Goal: Task Accomplishment & Management: Manage account settings

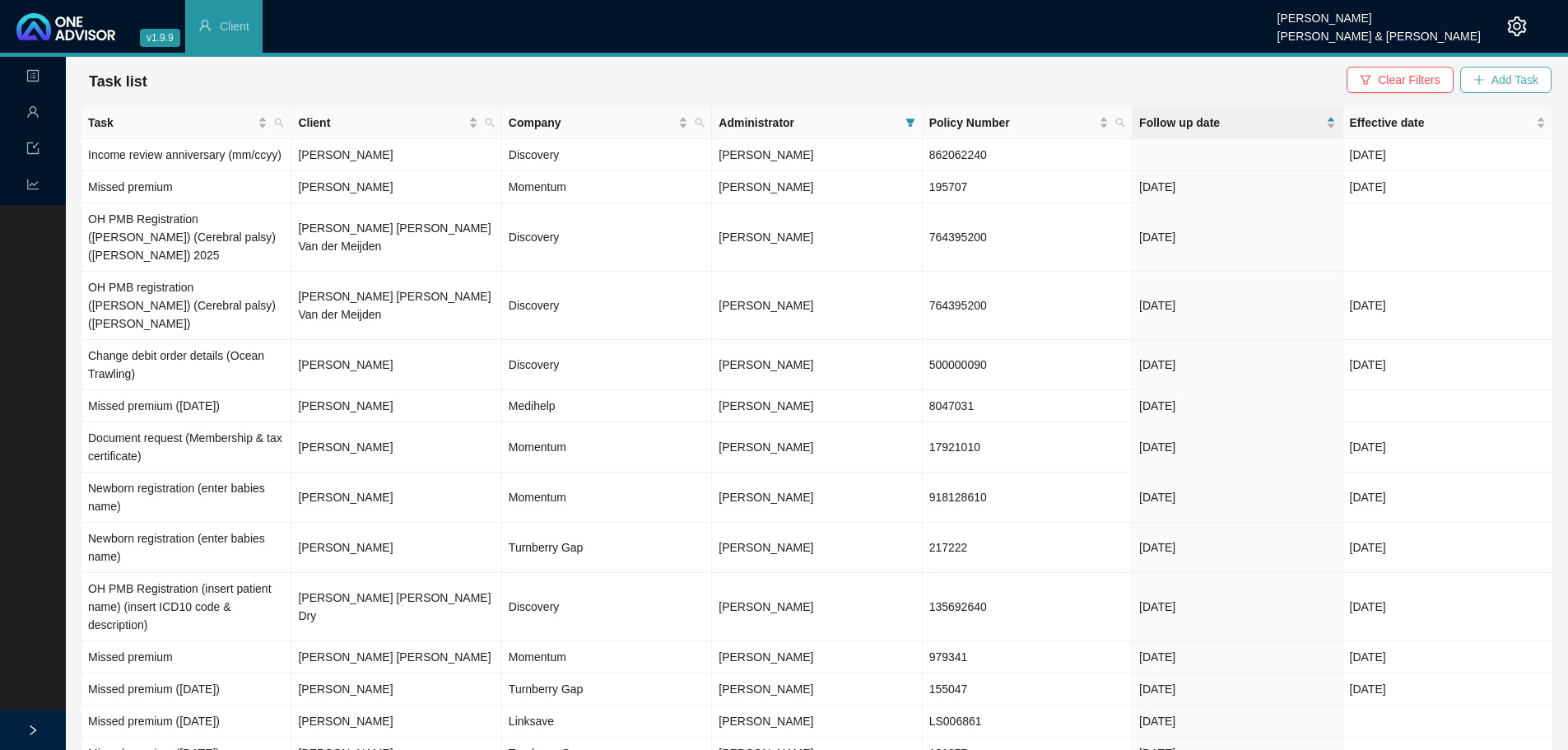
click at [1531, 76] on span "Add Task" at bounding box center [1514, 79] width 47 height 19
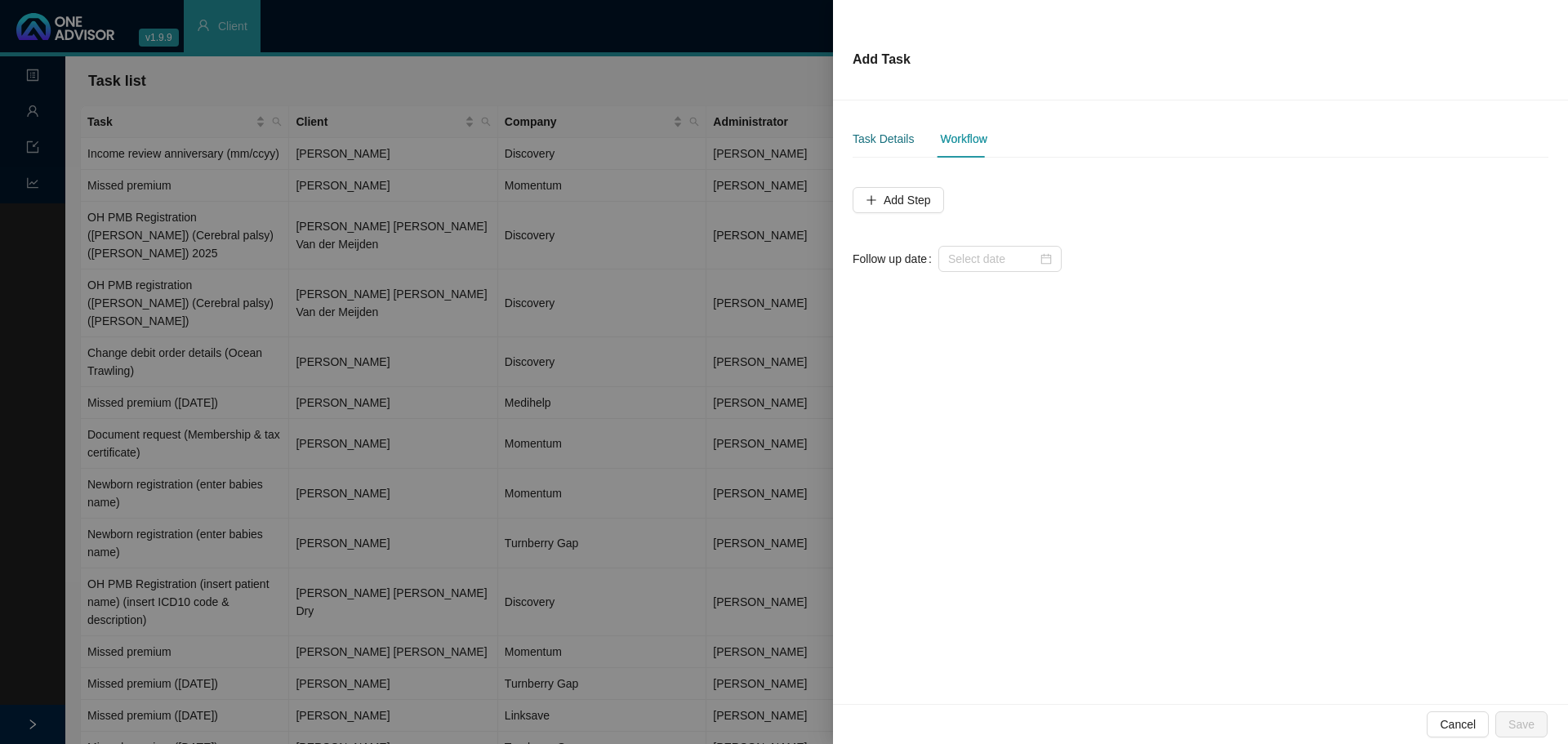
click at [875, 138] on div "Task Details" at bounding box center [883, 138] width 61 height 18
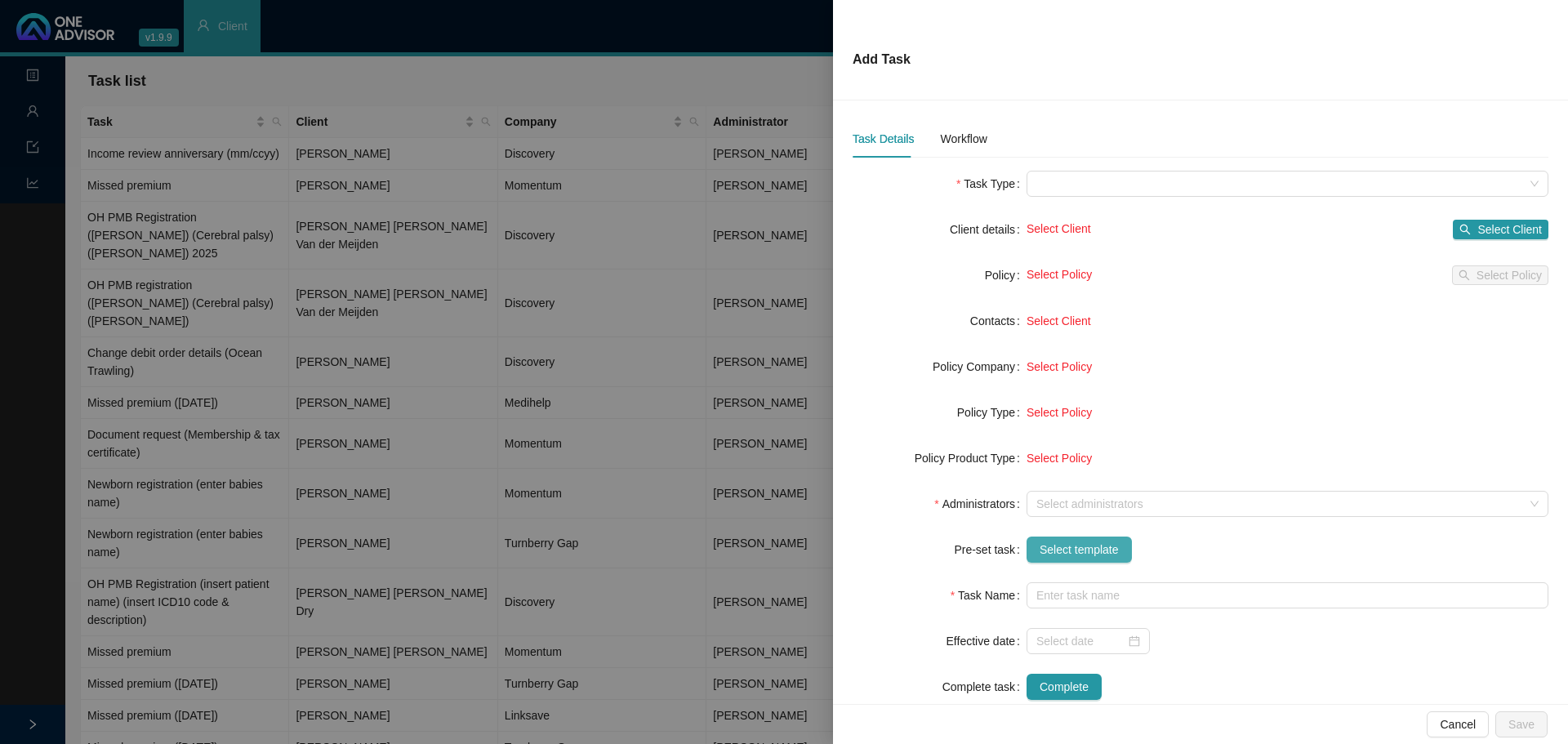
click at [1046, 551] on span "Select template" at bounding box center [1079, 550] width 79 height 18
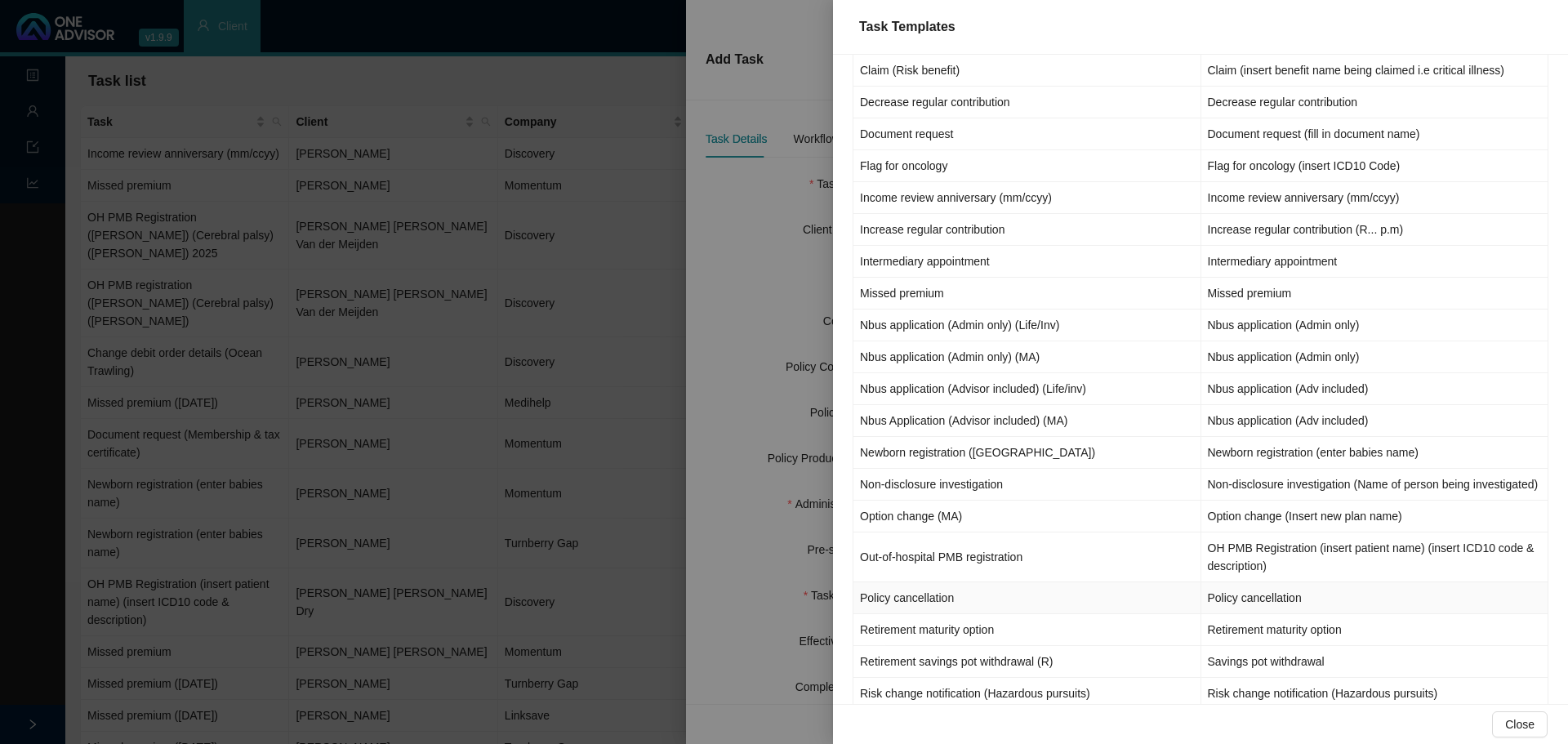
scroll to position [628, 0]
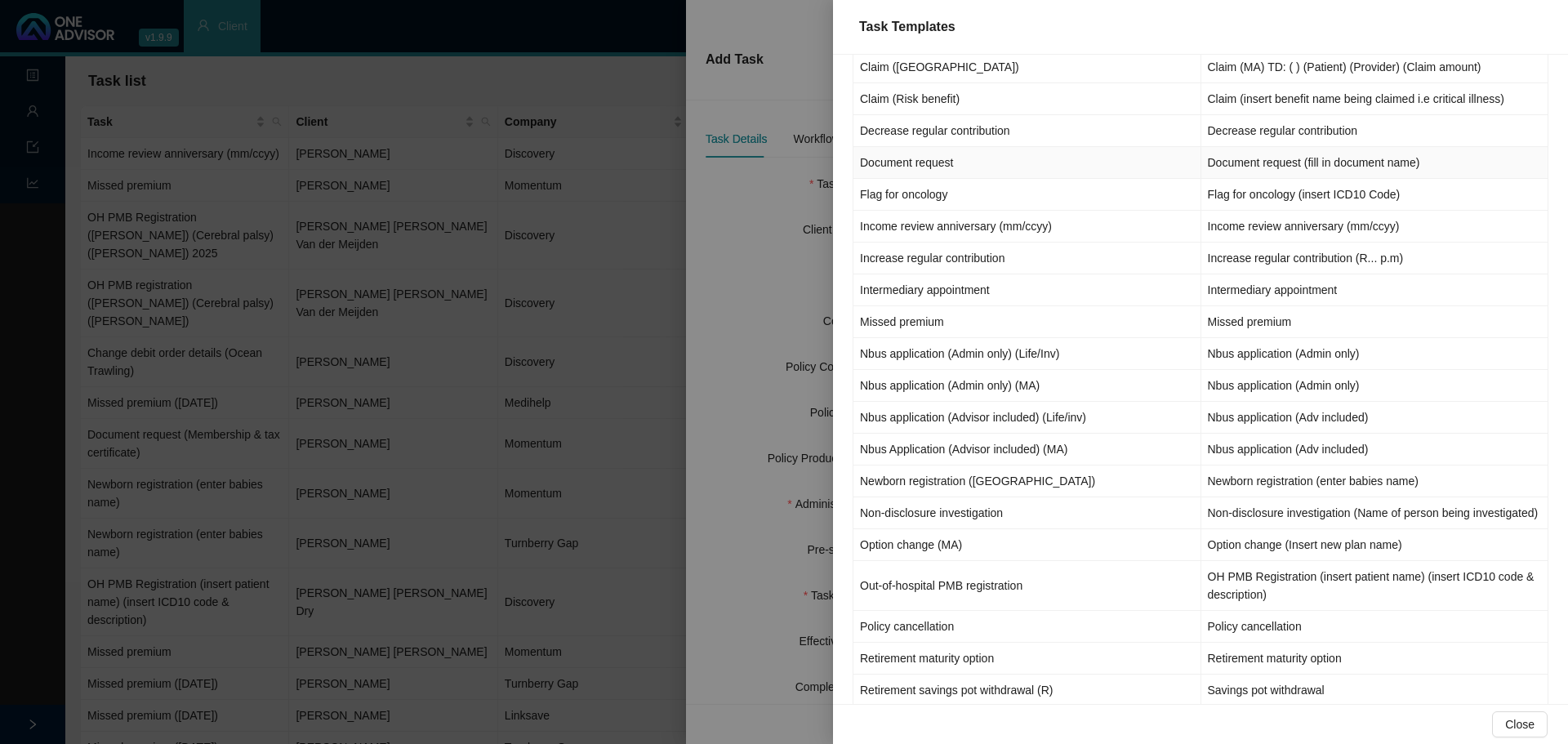
click at [922, 162] on td "Document request" at bounding box center [1027, 163] width 348 height 32
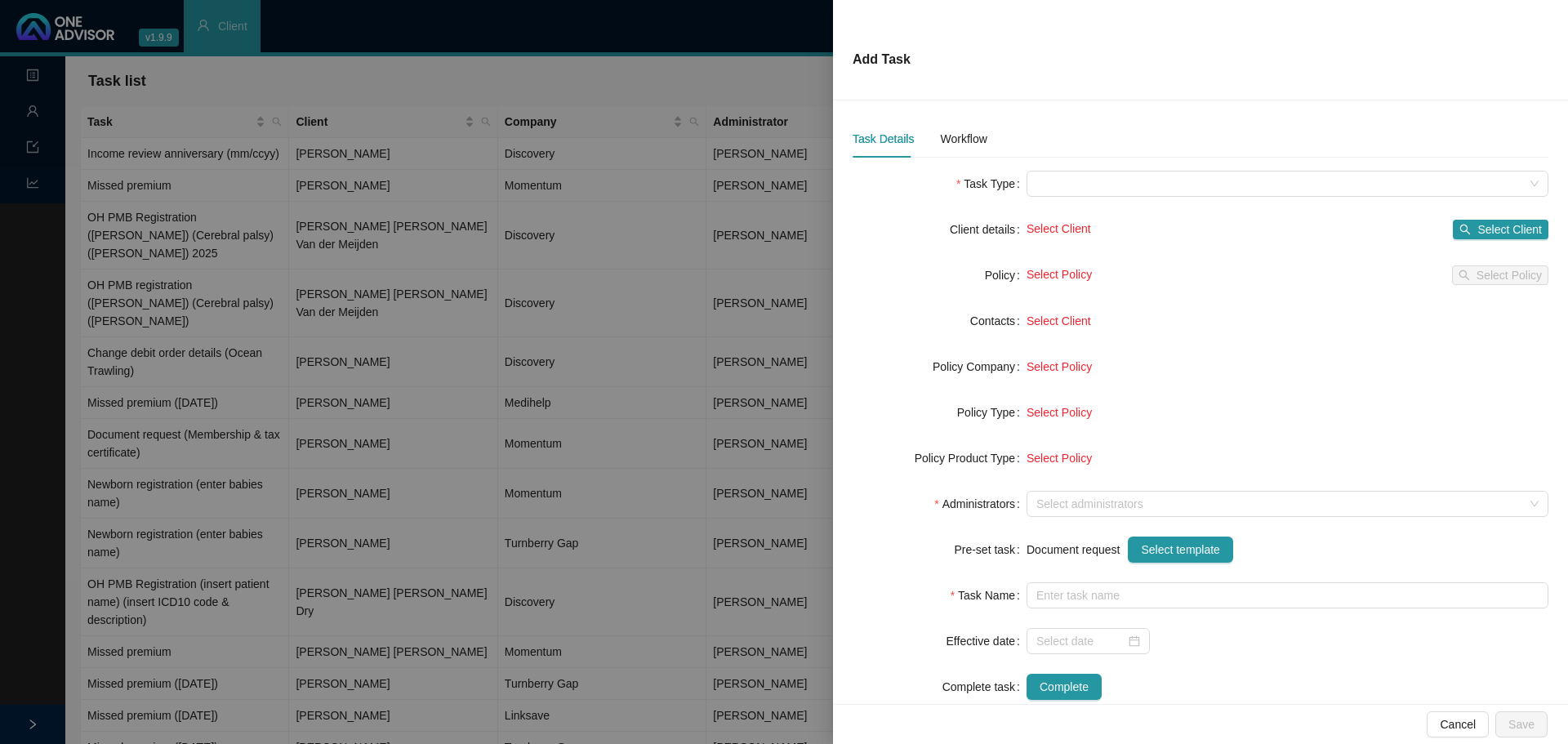
type input "Document request (fill in document name)"
click at [1128, 644] on div at bounding box center [1088, 641] width 103 height 18
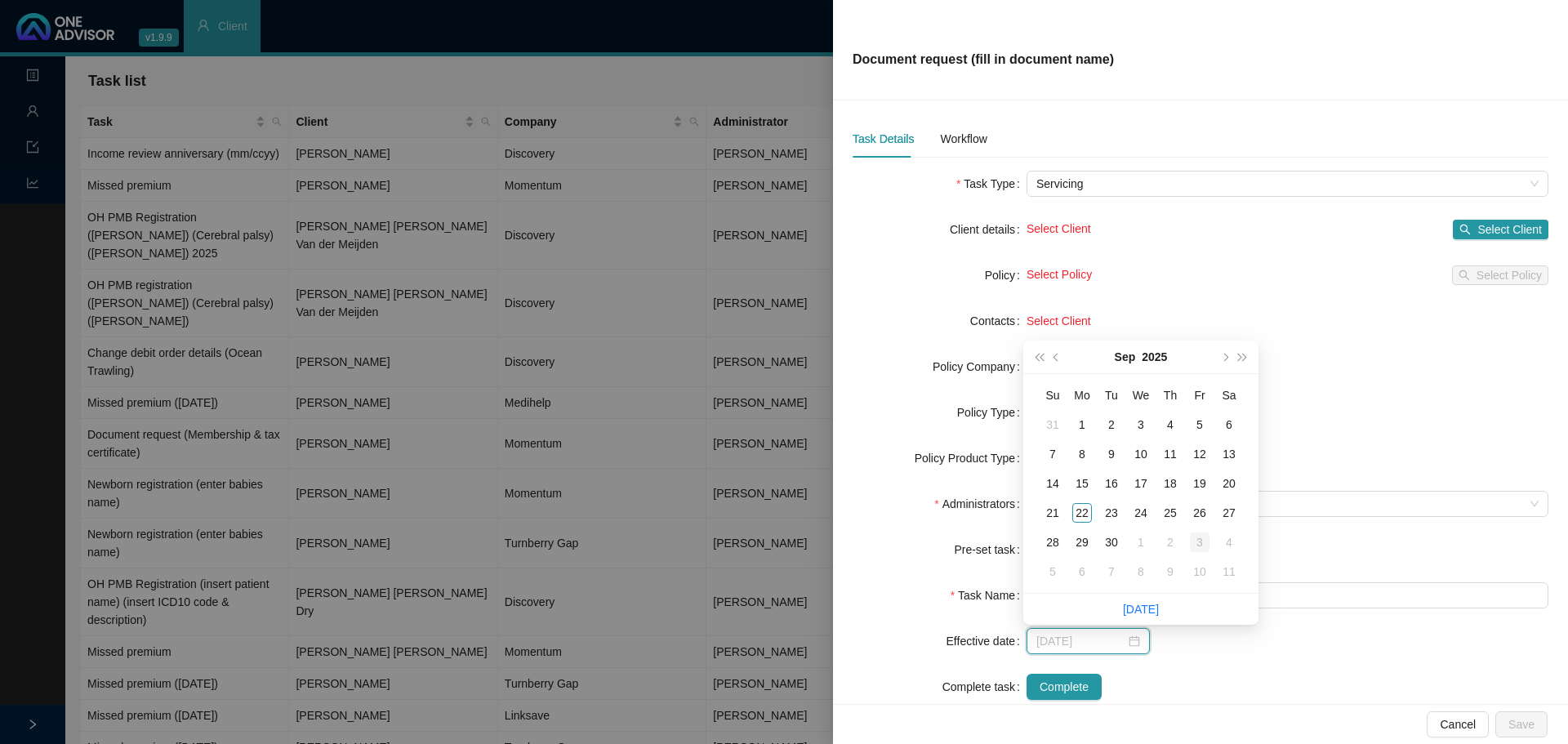
type input "[DATE]"
click at [1197, 541] on div "3" at bounding box center [1199, 542] width 19 height 19
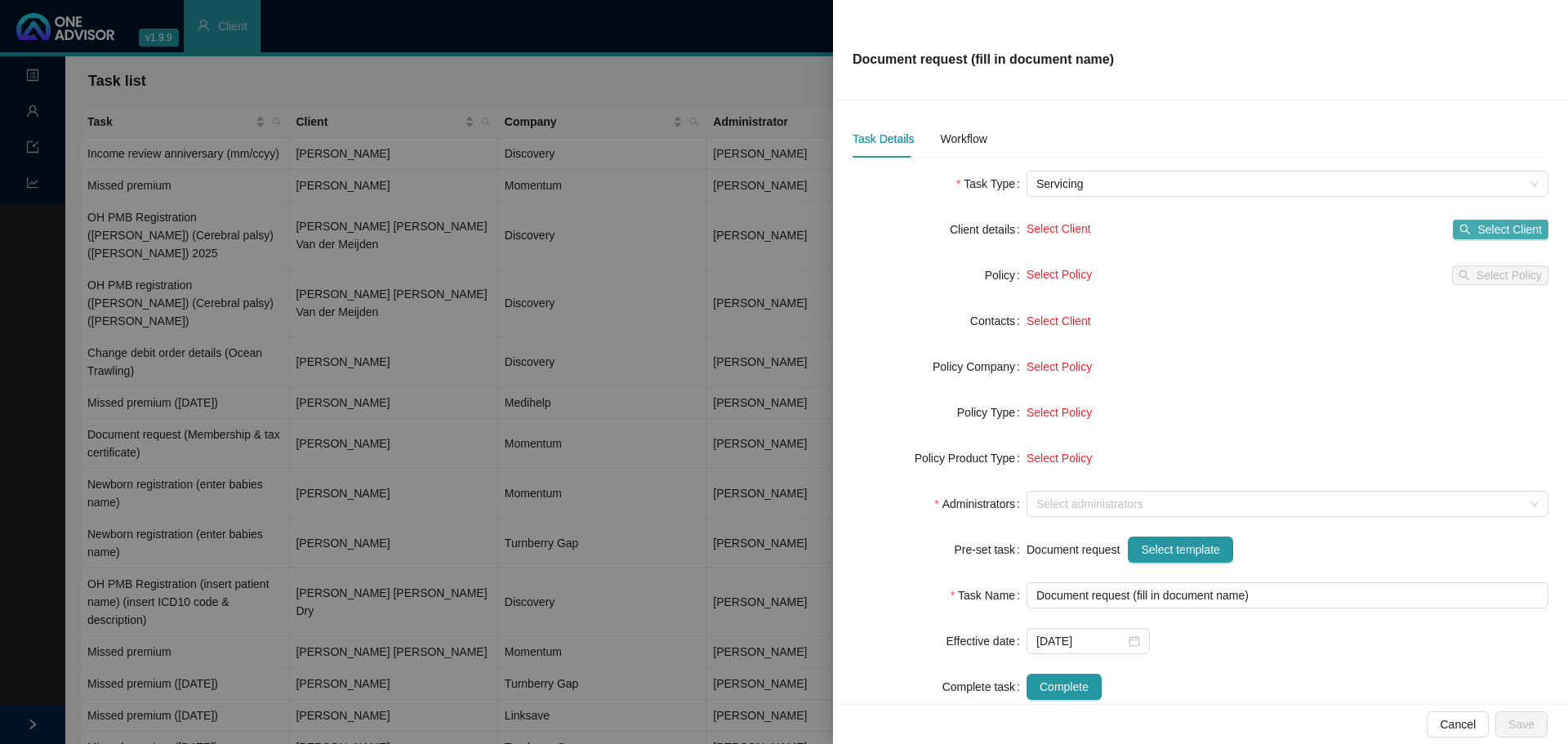
click at [1514, 227] on span "Select Client" at bounding box center [1510, 229] width 65 height 18
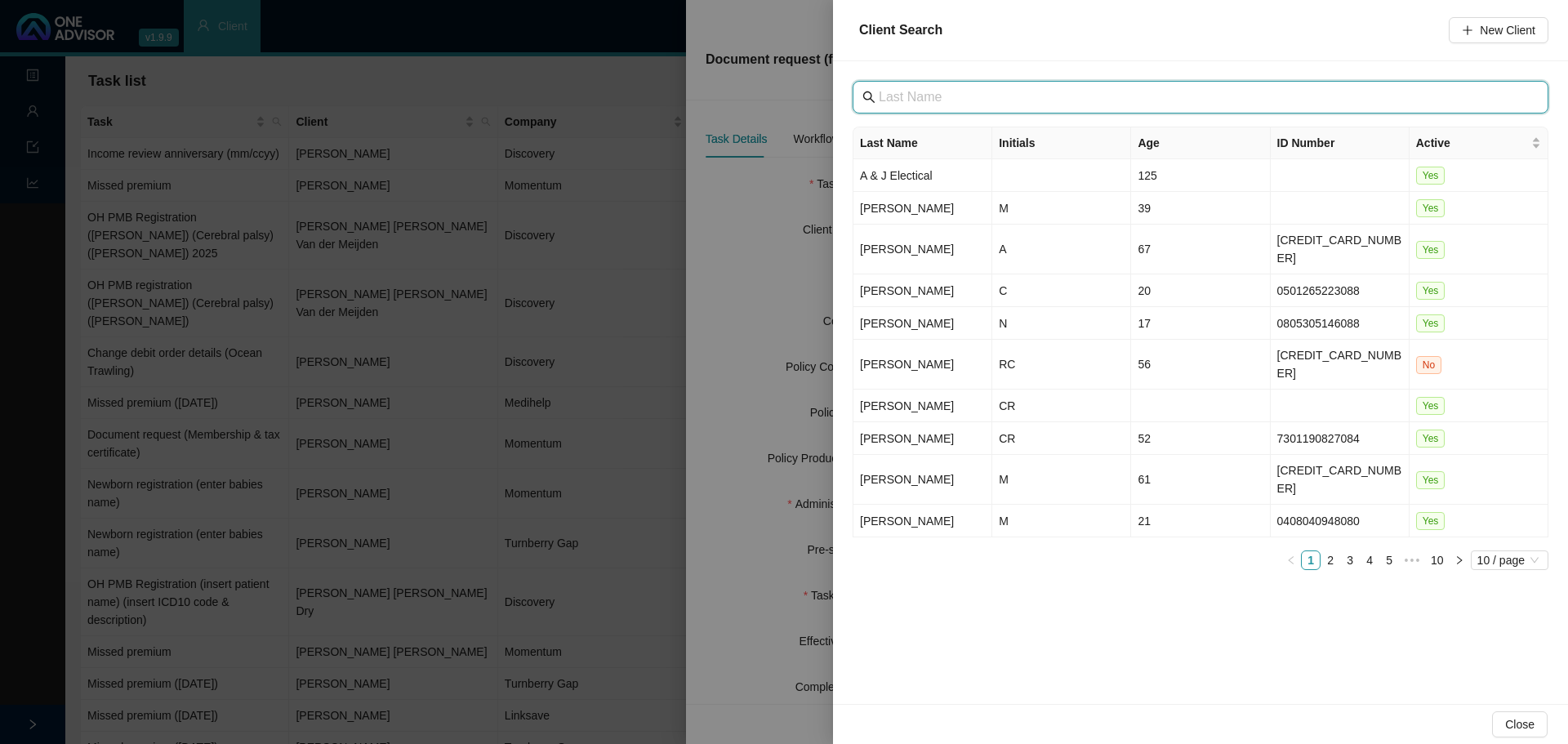
click at [911, 102] on input "text" at bounding box center [1202, 97] width 647 height 19
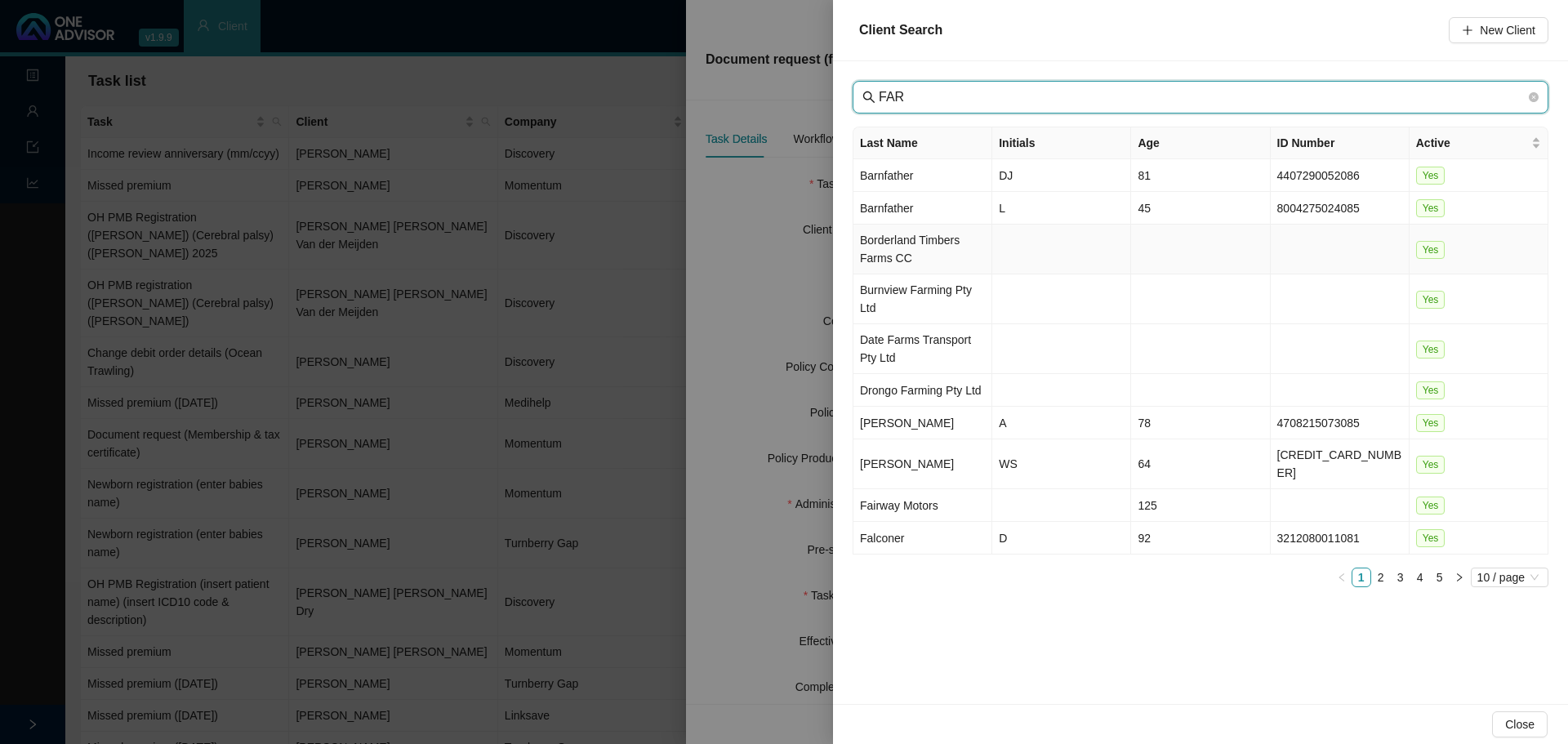
scroll to position [35, 0]
type input "FAR"
click at [1379, 568] on link "2" at bounding box center [1381, 577] width 18 height 18
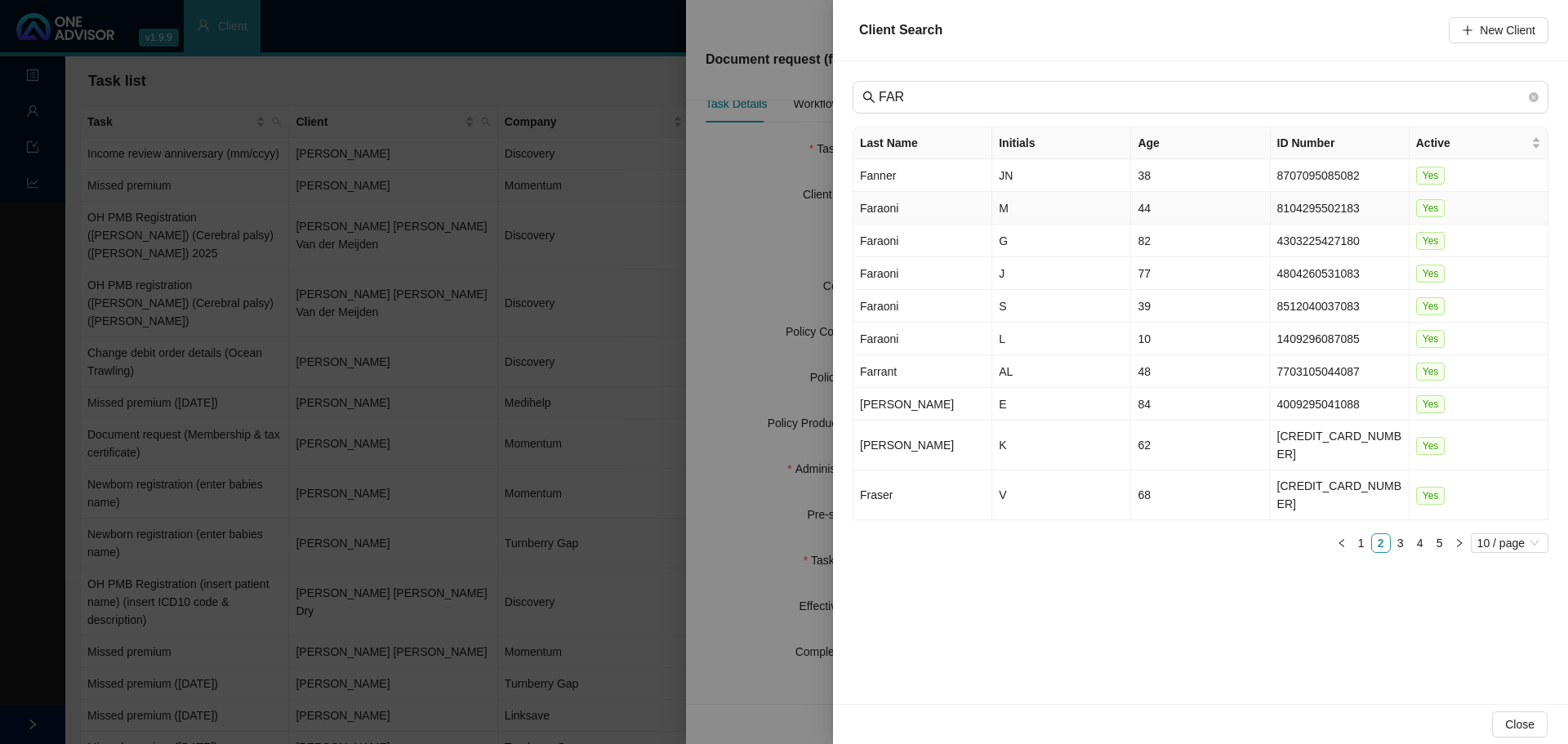
click at [1002, 207] on td "M" at bounding box center [1061, 207] width 139 height 32
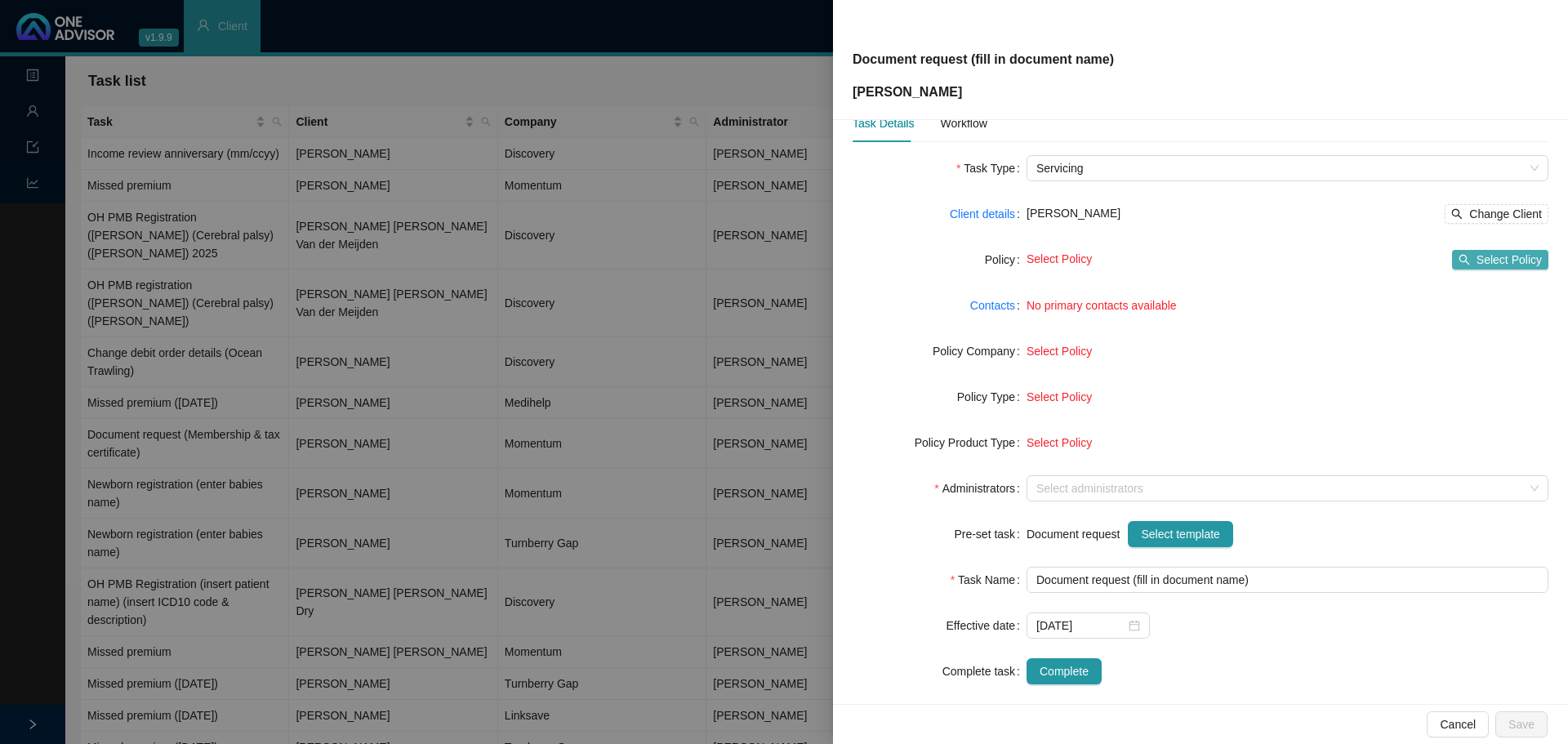
click at [1494, 261] on span "Select Policy" at bounding box center [1509, 259] width 66 height 18
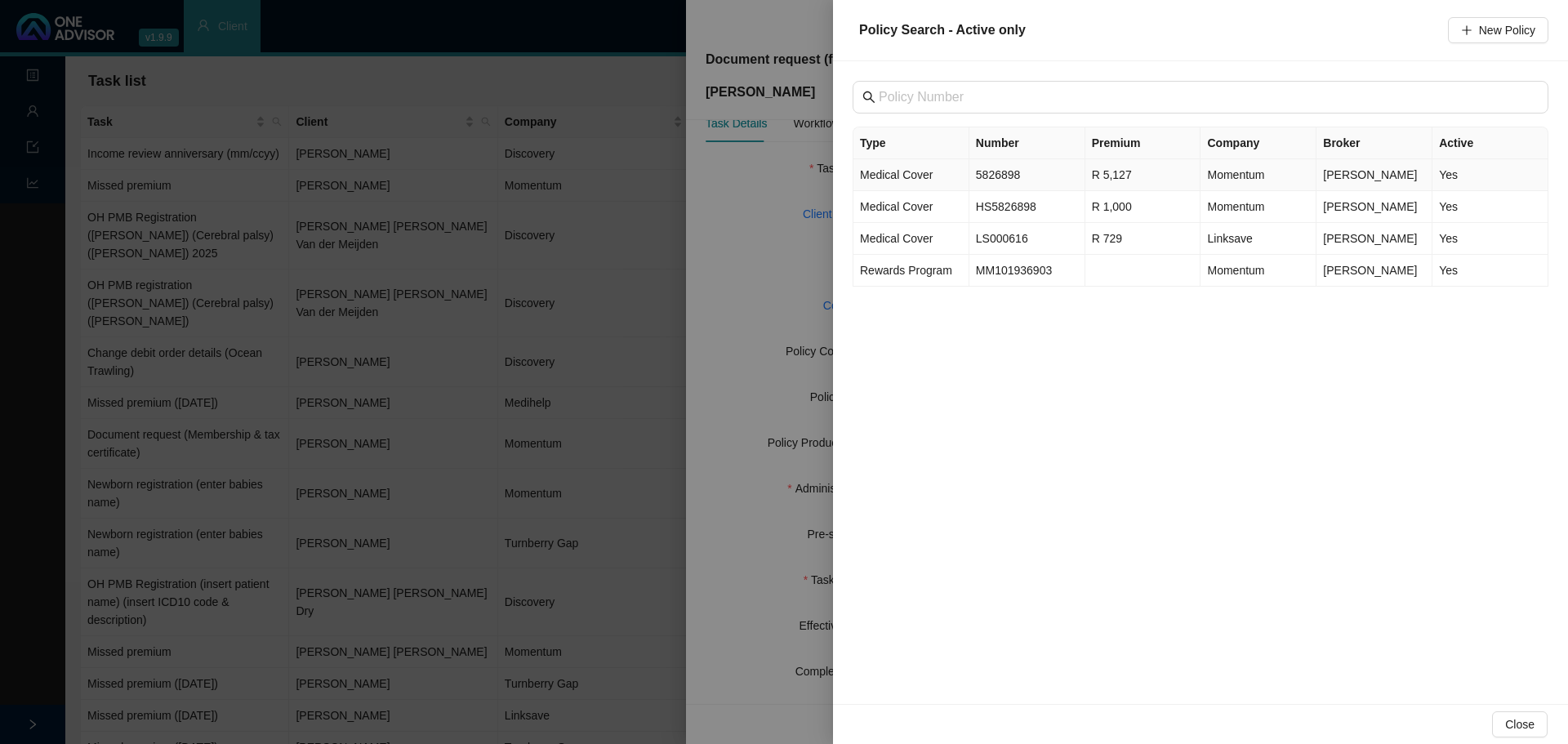
click at [997, 177] on td "5826898" at bounding box center [1027, 175] width 116 height 32
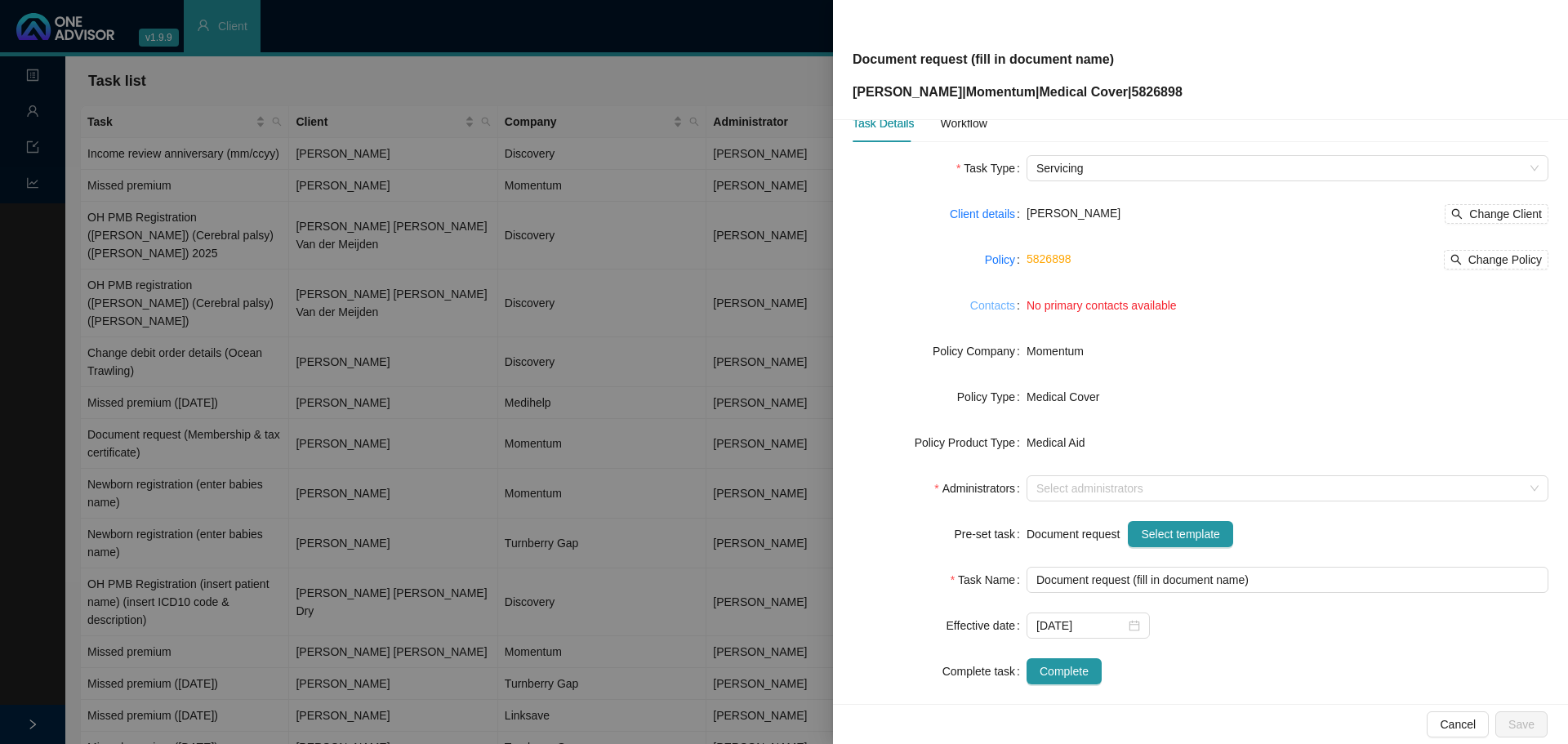
click at [988, 305] on link "Contacts" at bounding box center [992, 305] width 45 height 18
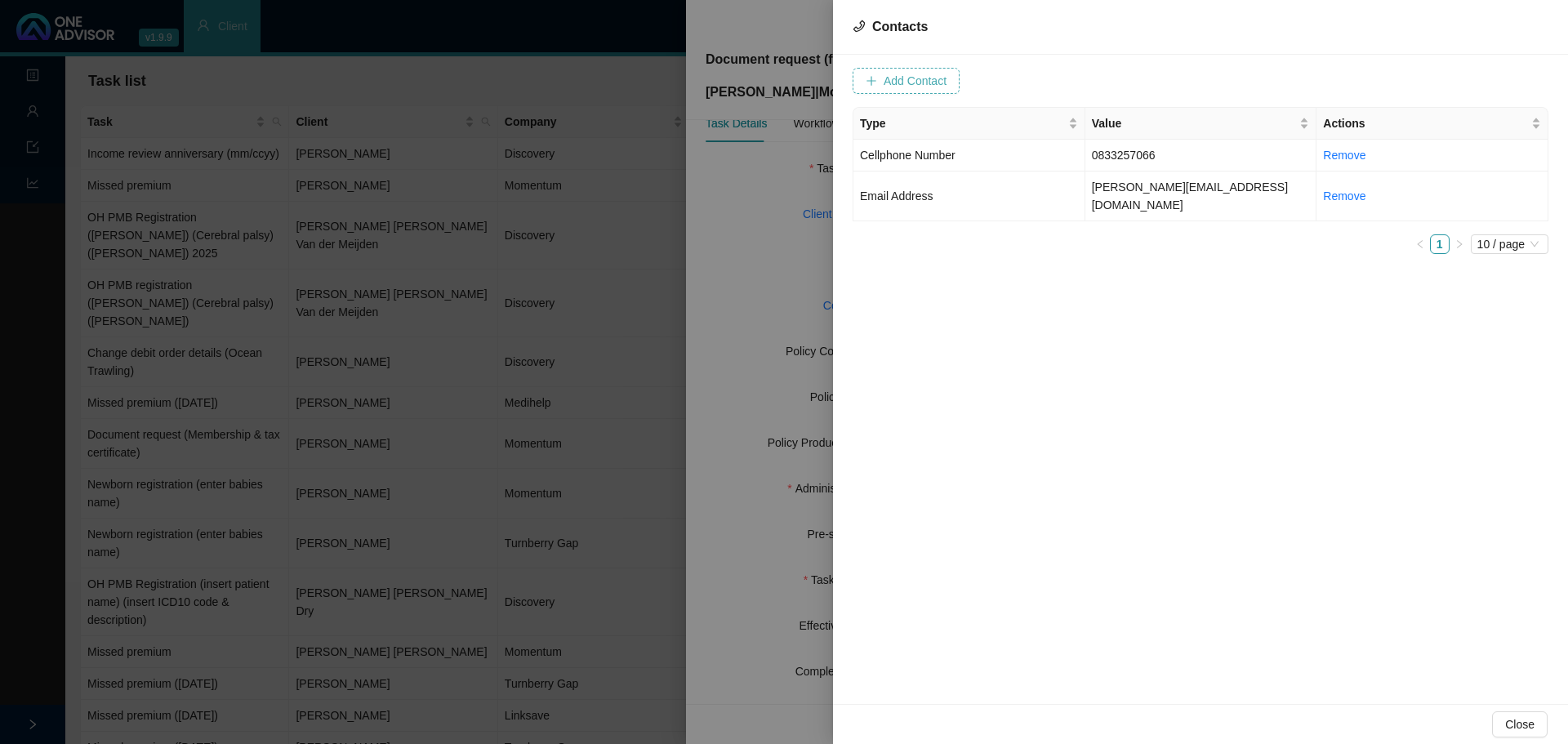
click at [918, 74] on span "Add Contact" at bounding box center [915, 81] width 63 height 18
click at [911, 74] on input "text" at bounding box center [974, 81] width 163 height 26
paste input "support@giorgioexpress.co.za"
click at [1131, 80] on span at bounding box center [1165, 81] width 103 height 25
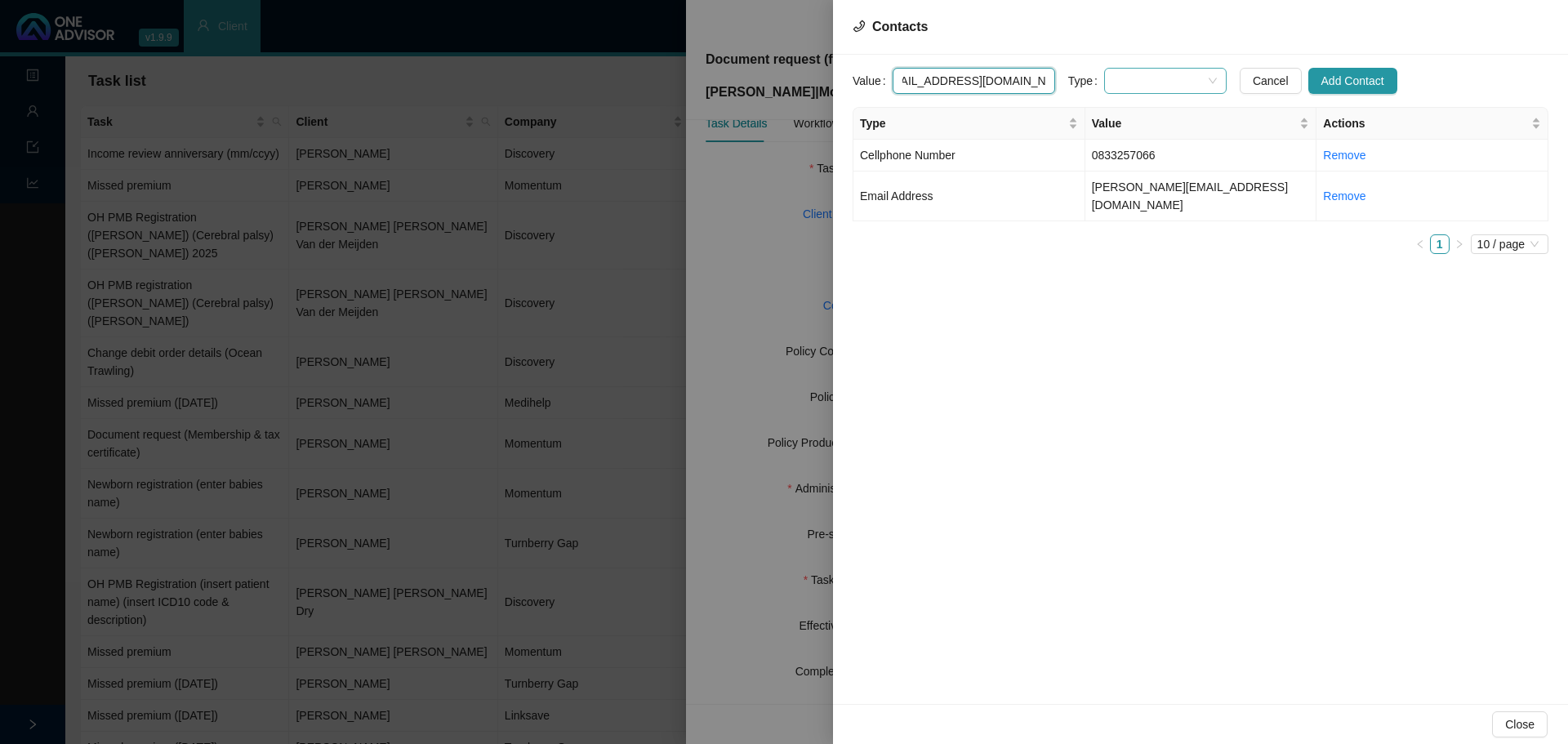
type input "support@giorgioexpress.co.za"
click at [1130, 194] on div "Primary Email Address" at bounding box center [1149, 192] width 96 height 18
click at [1346, 73] on span "Add Contact" at bounding box center [1353, 81] width 63 height 18
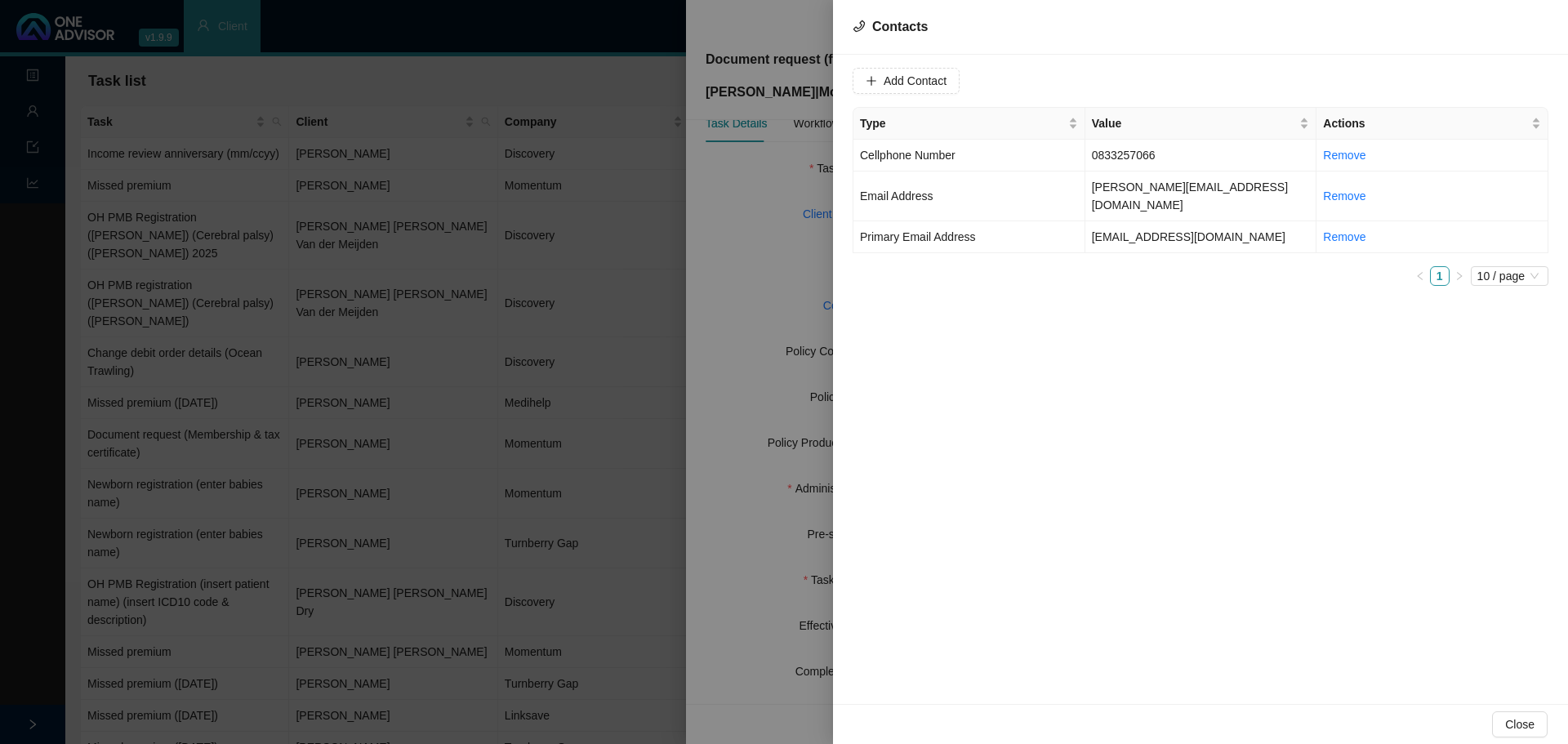
click at [709, 271] on div at bounding box center [784, 372] width 1568 height 744
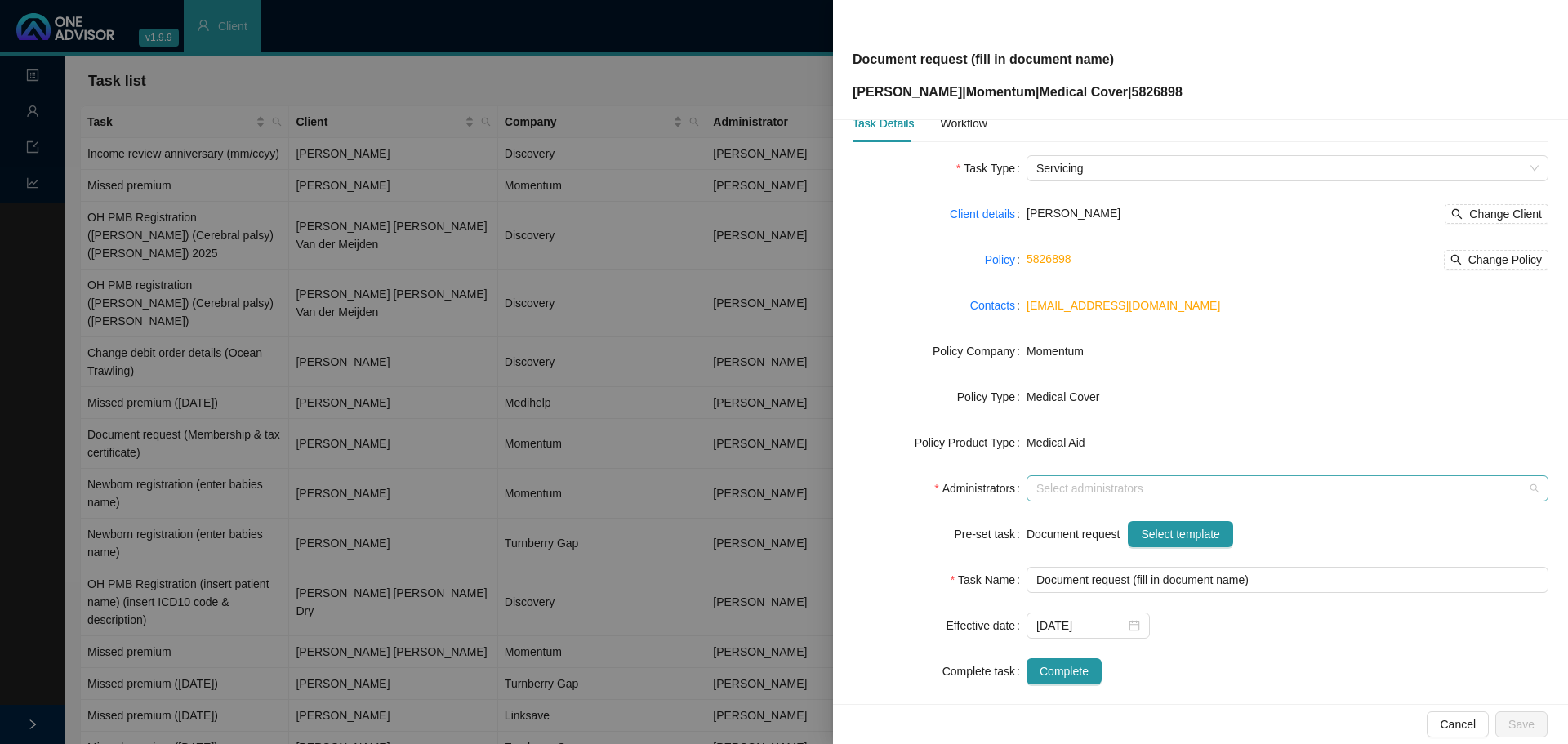
click at [1049, 493] on div at bounding box center [1278, 488] width 498 height 12
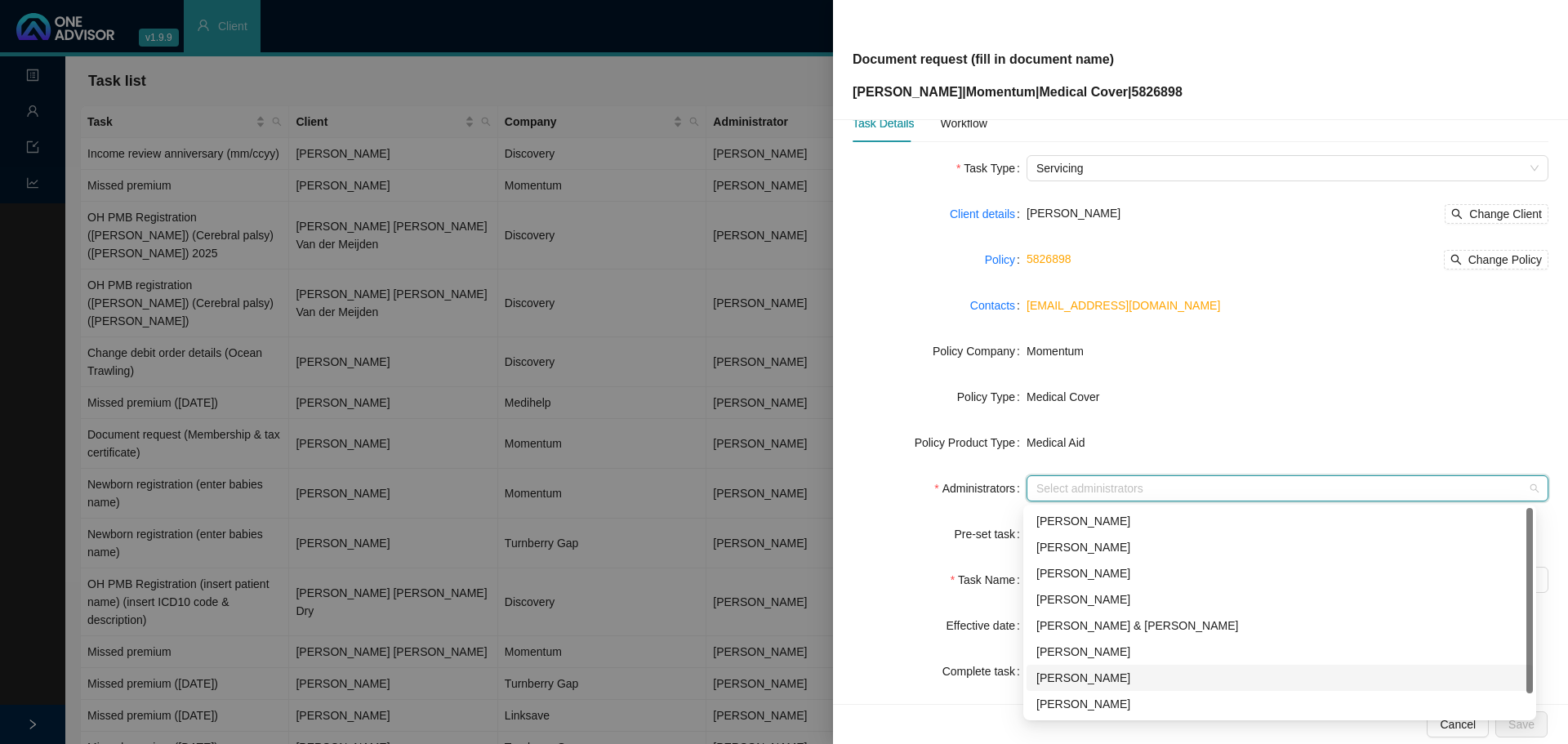
click at [1051, 674] on div "[PERSON_NAME]" at bounding box center [1280, 677] width 487 height 18
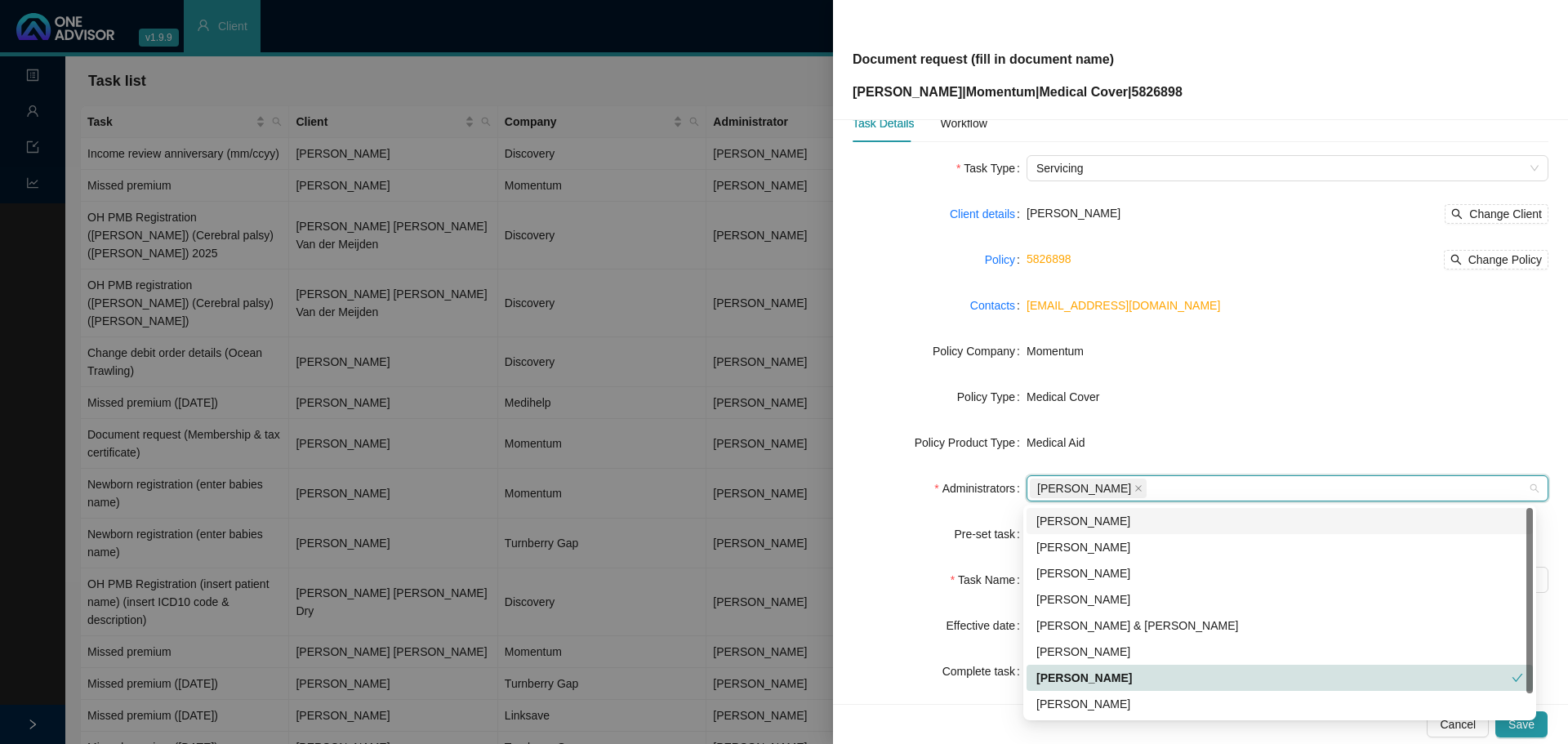
click at [1171, 383] on div "Medical Cover" at bounding box center [1288, 397] width 522 height 26
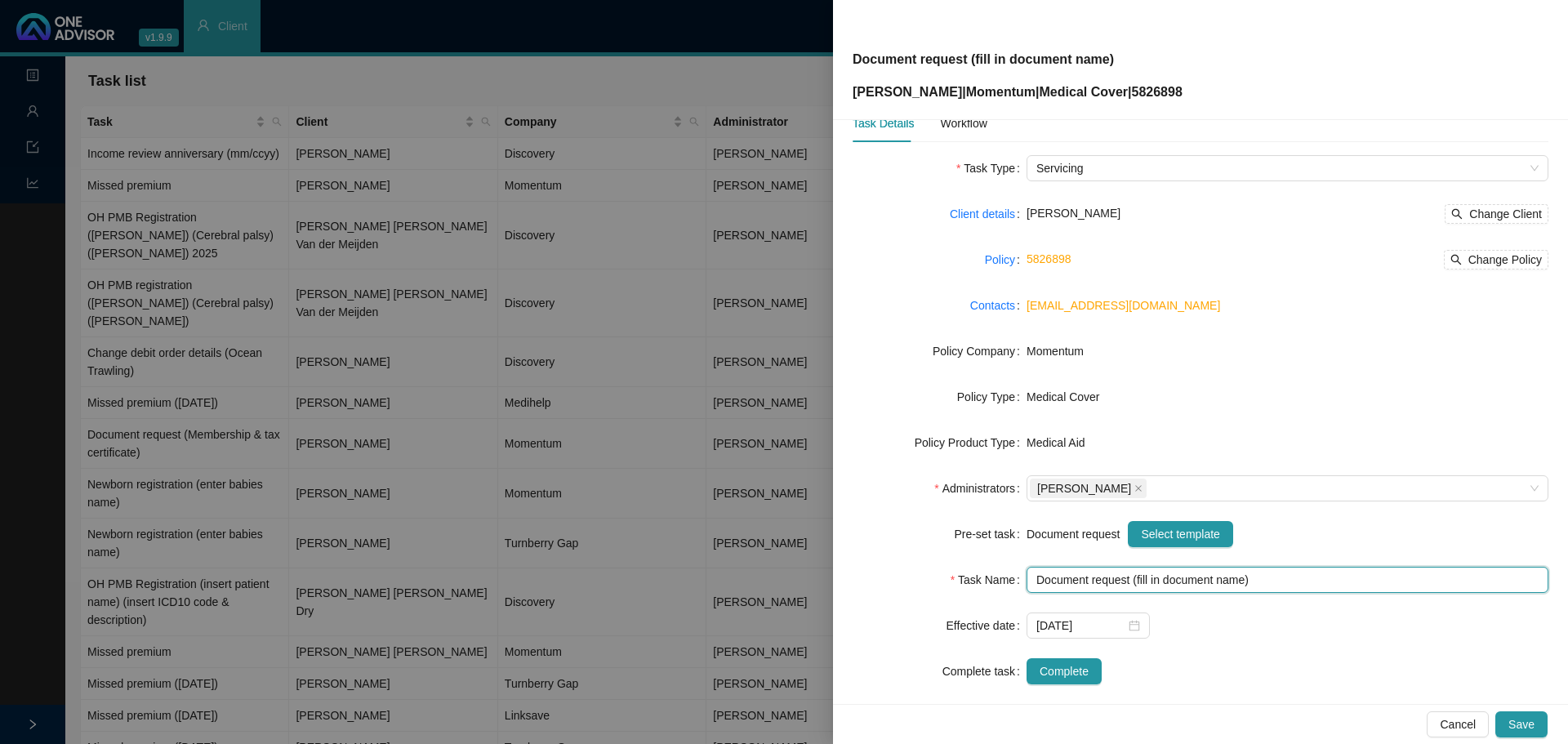
drag, startPoint x: 1164, startPoint y: 586, endPoint x: 1214, endPoint y: 572, distance: 51.9
click at [1165, 586] on input "Document request (fill in document name)" at bounding box center [1288, 579] width 522 height 26
click at [1241, 578] on input "Document request (fill in document name)" at bounding box center [1288, 579] width 522 height 26
drag, startPoint x: 1244, startPoint y: 580, endPoint x: 1145, endPoint y: 579, distance: 99.0
click at [1134, 581] on input "Document request (fill in document name)" at bounding box center [1288, 579] width 522 height 26
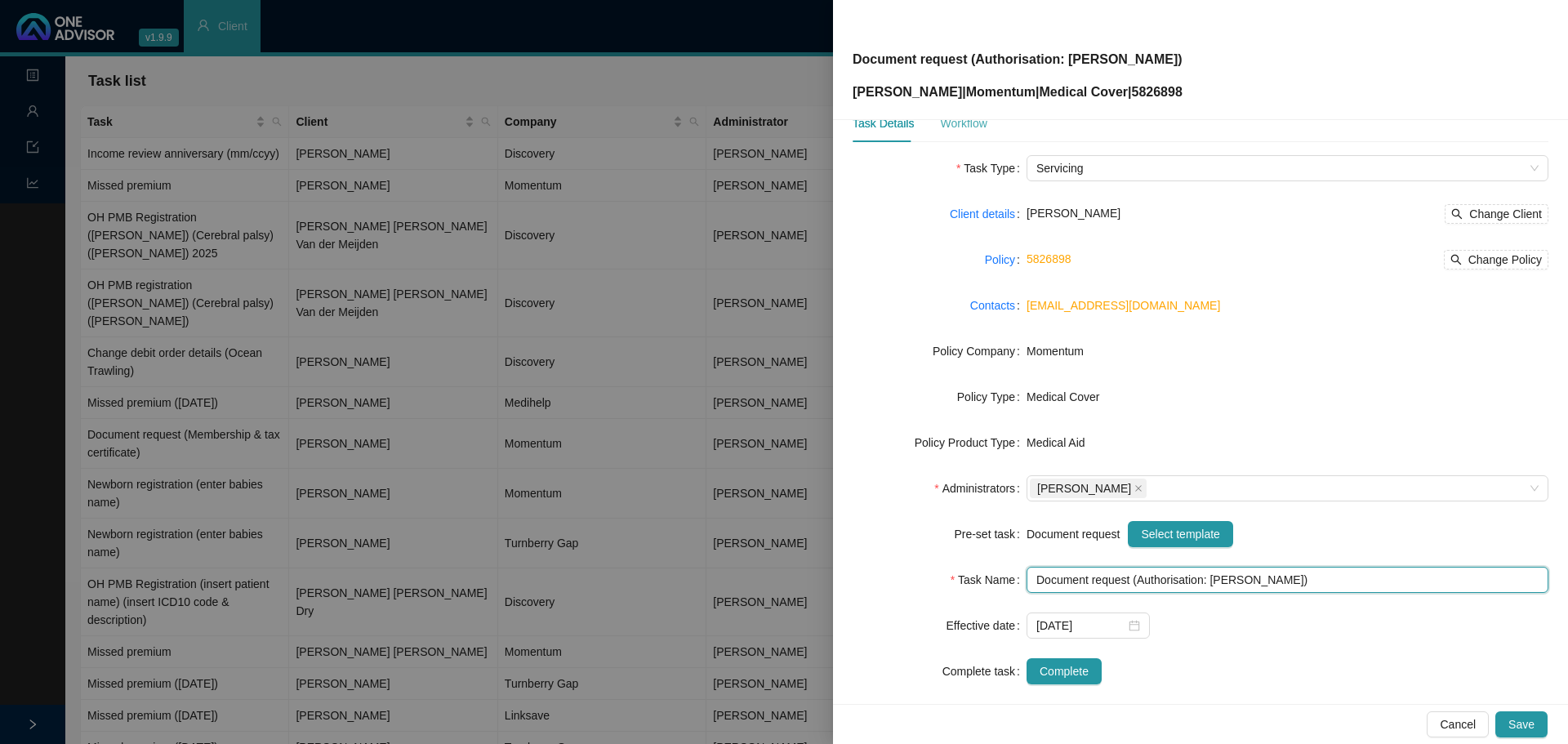
type input "Document request (Authorisation: [PERSON_NAME])"
click at [963, 123] on div "Workflow" at bounding box center [963, 123] width 46 height 18
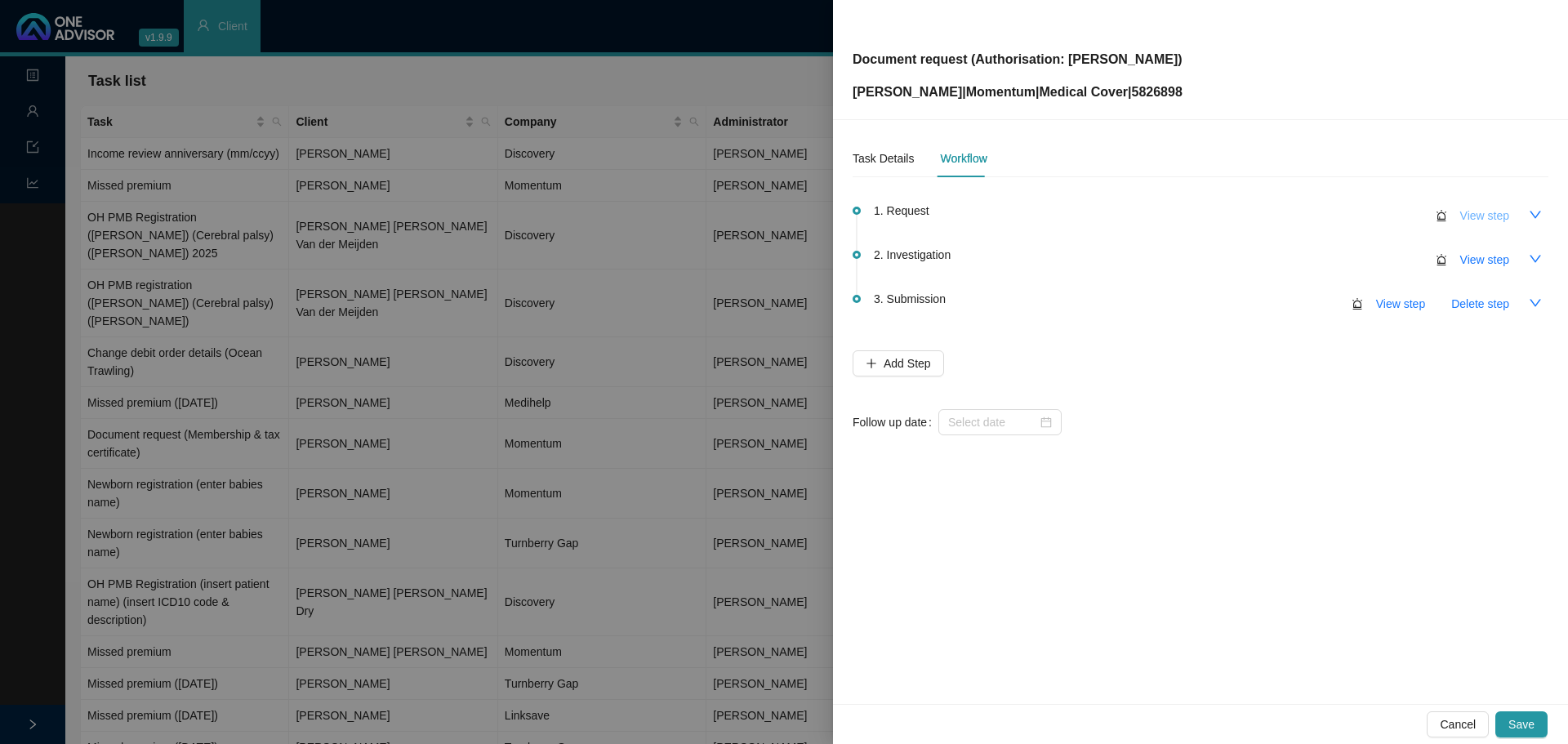
click at [1491, 216] on span "View step" at bounding box center [1485, 215] width 49 height 18
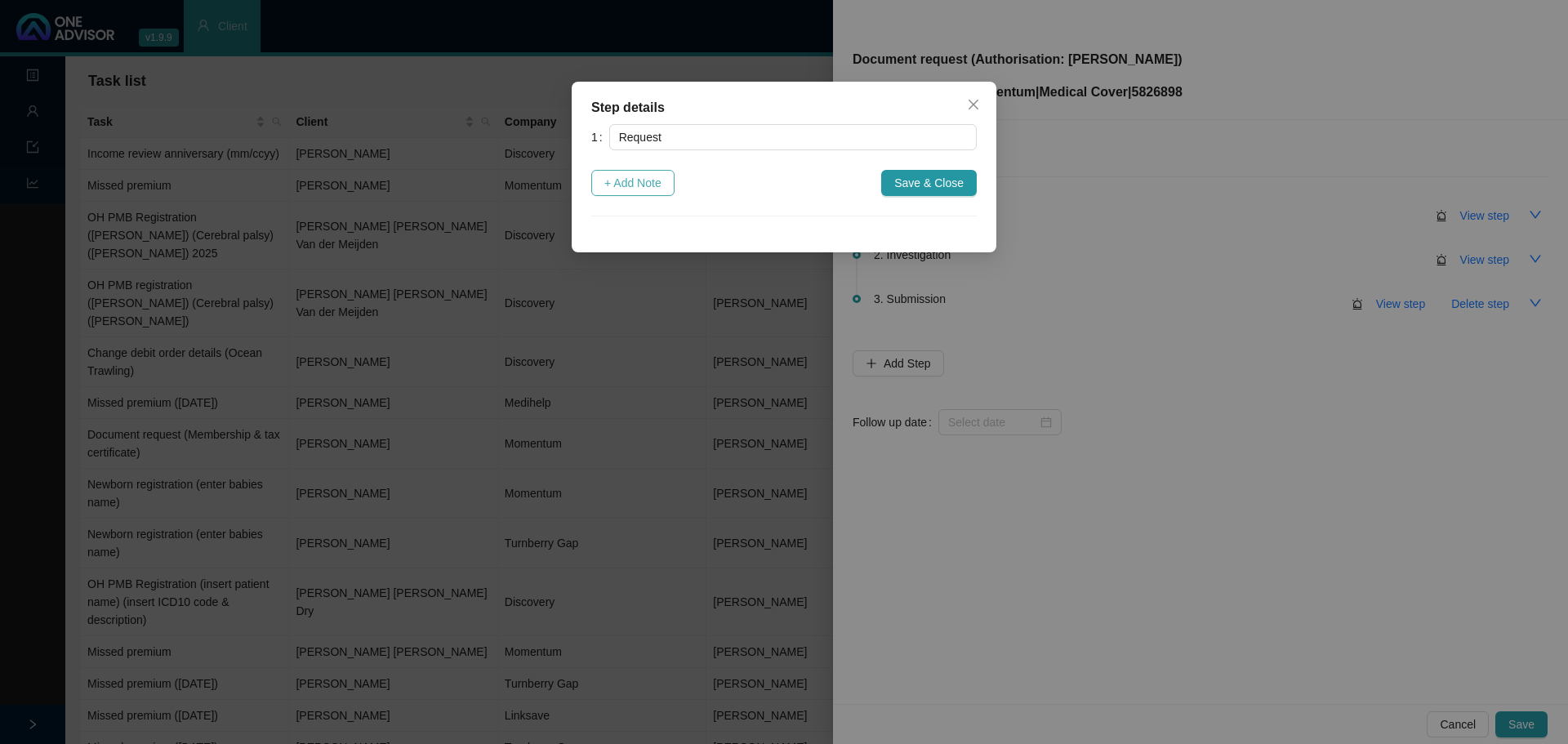
click at [636, 180] on span "+ Add Note" at bounding box center [632, 183] width 57 height 18
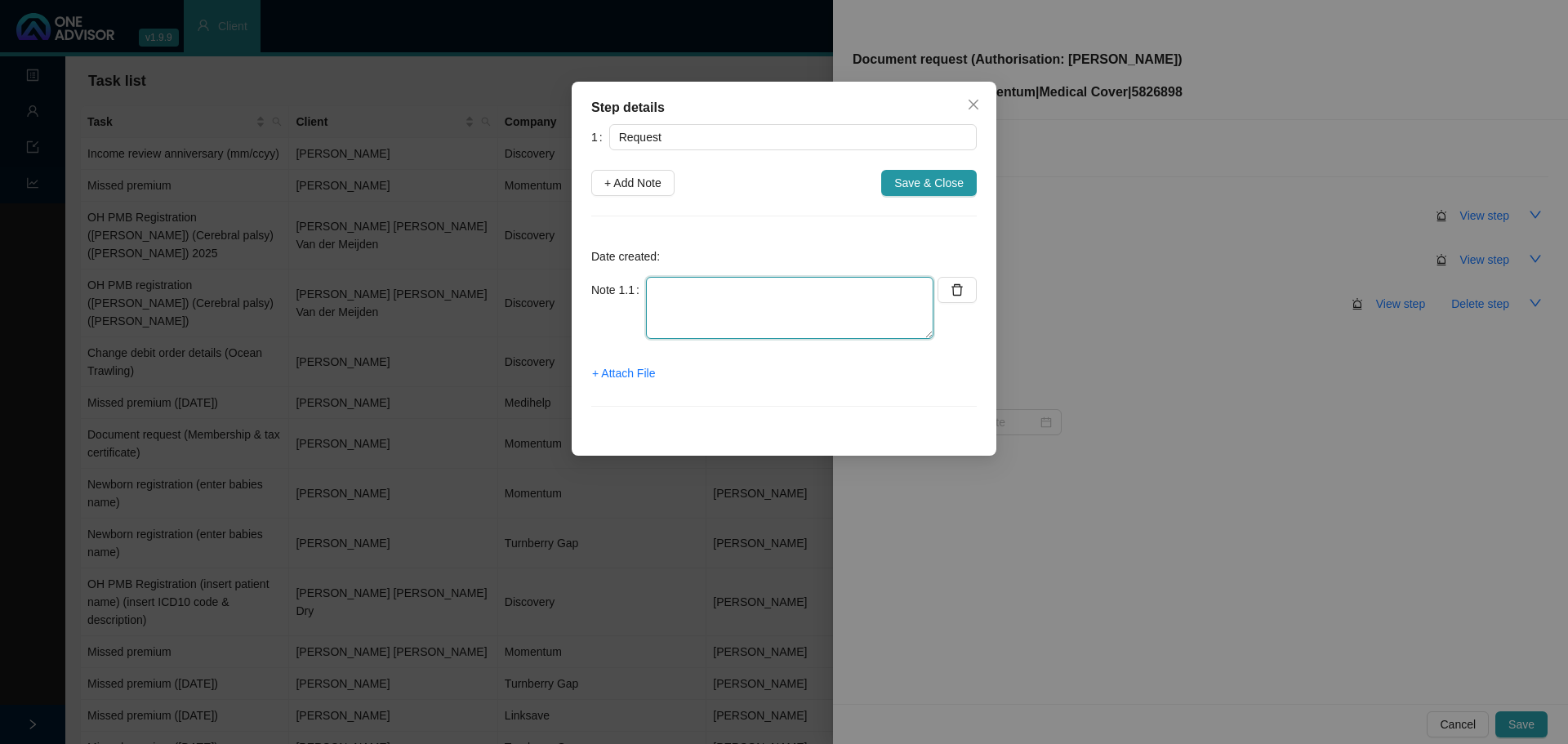
click at [675, 296] on textarea at bounding box center [790, 307] width 287 height 62
paste textarea "Authorisation number is 148240450."
drag, startPoint x: 886, startPoint y: 310, endPoint x: 744, endPoint y: 305, distance: 142.1
click at [744, 305] on textarea "Member sent request for an amendment on authorisation no. Authorisation number …" at bounding box center [790, 307] width 287 height 62
click at [832, 307] on textarea "Member sent request for an amendment on authorisation no. 148240450." at bounding box center [790, 307] width 287 height 62
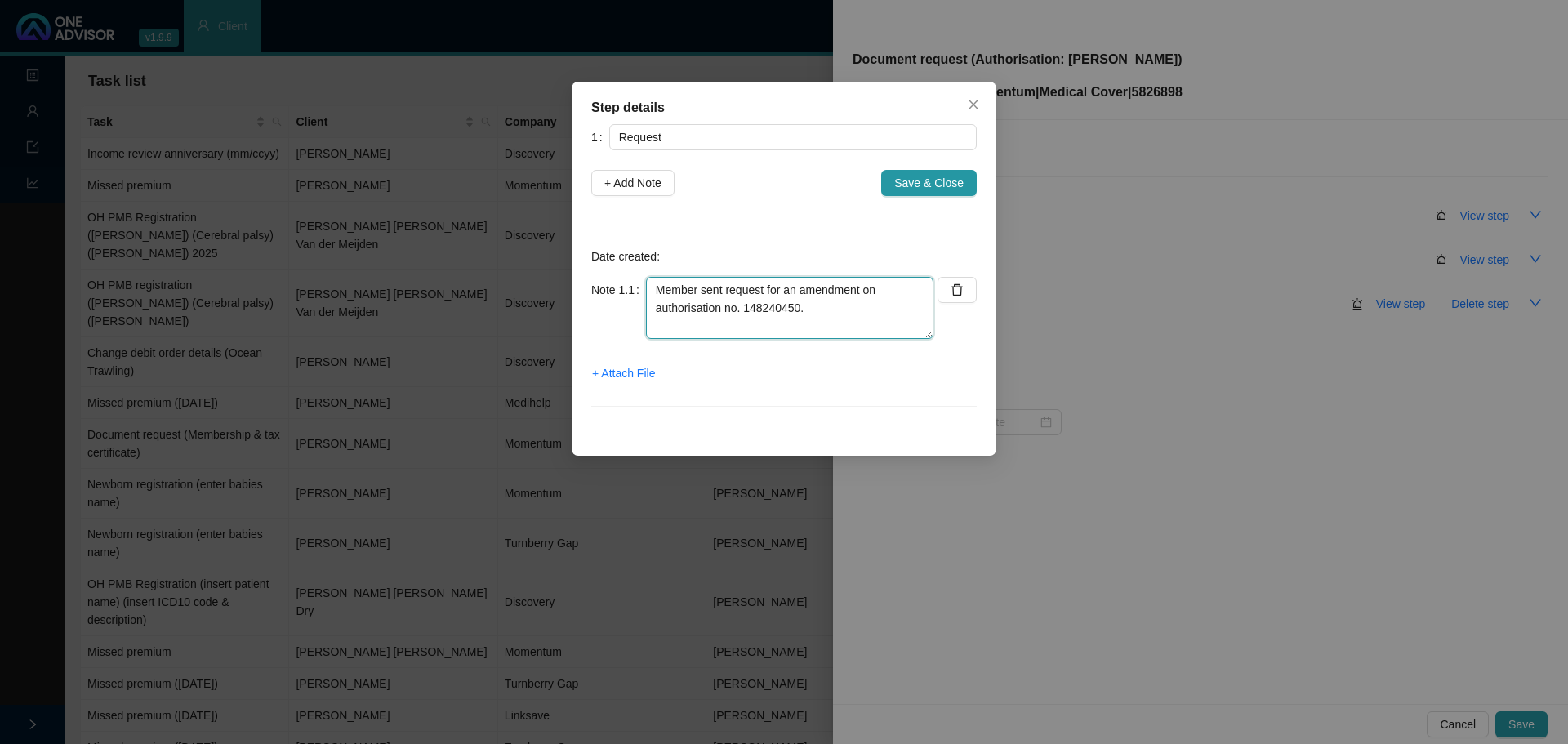
click at [859, 288] on textarea "Member sent request for an amendment on authorisation no. 148240450." at bounding box center [790, 307] width 287 height 62
click at [902, 306] on textarea "Member sent request for an amendment (date change) on authorisation no. 1482404…" at bounding box center [790, 307] width 287 height 62
click at [746, 321] on textarea "Member sent request for an amendment (date change) on authorisation no. 1482404…" at bounding box center [790, 307] width 287 height 62
click at [633, 377] on span "+ Attach File" at bounding box center [623, 373] width 63 height 18
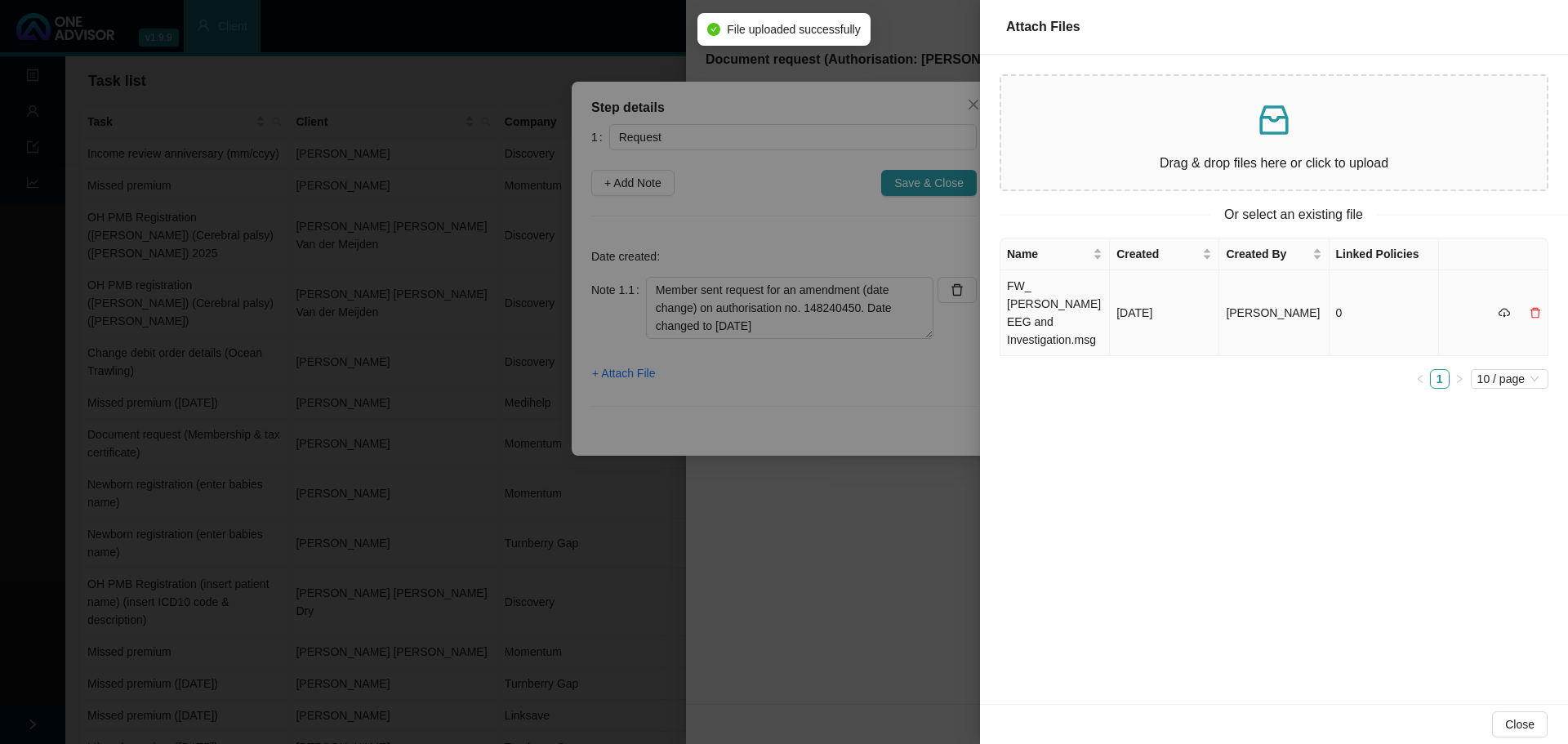
click at [1100, 298] on td "FW_ [PERSON_NAME] EEG and Investigation.msg" at bounding box center [1055, 313] width 109 height 86
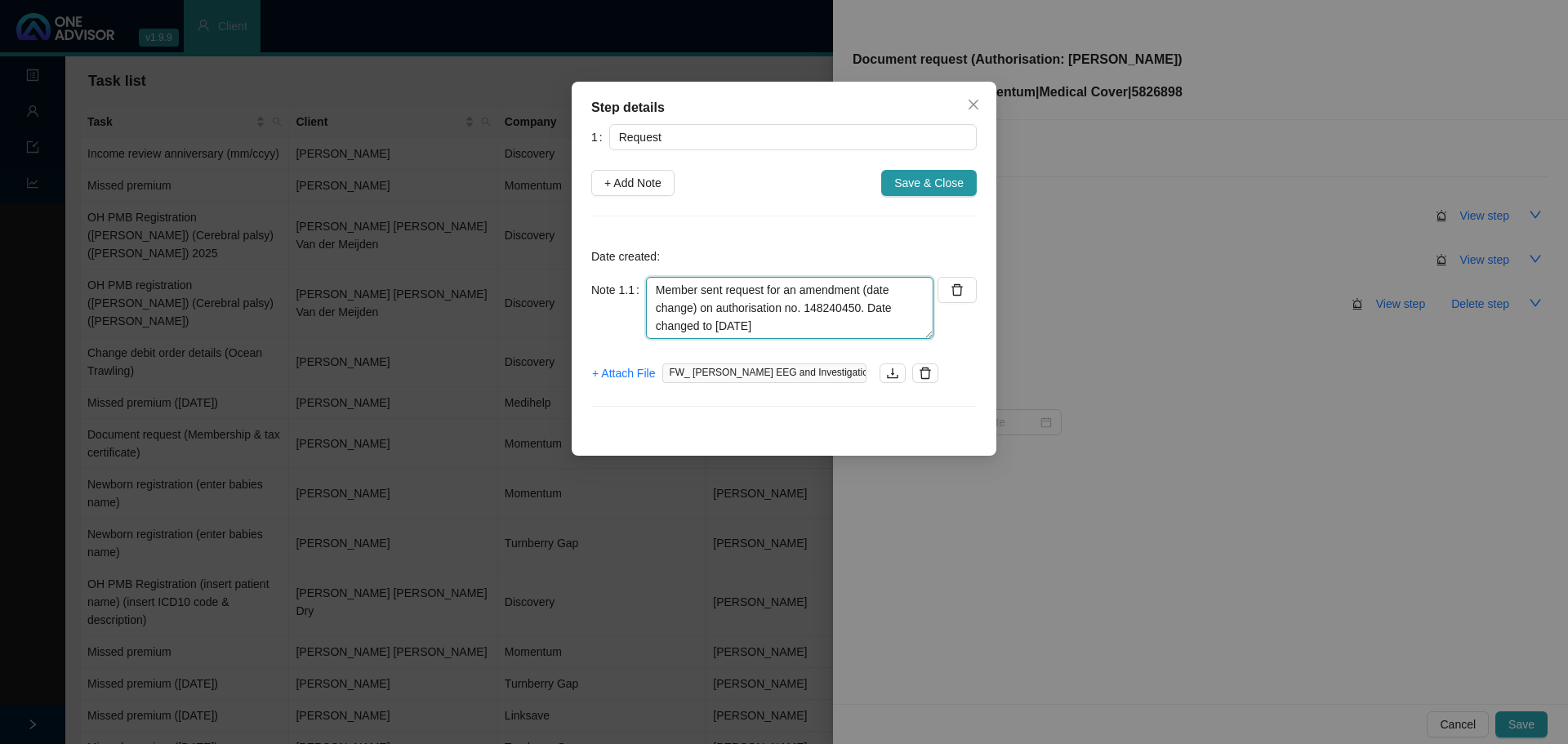
click at [771, 318] on textarea "Member sent request for an amendment (date change) on authorisation no. 1482404…" at bounding box center [790, 307] width 287 height 62
click at [812, 326] on textarea "Member sent request for an amendment (date change) on authorisation no. 1482404…" at bounding box center [790, 307] width 287 height 62
drag, startPoint x: 866, startPoint y: 310, endPoint x: 863, endPoint y: 278, distance: 32.1
click at [863, 278] on textarea "Member sent request for an amendment (date change) on authorisation no. 1482404…" at bounding box center [790, 307] width 287 height 62
click at [832, 307] on textarea "Member sent request for an amendment of date for auth (New date: 2 Oct 2025. As…" at bounding box center [790, 307] width 287 height 62
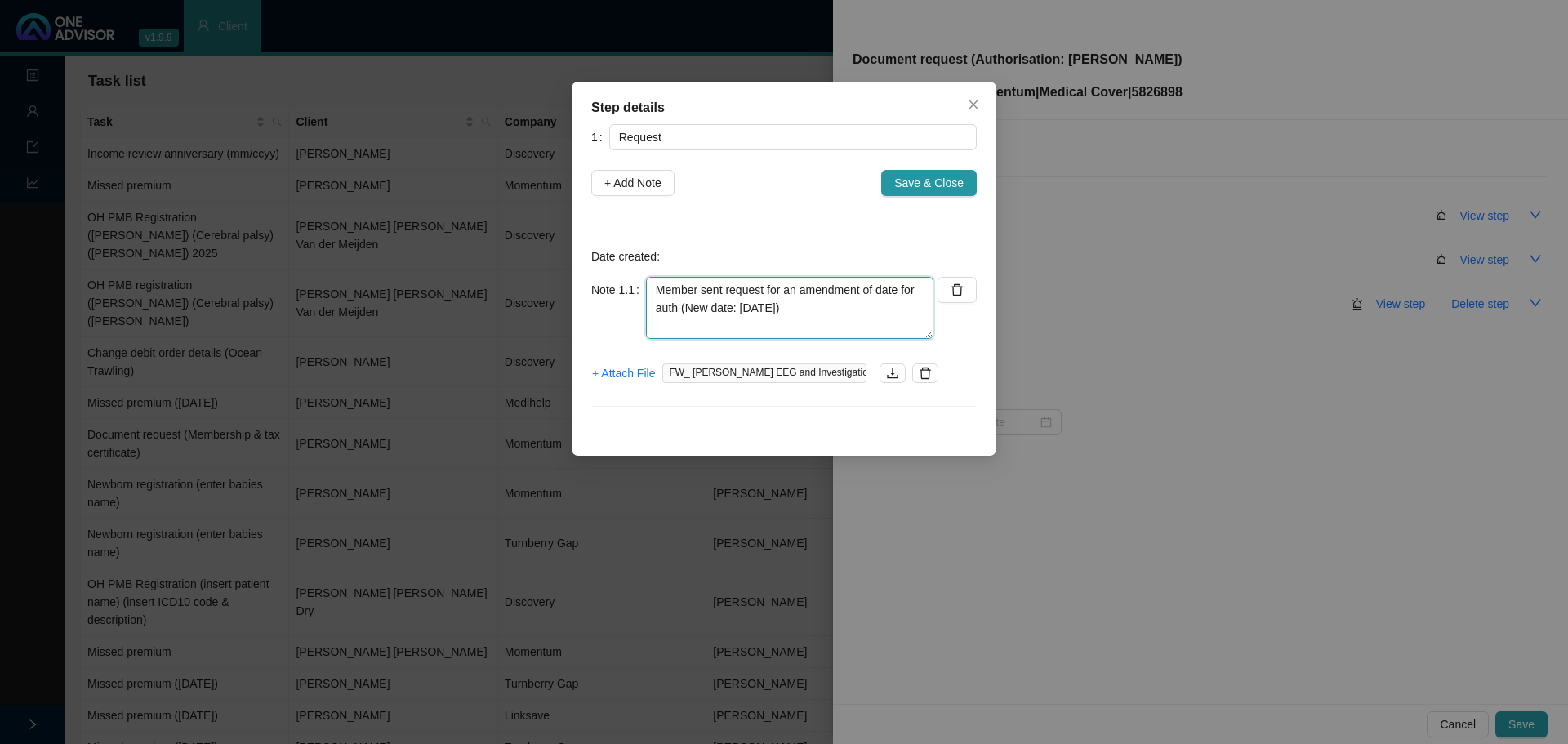
click at [855, 322] on textarea "Member sent request for an amendment of date for auth (New date: [DATE]) Asked …" at bounding box center [790, 307] width 287 height 62
type textarea "Member sent request for an amendment of date for auth (New date: [DATE]) Asked …"
click at [918, 179] on span "Save & Close" at bounding box center [929, 183] width 69 height 18
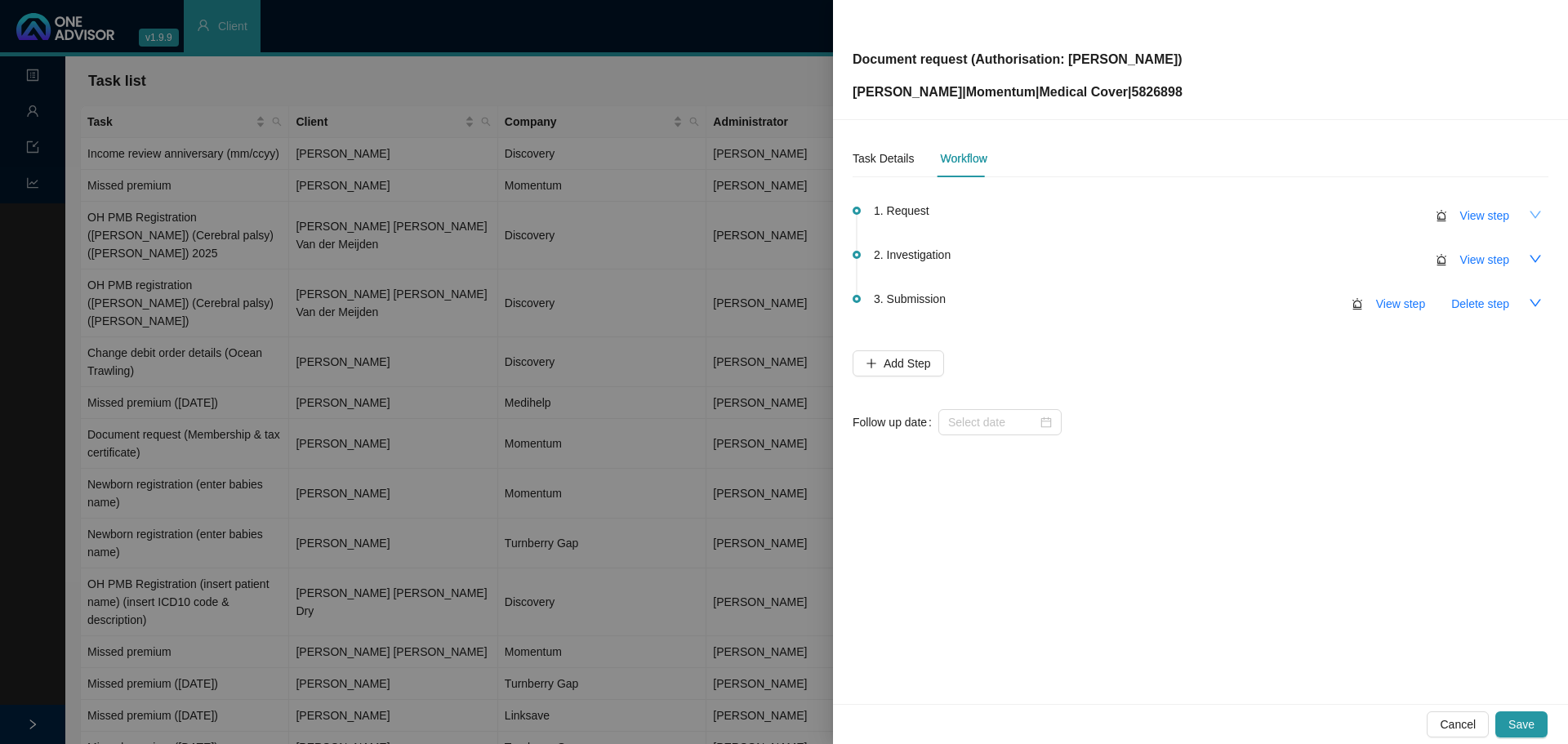
click at [1536, 216] on icon "down" at bounding box center [1535, 214] width 13 height 13
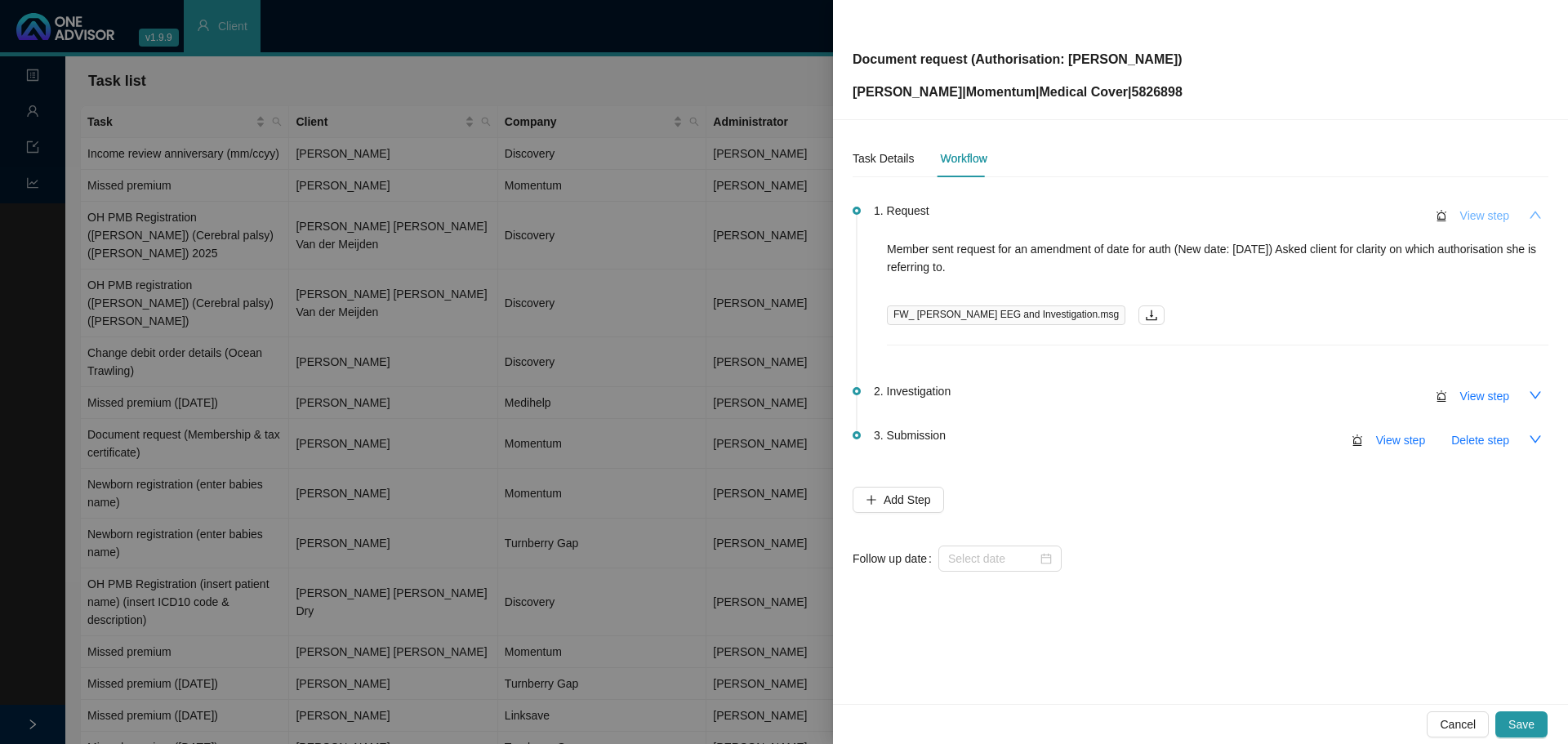
click at [1487, 215] on span "View step" at bounding box center [1485, 215] width 49 height 18
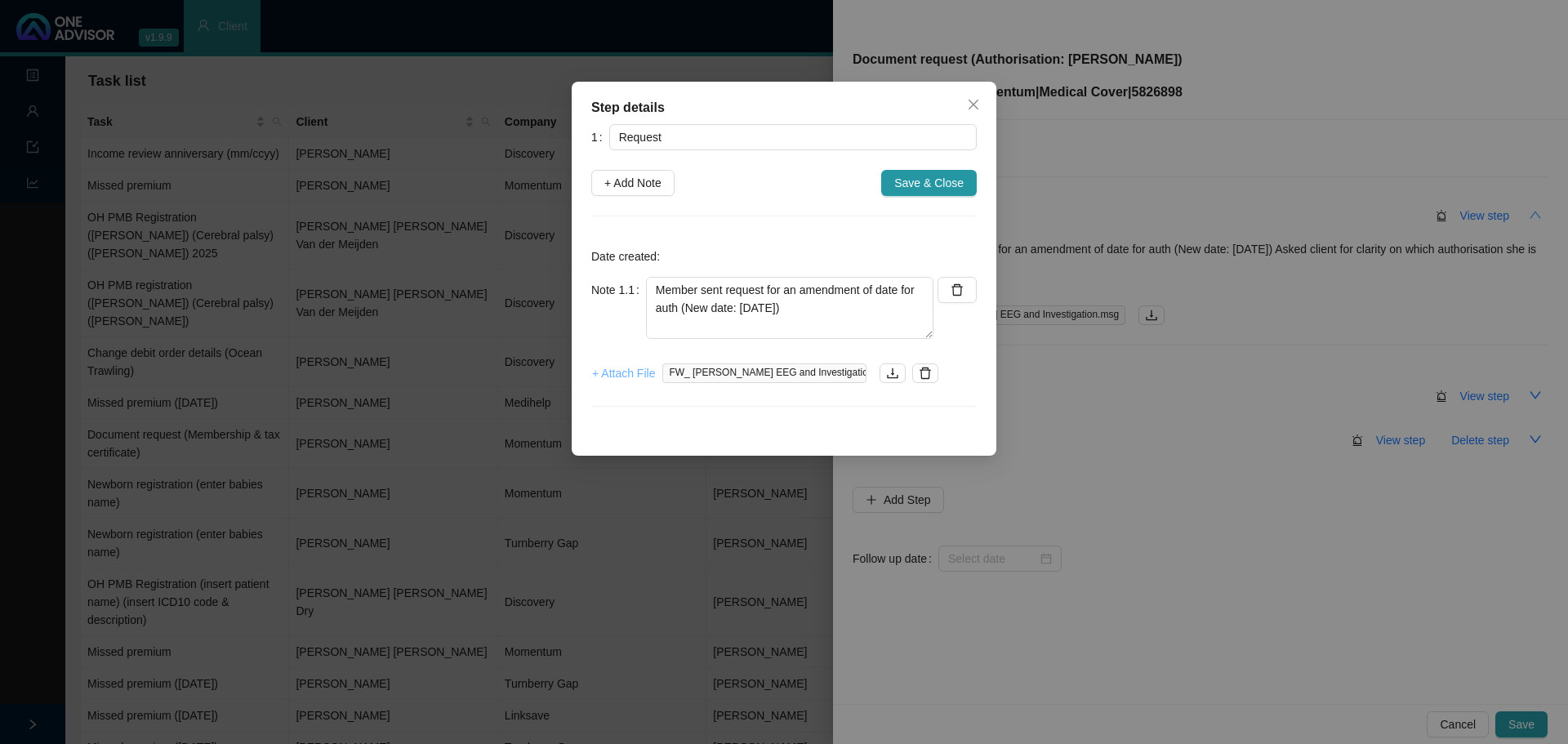
click at [610, 376] on span "+ Attach File" at bounding box center [623, 373] width 63 height 18
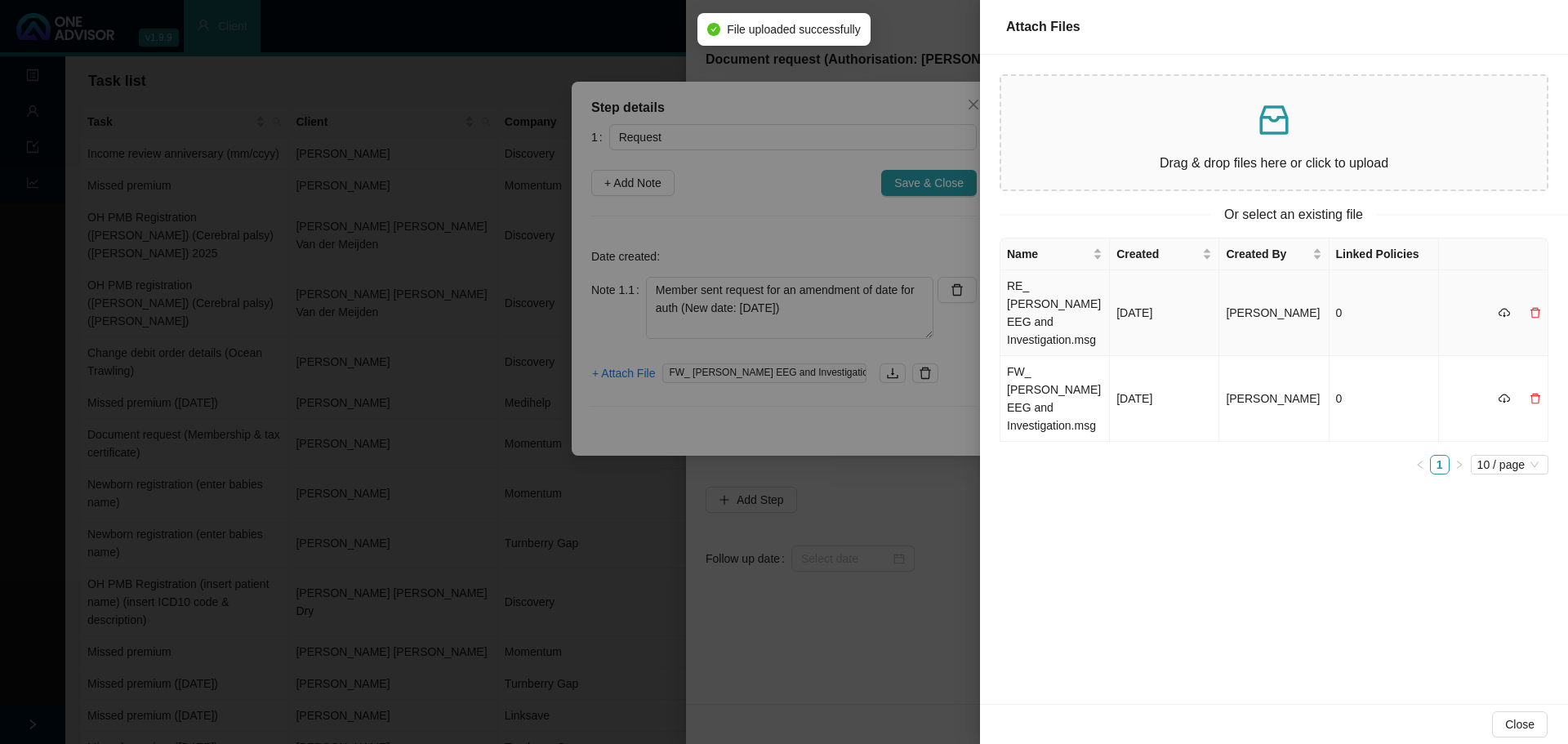
click at [1048, 284] on td "RE_ [PERSON_NAME] EEG and Investigation.msg" at bounding box center [1055, 313] width 109 height 86
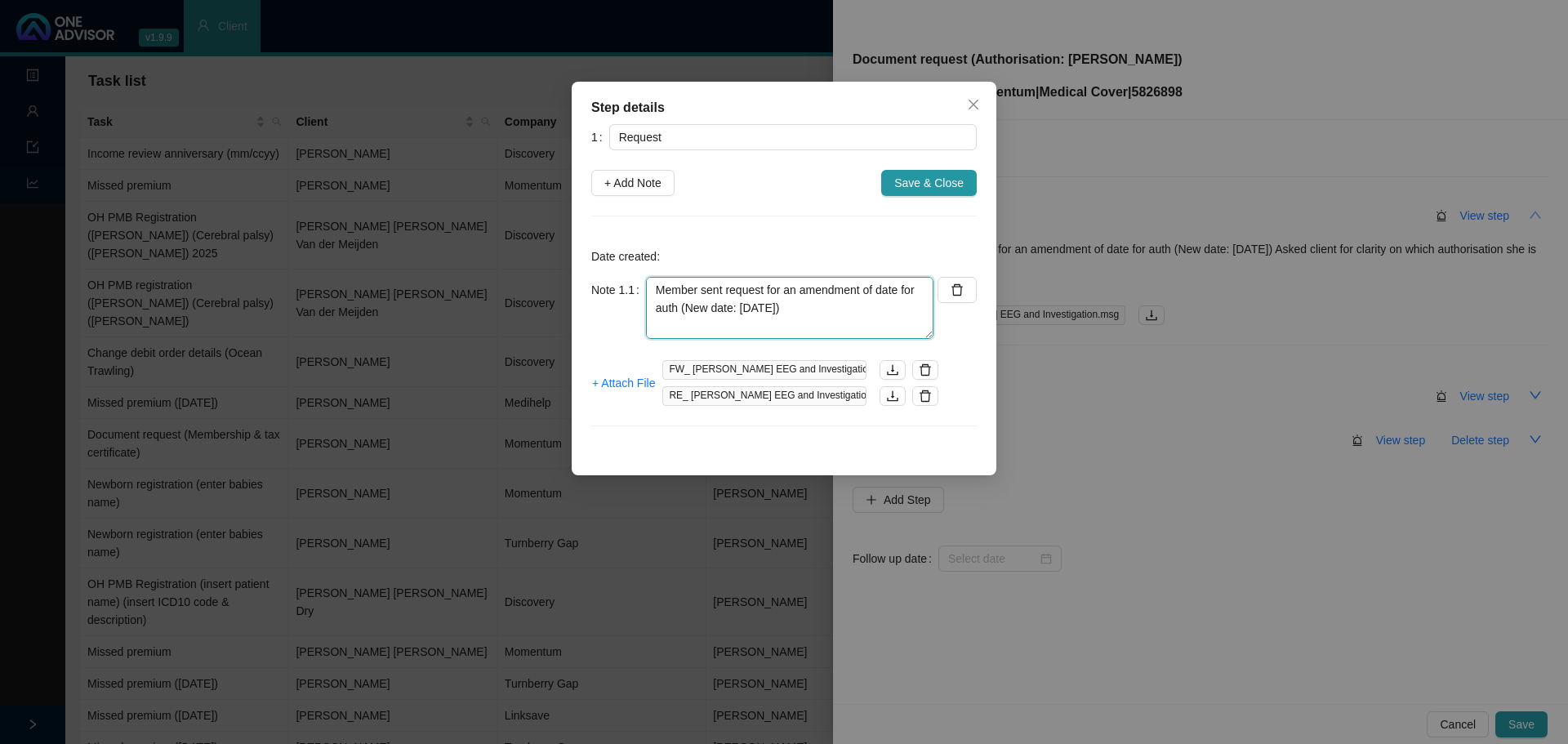
scroll to position [32, 0]
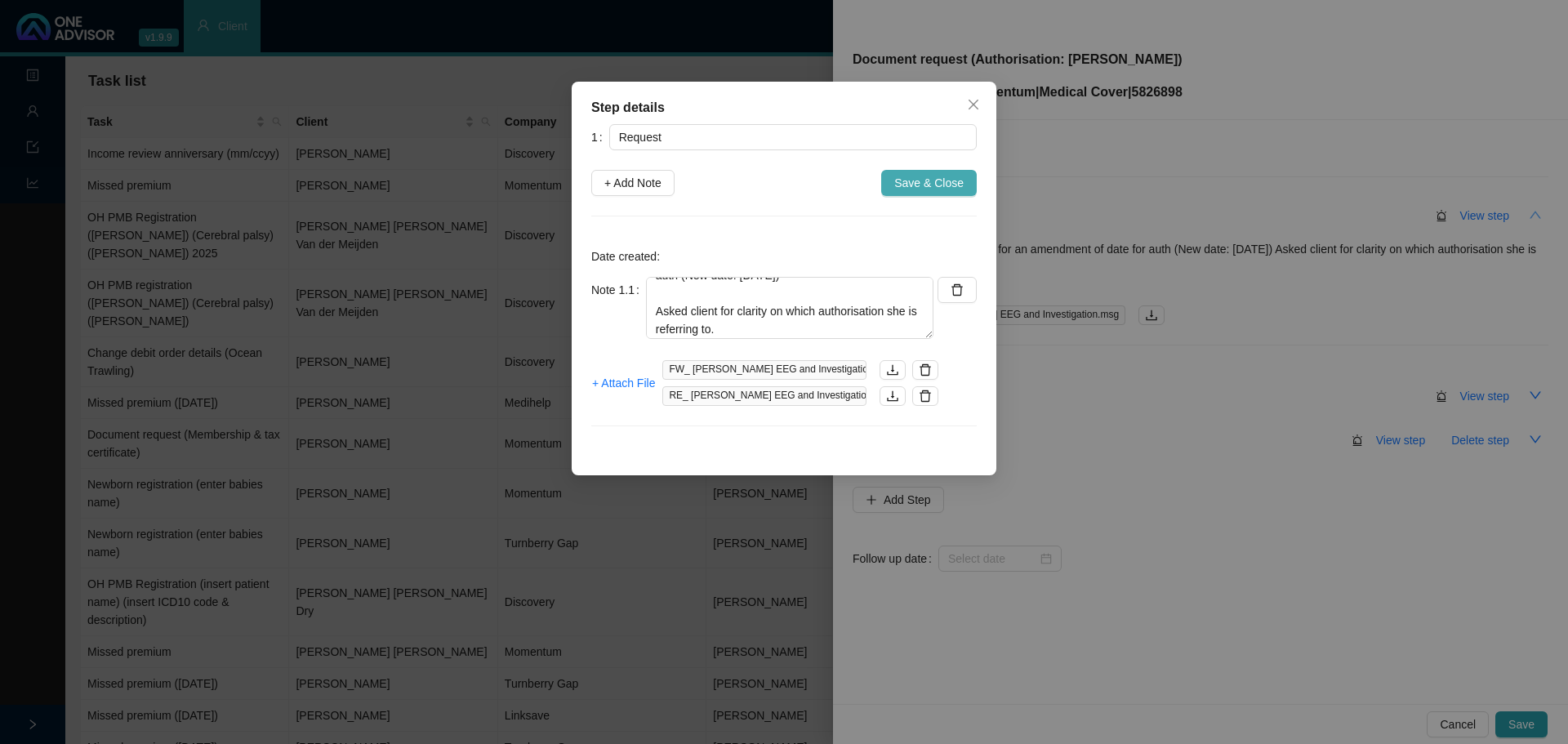
click at [929, 182] on span "Save & Close" at bounding box center [929, 183] width 69 height 18
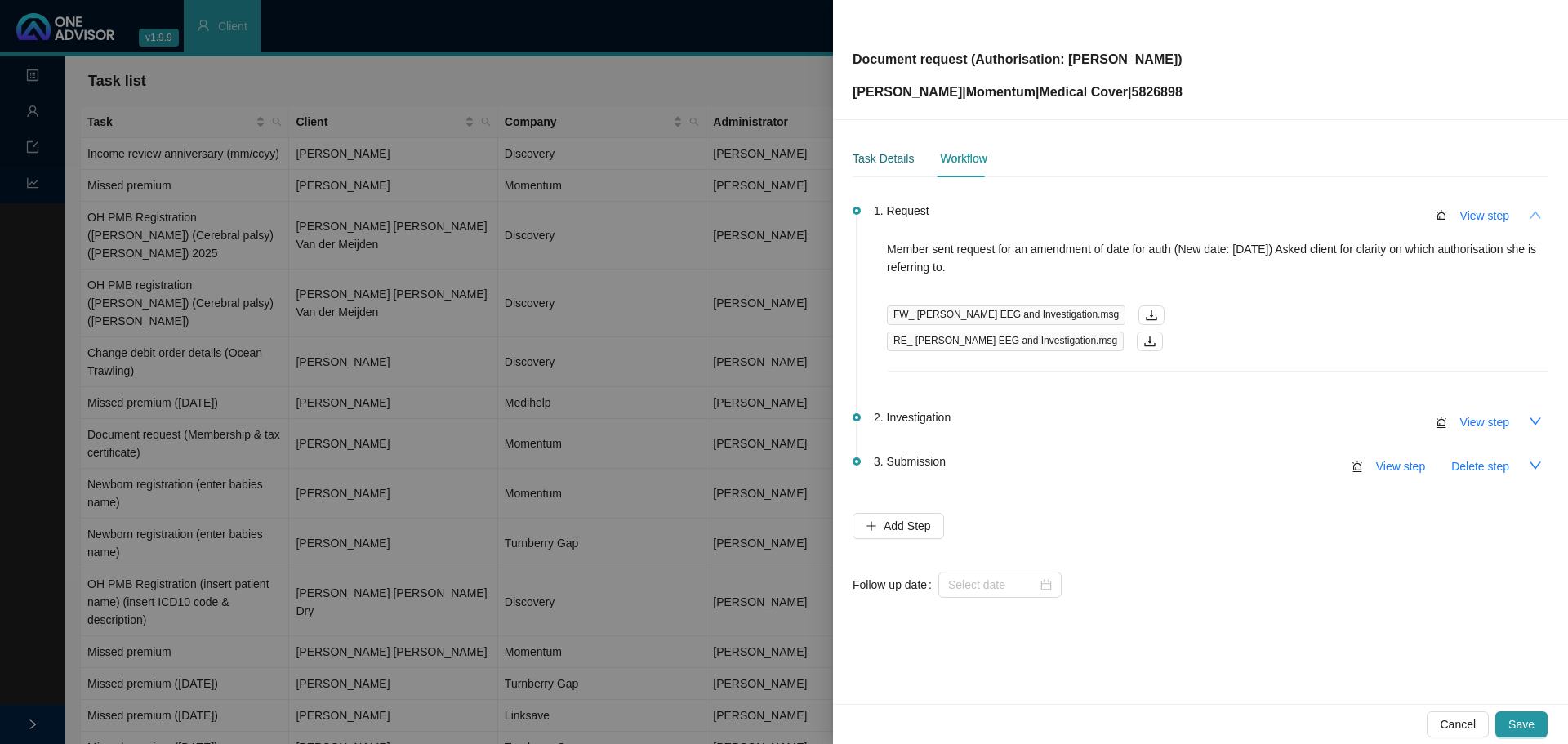
click at [895, 158] on div "Task Details" at bounding box center [883, 158] width 61 height 18
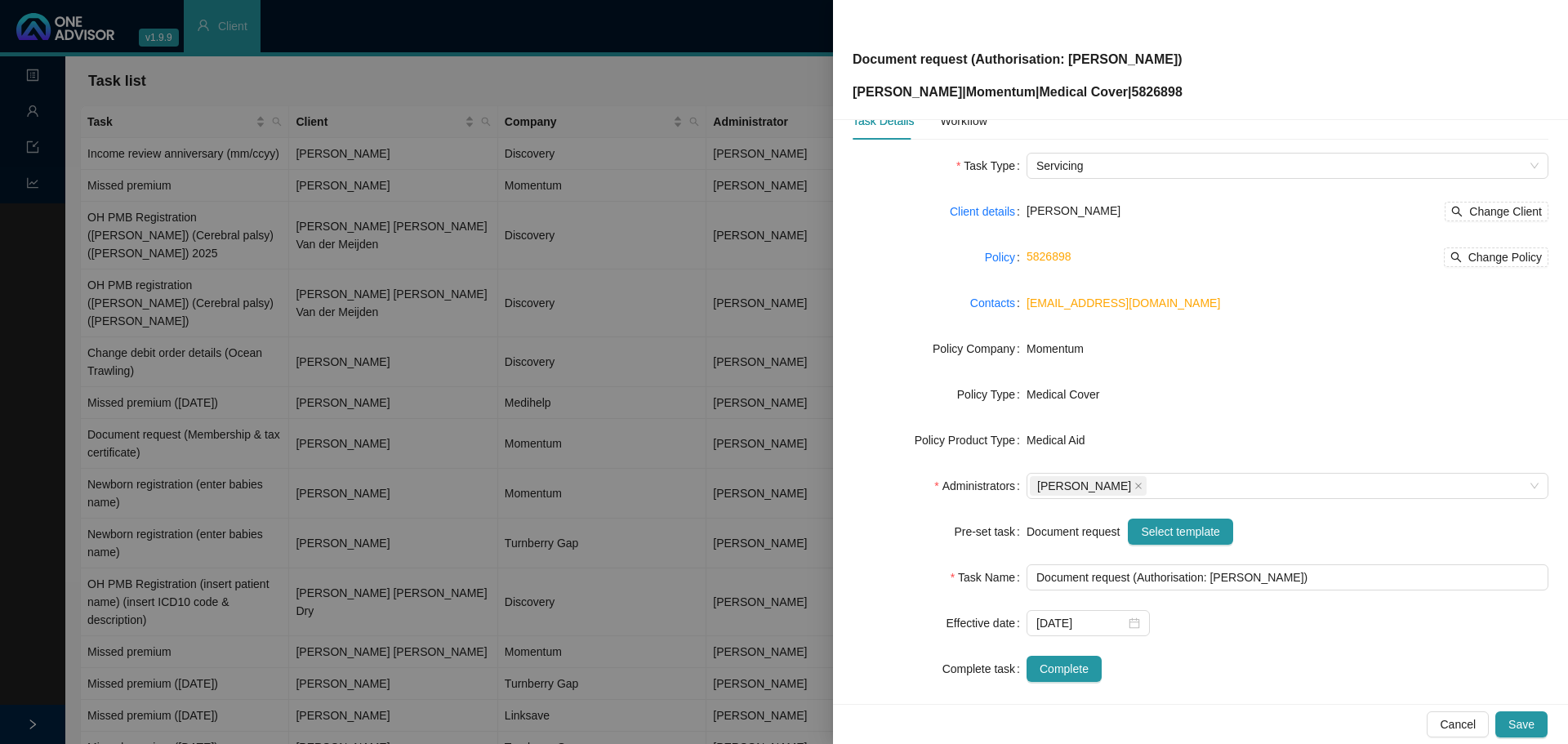
scroll to position [55, 0]
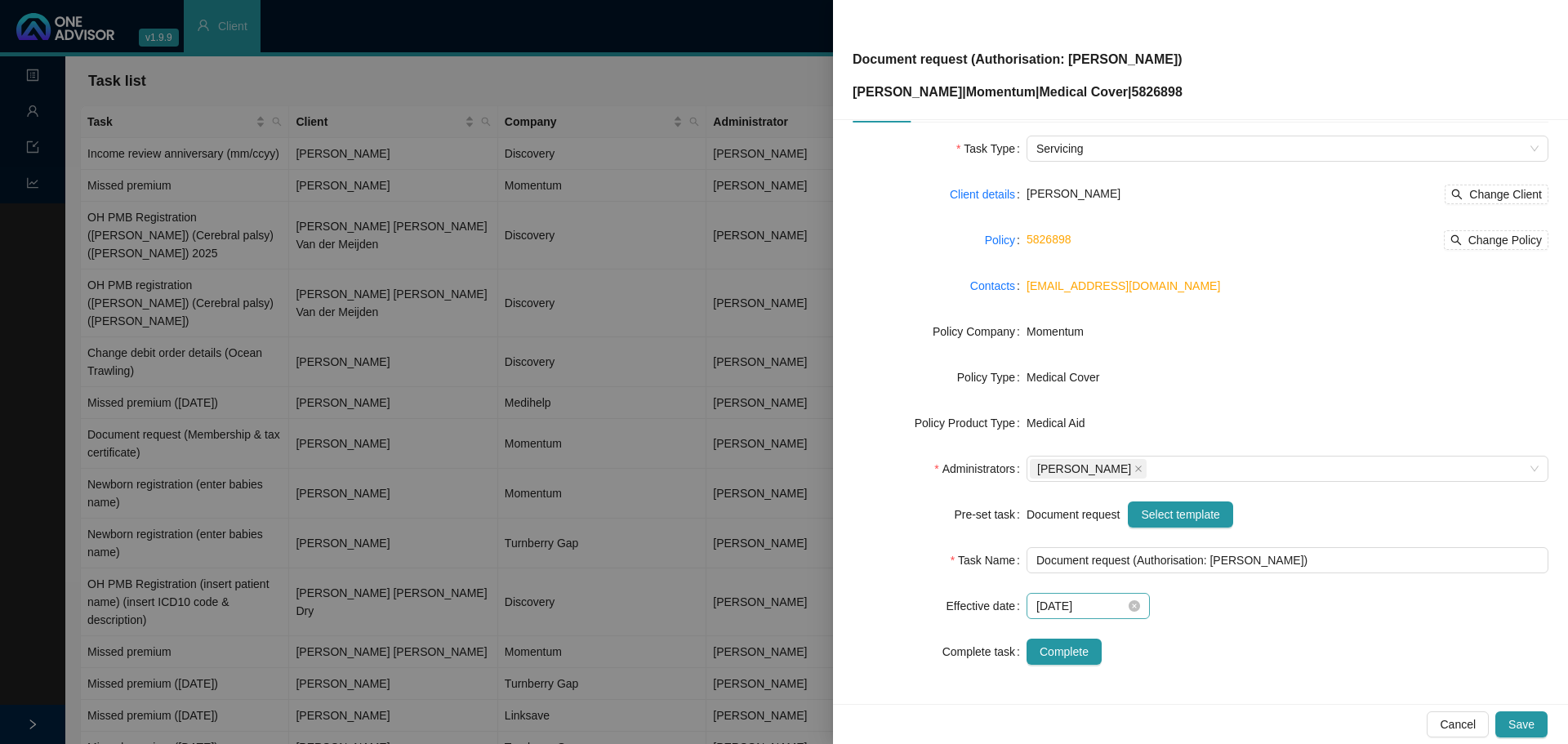
click at [1129, 603] on icon "close-circle" at bounding box center [1134, 606] width 11 height 11
click at [1135, 606] on div at bounding box center [1088, 606] width 103 height 18
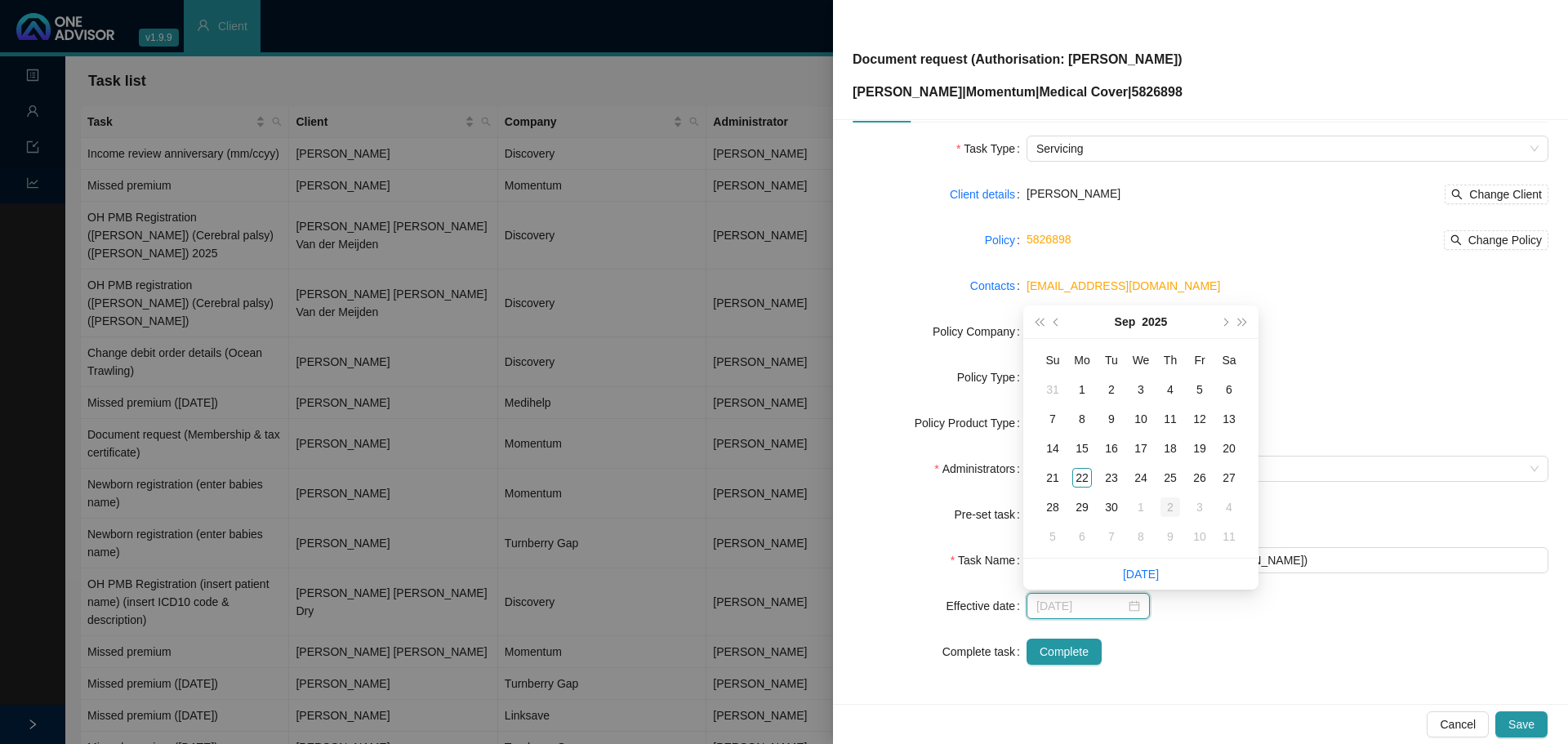
type input "2025-10-02"
drag, startPoint x: 1166, startPoint y: 504, endPoint x: 1068, endPoint y: 354, distance: 179.2
click at [1166, 502] on div "2" at bounding box center [1171, 507] width 19 height 19
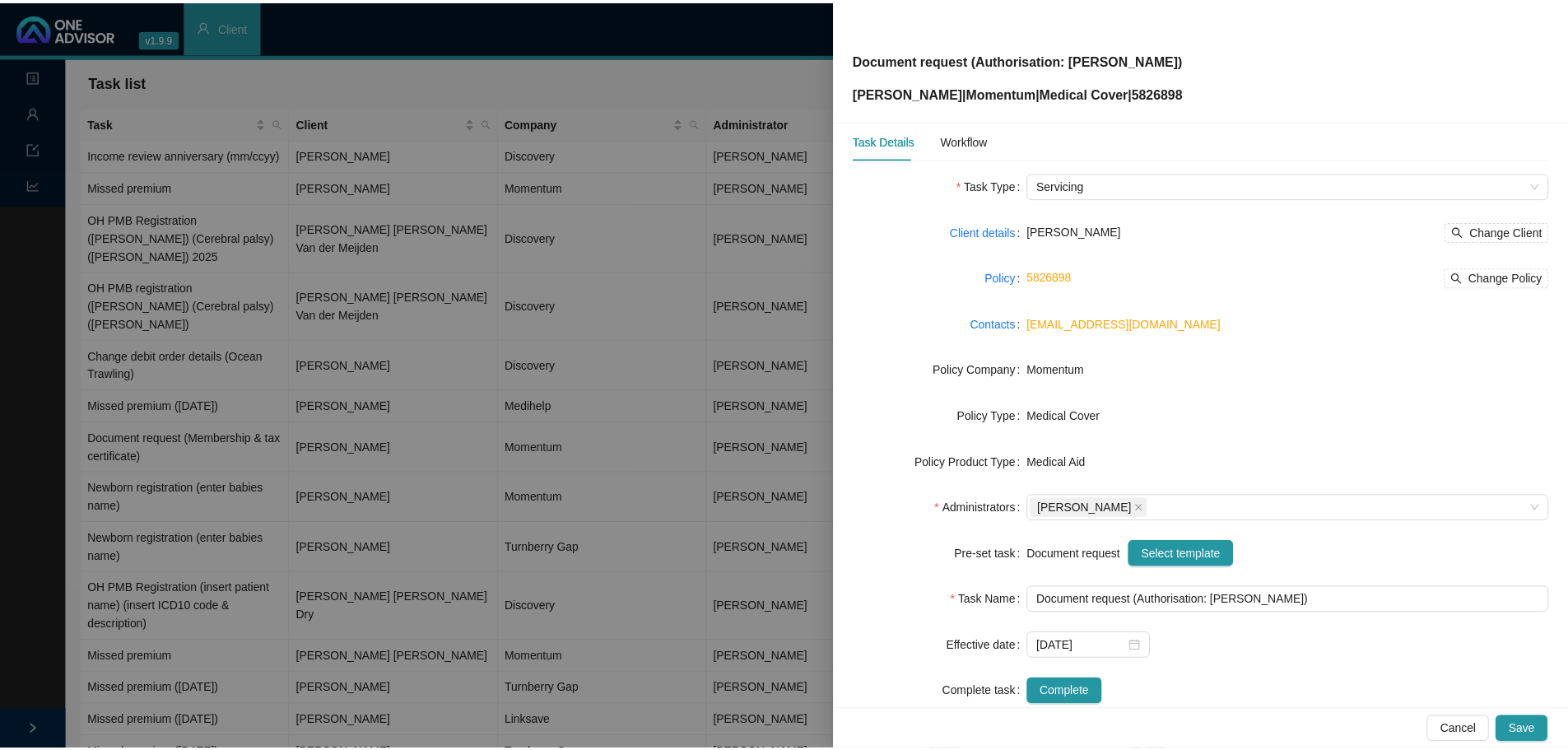
scroll to position [0, 0]
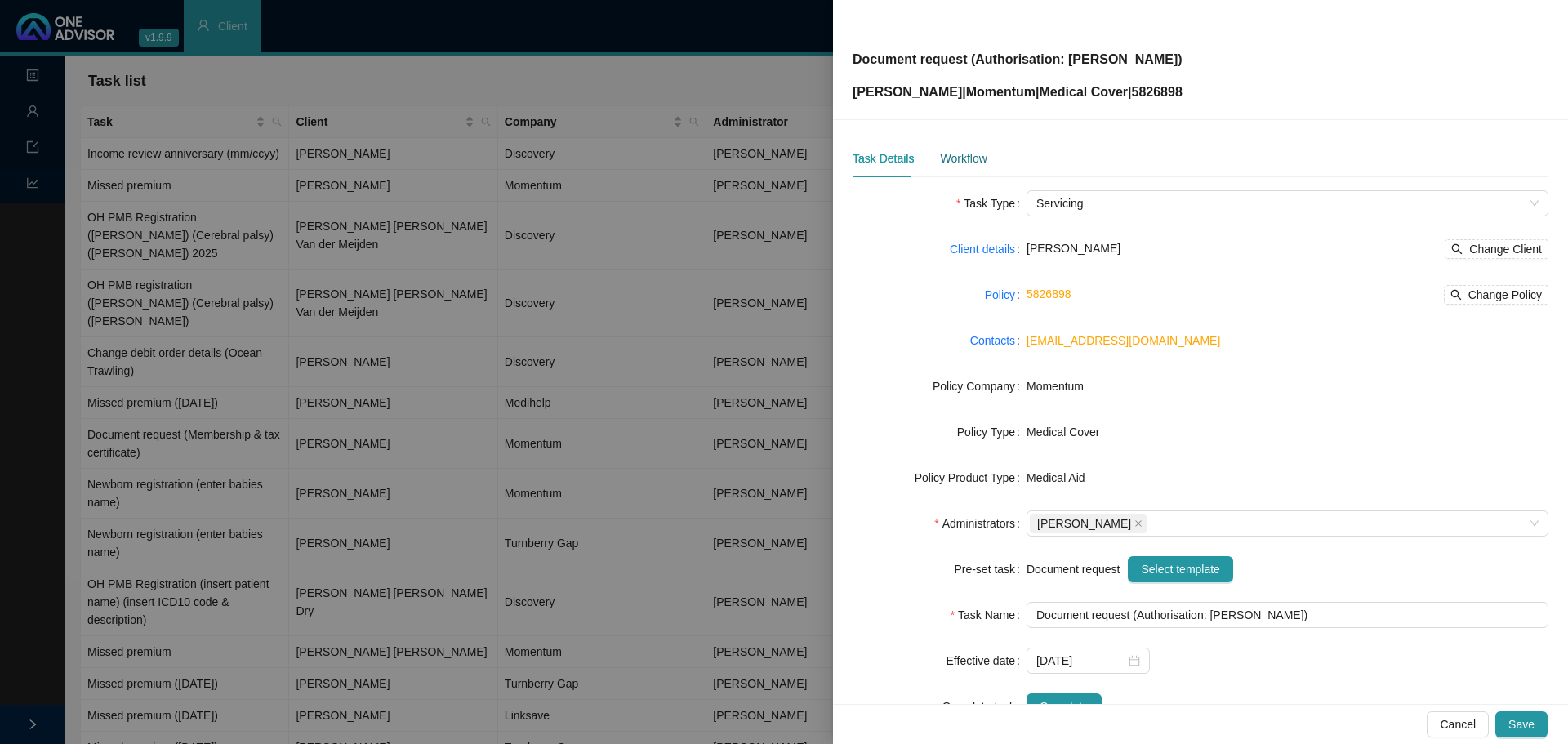
click at [962, 153] on div "Workflow" at bounding box center [963, 158] width 46 height 18
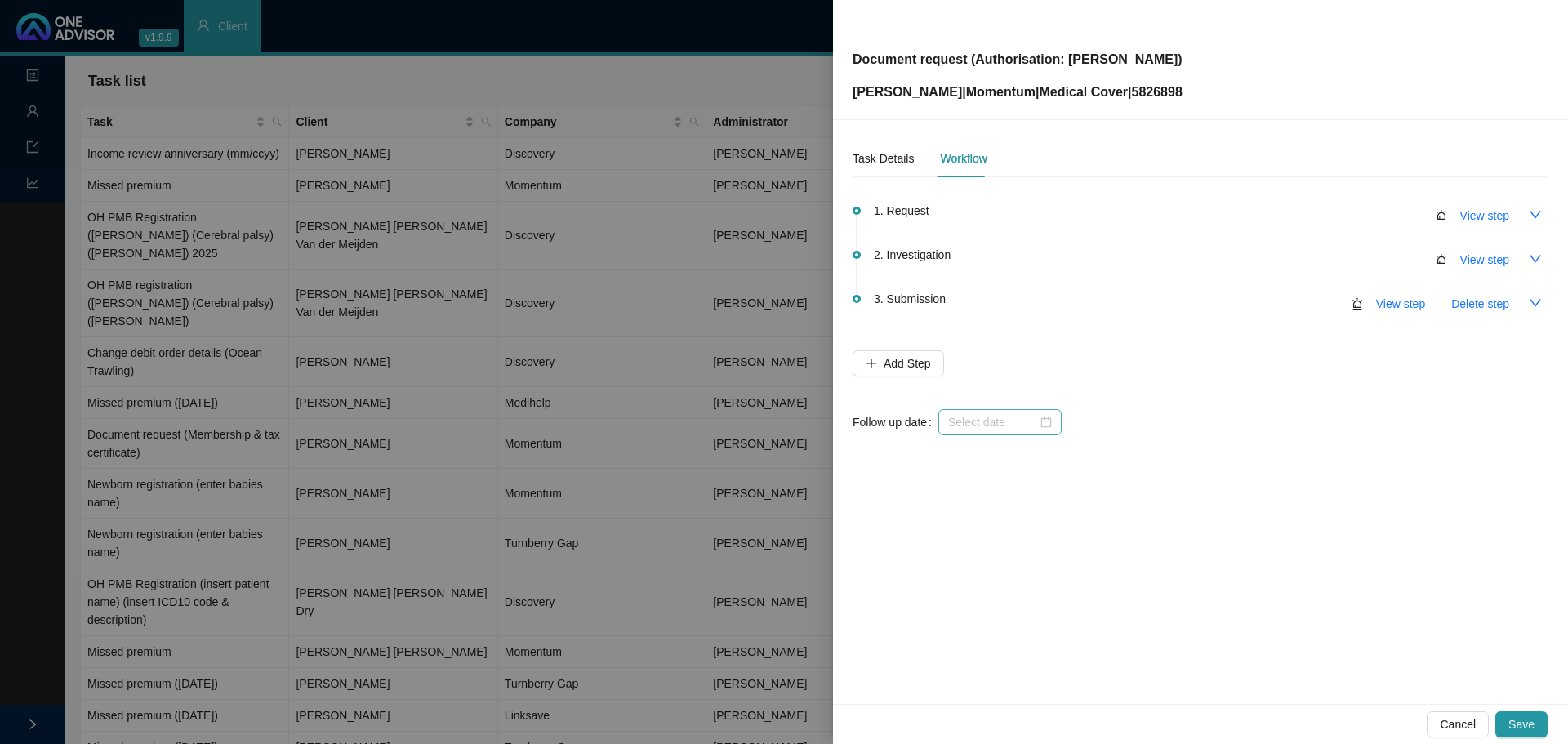
click at [1041, 428] on div at bounding box center [1000, 422] width 103 height 18
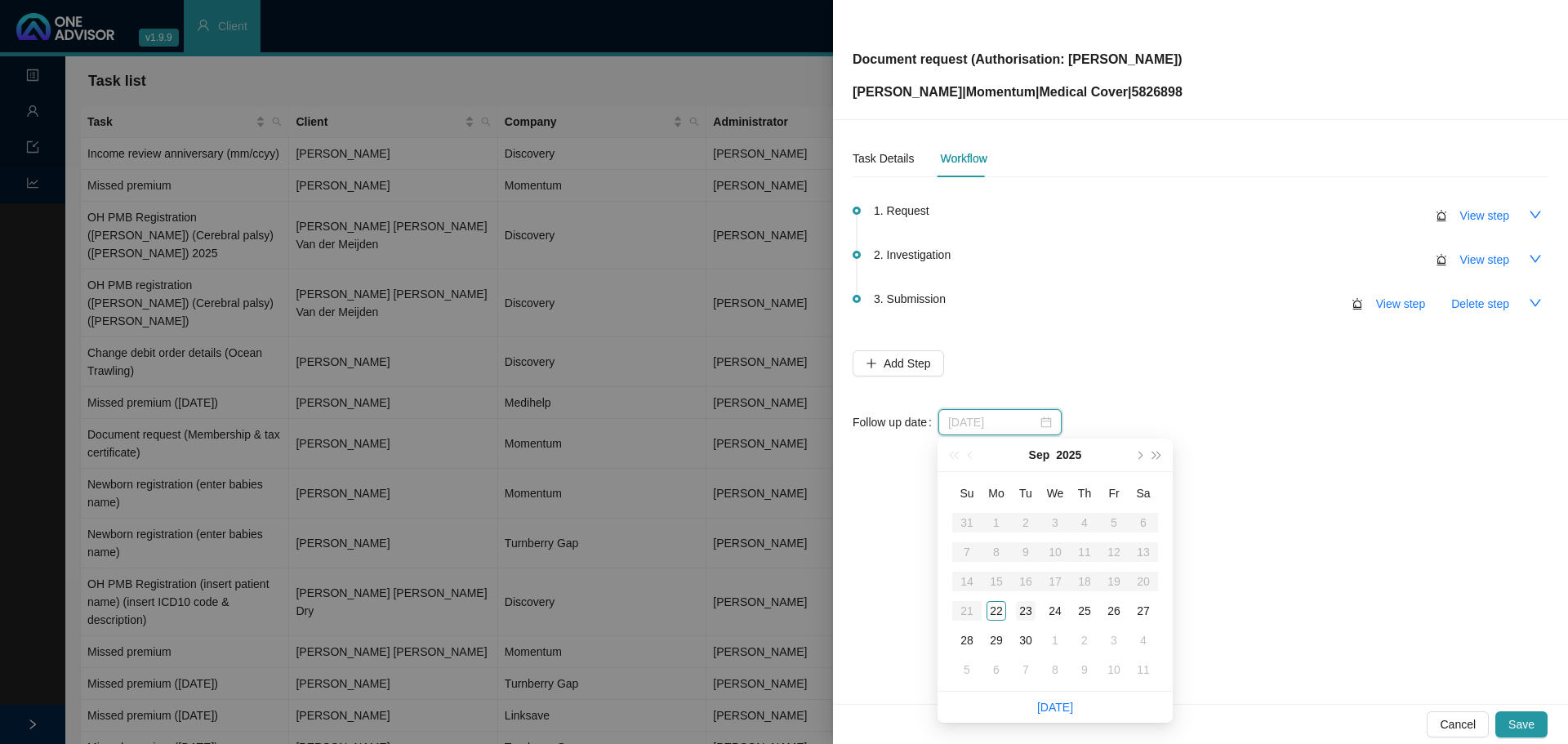
type input "[DATE]"
click at [1029, 613] on div "23" at bounding box center [1026, 611] width 19 height 19
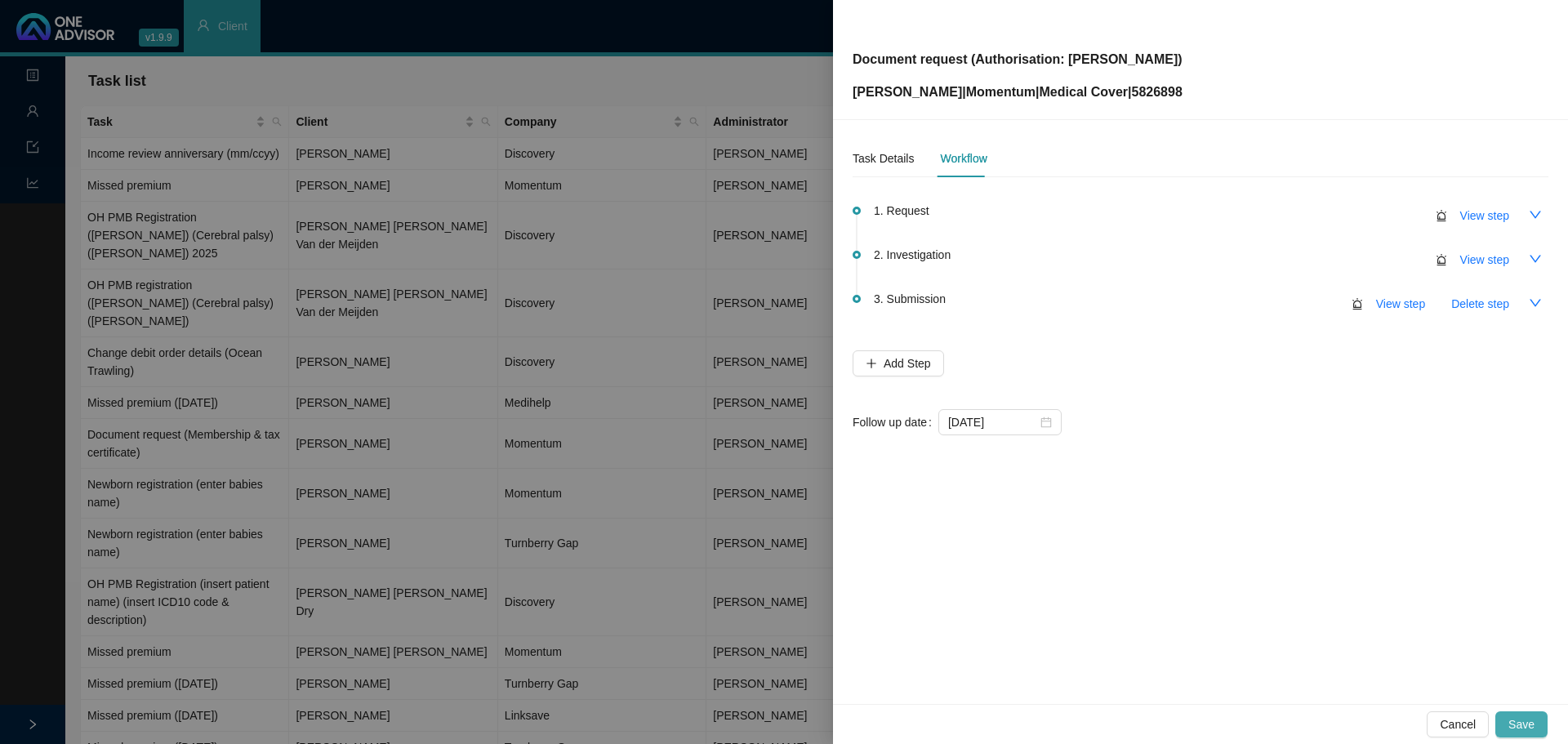
click at [1522, 724] on span "Save" at bounding box center [1522, 724] width 26 height 18
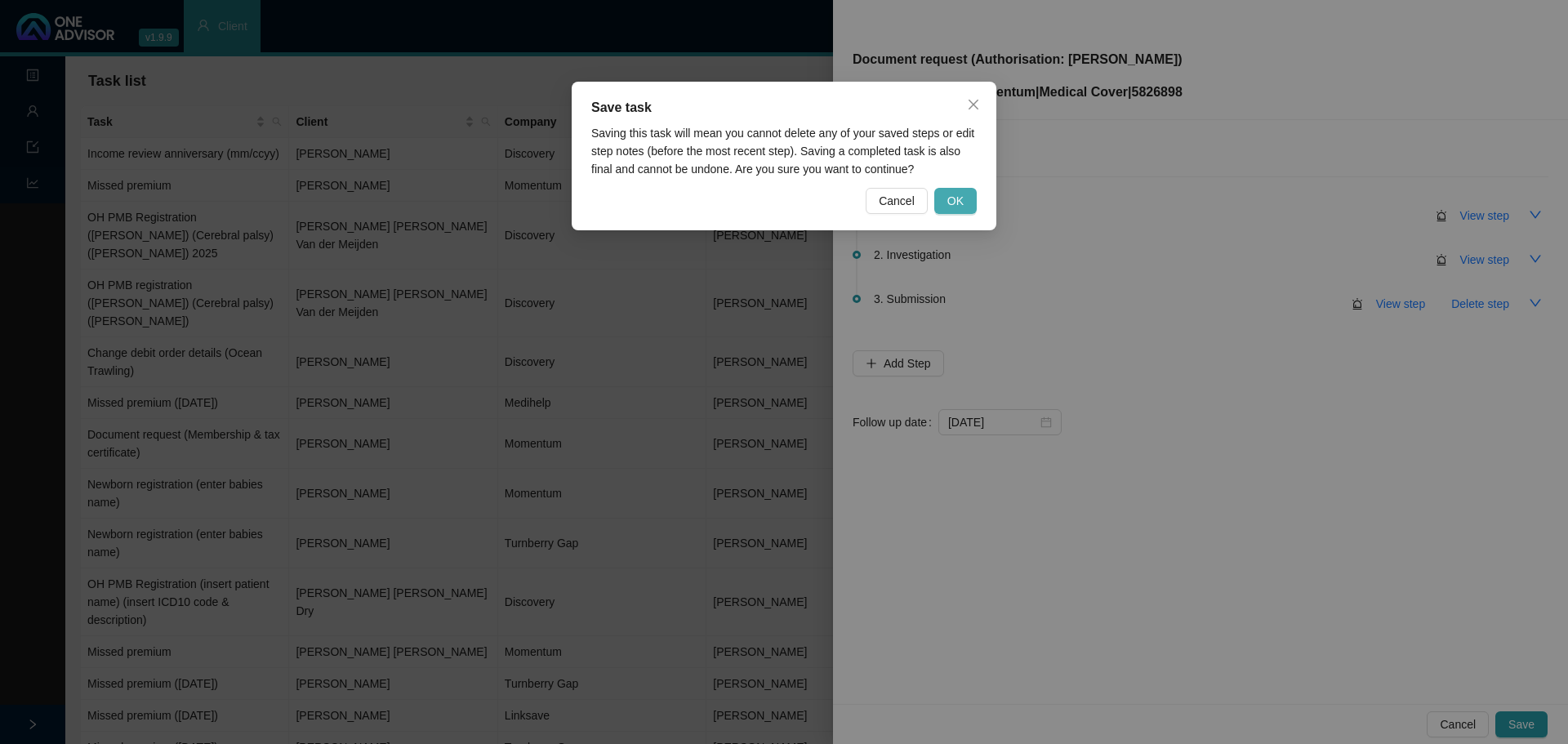
click at [955, 197] on span "OK" at bounding box center [955, 200] width 17 height 18
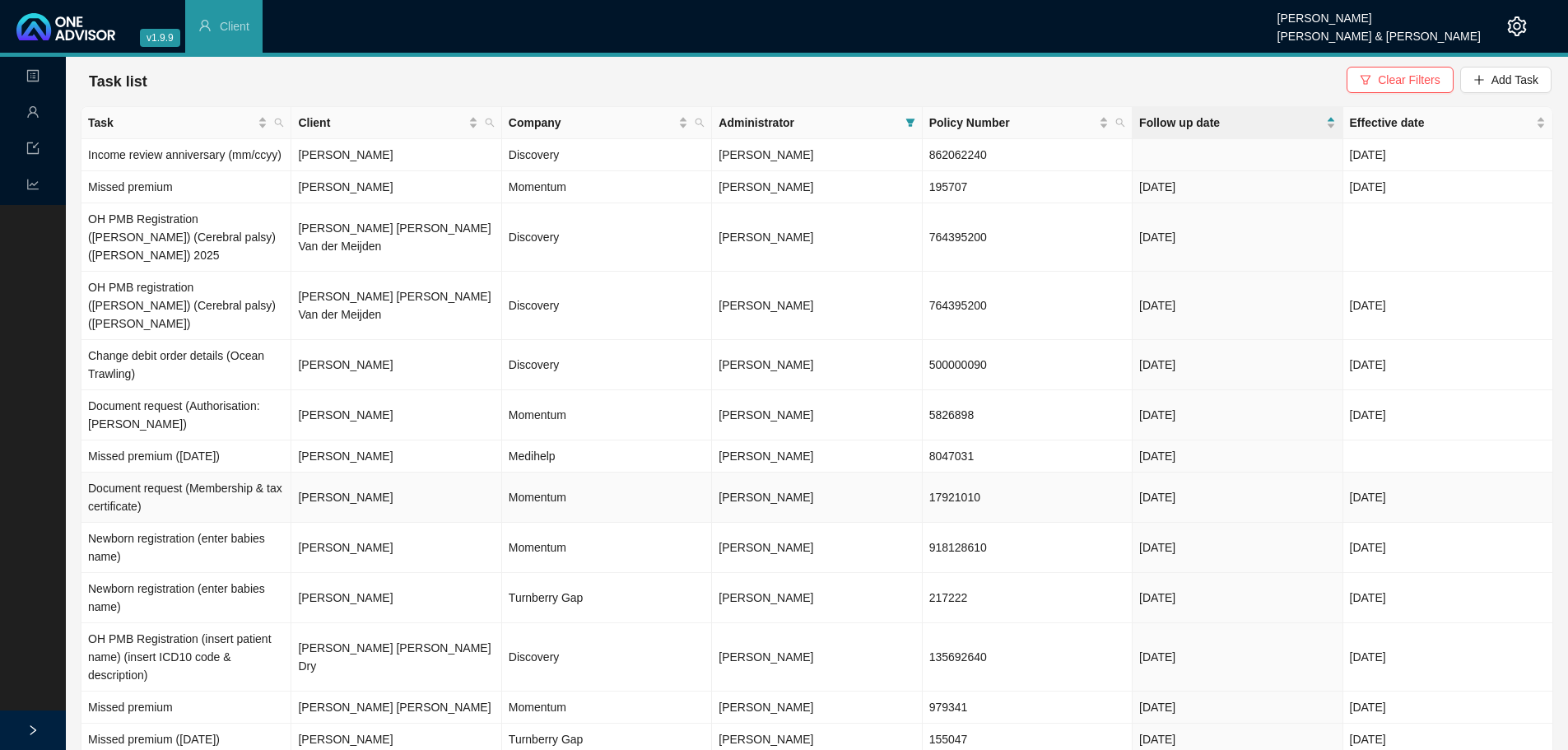
click at [349, 472] on td "Ruby Kuhn" at bounding box center [396, 497] width 210 height 50
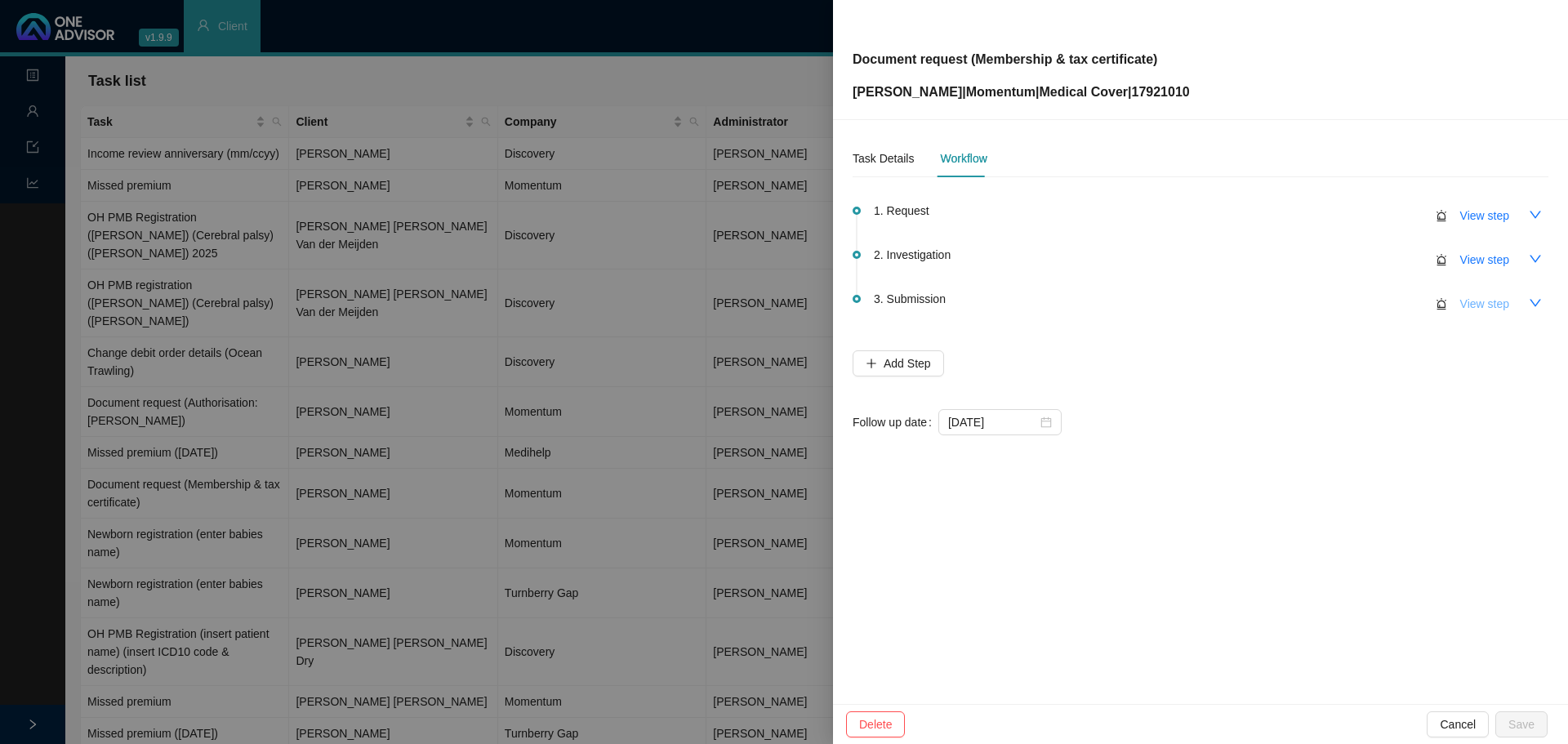
click at [1512, 307] on button "View step" at bounding box center [1485, 304] width 75 height 26
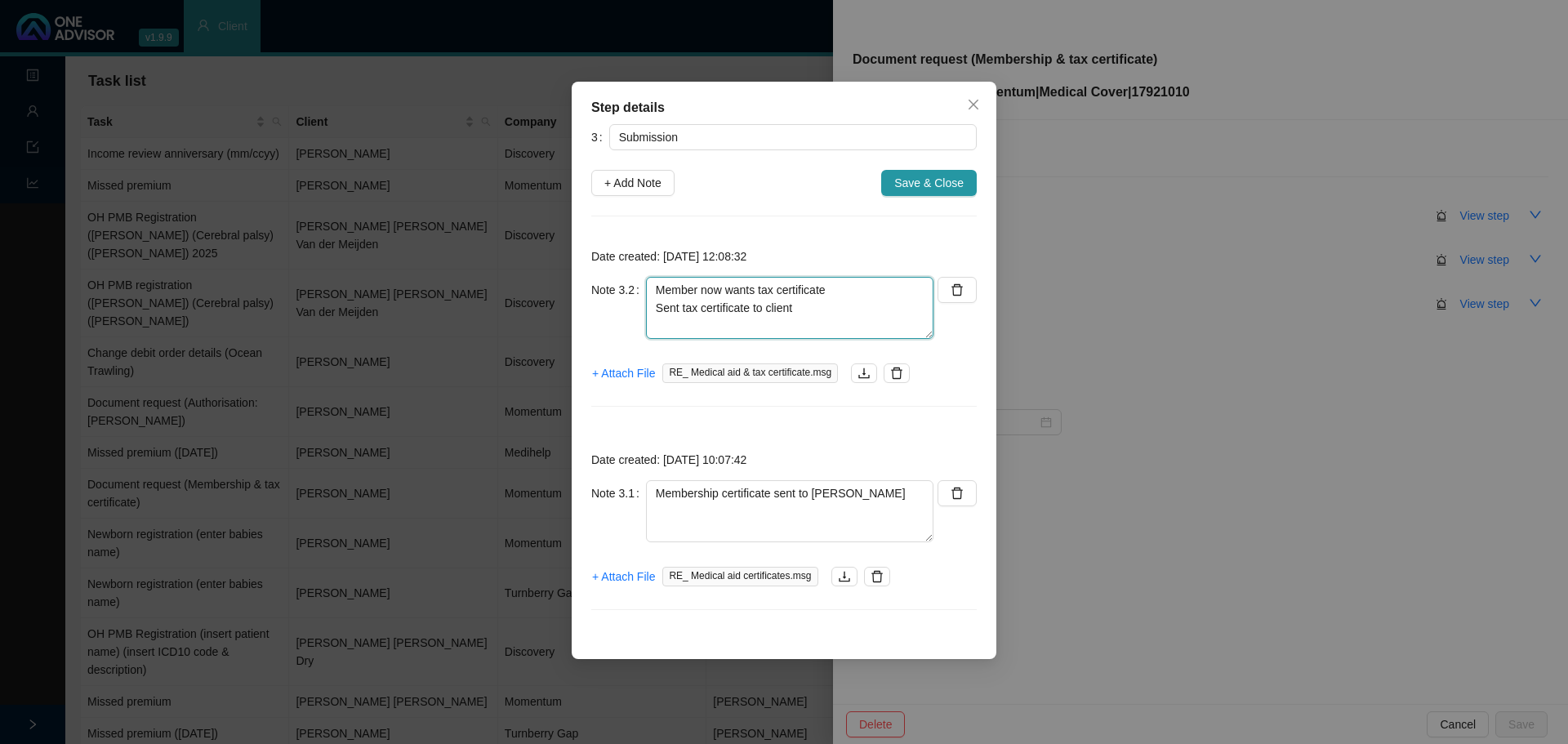
click at [798, 312] on textarea "Member now wants tax certificate Sent tax certificate to client" at bounding box center [790, 307] width 287 height 62
type textarea "Member now wants tax certificate Sent tax certificate to client Thank you from …"
click at [622, 376] on span "+ Attach File" at bounding box center [623, 373] width 63 height 18
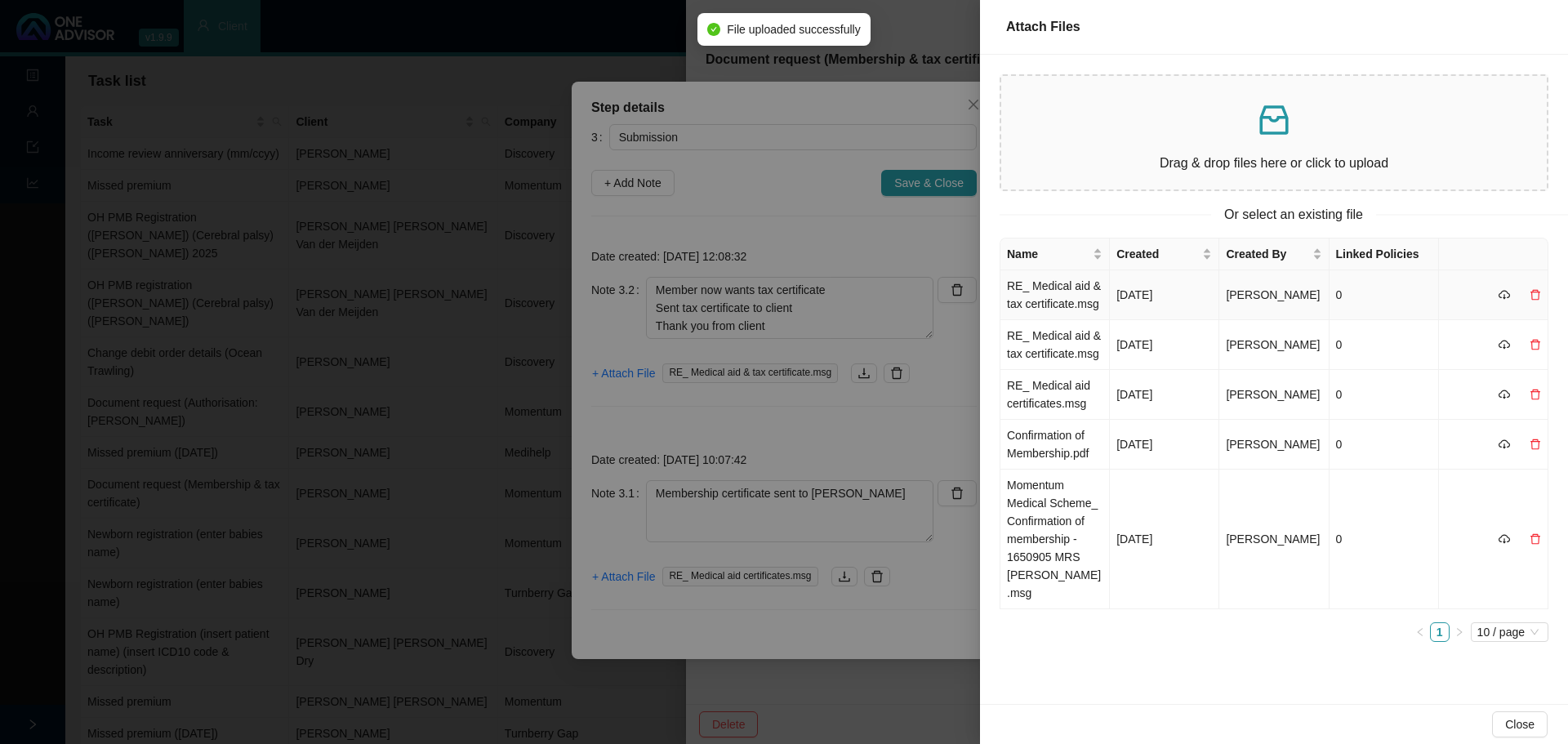
click at [1049, 298] on td "RE_ Medical aid & tax certificate.msg" at bounding box center [1055, 295] width 109 height 50
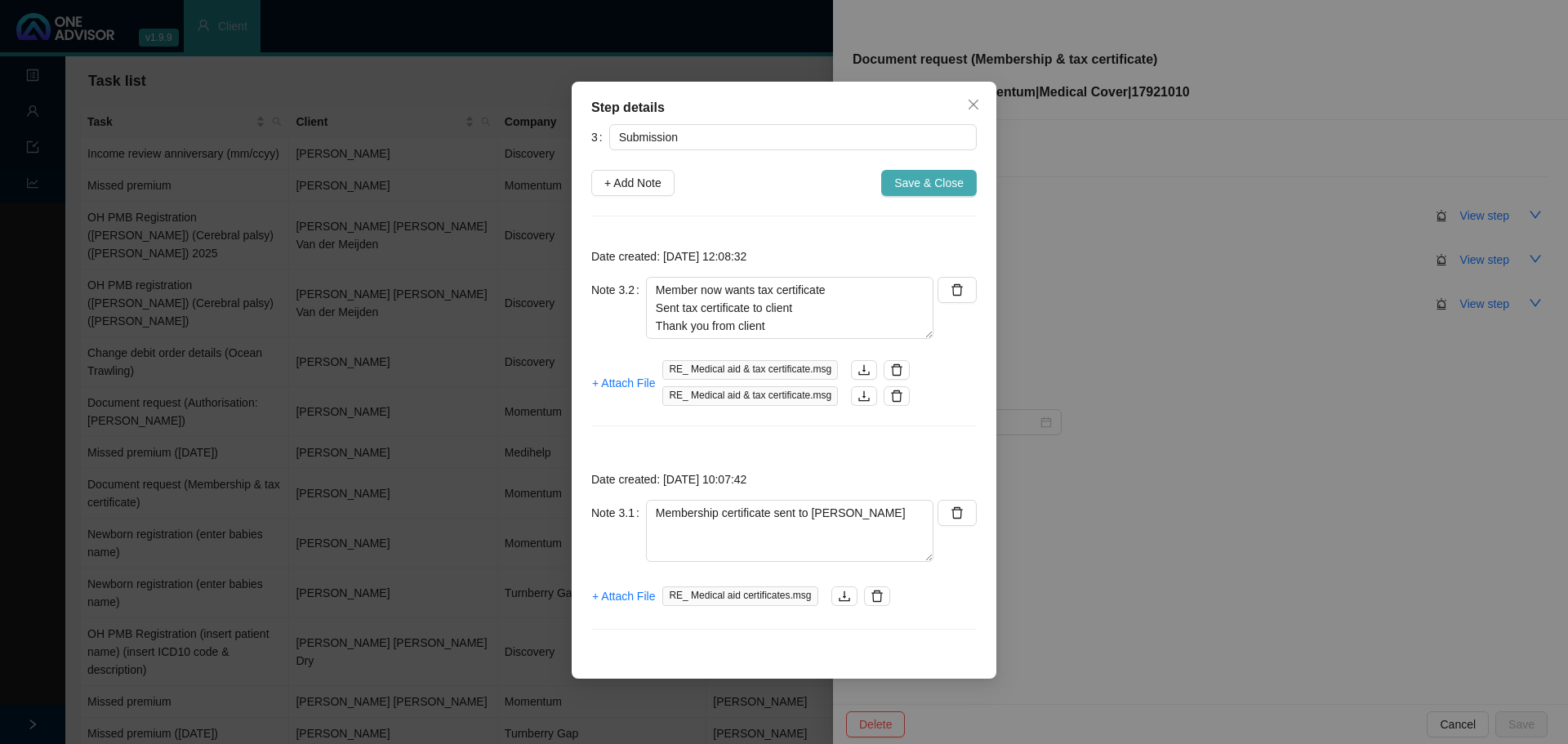
click at [934, 186] on span "Save & Close" at bounding box center [929, 183] width 69 height 18
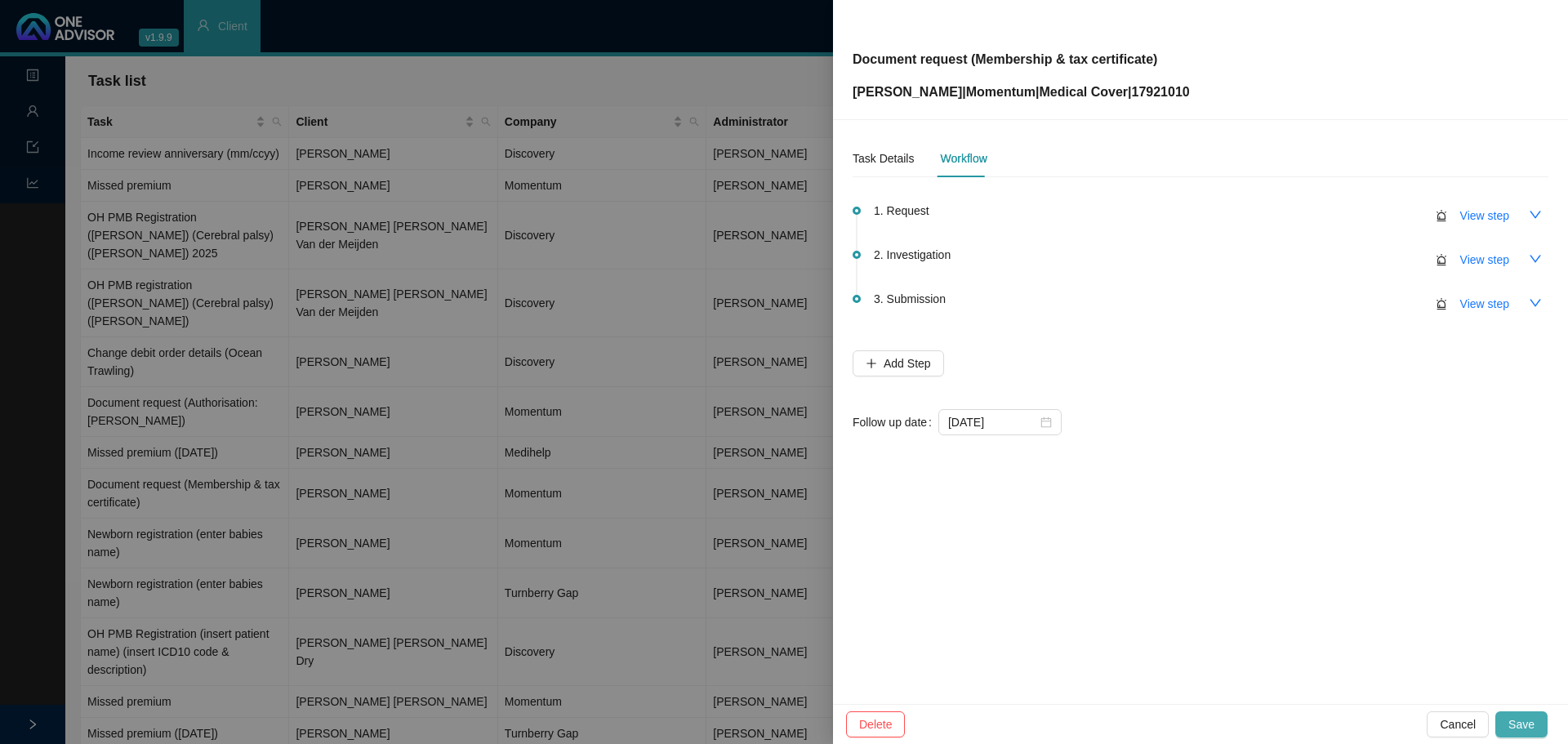
click at [1517, 722] on span "Save" at bounding box center [1522, 724] width 26 height 18
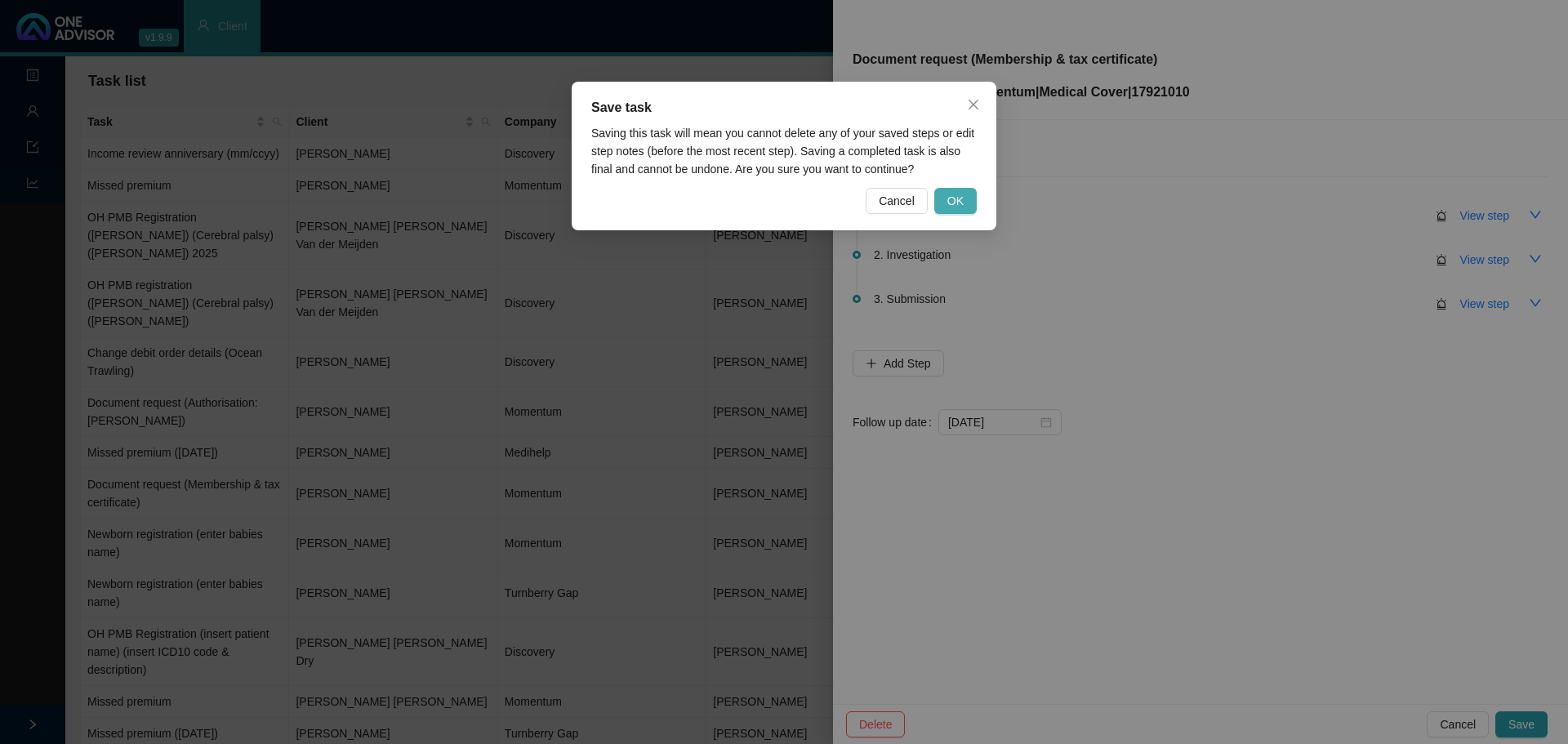
click at [950, 208] on span "OK" at bounding box center [955, 200] width 17 height 18
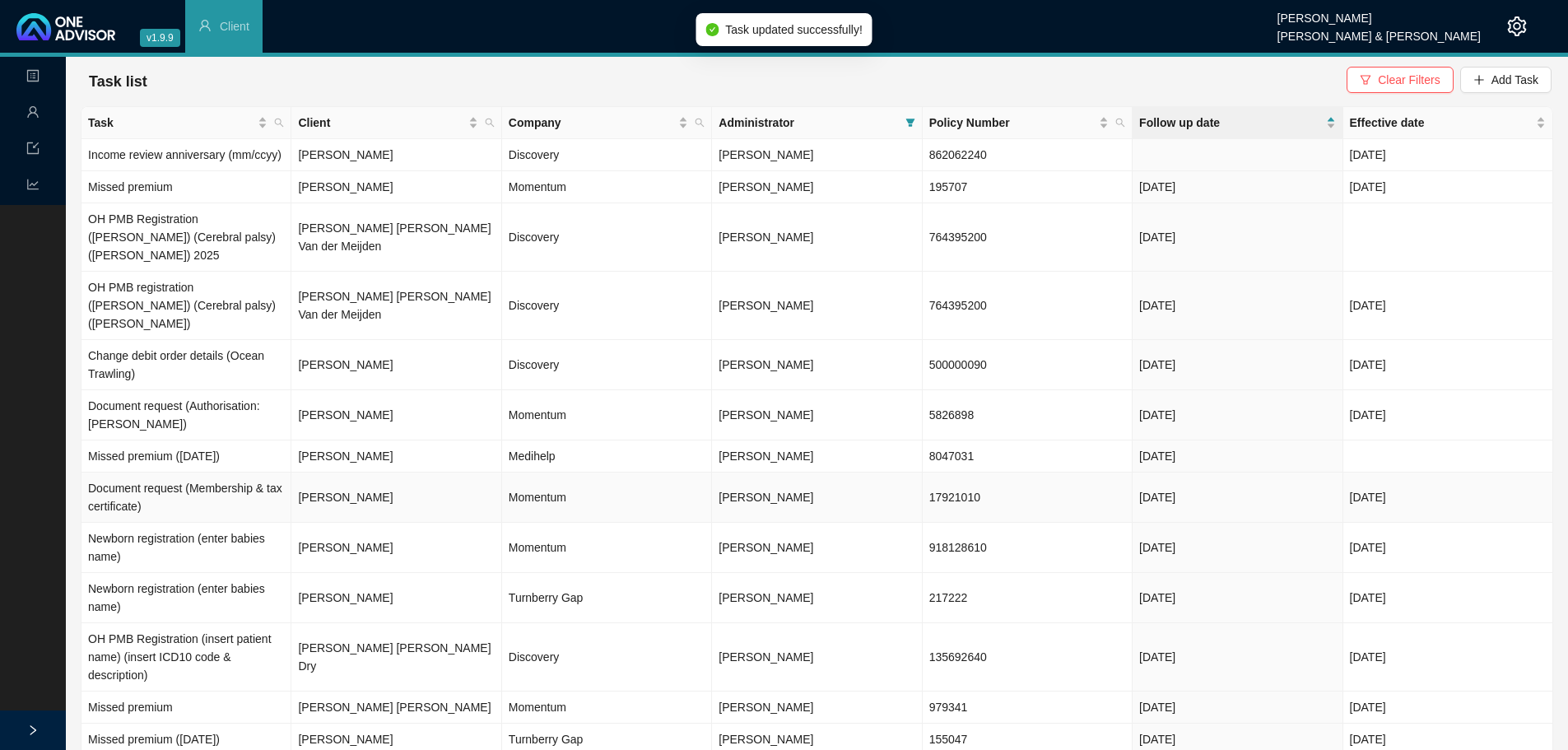
click at [426, 472] on td "Ruby Kuhn" at bounding box center [396, 497] width 210 height 50
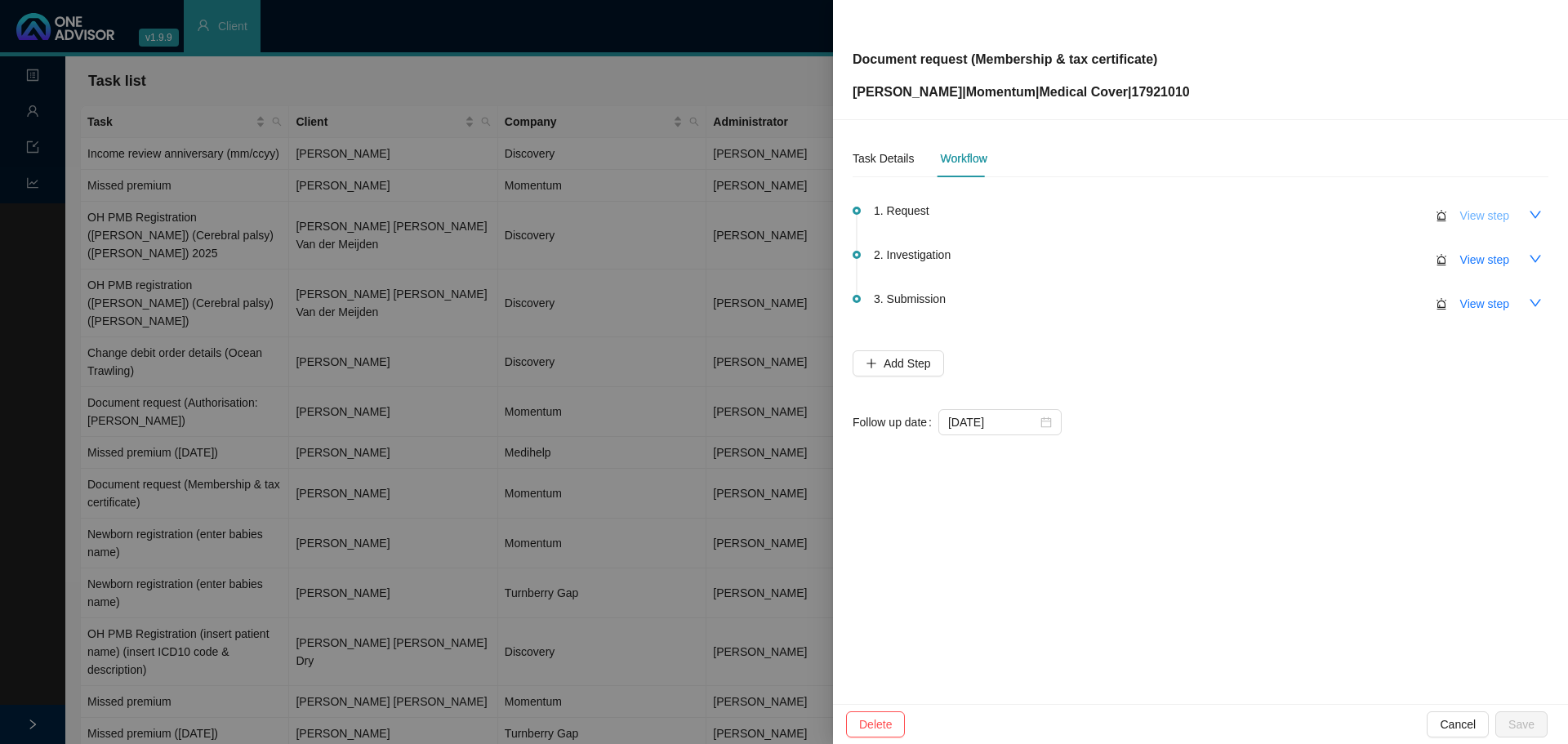
click at [1491, 216] on span "View step" at bounding box center [1485, 215] width 49 height 18
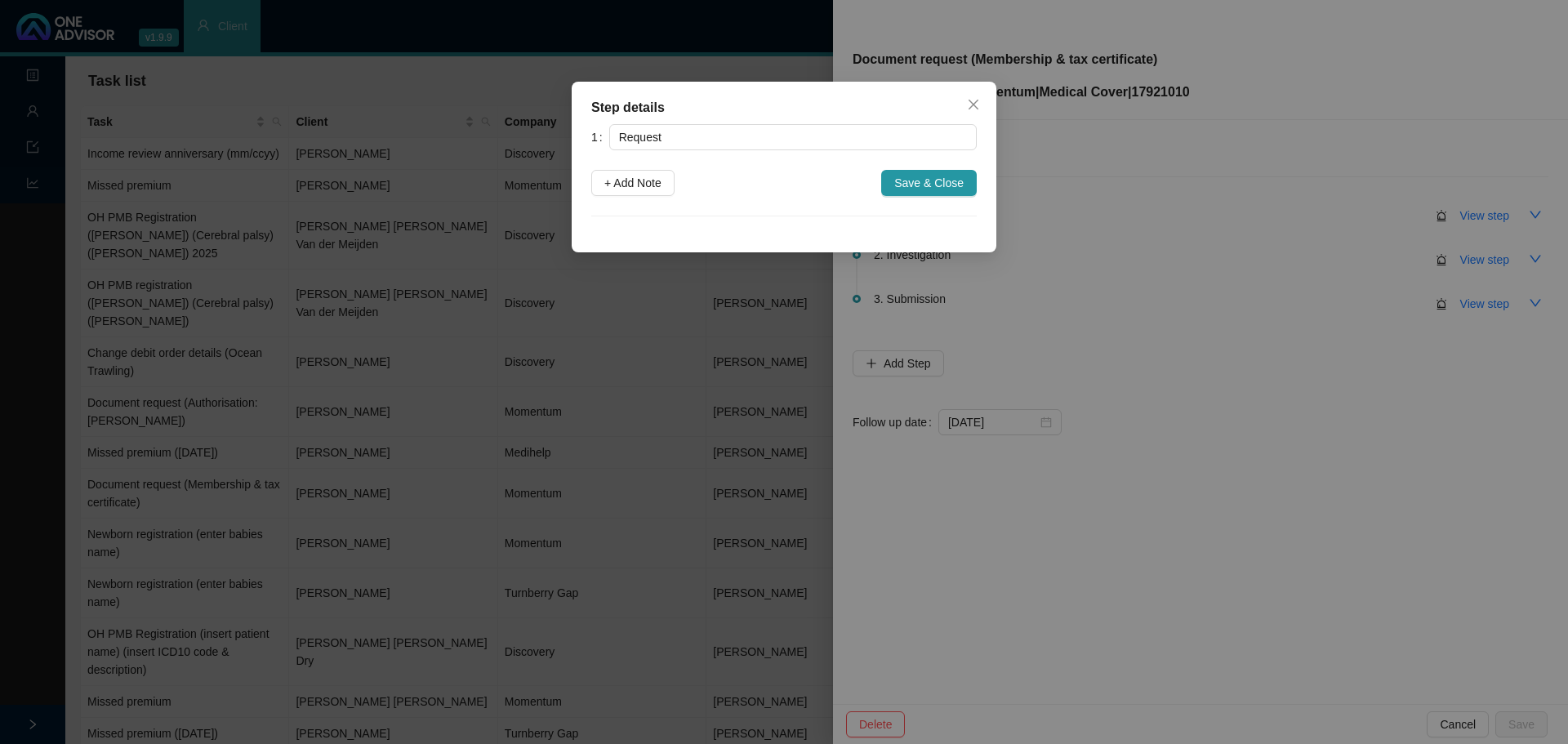
drag, startPoint x: 966, startPoint y: 115, endPoint x: 965, endPoint y: 105, distance: 10.0
click at [965, 114] on button "Close" at bounding box center [974, 104] width 26 height 26
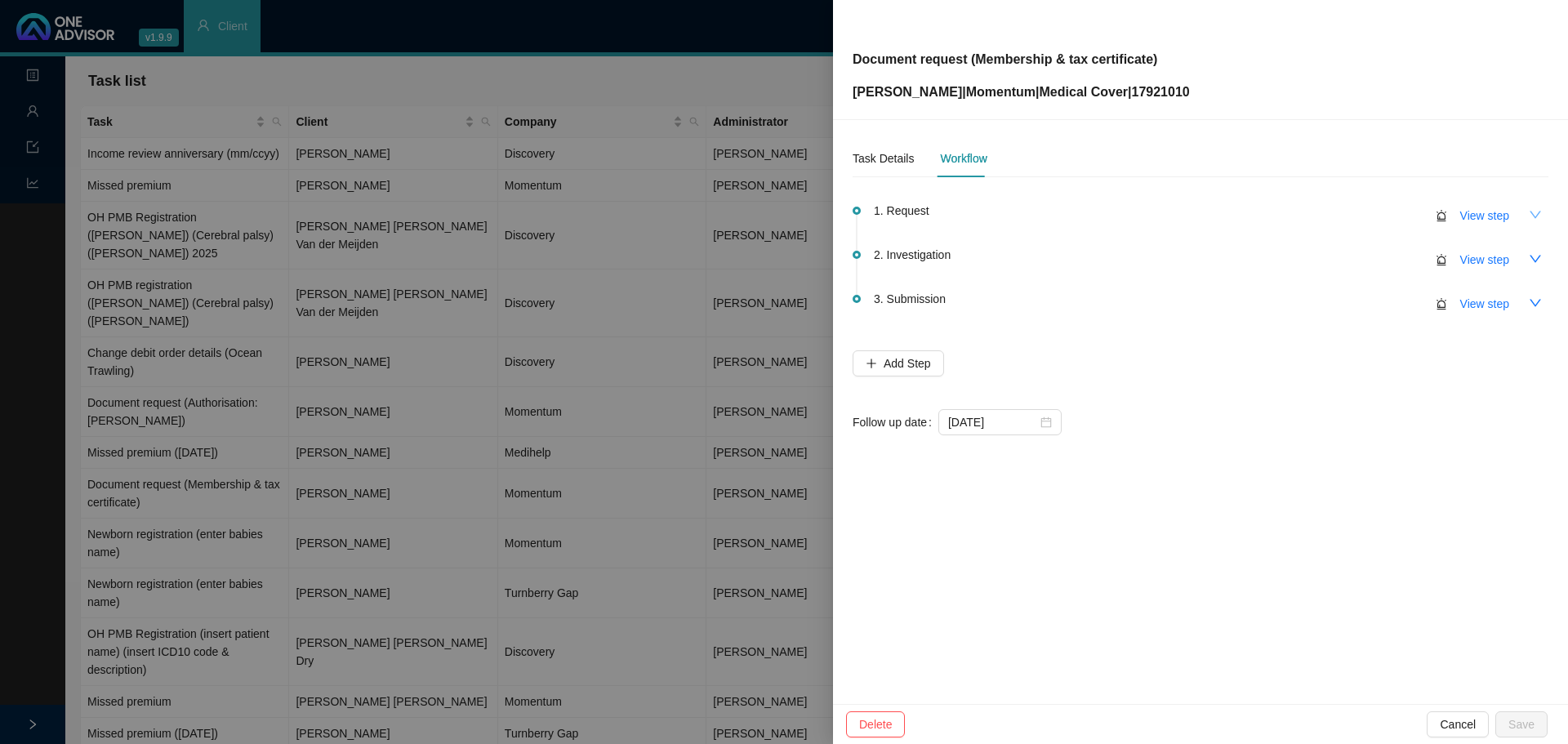
click at [1537, 215] on icon "down" at bounding box center [1535, 214] width 11 height 7
click at [1530, 213] on icon "up" at bounding box center [1535, 214] width 13 height 13
click at [1534, 213] on icon "down" at bounding box center [1535, 214] width 13 height 13
click at [1529, 215] on icon "up" at bounding box center [1535, 214] width 13 height 13
click at [1534, 261] on icon "down" at bounding box center [1535, 258] width 13 height 13
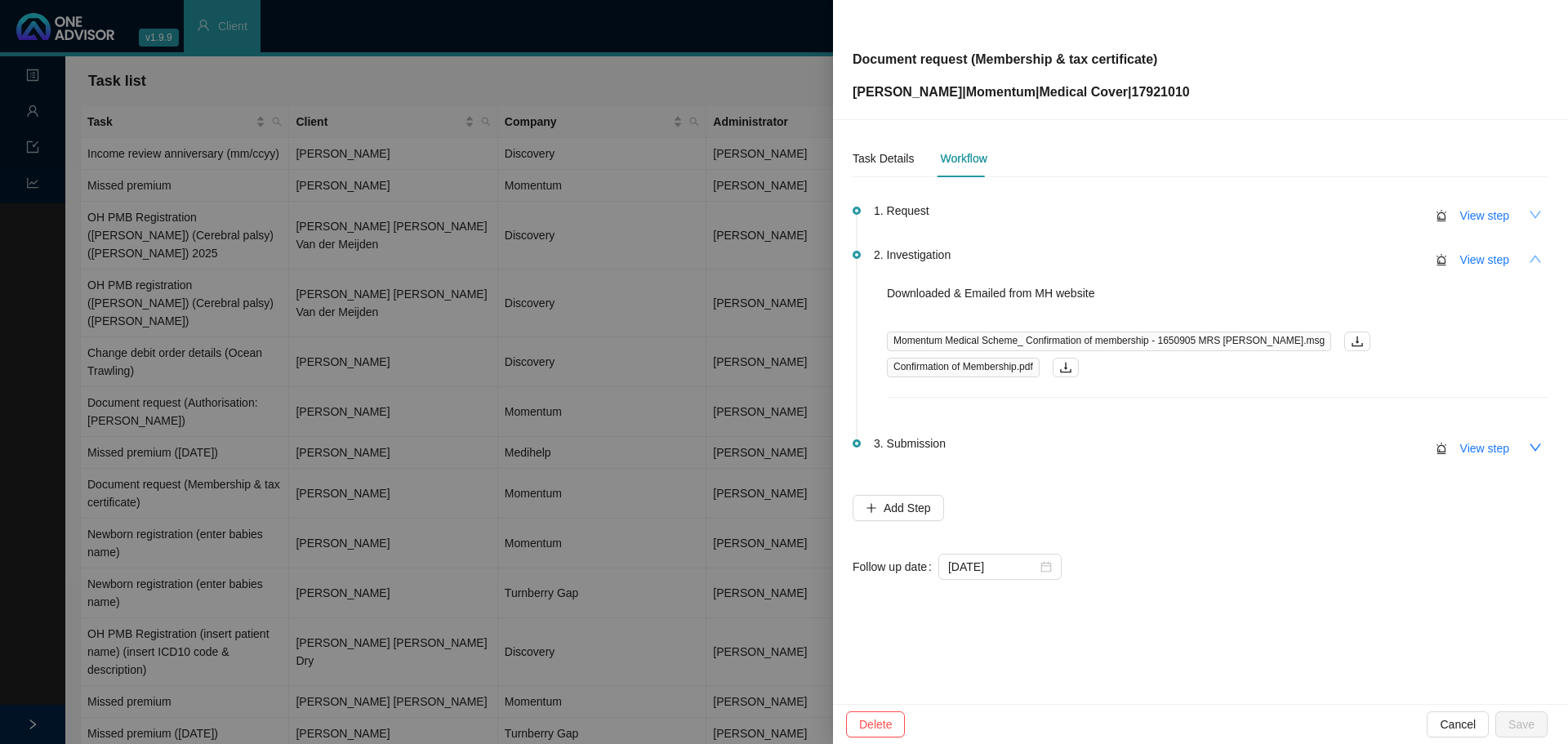
click at [1529, 211] on icon "down" at bounding box center [1535, 214] width 13 height 13
click at [1477, 210] on span "View step" at bounding box center [1485, 215] width 49 height 18
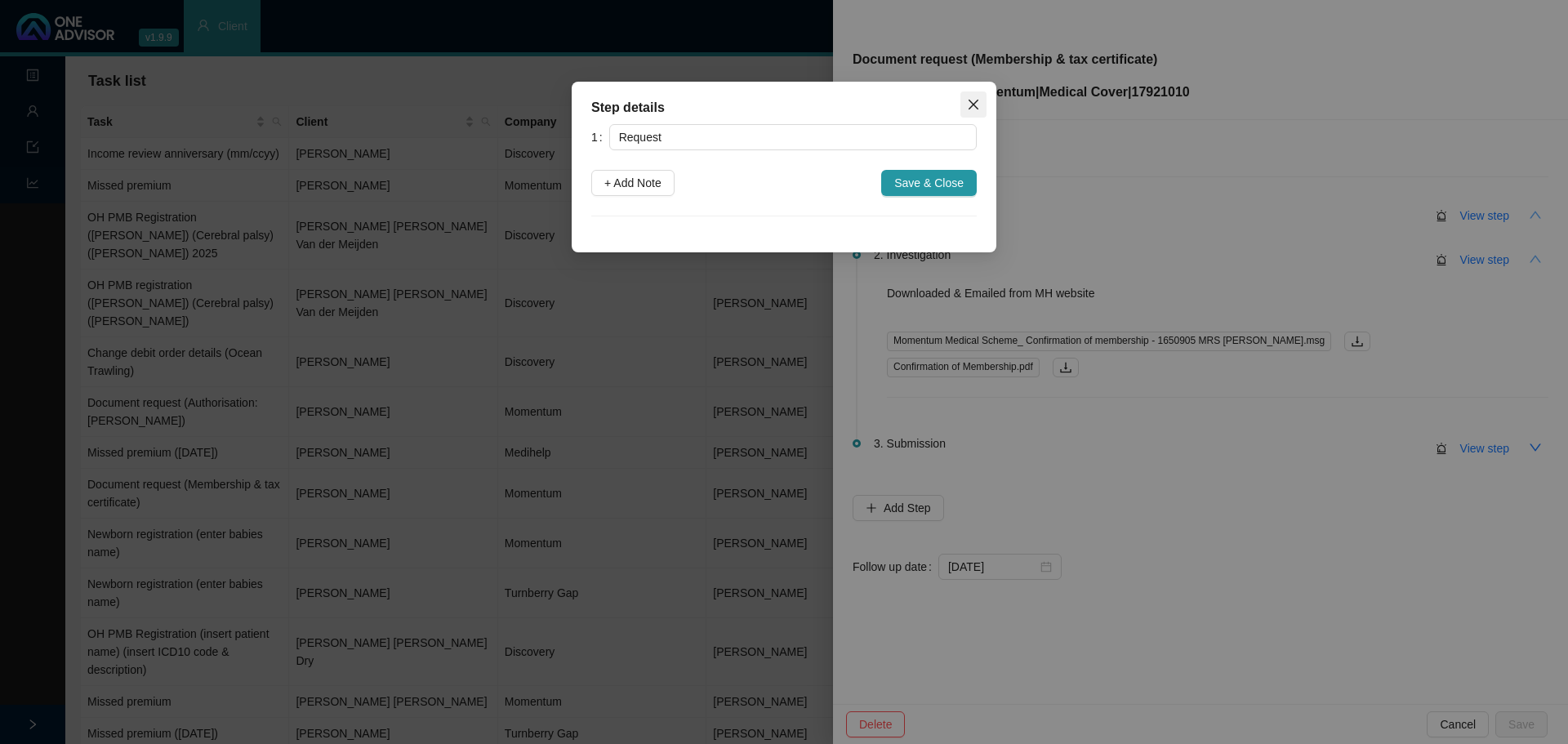
click at [967, 103] on span "Close" at bounding box center [974, 104] width 26 height 13
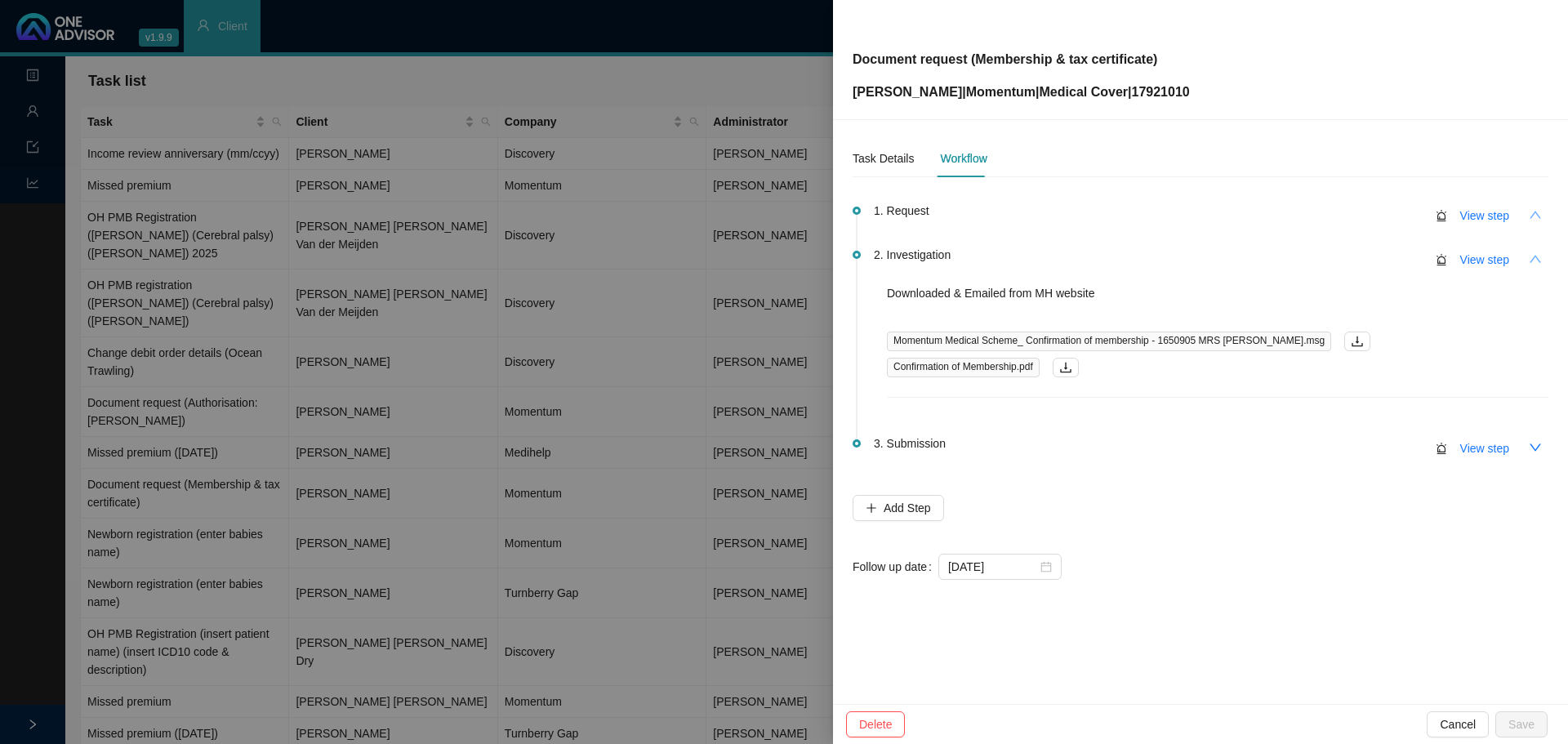
click at [1536, 259] on icon "up" at bounding box center [1535, 258] width 13 height 13
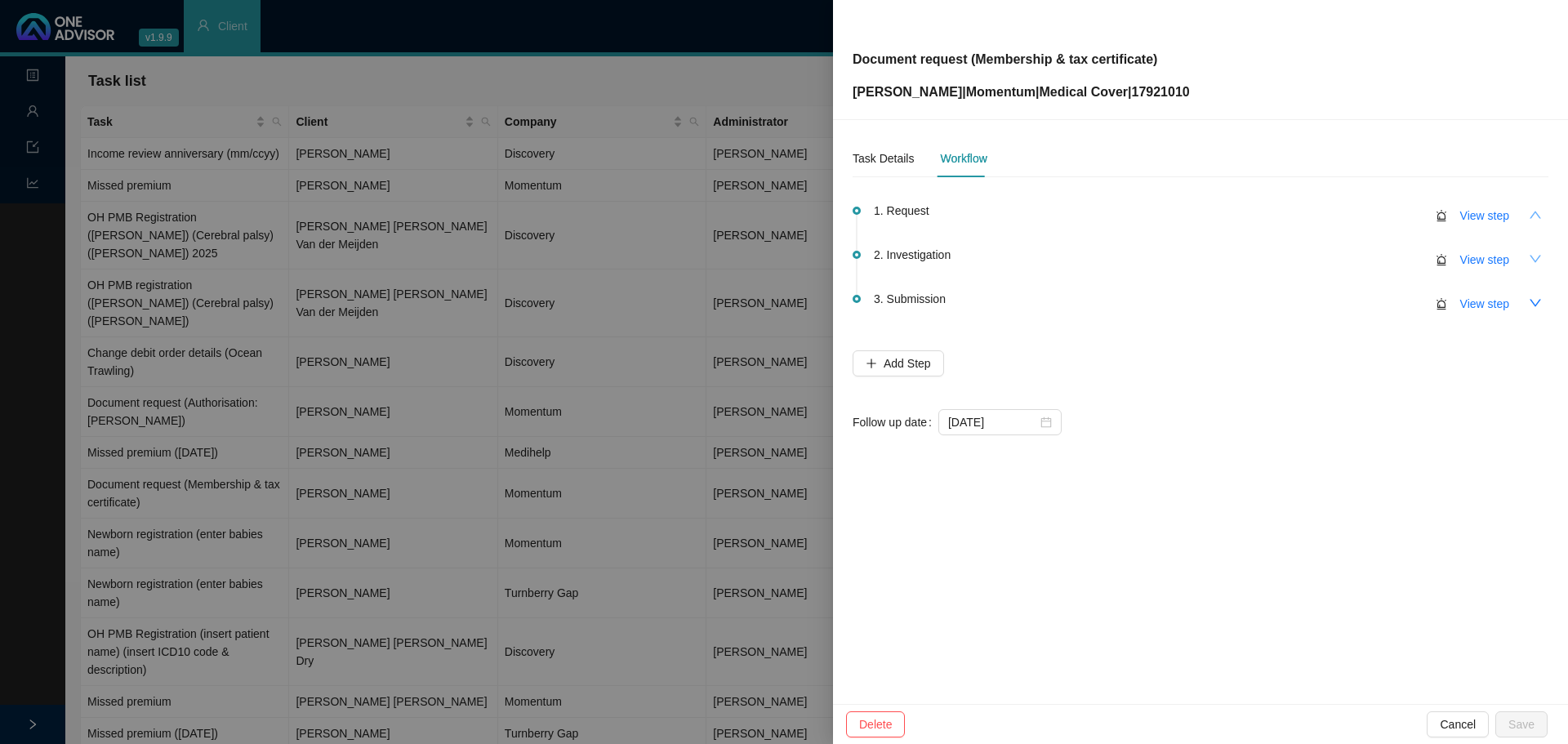
click at [1528, 213] on button "button" at bounding box center [1536, 214] width 26 height 26
click at [1457, 213] on button "View step" at bounding box center [1485, 215] width 75 height 26
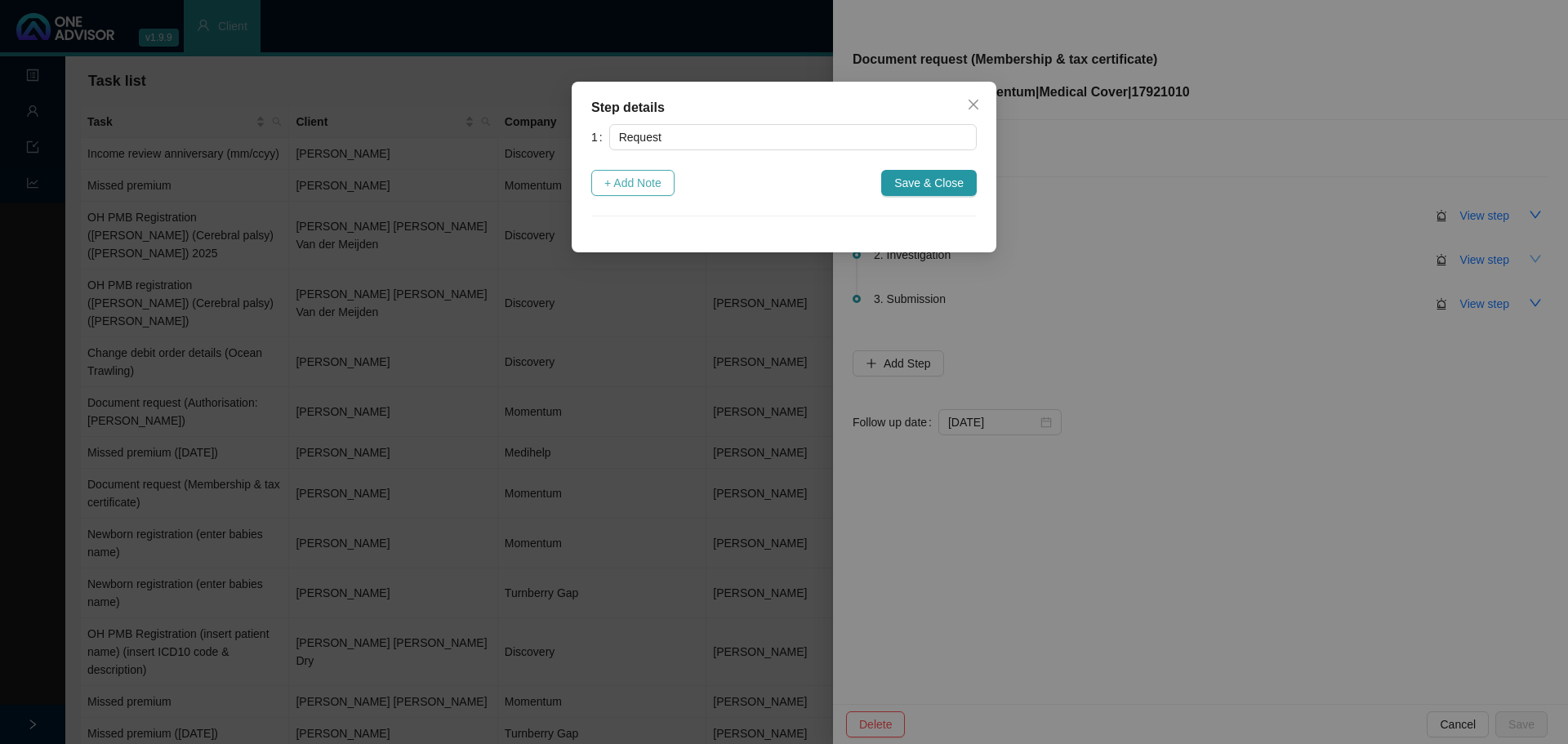
click at [628, 185] on span "+ Add Note" at bounding box center [632, 183] width 57 height 18
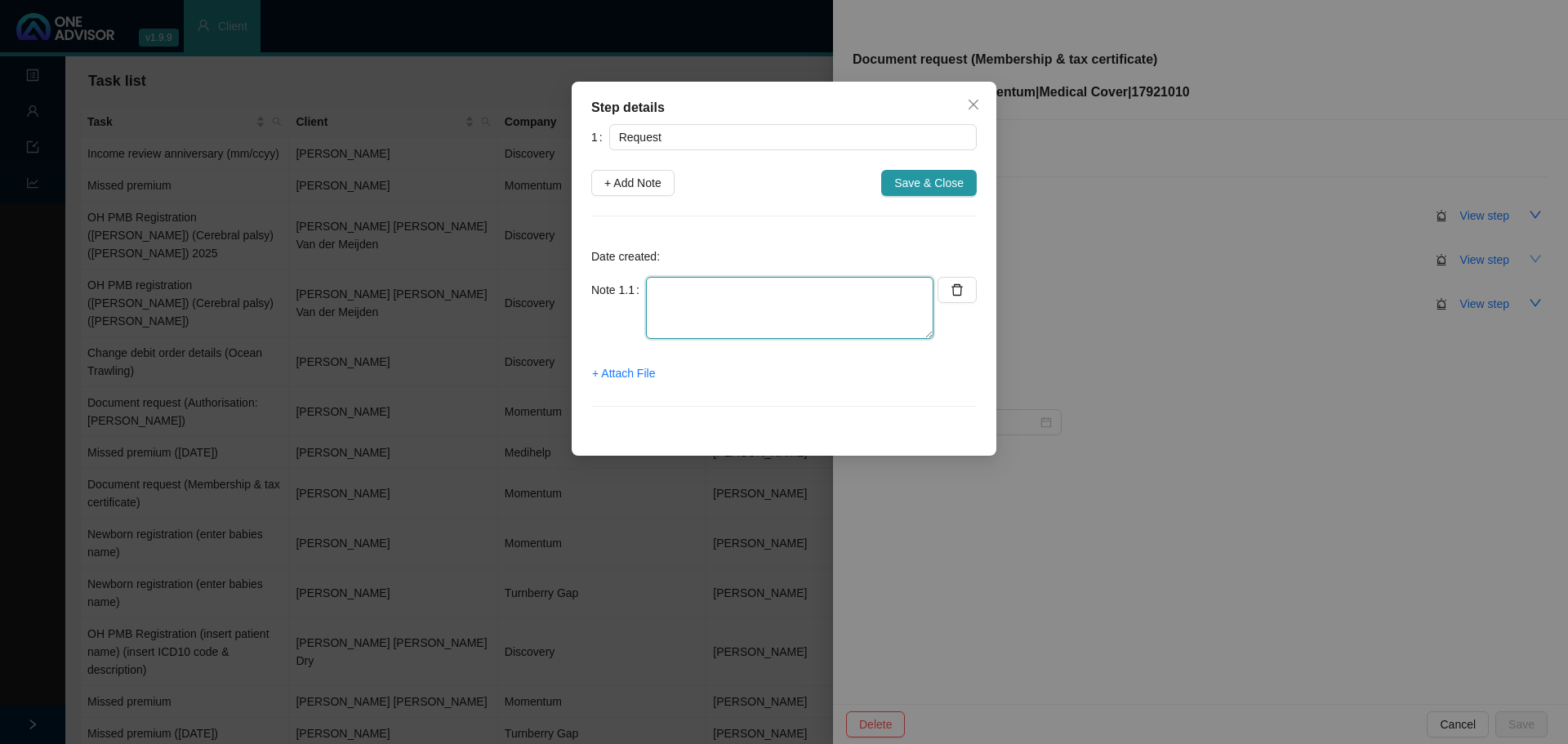
click at [672, 300] on textarea at bounding box center [790, 307] width 287 height 62
type textarea "M"
type textarea "Member requested membership certificate"
click at [620, 374] on span "+ Attach File" at bounding box center [623, 373] width 63 height 18
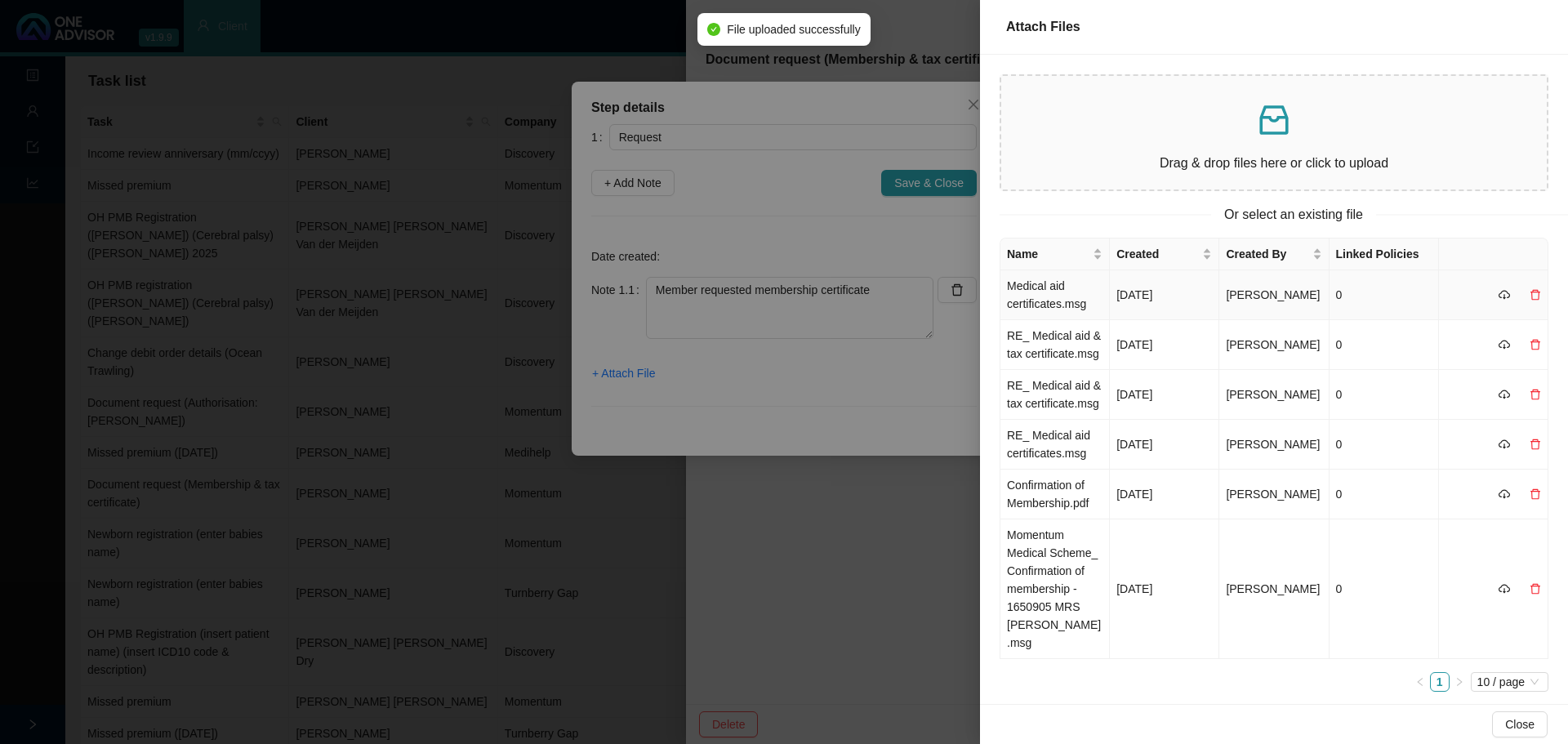
drag, startPoint x: 1062, startPoint y: 296, endPoint x: 972, endPoint y: 291, distance: 90.1
click at [1061, 295] on td "Medical aid certificates.msg" at bounding box center [1055, 295] width 109 height 50
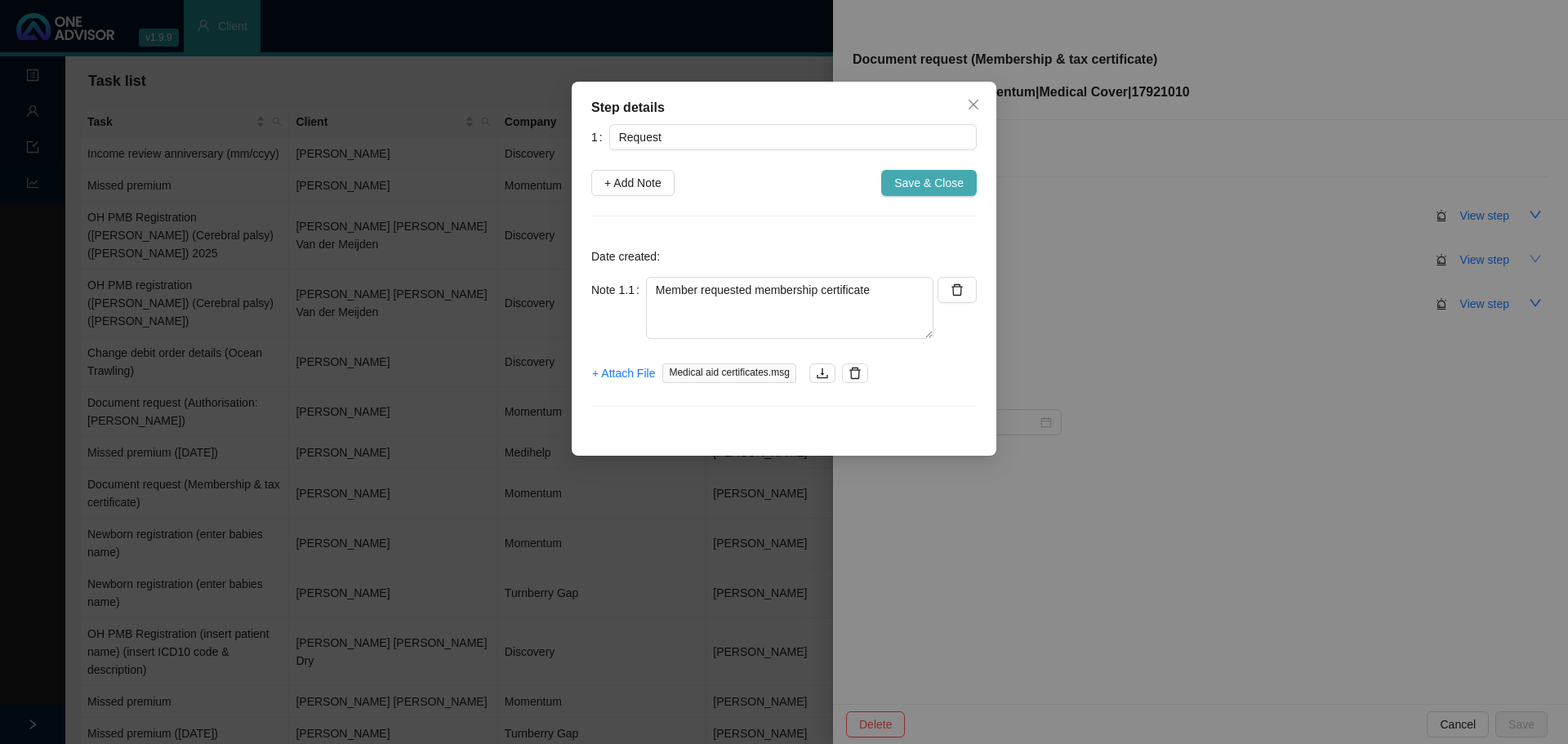
click at [911, 191] on span "Save & Close" at bounding box center [929, 183] width 69 height 18
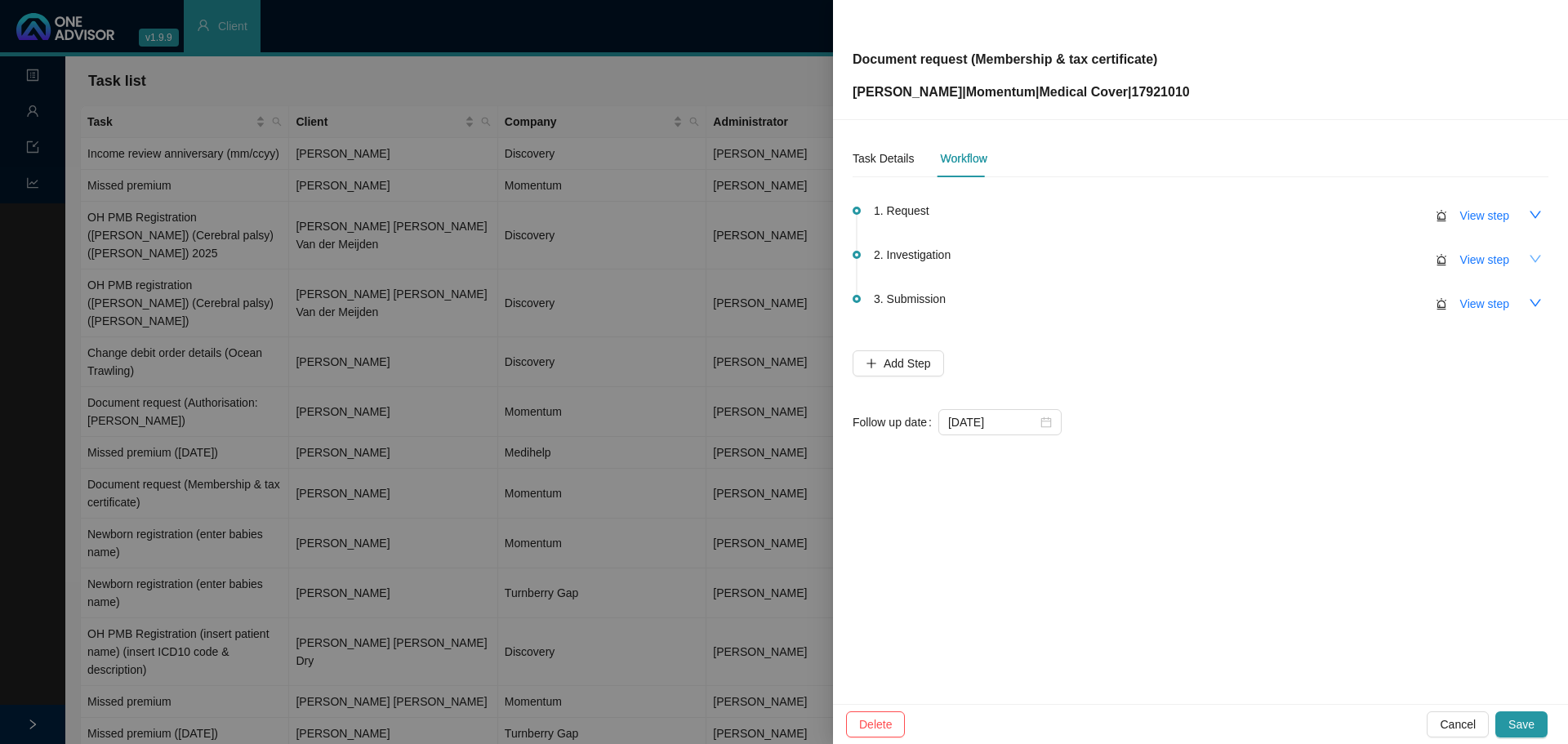
click at [1538, 212] on icon "down" at bounding box center [1535, 214] width 13 height 13
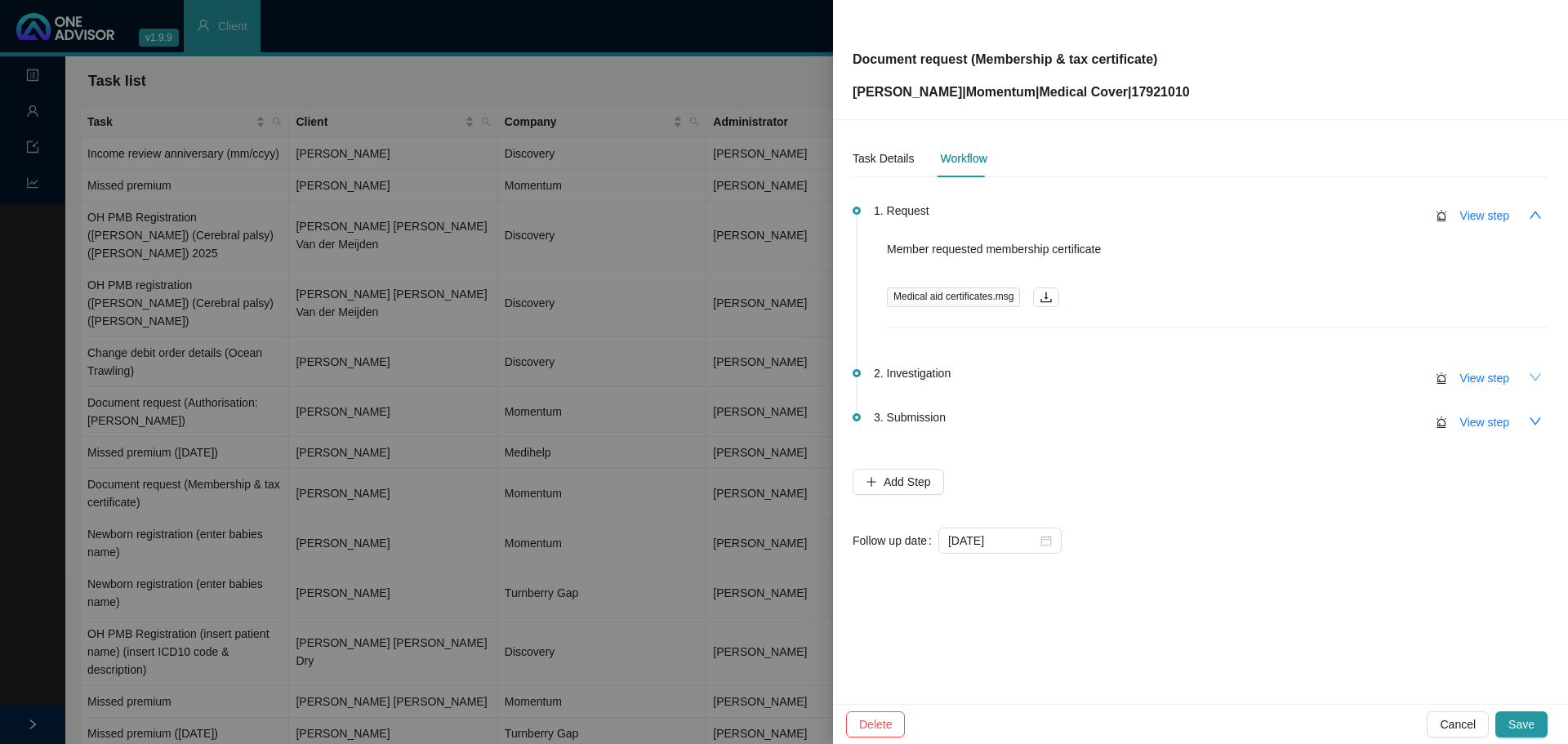
click at [1533, 375] on icon "down" at bounding box center [1535, 377] width 13 height 13
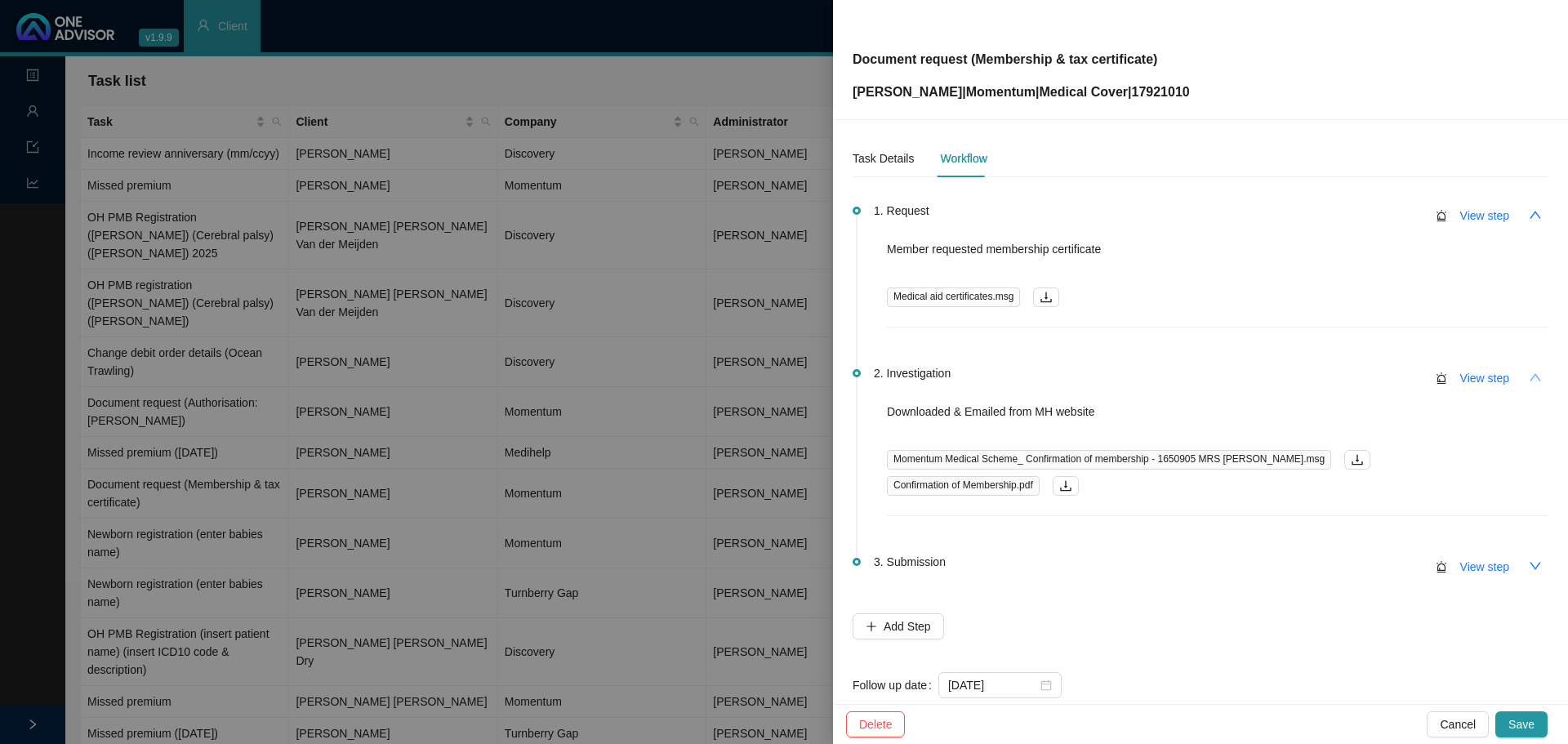
scroll to position [33, 0]
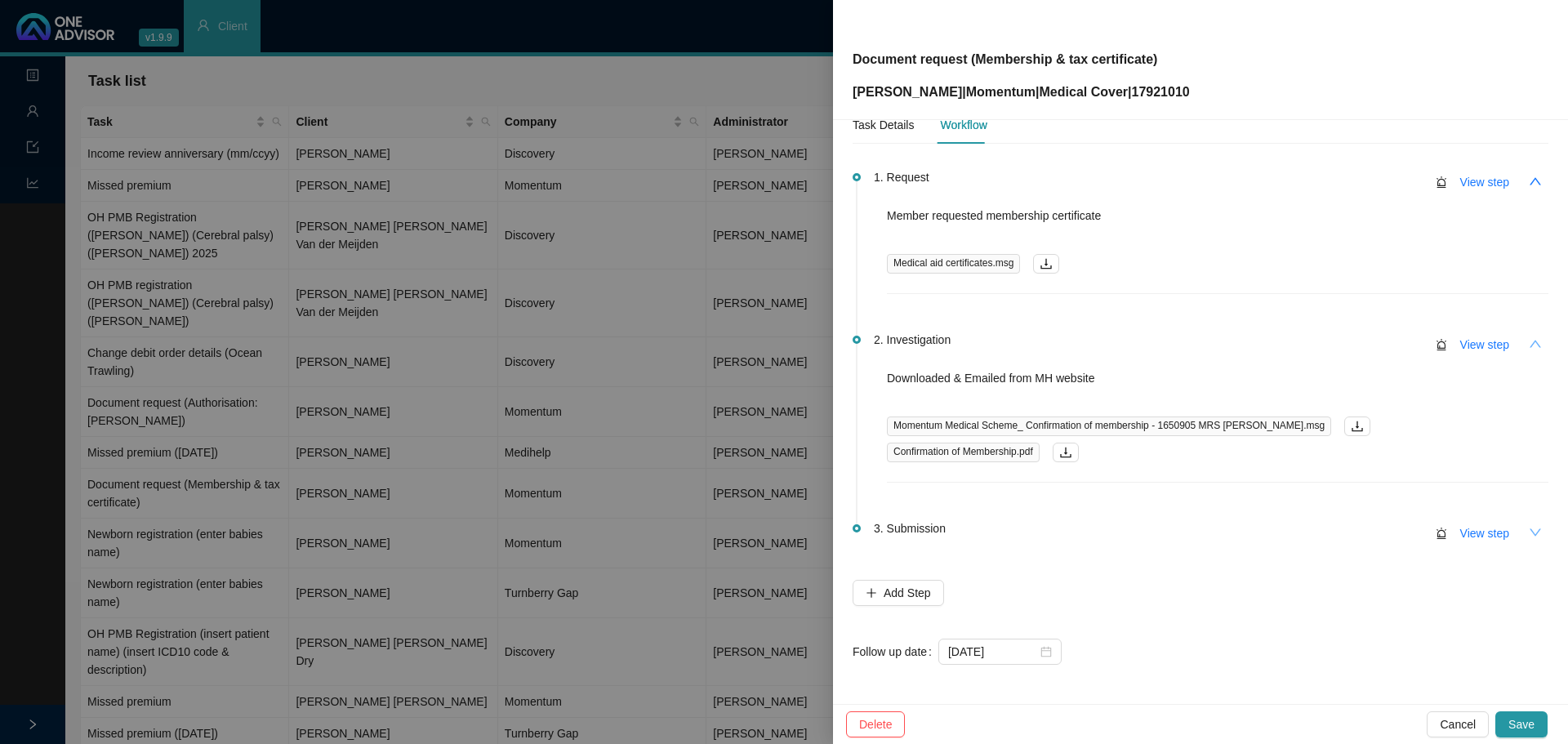
click at [1529, 532] on icon "down" at bounding box center [1535, 532] width 13 height 13
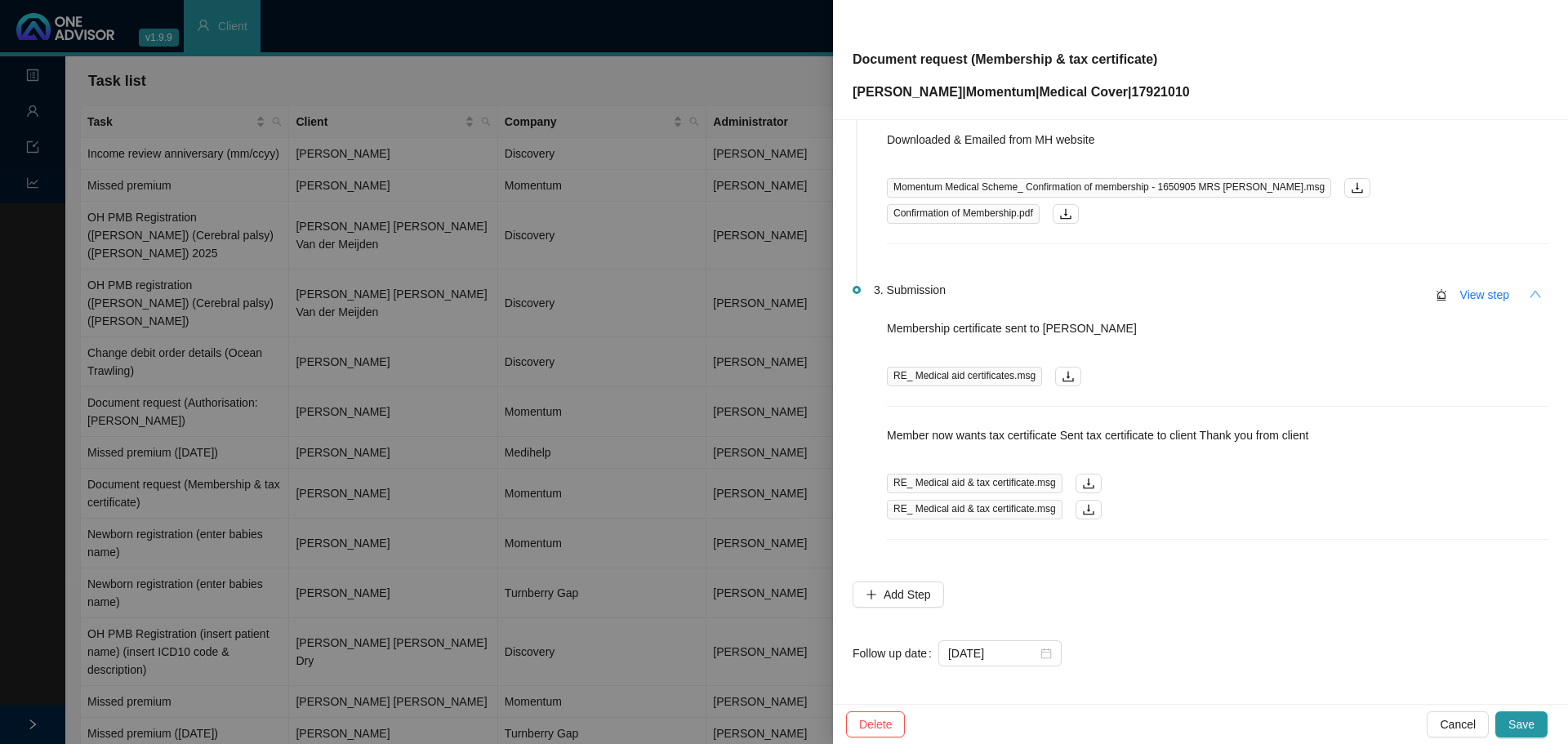
scroll to position [274, 0]
click at [1524, 719] on span "Save" at bounding box center [1522, 724] width 26 height 18
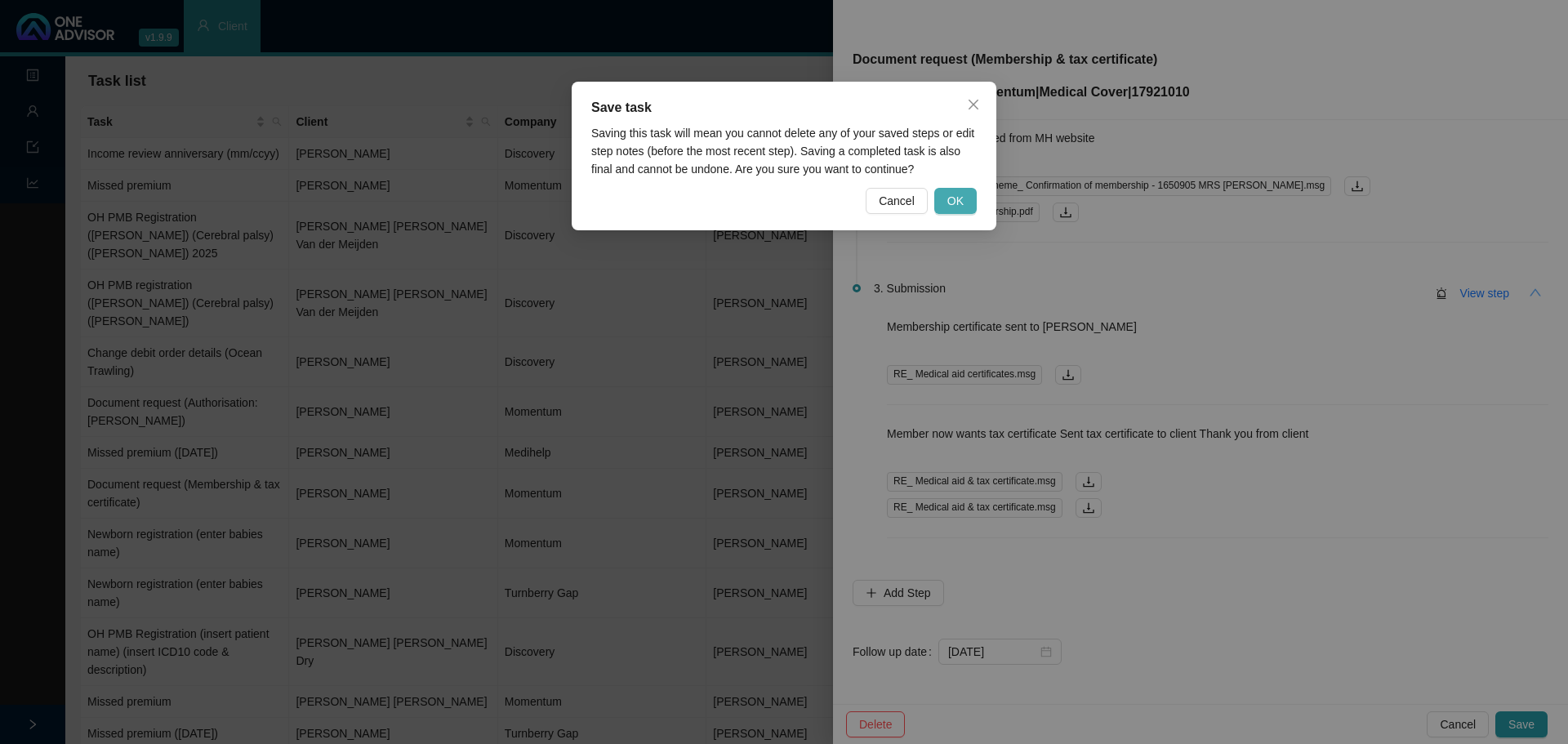
click at [949, 212] on button "OK" at bounding box center [955, 201] width 43 height 26
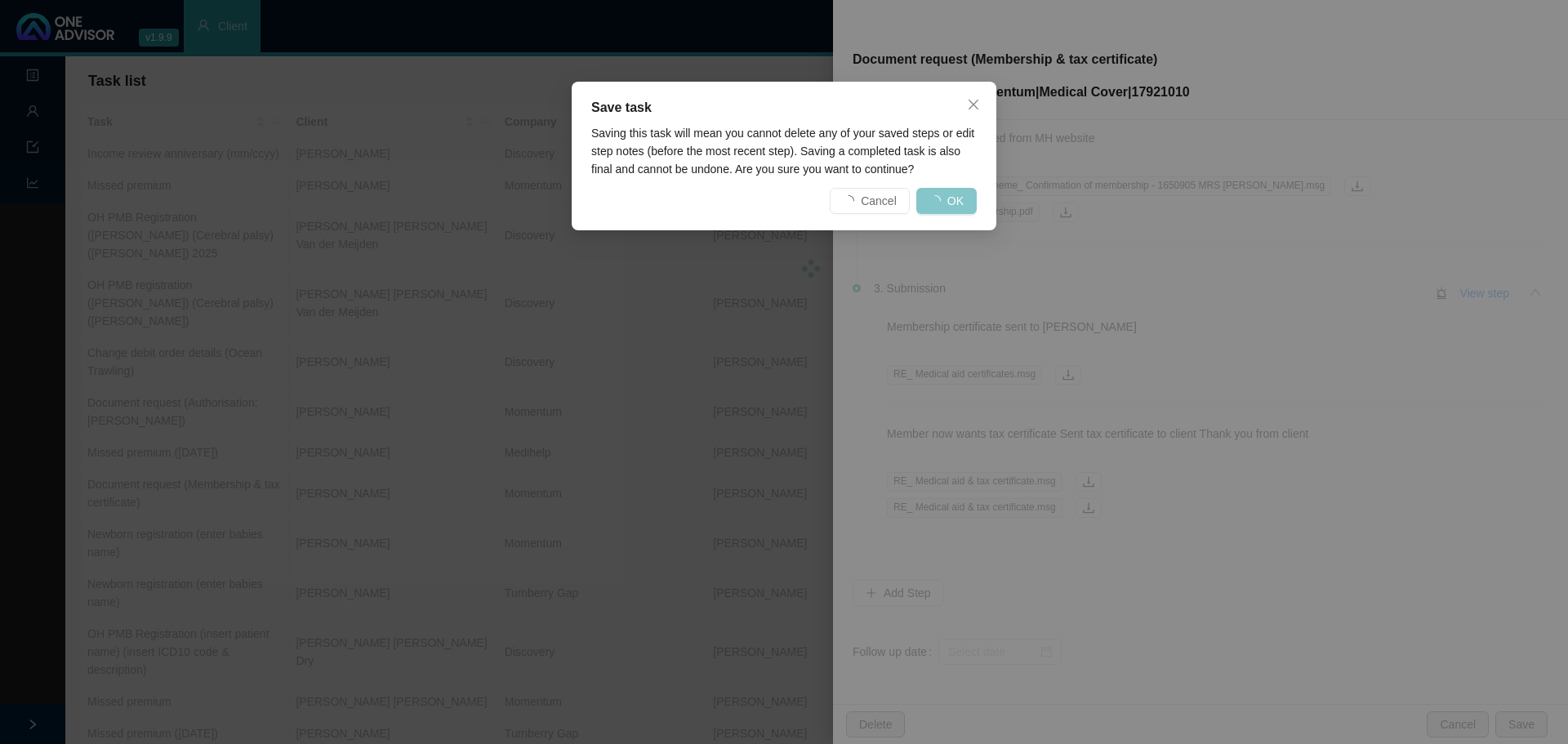
scroll to position [0, 0]
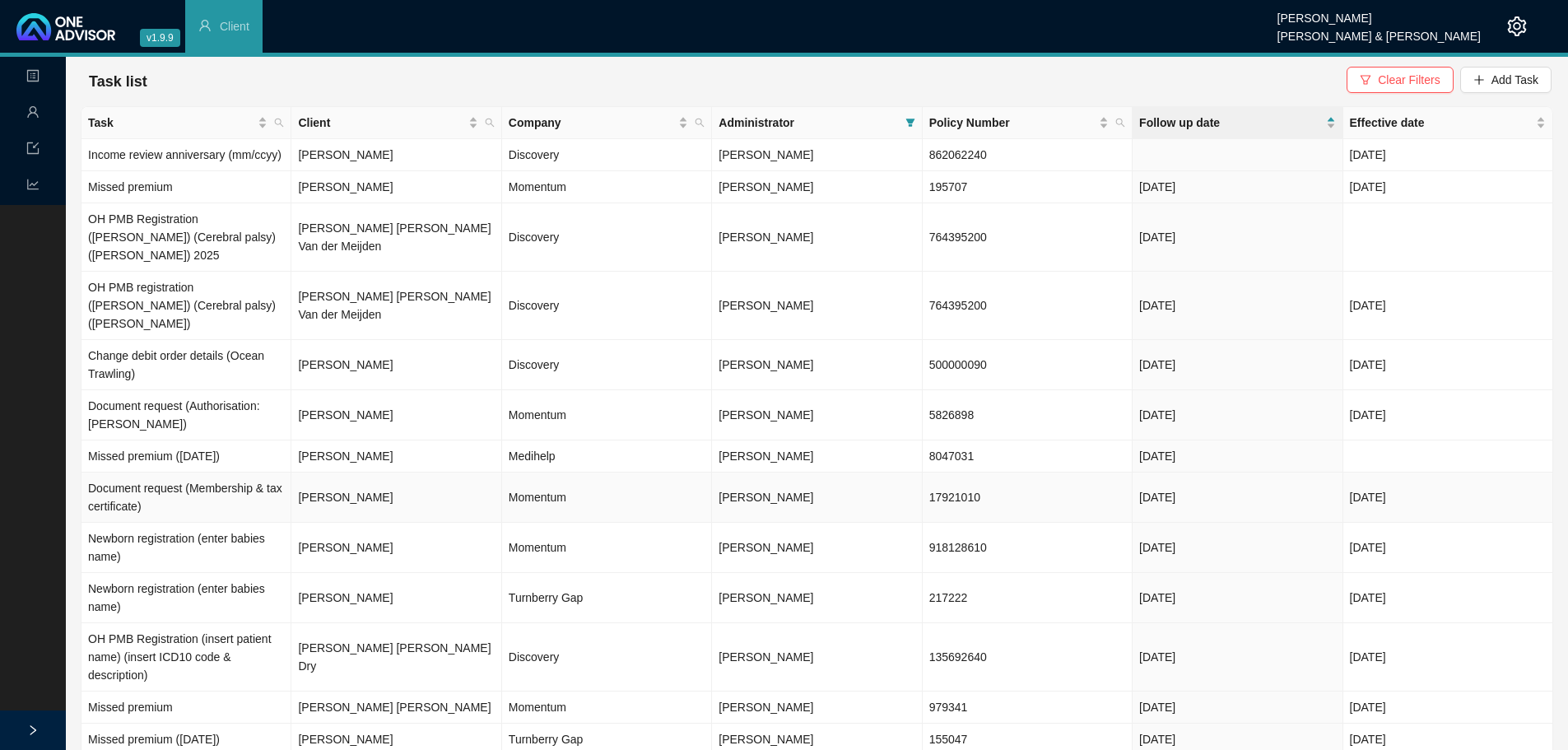
click at [335, 472] on td "Ruby Kuhn" at bounding box center [396, 497] width 210 height 50
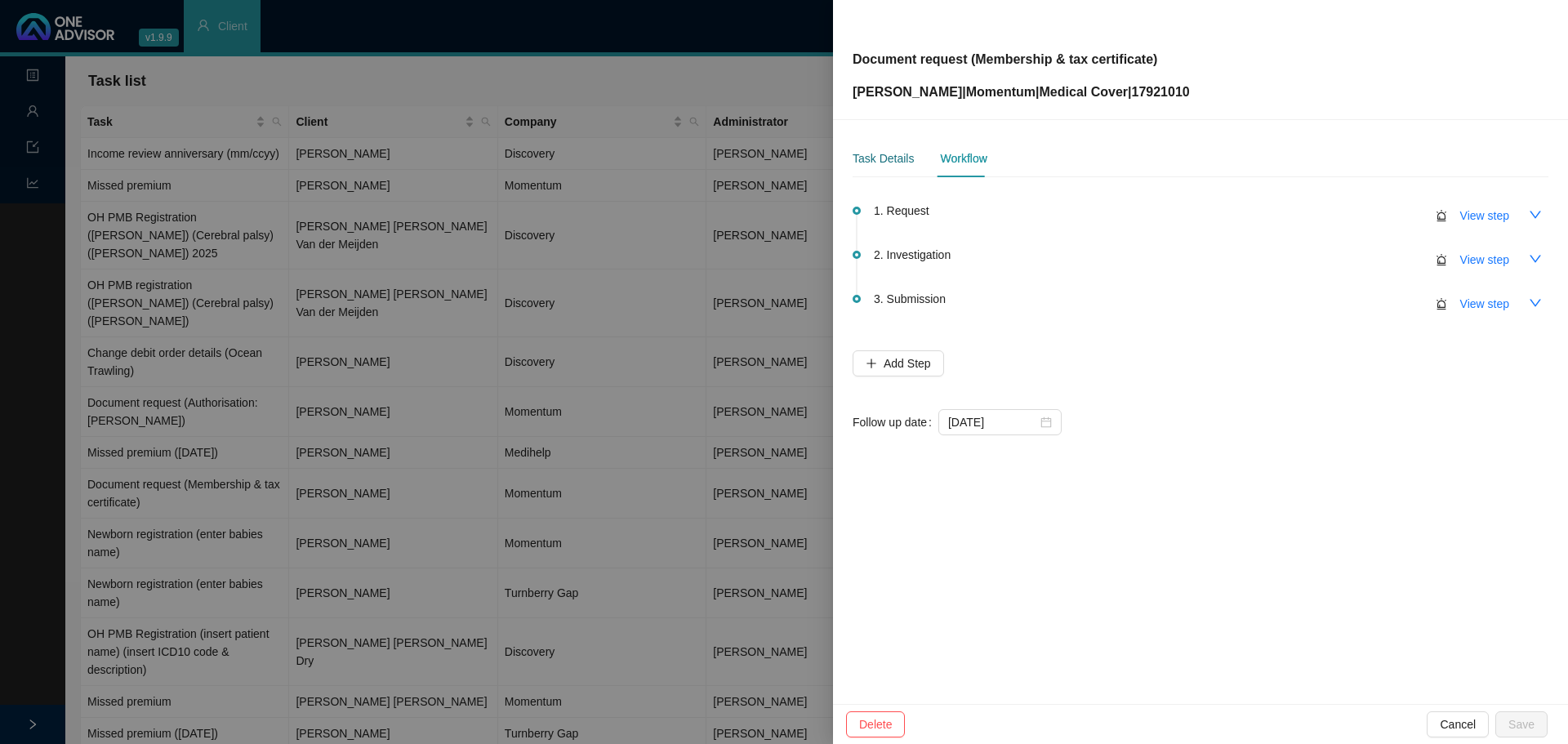
click at [872, 160] on div "Task Details" at bounding box center [883, 158] width 61 height 18
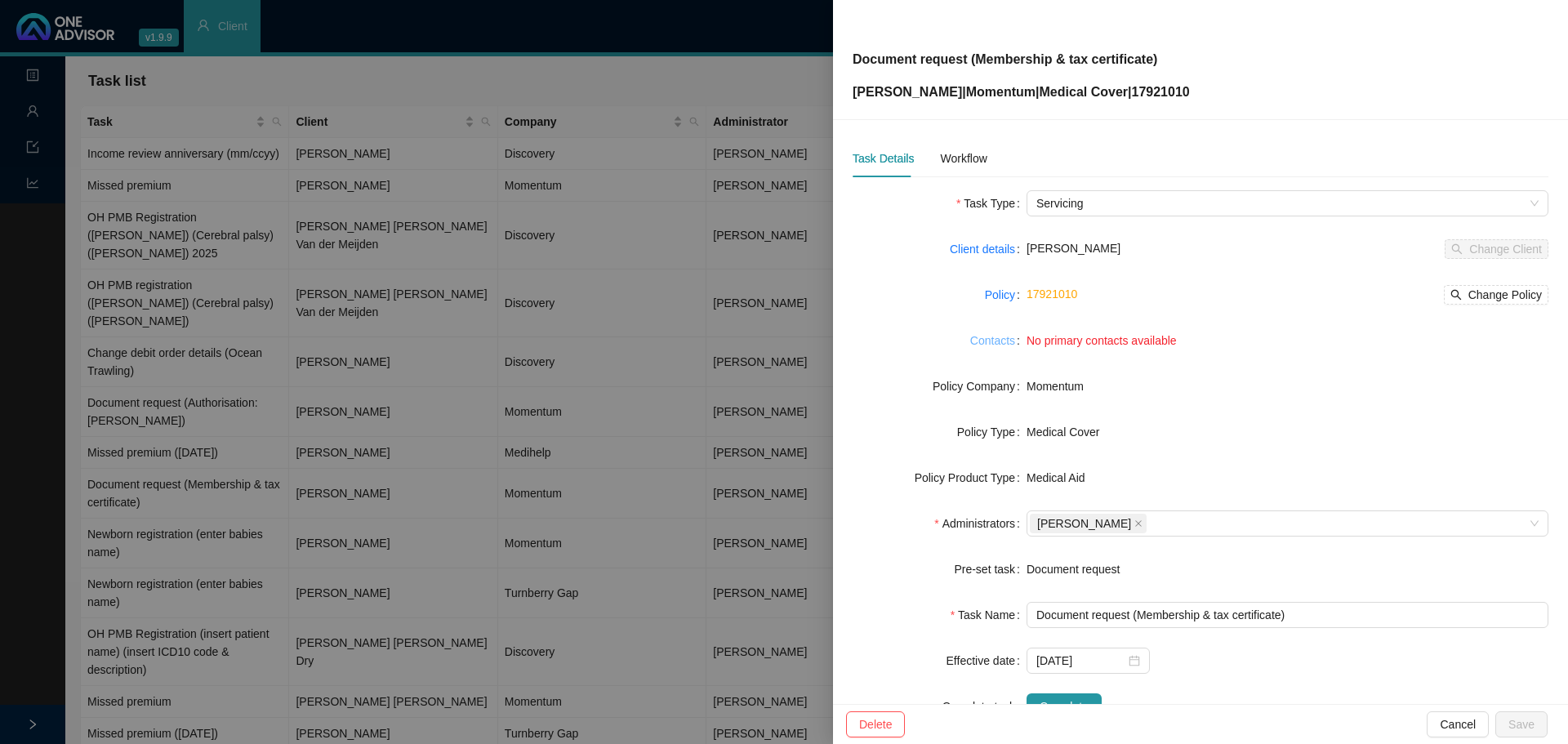
click at [993, 338] on link "Contacts" at bounding box center [992, 340] width 45 height 18
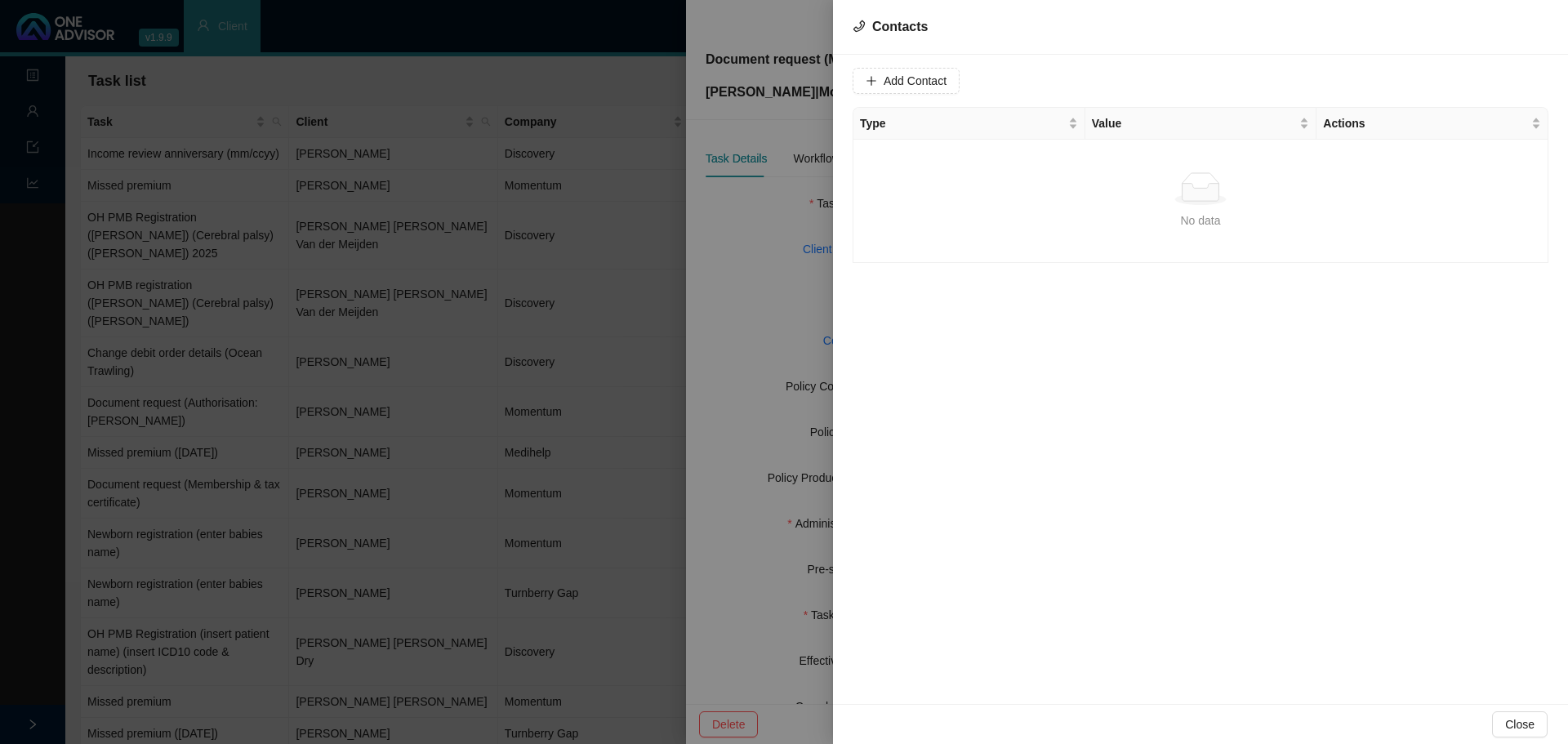
click at [758, 284] on div at bounding box center [784, 372] width 1568 height 744
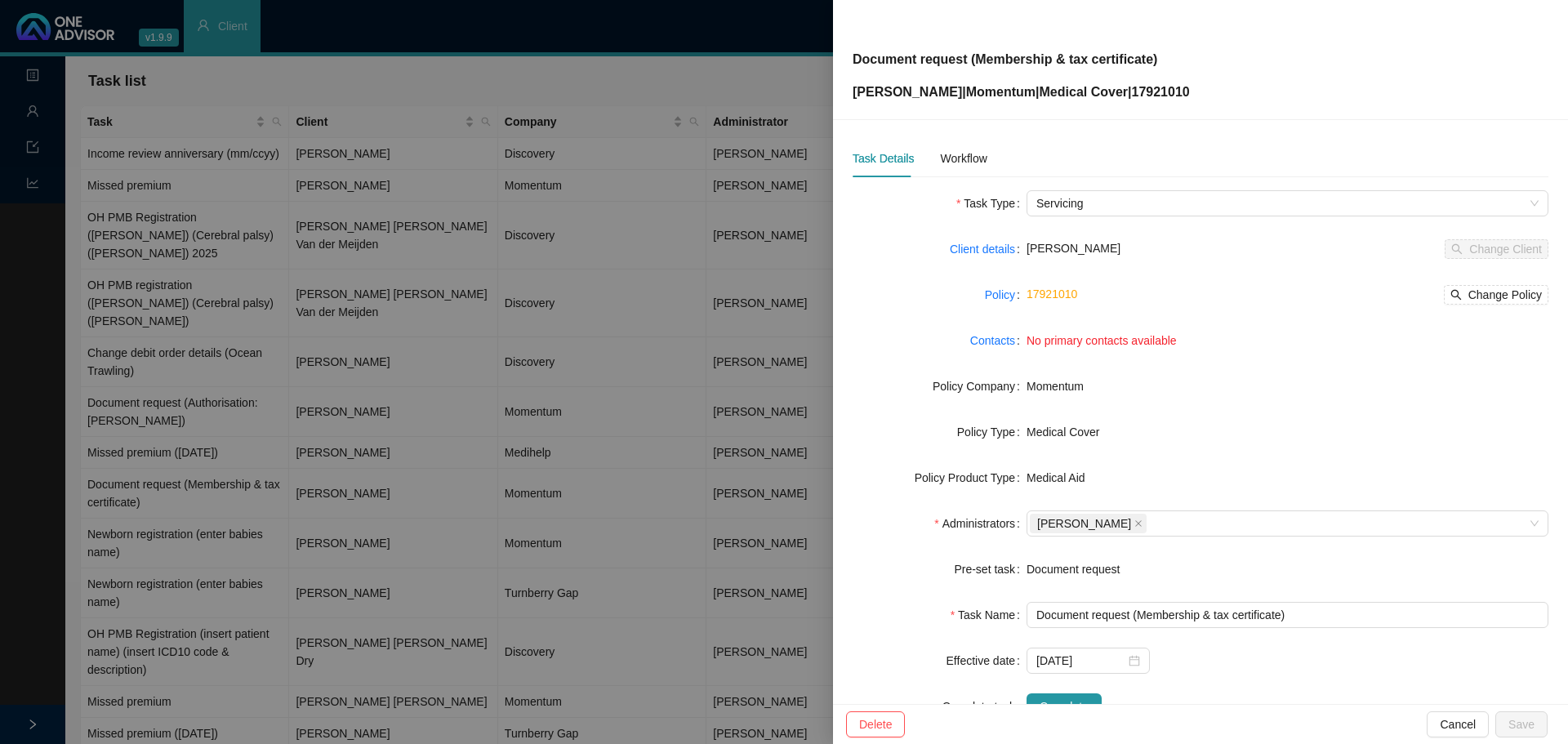
scroll to position [55, 0]
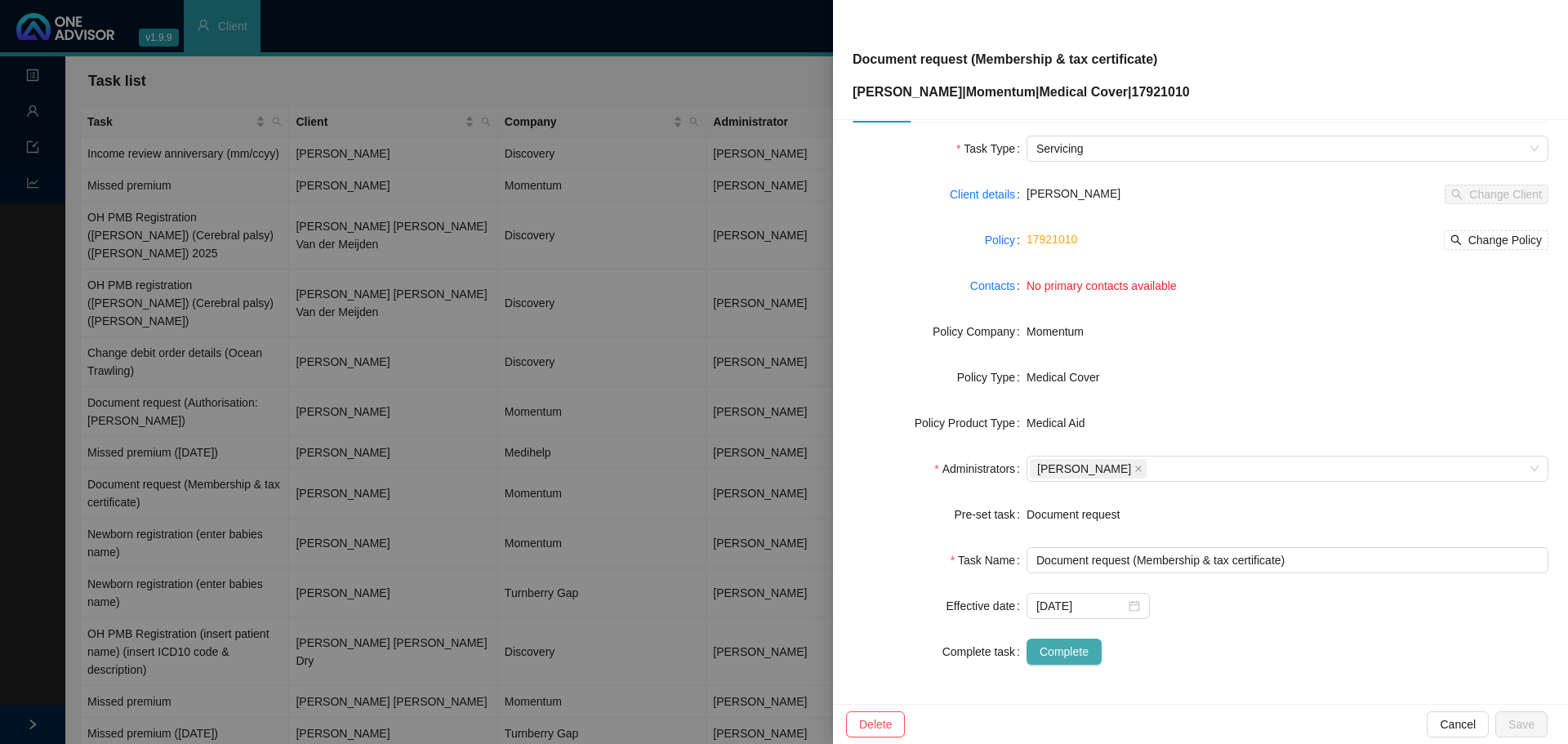
click at [1049, 656] on span "Complete" at bounding box center [1065, 651] width 49 height 18
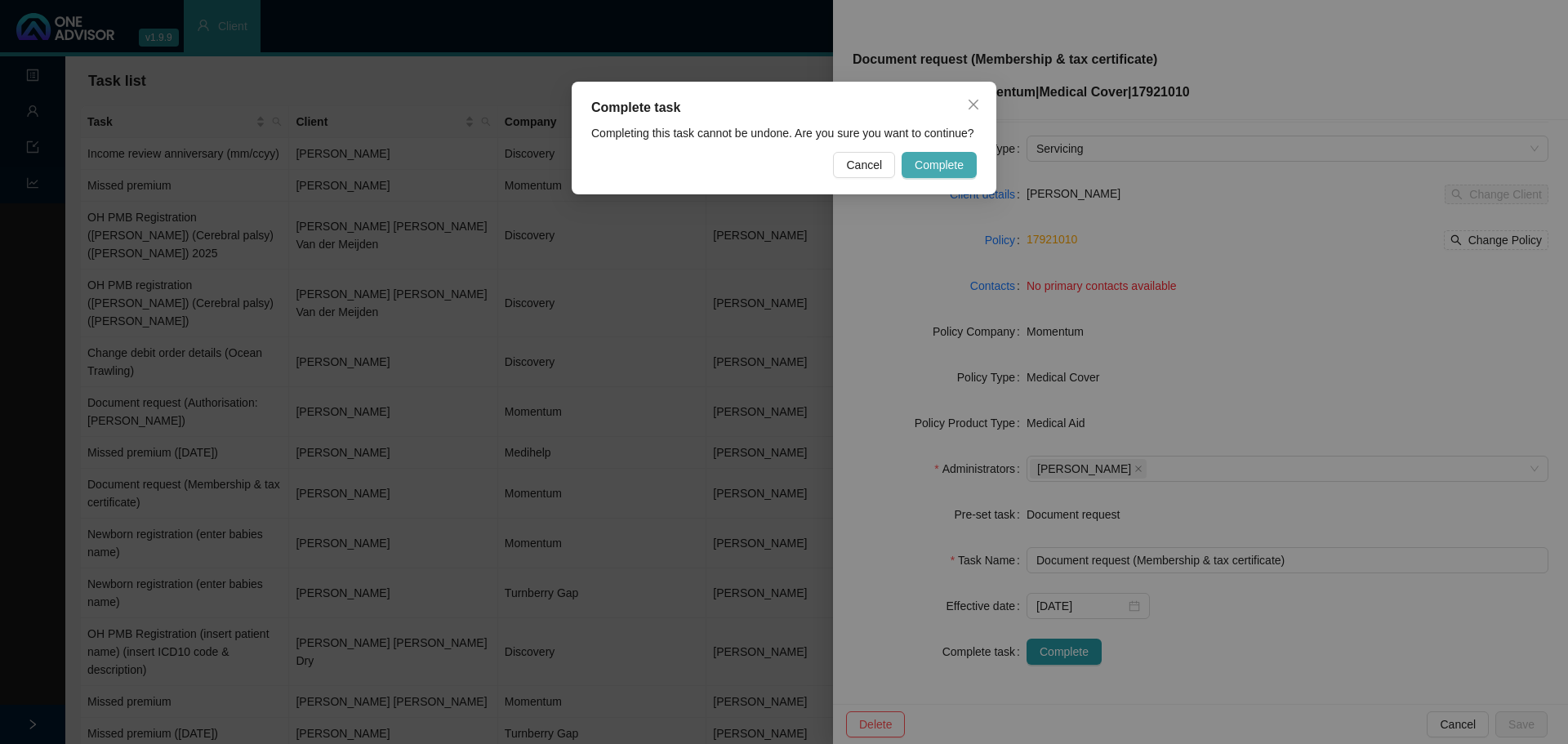
click at [953, 165] on span "Complete" at bounding box center [939, 165] width 49 height 18
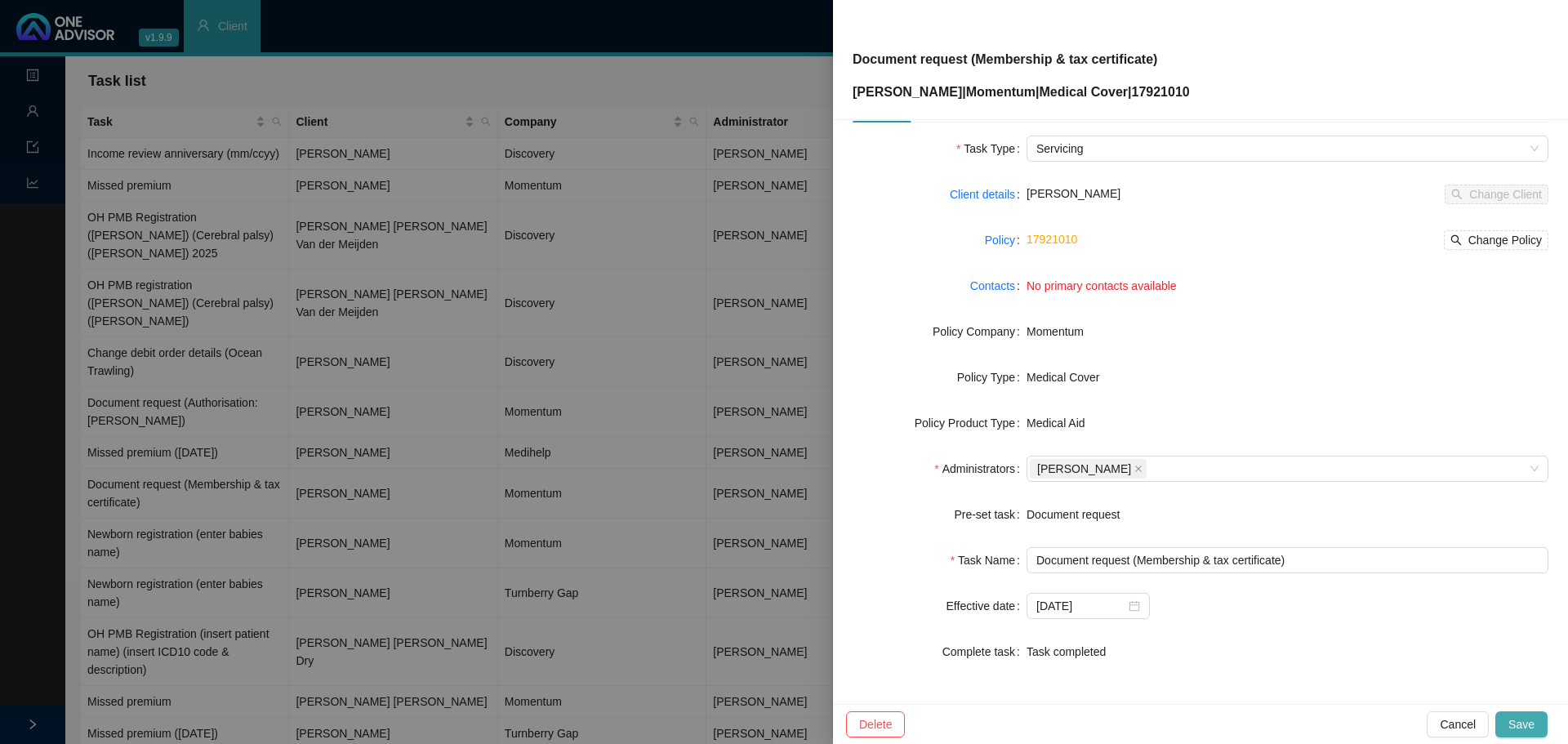
click at [1508, 724] on button "Save" at bounding box center [1522, 725] width 53 height 26
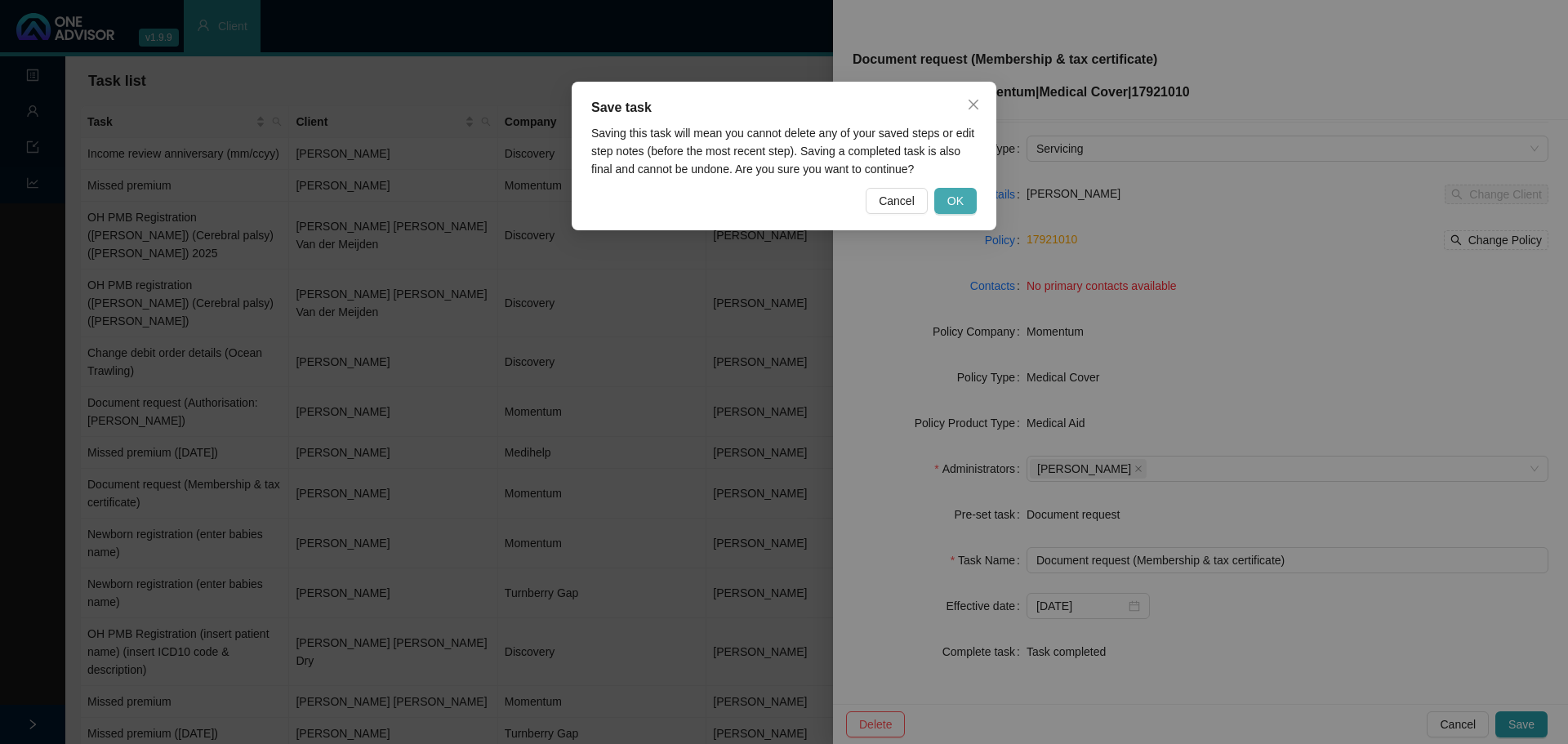
click at [964, 199] on button "OK" at bounding box center [955, 201] width 43 height 26
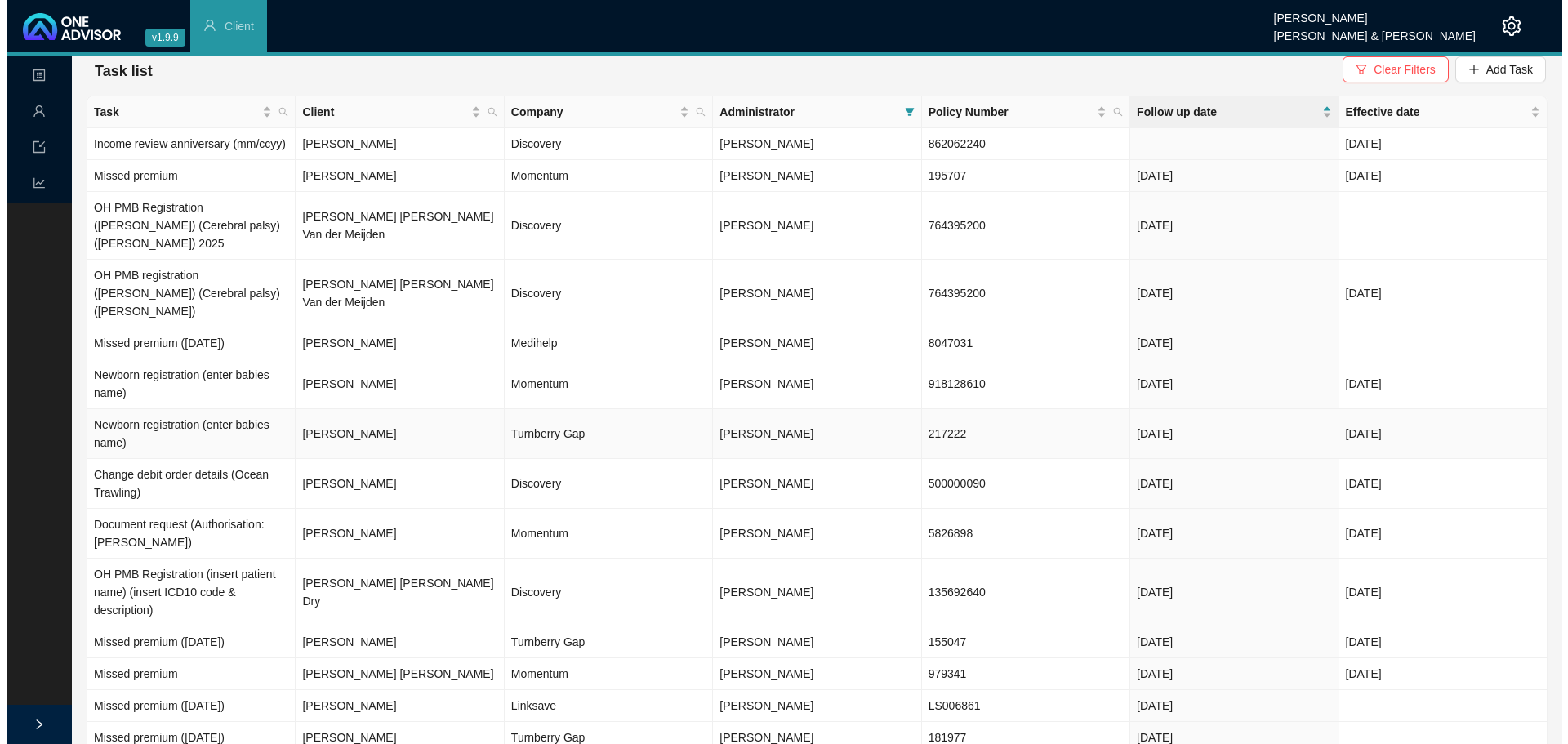
scroll to position [0, 0]
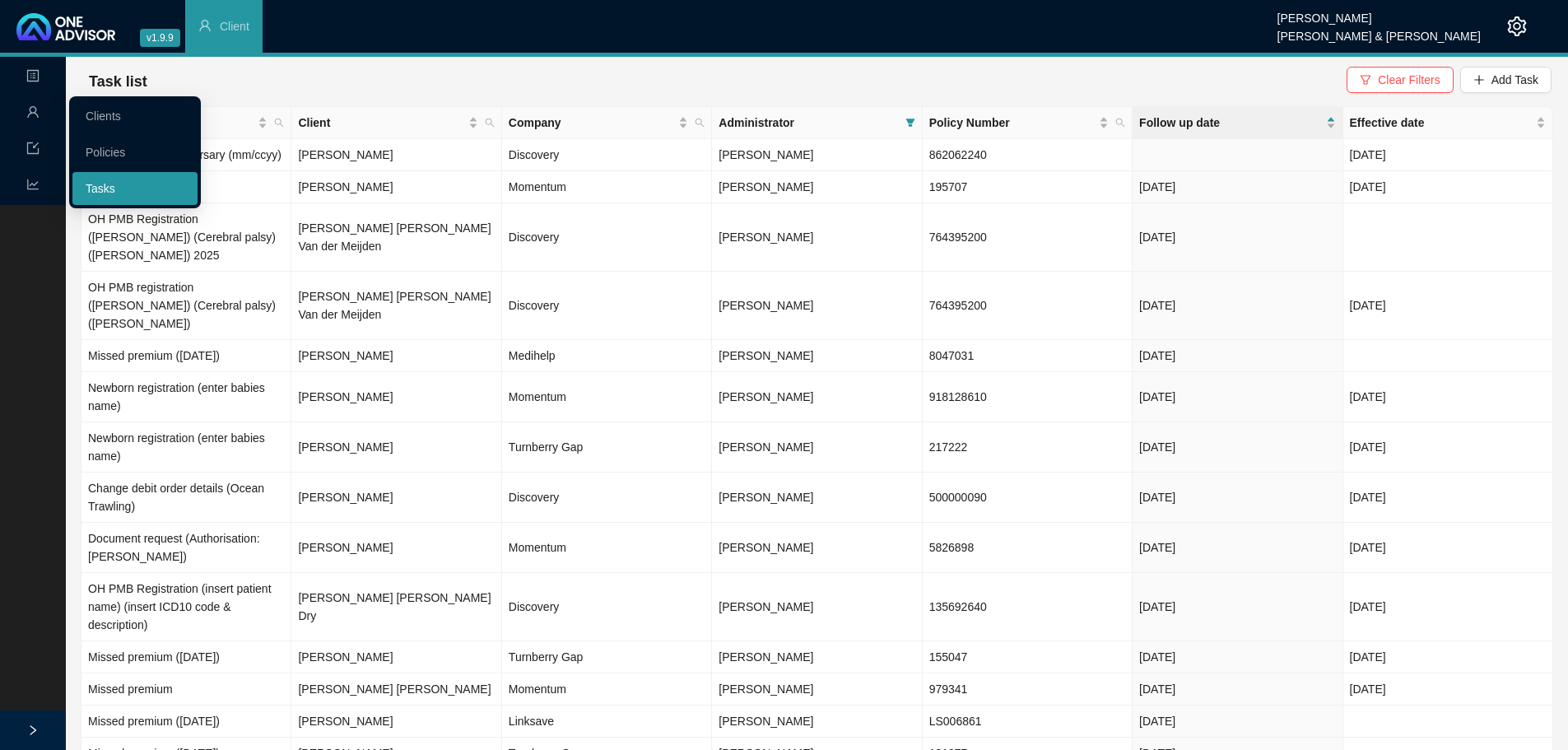
drag, startPoint x: 121, startPoint y: 189, endPoint x: 224, endPoint y: 180, distance: 103.4
click at [116, 189] on link "Tasks" at bounding box center [101, 188] width 30 height 13
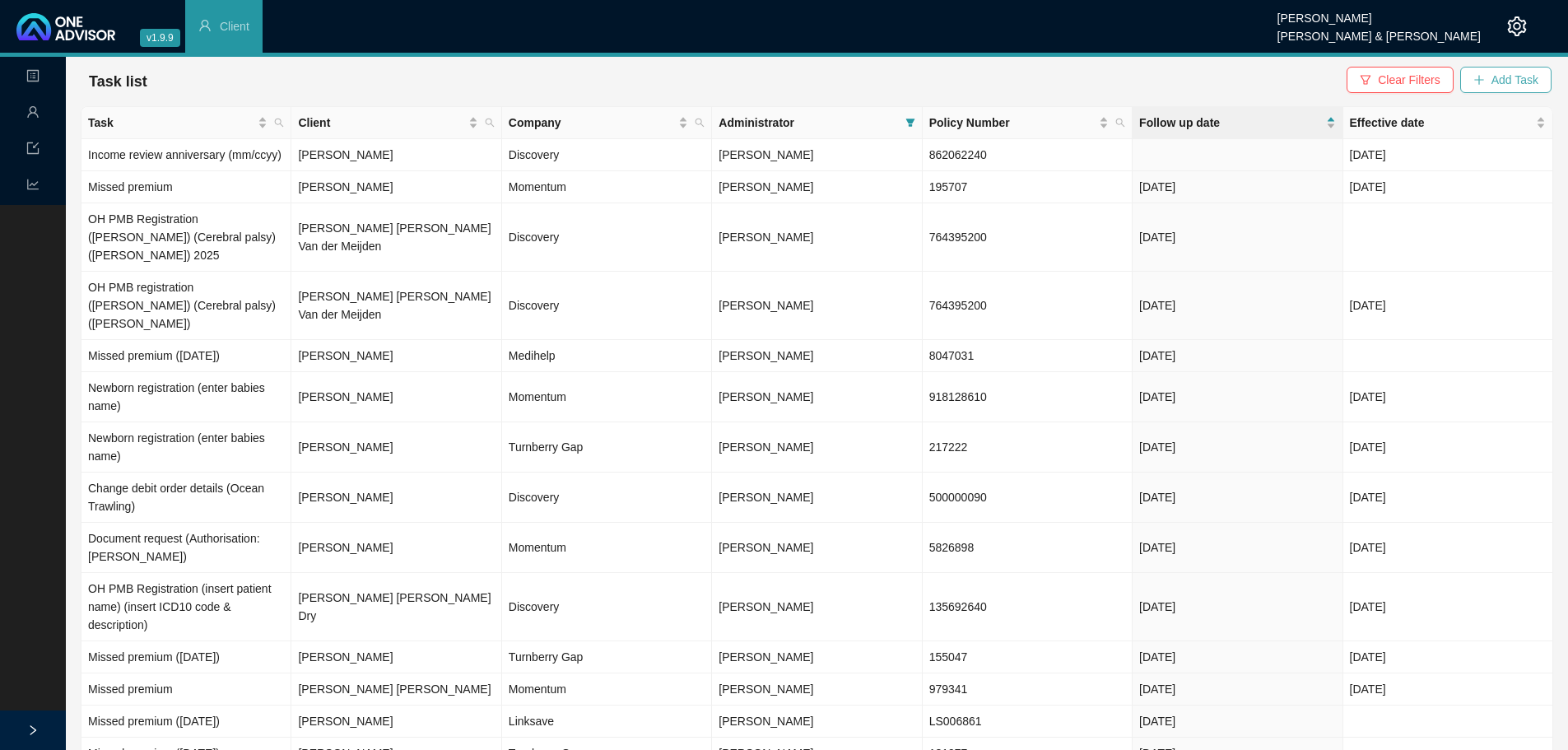
click at [1495, 77] on span "Add Task" at bounding box center [1514, 79] width 47 height 19
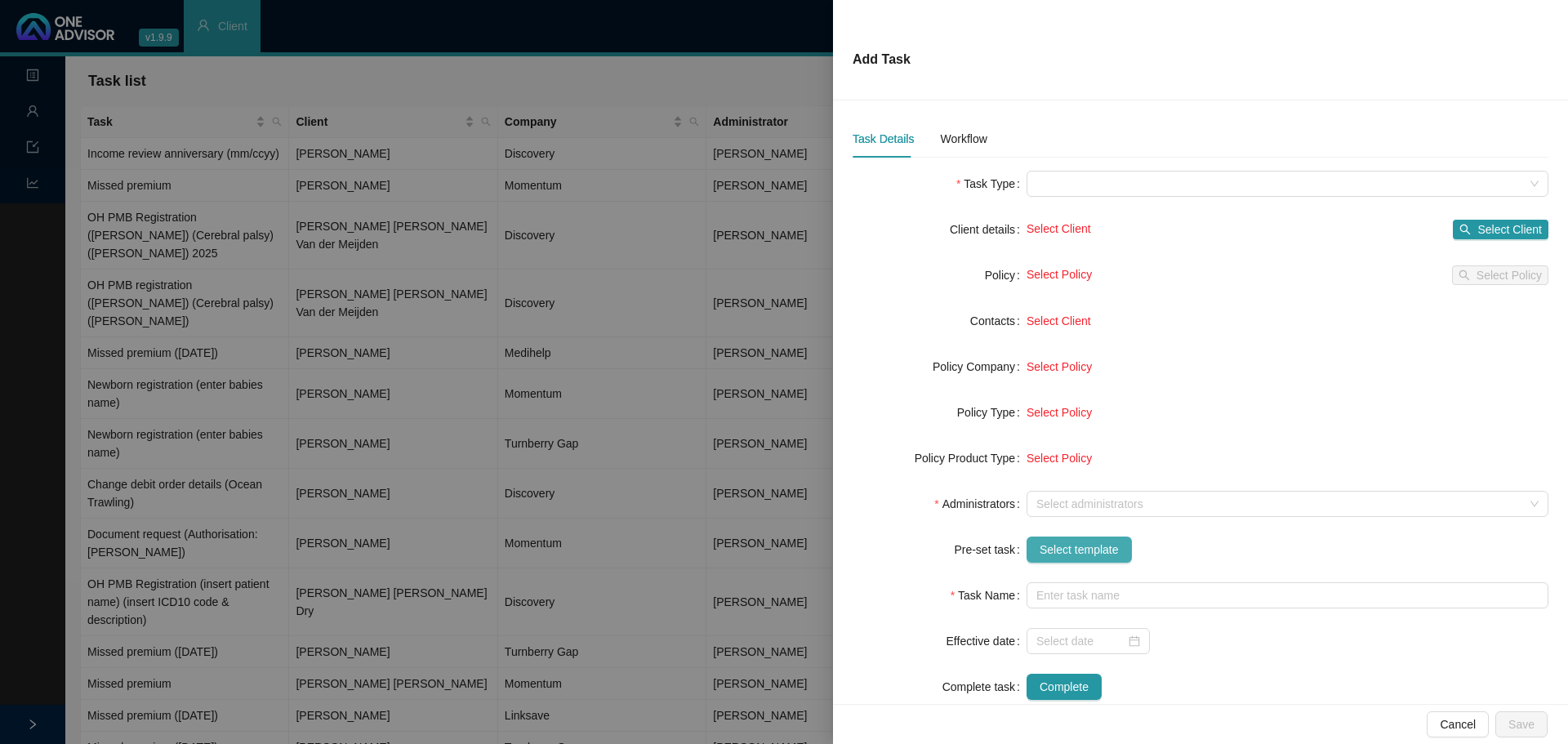
click at [1084, 550] on span "Select template" at bounding box center [1079, 550] width 79 height 18
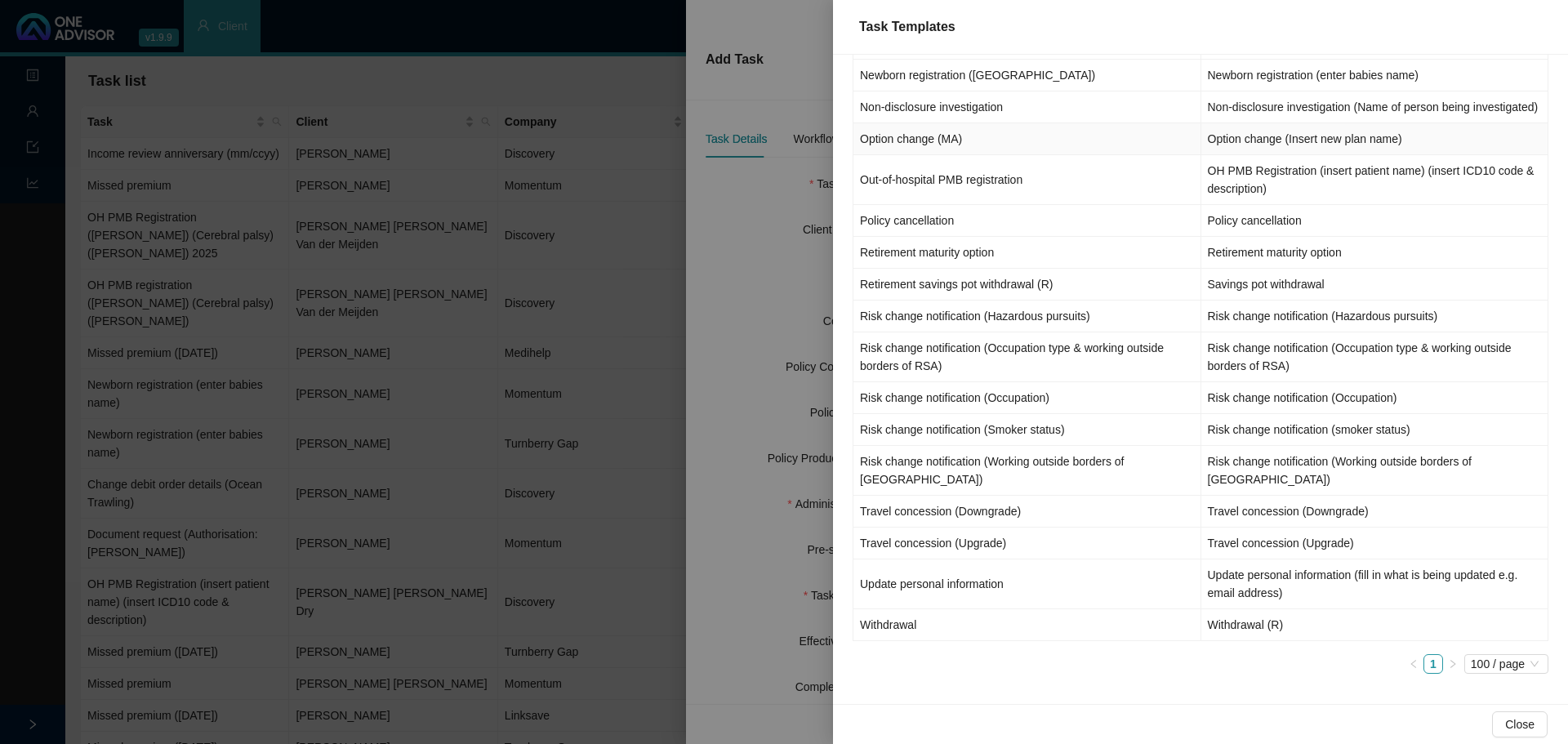
scroll to position [1037, 0]
click at [1256, 513] on td "Travel concession (Downgrade)" at bounding box center [1375, 509] width 348 height 32
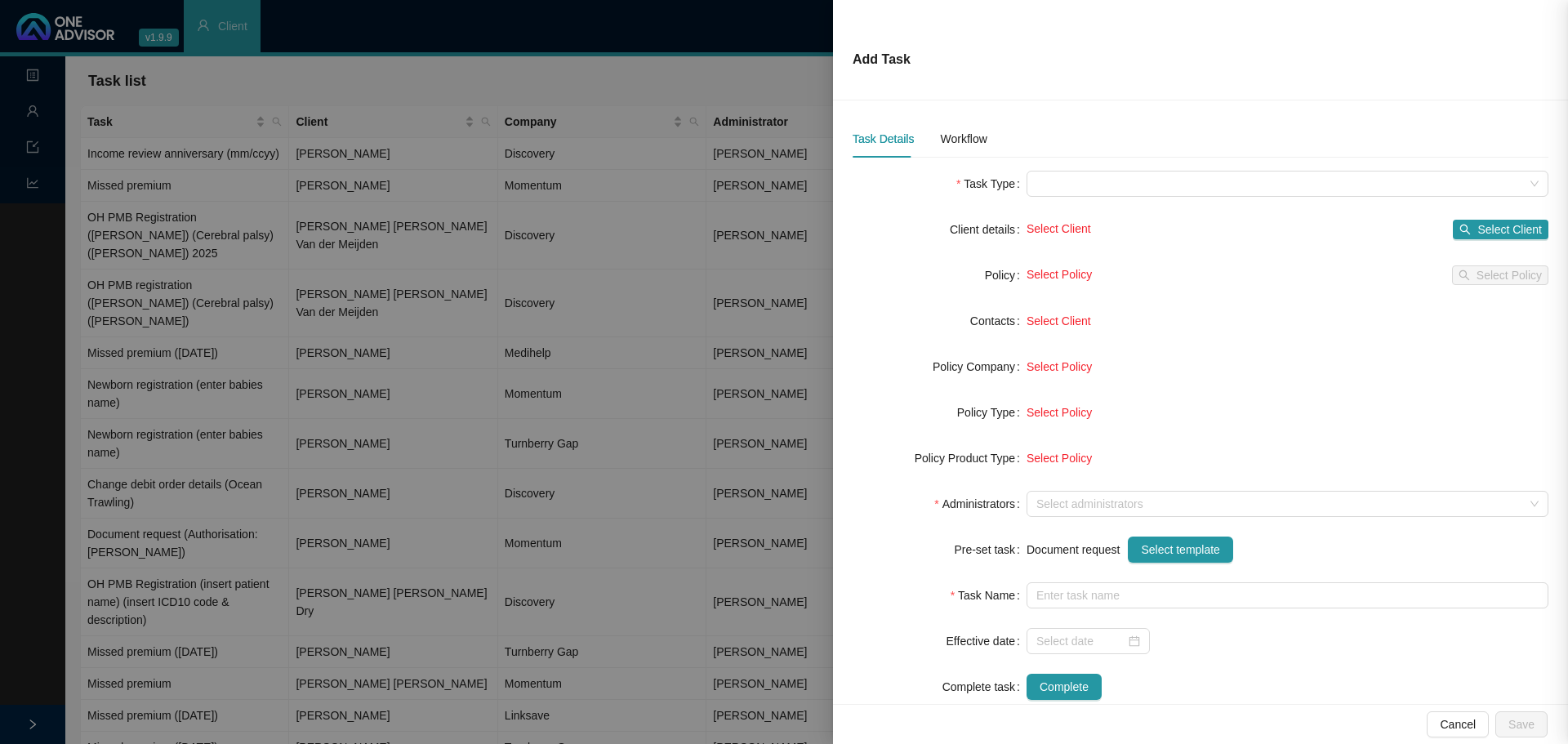
type input "Travel concession (Downgrade)"
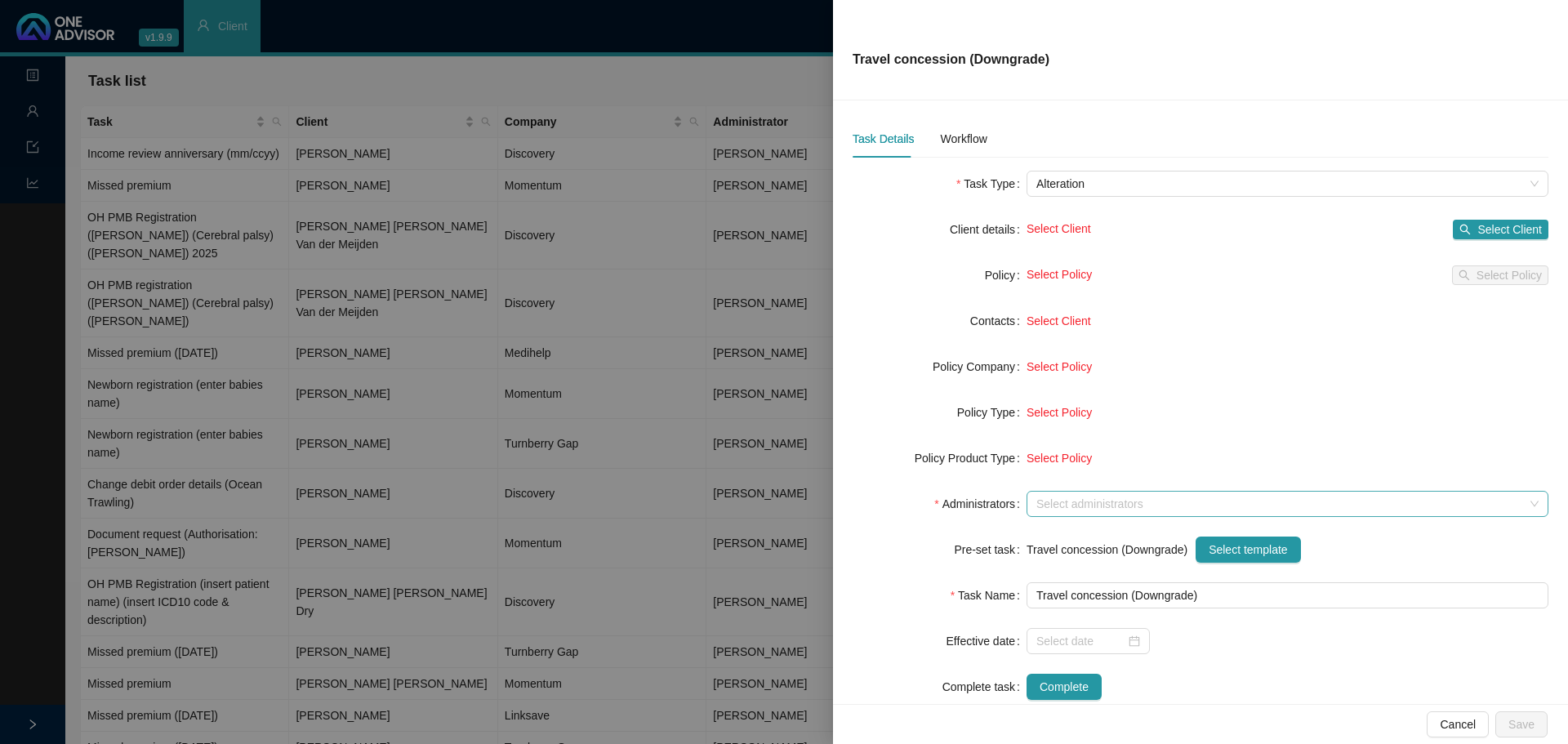
click at [1062, 505] on div at bounding box center [1278, 504] width 498 height 12
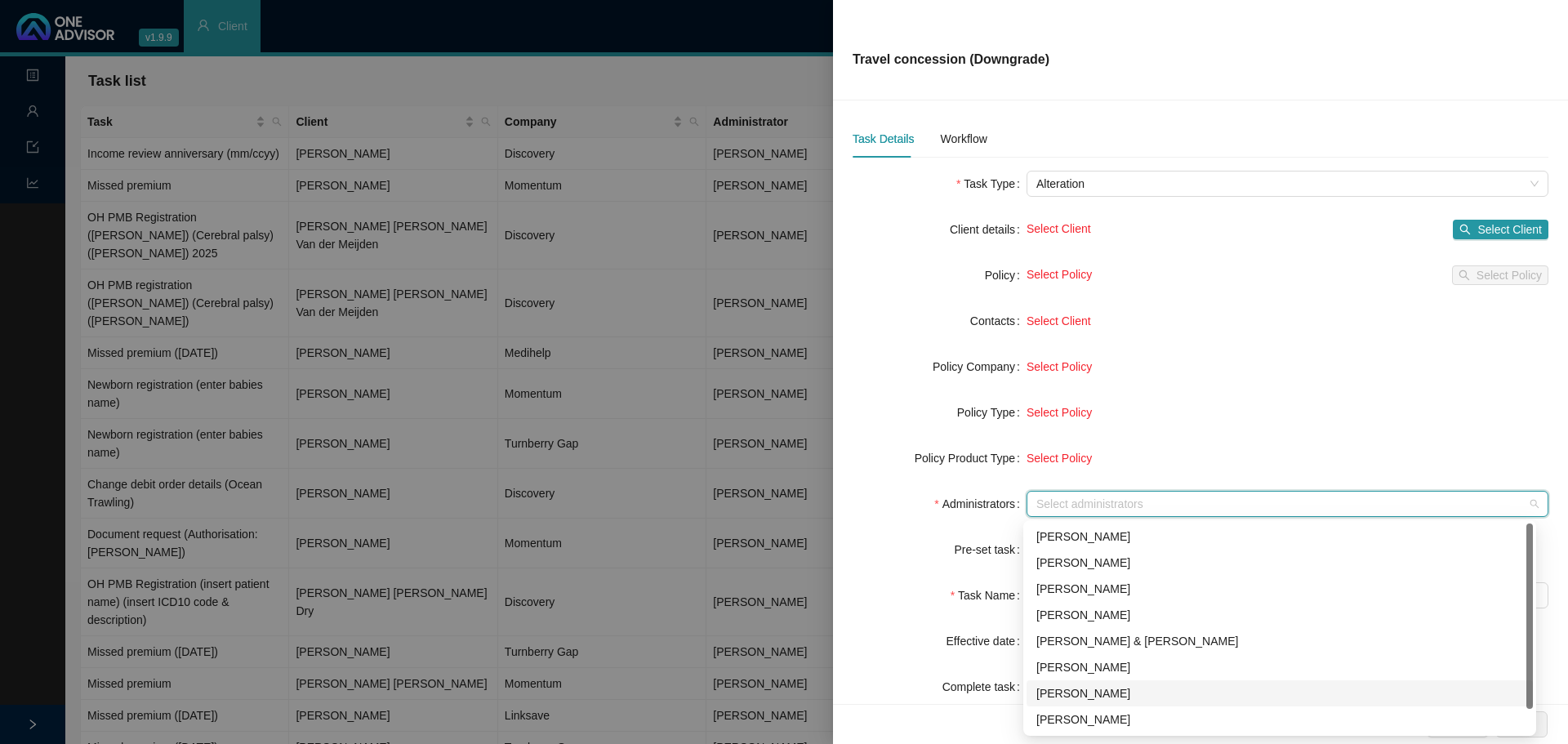
click at [1058, 697] on div "[PERSON_NAME]" at bounding box center [1280, 693] width 487 height 18
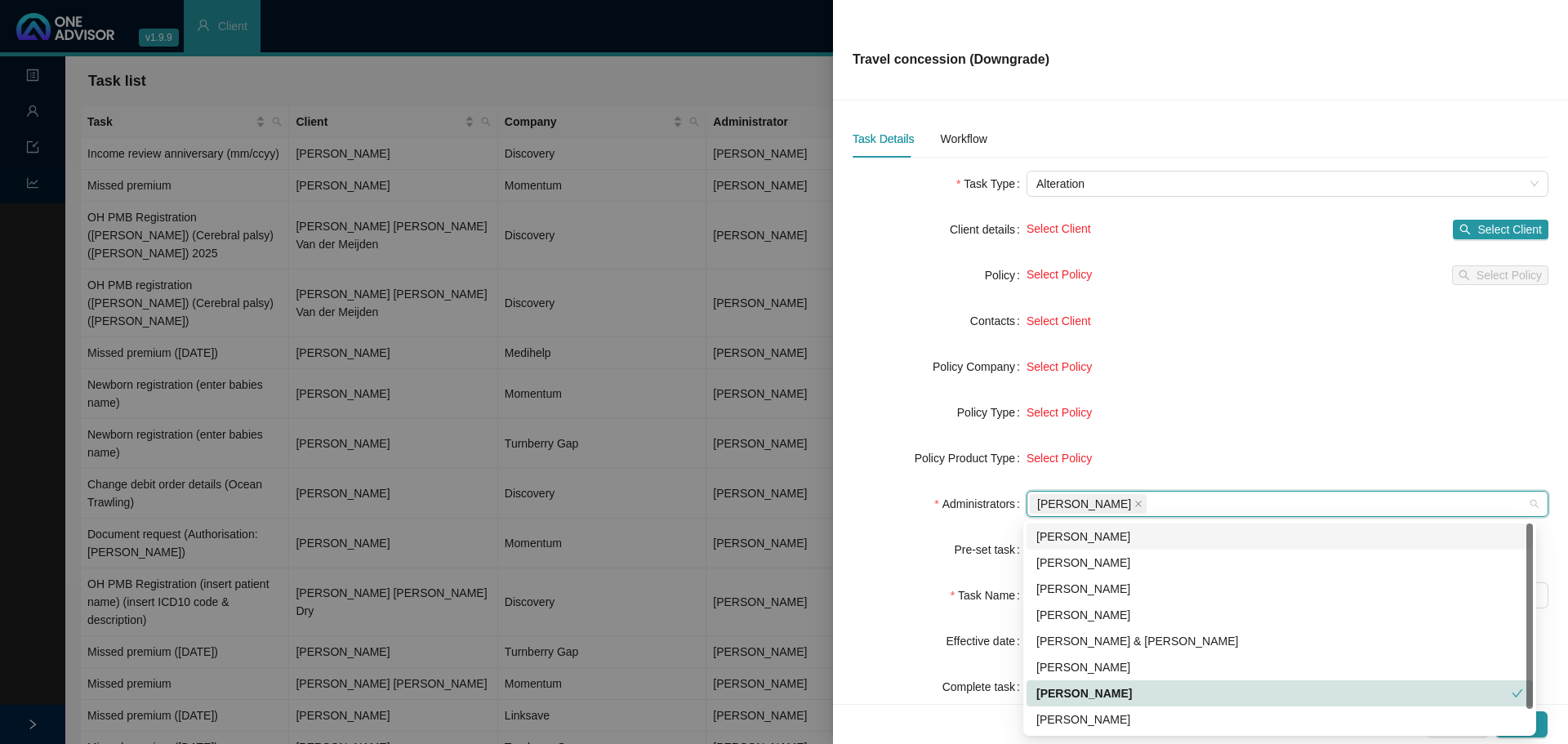
click at [1173, 397] on form "Task Type Alteration Client details Select Client Select Client Policy Select P…" at bounding box center [1200, 435] width 696 height 530
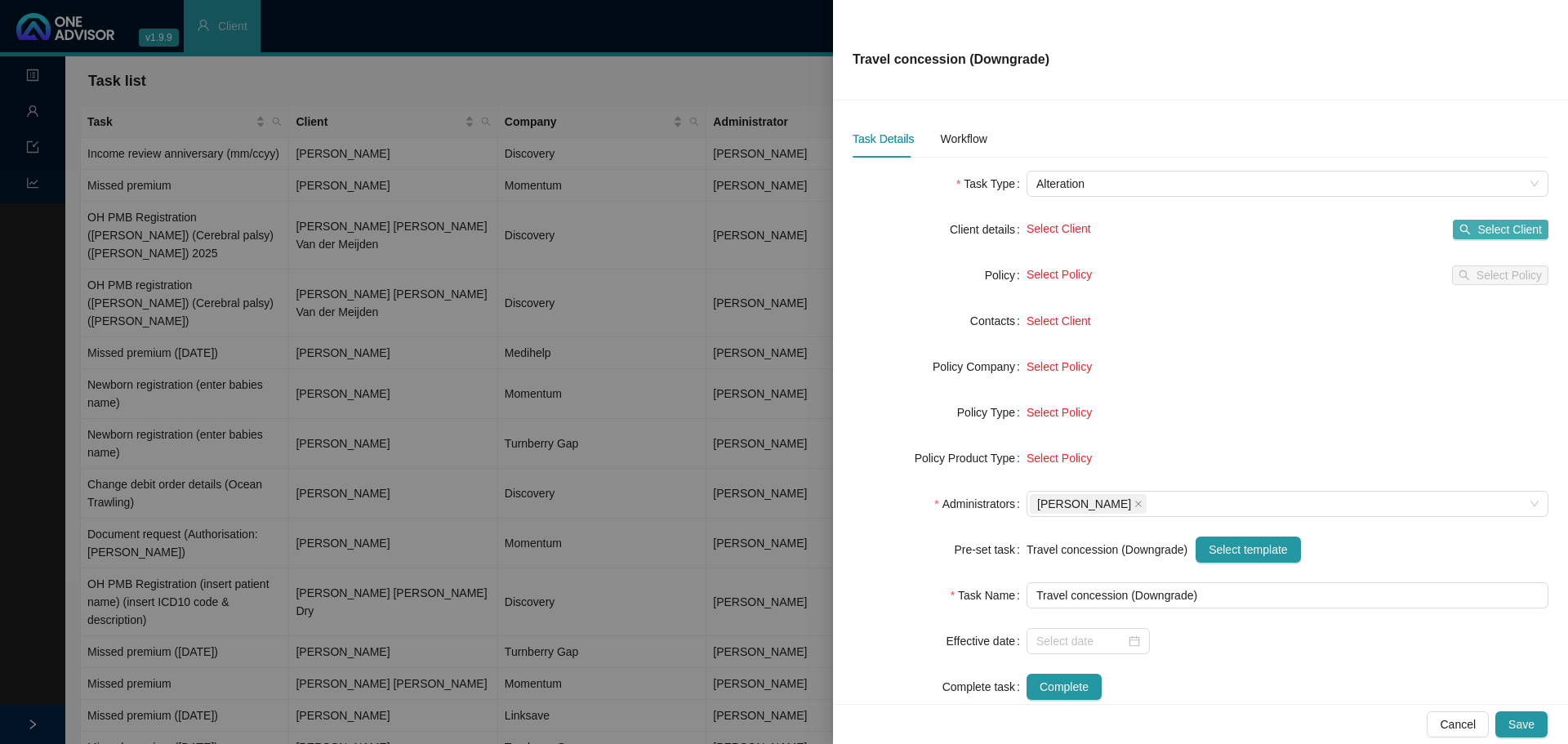
click at [1504, 228] on span "Select Client" at bounding box center [1510, 229] width 65 height 18
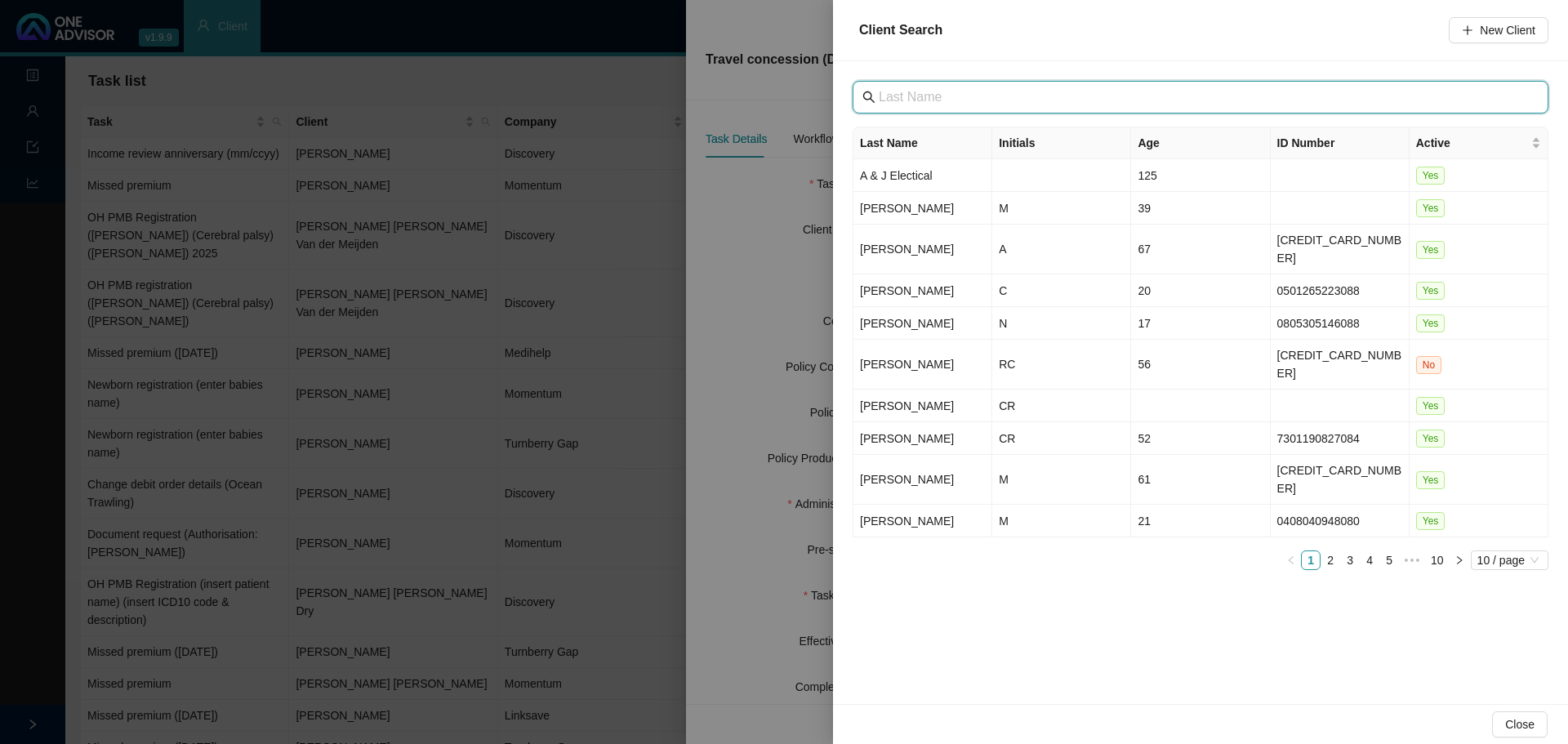
click at [939, 98] on input "text" at bounding box center [1202, 97] width 647 height 19
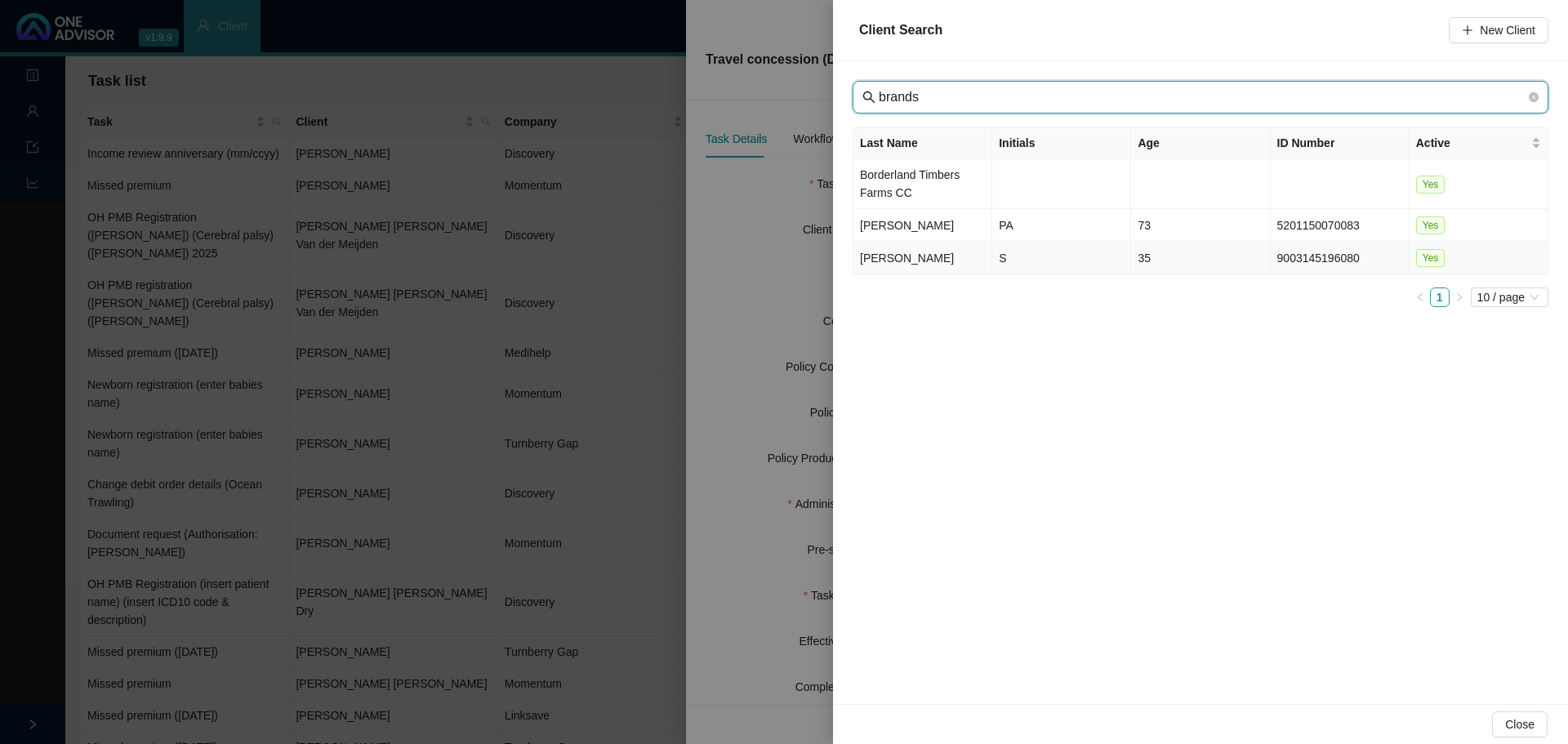
type input "brands"
click at [1035, 254] on td "S" at bounding box center [1061, 257] width 139 height 32
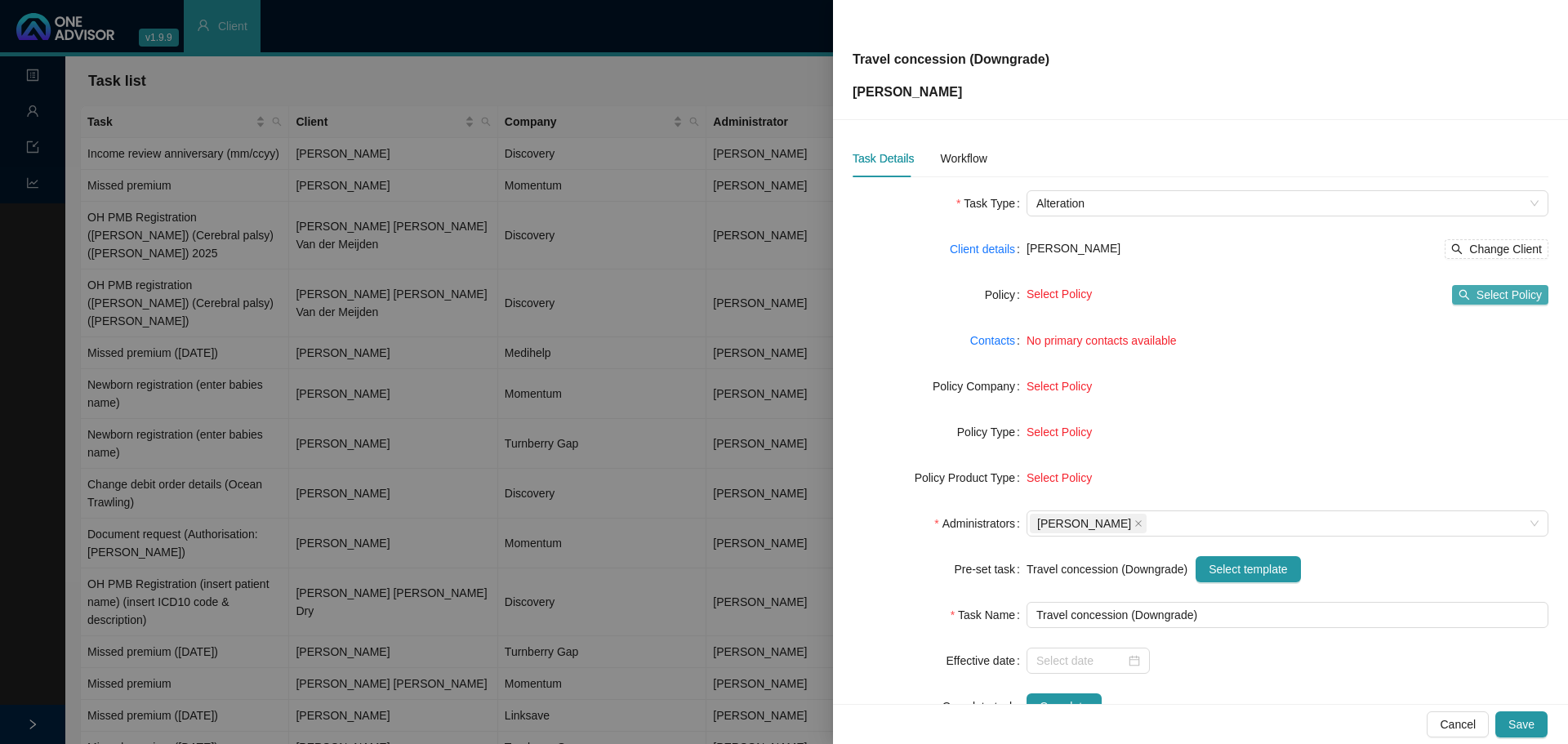
click at [1492, 292] on span "Select Policy" at bounding box center [1509, 295] width 66 height 18
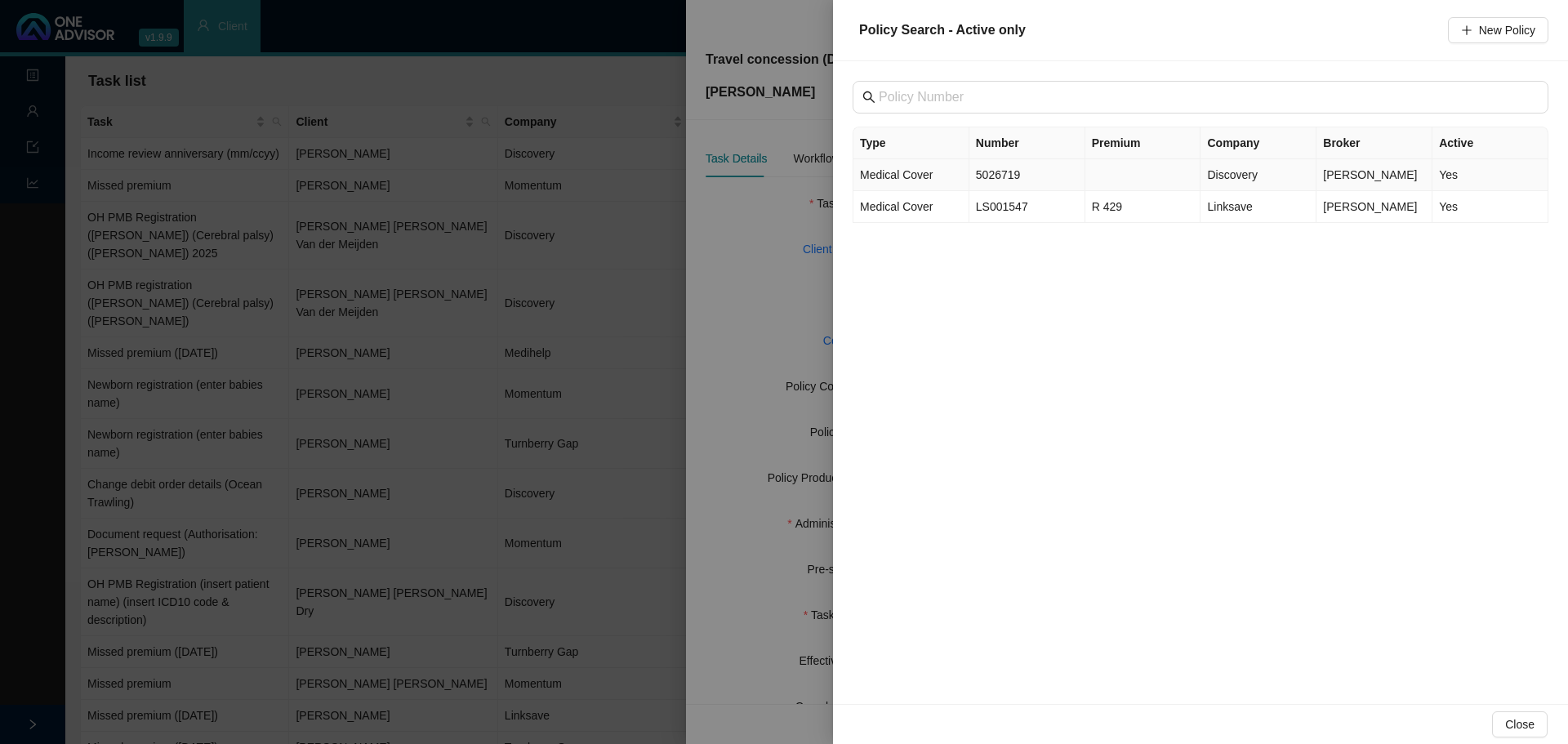
click at [1008, 176] on td "5026719" at bounding box center [1027, 175] width 116 height 32
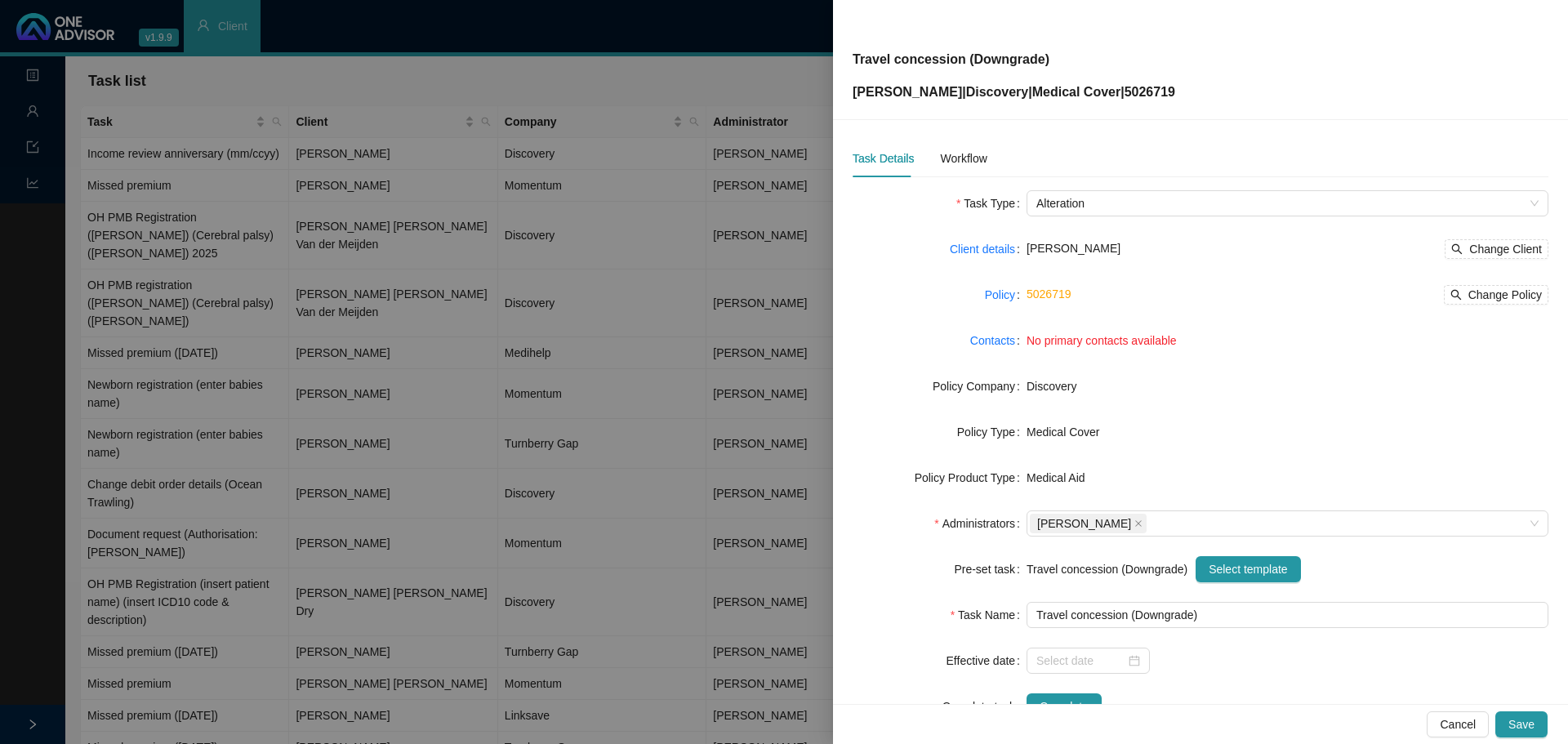
click at [1021, 332] on label "Contacts" at bounding box center [998, 340] width 56 height 26
click at [1003, 337] on link "Contacts" at bounding box center [992, 340] width 45 height 18
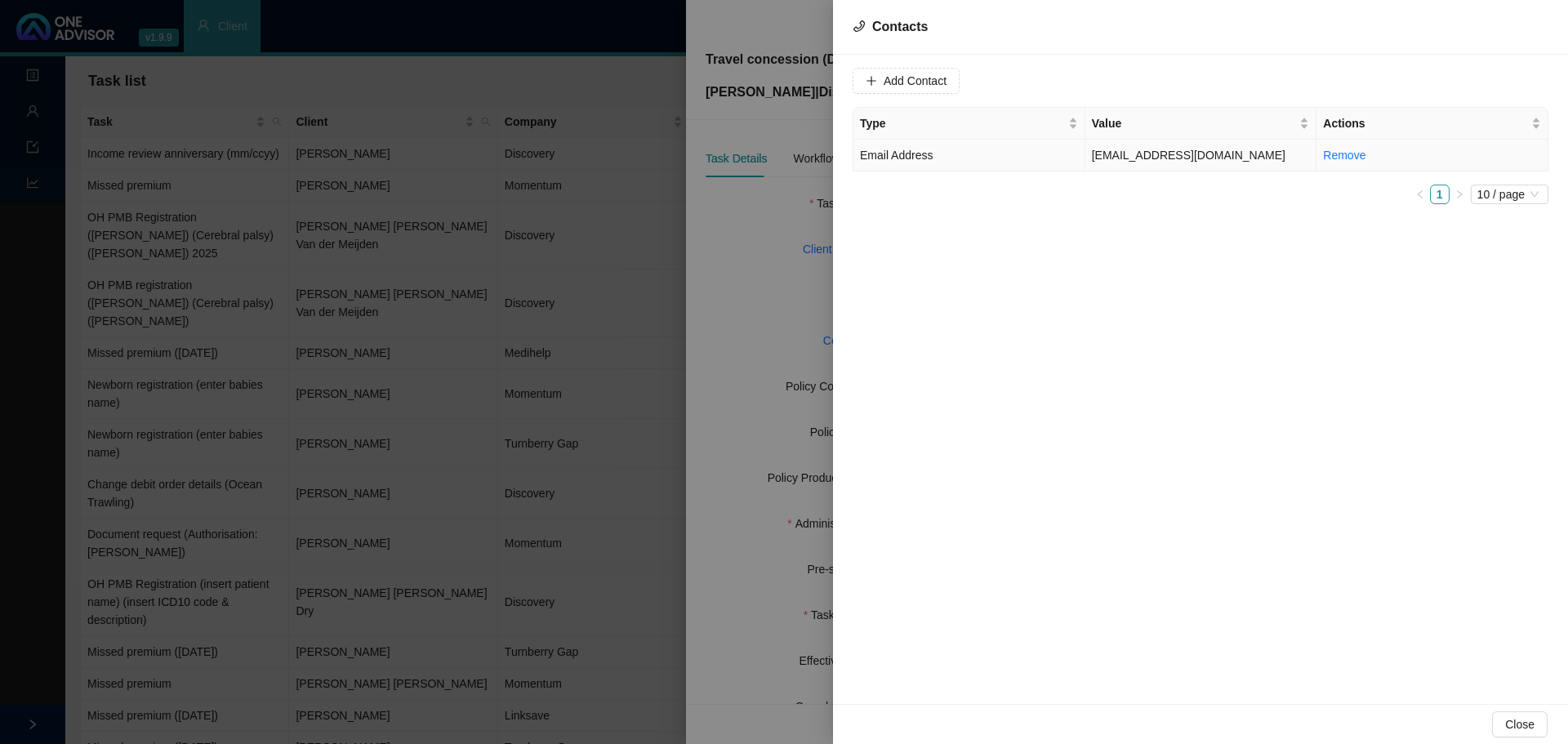
click at [1140, 160] on td "brandsmasteven@gmail.com" at bounding box center [1201, 156] width 232 height 32
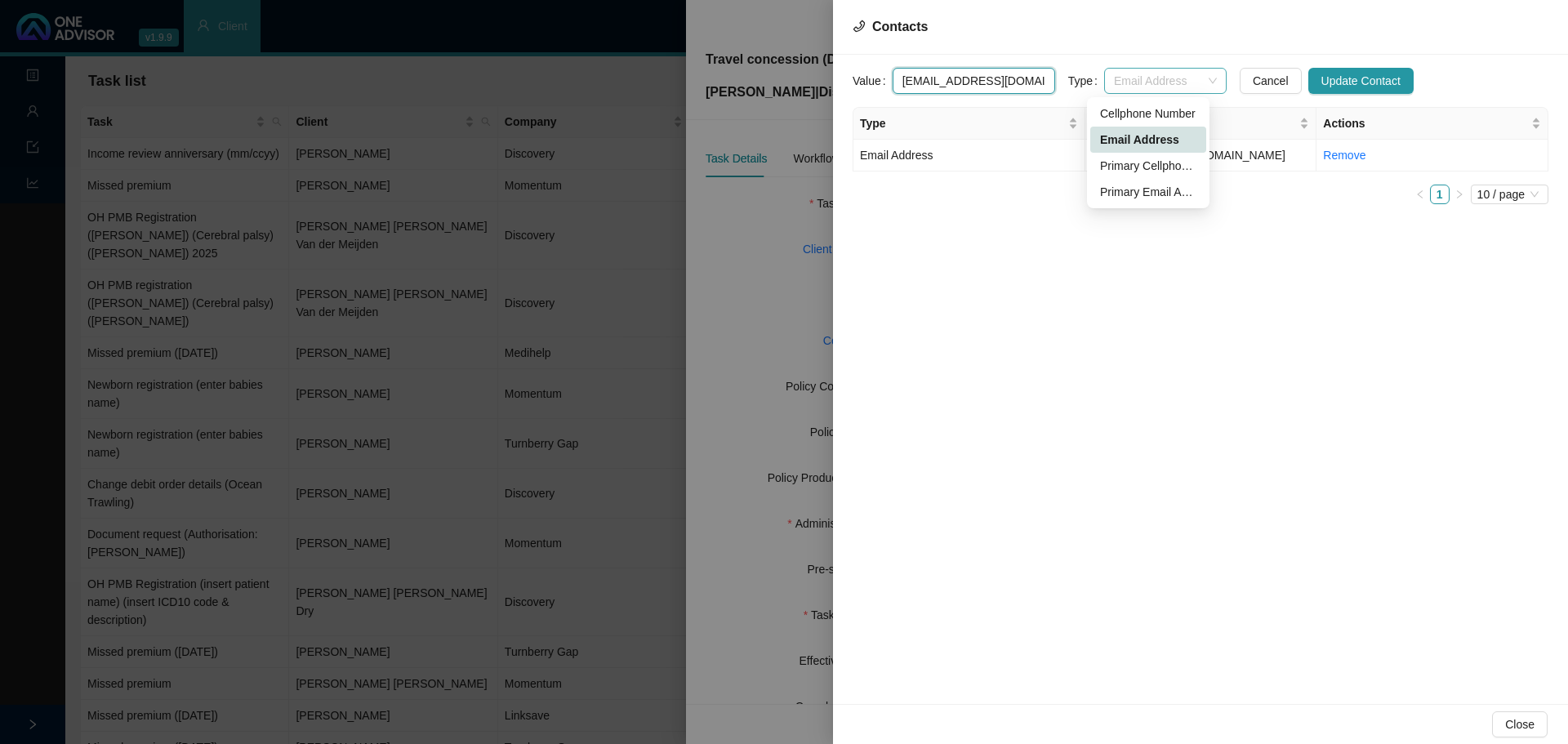
drag, startPoint x: 1171, startPoint y: 67, endPoint x: 1161, endPoint y: 81, distance: 17.2
click at [1167, 74] on div "Email Address" at bounding box center [1165, 81] width 123 height 26
click at [1126, 191] on div "Primary Email Address" at bounding box center [1149, 192] width 96 height 18
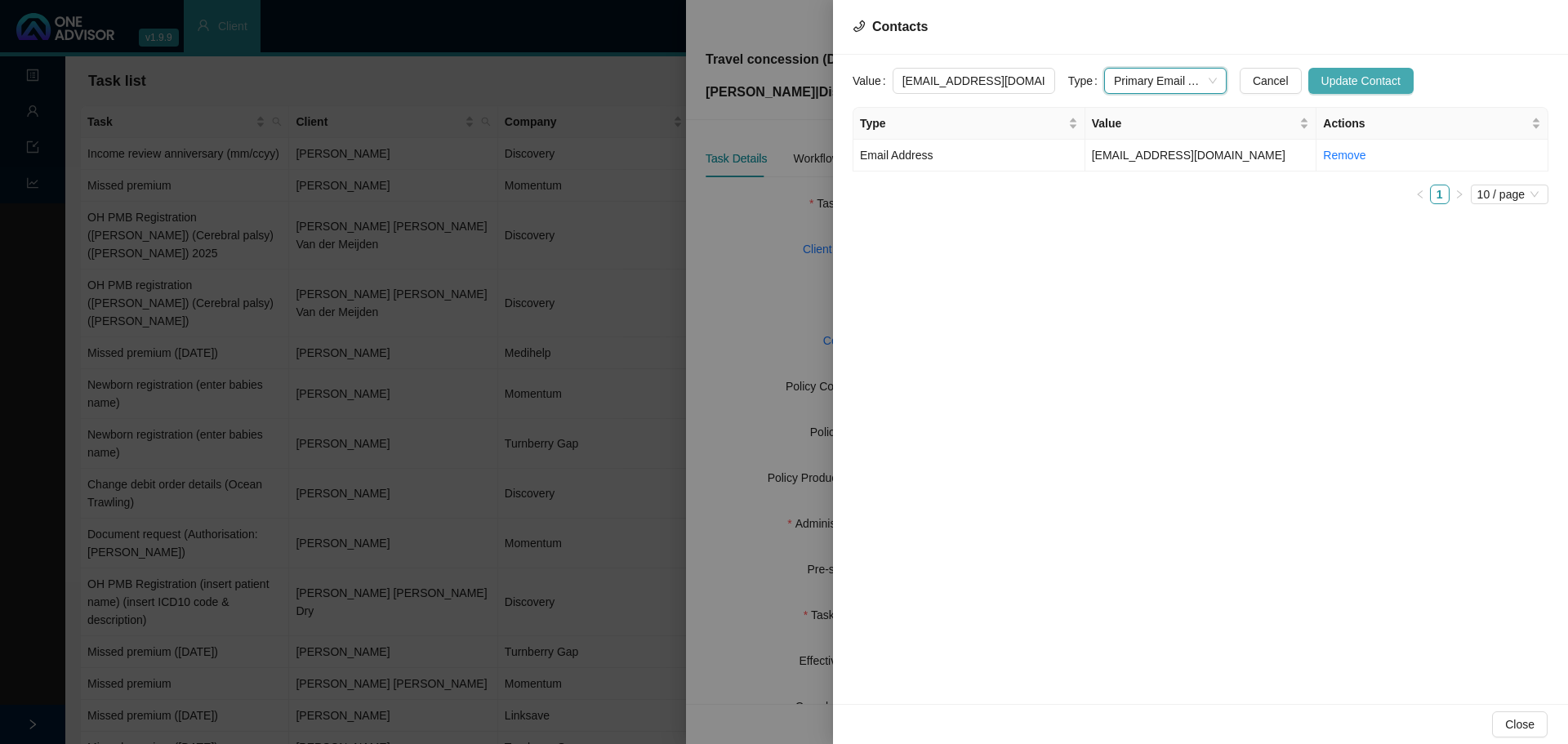
click at [1364, 81] on span "Update Contact" at bounding box center [1361, 81] width 79 height 18
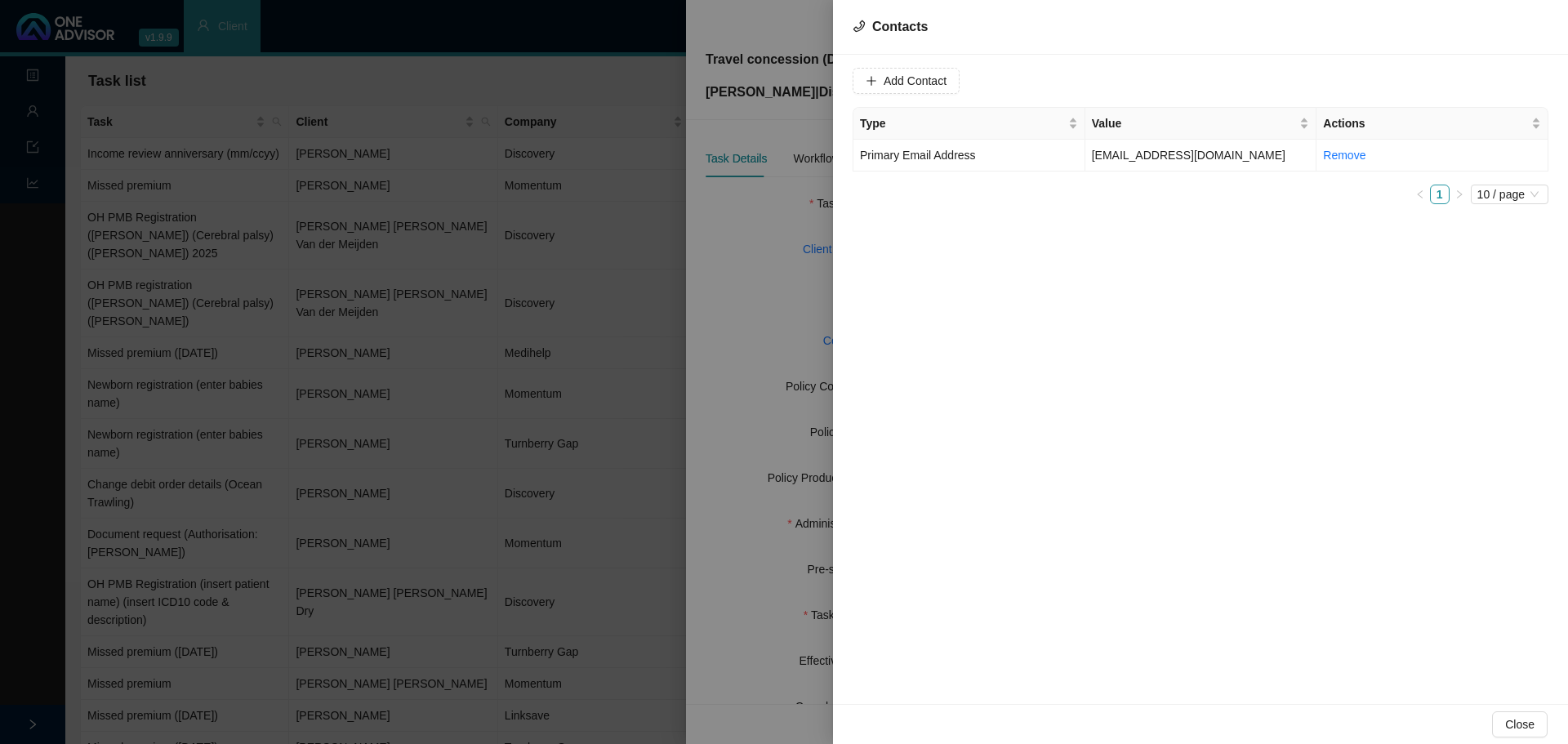
click at [761, 310] on div at bounding box center [784, 372] width 1568 height 744
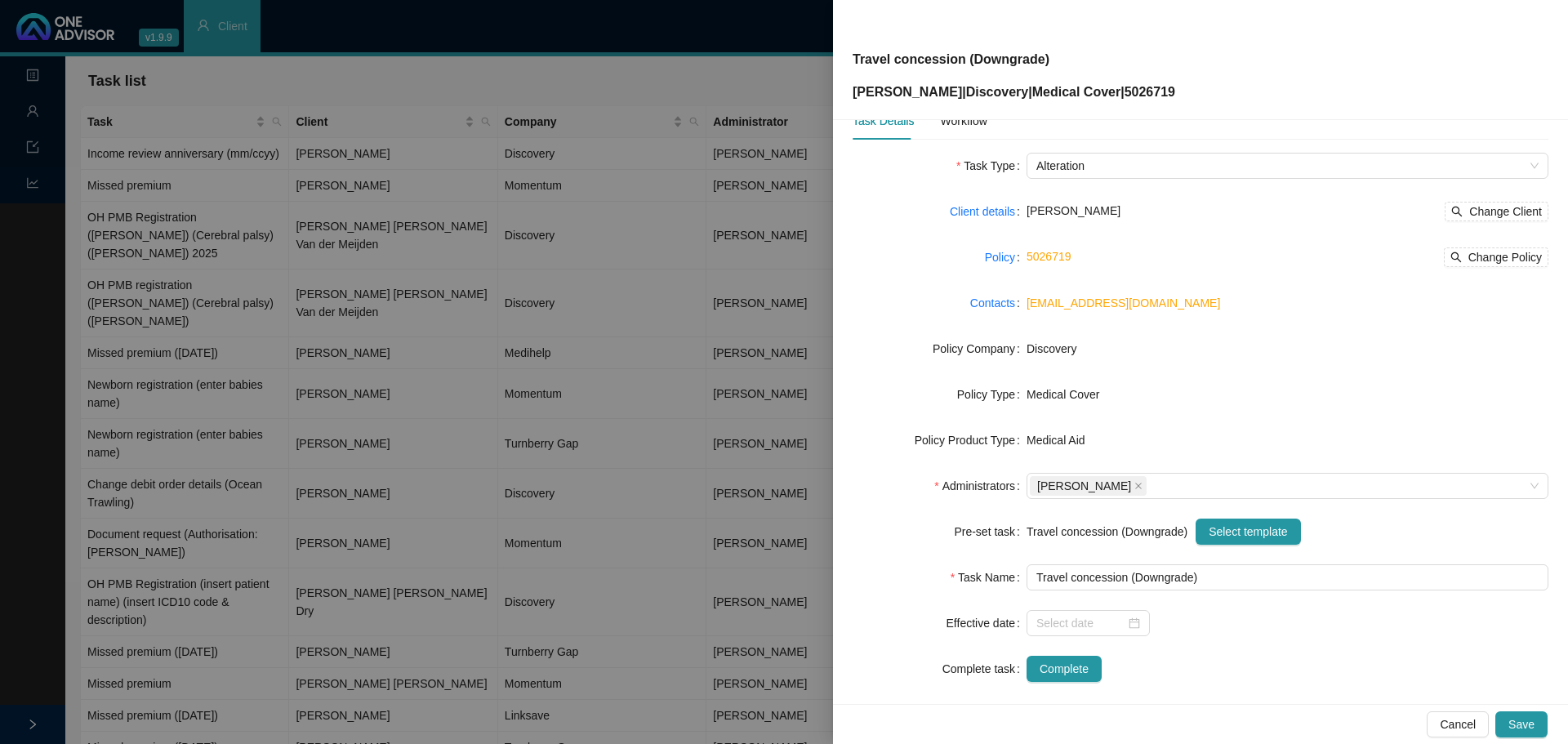
scroll to position [55, 0]
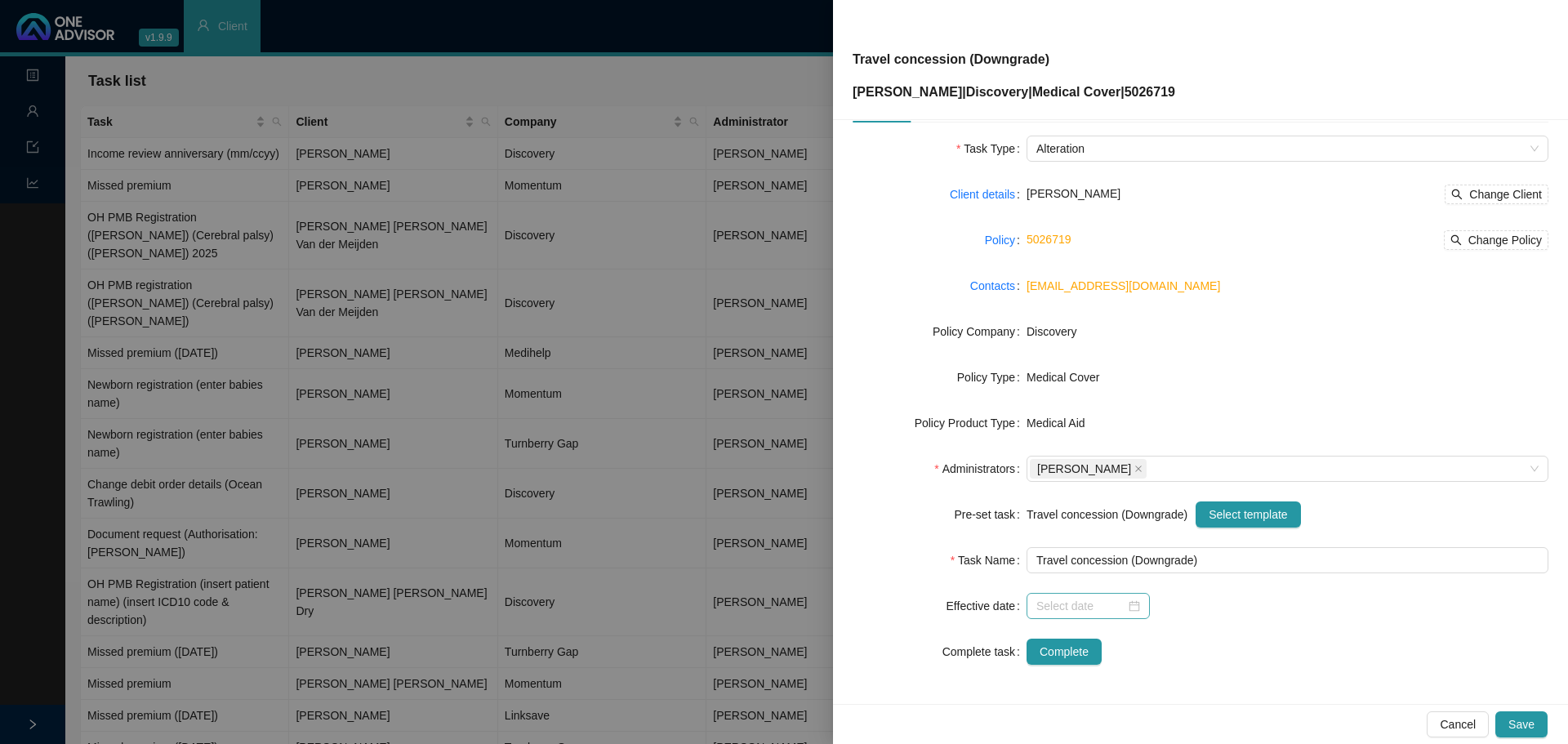
click at [1135, 609] on div at bounding box center [1088, 606] width 103 height 18
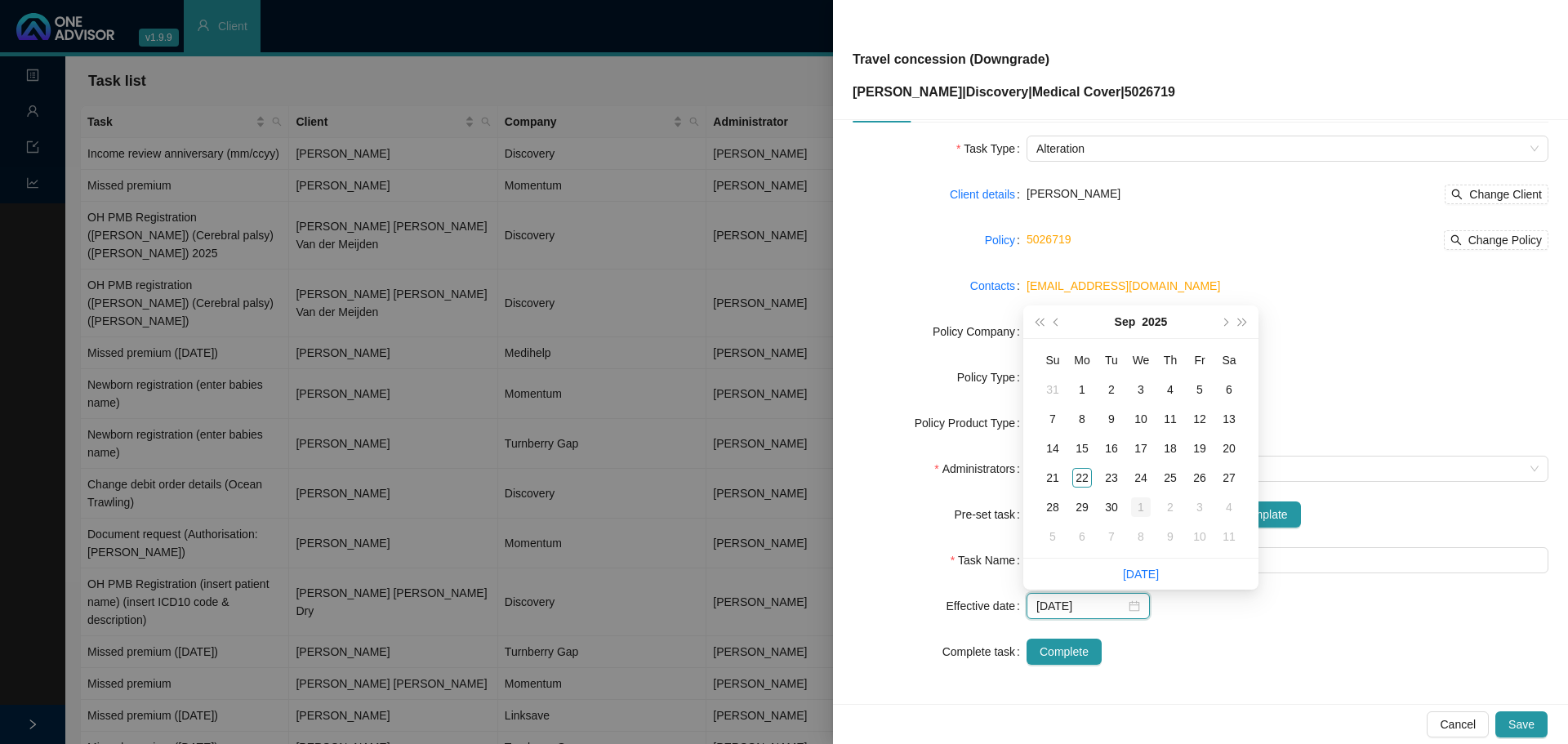
type input "2025-10-01"
click at [1138, 505] on div "1" at bounding box center [1141, 507] width 19 height 19
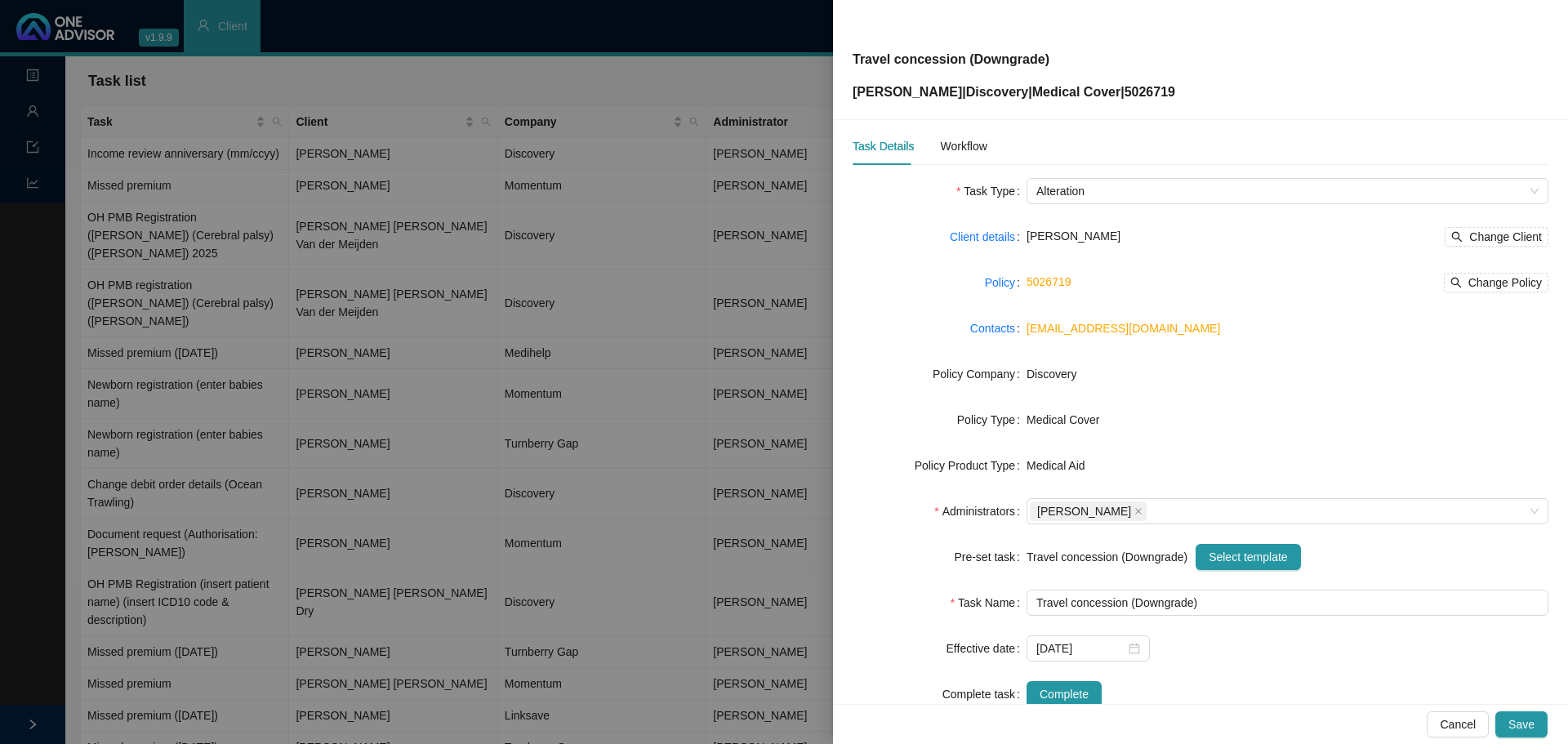
scroll to position [0, 0]
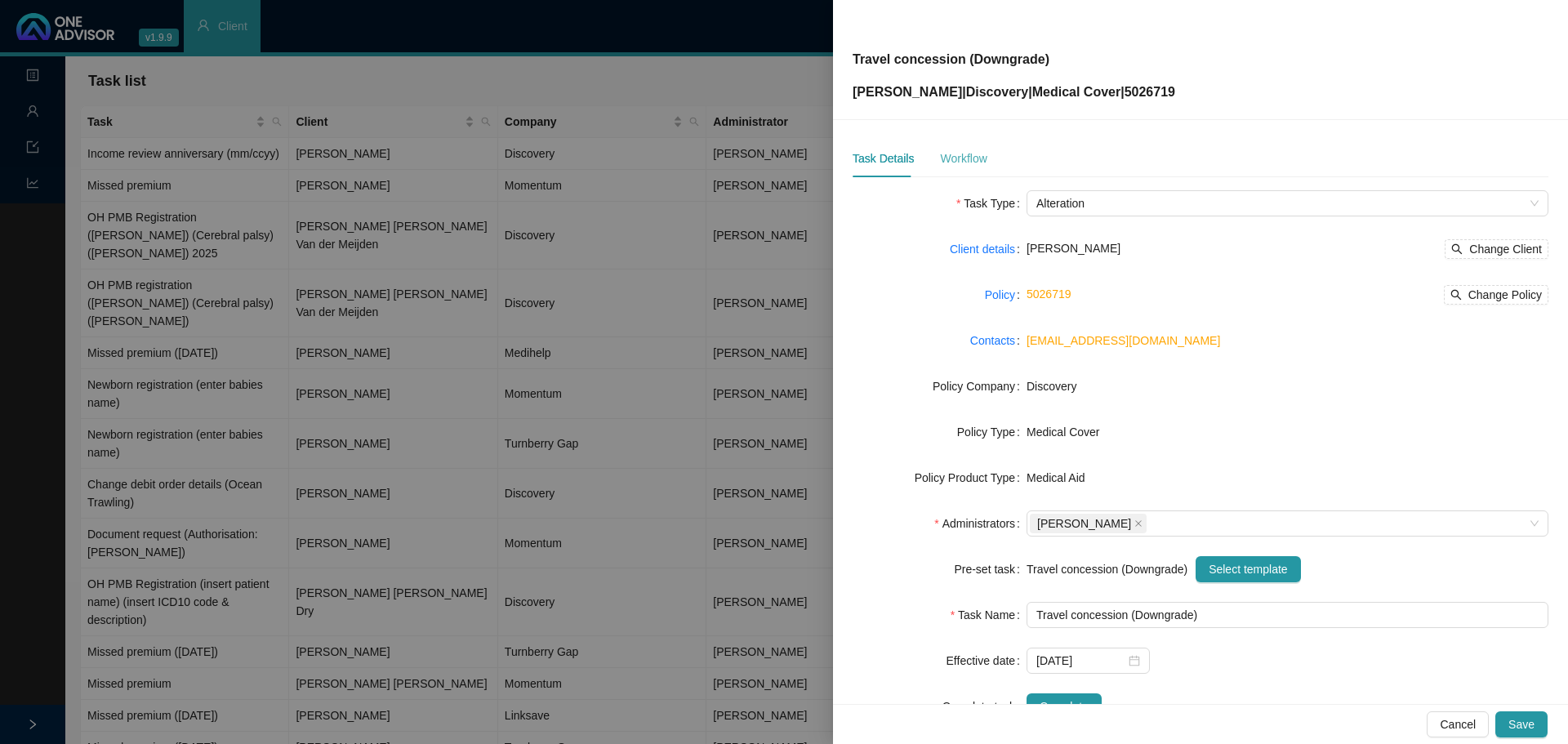
click at [958, 145] on div "Workflow" at bounding box center [963, 158] width 46 height 38
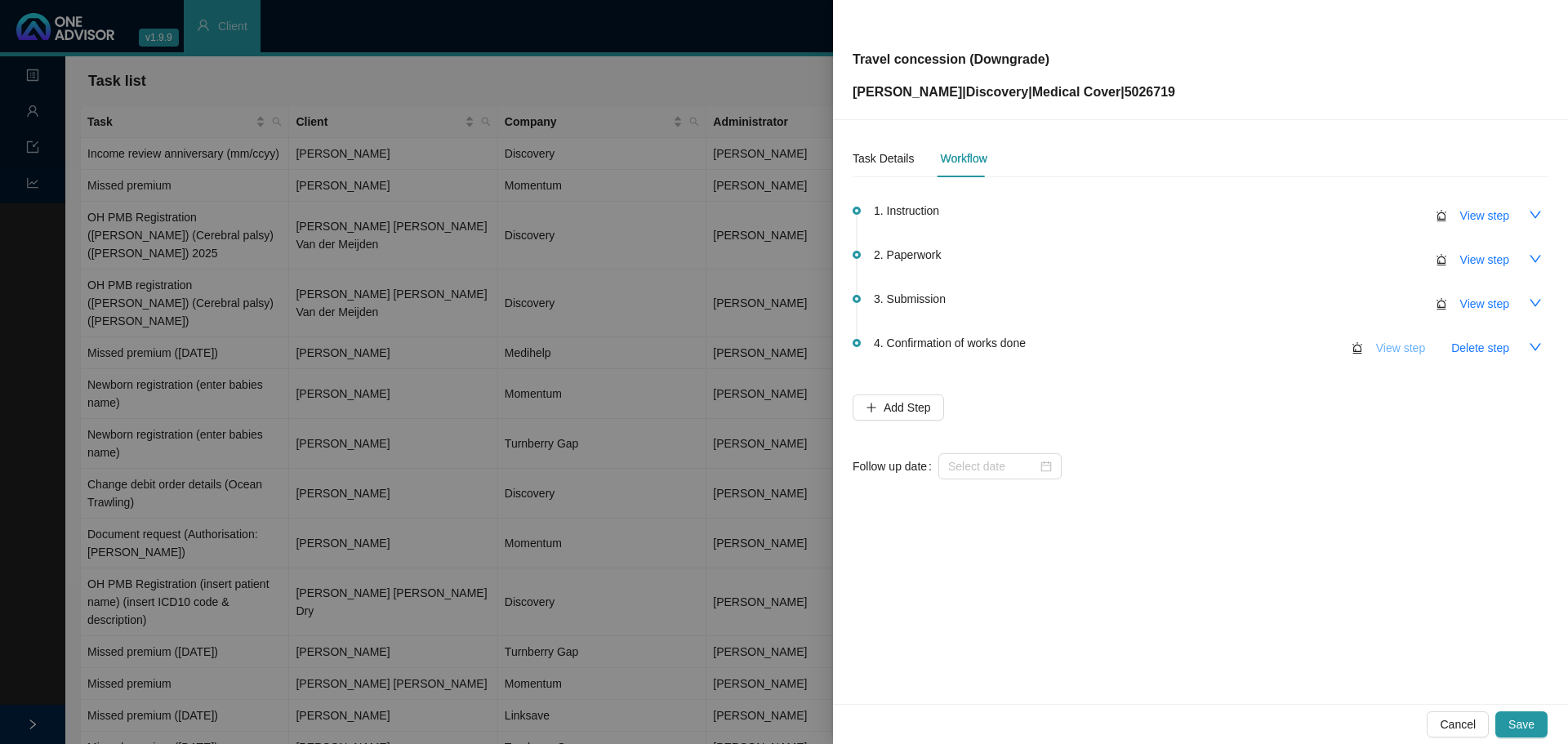
click at [1394, 353] on span "View step" at bounding box center [1401, 347] width 49 height 18
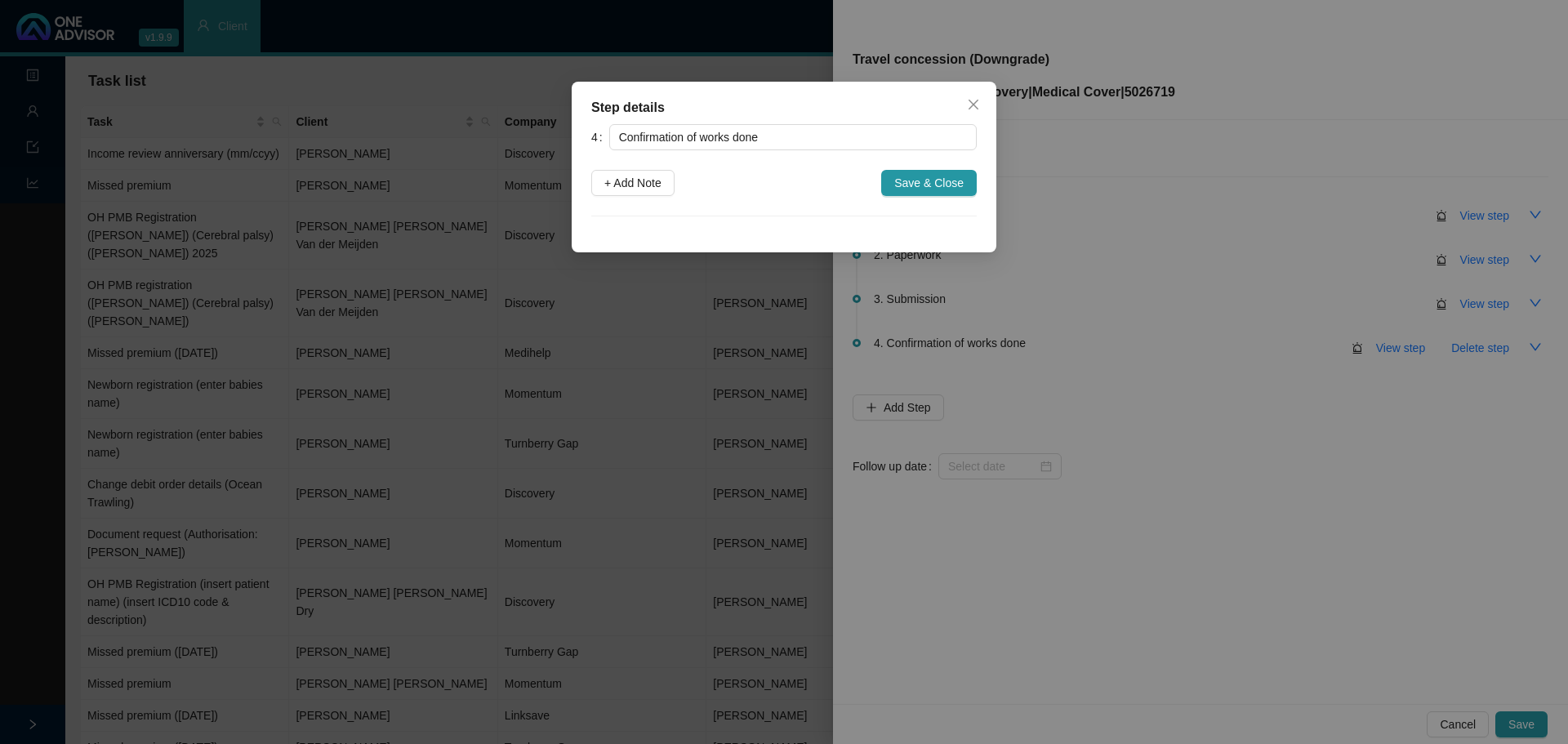
drag, startPoint x: 974, startPoint y: 98, endPoint x: 988, endPoint y: 98, distance: 14.0
click at [976, 98] on icon "close" at bounding box center [974, 104] width 13 height 13
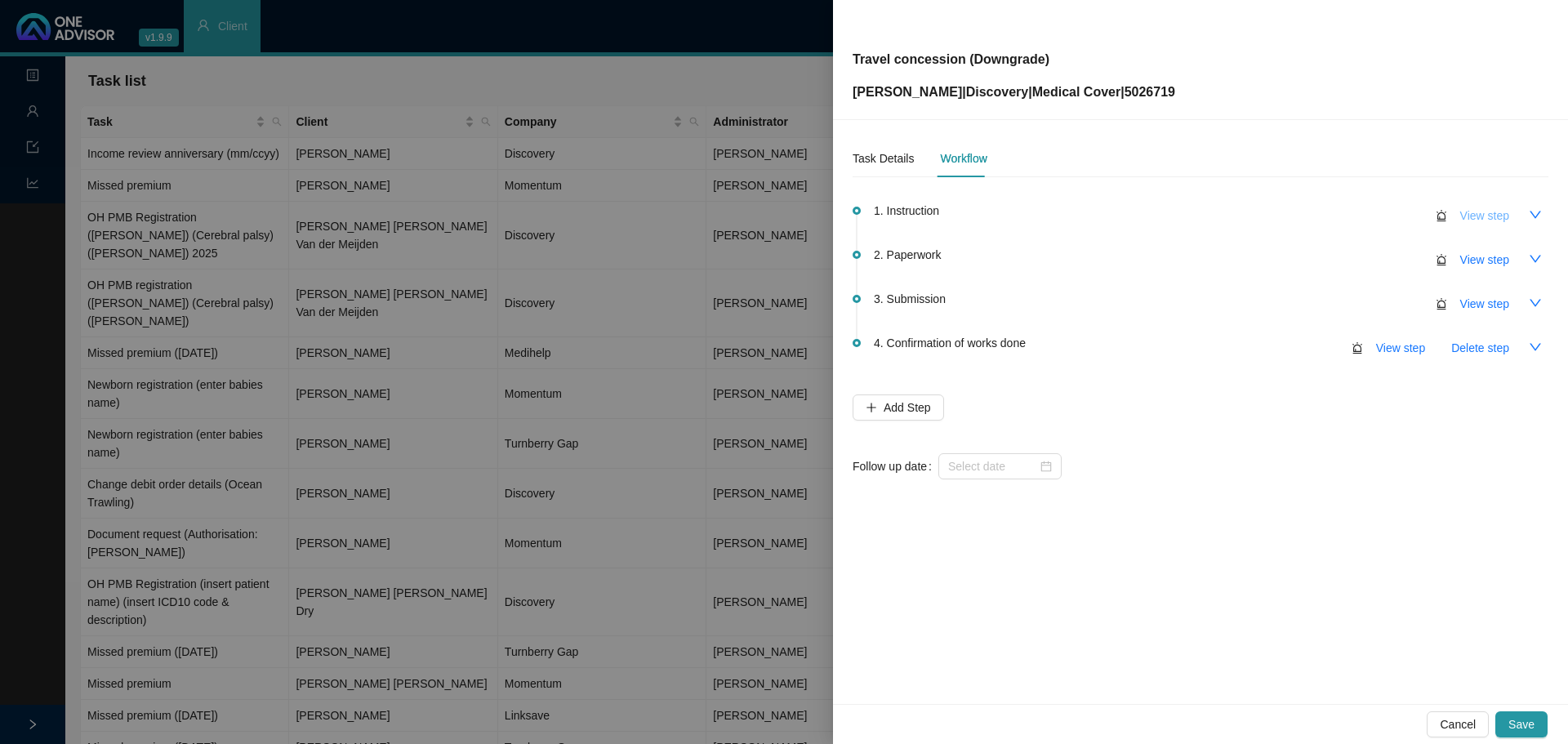
click at [1503, 214] on span "View step" at bounding box center [1485, 215] width 49 height 18
type input "Instruction"
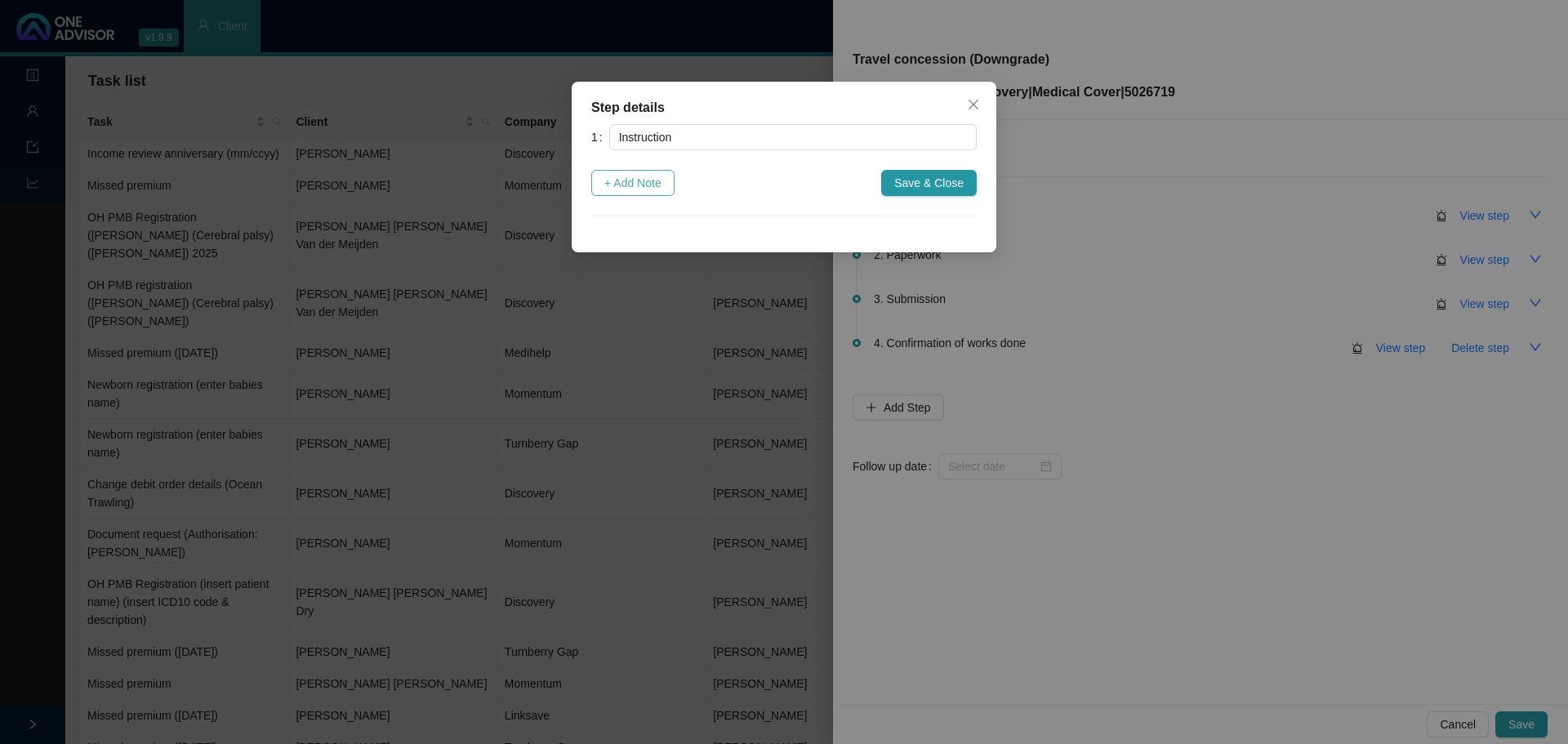
click at [621, 190] on span "+ Add Note" at bounding box center [632, 183] width 57 height 18
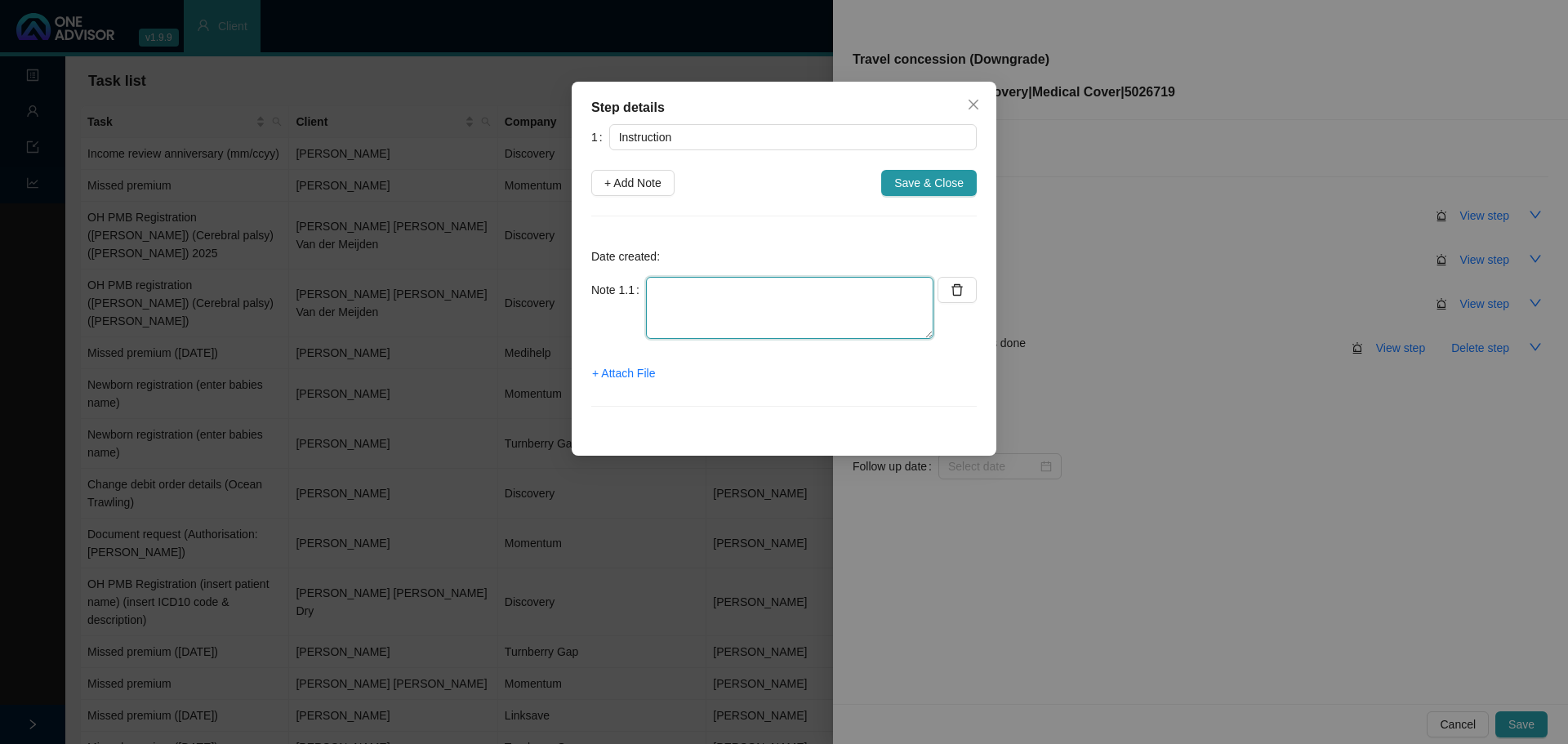
click at [672, 306] on textarea at bounding box center [790, 307] width 287 height 62
type textarea "Member going to Namibia - 2 year contract"
click at [940, 178] on span "Save & Close" at bounding box center [929, 183] width 69 height 18
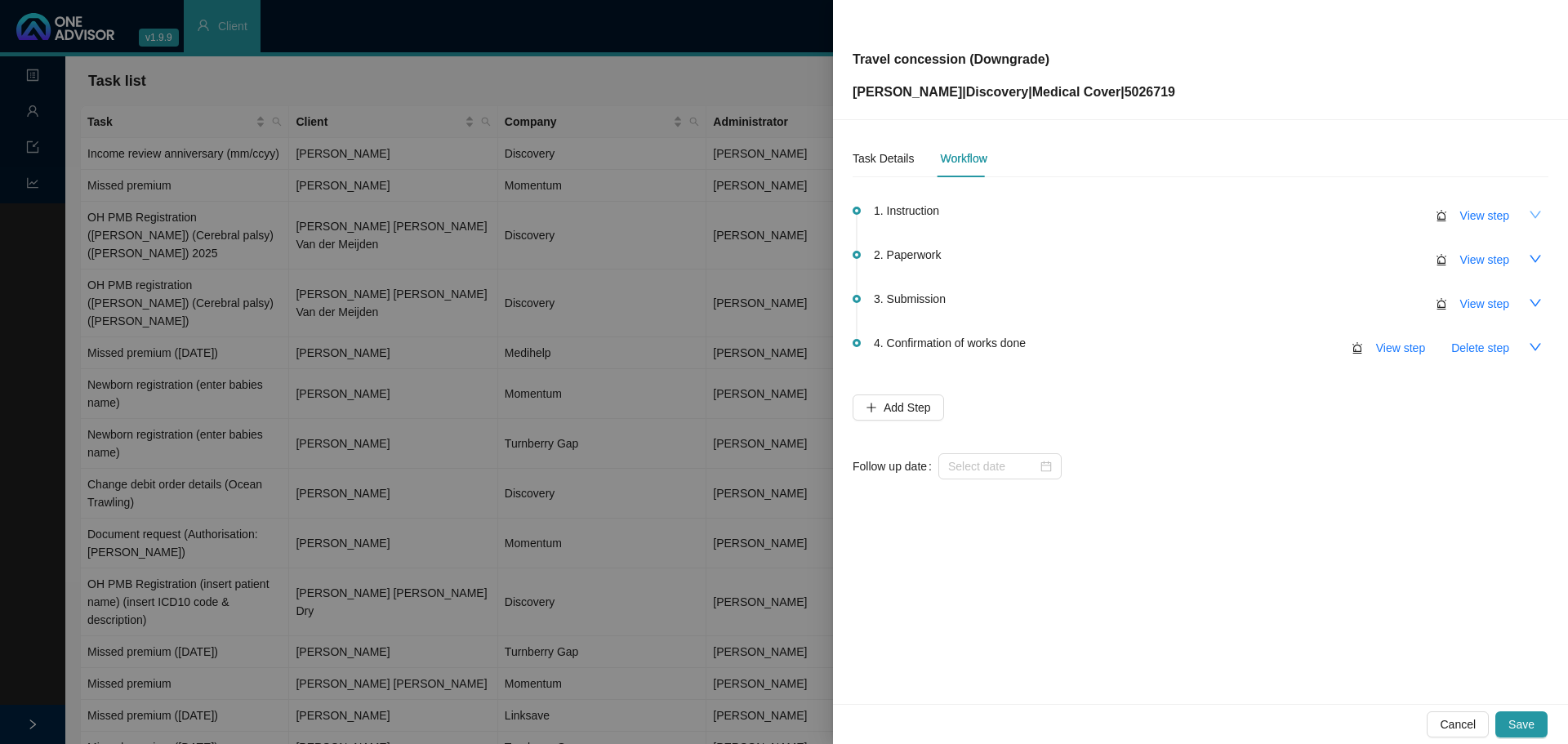
click at [1532, 217] on icon "down" at bounding box center [1535, 214] width 13 height 13
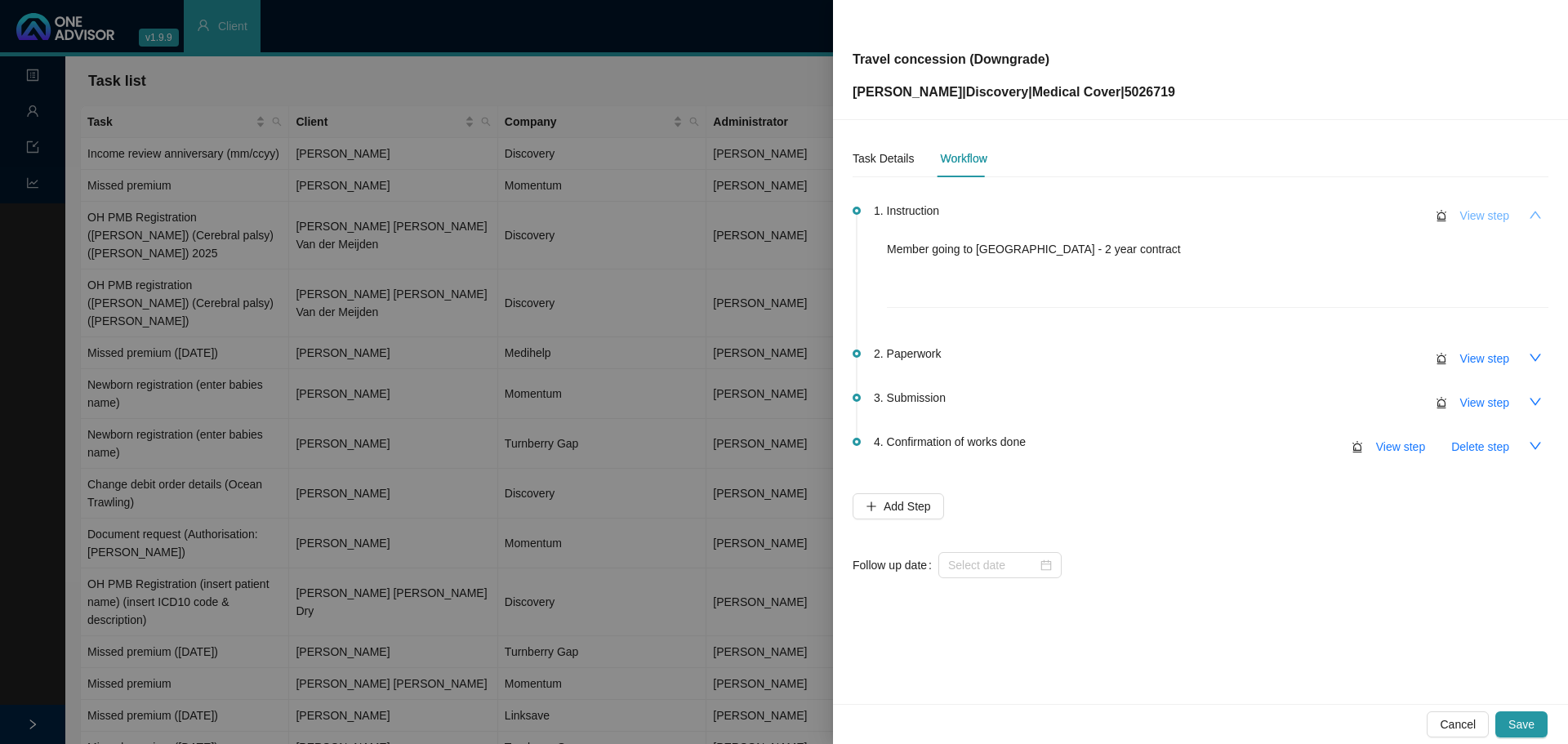
click at [1486, 215] on span "View step" at bounding box center [1485, 215] width 49 height 18
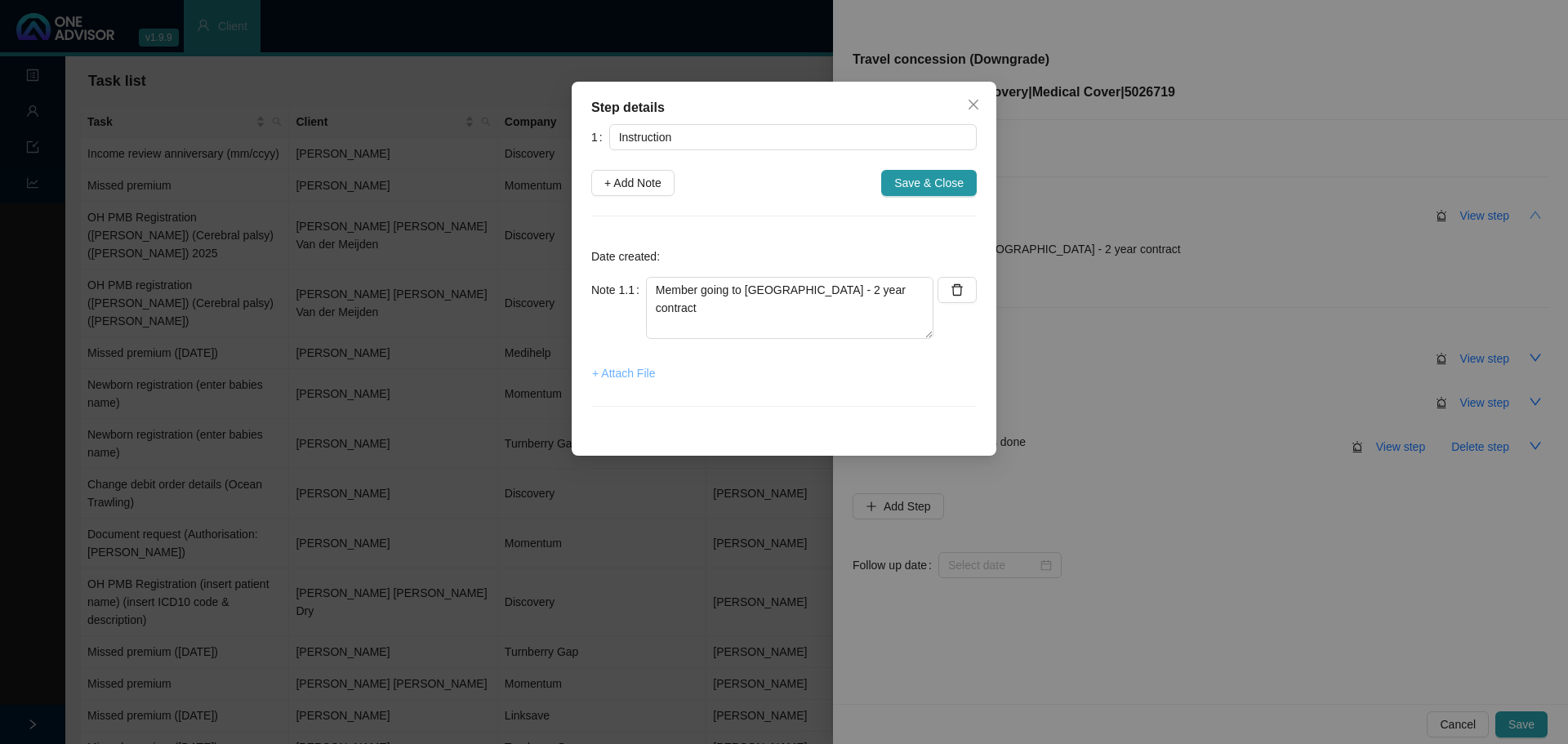
click at [615, 371] on span "+ Attach File" at bounding box center [623, 373] width 63 height 18
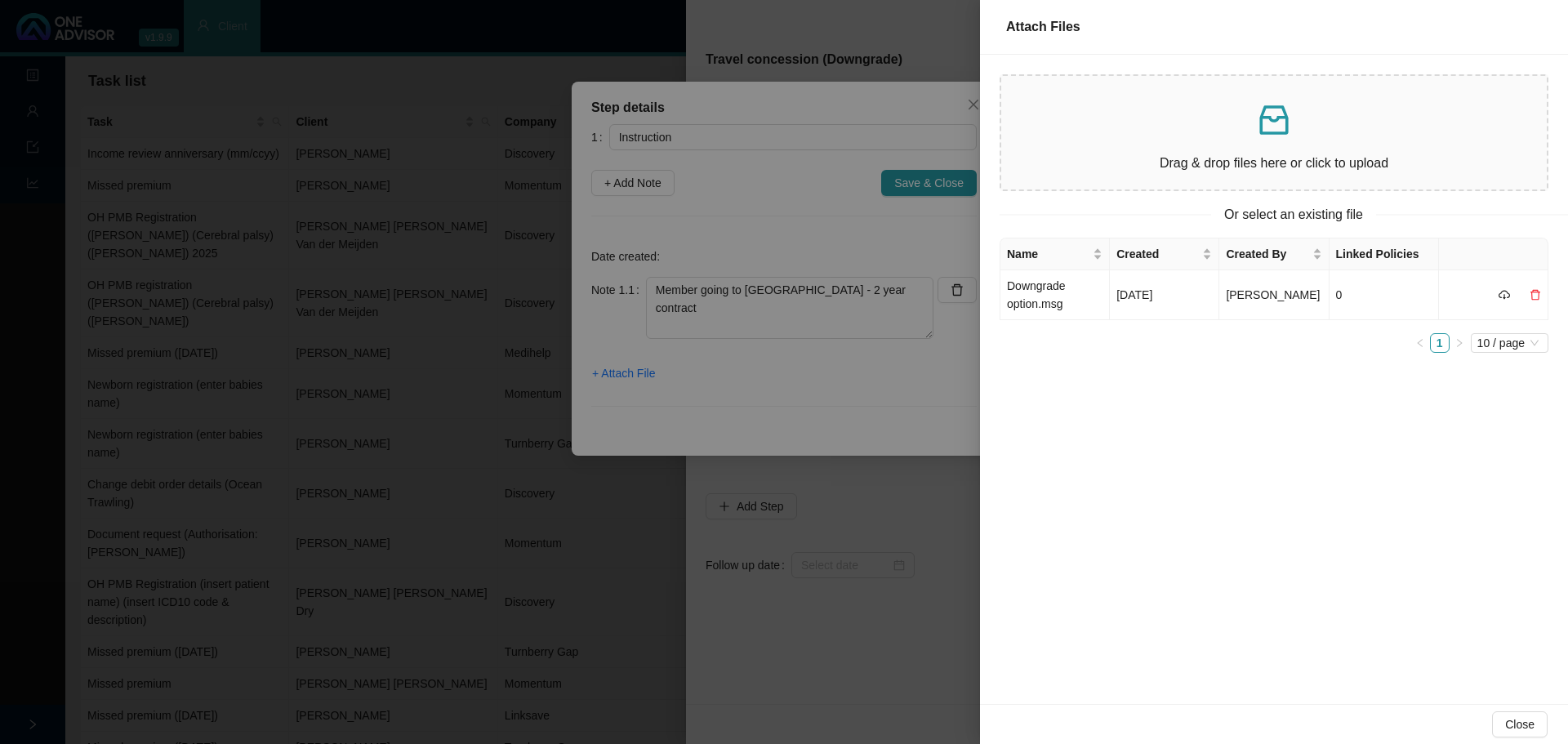
drag, startPoint x: 784, startPoint y: 371, endPoint x: 808, endPoint y: 371, distance: 24.0
click at [784, 371] on div at bounding box center [784, 372] width 1568 height 744
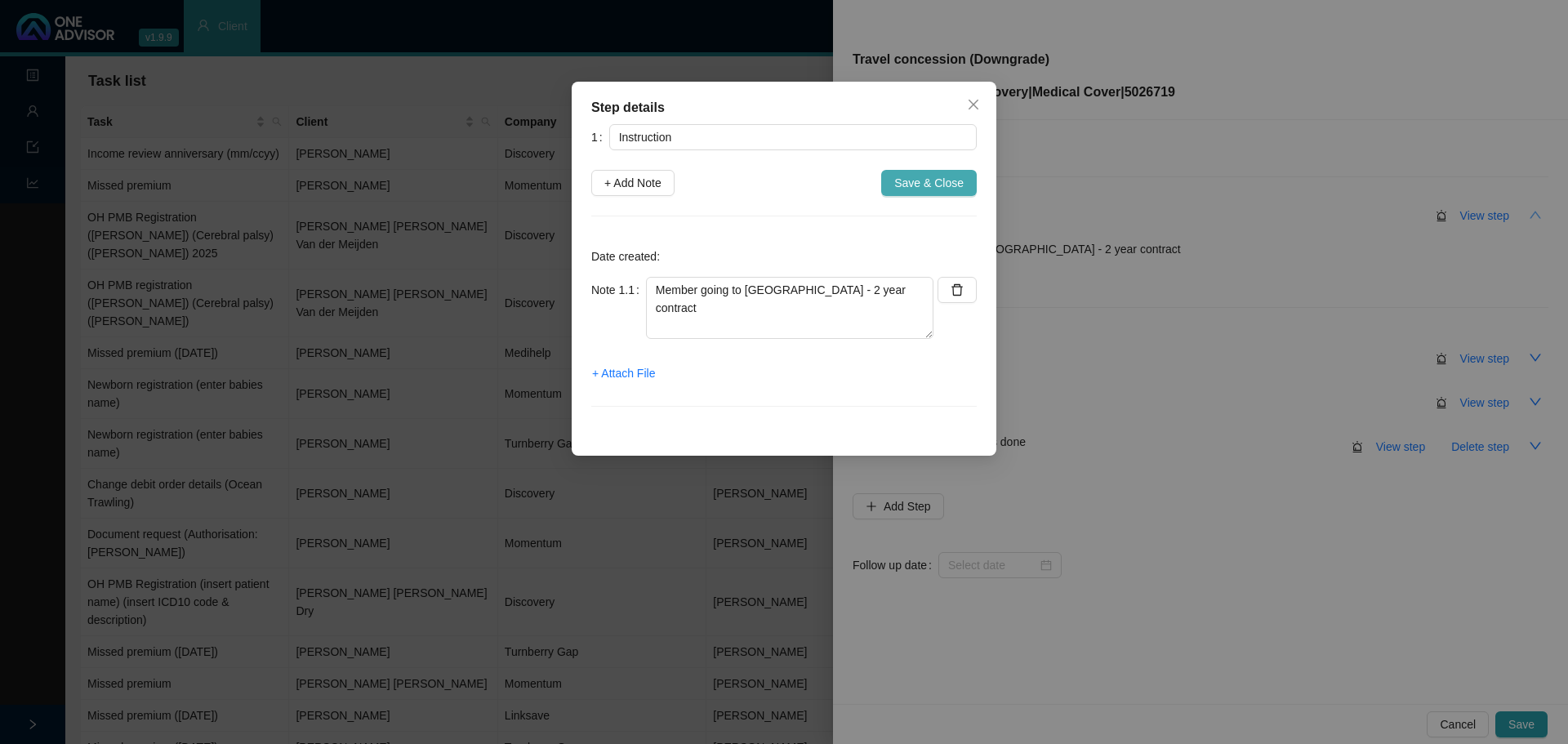
click at [925, 187] on span "Save & Close" at bounding box center [929, 183] width 69 height 18
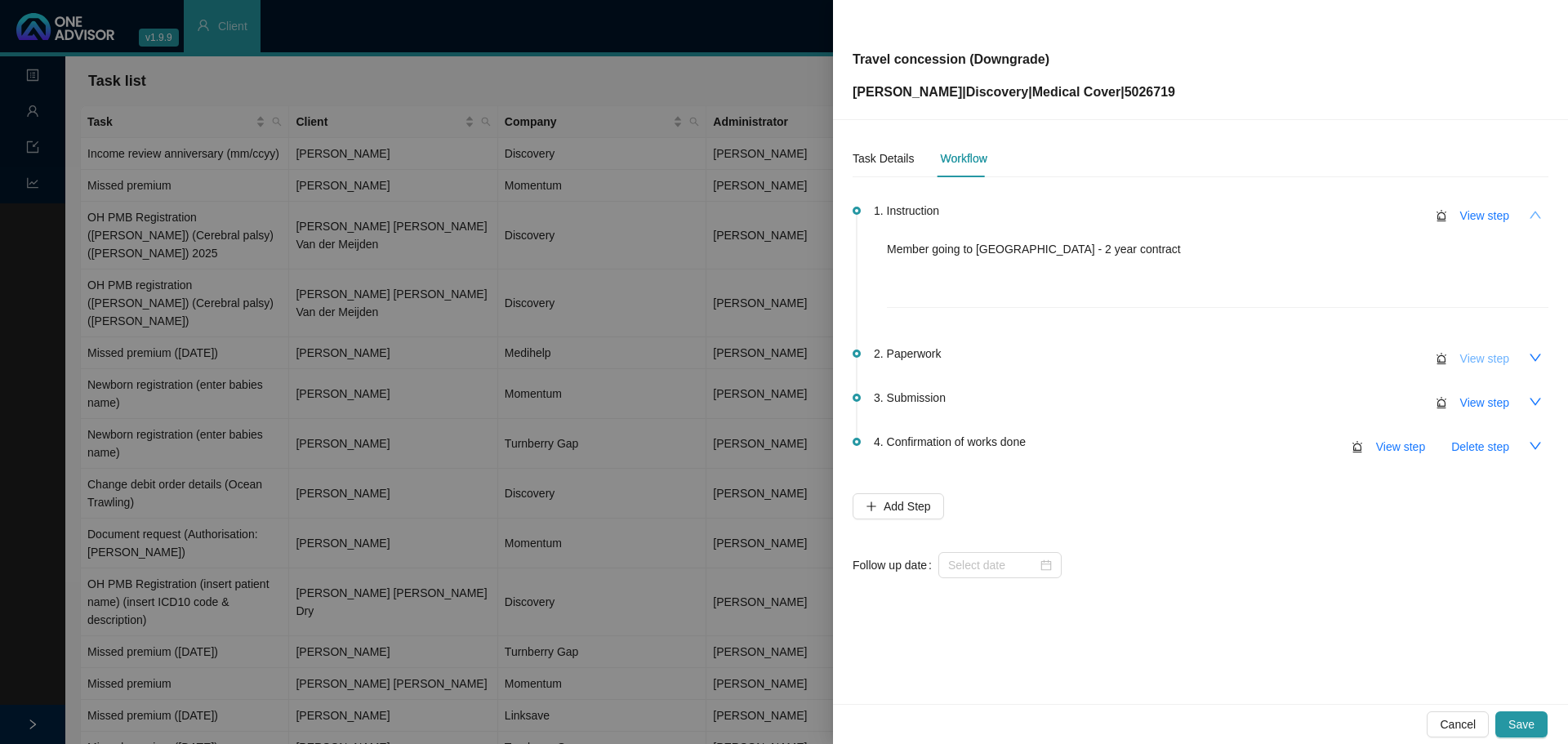
click at [1497, 357] on span "View step" at bounding box center [1485, 358] width 49 height 18
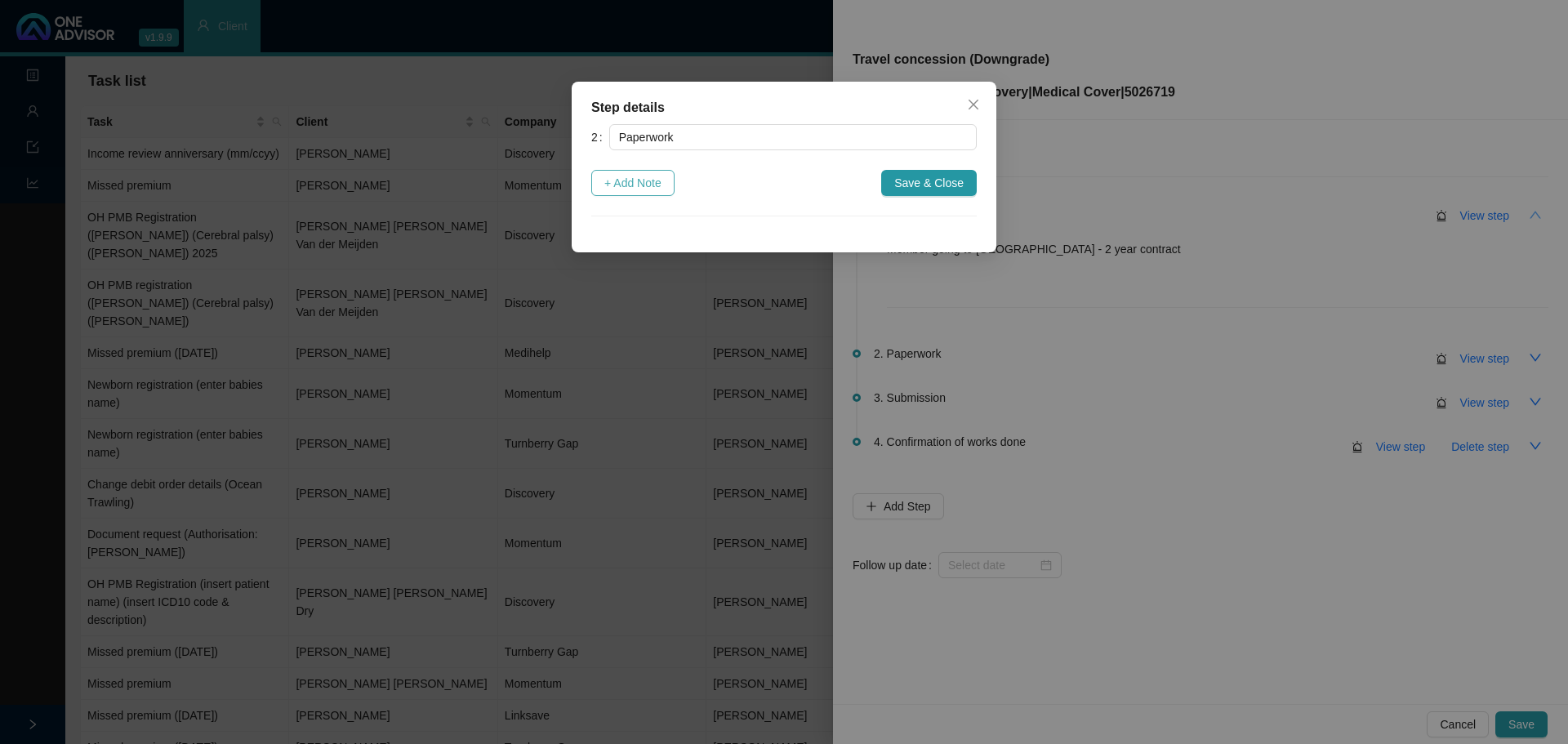
click at [644, 188] on span "+ Add Note" at bounding box center [632, 183] width 57 height 18
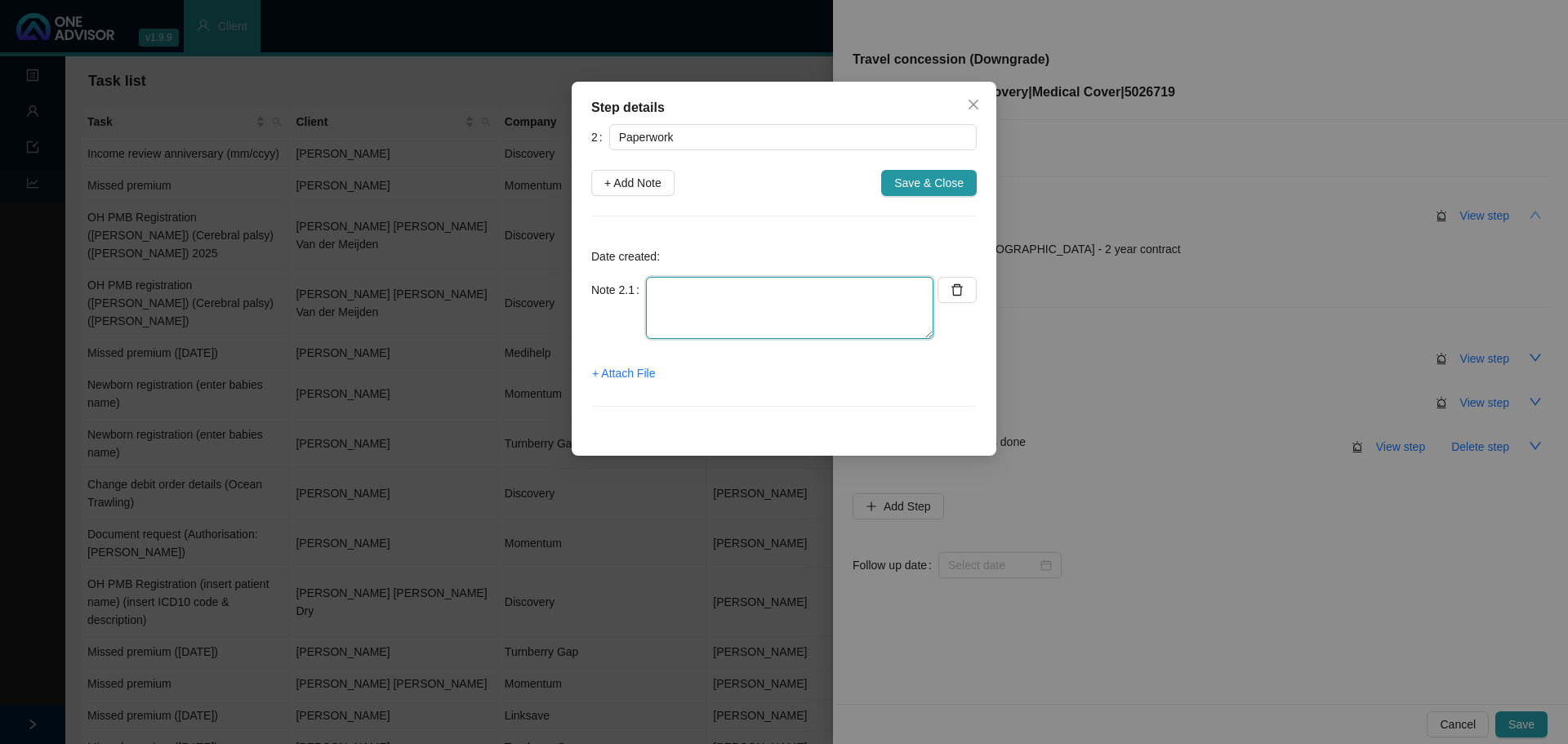
click at [687, 290] on textarea at bounding box center [790, 307] width 287 height 62
type textarea "Asked client for supporting documents"
click at [923, 180] on span "Save & Close" at bounding box center [929, 183] width 69 height 18
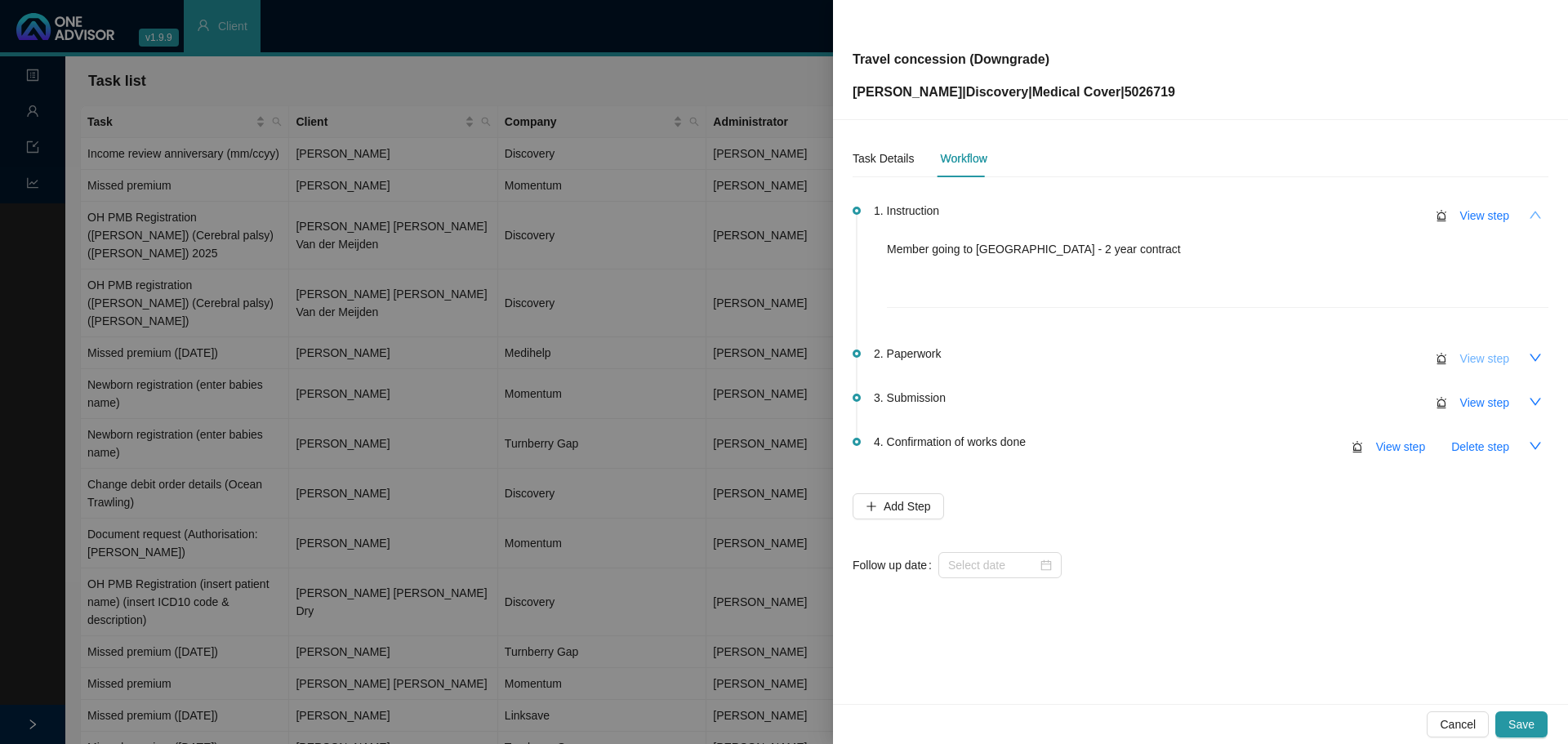
click at [1501, 359] on span "View step" at bounding box center [1485, 358] width 49 height 18
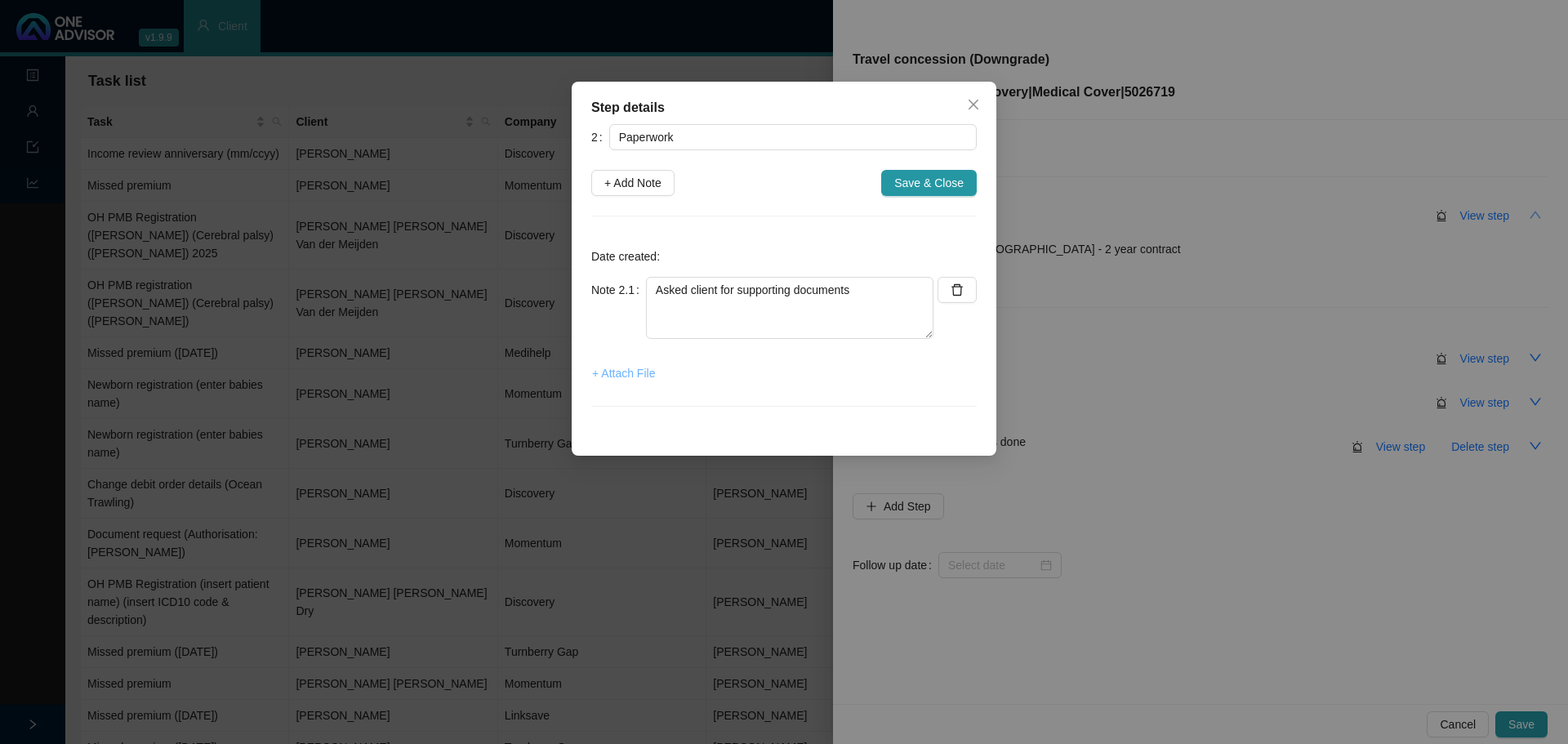
click at [625, 371] on span "+ Attach File" at bounding box center [623, 373] width 63 height 18
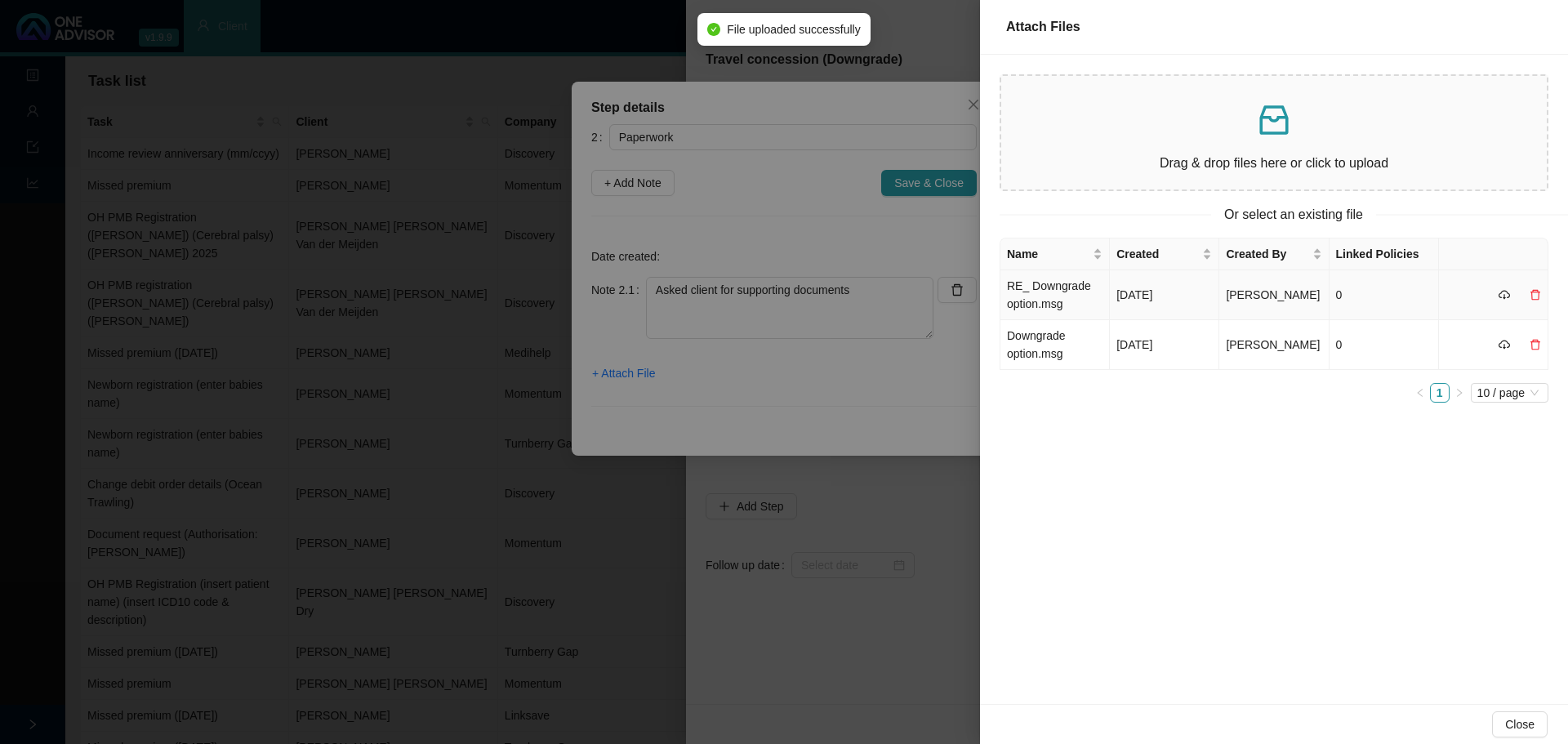
click at [1041, 292] on td "RE_ Downgrade option.msg" at bounding box center [1055, 295] width 109 height 50
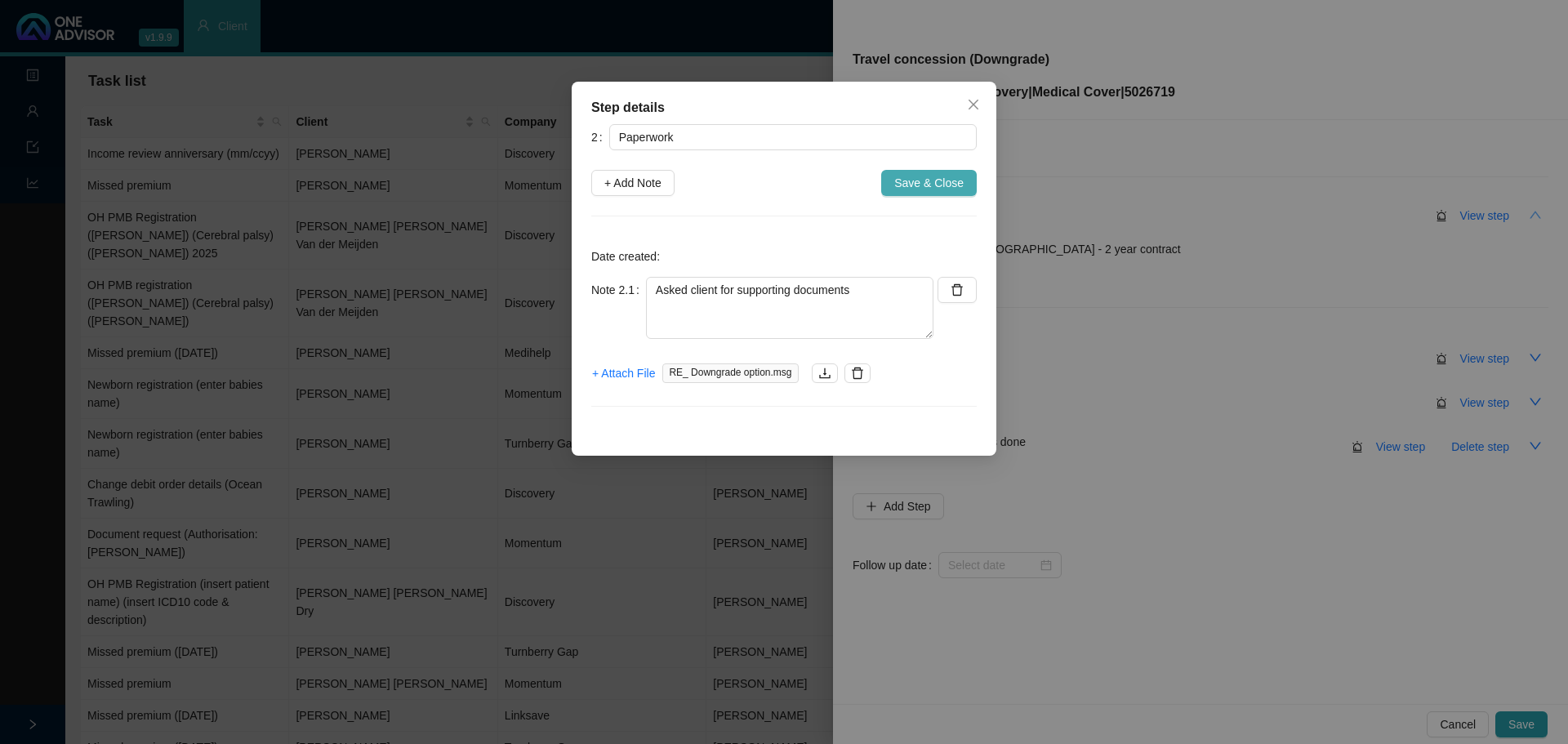
click at [910, 182] on span "Save & Close" at bounding box center [929, 183] width 69 height 18
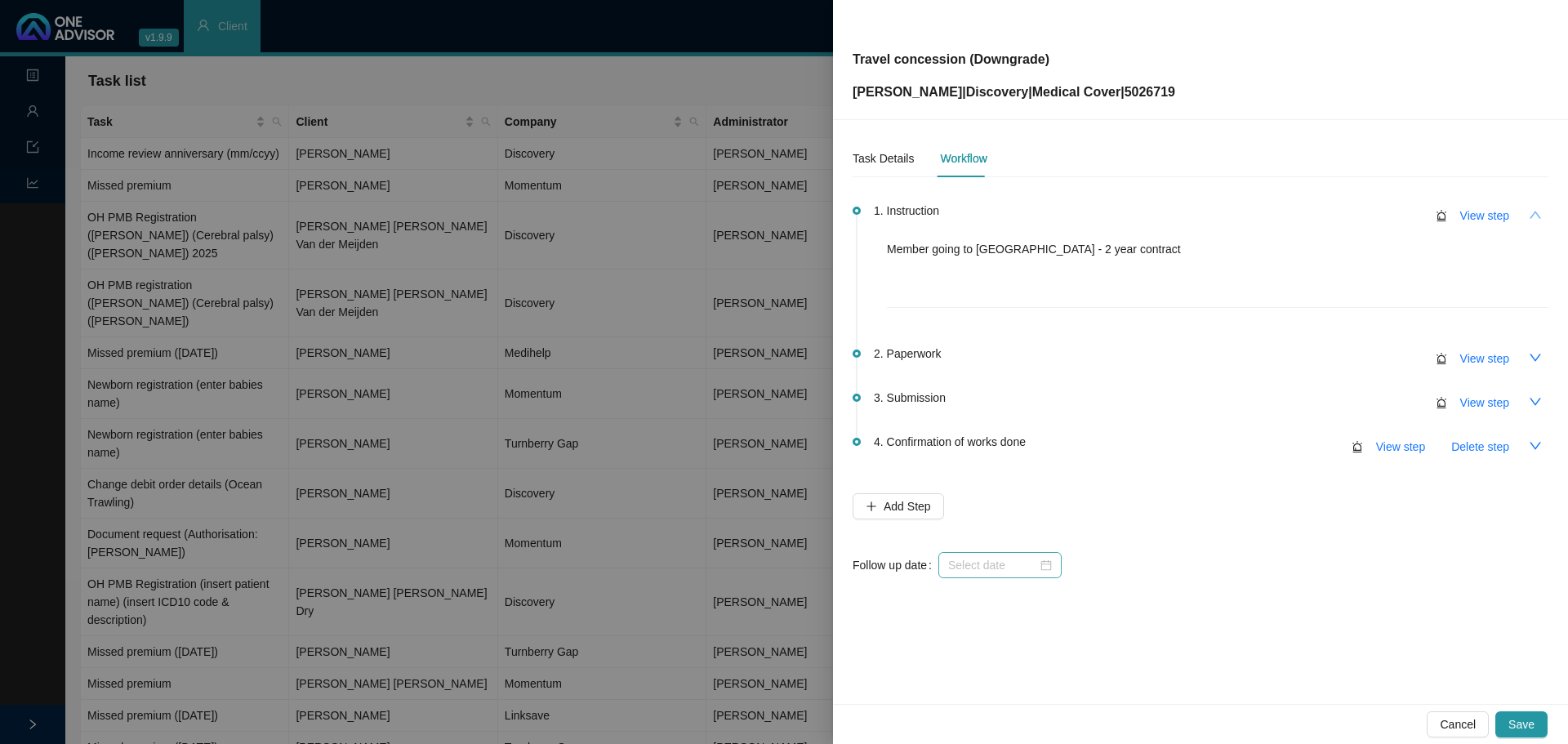
click at [1046, 568] on div at bounding box center [1000, 565] width 103 height 18
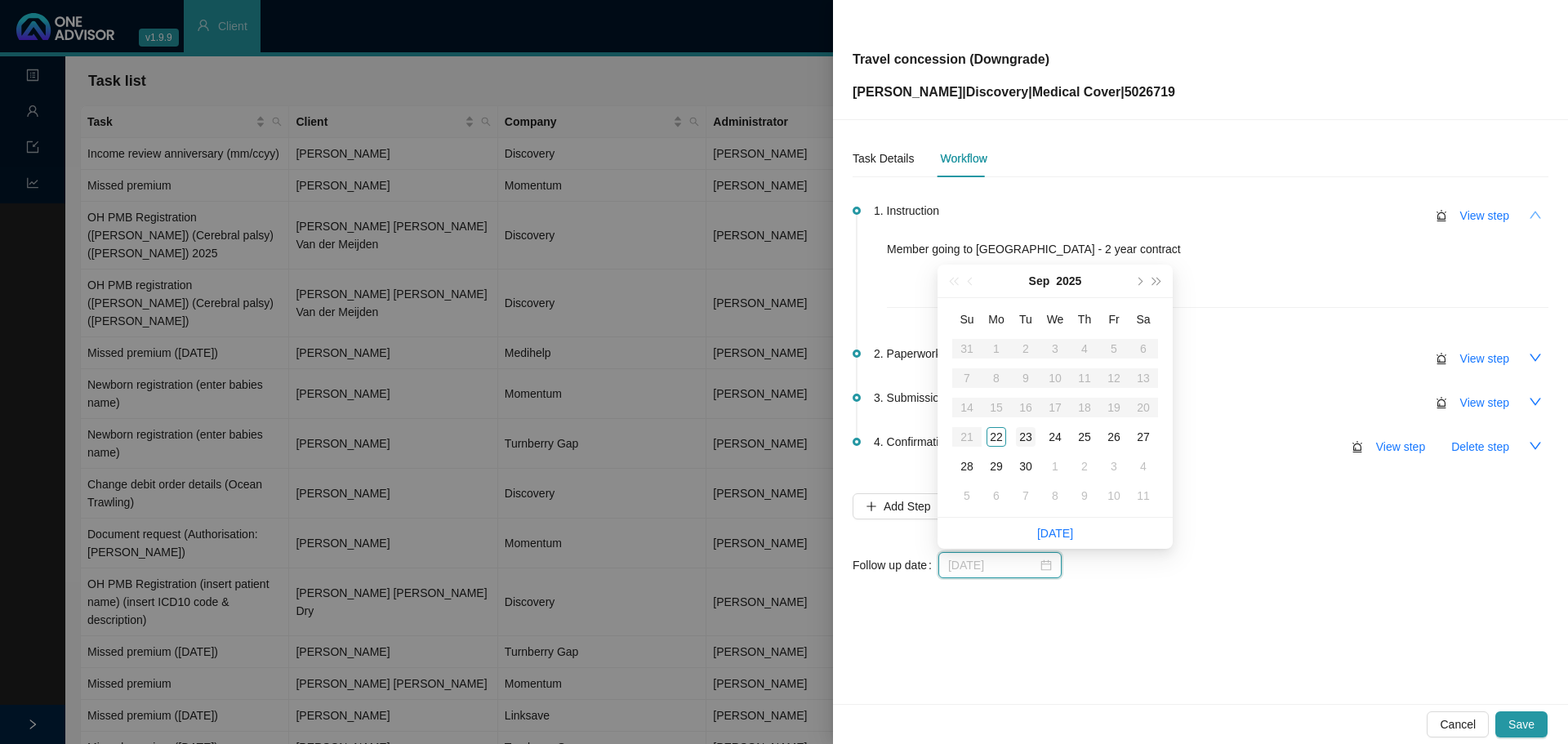
type input "[DATE]"
click at [1017, 424] on td "23" at bounding box center [1026, 437] width 30 height 30
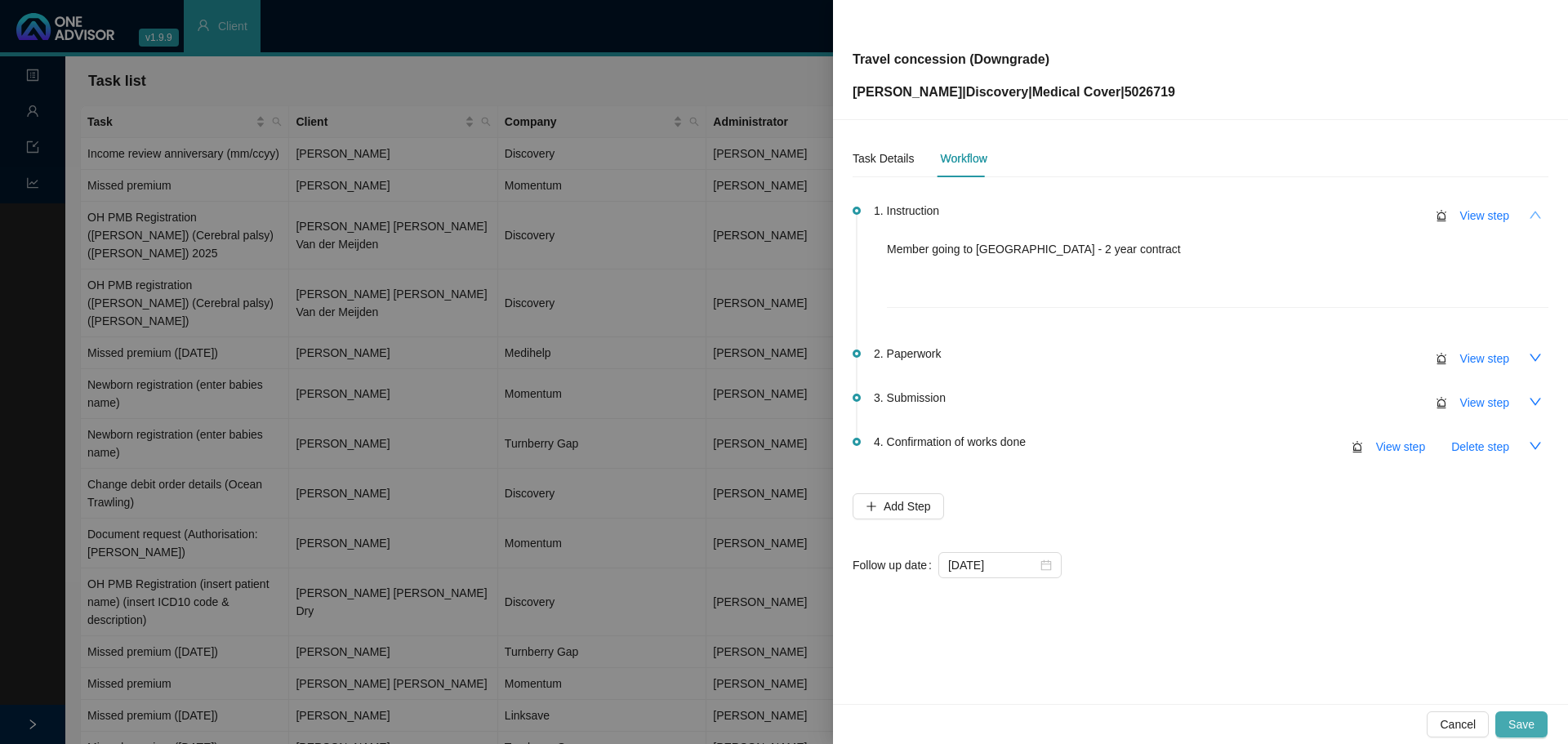
click at [1521, 716] on span "Save" at bounding box center [1522, 724] width 26 height 18
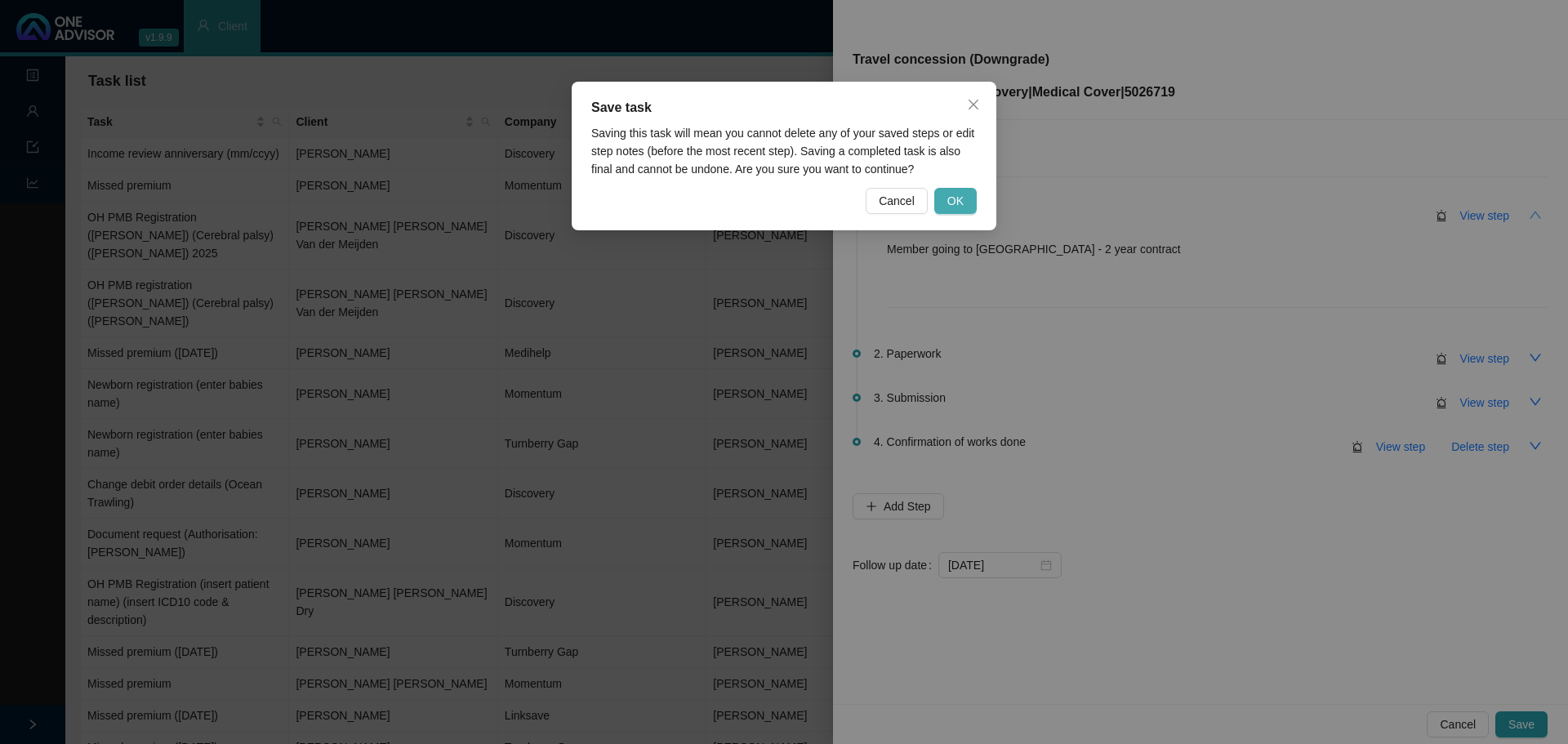
click at [952, 191] on button "OK" at bounding box center [955, 201] width 43 height 26
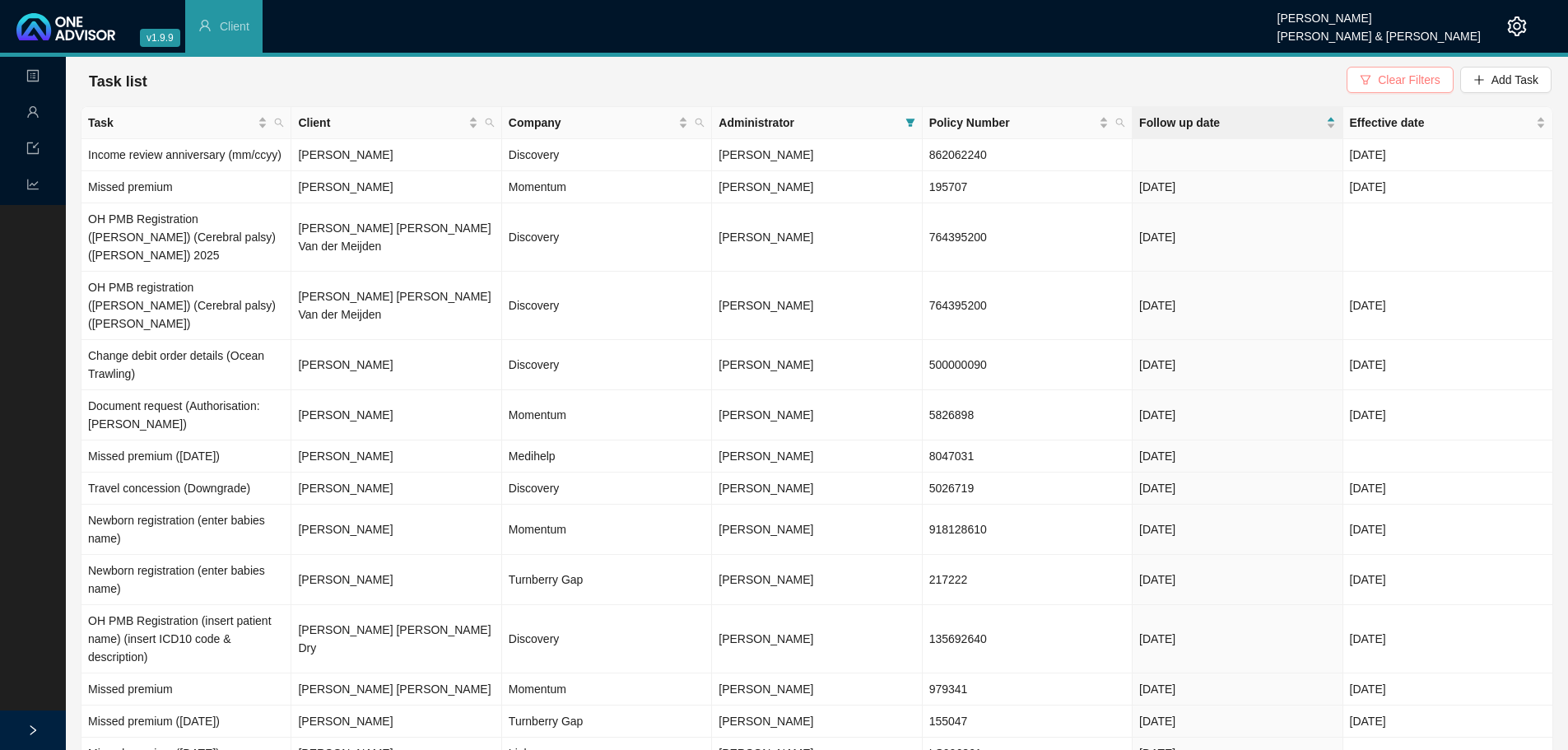
click at [1428, 79] on span "Clear Filters" at bounding box center [1409, 79] width 62 height 19
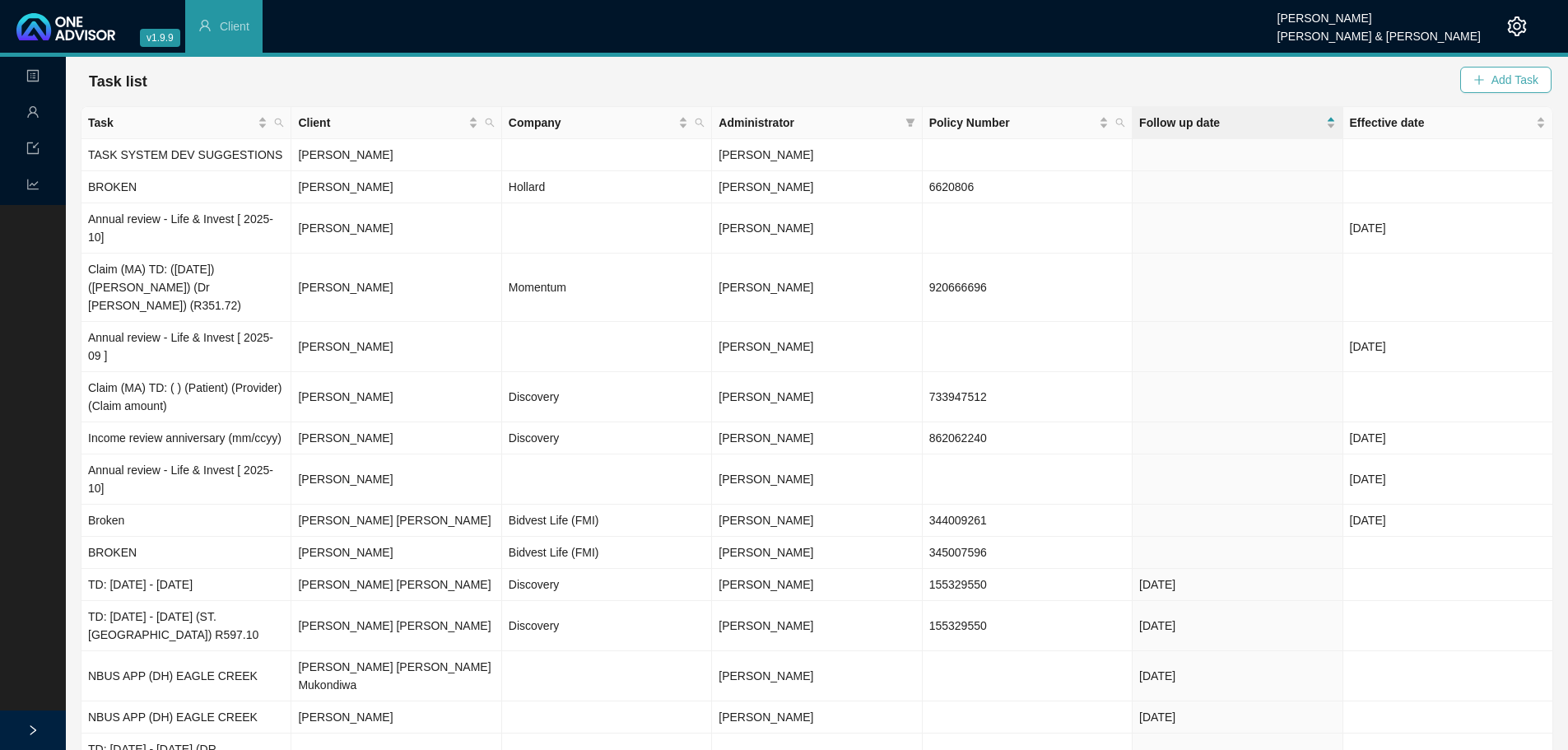
click at [1492, 85] on span "Add Task" at bounding box center [1514, 79] width 47 height 19
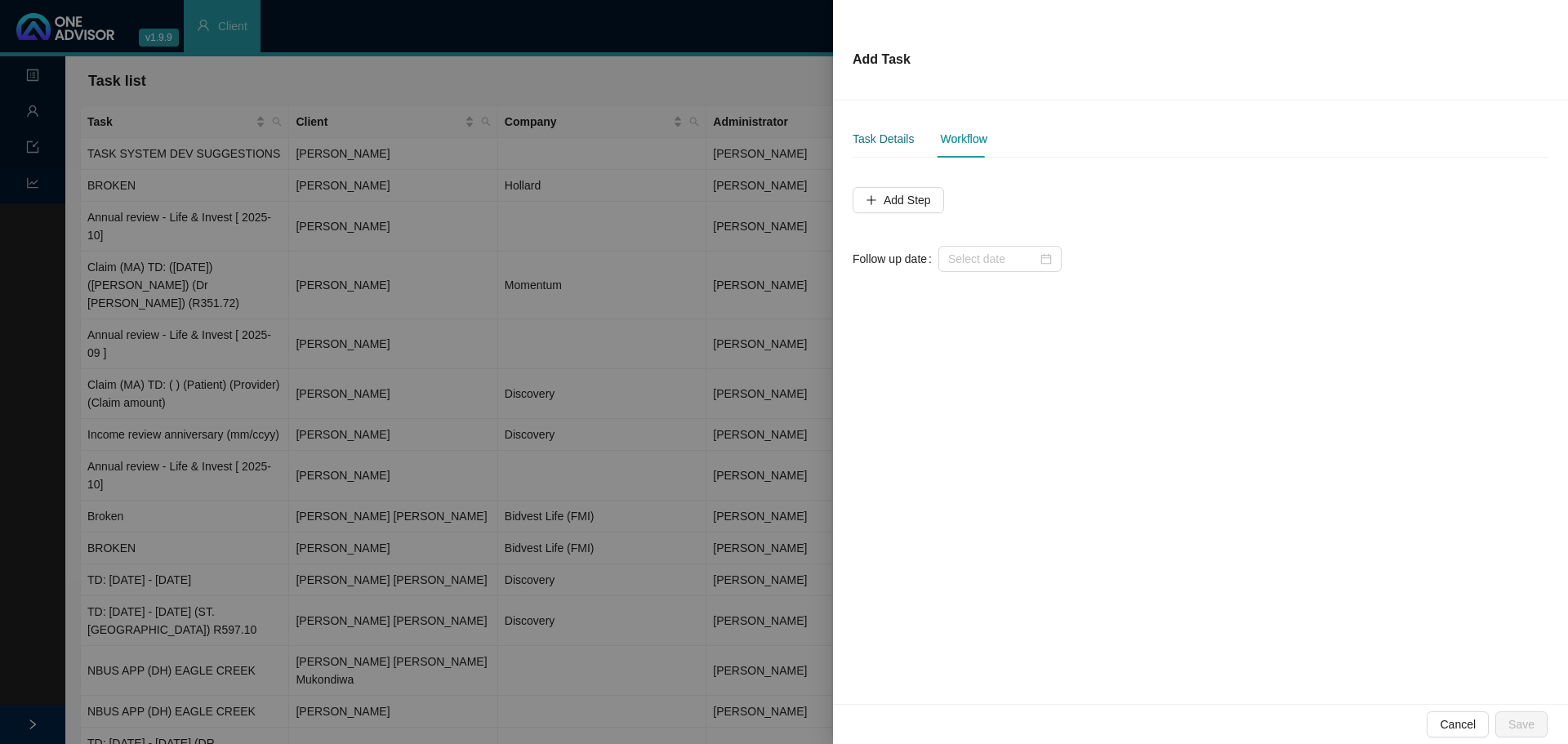
click at [882, 139] on div "Task Details" at bounding box center [883, 138] width 61 height 18
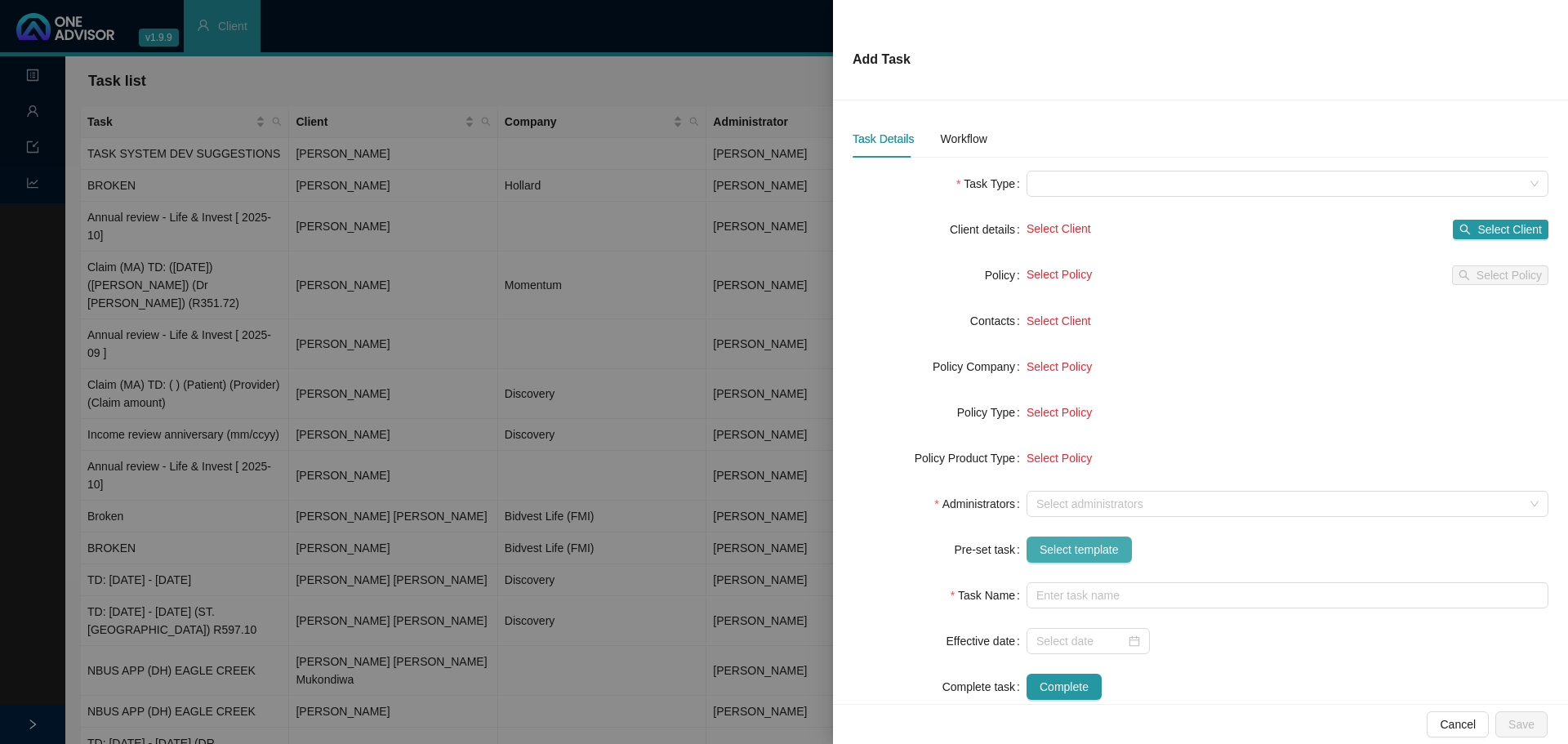
click at [1072, 544] on span "Select template" at bounding box center [1079, 550] width 79 height 18
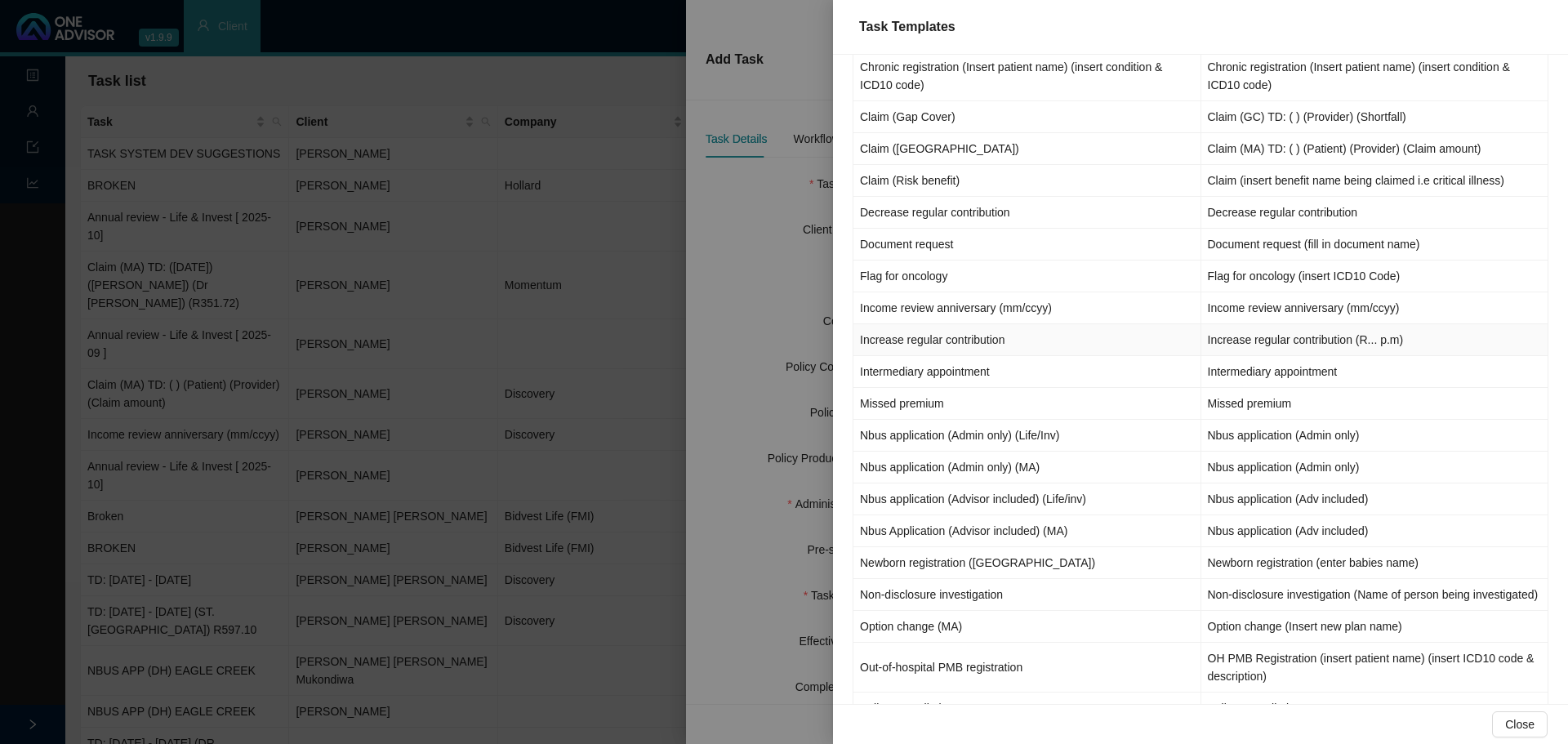
scroll to position [57, 0]
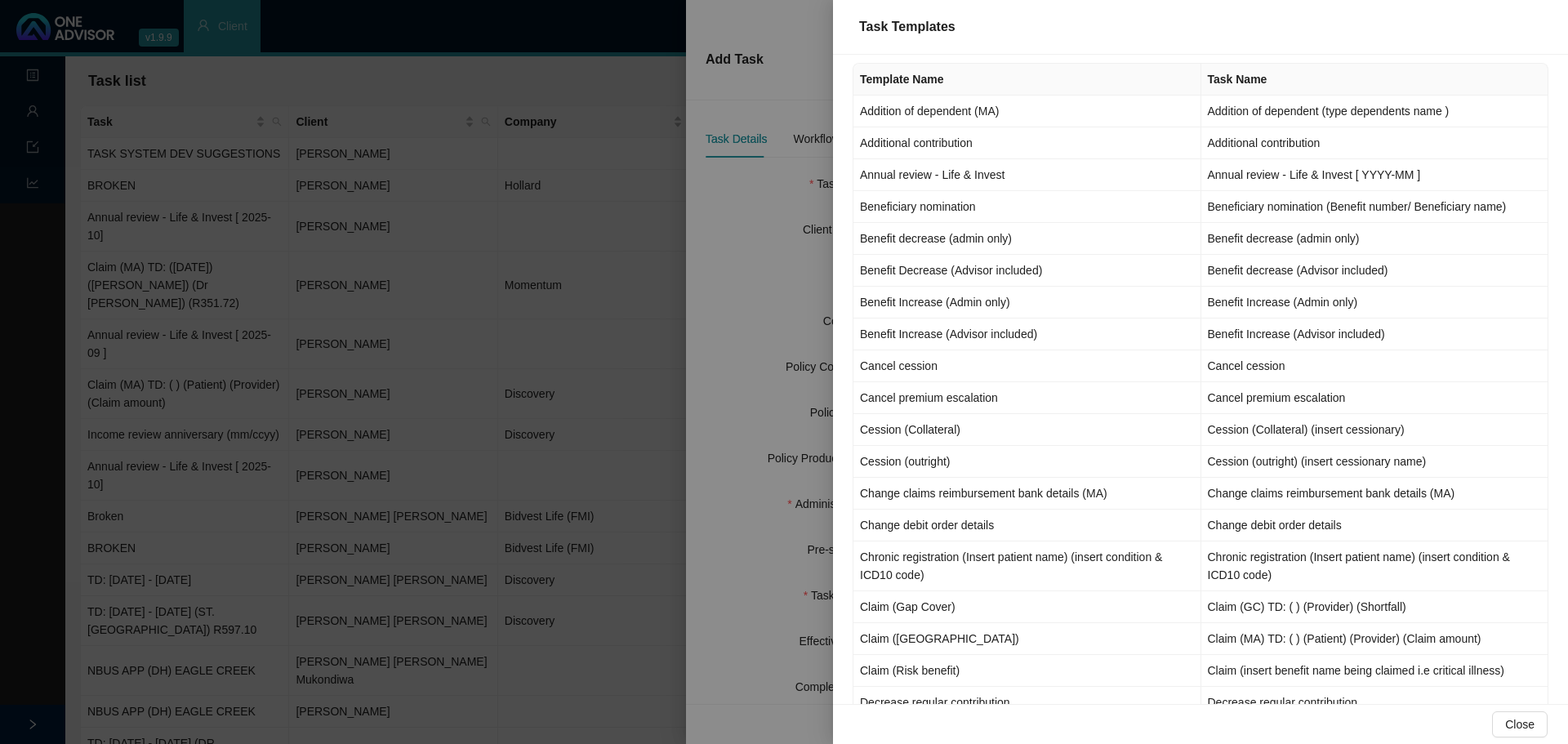
drag, startPoint x: 770, startPoint y: 194, endPoint x: 762, endPoint y: 200, distance: 10.0
click at [770, 194] on div at bounding box center [784, 372] width 1568 height 744
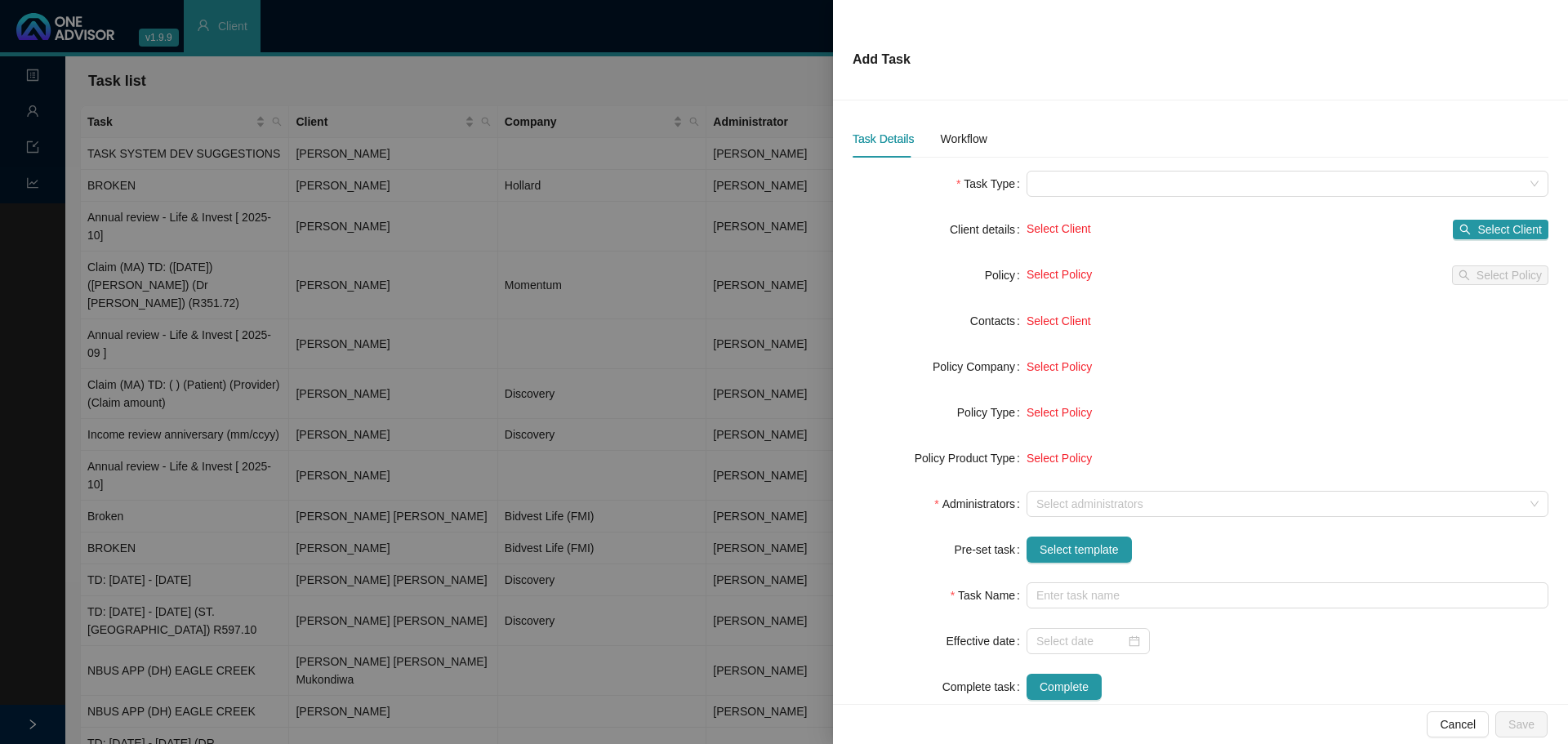
click at [382, 69] on div at bounding box center [784, 372] width 1568 height 744
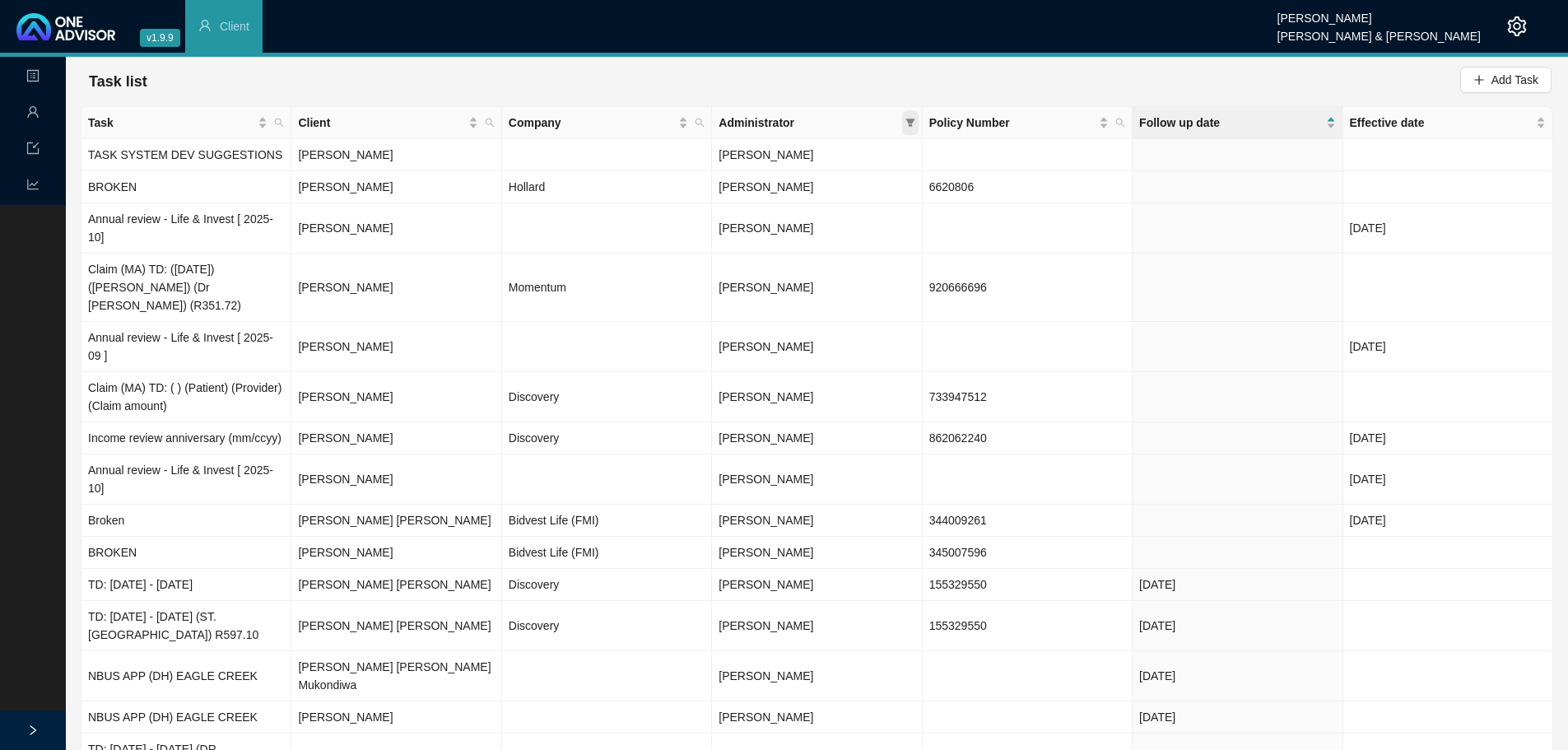
click at [911, 128] on span at bounding box center [910, 123] width 17 height 25
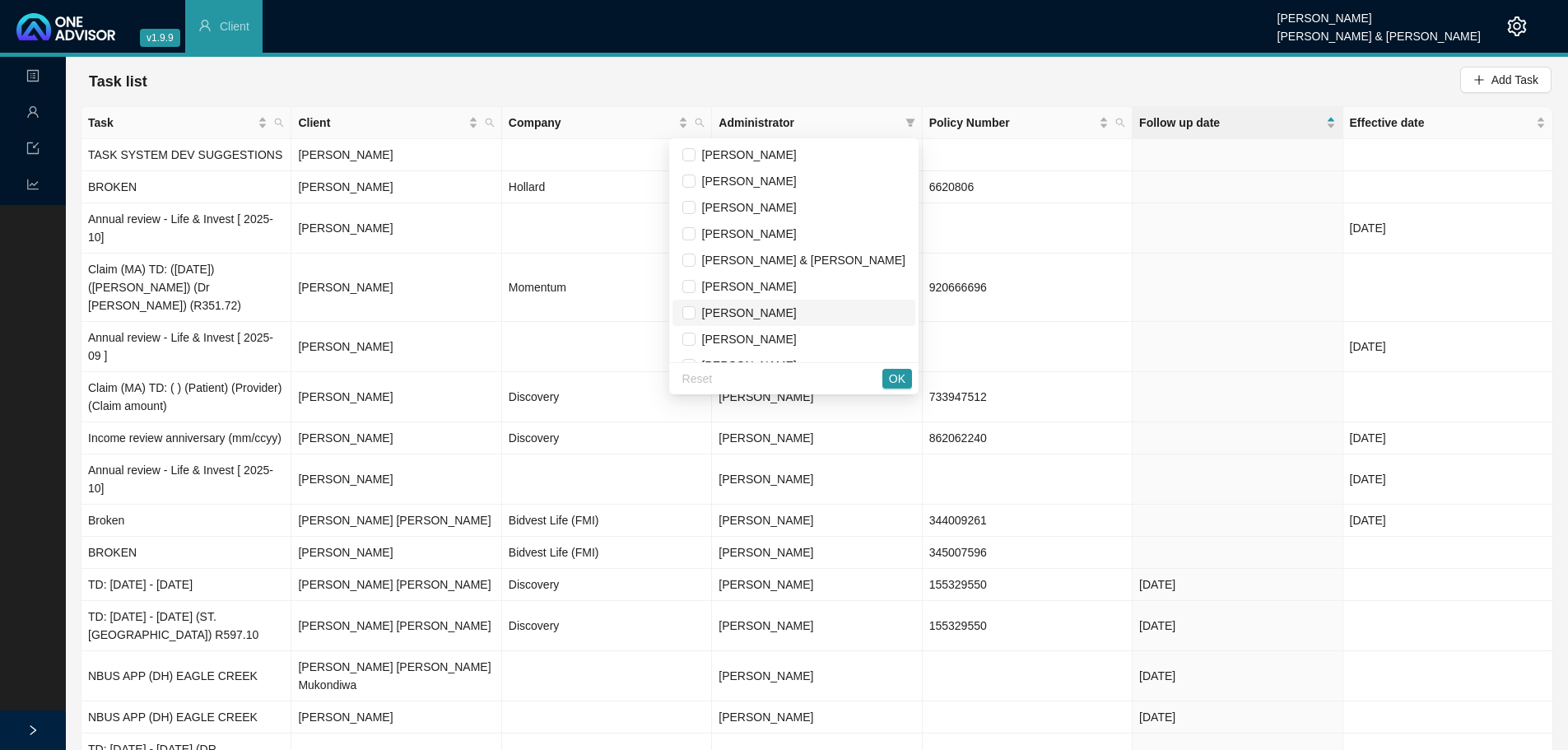
drag, startPoint x: 754, startPoint y: 313, endPoint x: 769, endPoint y: 308, distance: 15.8
click at [695, 313] on input "checkbox" at bounding box center [688, 312] width 13 height 13
checkbox input "true"
click at [902, 377] on span "OK" at bounding box center [897, 379] width 17 height 19
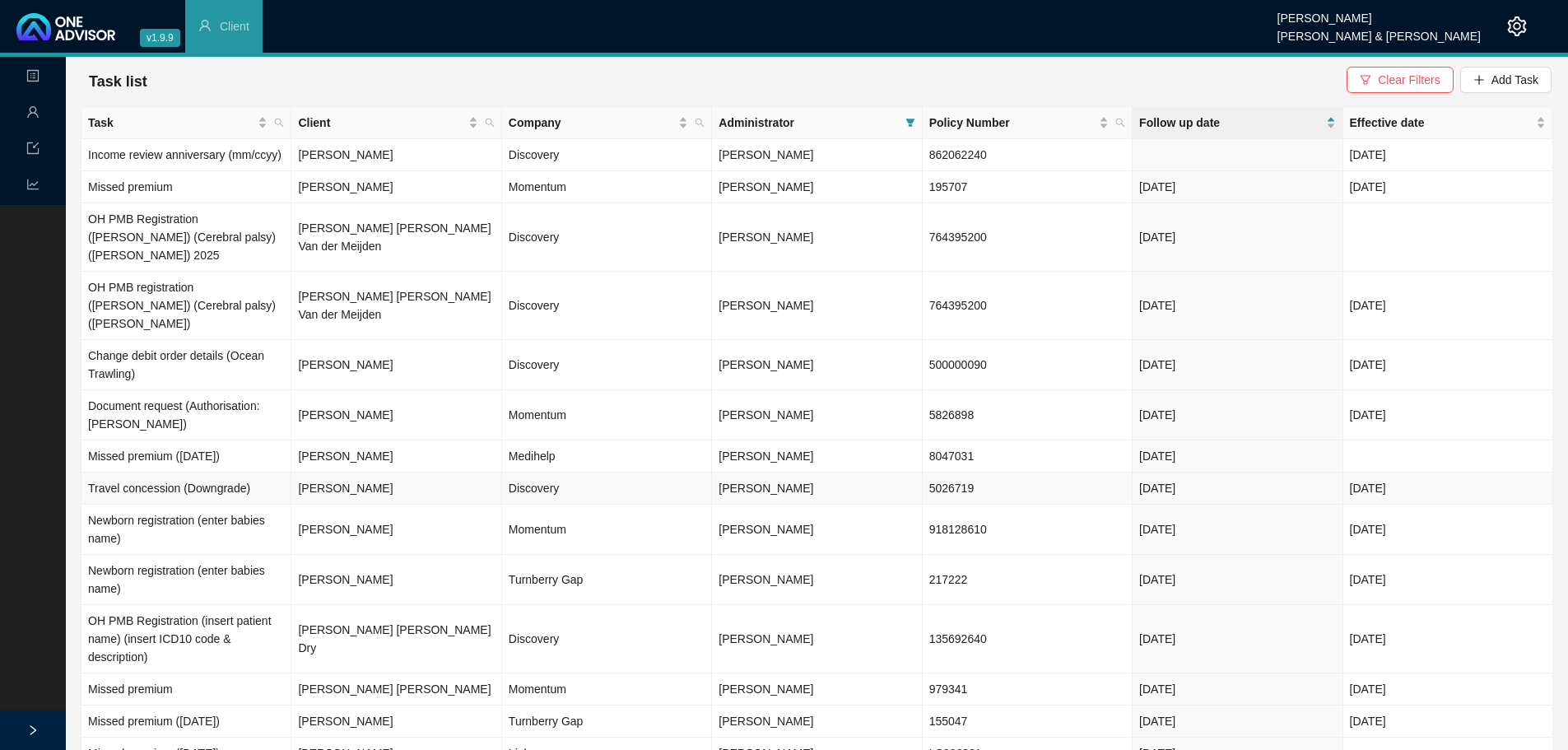
click at [511, 472] on td "Discovery" at bounding box center [607, 488] width 210 height 32
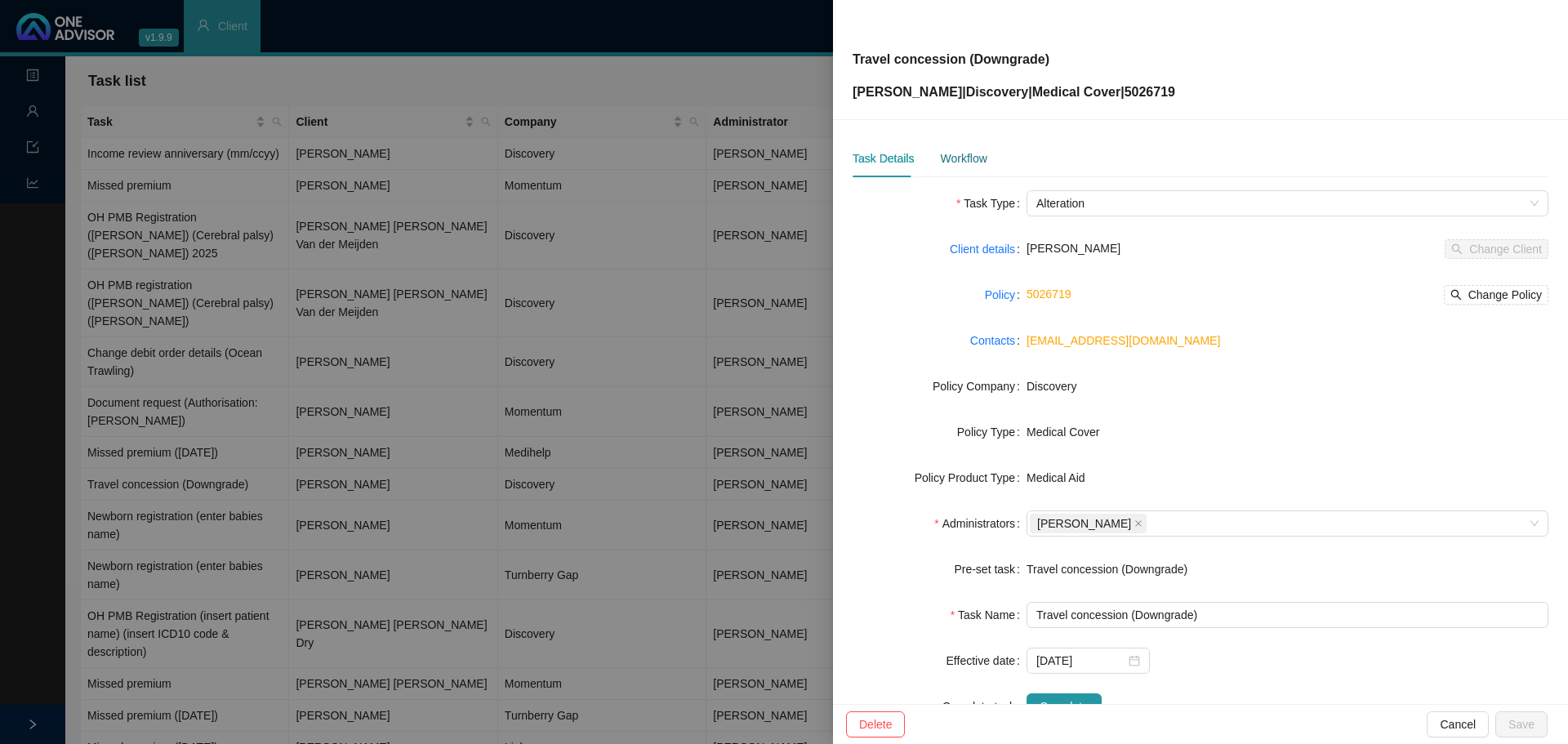
click at [959, 159] on div "Workflow" at bounding box center [963, 158] width 46 height 18
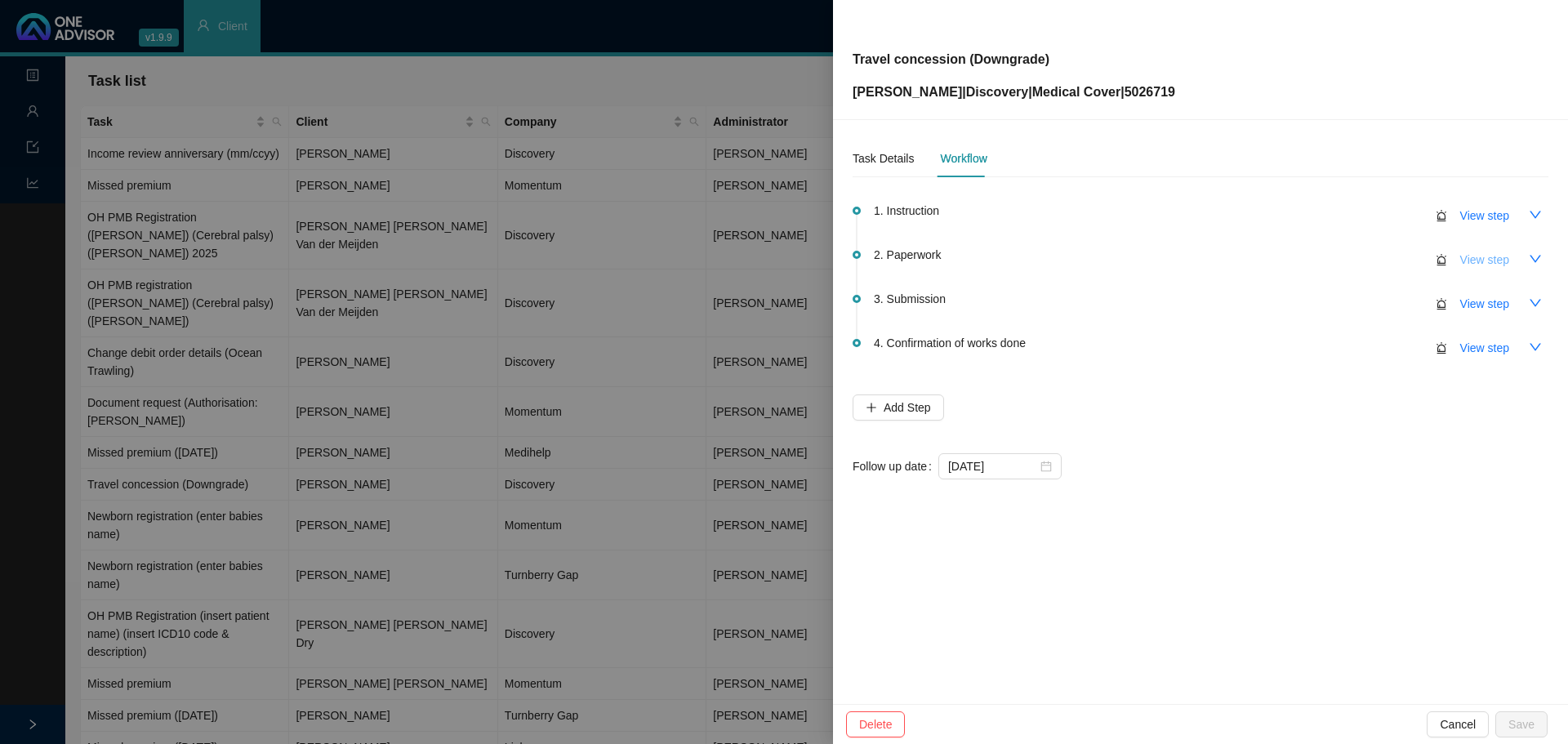
click at [1483, 262] on span "View step" at bounding box center [1485, 259] width 49 height 18
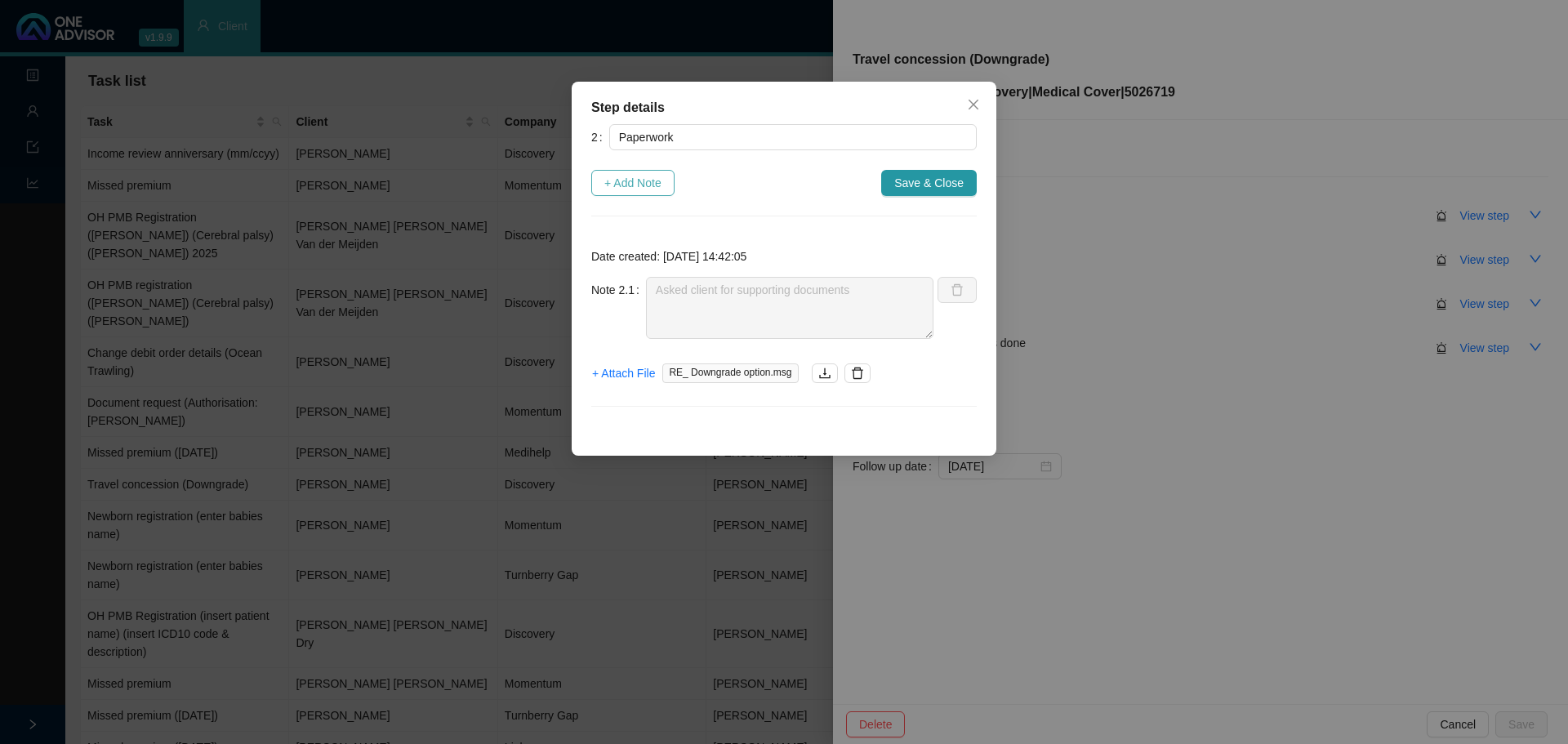
click at [622, 177] on span "+ Add Note" at bounding box center [632, 183] width 57 height 18
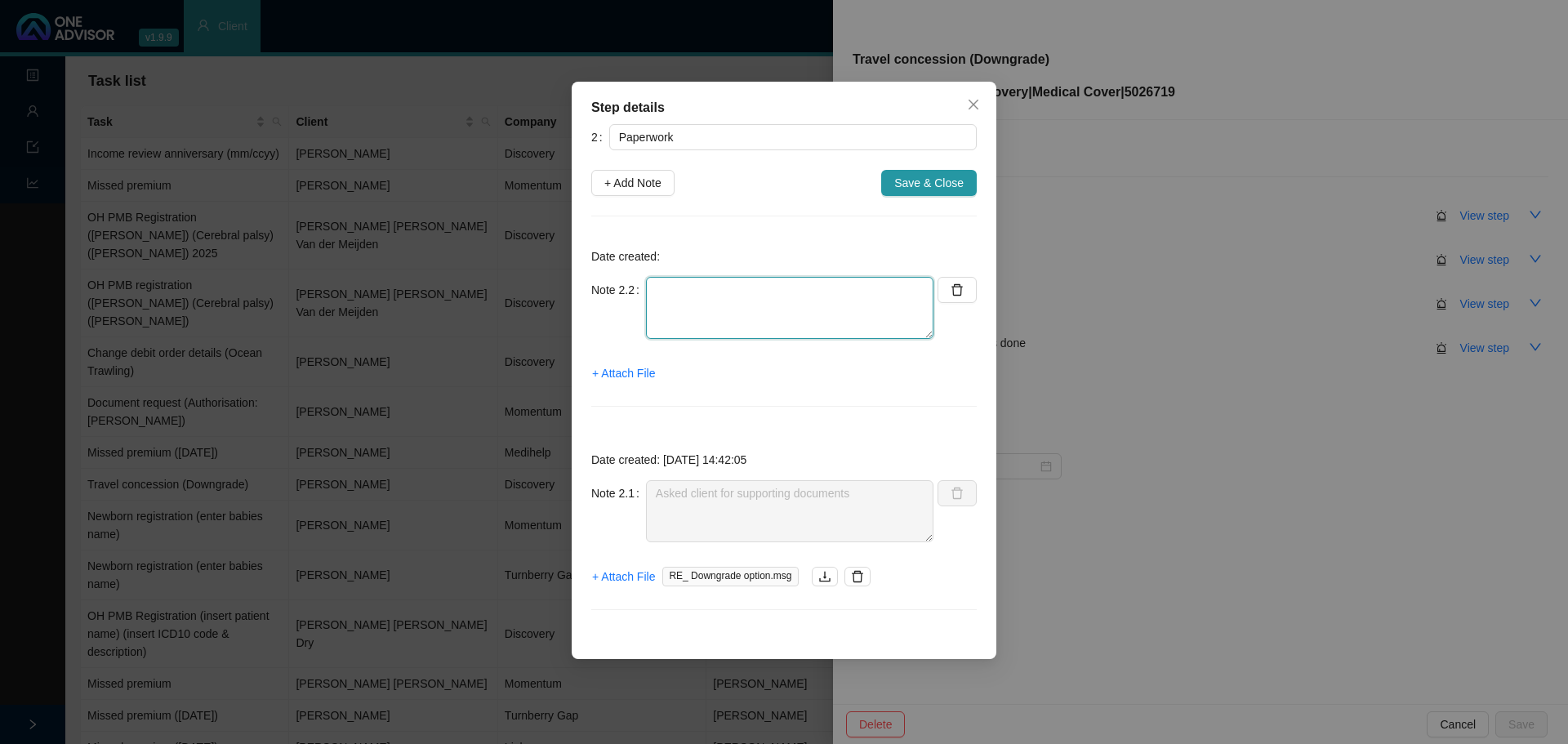
click at [687, 293] on textarea at bounding box center [790, 307] width 287 height 62
type textarea "c"
click at [643, 379] on span "+ Attach File" at bounding box center [623, 373] width 63 height 18
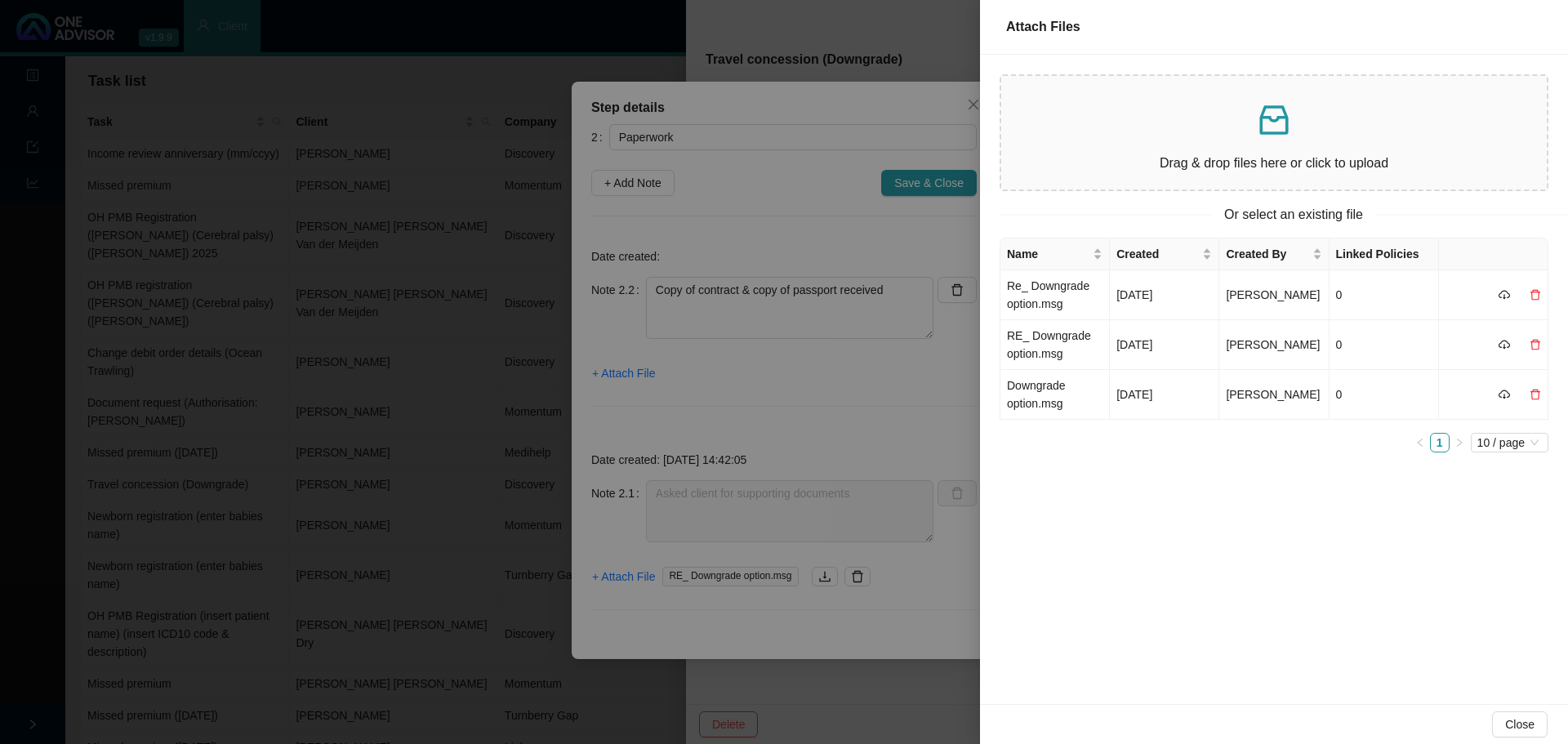
click at [1200, 137] on p at bounding box center [1274, 120] width 519 height 39
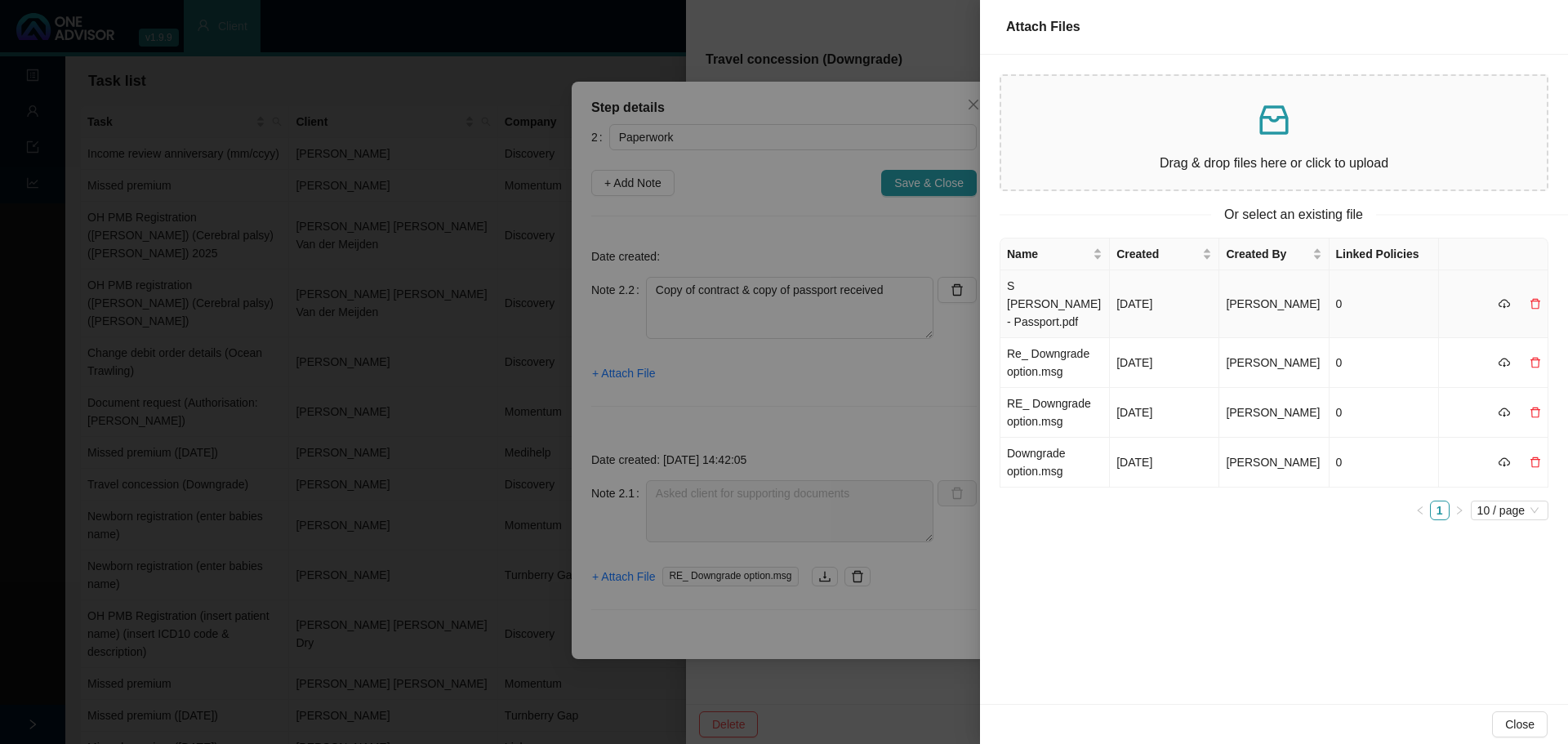
click at [1052, 301] on td "S Brandsma - Passport.pdf" at bounding box center [1055, 304] width 109 height 67
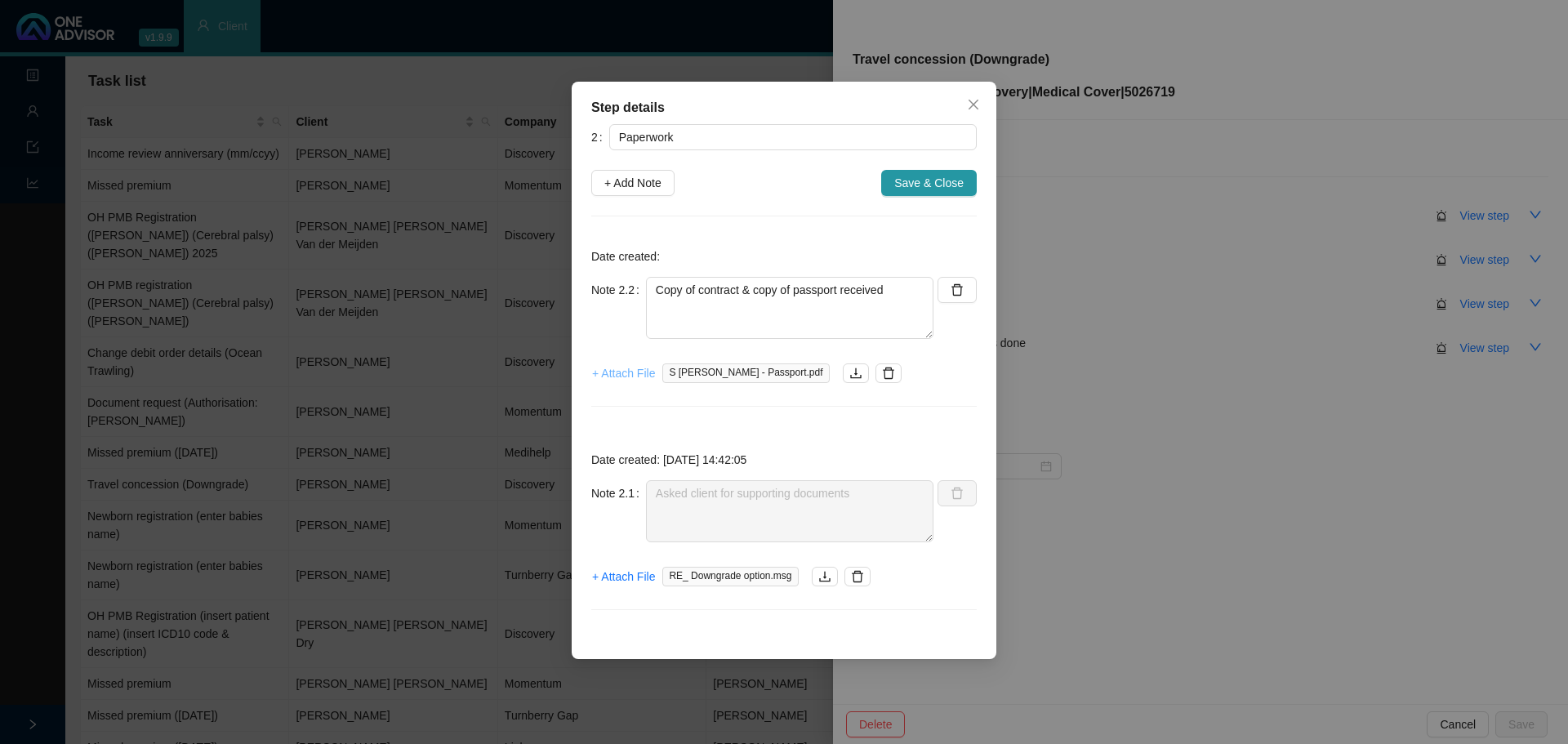
click at [609, 374] on span "+ Attach File" at bounding box center [623, 373] width 63 height 18
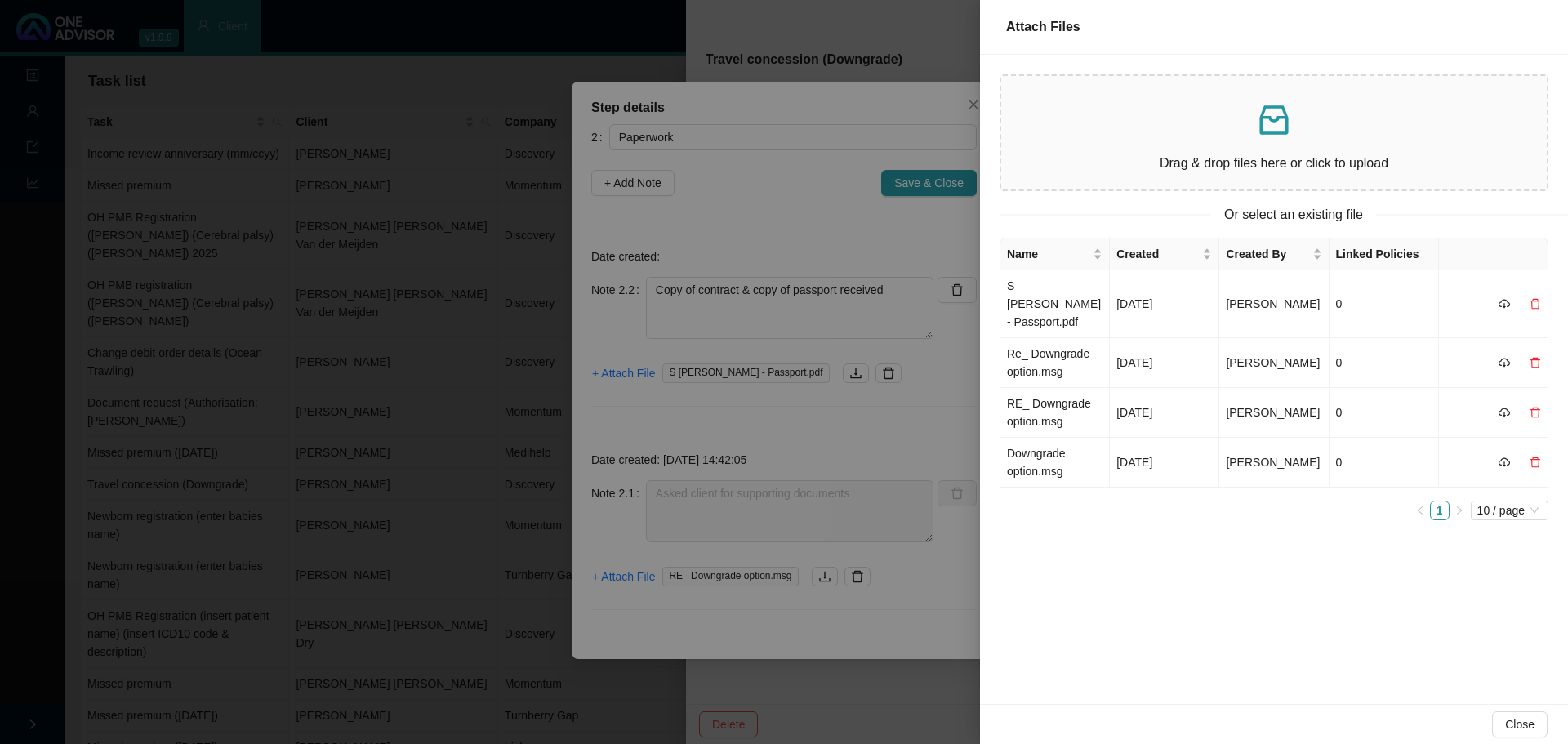
click at [1171, 147] on div "Drag & drop files here or click to upload" at bounding box center [1274, 133] width 519 height 88
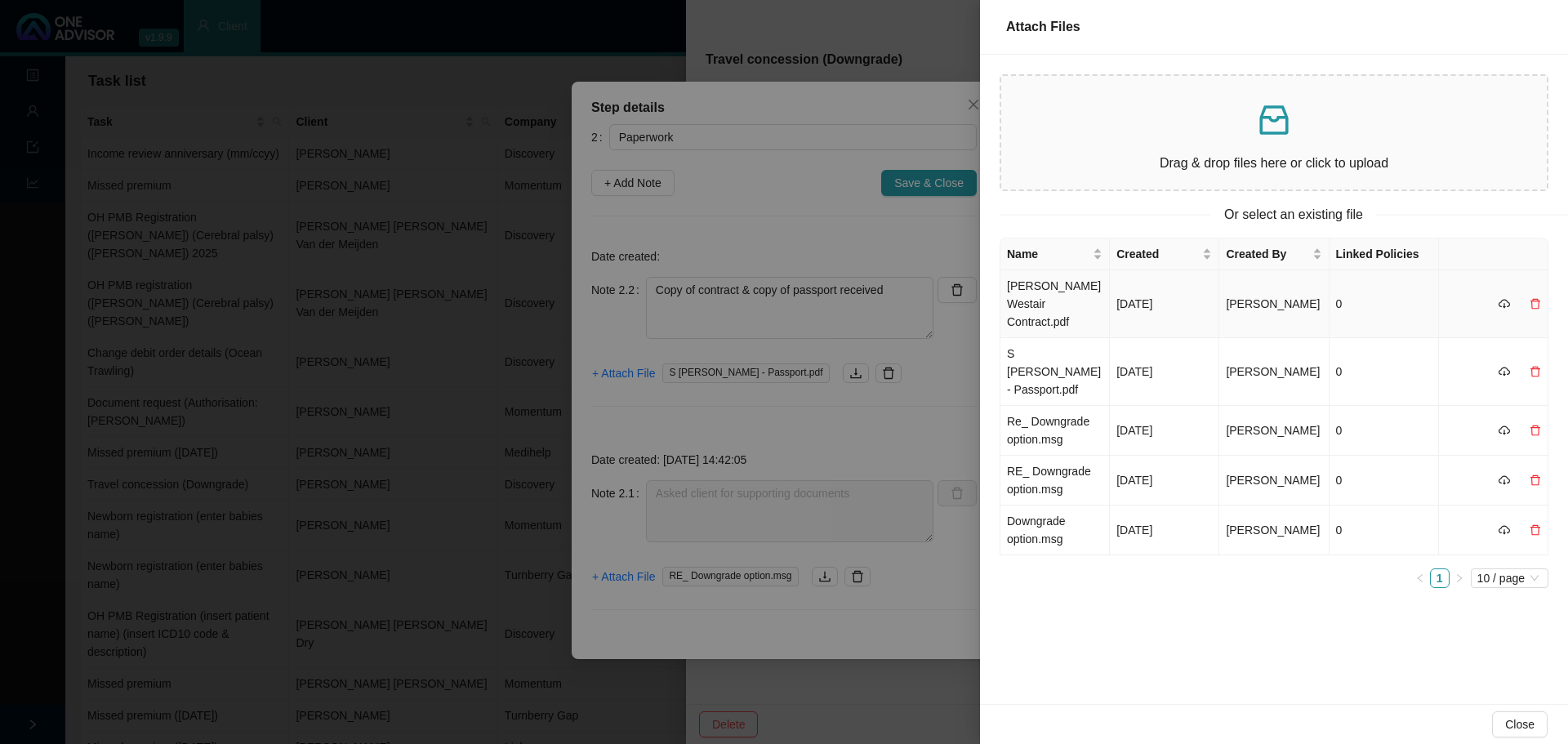
click at [1028, 304] on td "Steven Brandsma Westair Contract.pdf" at bounding box center [1055, 304] width 109 height 67
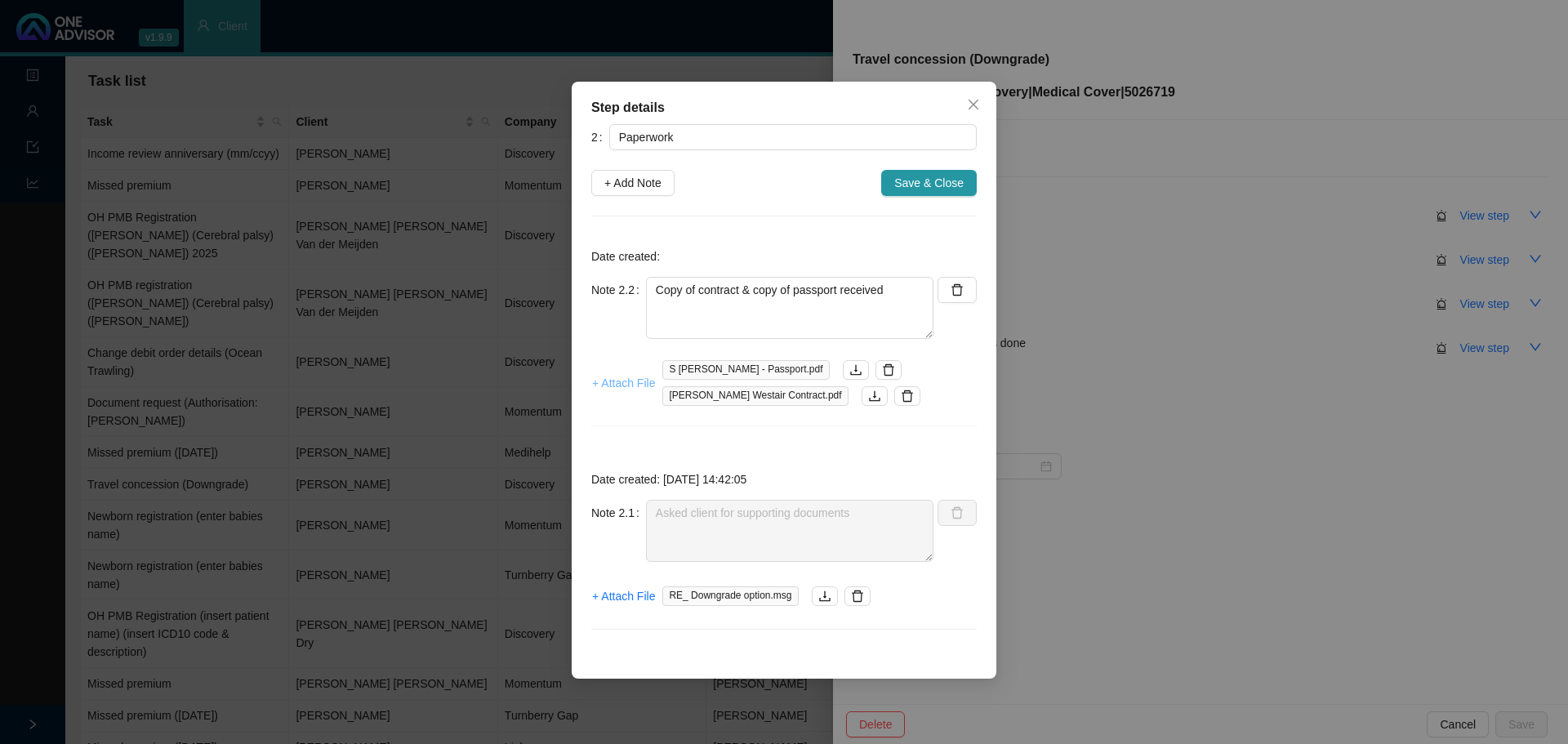
click at [610, 386] on span "+ Attach File" at bounding box center [623, 383] width 63 height 18
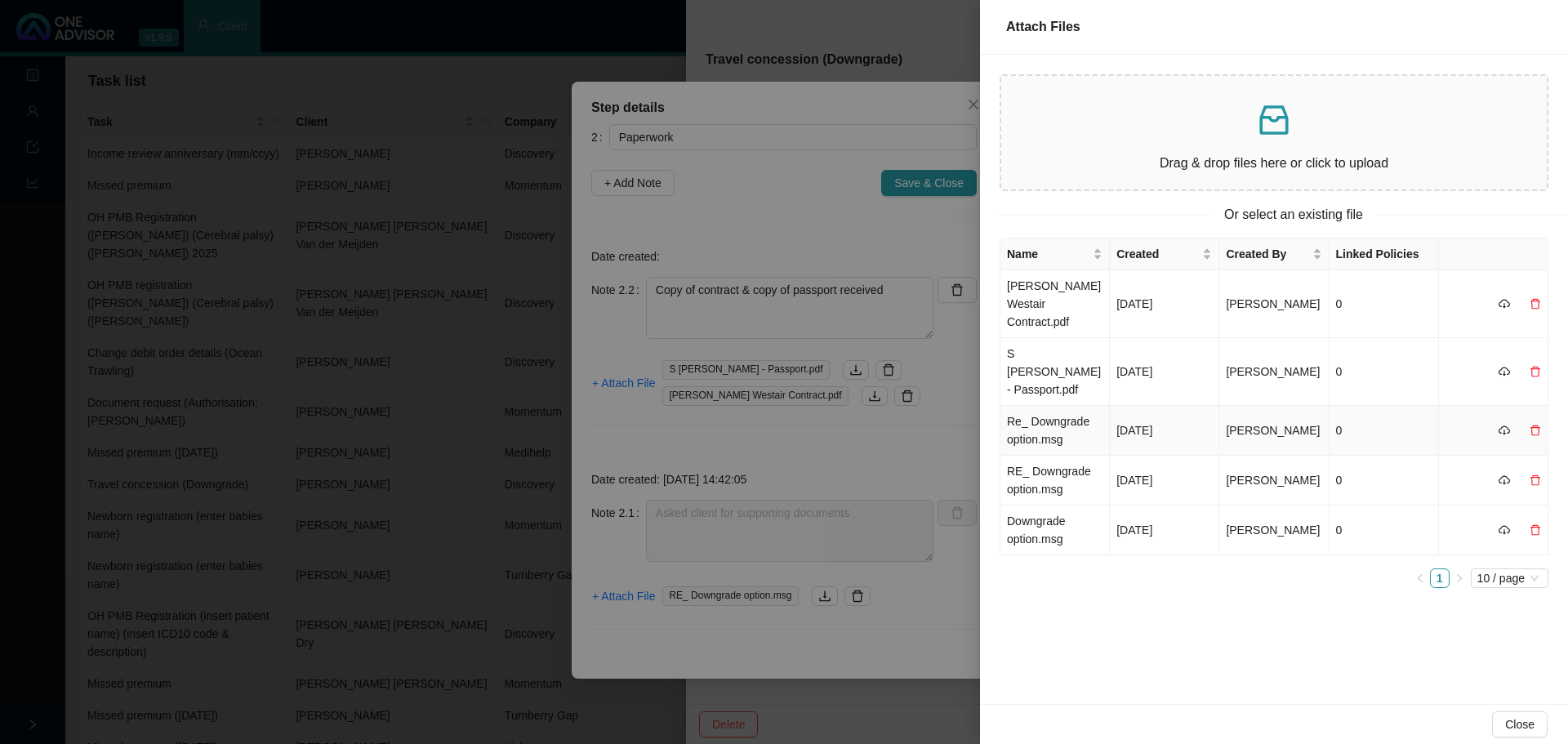
click at [1044, 411] on td "Re_ Downgrade option.msg" at bounding box center [1055, 431] width 109 height 50
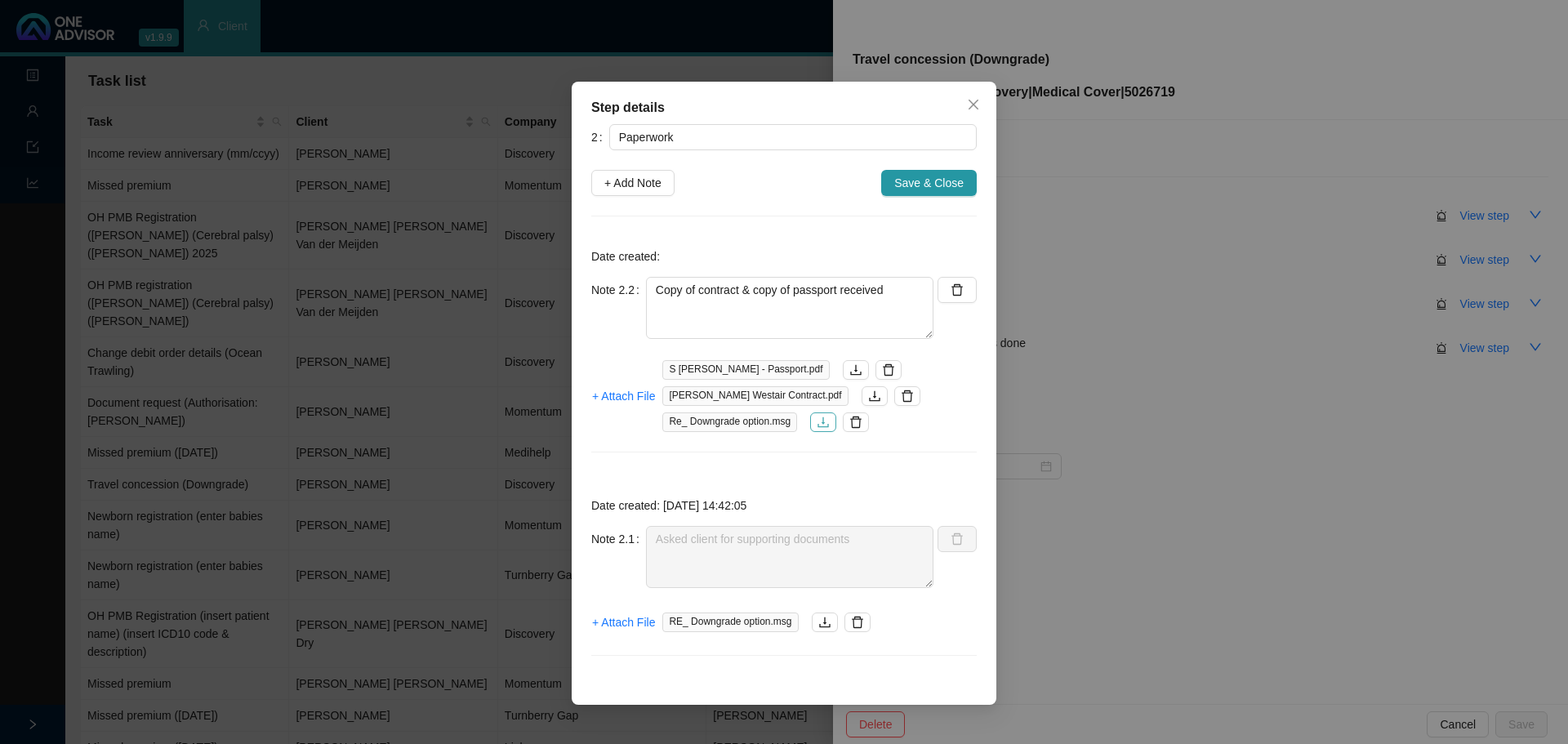
click at [822, 423] on icon "download" at bounding box center [824, 423] width 11 height 11
click at [822, 420] on icon "download" at bounding box center [824, 423] width 11 height 11
drag, startPoint x: 885, startPoint y: 295, endPoint x: 939, endPoint y: 284, distance: 55.1
click at [886, 295] on textarea "Copy of contract & copy of passport received" at bounding box center [790, 307] width 287 height 62
click at [913, 288] on textarea "Copy of contract & copy of passport received" at bounding box center [790, 307] width 287 height 62
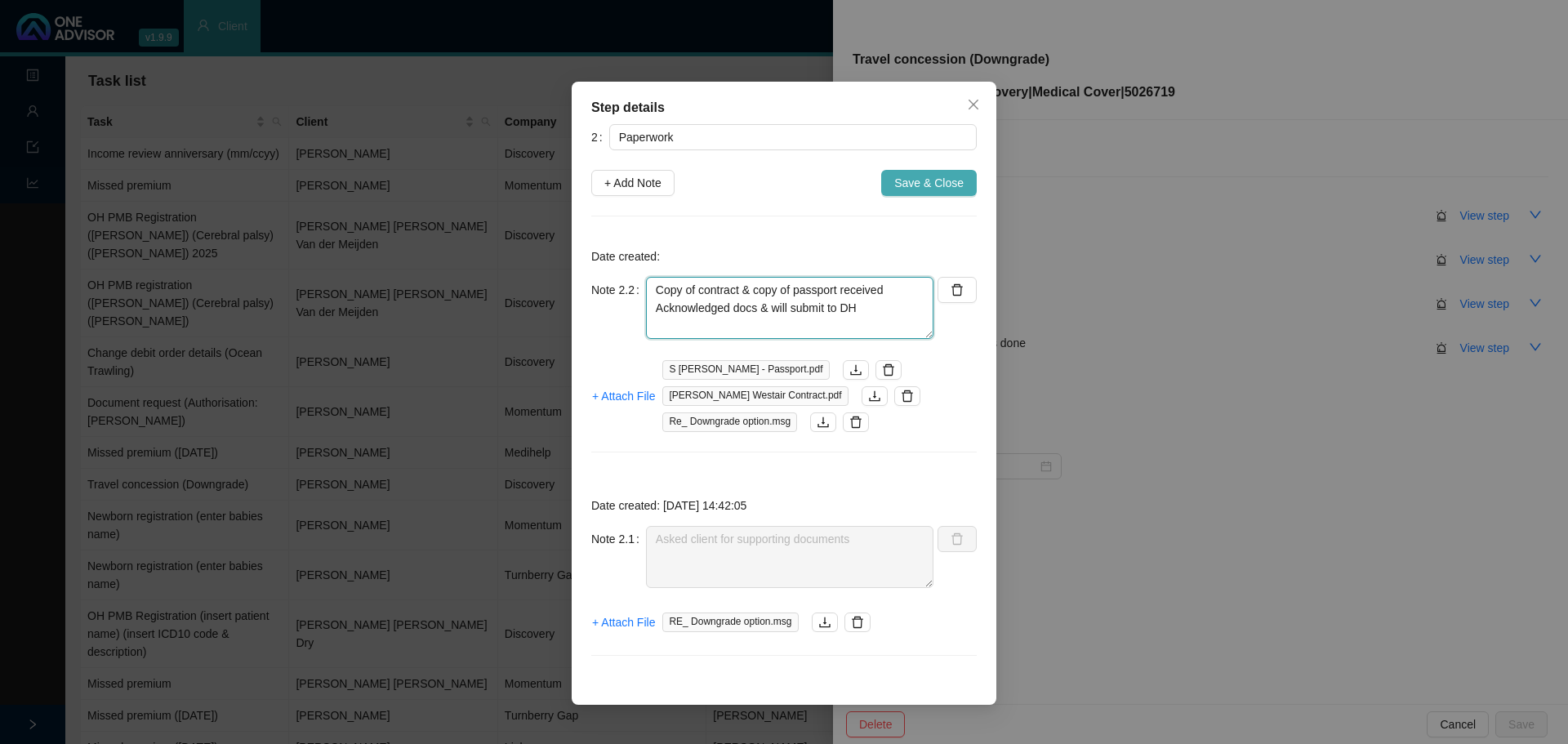
type textarea "Copy of contract & copy of passport received Acknowledged docs & will submit to…"
click at [932, 187] on span "Save & Close" at bounding box center [929, 183] width 69 height 18
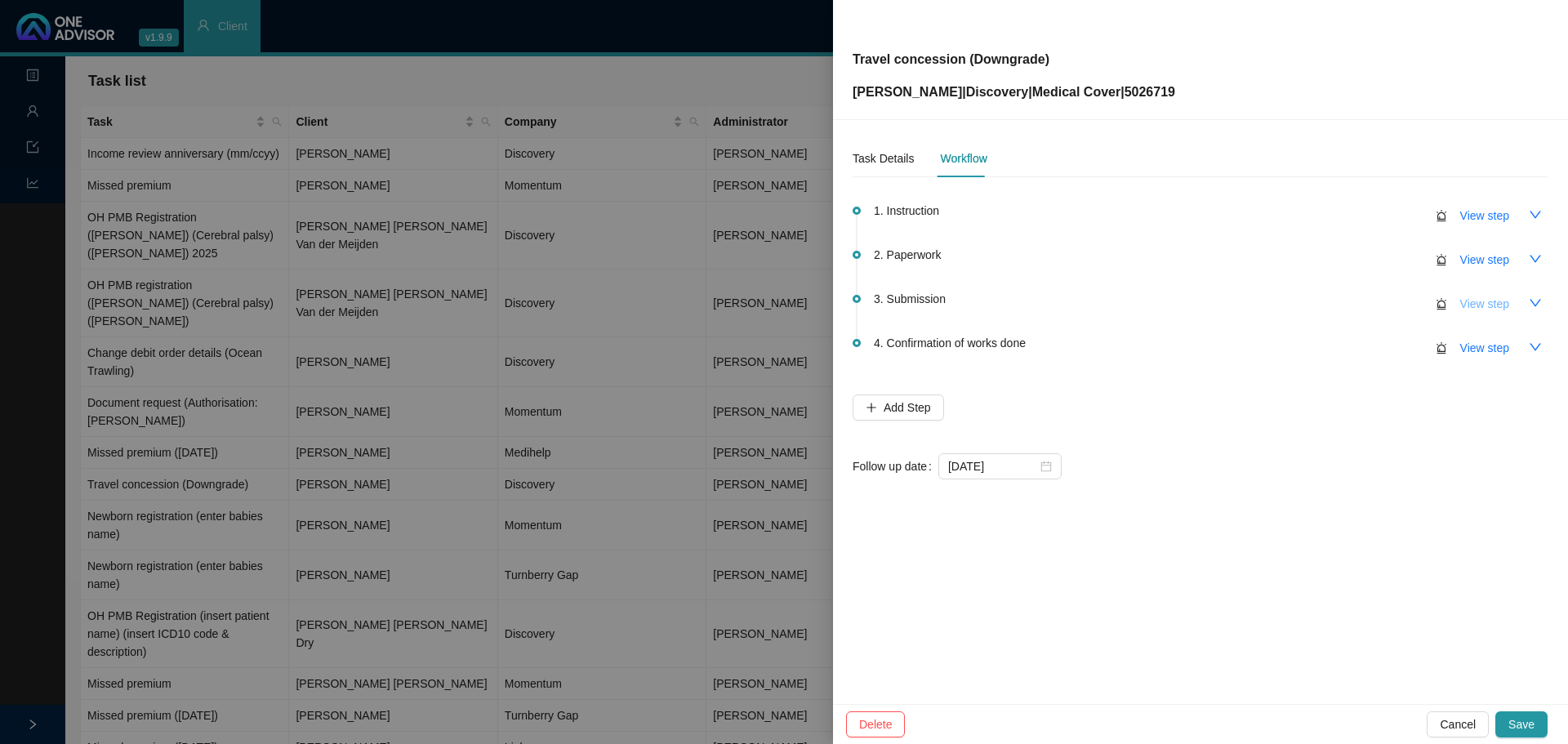
click at [1491, 303] on span "View step" at bounding box center [1485, 304] width 49 height 18
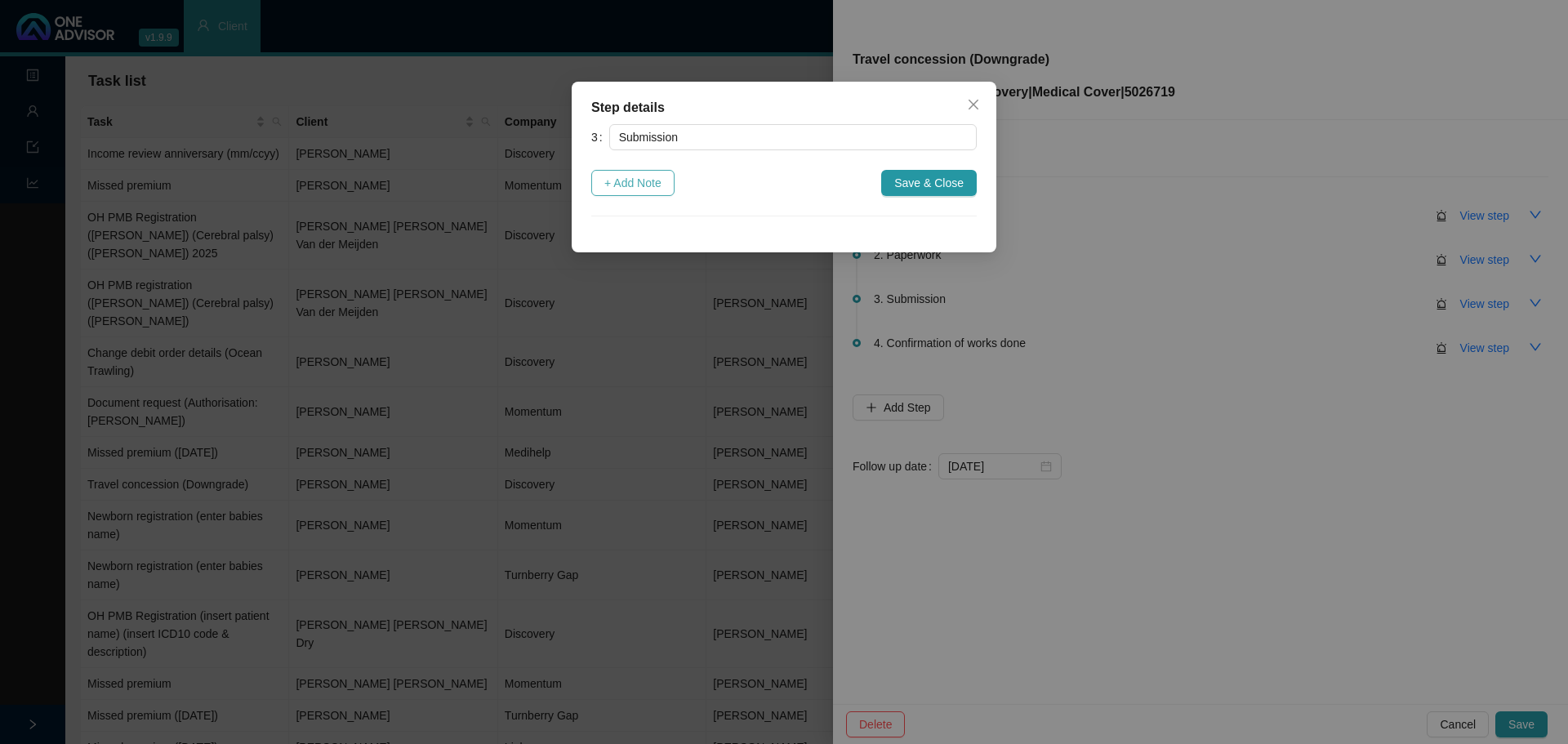
click at [644, 181] on span "+ Add Note" at bounding box center [632, 183] width 57 height 18
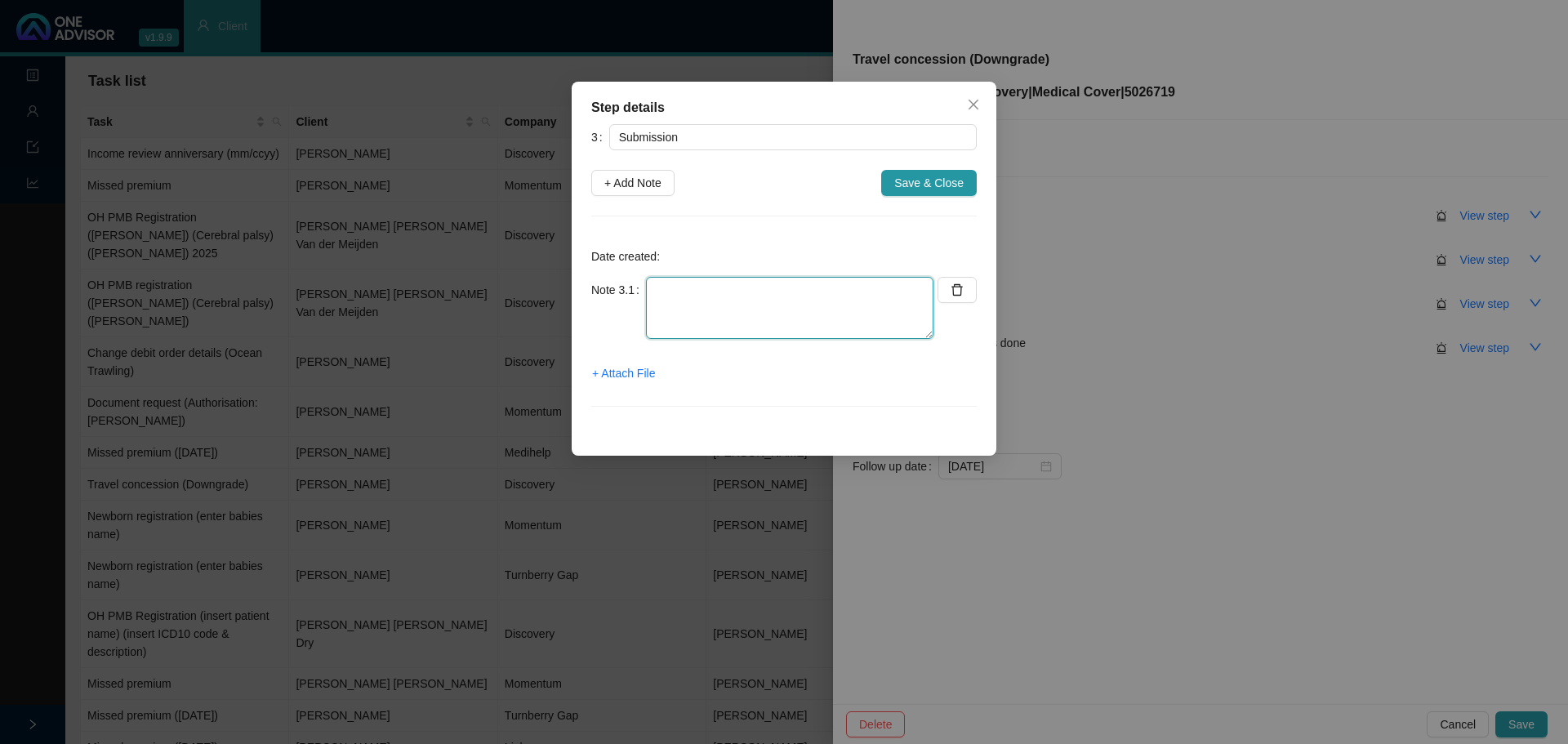
click at [677, 291] on textarea at bounding box center [790, 307] width 287 height 62
type textarea "s"
type textarea "Submitted docs to DH // Autoreply ref number:"
click at [620, 374] on span "+ Attach File" at bounding box center [623, 373] width 63 height 18
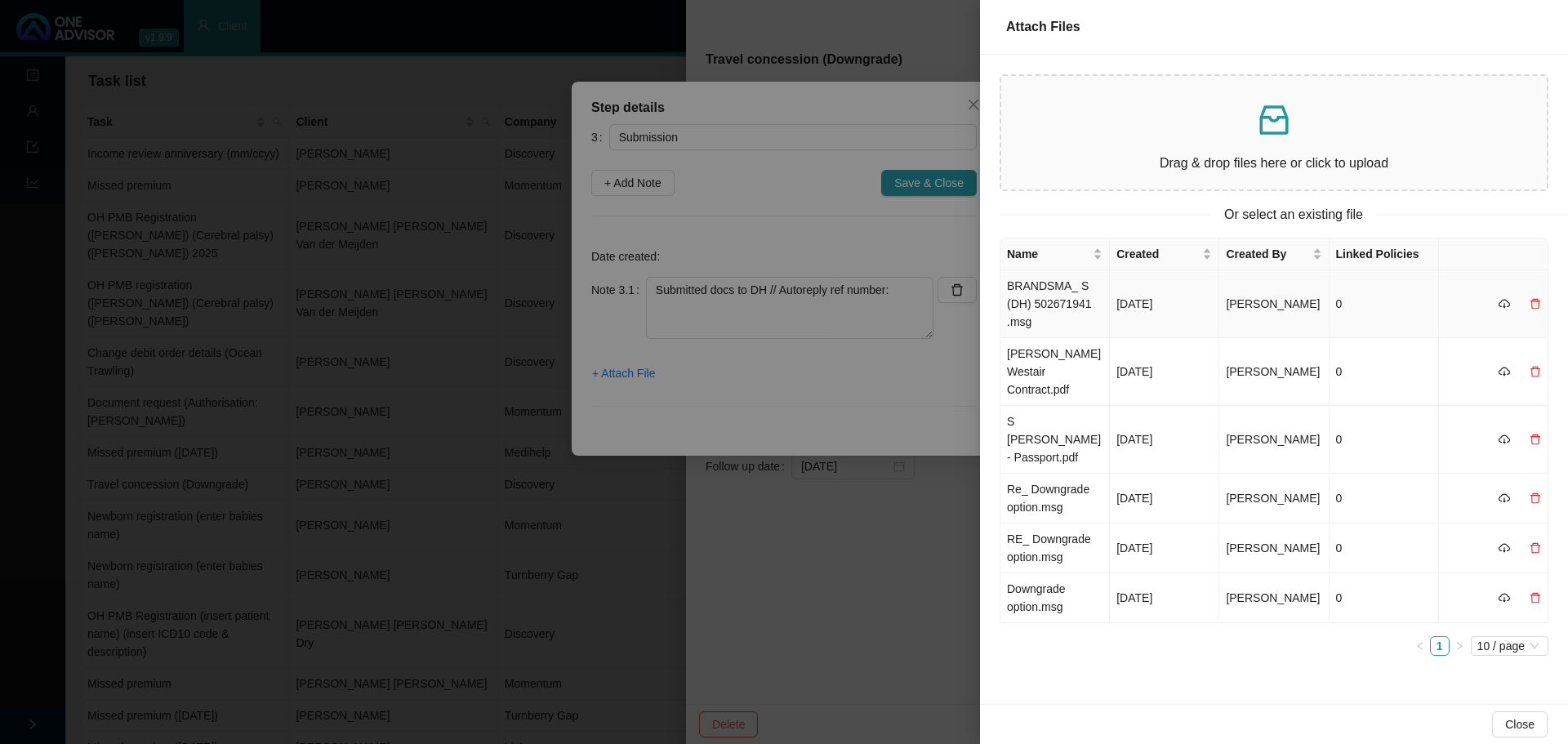
click at [1051, 311] on td "BRANDSMA_ S (DH) 502671941 .msg" at bounding box center [1055, 304] width 109 height 67
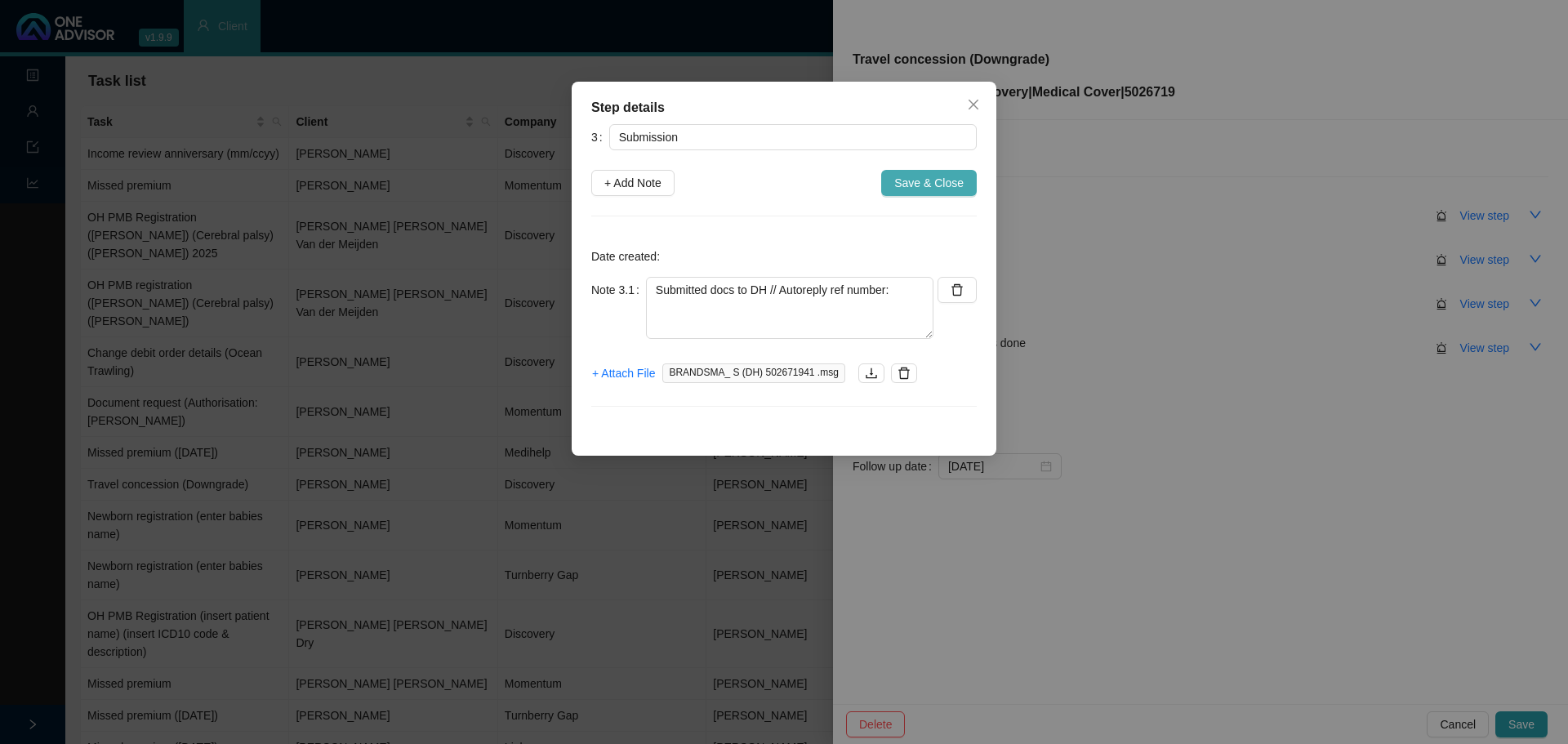
click at [943, 175] on span "Save & Close" at bounding box center [929, 183] width 69 height 18
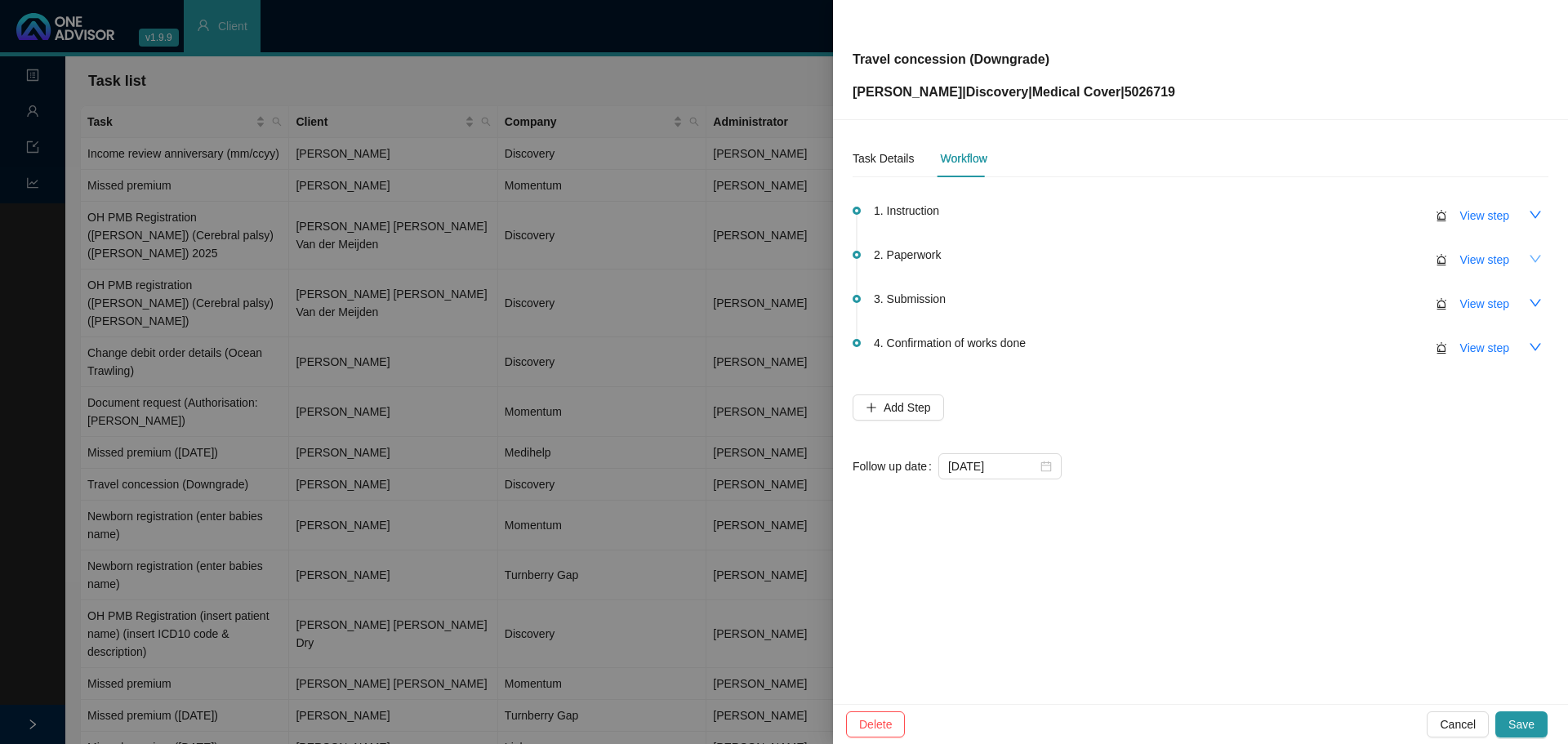
click at [1535, 262] on icon "down" at bounding box center [1535, 258] width 11 height 7
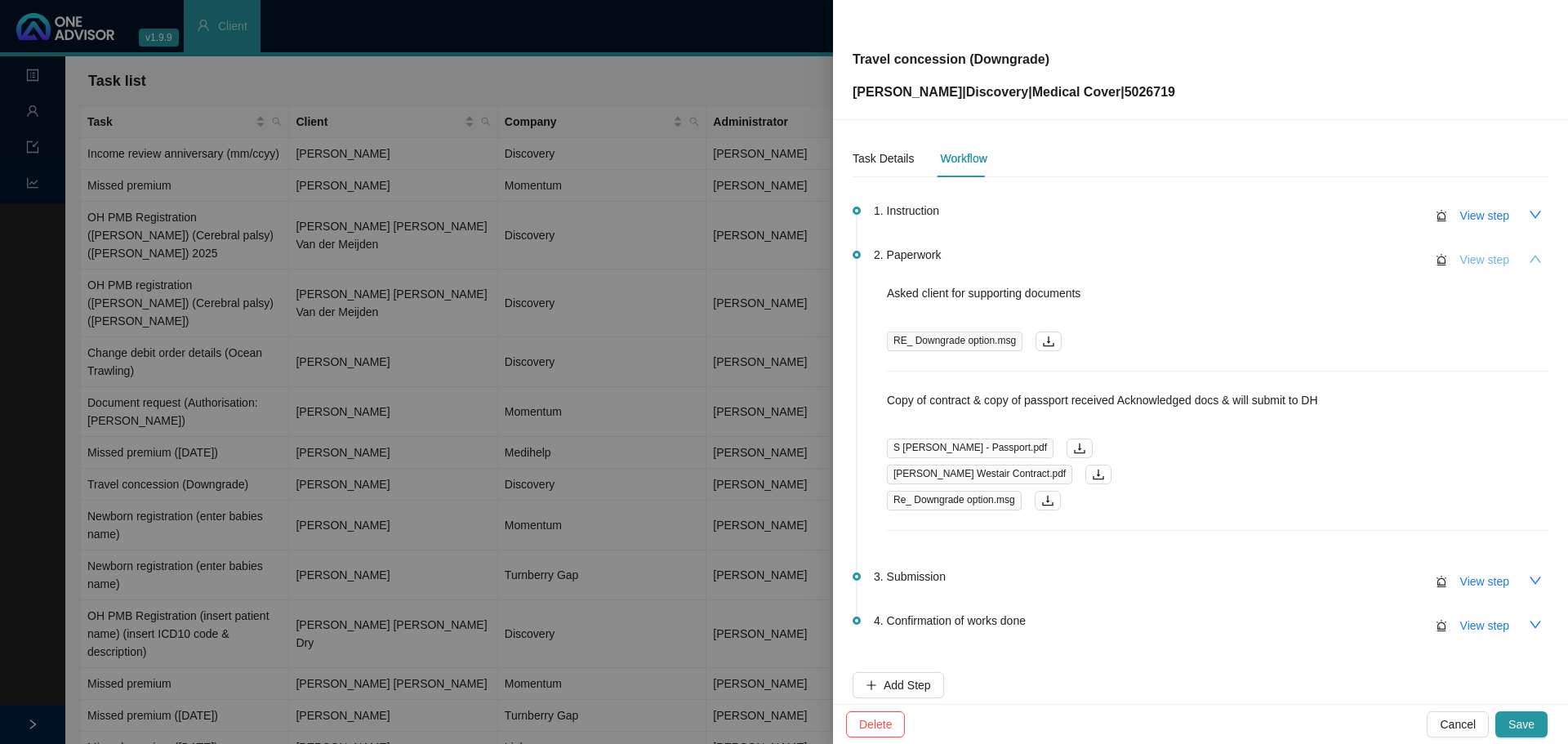
click at [1445, 256] on ul "1. Instruction View step 2. Paperwork View step Asked client for supporting doc…" at bounding box center [1200, 439] width 696 height 466
click at [1460, 256] on span "View step" at bounding box center [1485, 259] width 49 height 18
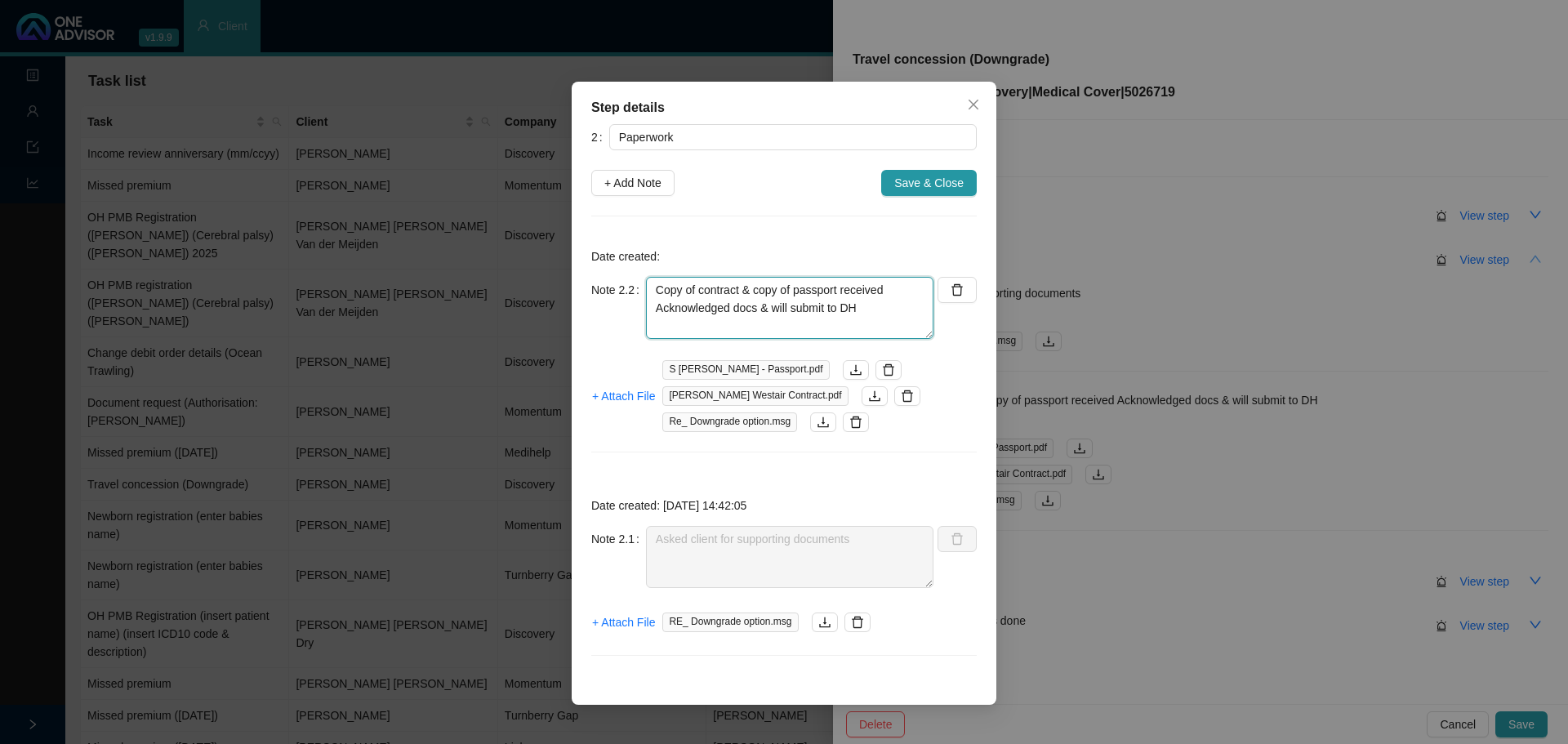
drag, startPoint x: 877, startPoint y: 300, endPoint x: 915, endPoint y: 287, distance: 40.2
click at [882, 298] on textarea "Copy of contract & copy of passport received Acknowledged docs & will submit to…" at bounding box center [790, 307] width 287 height 62
drag, startPoint x: 636, startPoint y: 182, endPoint x: 659, endPoint y: 200, distance: 29.2
click at [636, 183] on span "+ Add Note" at bounding box center [632, 183] width 57 height 18
type textarea "Copy of contract & copy of passport received Acknowledged docs & will submit to…"
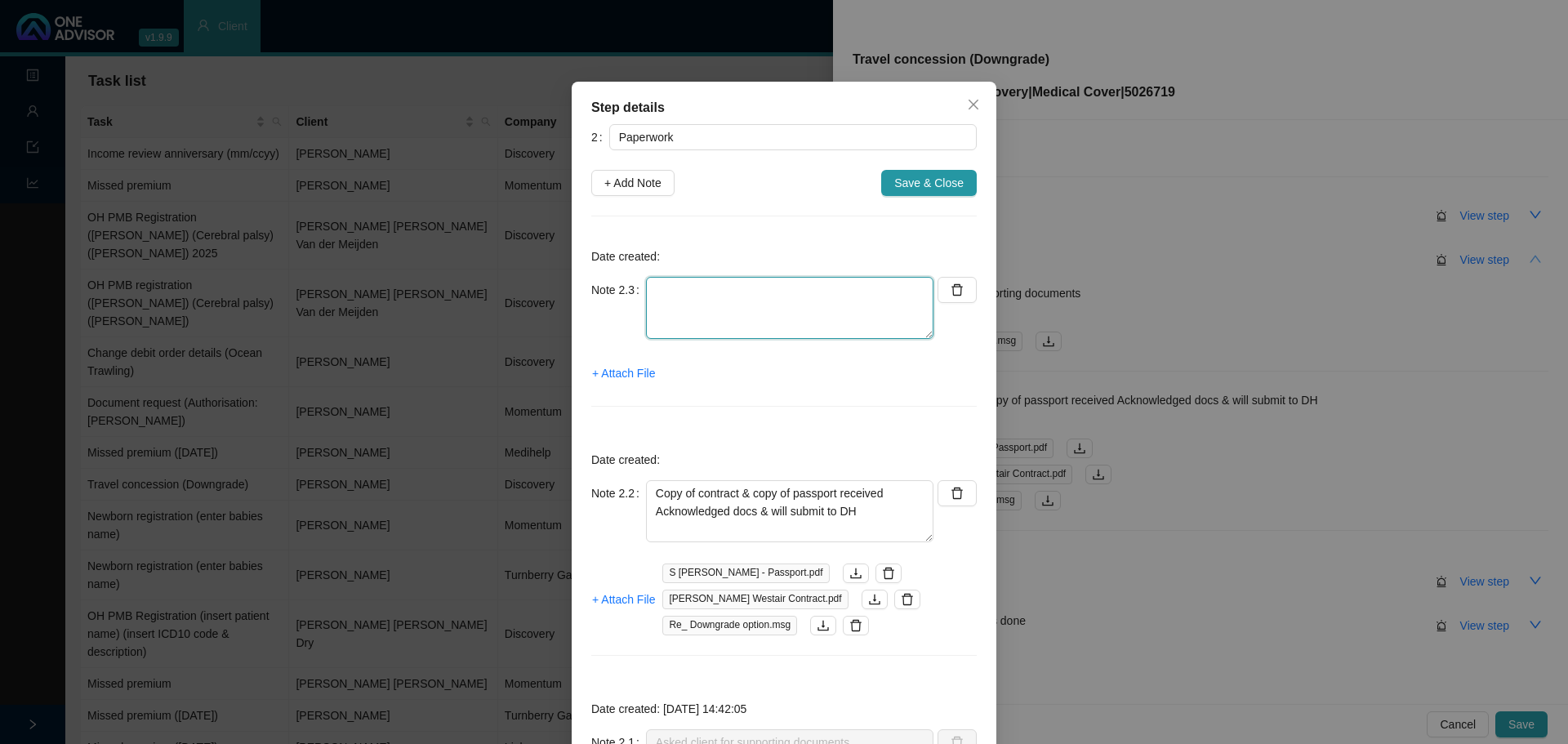
click at [651, 279] on textarea at bounding box center [790, 307] width 287 height 62
type textarea "C"
click at [624, 371] on span "+ Attach File" at bounding box center [623, 373] width 63 height 18
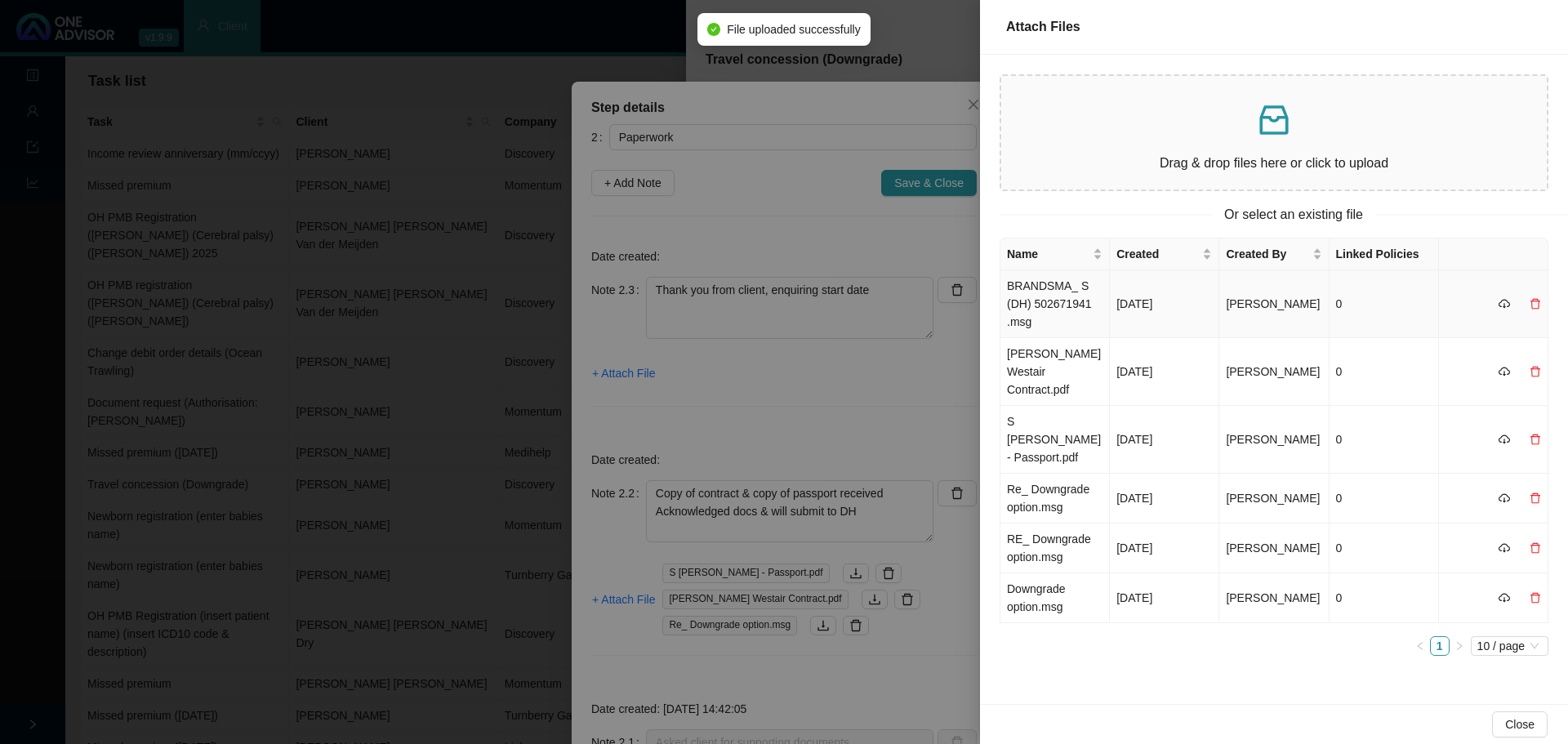
click at [1067, 305] on td "BRANDSMA_ S (DH) 502671941 .msg" at bounding box center [1055, 304] width 109 height 67
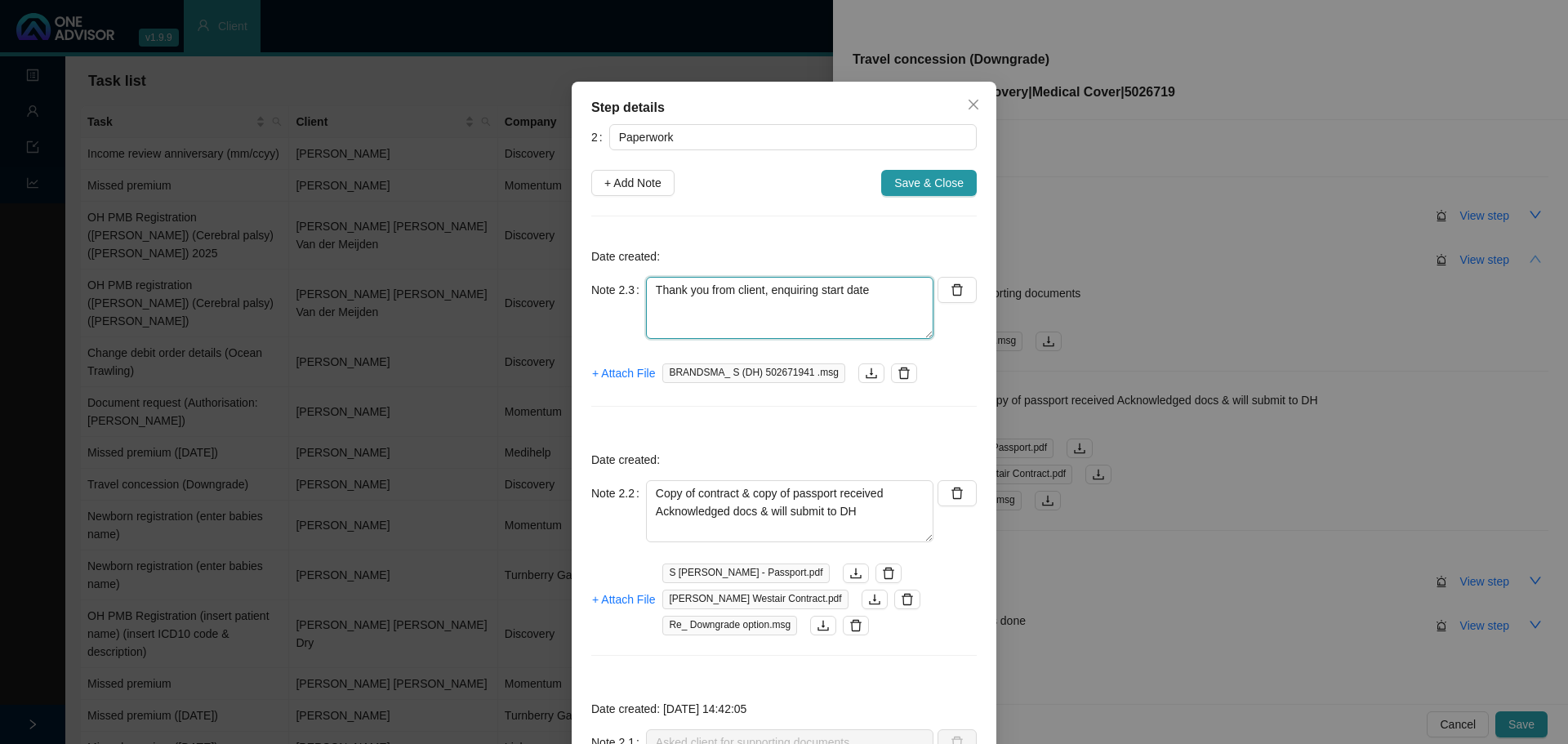
click at [879, 289] on textarea "Thank you from client, enquiring start date" at bounding box center [790, 307] width 287 height 62
type textarea "Thank you from client, enquiring start date Clarified start date & possible cre…"
click at [897, 374] on icon "delete" at bounding box center [904, 373] width 13 height 13
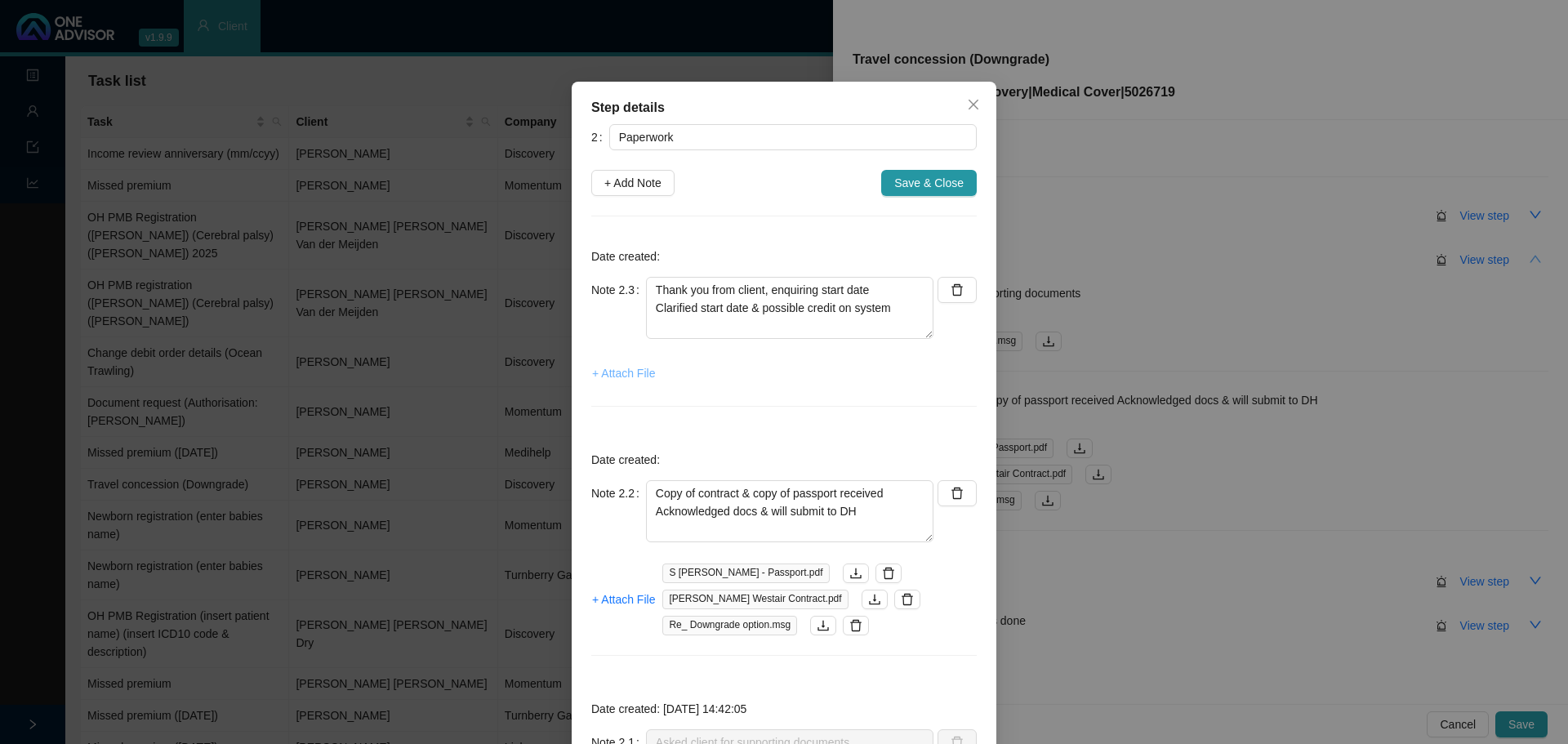
click at [621, 366] on span "+ Attach File" at bounding box center [623, 373] width 63 height 18
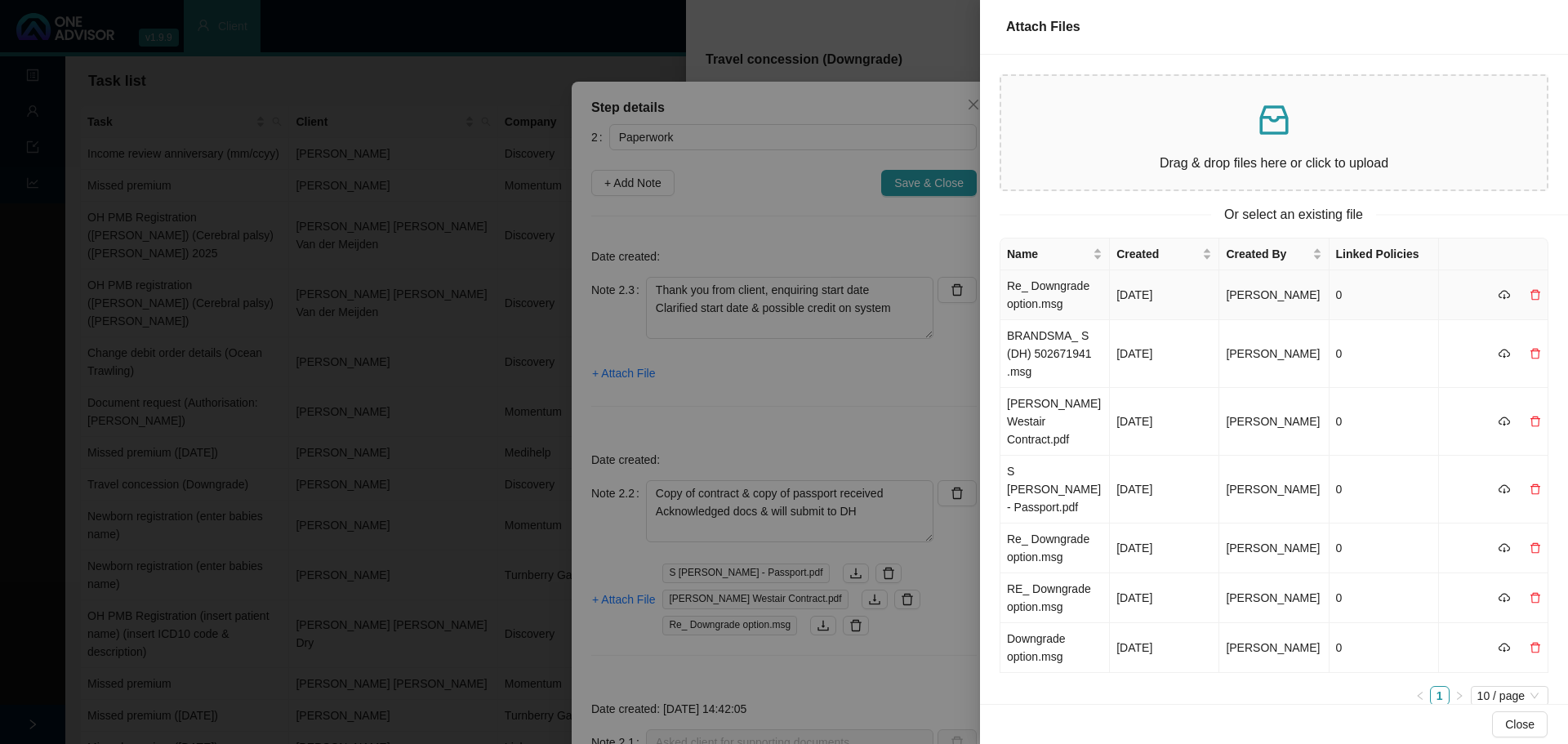
click at [1053, 301] on td "Re_ Downgrade option.msg" at bounding box center [1055, 295] width 109 height 50
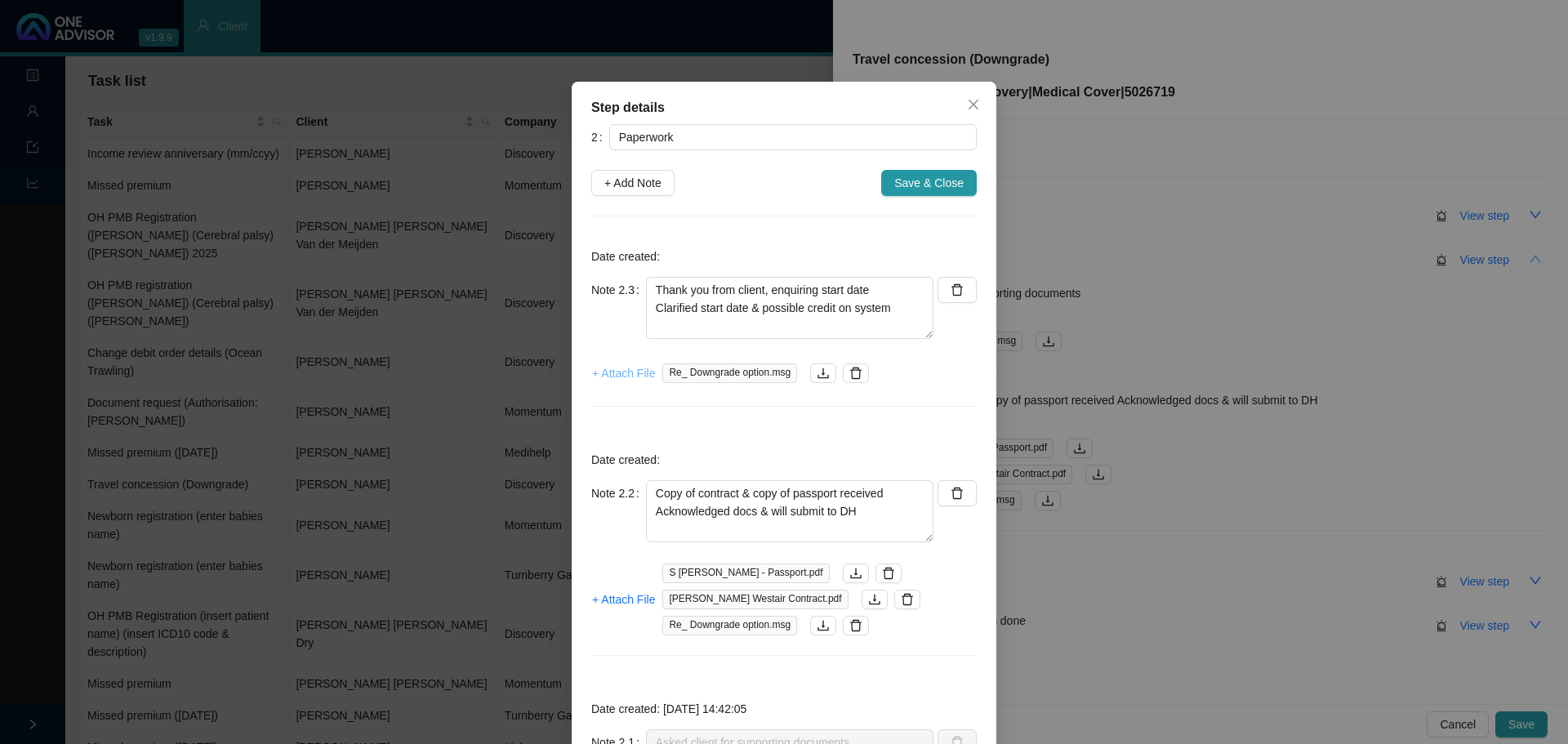
click at [612, 369] on span "+ Attach File" at bounding box center [623, 373] width 63 height 18
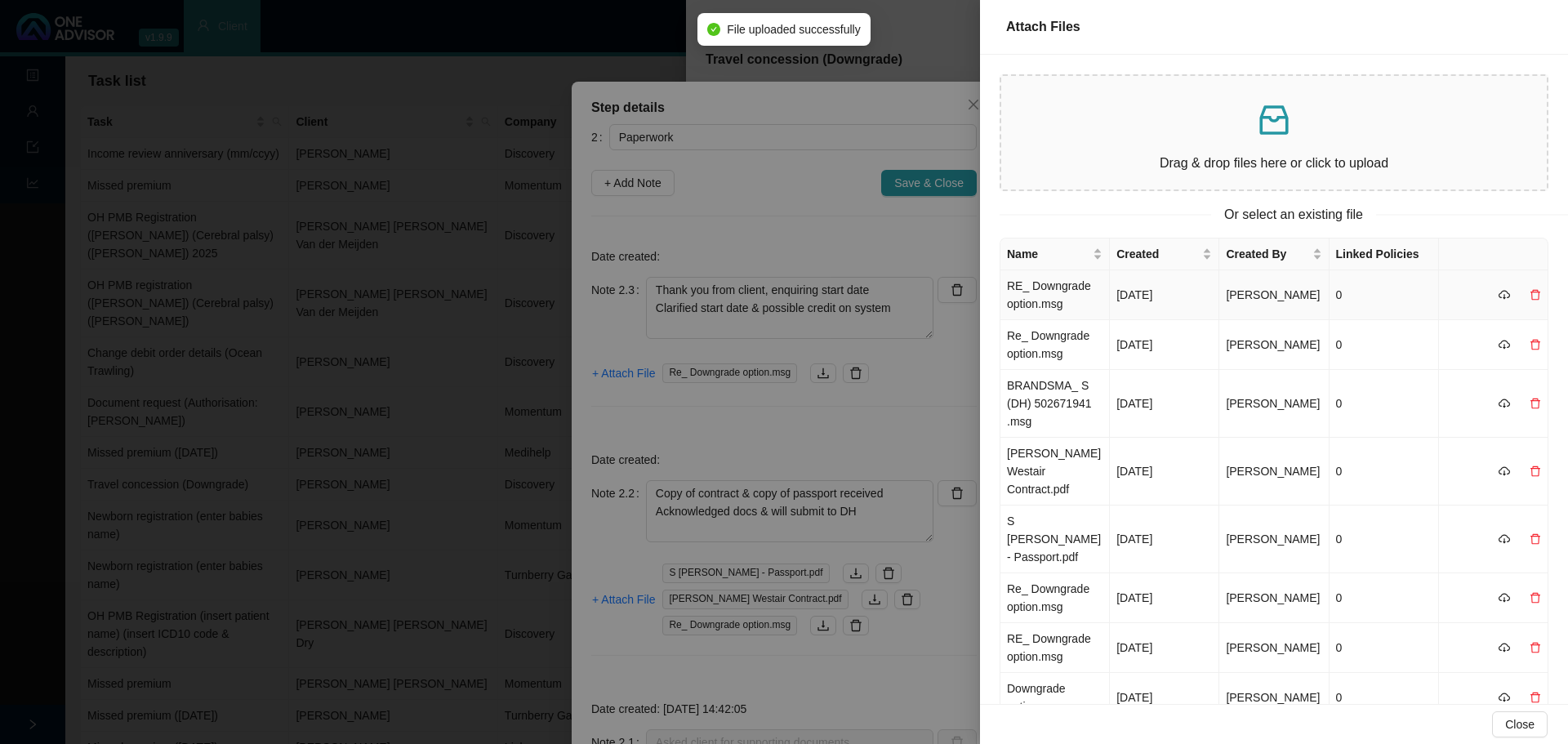
click at [1057, 298] on td "RE_ Downgrade option.msg" at bounding box center [1055, 295] width 109 height 50
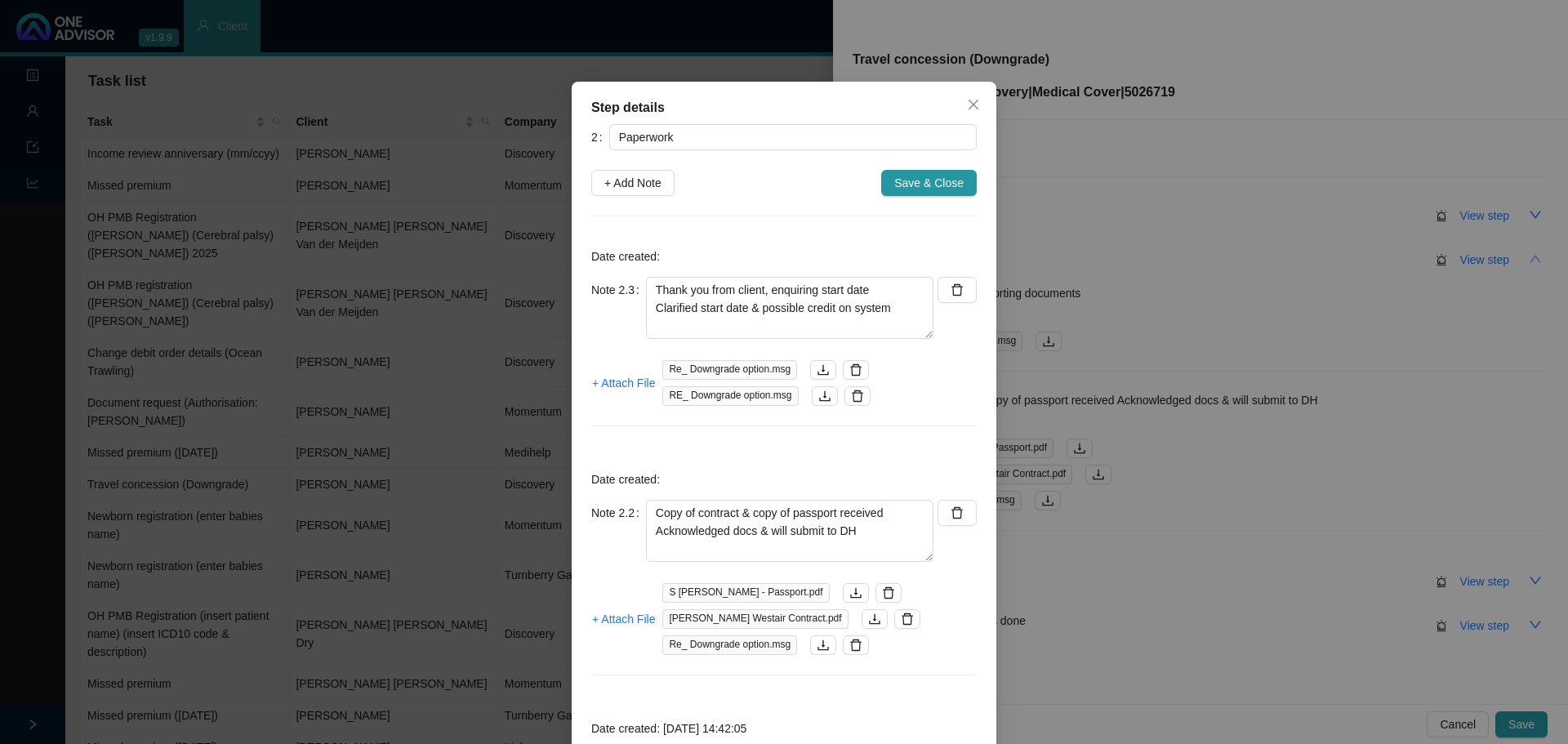
drag, startPoint x: 939, startPoint y: 178, endPoint x: 903, endPoint y: 273, distance: 101.6
click at [939, 177] on span "Save & Close" at bounding box center [929, 183] width 69 height 18
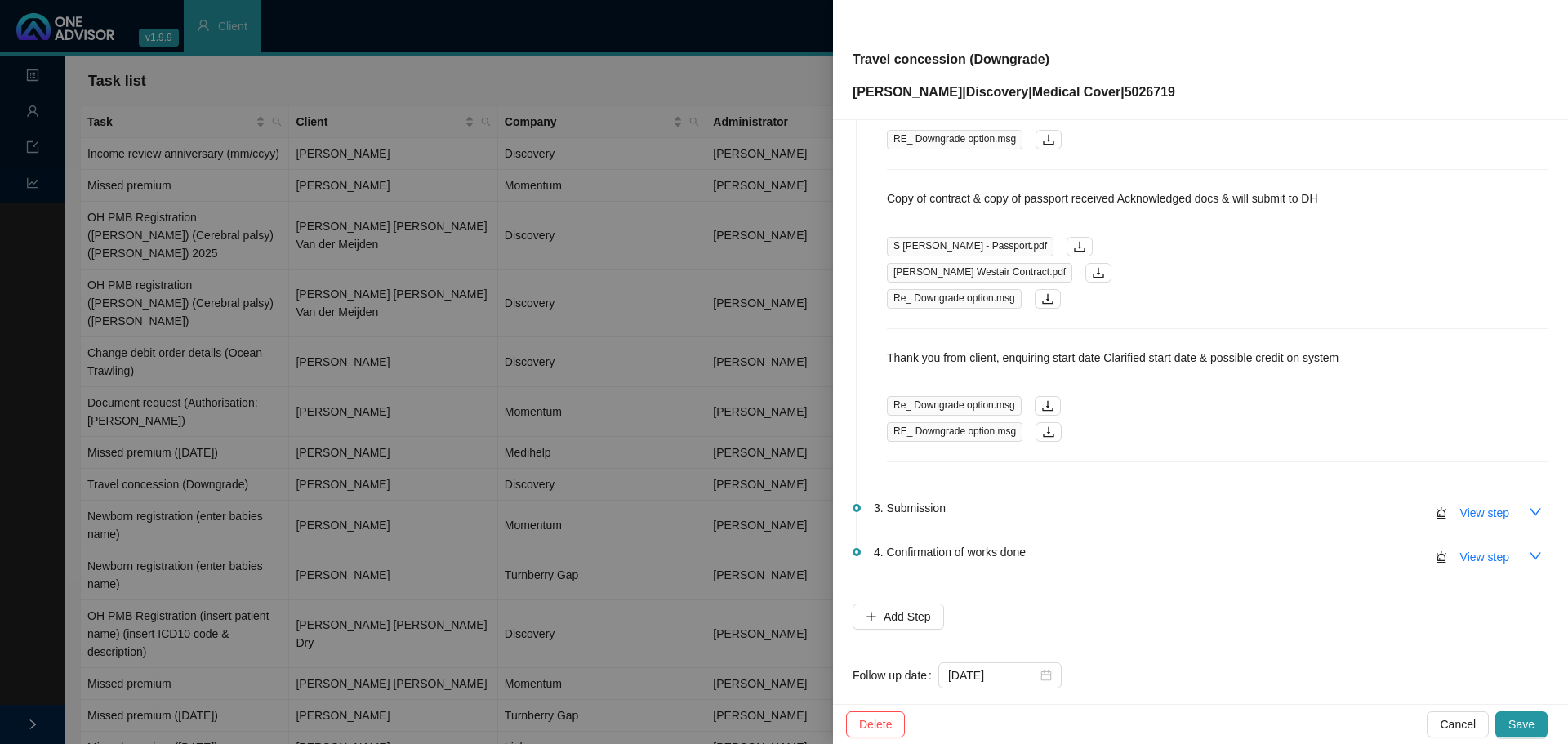
scroll to position [225, 0]
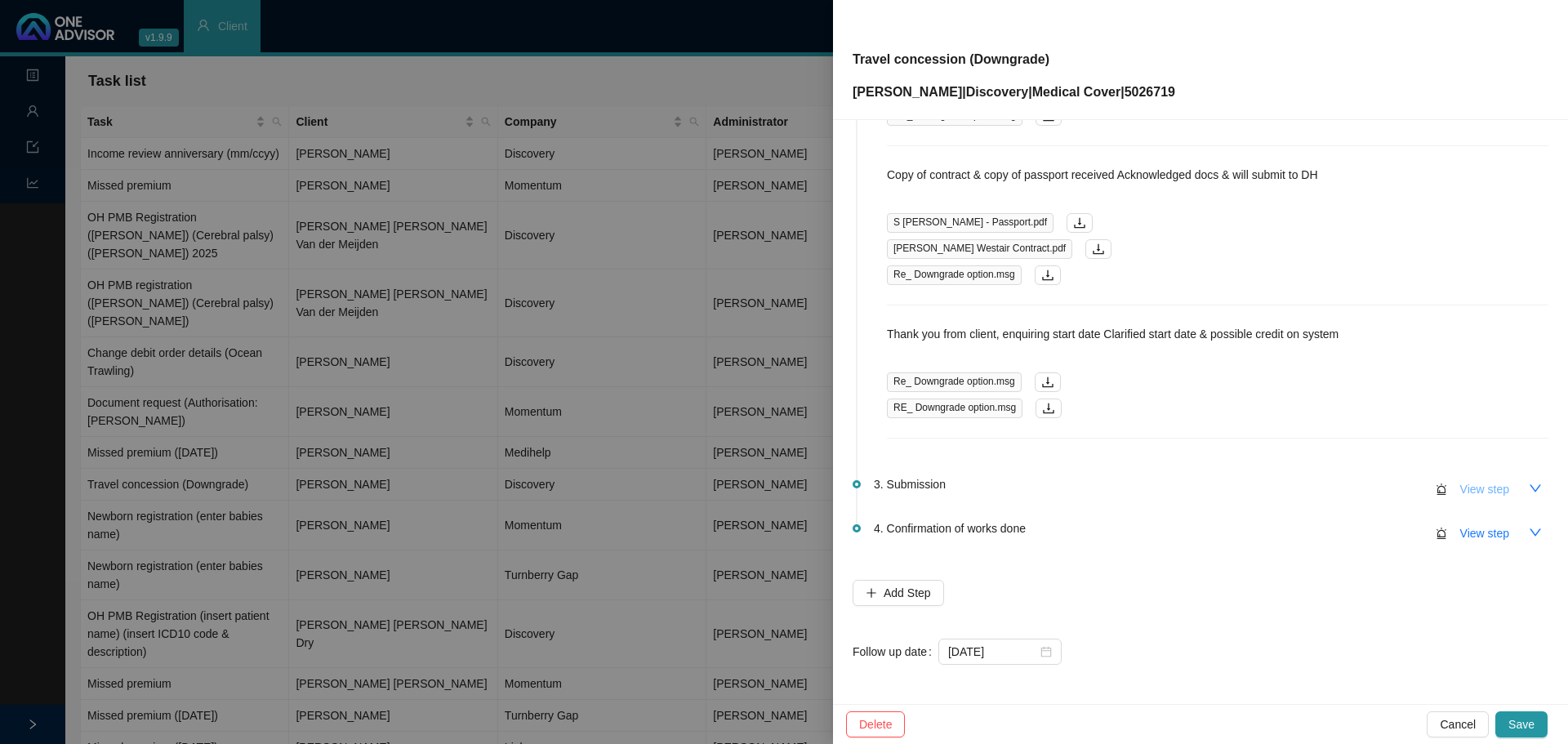
click at [1488, 488] on span "View step" at bounding box center [1485, 489] width 49 height 18
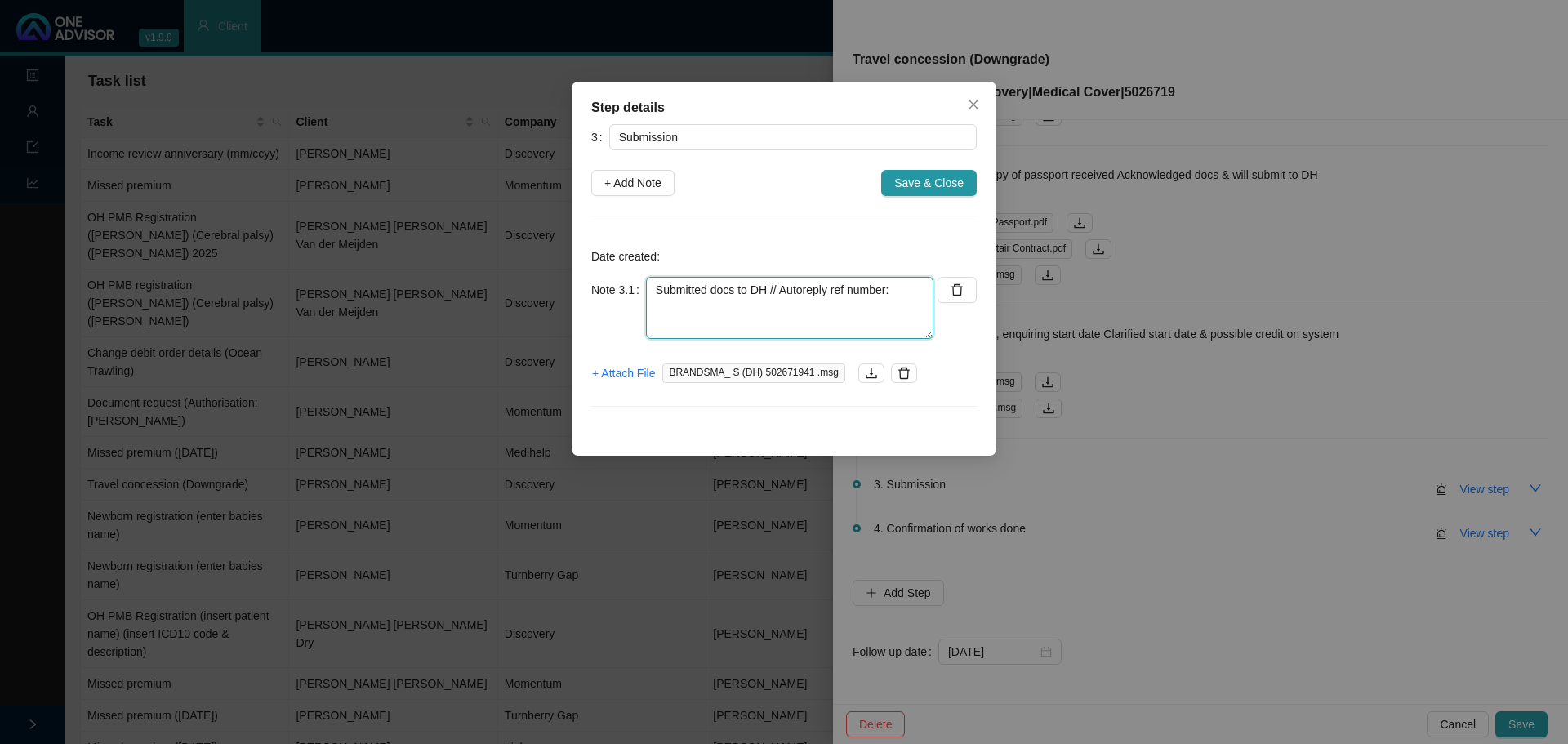
click at [905, 291] on textarea "Submitted docs to DH // Autoreply ref number:" at bounding box center [790, 307] width 287 height 62
paste textarea "11488840952"
type textarea "Submitted docs to DH // Autoreply ref number: 11488840952"
click at [607, 374] on span "+ Attach File" at bounding box center [623, 373] width 63 height 18
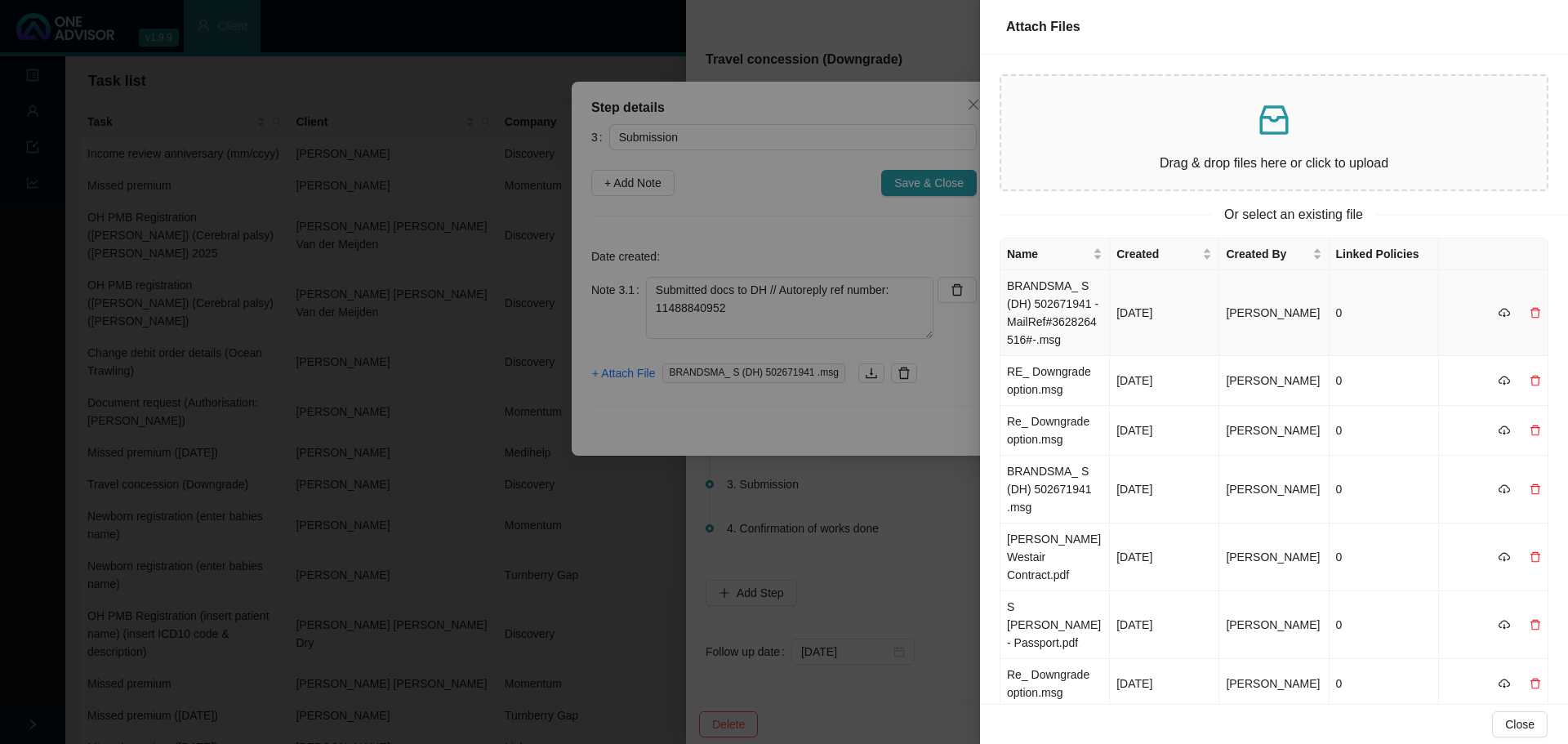
click at [1062, 316] on td "BRANDSMA_ S (DH) 502671941 -MailRef#3628264516#-.msg" at bounding box center [1055, 313] width 109 height 86
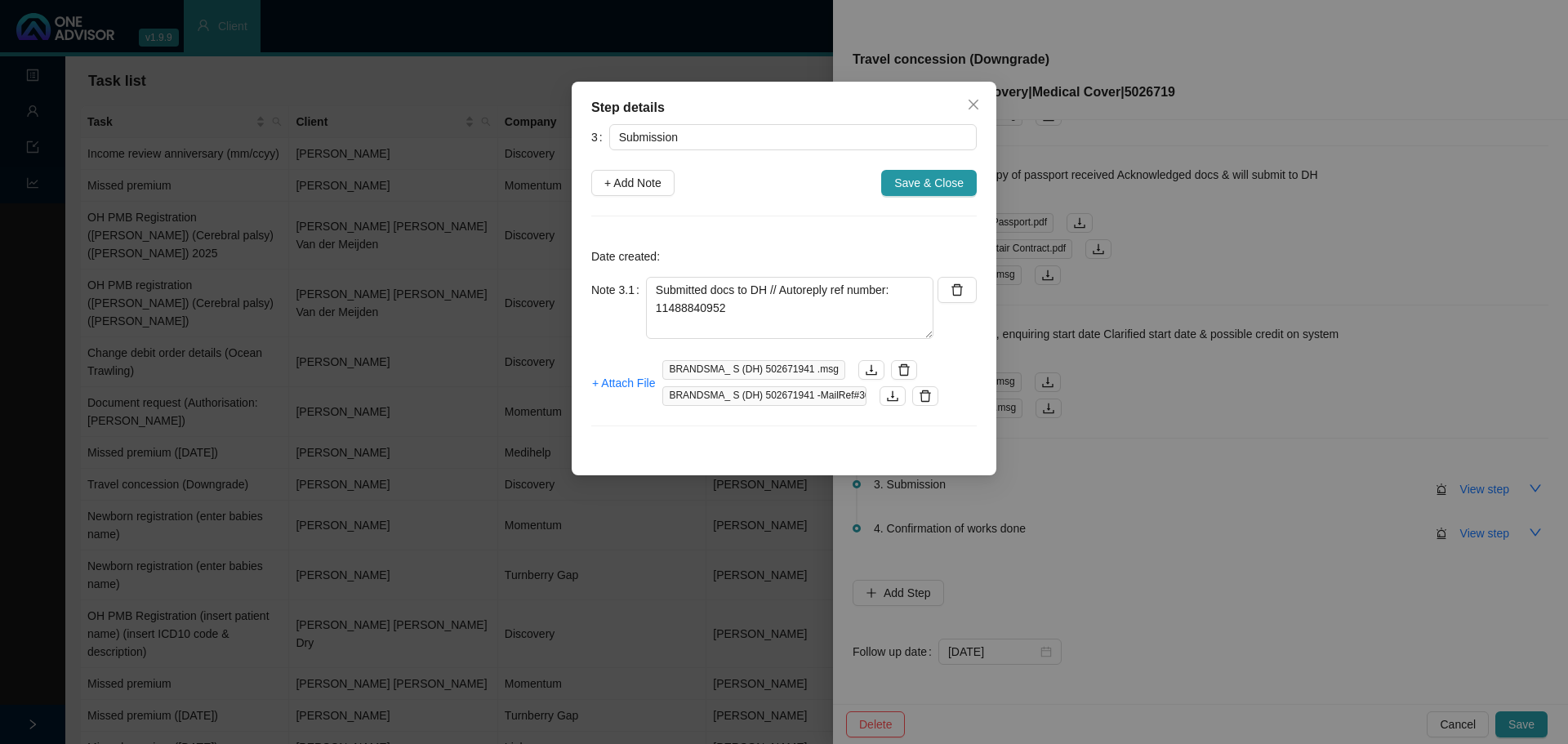
drag, startPoint x: 903, startPoint y: 188, endPoint x: 920, endPoint y: 179, distance: 19.2
click at [904, 186] on span "Save & Close" at bounding box center [929, 183] width 69 height 18
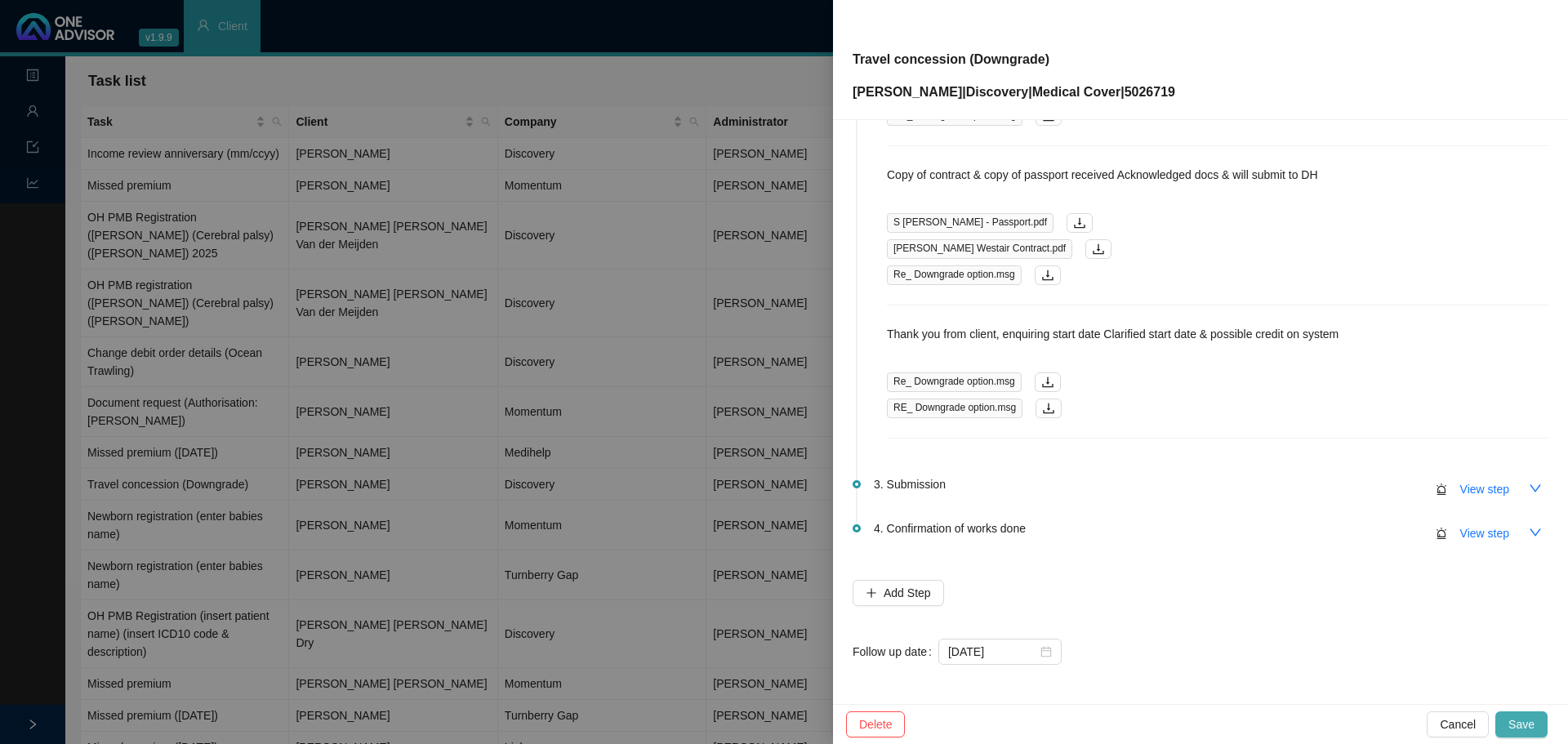
click at [1518, 727] on span "Save" at bounding box center [1522, 724] width 26 height 18
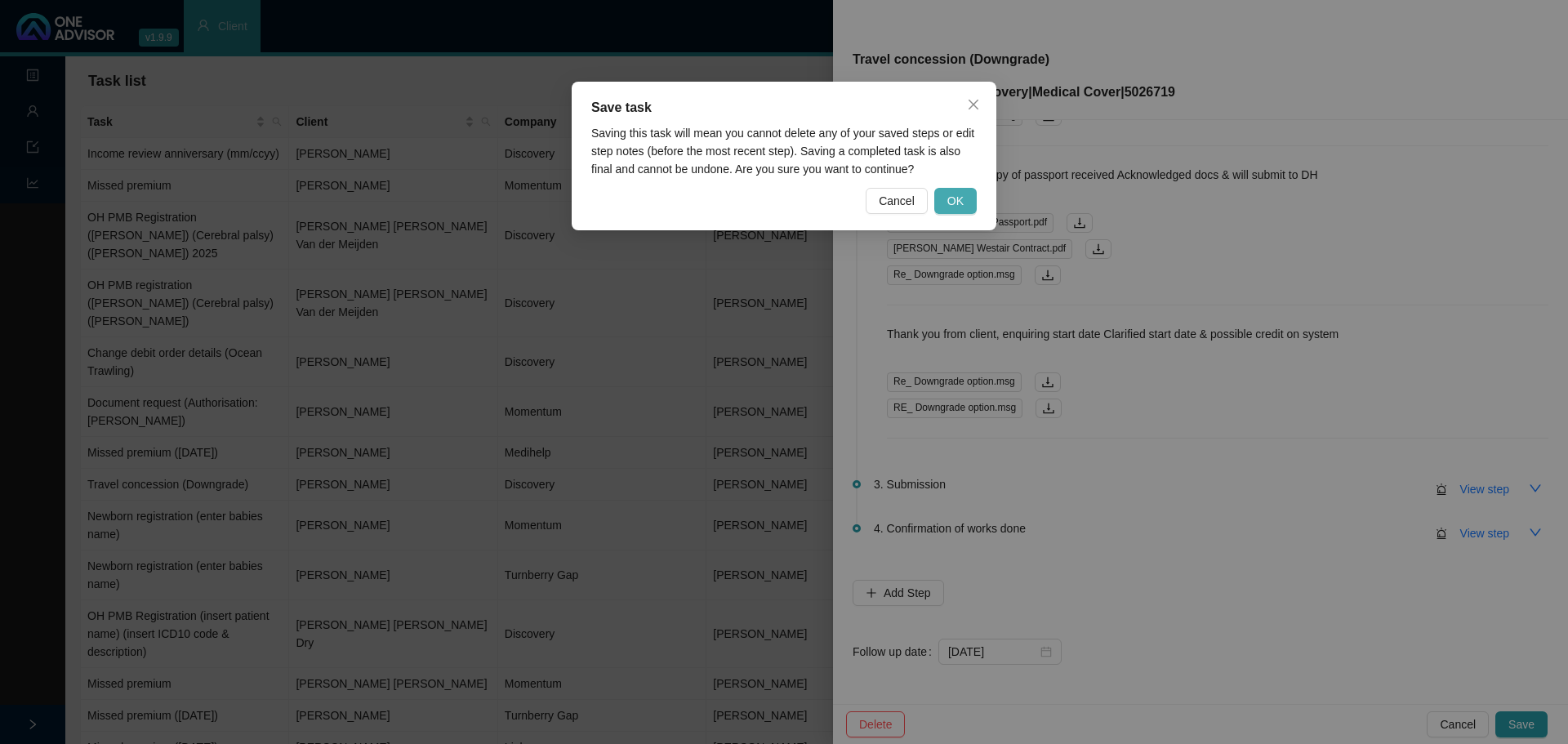
click at [953, 202] on span "OK" at bounding box center [955, 200] width 17 height 18
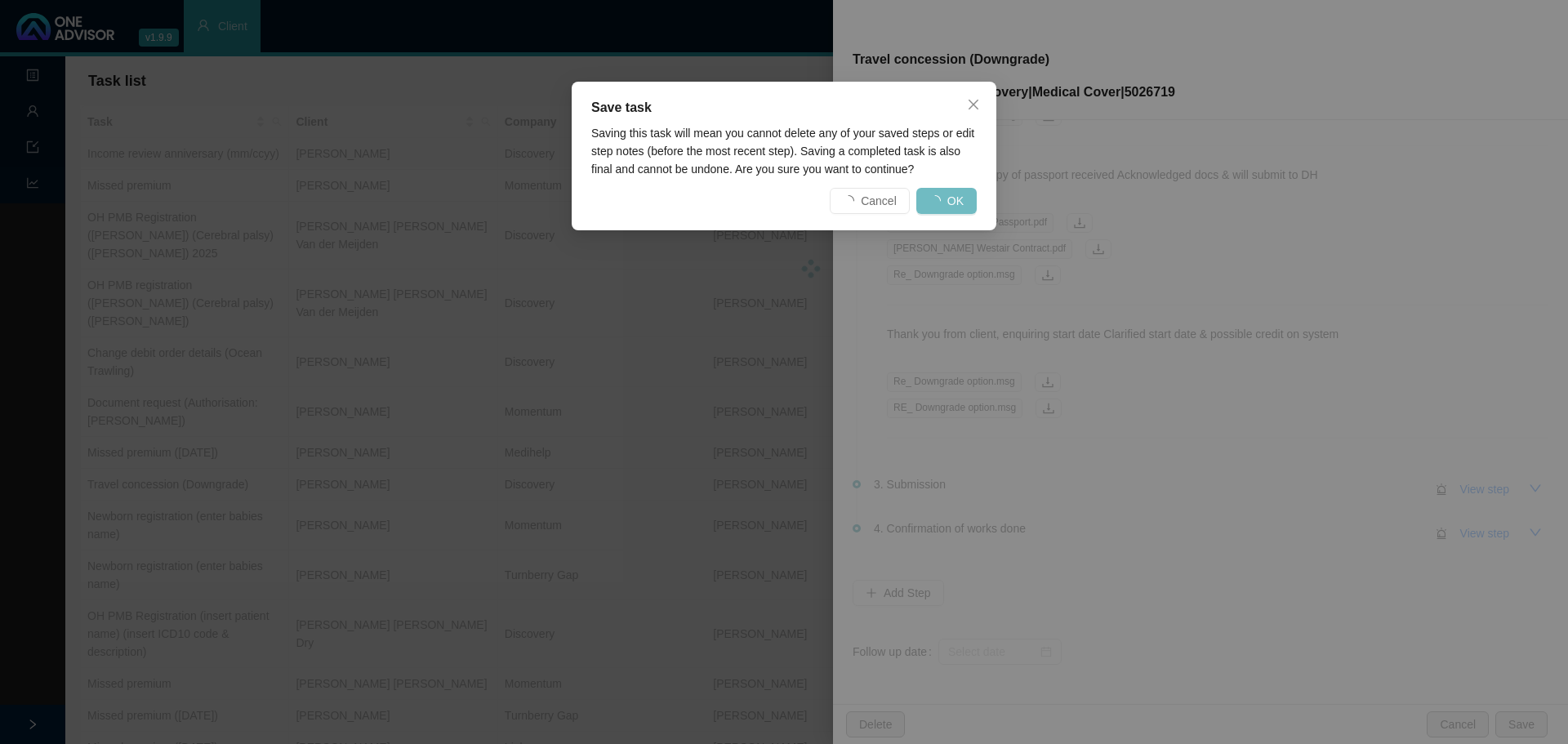
scroll to position [0, 0]
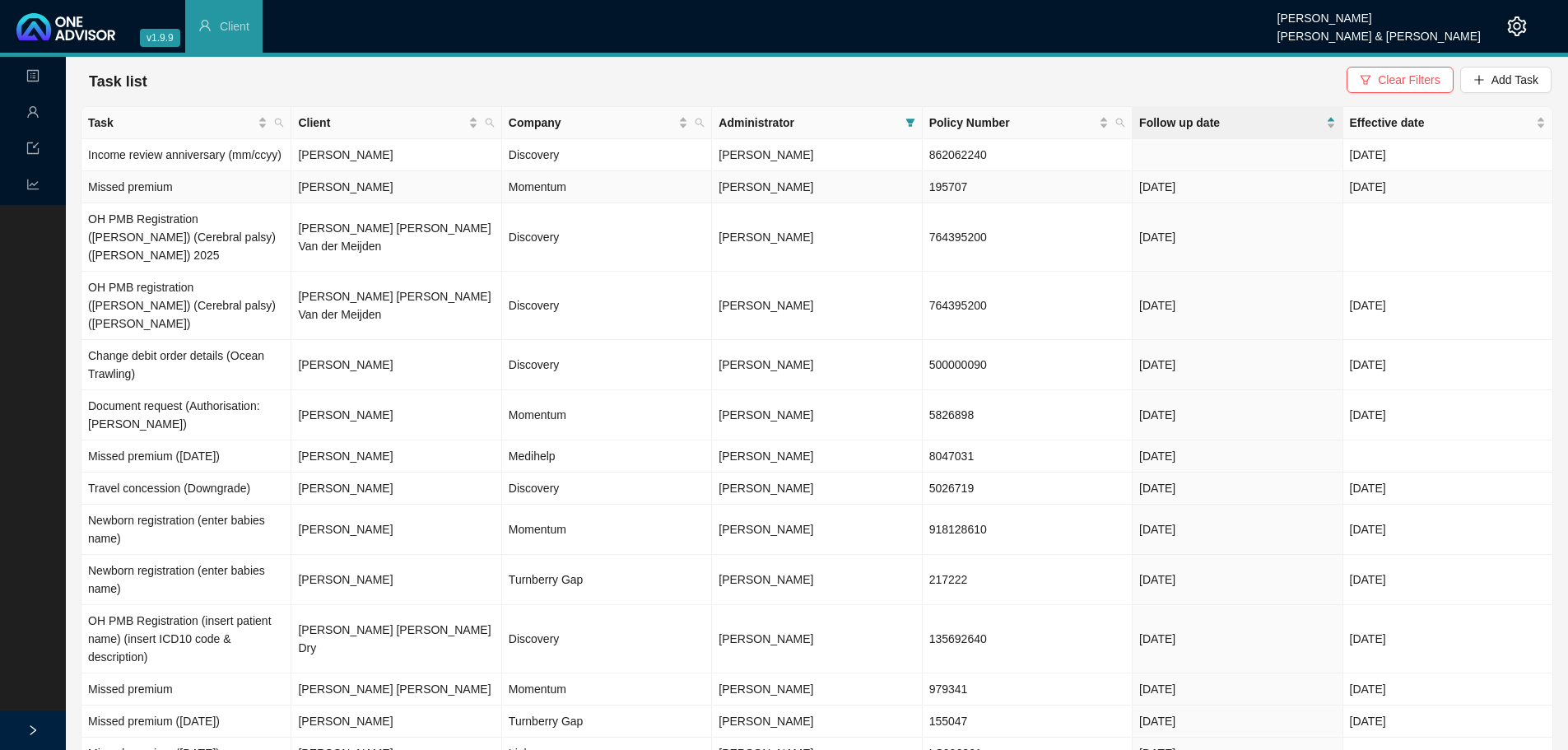
click at [343, 187] on td "[PERSON_NAME]" at bounding box center [396, 187] width 210 height 32
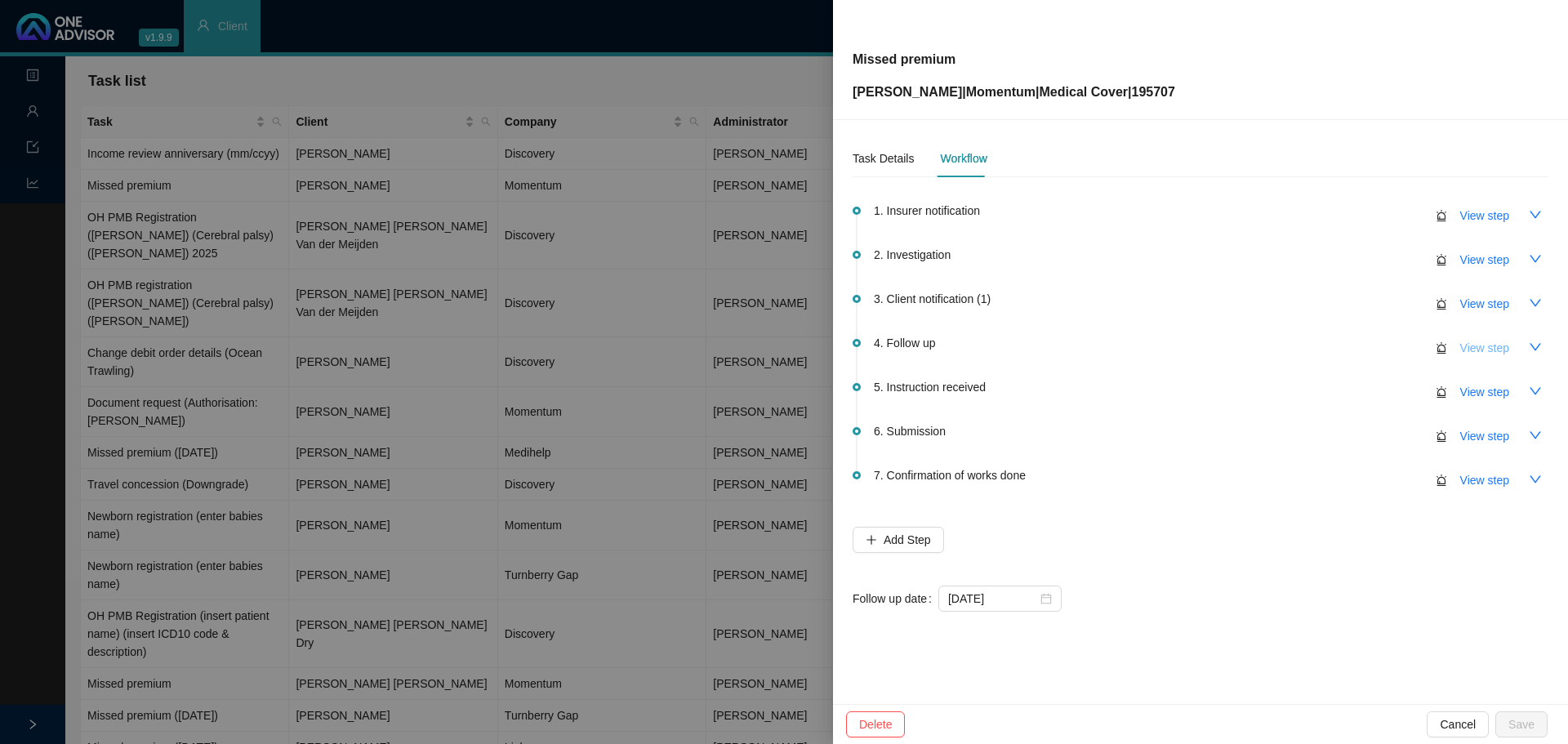
click at [1487, 348] on span "View step" at bounding box center [1485, 347] width 49 height 18
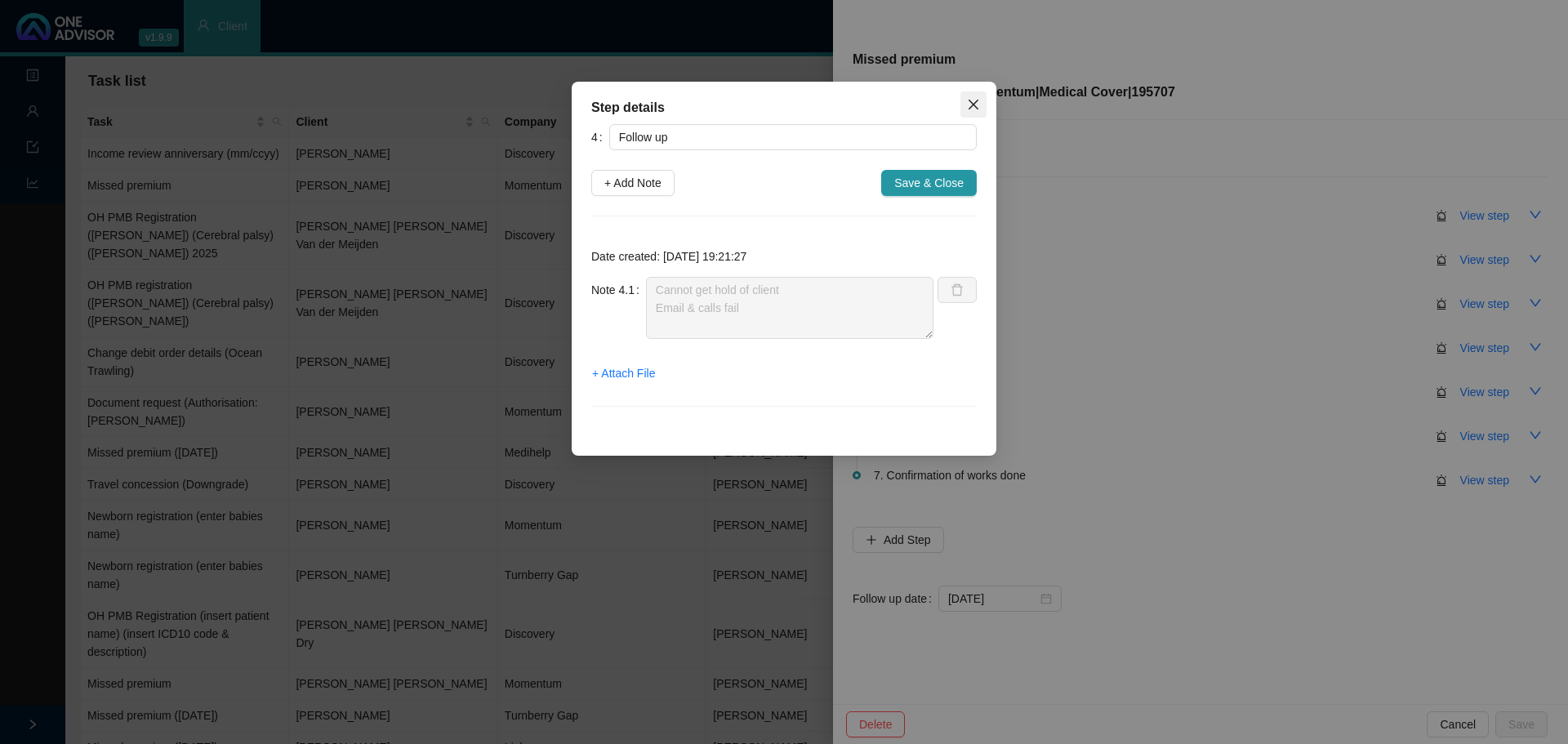
click at [974, 106] on icon "close" at bounding box center [974, 104] width 13 height 13
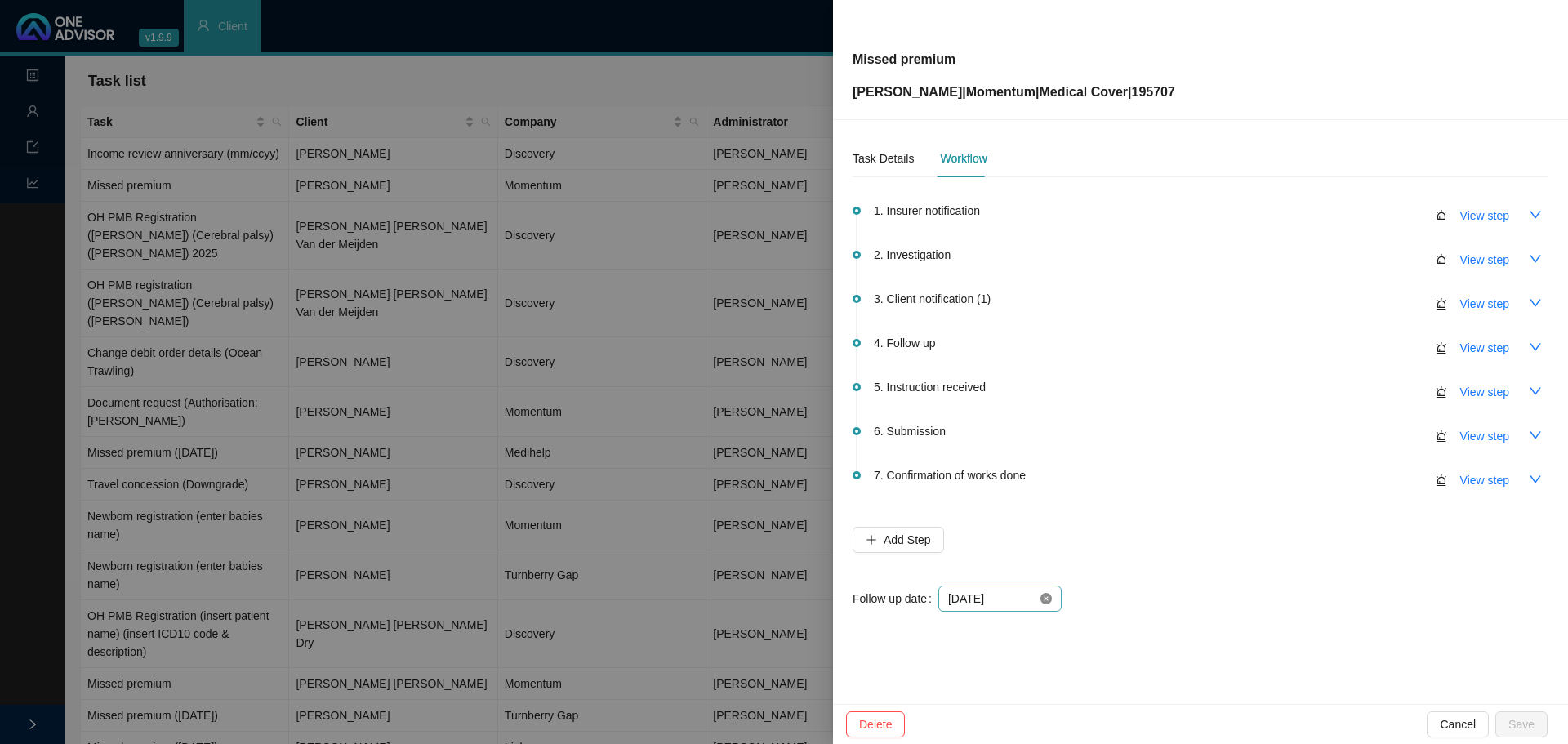
click at [1045, 598] on icon "close-circle" at bounding box center [1046, 598] width 11 height 11
click at [1045, 599] on div at bounding box center [1000, 599] width 103 height 18
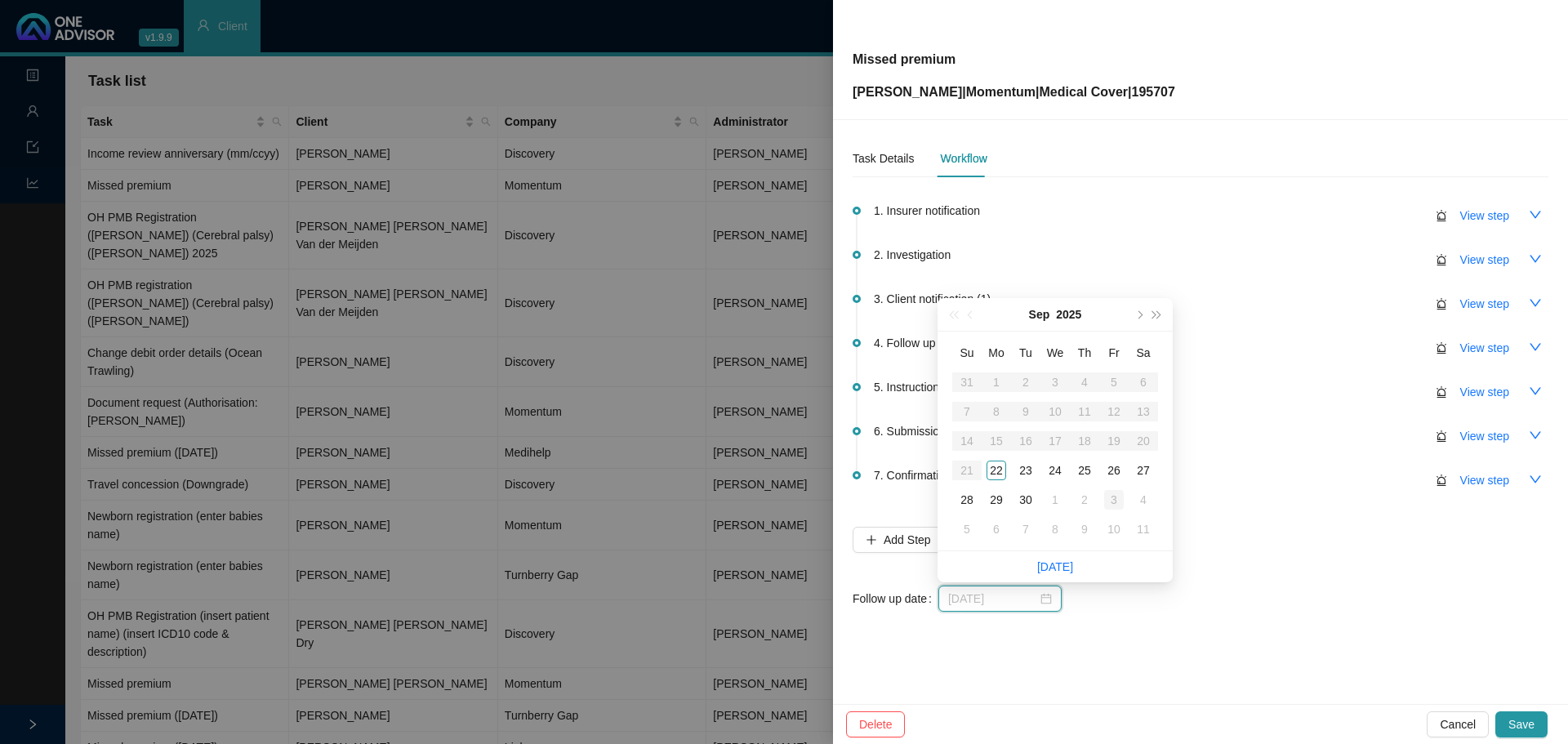
type input "2025-10-03"
click at [1118, 495] on div "3" at bounding box center [1114, 500] width 19 height 19
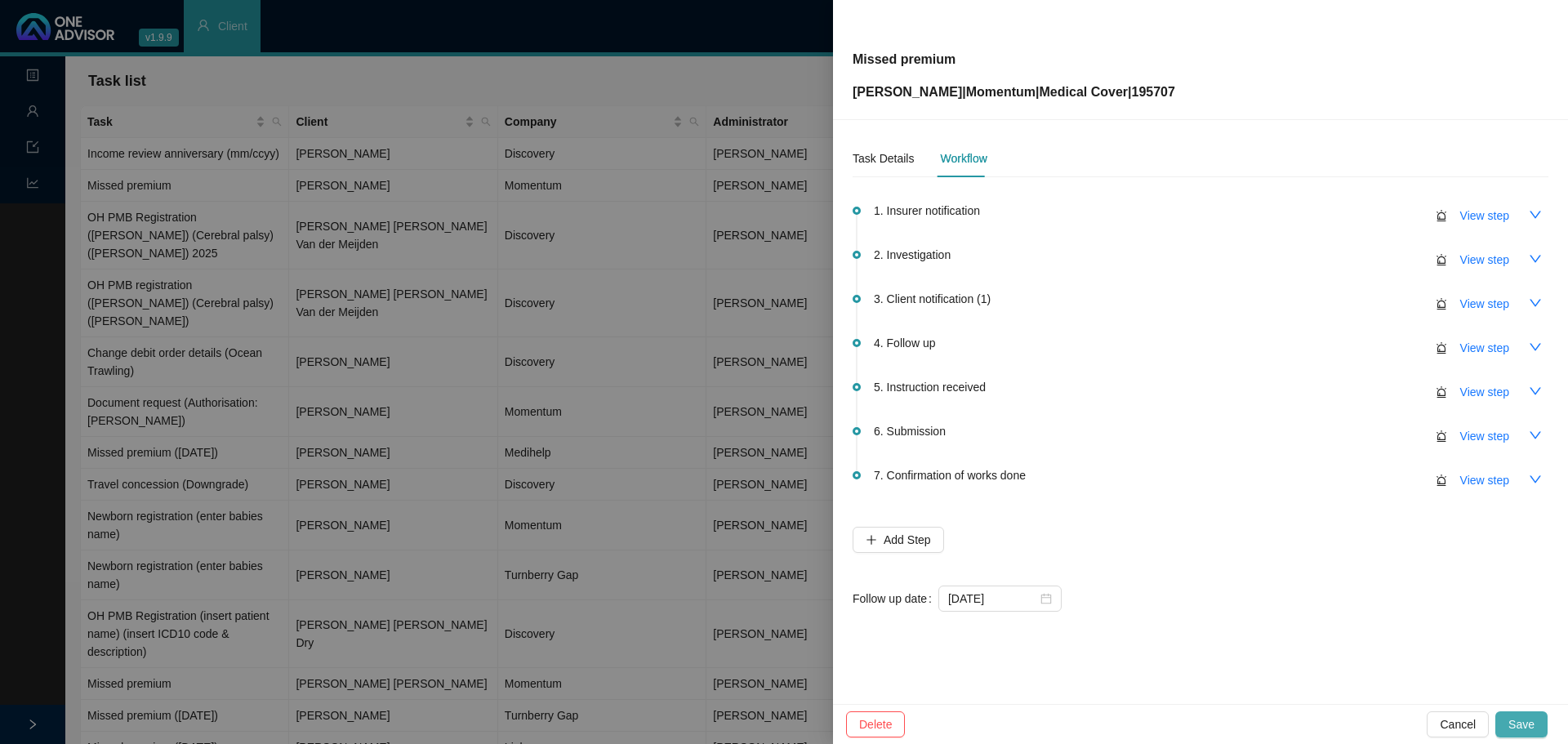
click at [1514, 724] on span "Save" at bounding box center [1522, 724] width 26 height 18
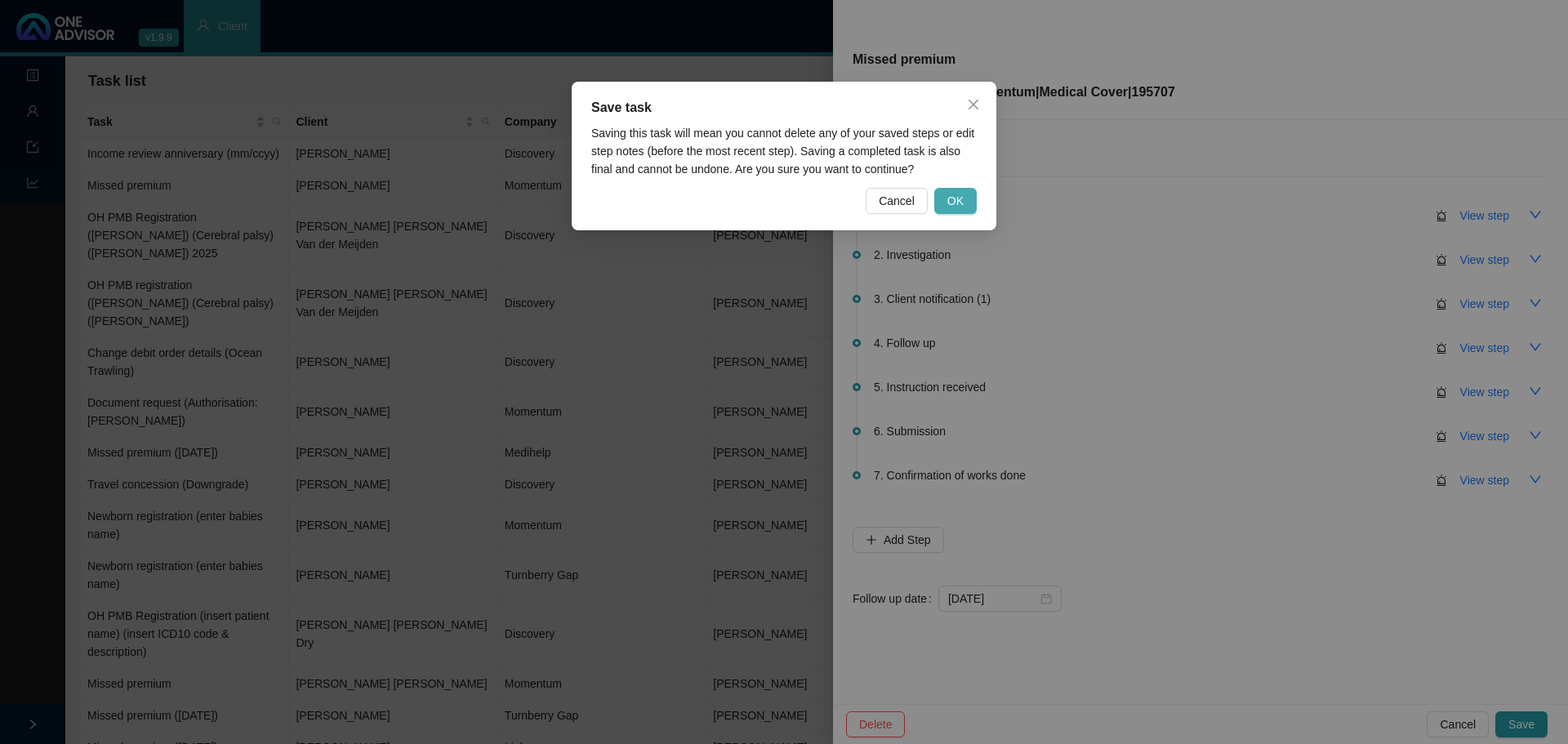
click at [966, 204] on button "OK" at bounding box center [955, 201] width 43 height 26
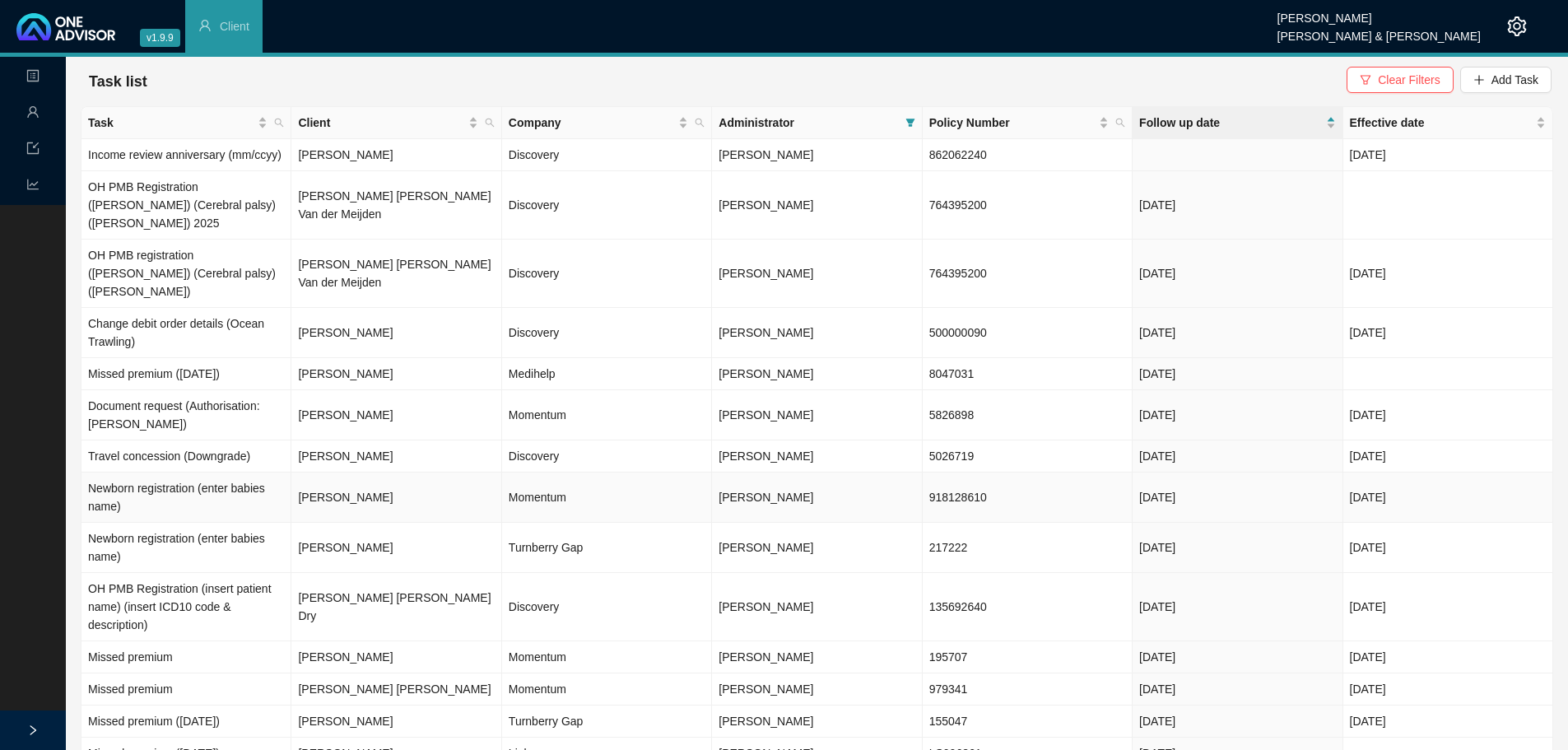
drag, startPoint x: 339, startPoint y: 468, endPoint x: 356, endPoint y: 460, distance: 18.8
click at [339, 472] on td "[PERSON_NAME]" at bounding box center [396, 497] width 210 height 50
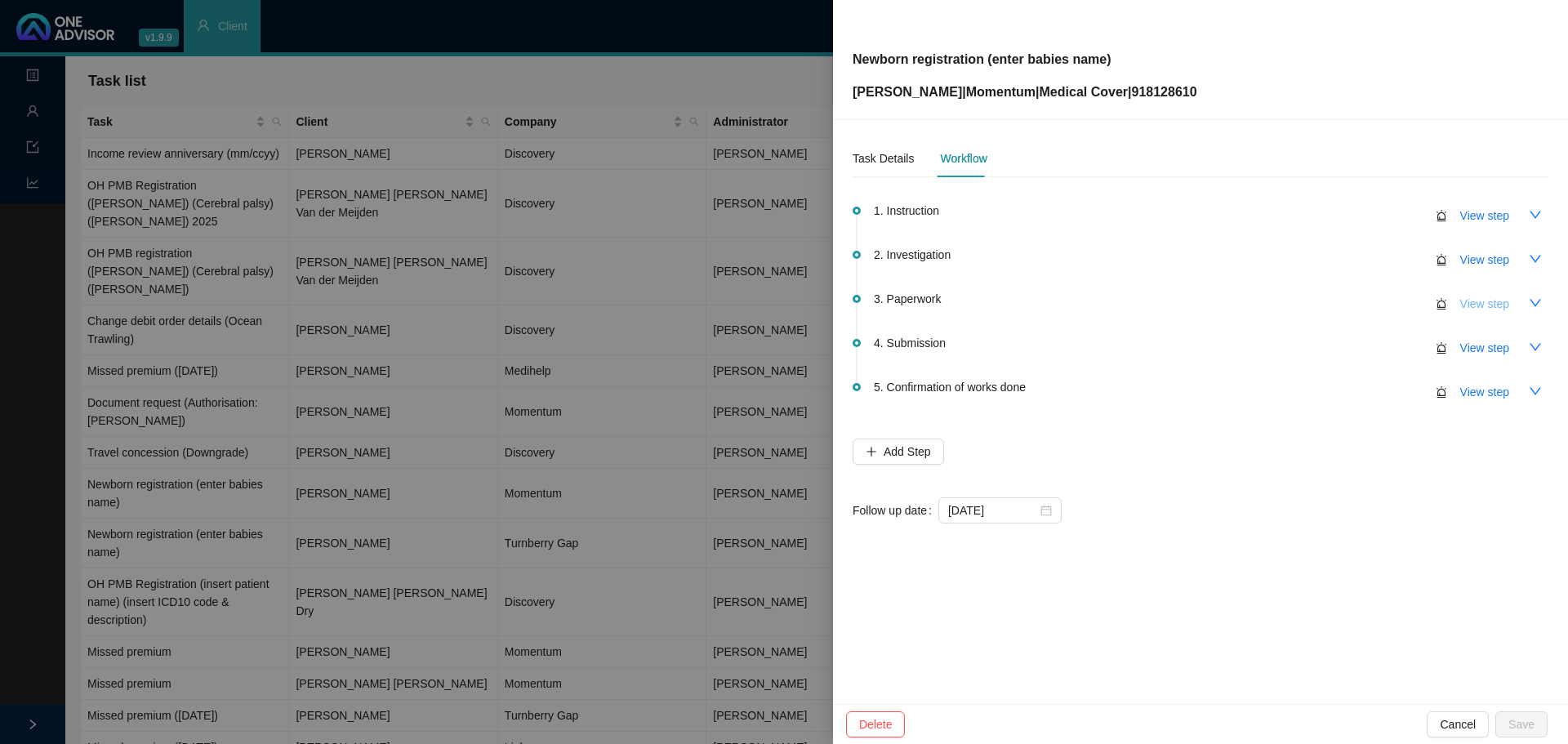
click at [1479, 309] on span "View step" at bounding box center [1485, 304] width 49 height 18
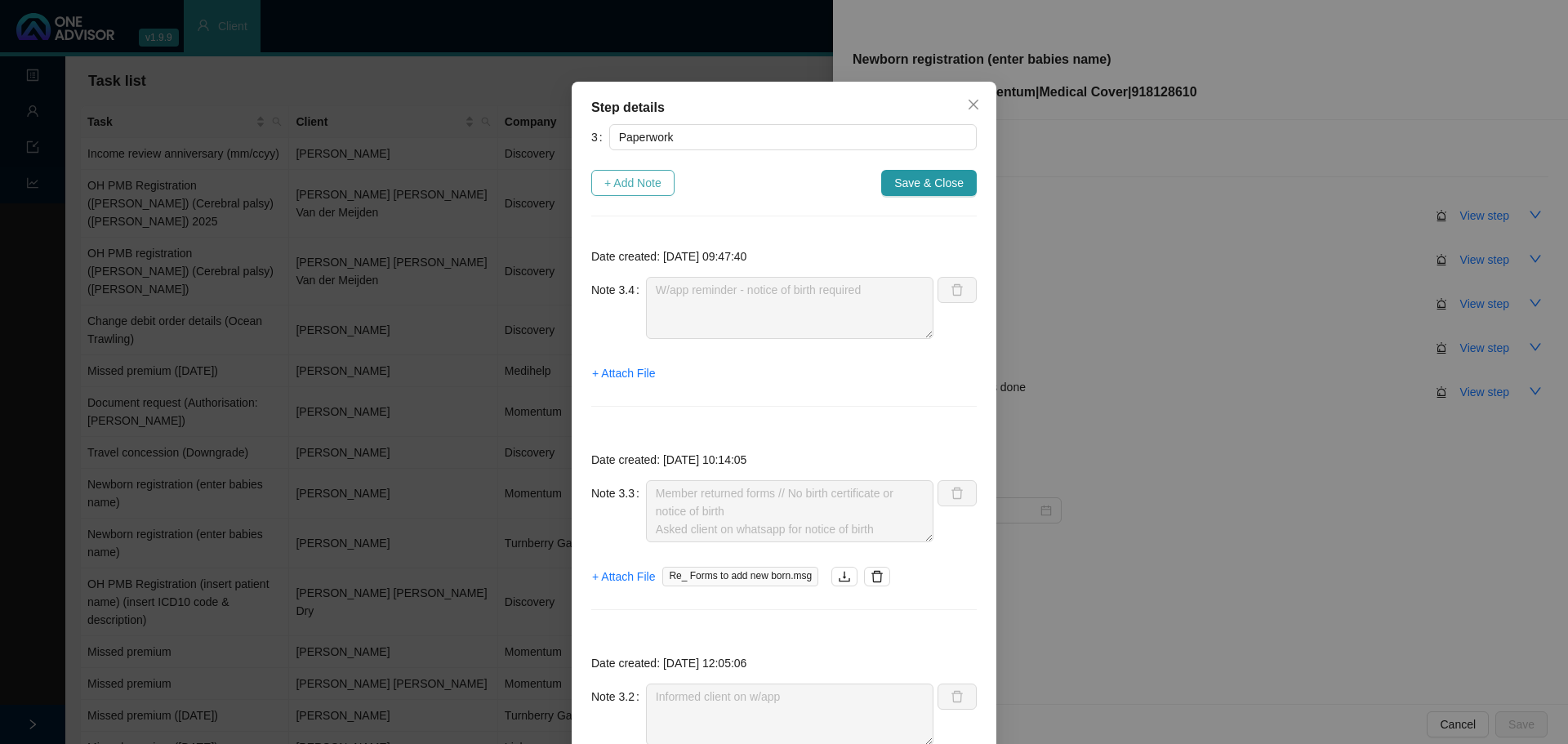
click at [611, 183] on span "+ Add Note" at bounding box center [632, 183] width 57 height 18
type textarea "W/app reminder - notice of birth required"
type textarea "Member returned forms // No birth certificate or notice of birth Asked client o…"
type textarea "Informed client on w/app"
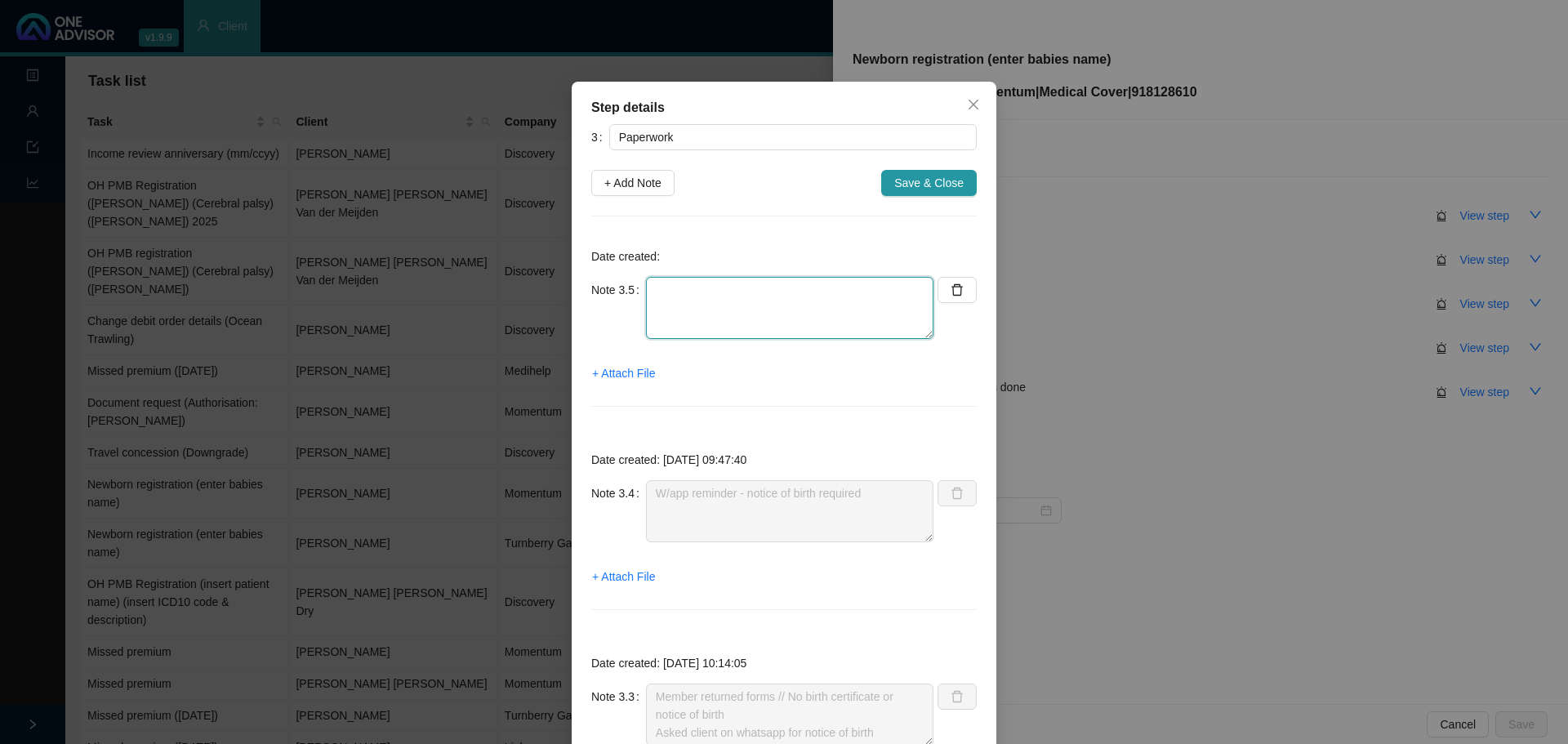
click at [686, 288] on textarea at bounding box center [790, 307] width 287 height 62
click at [629, 379] on span "+ Attach File" at bounding box center [623, 373] width 63 height 18
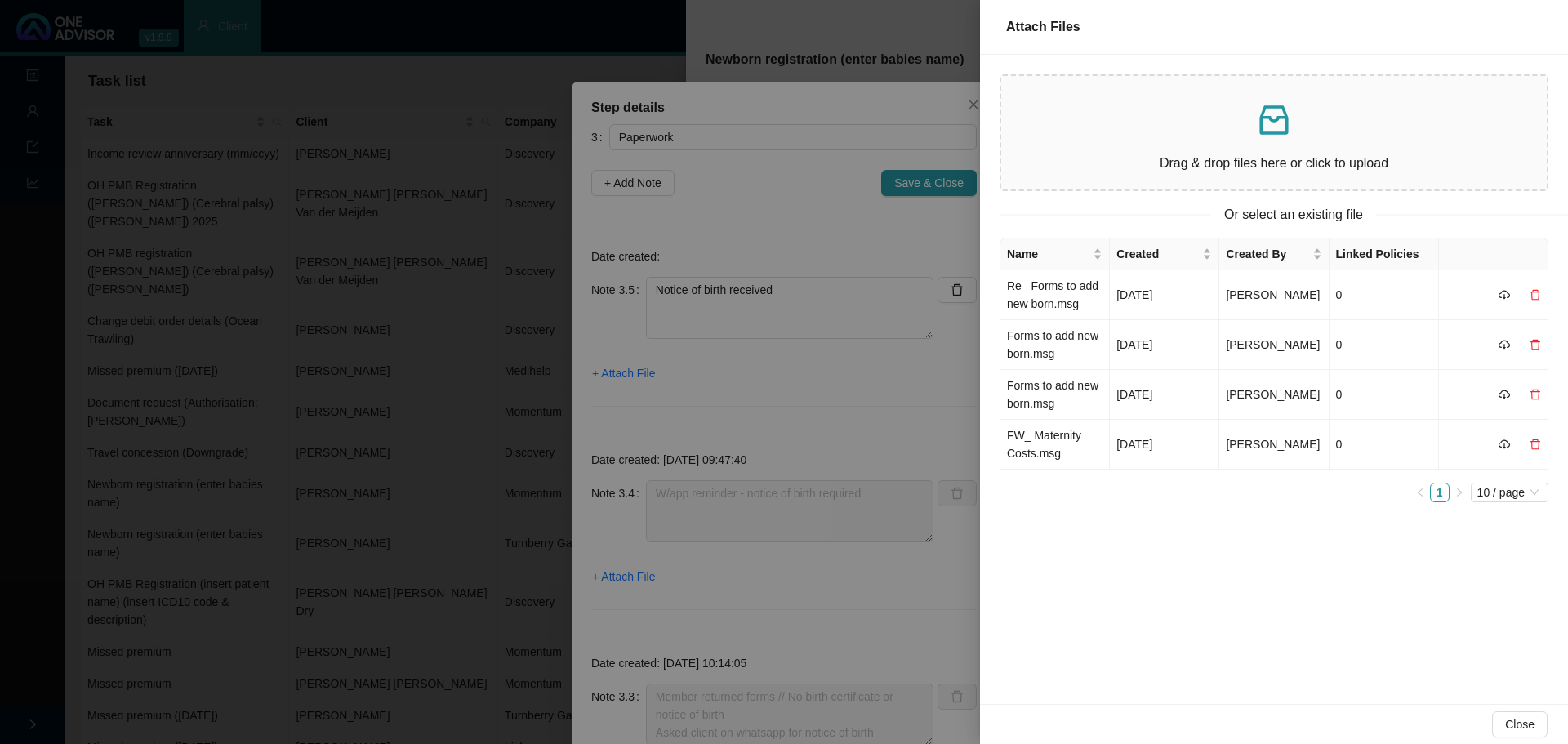
click at [851, 239] on div at bounding box center [784, 372] width 1568 height 744
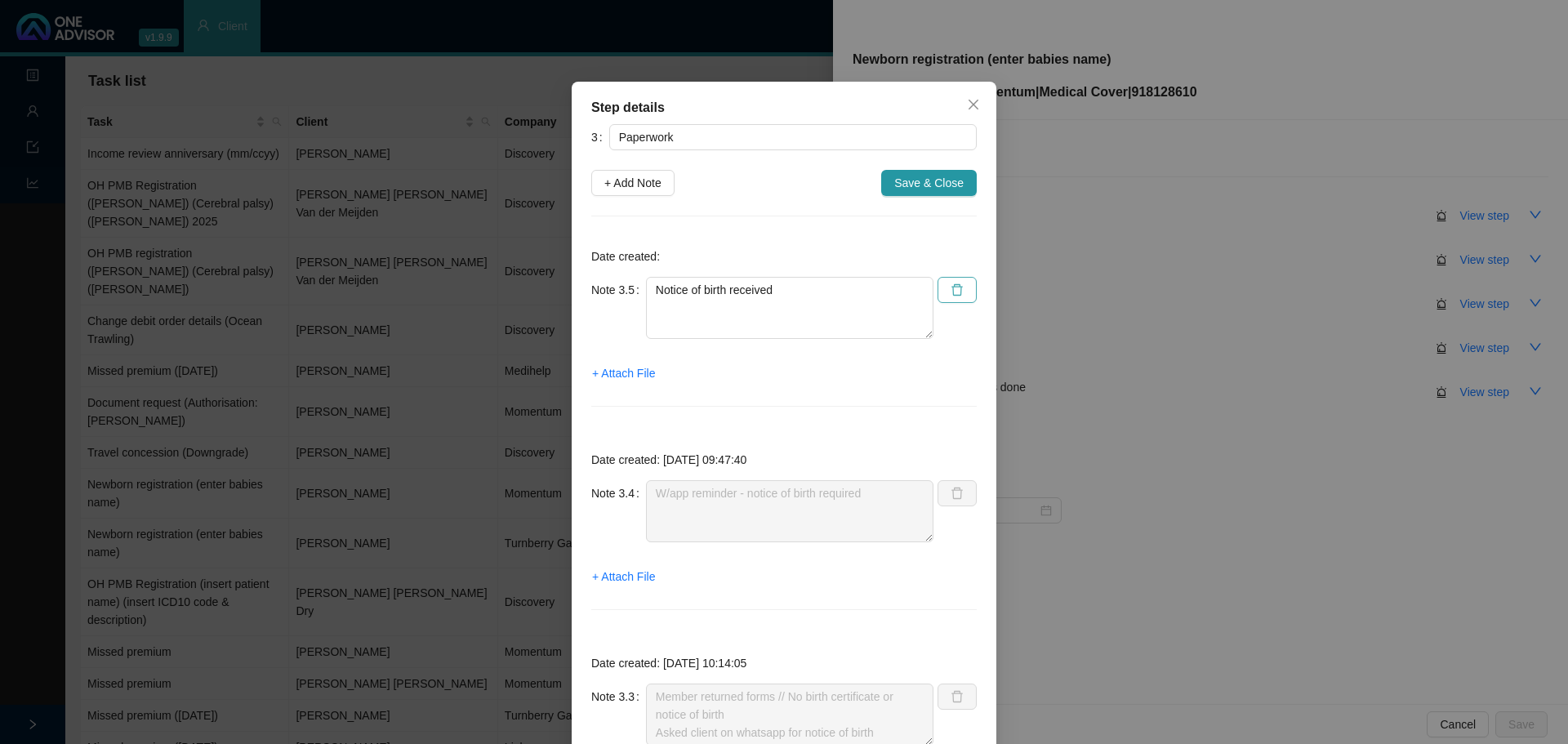
click at [951, 290] on icon "delete" at bounding box center [957, 290] width 13 height 13
type textarea "W/app reminder - notice of birth required"
type textarea "Member returned forms // No birth certificate or notice of birth Asked client o…"
type textarea "Informed client on w/app"
type textarea "Sent forms // requested birth certificate"
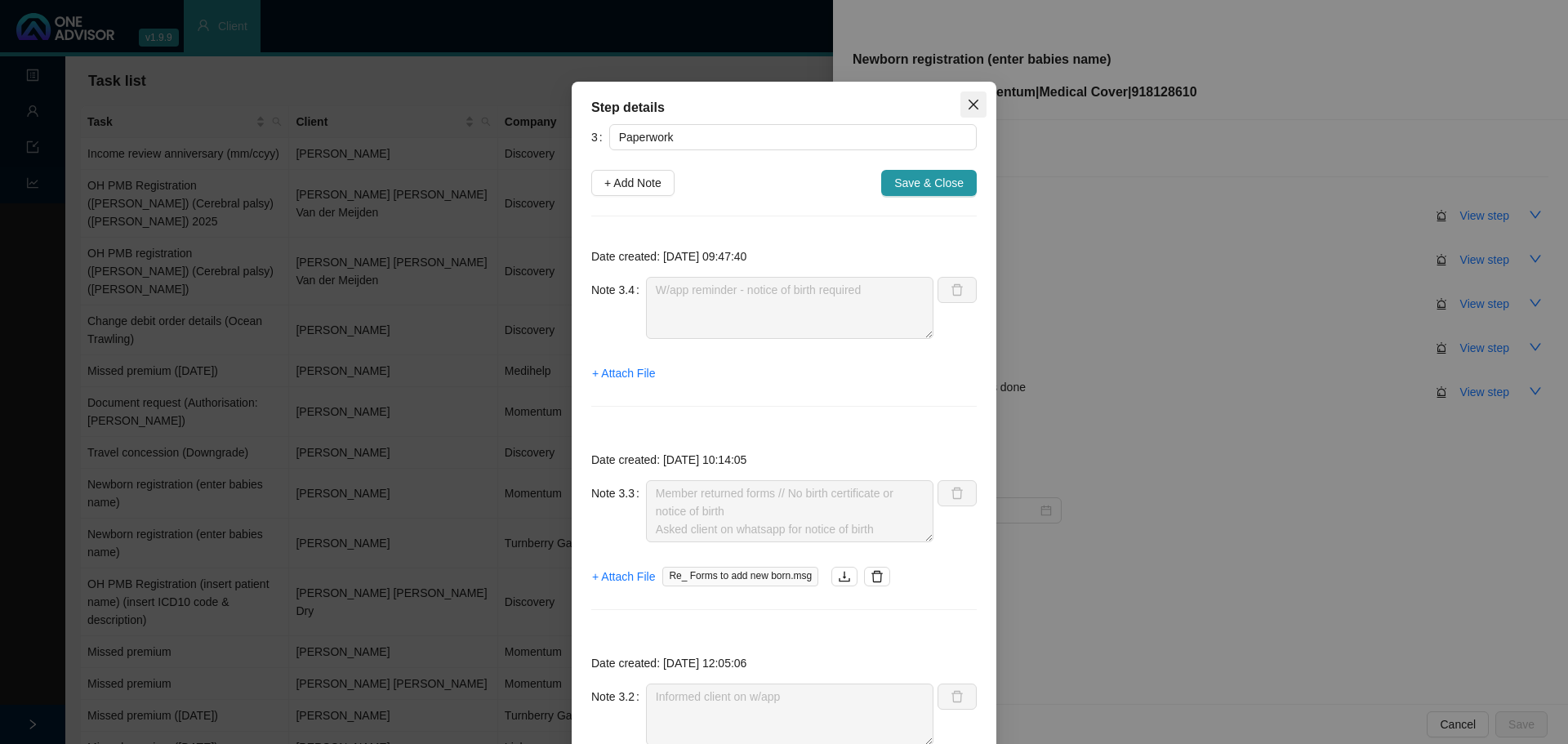
click at [968, 103] on icon "close" at bounding box center [973, 104] width 10 height 10
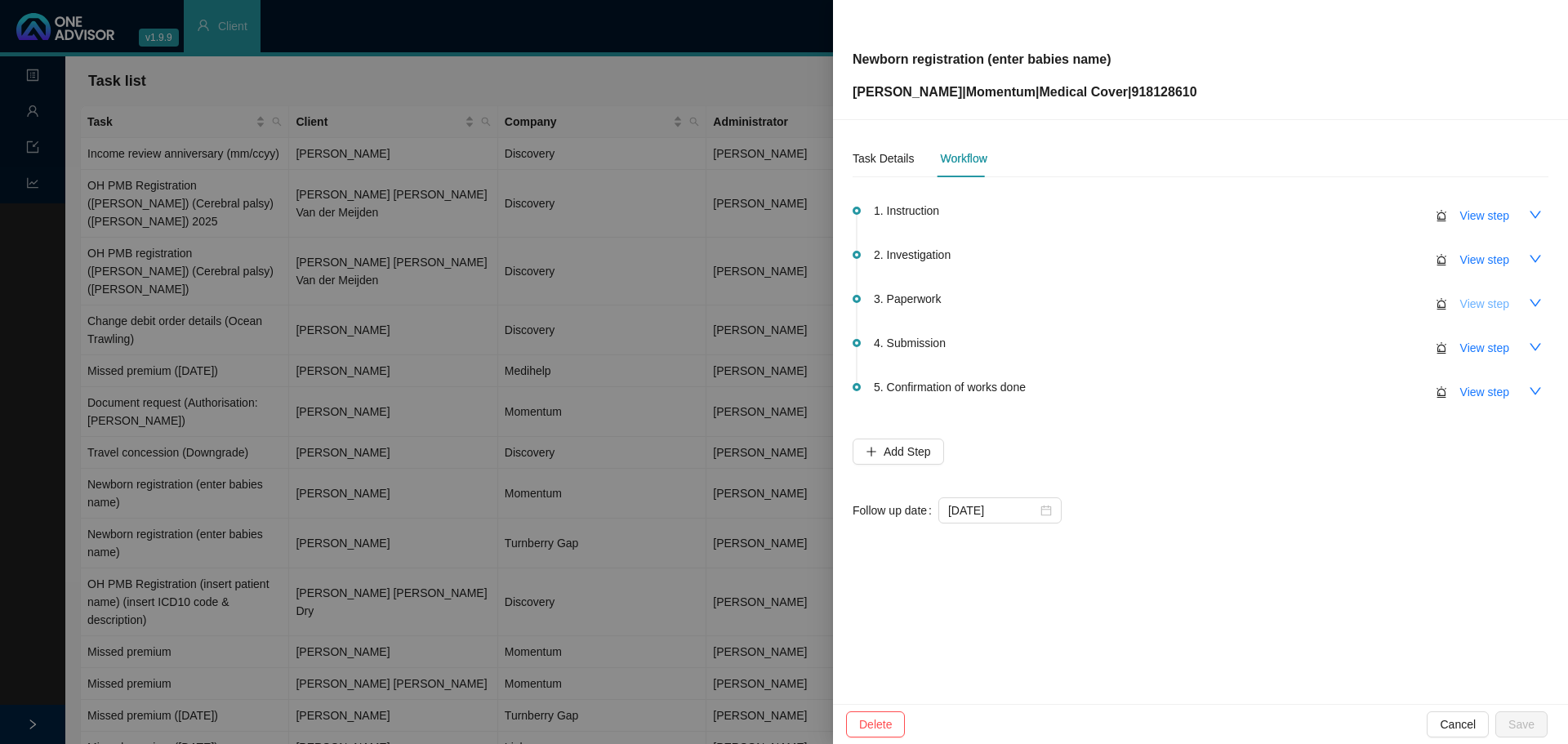
click at [1500, 310] on span "View step" at bounding box center [1485, 304] width 49 height 18
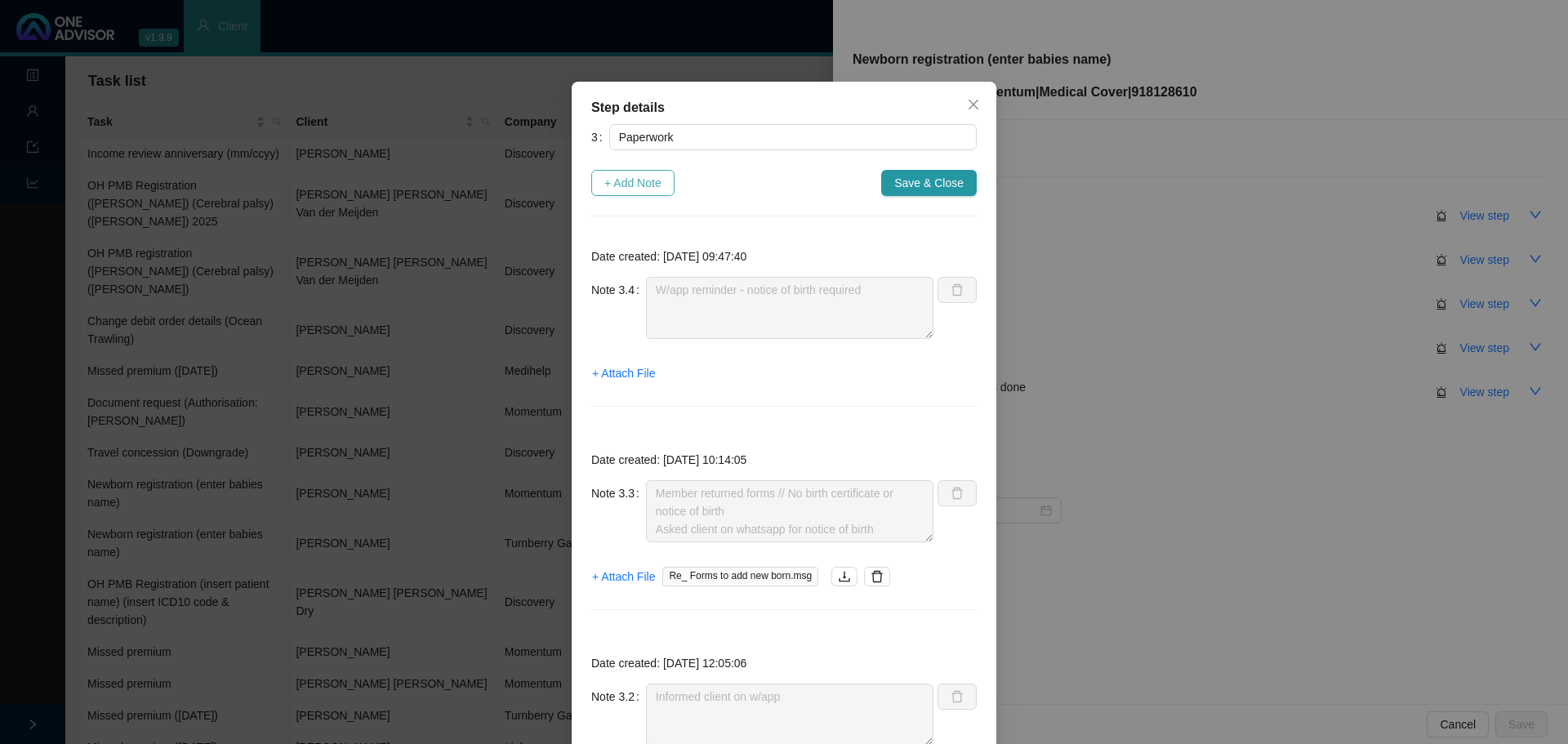
click at [620, 188] on span "+ Add Note" at bounding box center [632, 183] width 57 height 18
type textarea "W/app reminder - notice of birth required"
type textarea "Member returned forms // No birth certificate or notice of birth Asked client o…"
type textarea "Informed client on w/app"
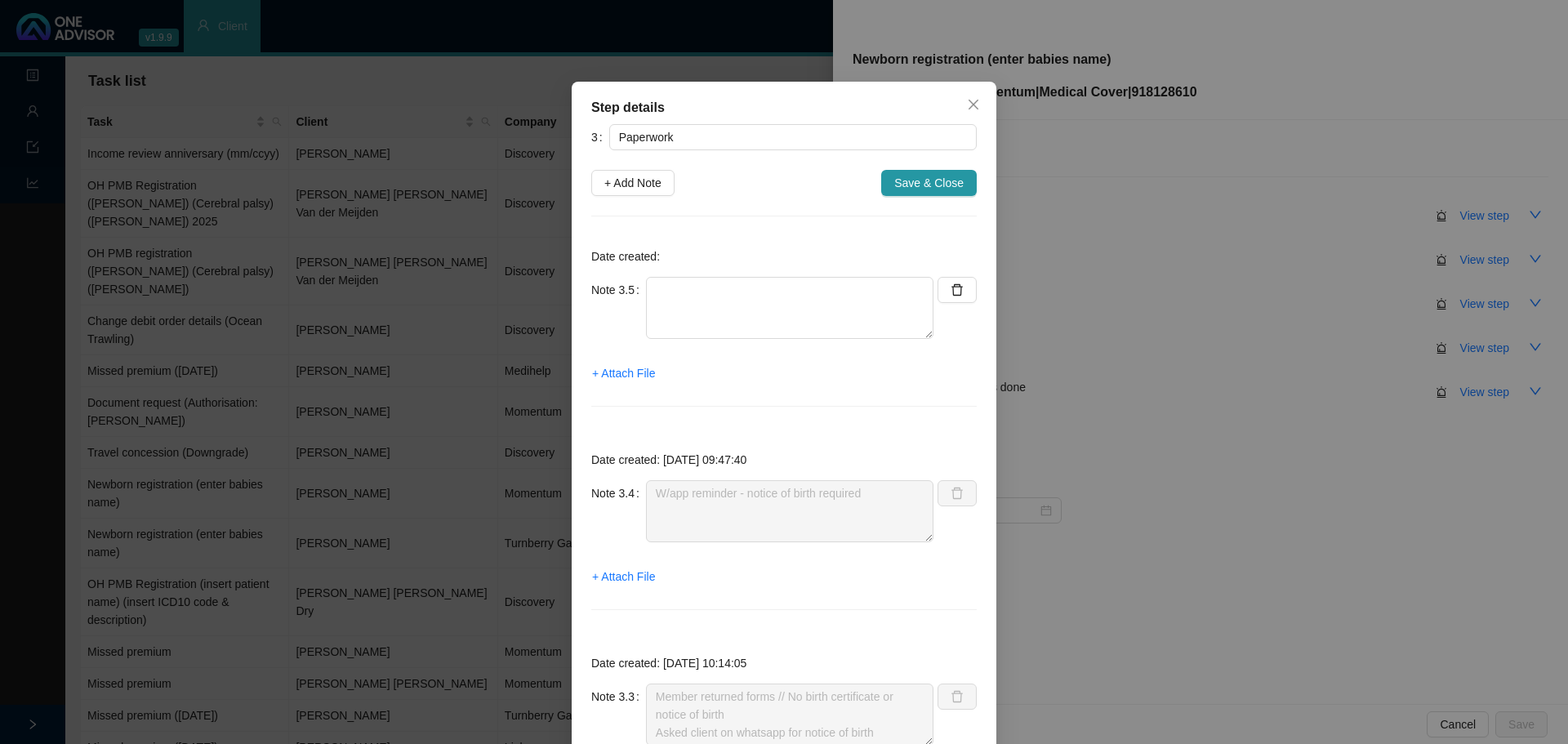
click at [695, 342] on div "Note 3.5" at bounding box center [762, 317] width 342 height 81
click at [704, 284] on textarea at bounding box center [790, 307] width 287 height 62
type textarea "Notice of birth received (invalid info on the sheet of paper)"
click at [619, 371] on span "+ Attach File" at bounding box center [623, 373] width 63 height 18
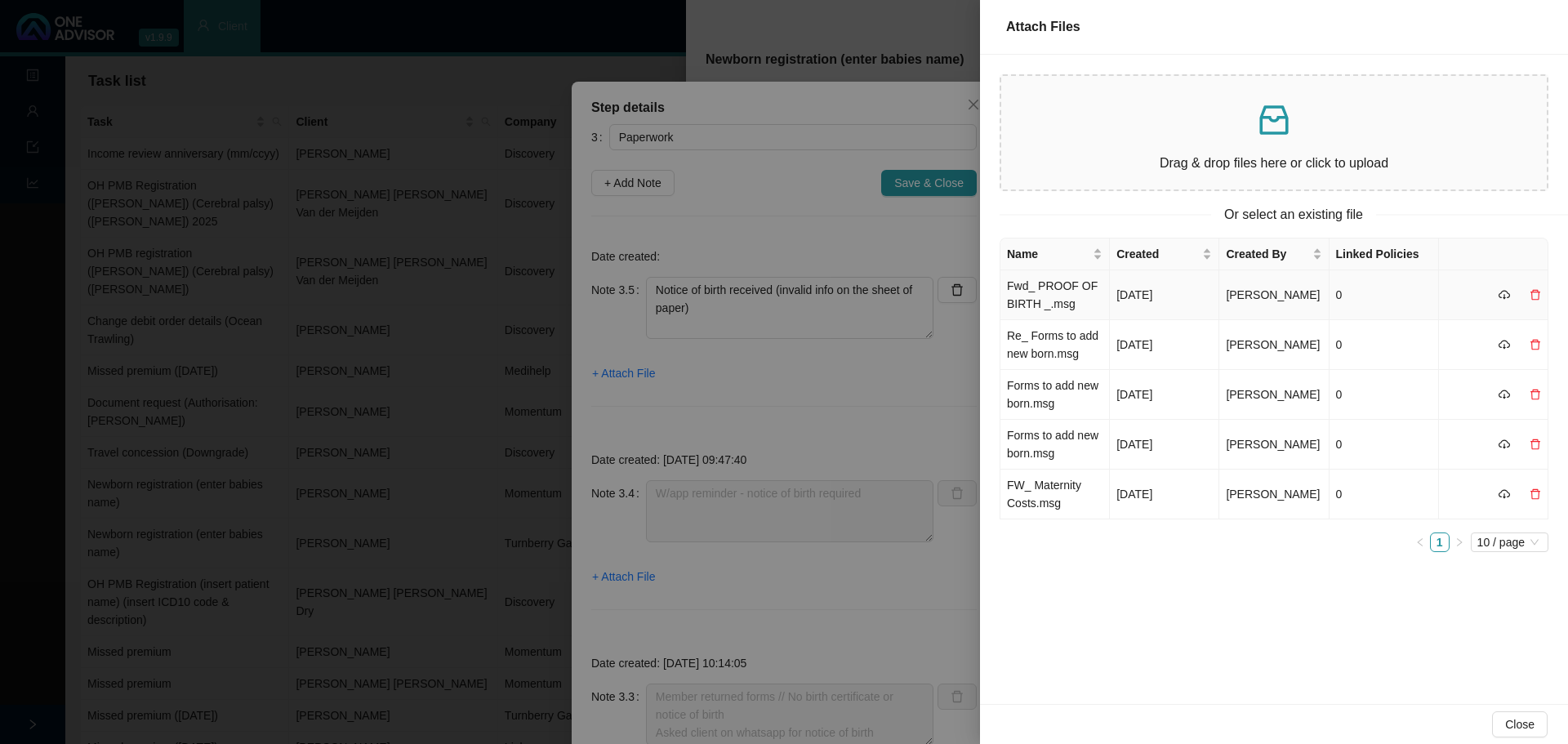
click at [1035, 293] on td "Fwd_ PROOF OF BIRTH _.msg" at bounding box center [1055, 295] width 109 height 50
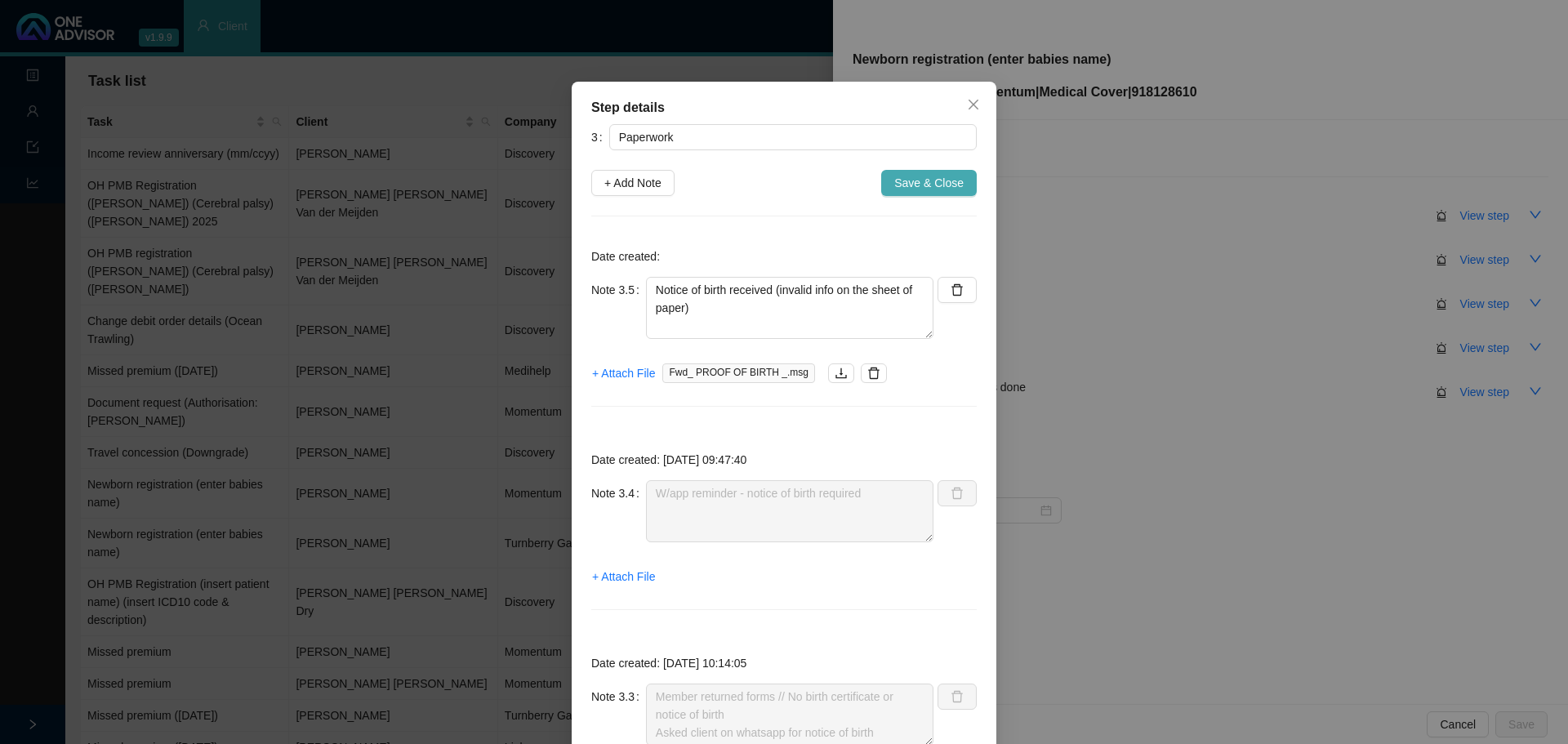
click at [932, 188] on span "Save & Close" at bounding box center [929, 183] width 69 height 18
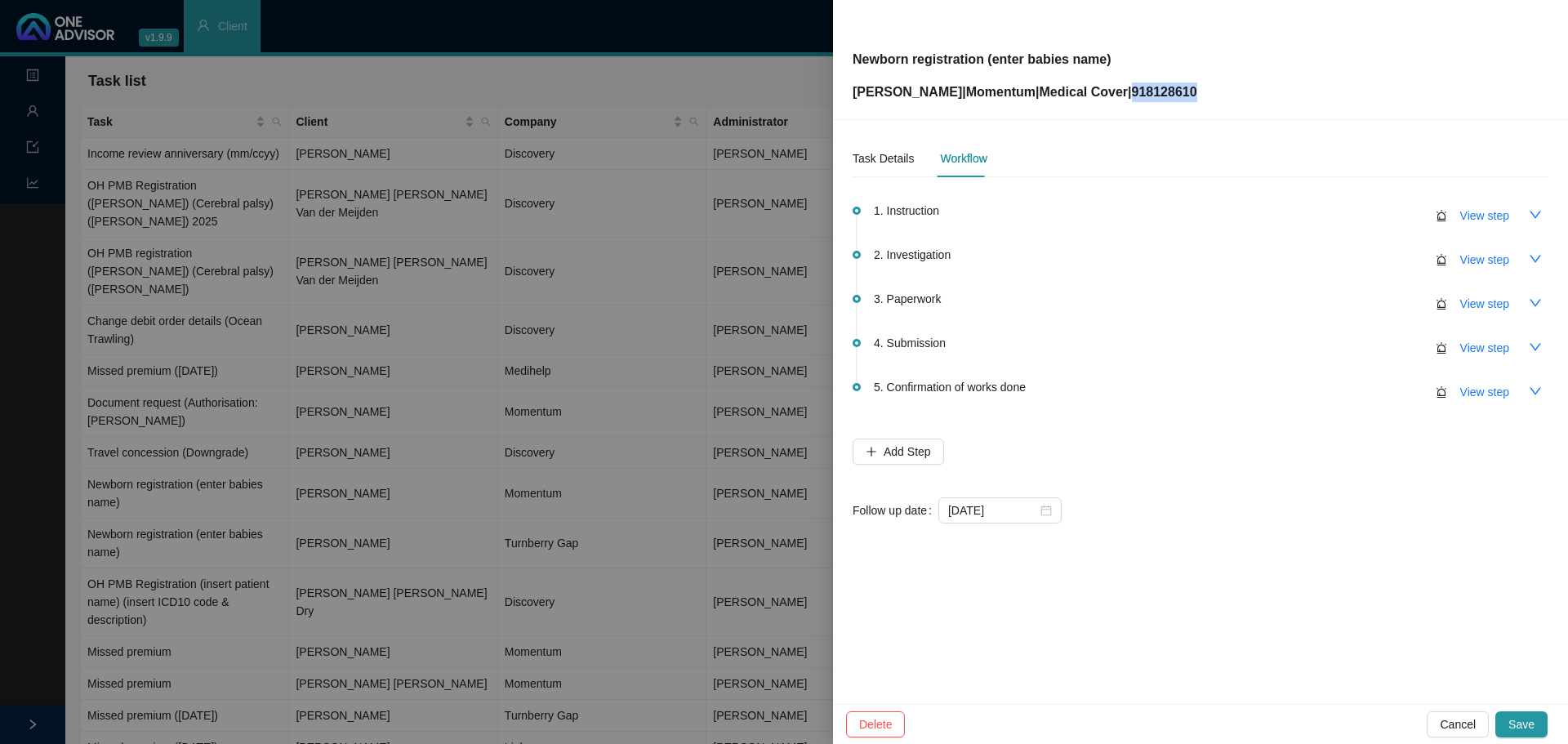
drag, startPoint x: 1183, startPoint y: 88, endPoint x: 1114, endPoint y: 85, distance: 69.1
click at [1114, 85] on div "Newborn registration (enter babies name) Tegan Young | Momentum | Medical Cover…" at bounding box center [1200, 60] width 696 height 85
copy p "918128610"
click at [1476, 354] on span "View step" at bounding box center [1485, 347] width 49 height 18
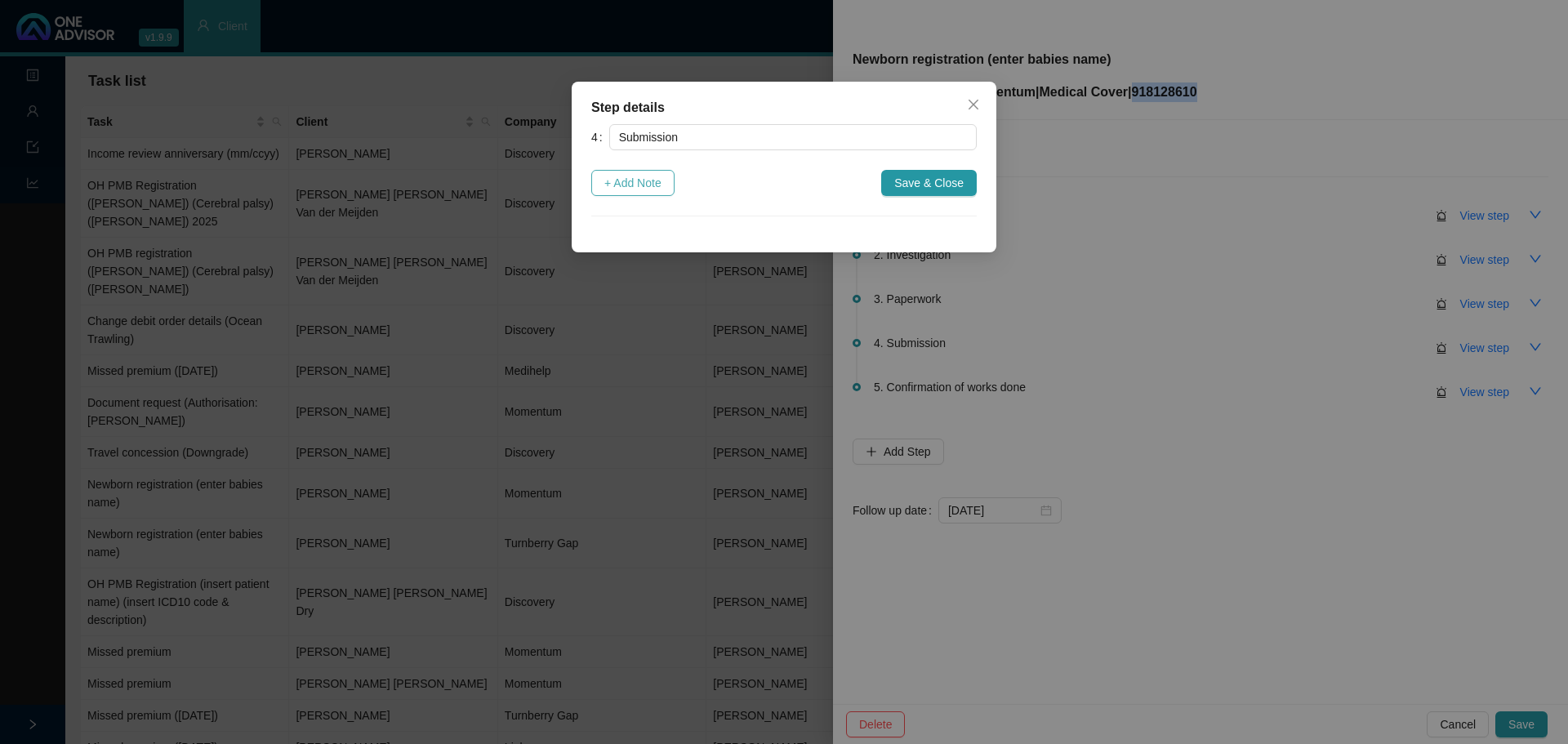
click at [647, 178] on span "+ Add Note" at bounding box center [632, 183] width 57 height 18
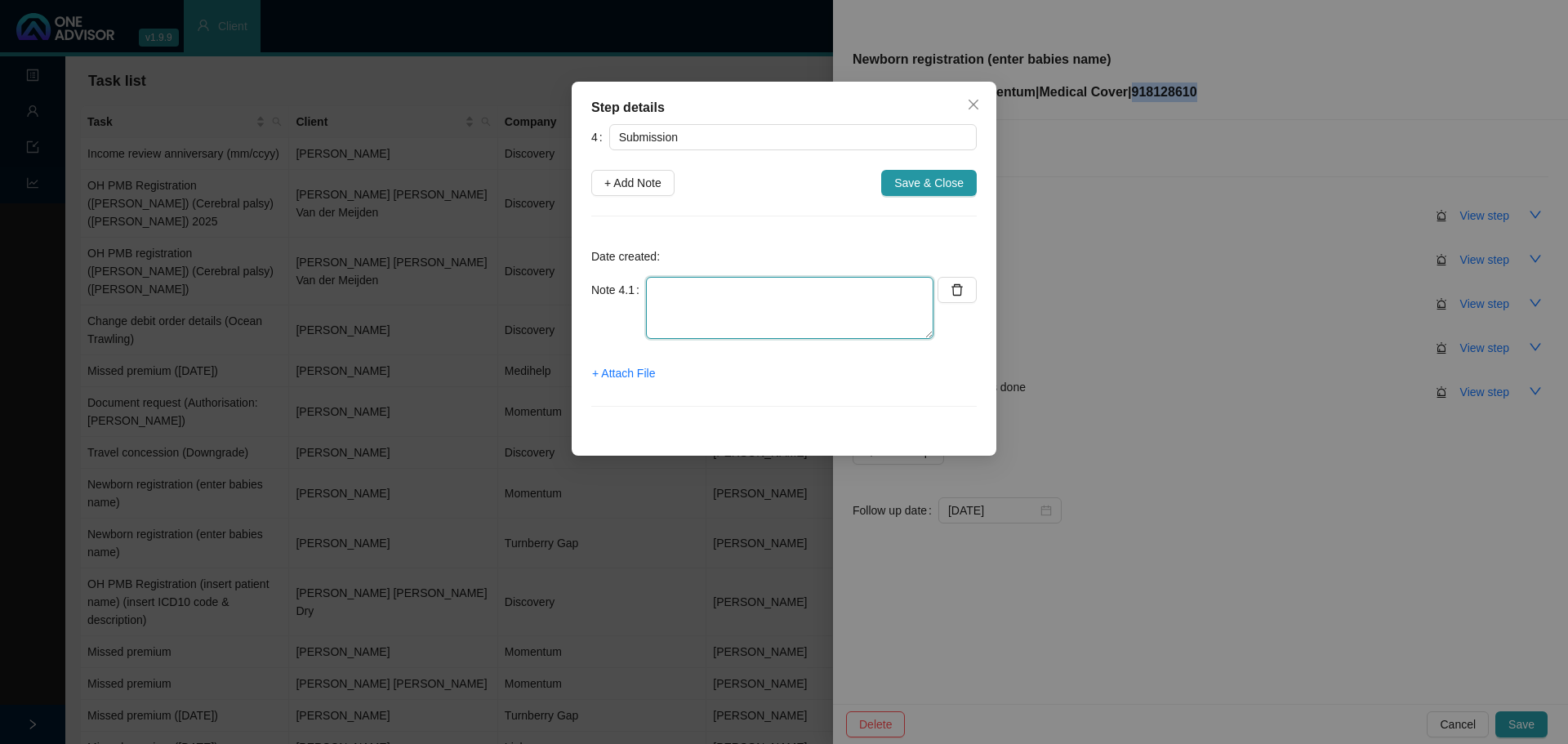
click at [682, 302] on textarea at bounding box center [790, 307] width 287 height 62
click at [624, 383] on button "+ Attach File" at bounding box center [623, 373] width 65 height 26
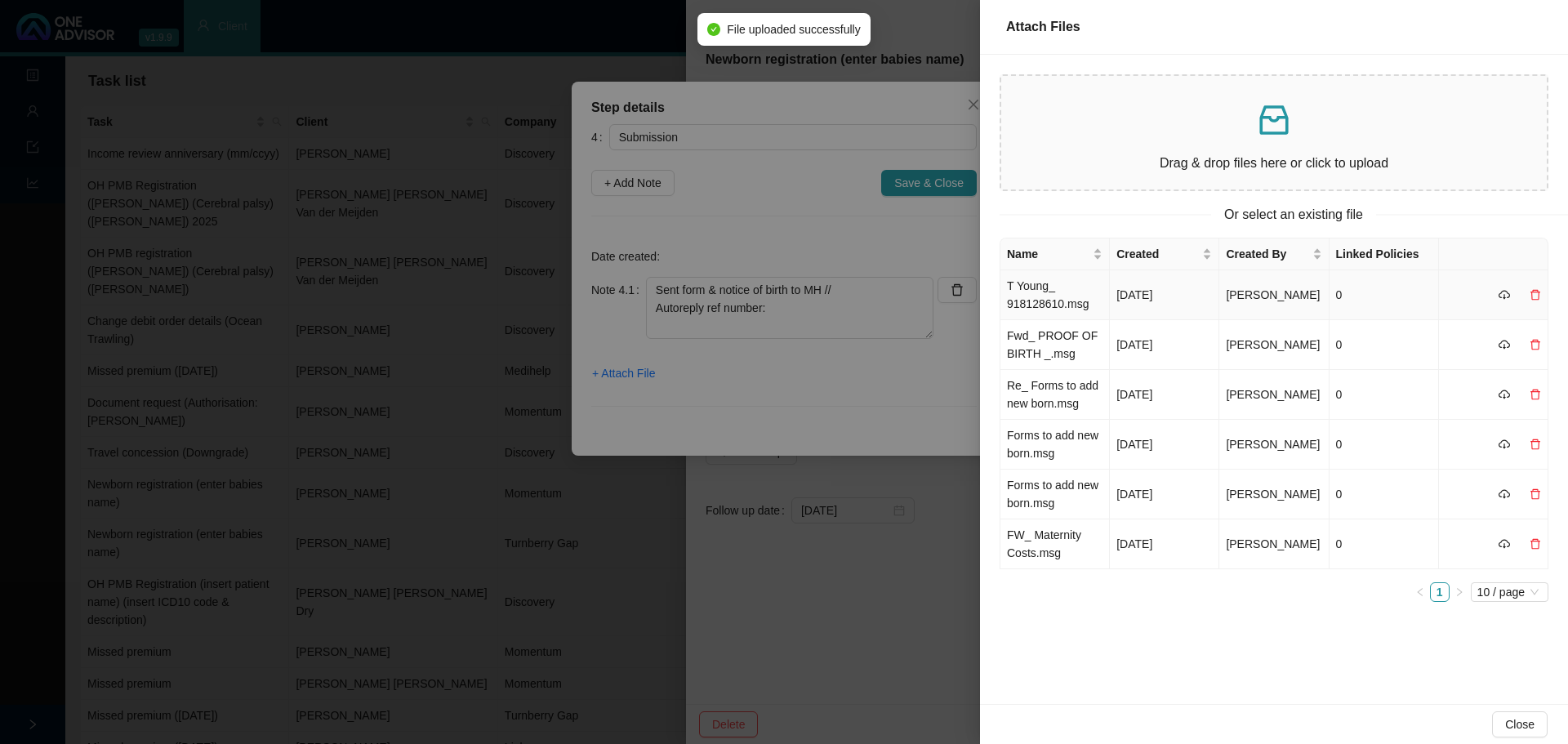
click at [1031, 306] on td "T Young_ 918128610.msg" at bounding box center [1055, 295] width 109 height 50
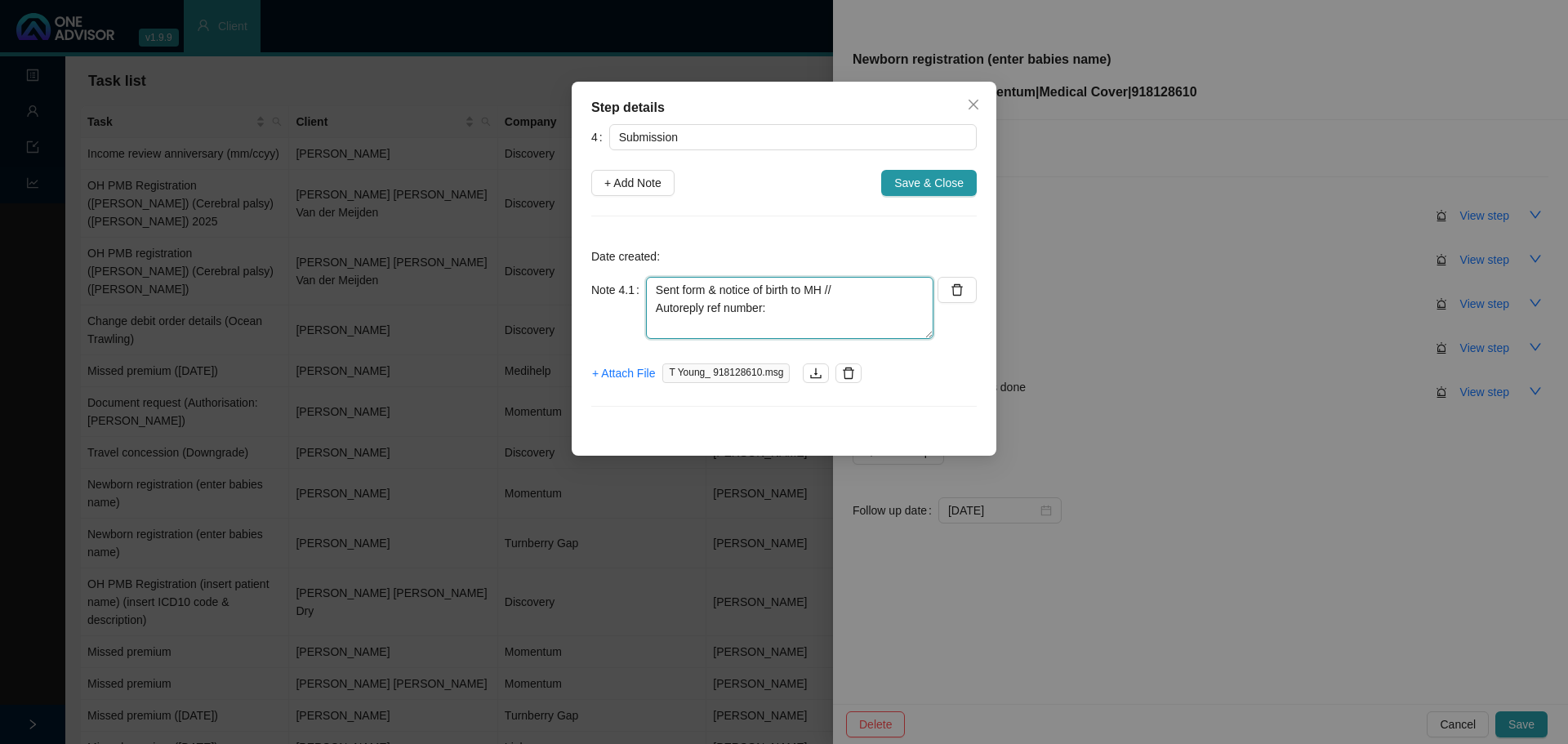
click at [787, 299] on textarea "Sent form & notice of birth to MH // Autoreply ref number:" at bounding box center [790, 307] width 287 height 62
paste textarea "699078543."
click at [765, 305] on textarea "Sent form & notice of birth to MH // Autoreply ref number:699078543." at bounding box center [790, 307] width 287 height 62
click at [852, 310] on textarea "Sent form & notice of birth to MH // Autoreply ref number: 699078543." at bounding box center [790, 307] width 287 height 62
type textarea "Sent form & notice of birth to MH // Autoreply ref number: 699078543"
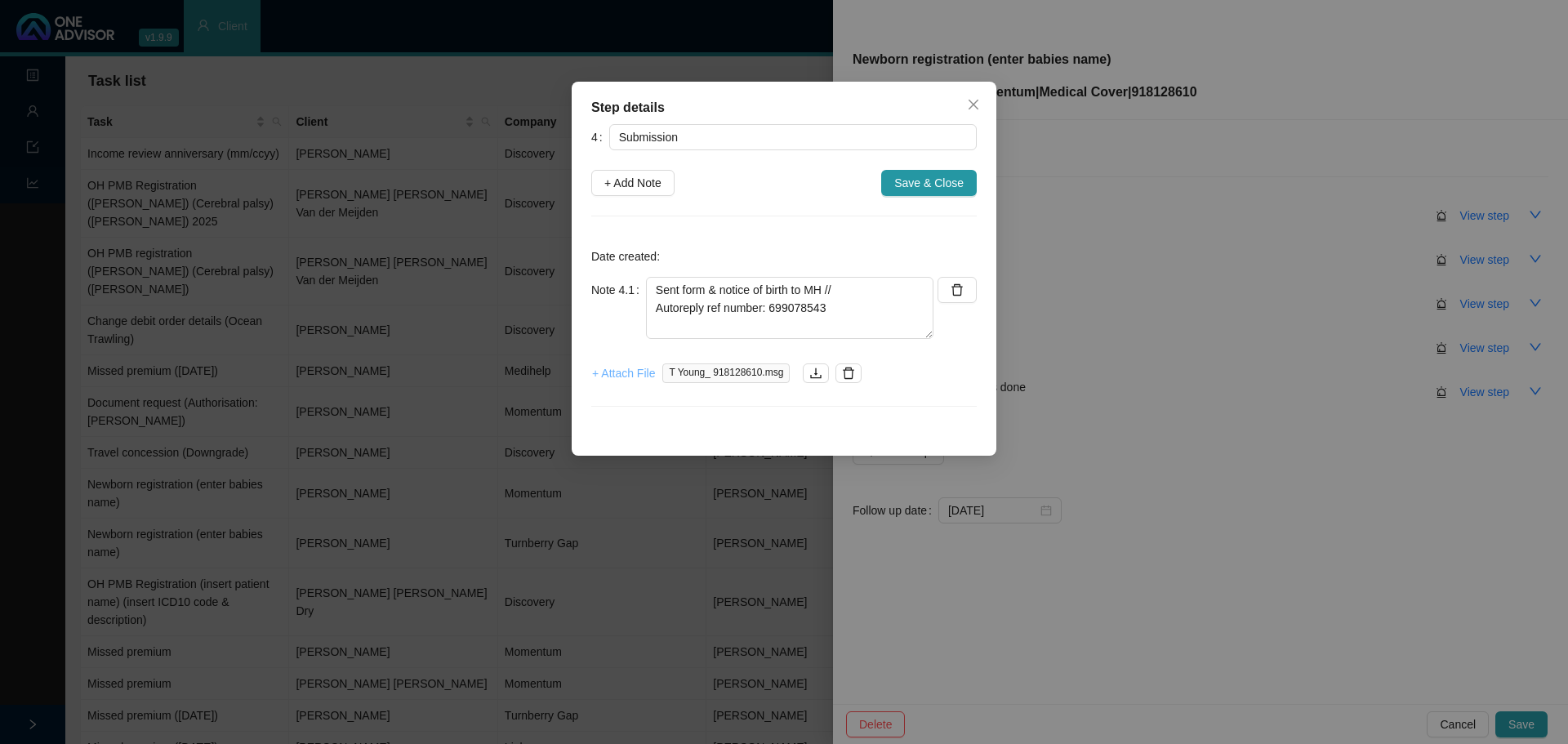
click at [621, 381] on span "+ Attach File" at bounding box center [623, 373] width 63 height 18
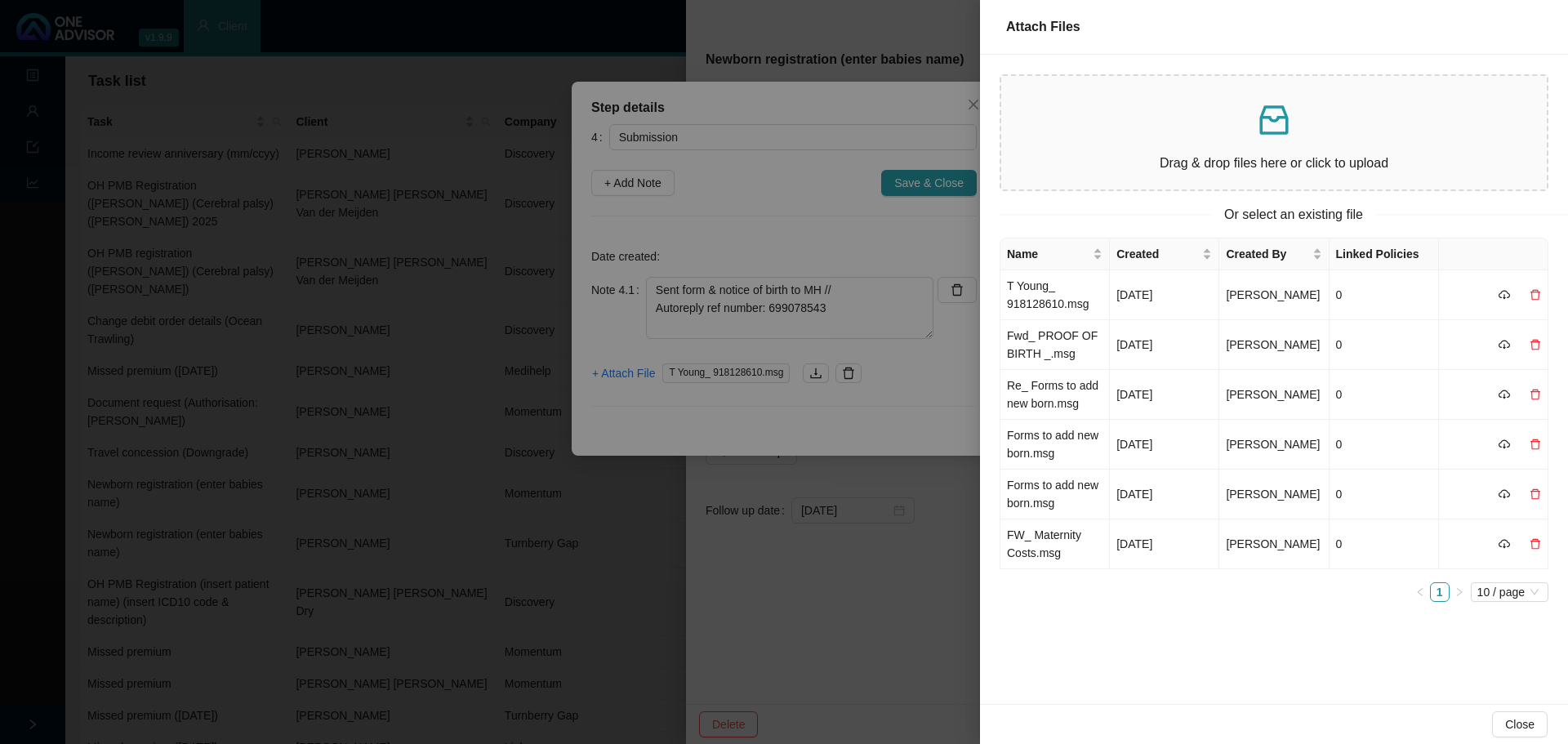
click at [1213, 157] on p "Drag & drop files here or click to upload" at bounding box center [1274, 162] width 519 height 20
click at [1303, 136] on p at bounding box center [1274, 120] width 519 height 39
click at [1279, 140] on div "Drag & drop files here or click to upload" at bounding box center [1274, 133] width 519 height 88
drag, startPoint x: 1022, startPoint y: 295, endPoint x: 857, endPoint y: 298, distance: 165.0
click at [1022, 295] on td "RE_ T Young_ 918128610.msg" at bounding box center [1055, 295] width 109 height 50
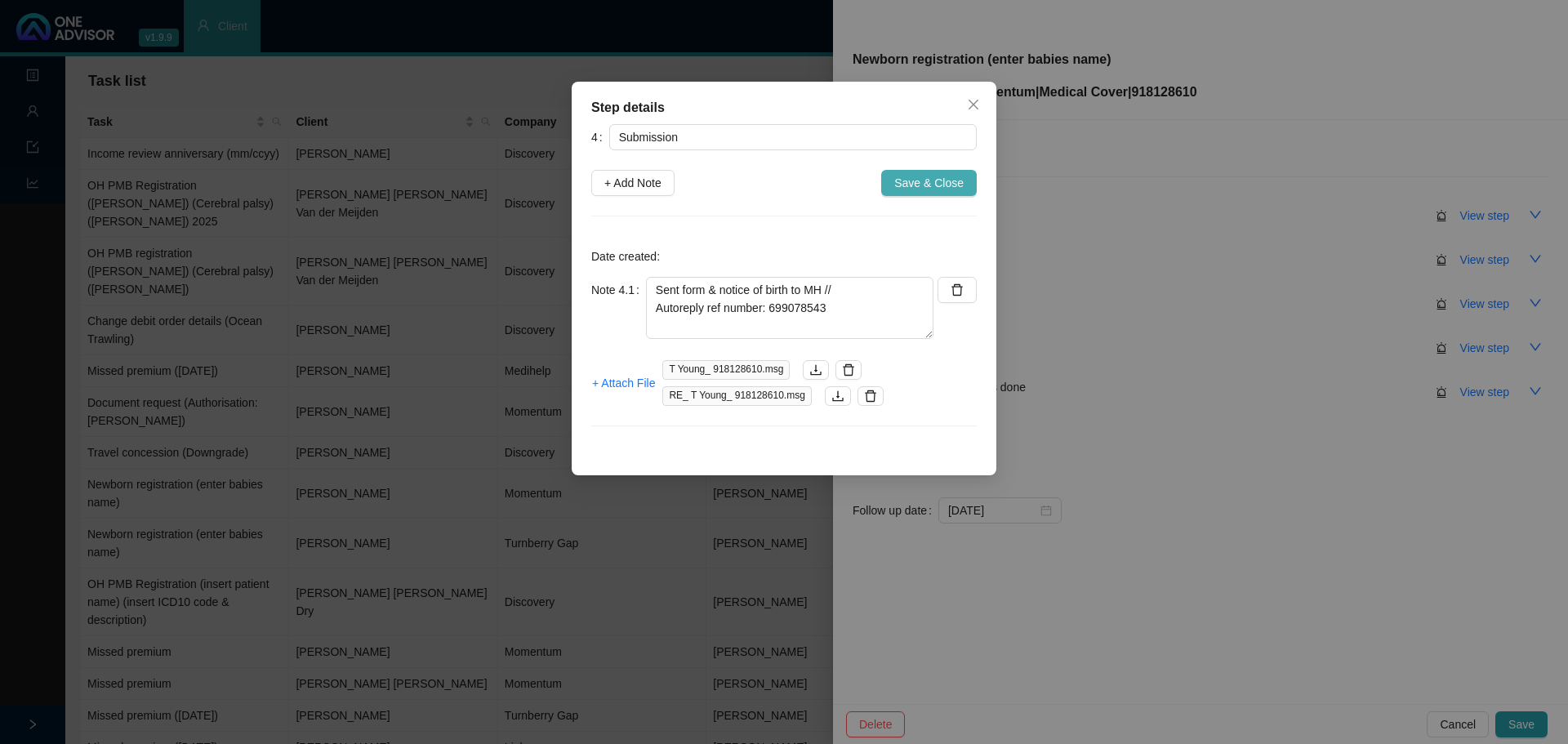
click at [905, 184] on span "Save & Close" at bounding box center [929, 183] width 69 height 18
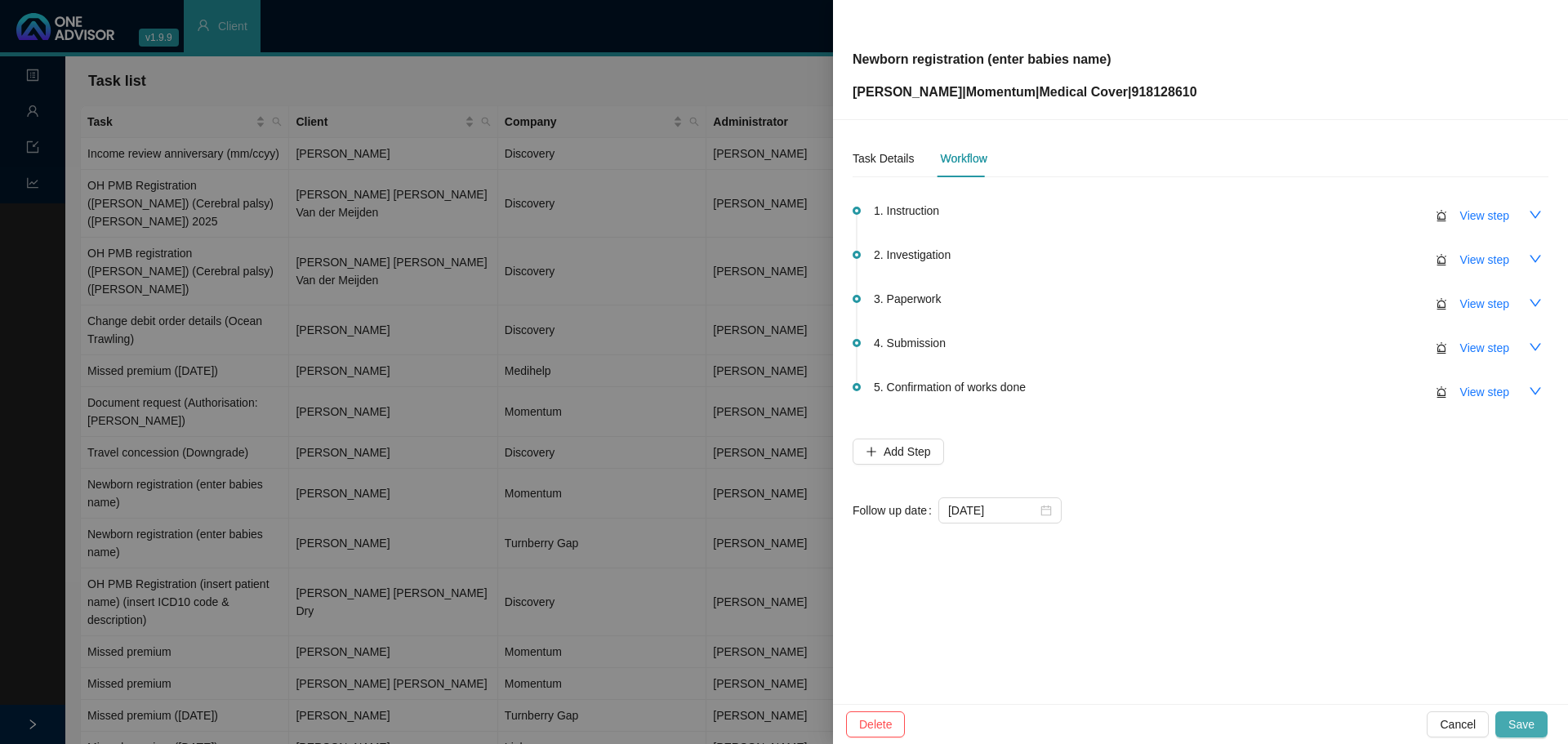
click at [1516, 723] on span "Save" at bounding box center [1522, 724] width 26 height 18
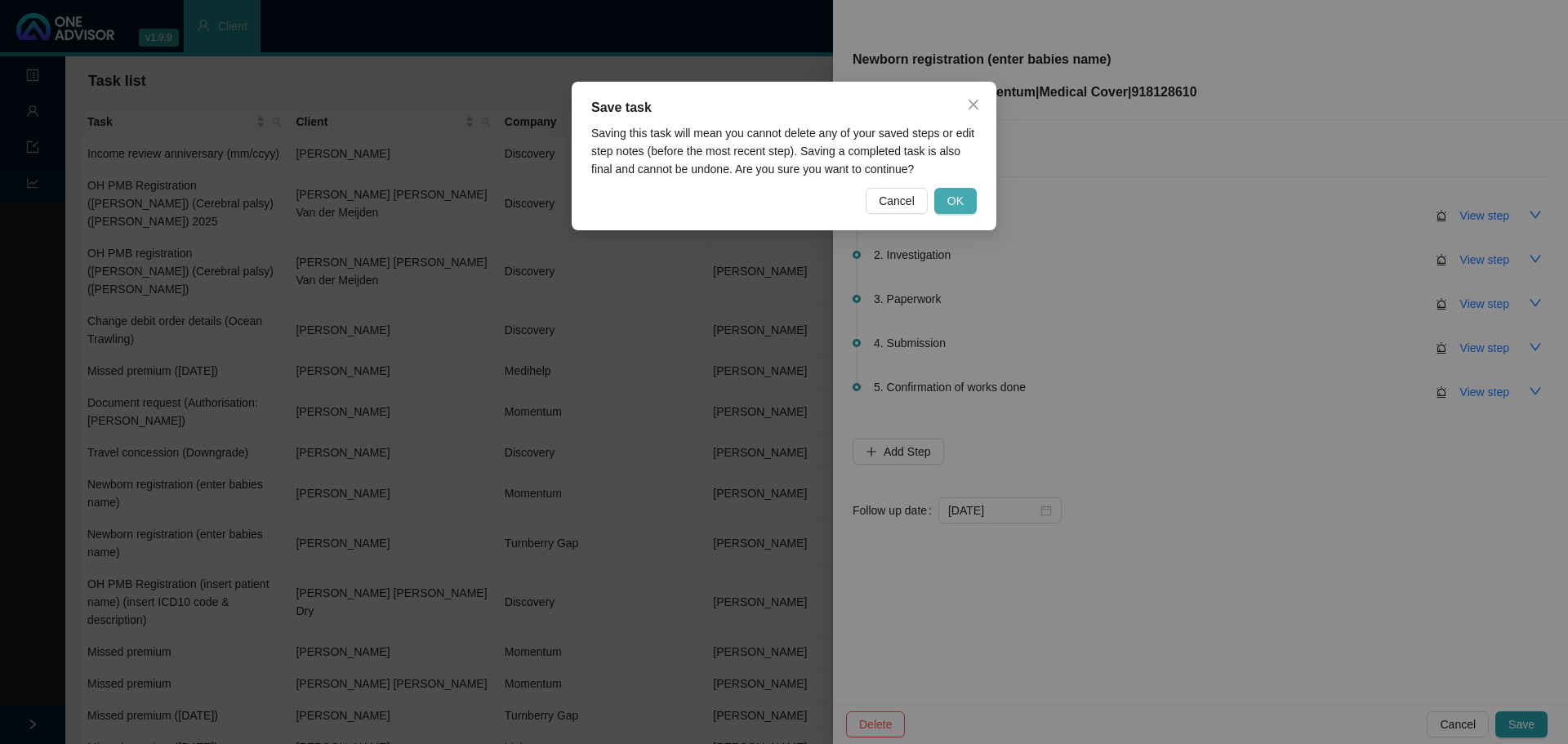
drag, startPoint x: 951, startPoint y: 200, endPoint x: 967, endPoint y: 193, distance: 17.5
click at [951, 199] on span "OK" at bounding box center [955, 200] width 17 height 18
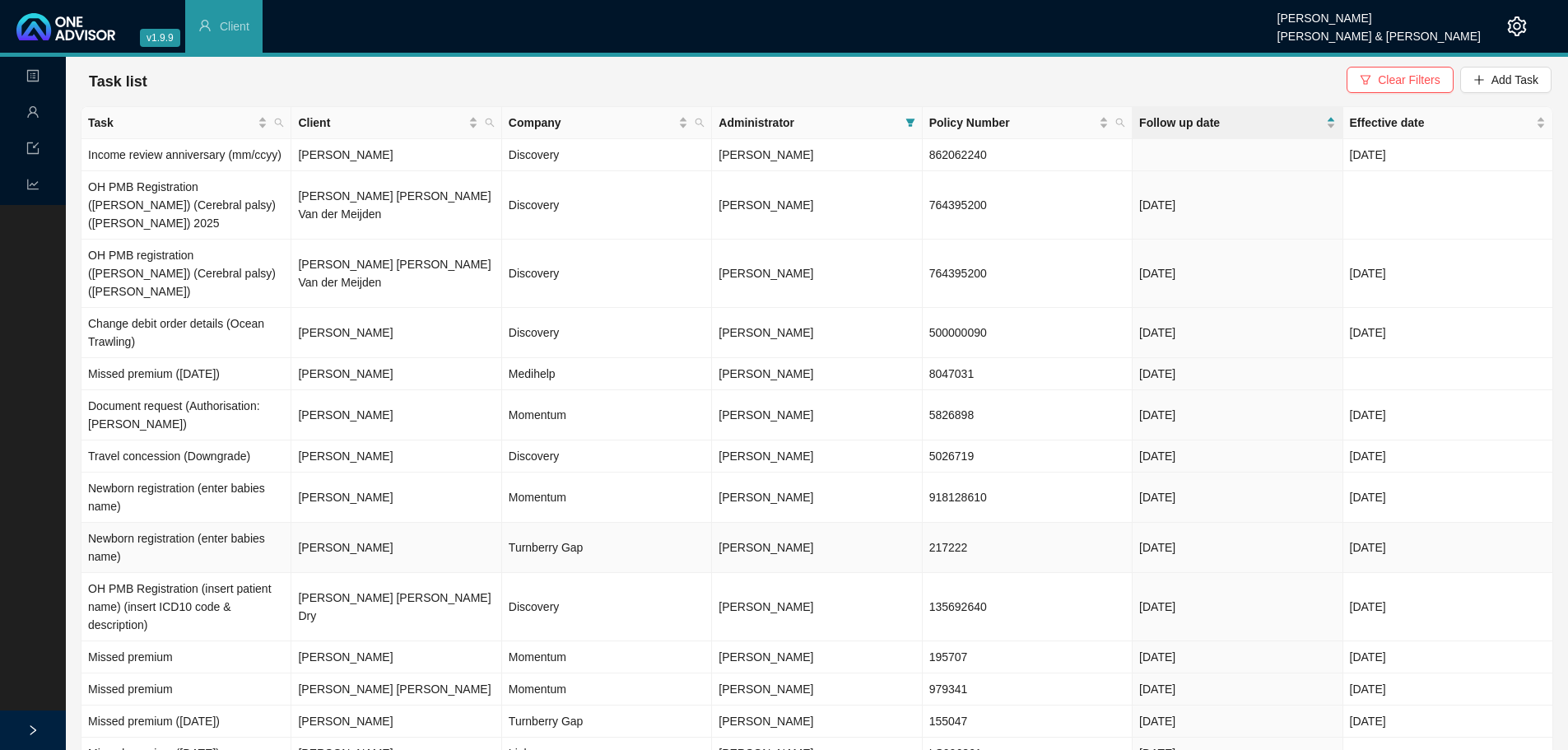
click at [544, 523] on td "Turnberry Gap" at bounding box center [607, 547] width 210 height 50
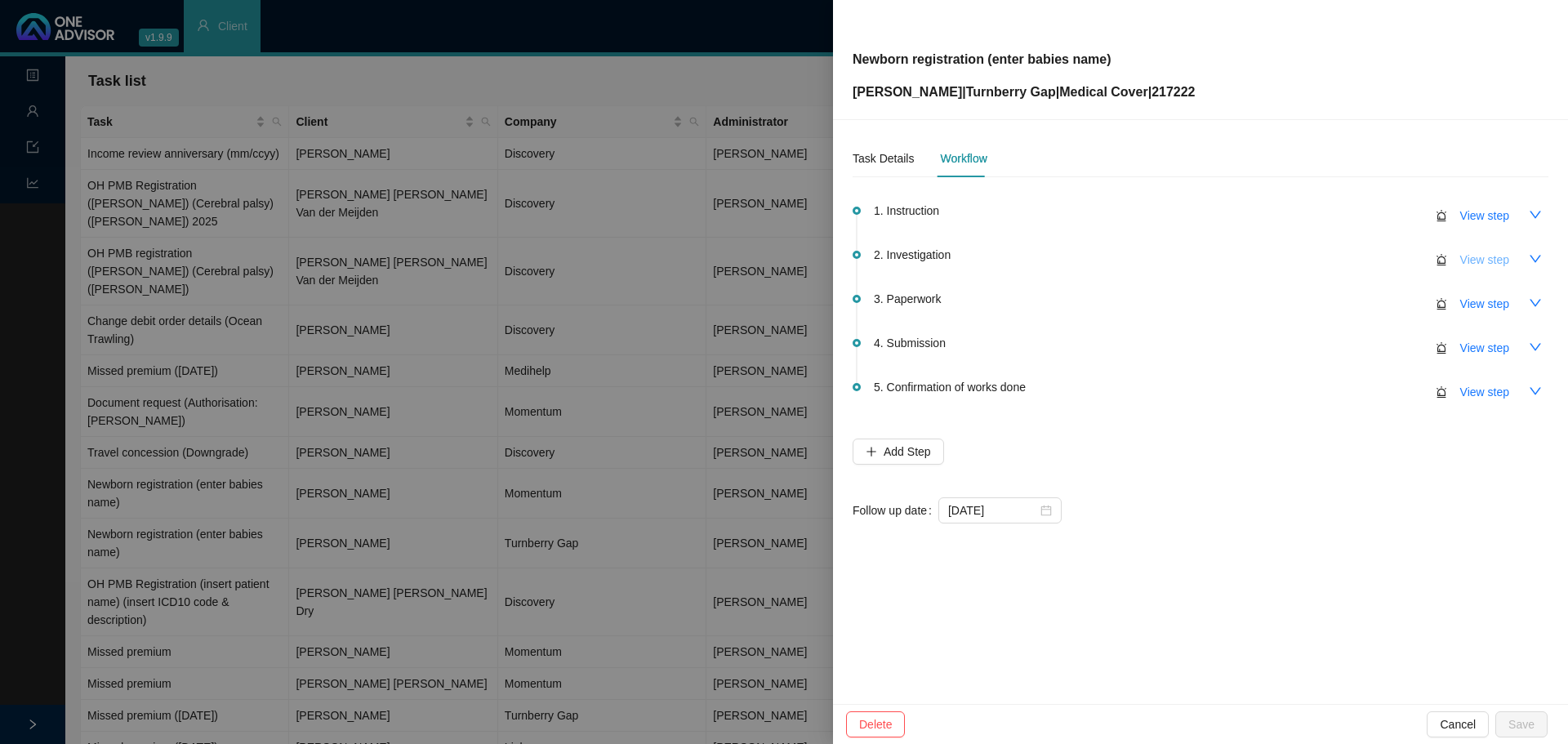
click at [1468, 258] on span "View step" at bounding box center [1485, 259] width 49 height 18
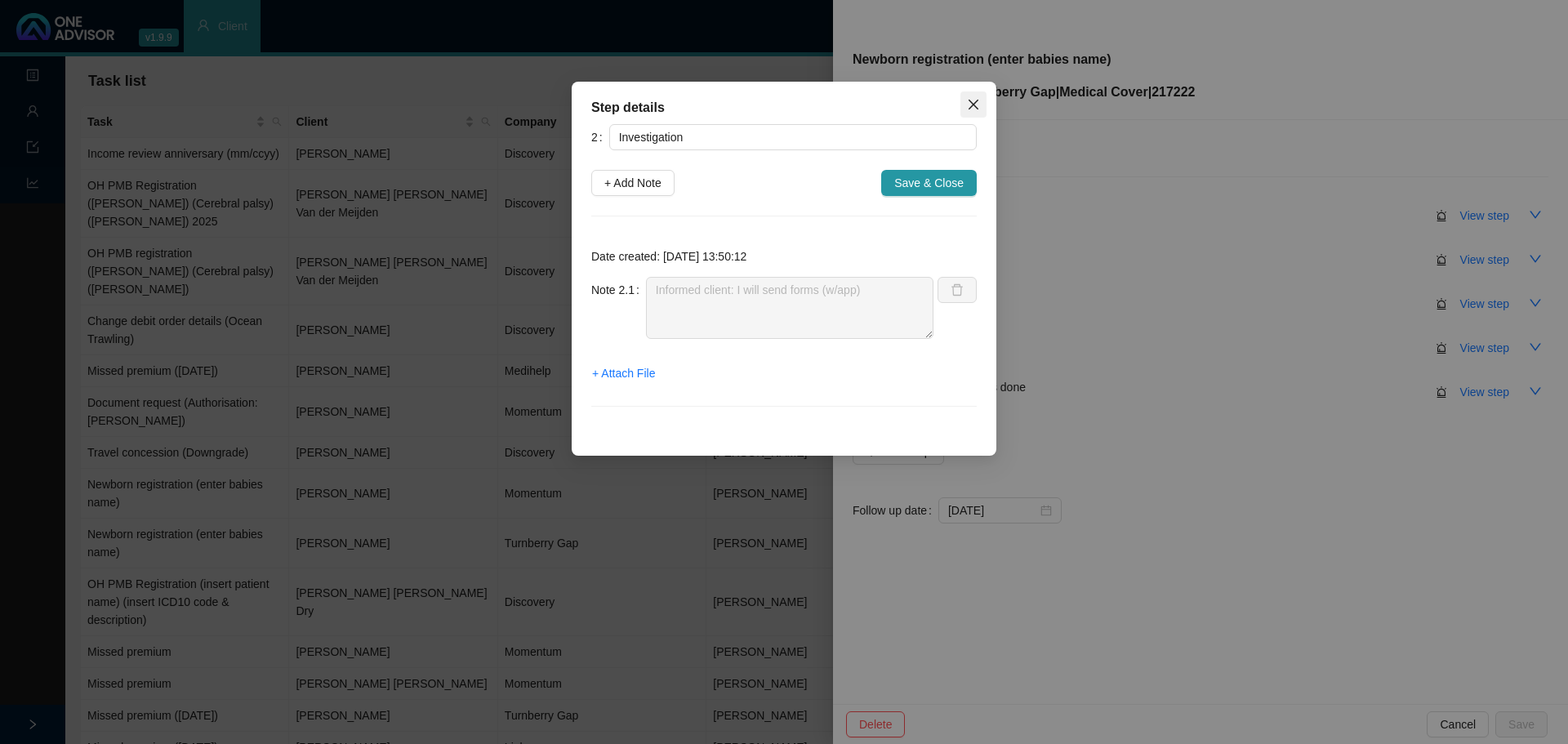
click at [972, 115] on button "Close" at bounding box center [974, 104] width 26 height 26
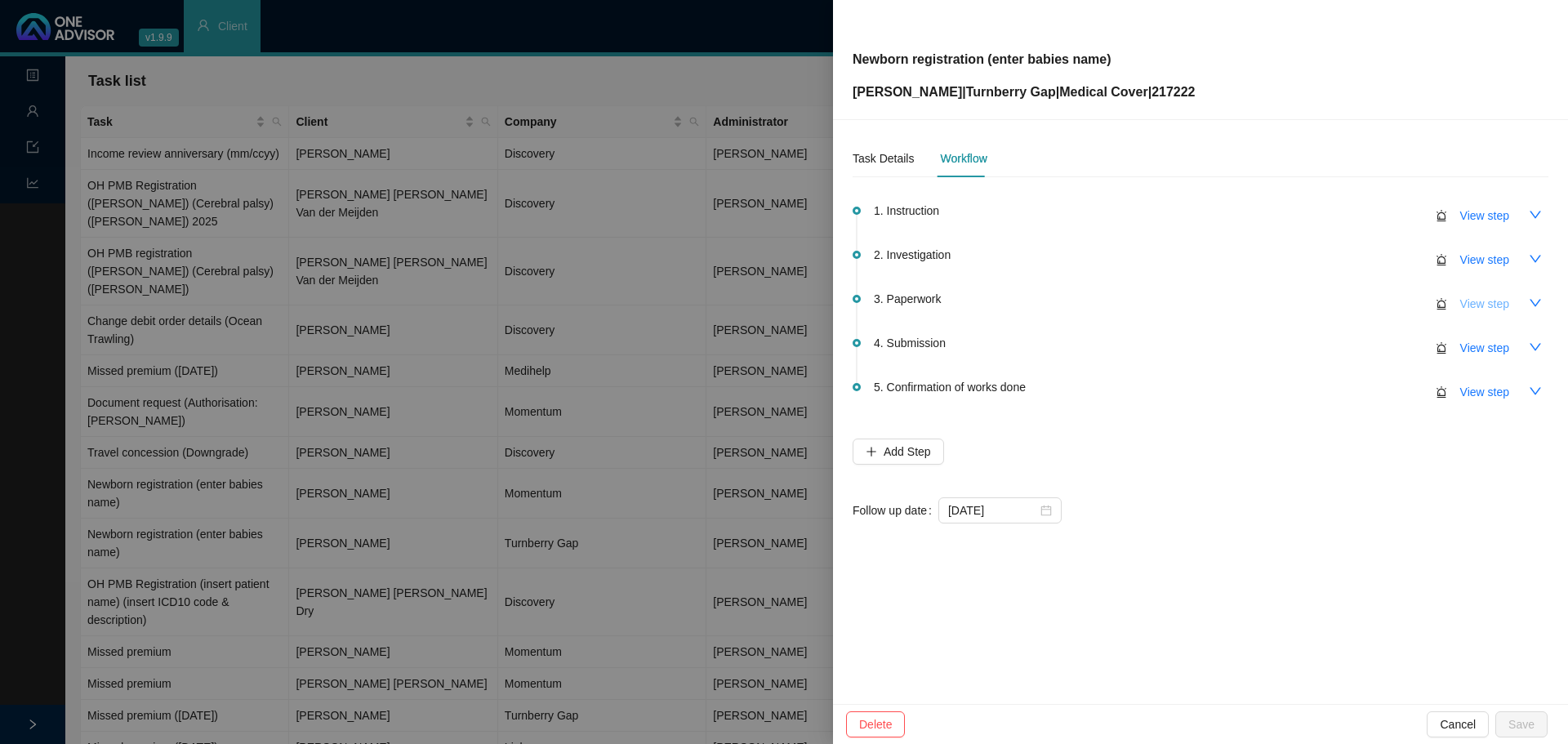
click at [1459, 303] on button "View step" at bounding box center [1485, 304] width 75 height 26
type input "Paperwork"
type textarea "W/app reminder - notice of birth required"
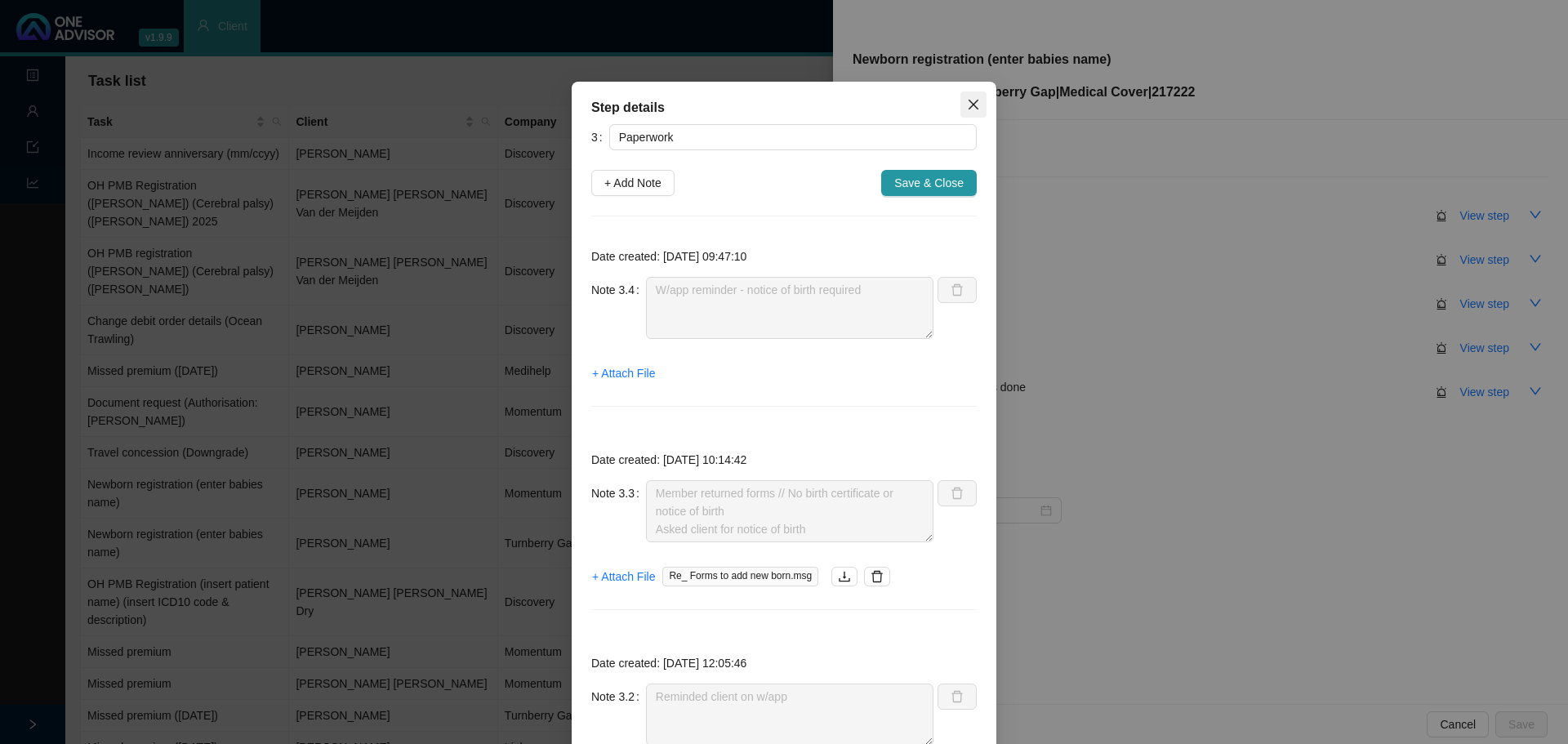
click at [967, 108] on icon "close" at bounding box center [974, 104] width 13 height 13
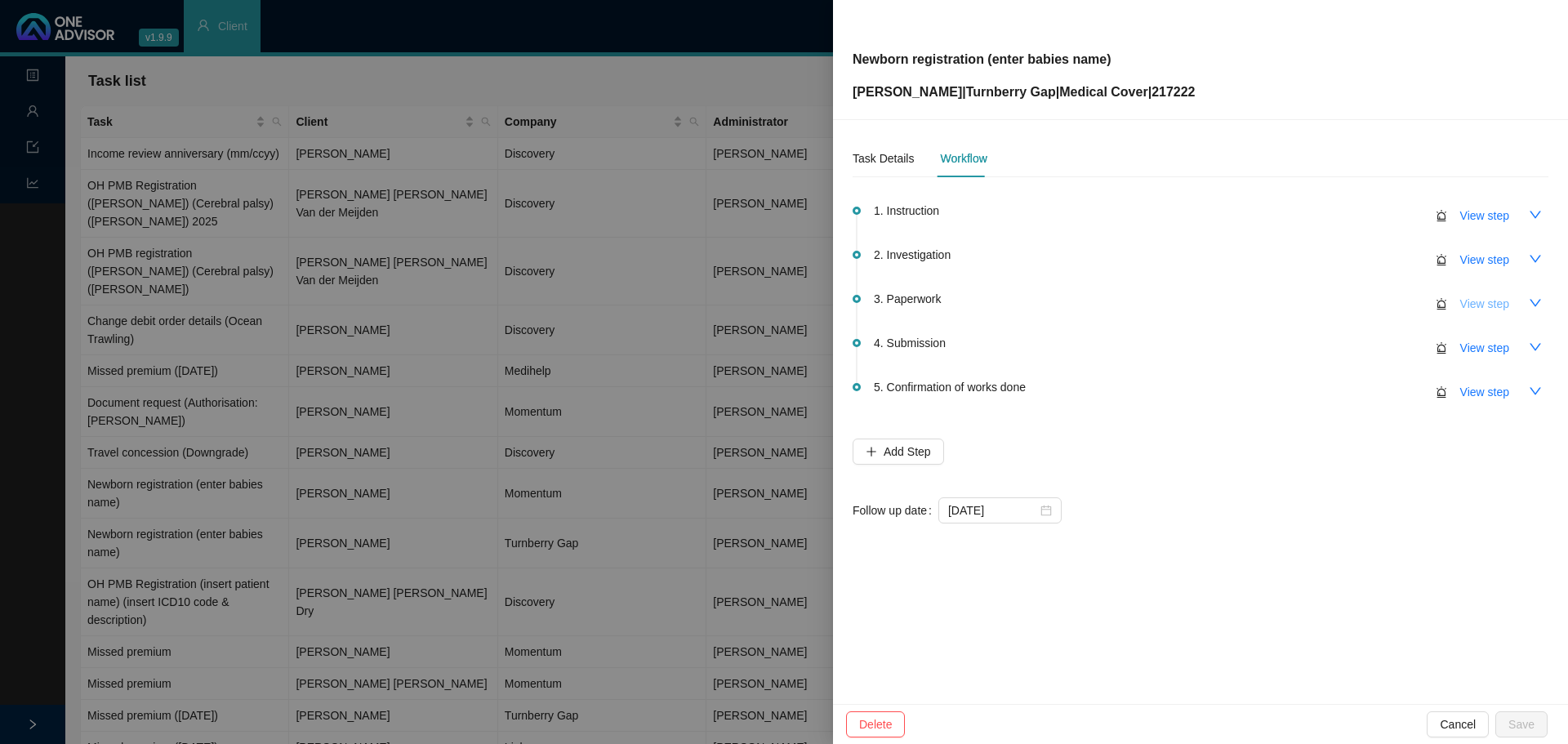
click at [1484, 297] on span "View step" at bounding box center [1485, 304] width 49 height 18
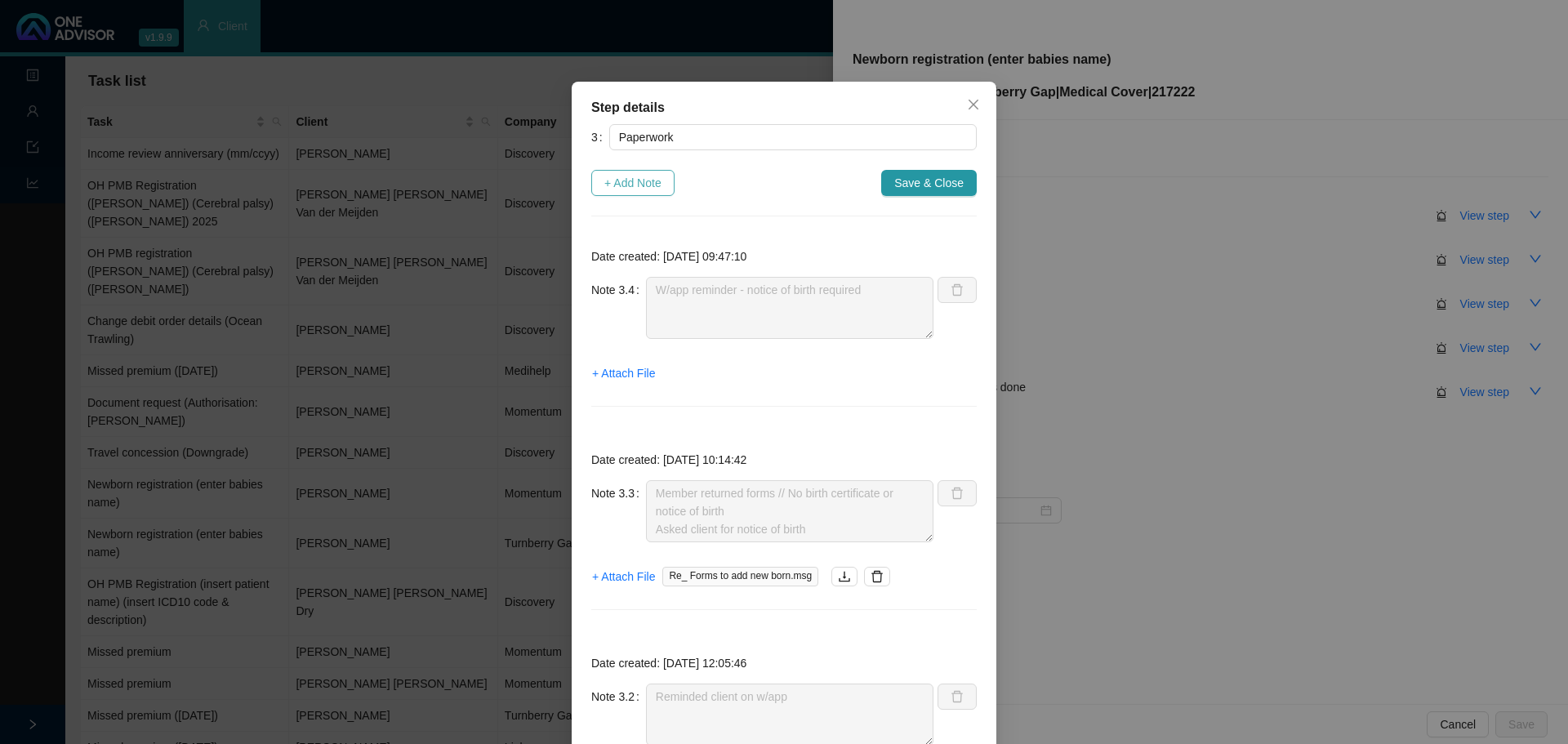
click at [626, 182] on span "+ Add Note" at bounding box center [632, 183] width 57 height 18
type textarea "W/app reminder - notice of birth required"
type textarea "Member returned forms // No birth certificate or notice of birth Asked client f…"
type textarea "Reminded client on w/app"
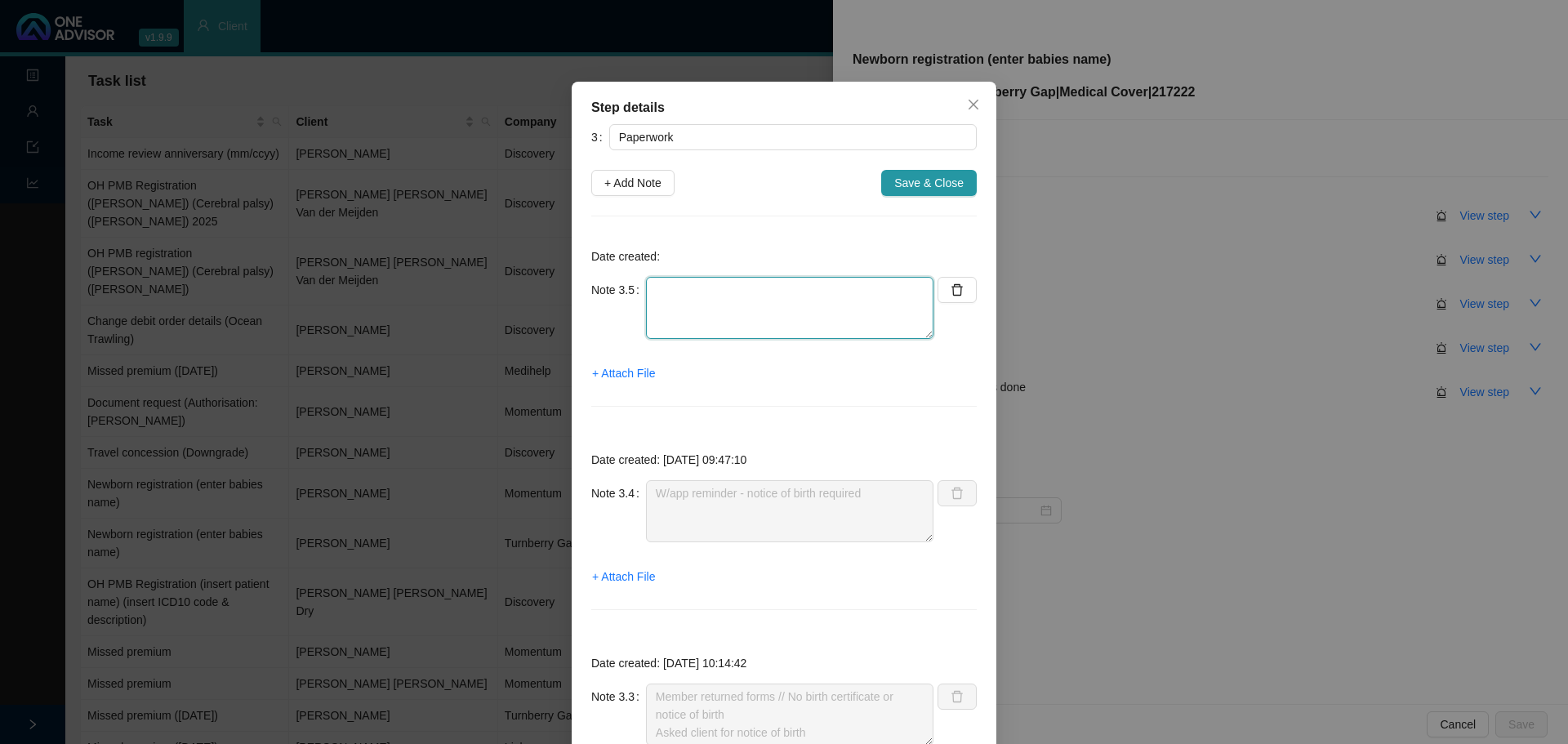
click at [671, 311] on textarea at bounding box center [790, 307] width 287 height 62
type textarea "Received notice of birth Submit all docs once medical aid has been updated acco…"
click at [635, 368] on span "+ Attach File" at bounding box center [623, 373] width 63 height 18
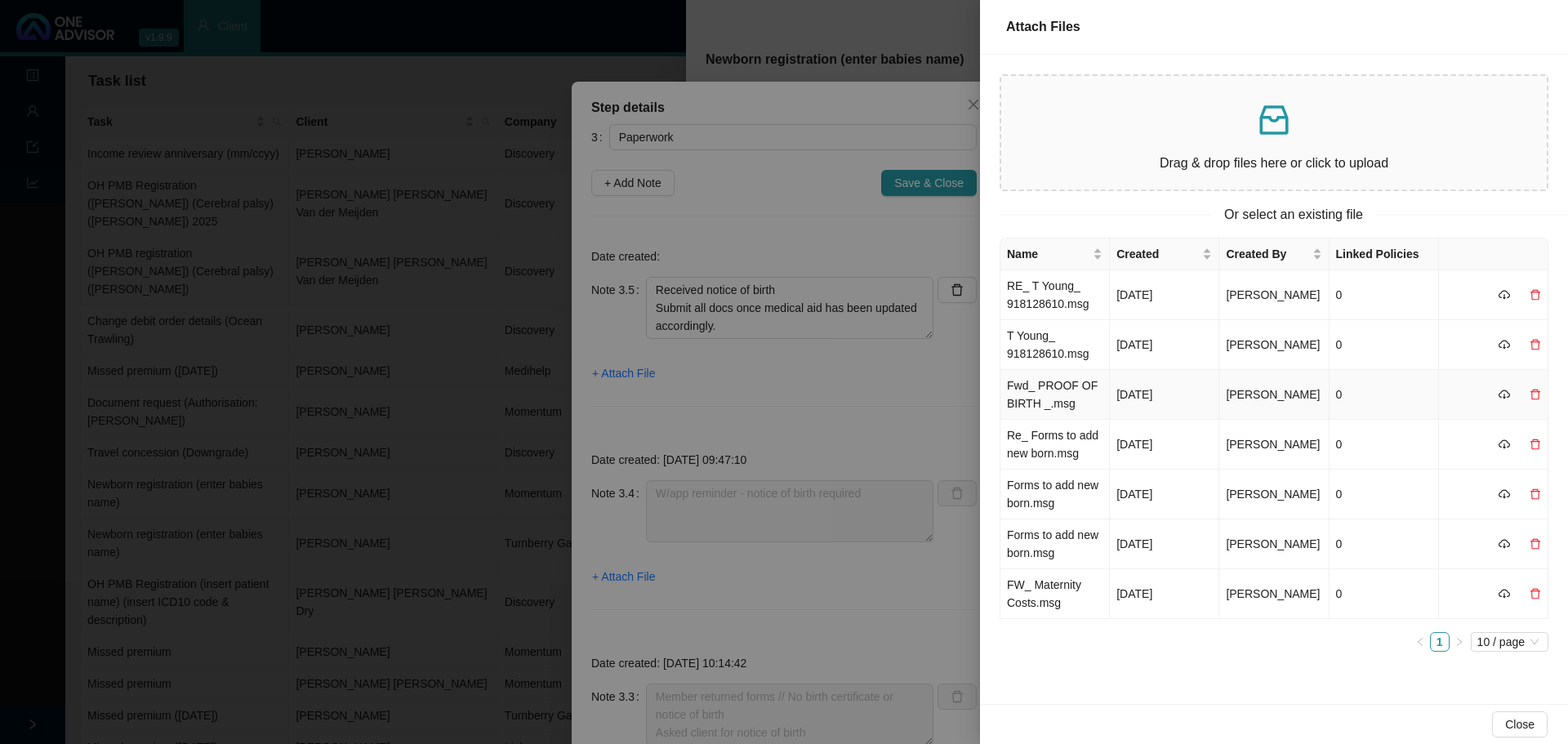
click at [1051, 389] on td "Fwd_ PROOF OF BIRTH _.msg" at bounding box center [1055, 395] width 109 height 50
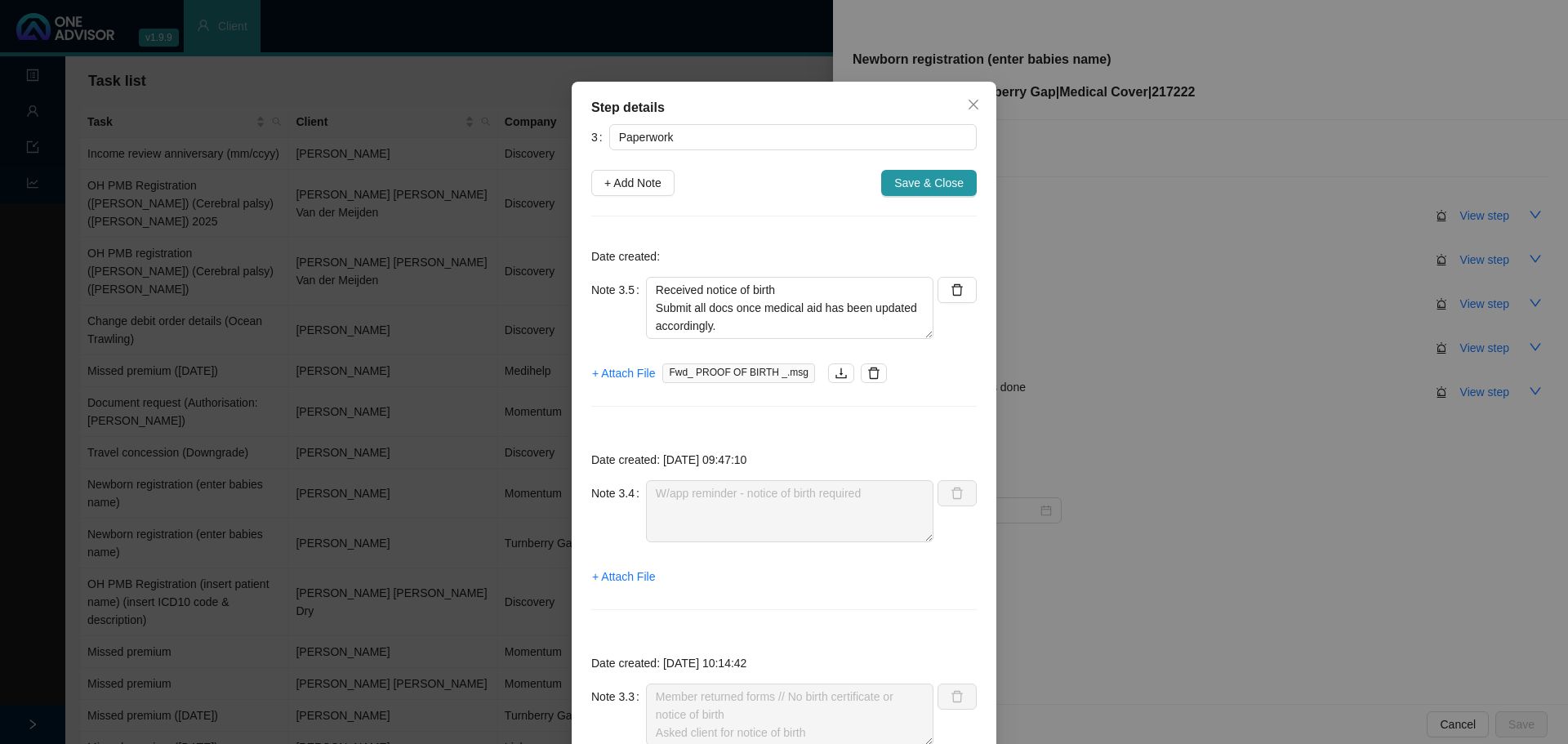
click at [933, 175] on span "Save & Close" at bounding box center [929, 183] width 69 height 18
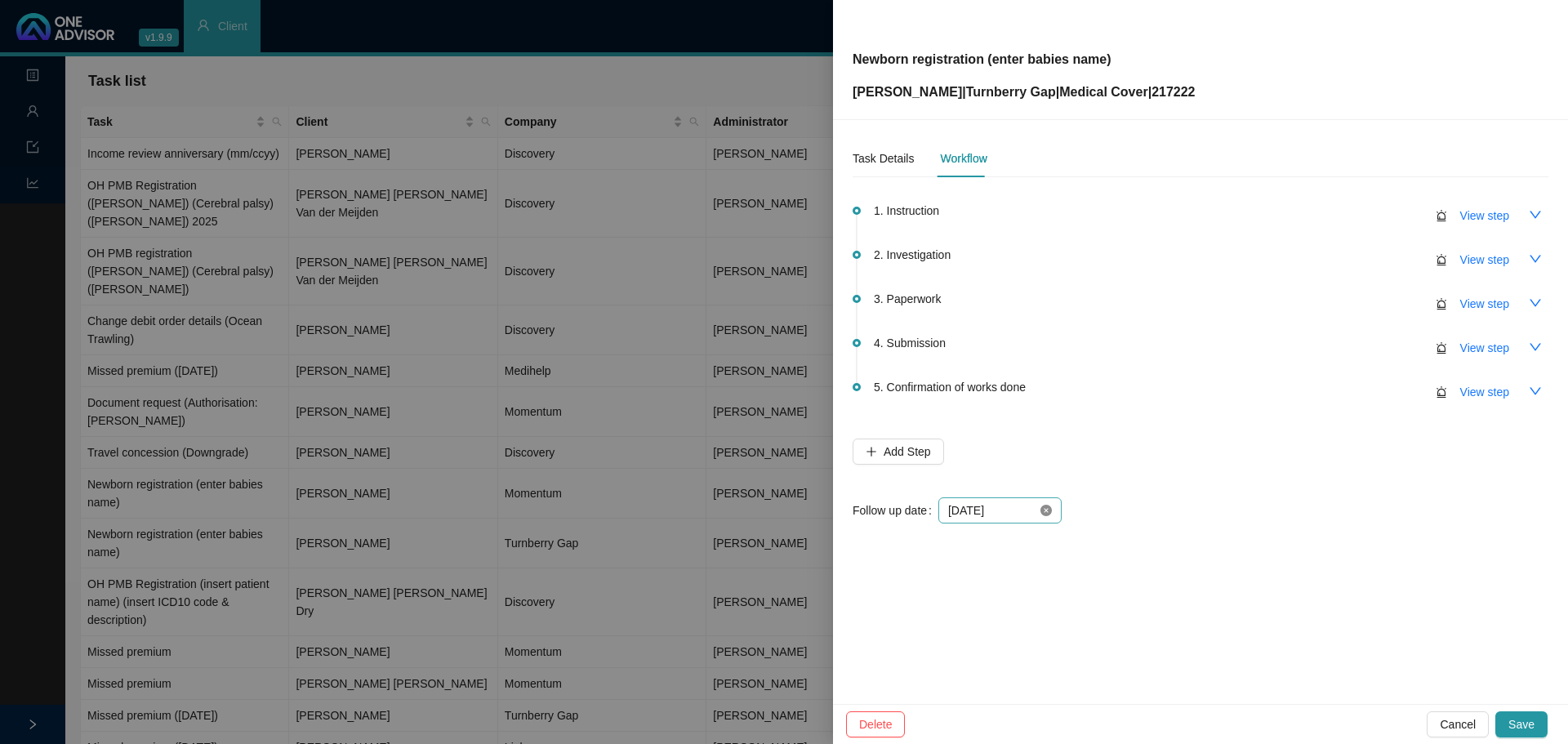
click at [1049, 513] on icon "close-circle" at bounding box center [1046, 510] width 11 height 11
click at [1049, 513] on div at bounding box center [1000, 510] width 103 height 18
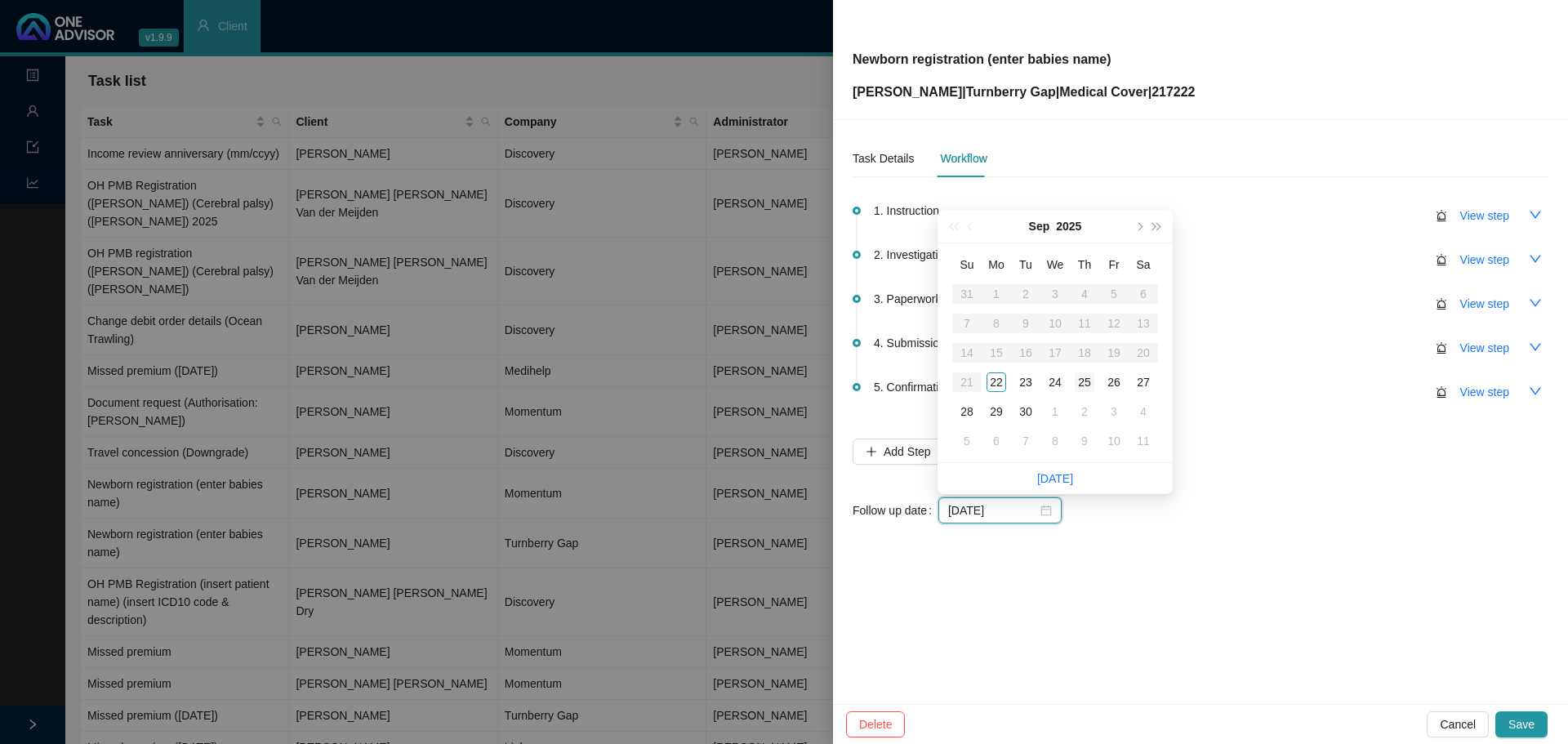
type input "2025-09-25"
click at [1089, 376] on div "25" at bounding box center [1085, 382] width 19 height 19
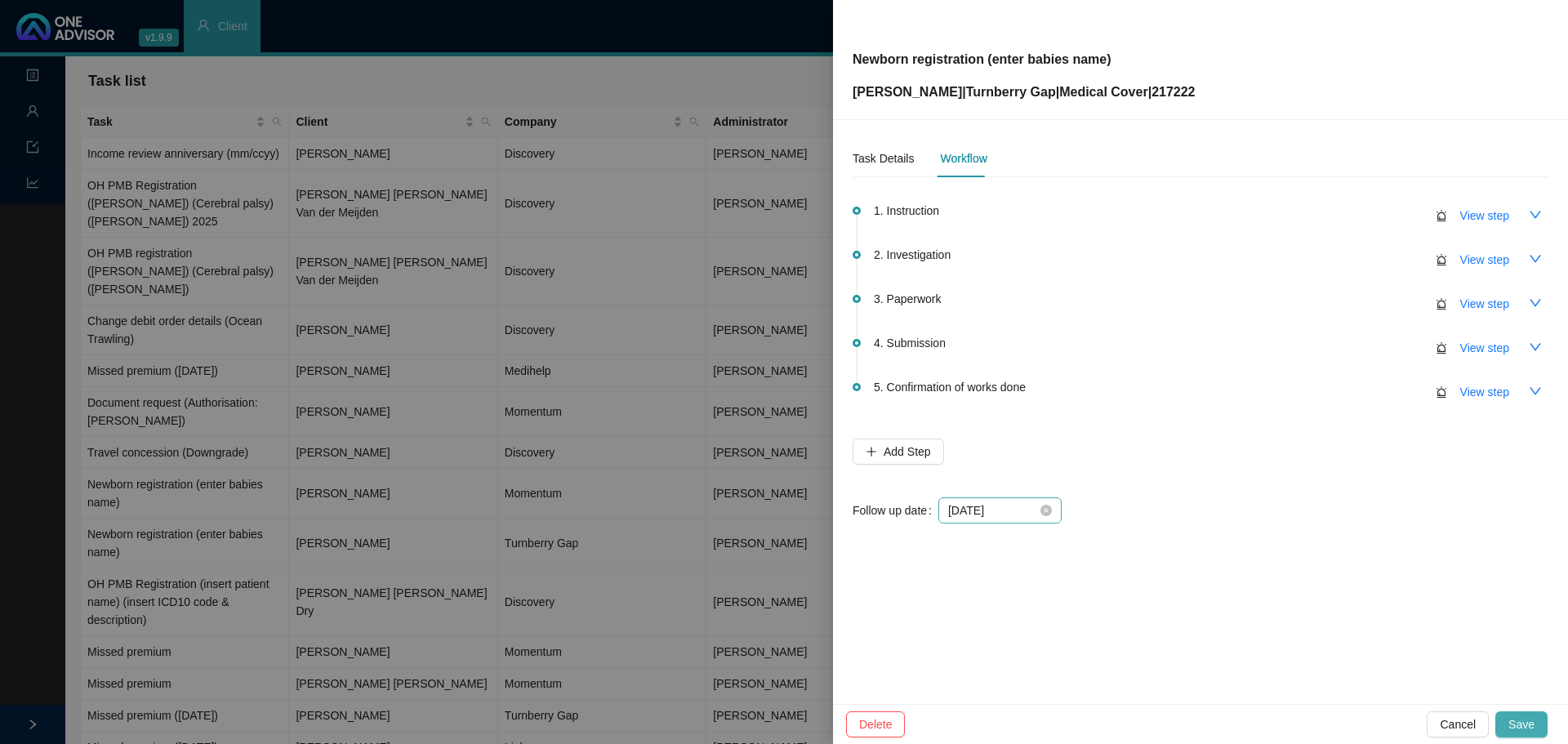
click at [1522, 716] on span "Save" at bounding box center [1522, 724] width 26 height 18
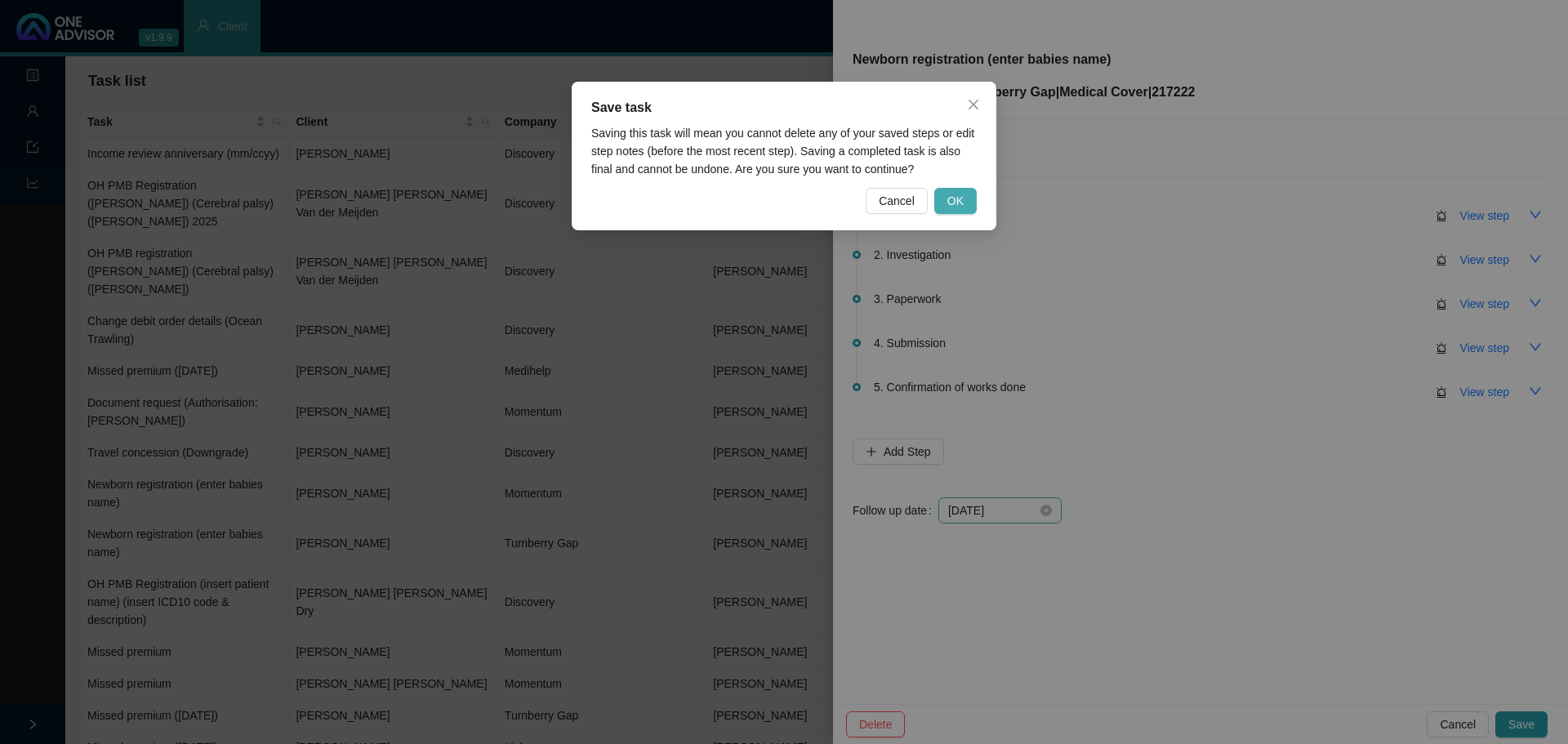
click at [953, 190] on button "OK" at bounding box center [955, 201] width 43 height 26
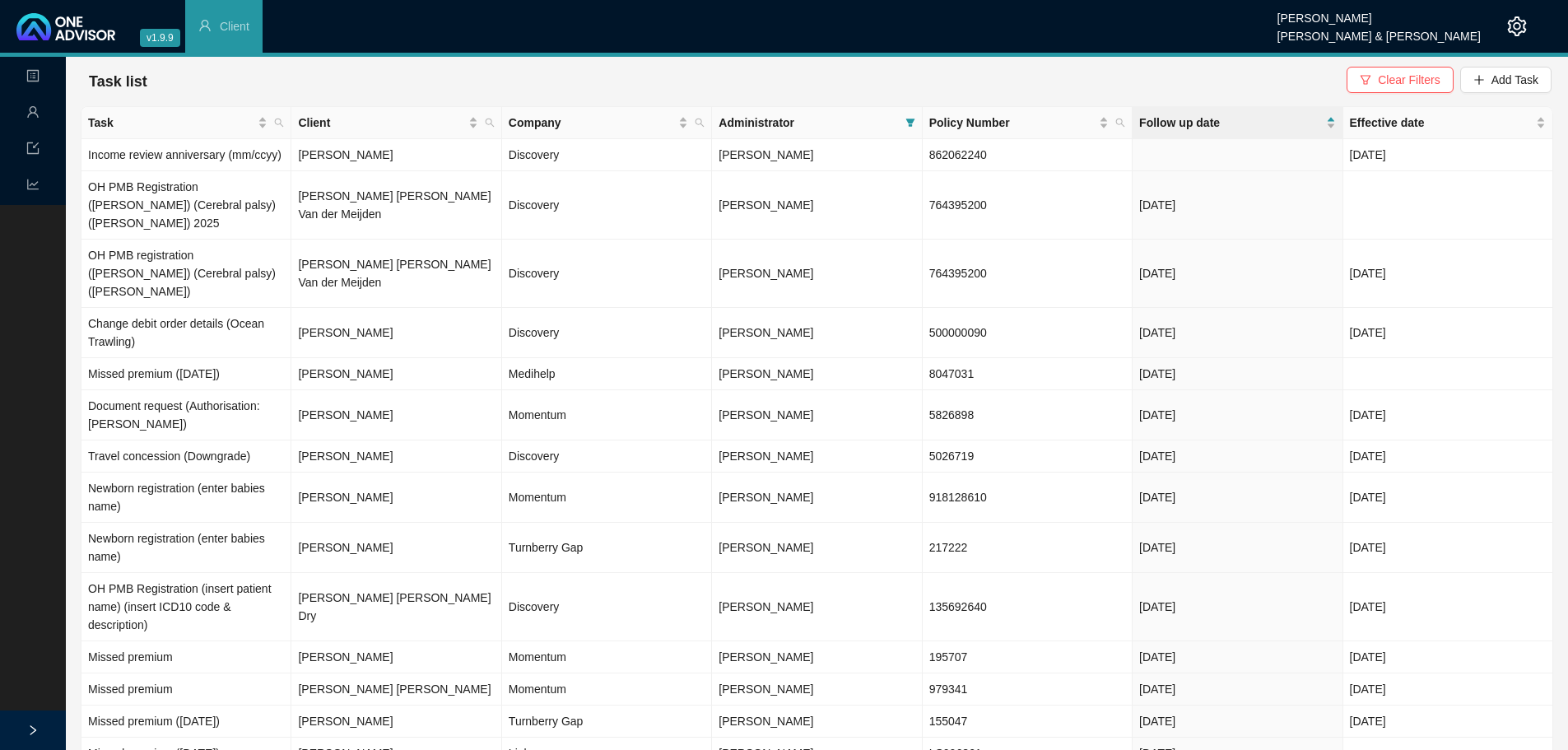
click at [31, 116] on icon "user" at bounding box center [33, 111] width 13 height 13
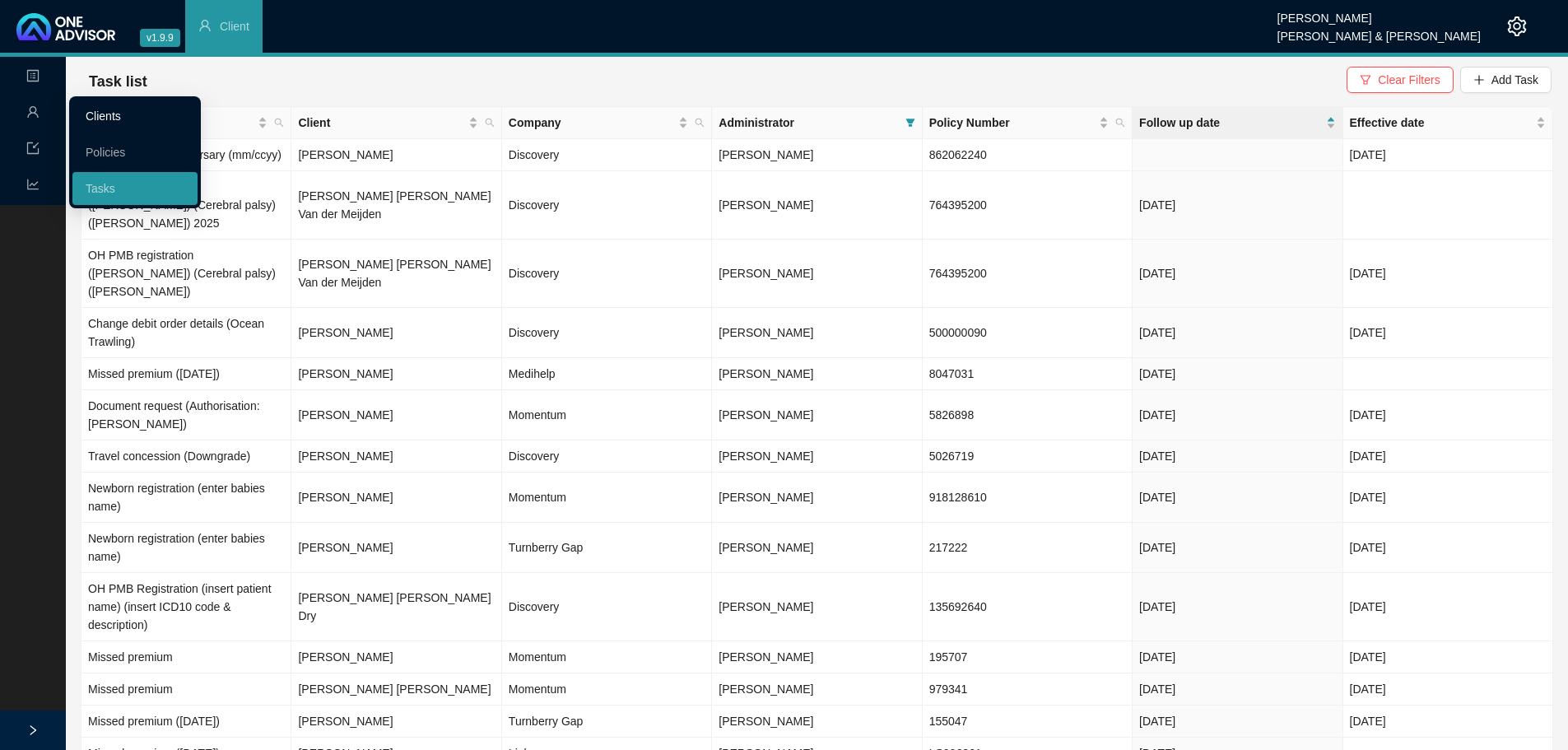
drag, startPoint x: 139, startPoint y: 115, endPoint x: 146, endPoint y: 119, distance: 8.1
click at [121, 115] on link "Clients" at bounding box center [103, 116] width 35 height 13
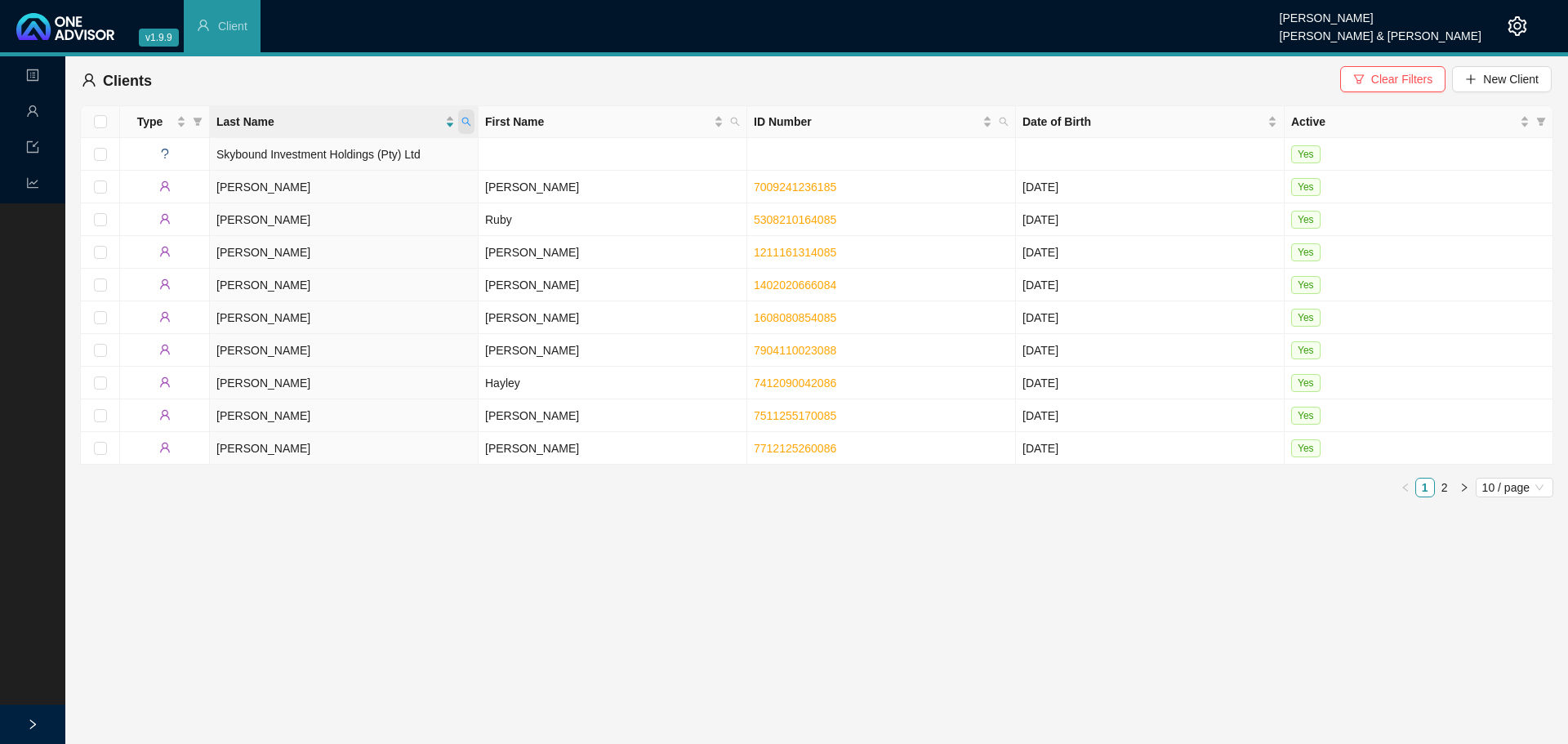
click at [469, 130] on span at bounding box center [466, 122] width 17 height 25
type input "steyn"
click at [355, 183] on span "Search" at bounding box center [360, 186] width 36 height 18
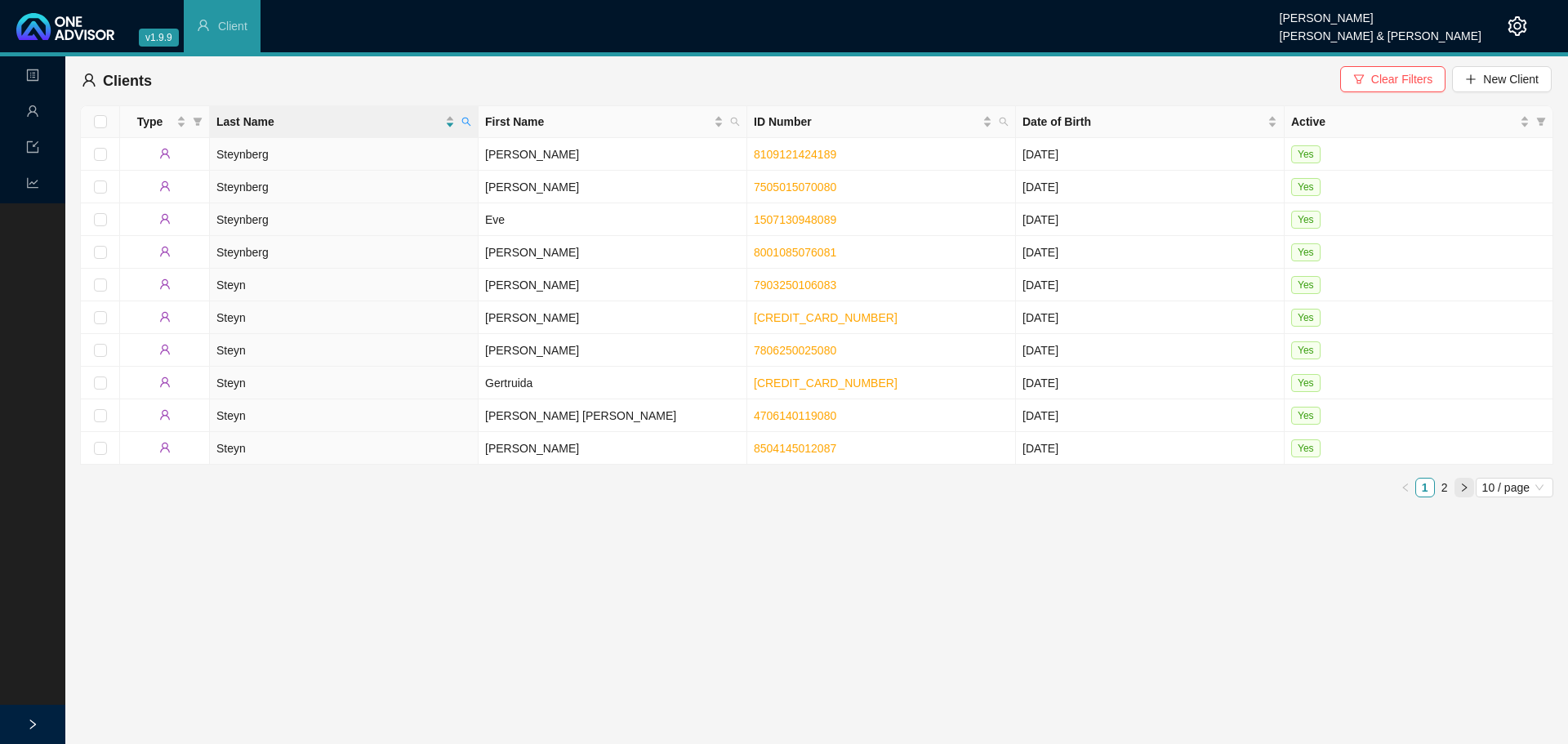
click at [1463, 482] on icon "right" at bounding box center [1464, 487] width 10 height 10
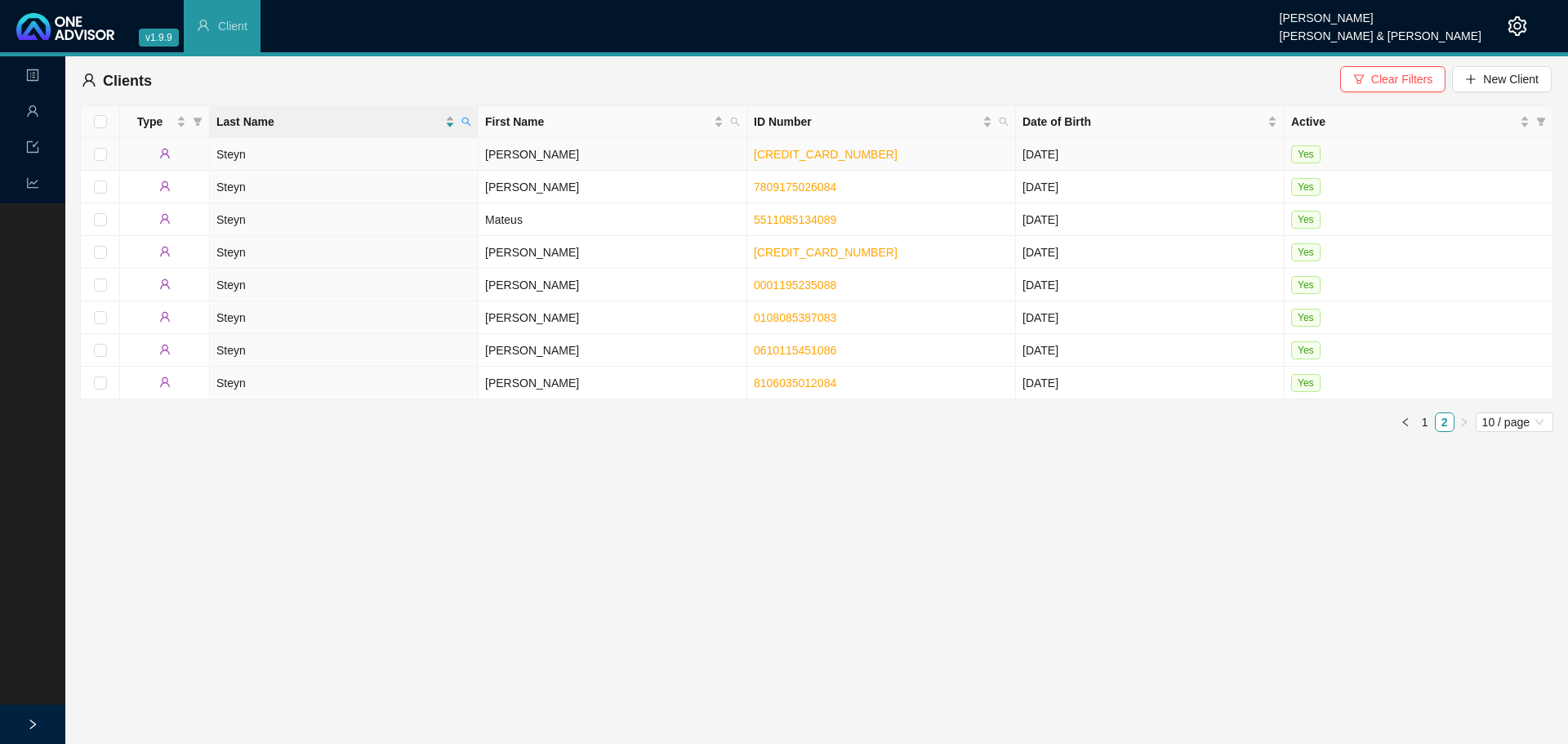
click at [233, 154] on td "Steyn" at bounding box center [344, 154] width 269 height 32
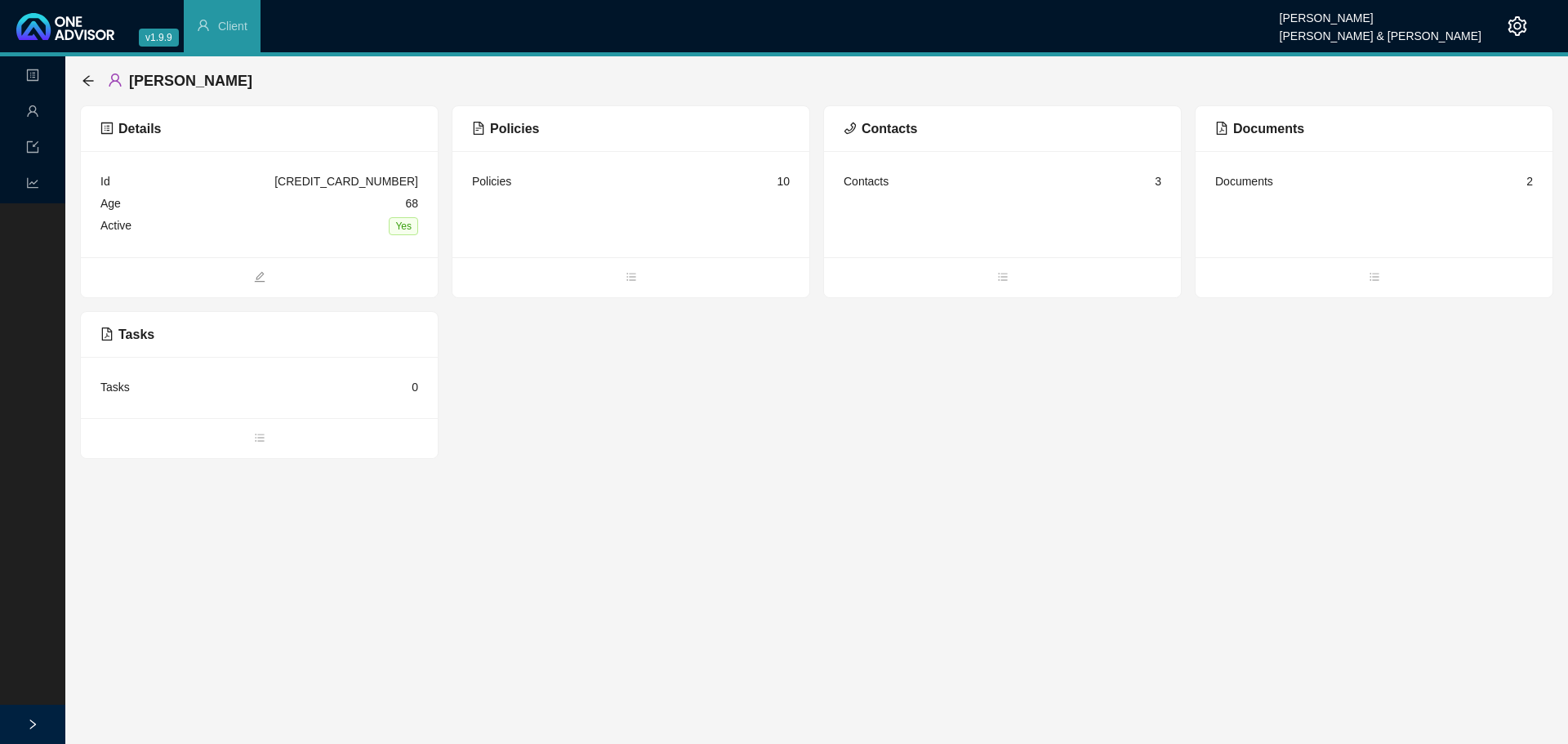
click at [499, 184] on div "Policies" at bounding box center [491, 181] width 39 height 18
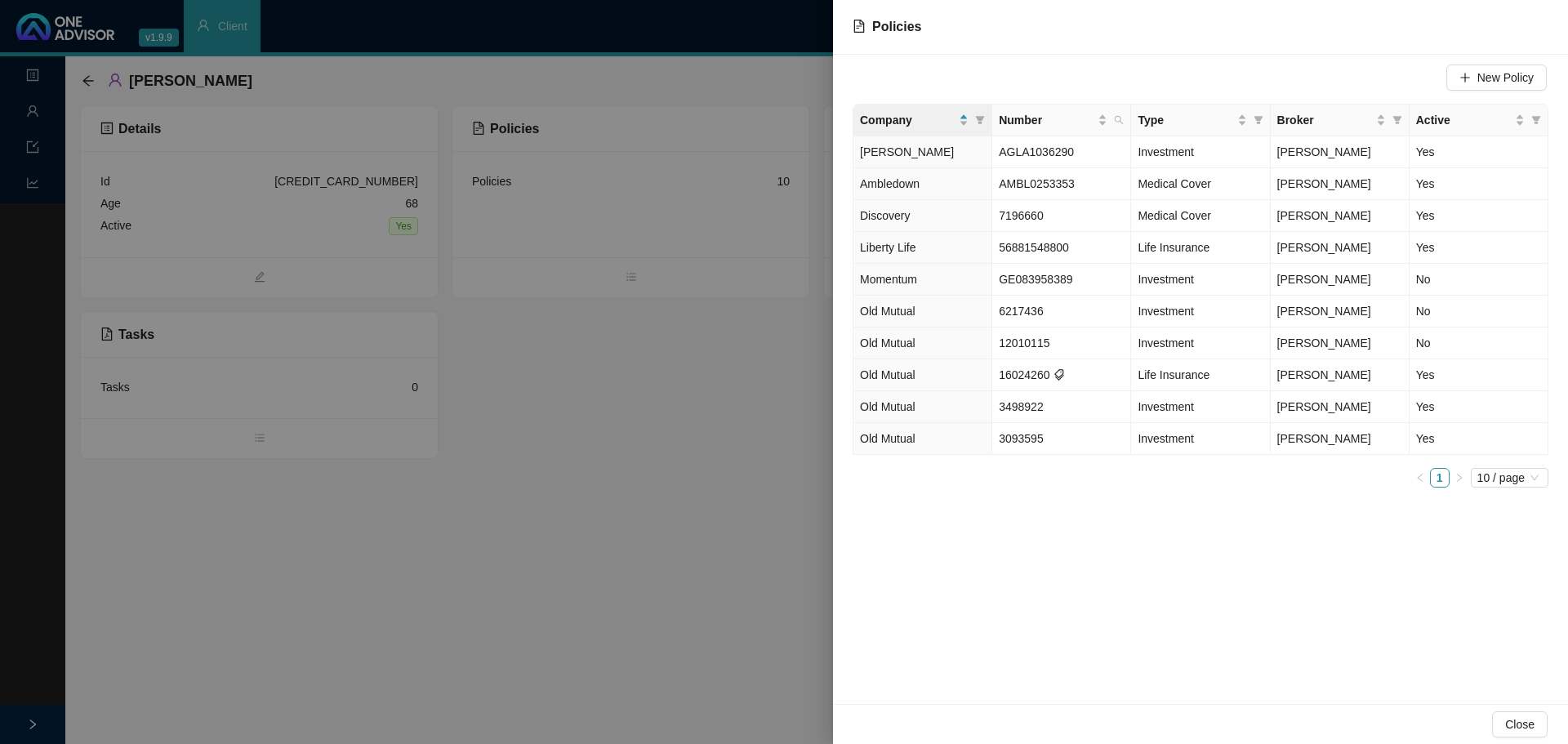
click at [127, 379] on div at bounding box center [784, 372] width 1568 height 744
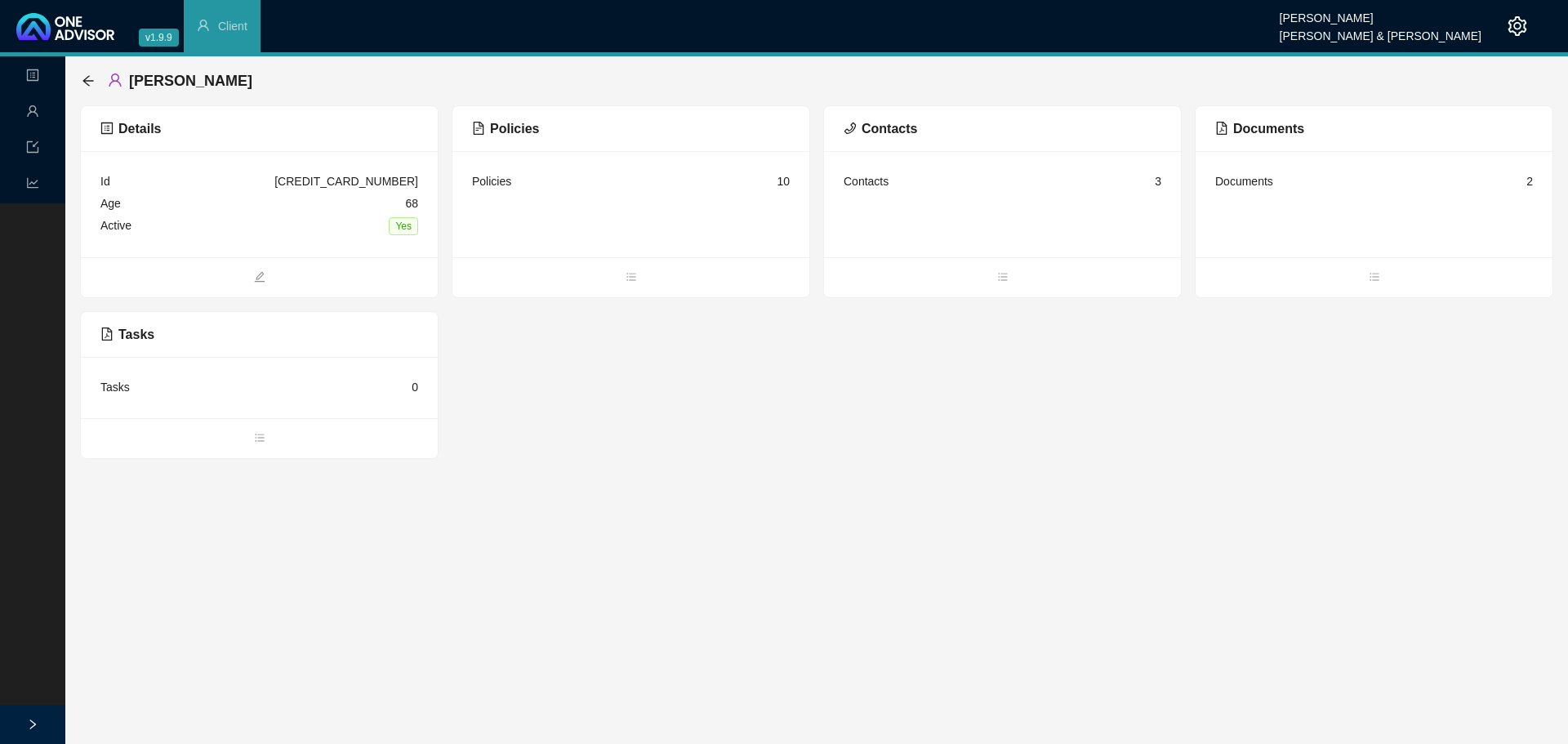
click at [120, 386] on div "Tasks" at bounding box center [116, 387] width 30 height 18
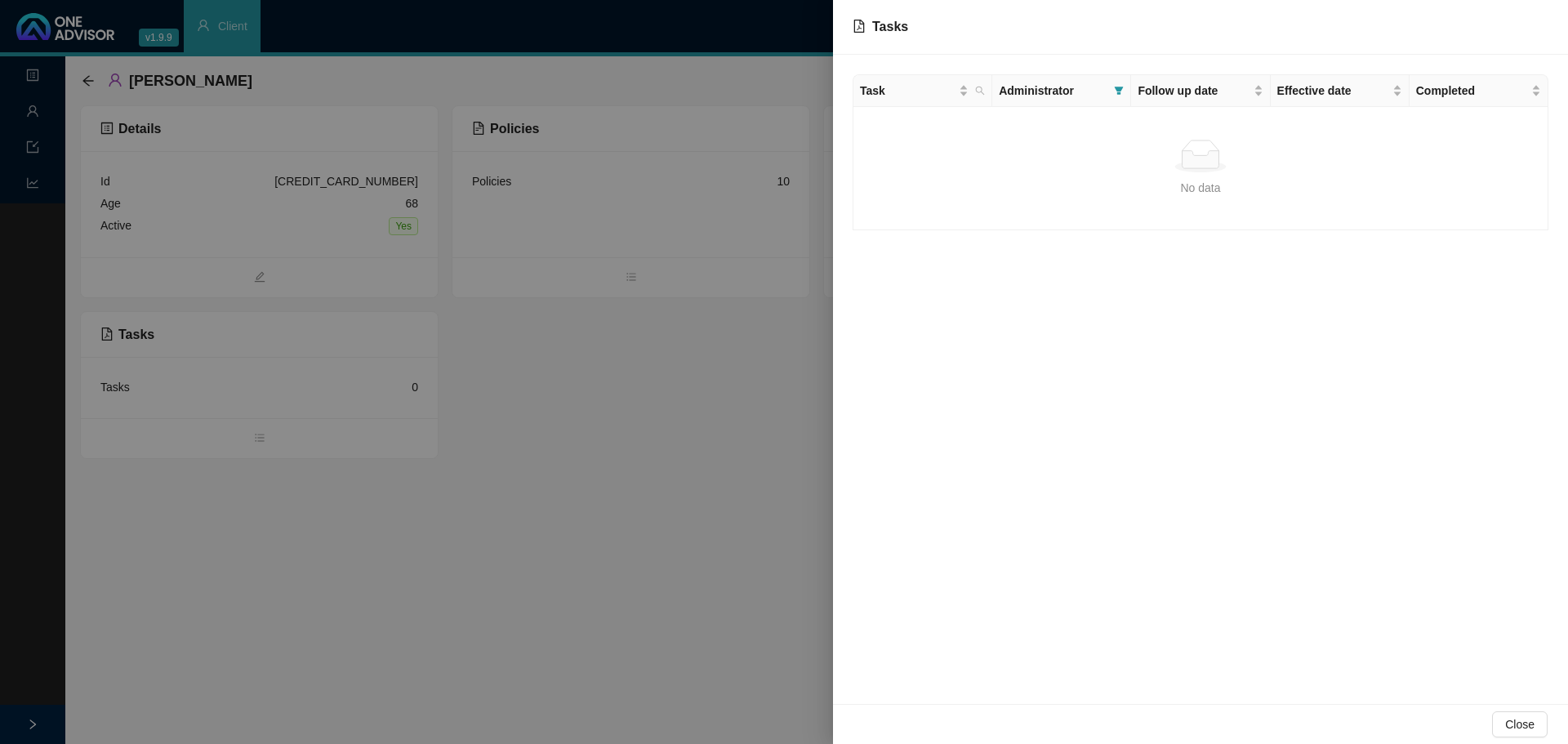
click at [1192, 160] on icon at bounding box center [1201, 160] width 37 height 18
click at [898, 25] on span "Tasks" at bounding box center [889, 26] width 36 height 14
click at [870, 95] on span "Task" at bounding box center [907, 90] width 95 height 18
click at [31, 114] on div at bounding box center [784, 372] width 1568 height 744
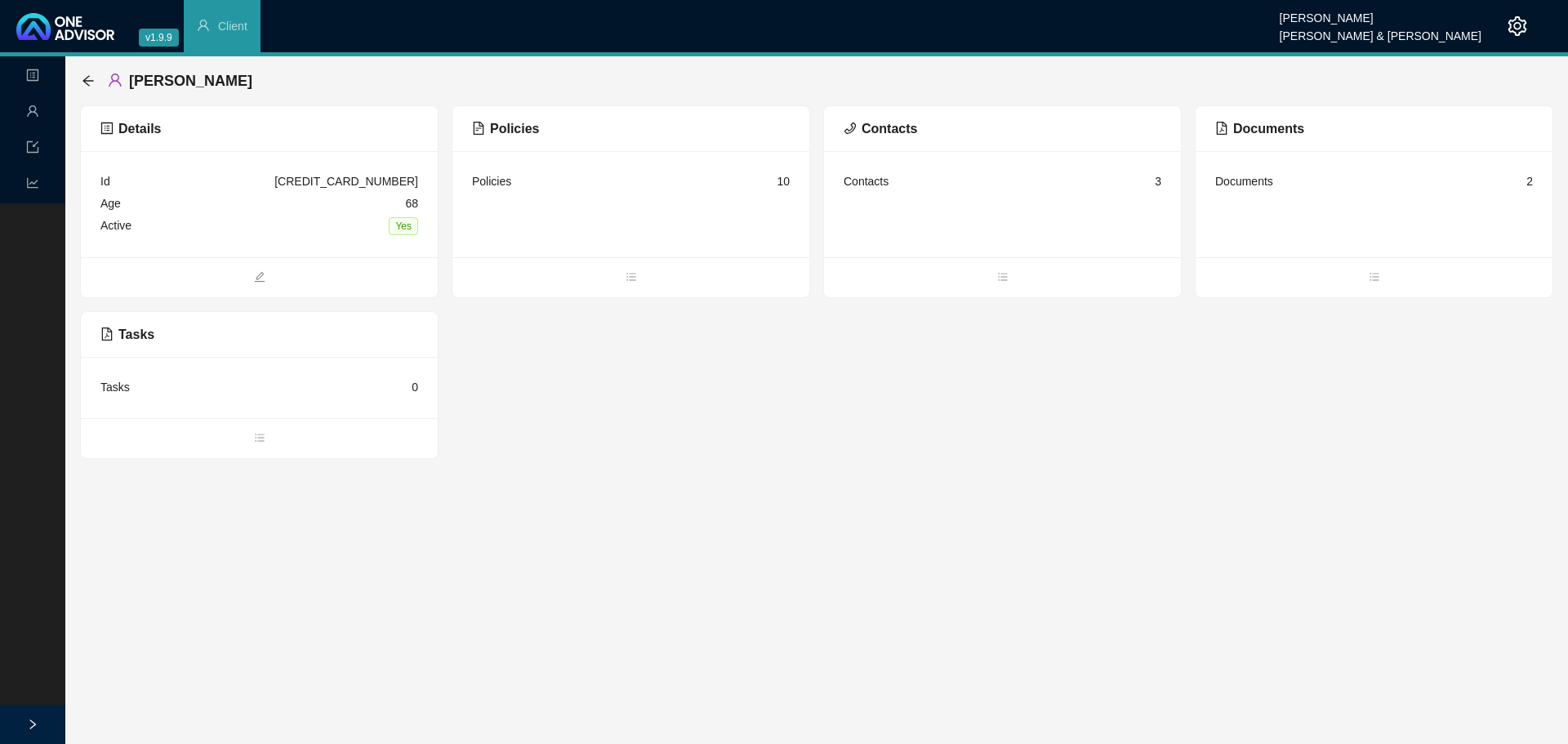
click at [31, 114] on icon "user" at bounding box center [32, 110] width 13 height 13
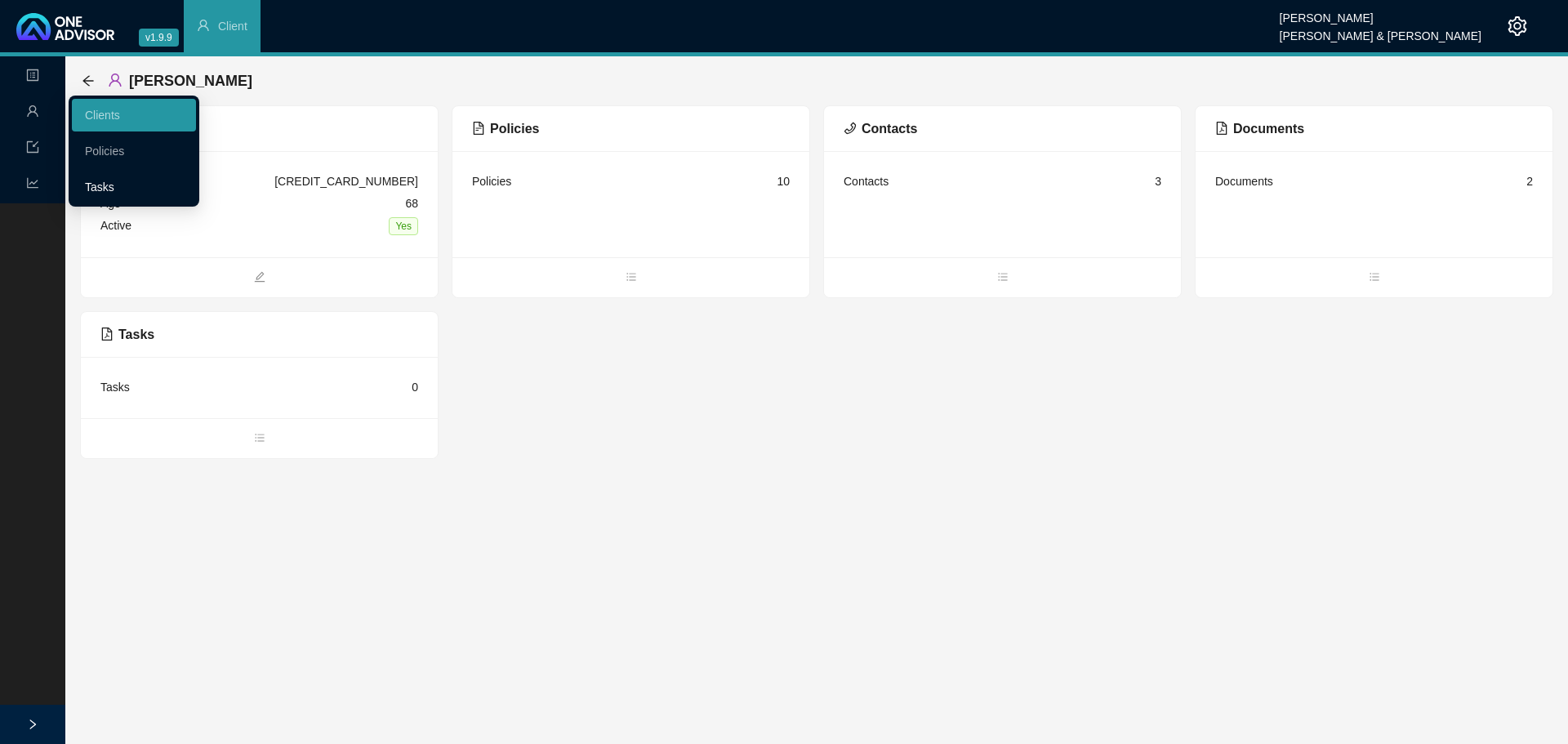
click at [115, 180] on link "Tasks" at bounding box center [100, 186] width 30 height 13
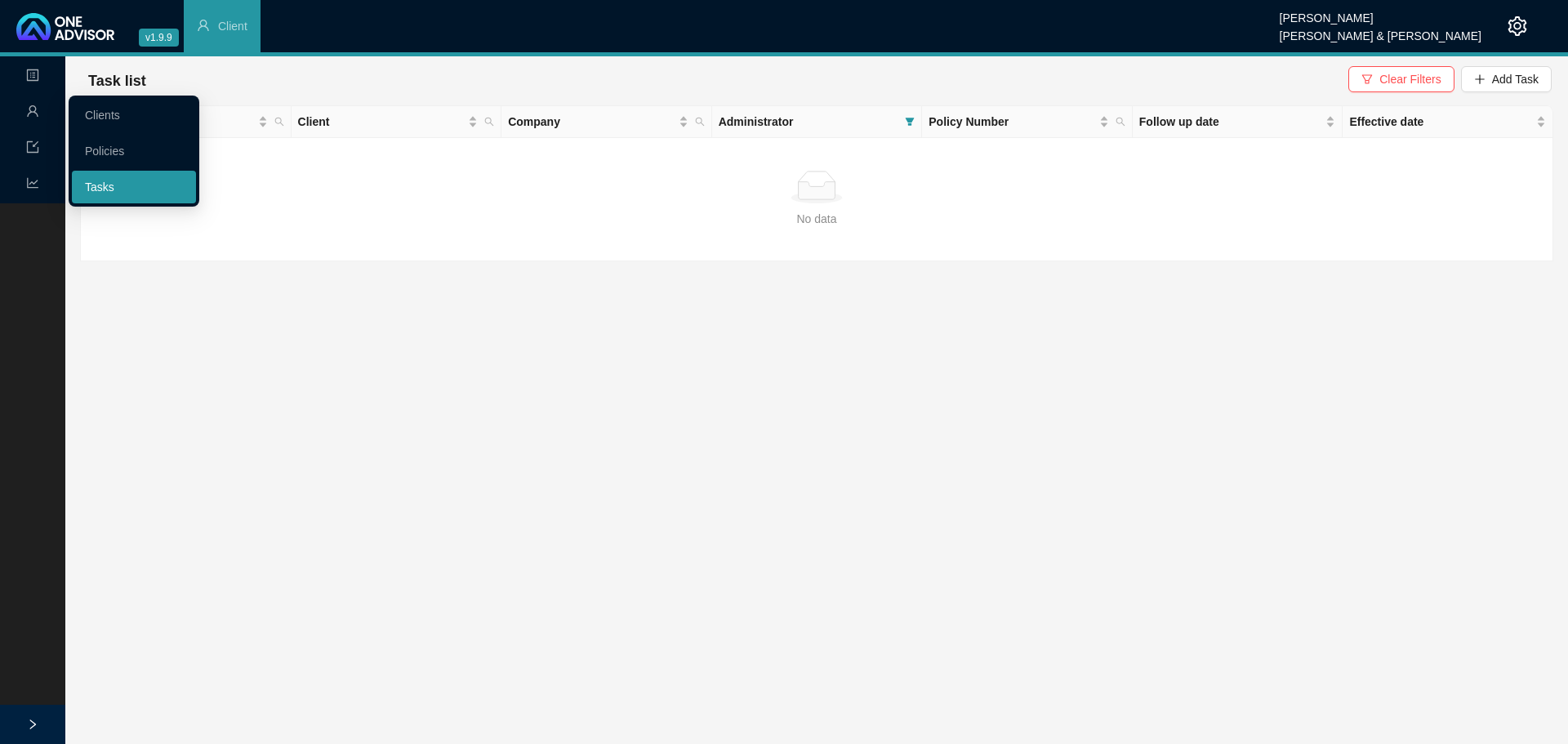
click at [109, 180] on link "Tasks" at bounding box center [100, 186] width 30 height 13
click at [120, 109] on link "Clients" at bounding box center [102, 115] width 35 height 13
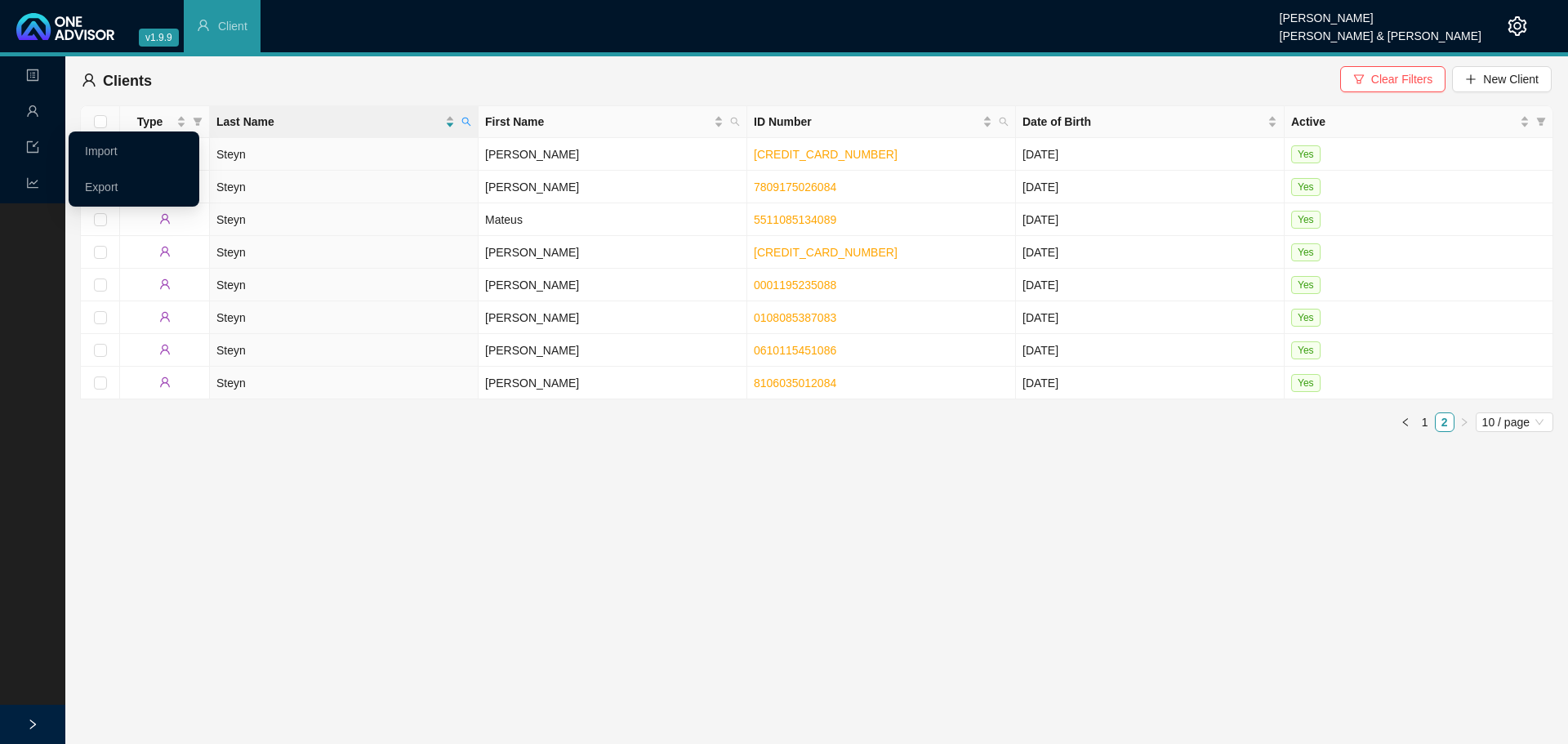
click at [39, 107] on span "Management" at bounding box center [70, 111] width 88 height 13
click at [95, 187] on link "Tasks" at bounding box center [100, 186] width 30 height 13
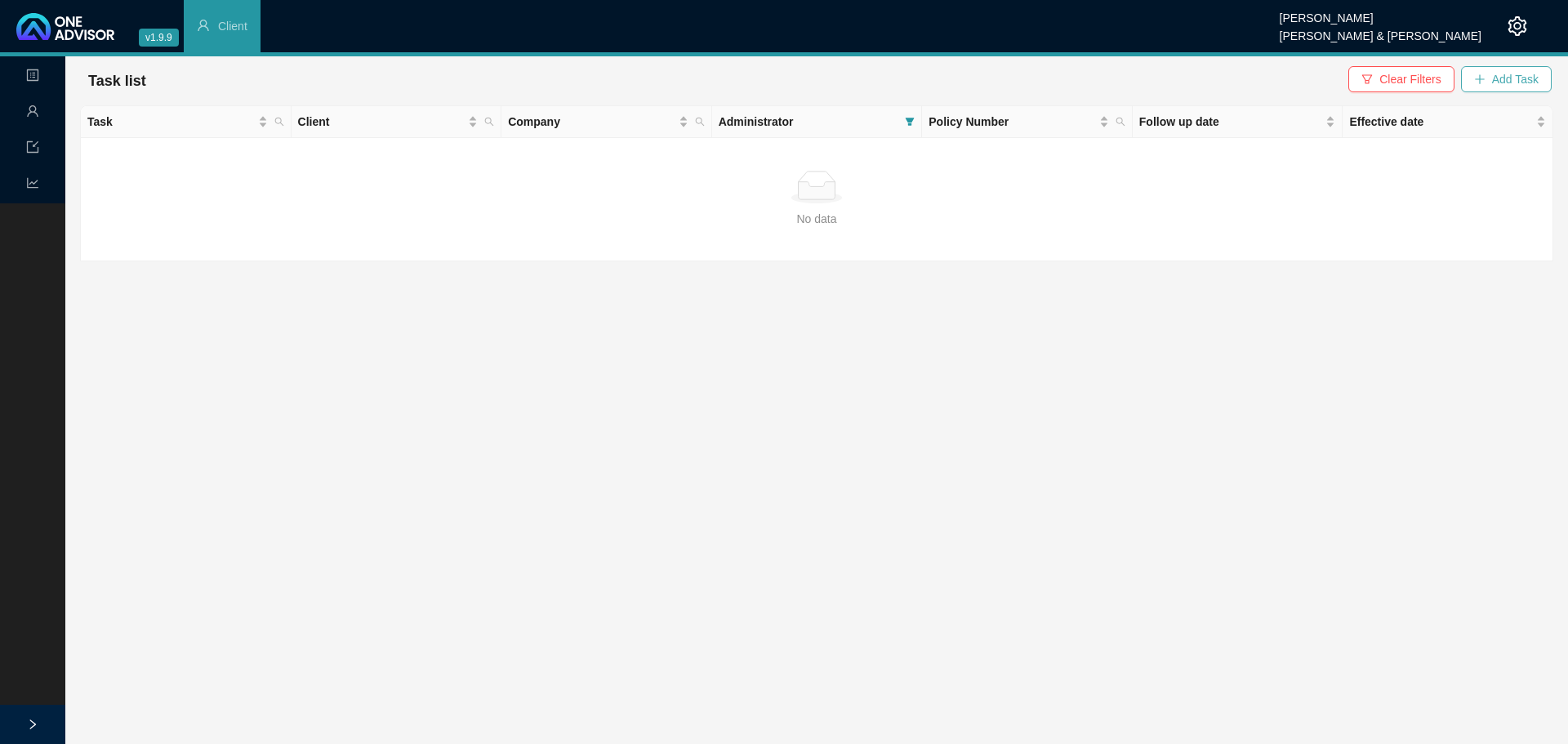
click at [1523, 73] on span "Add Task" at bounding box center [1515, 79] width 46 height 18
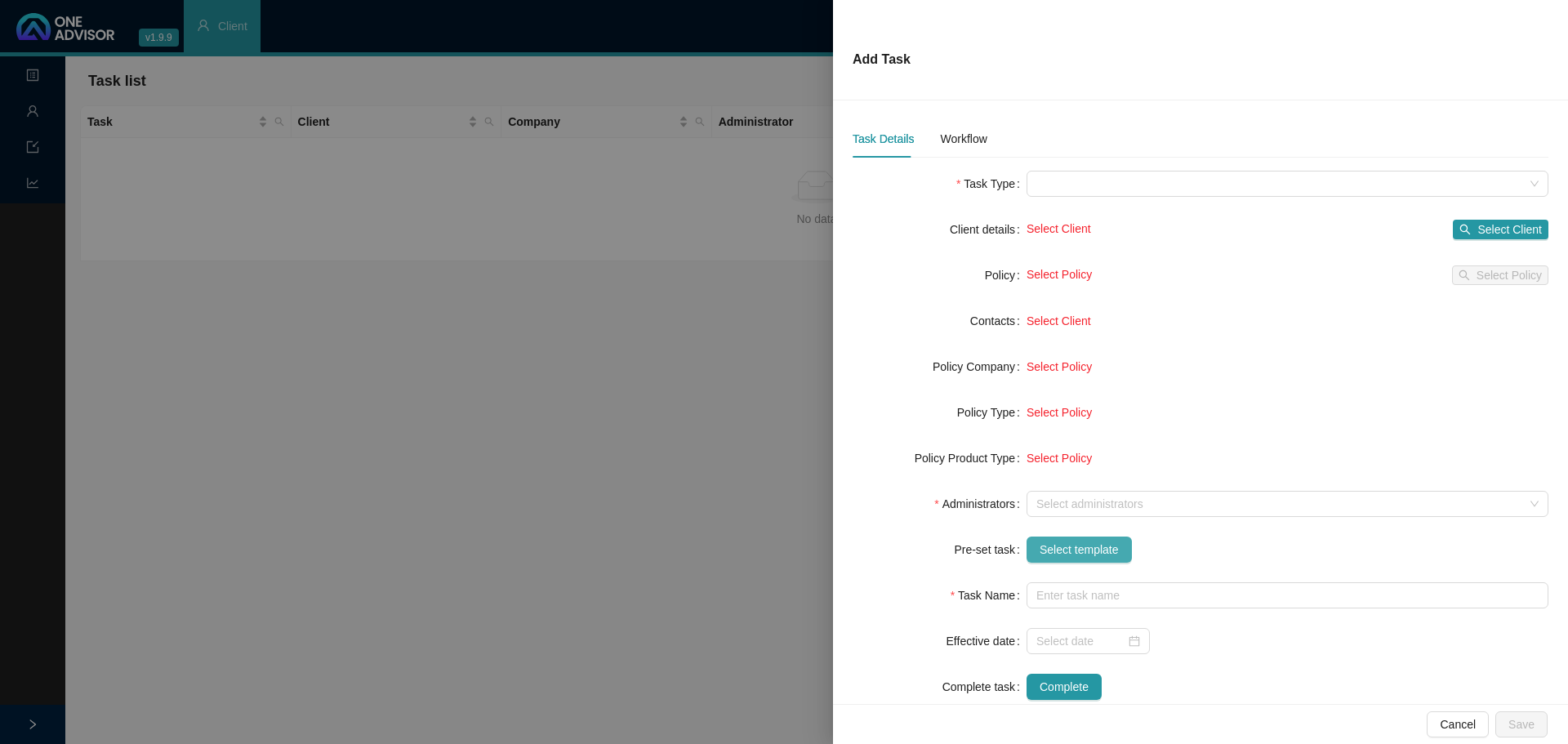
click at [1041, 545] on span "Select template" at bounding box center [1079, 550] width 79 height 18
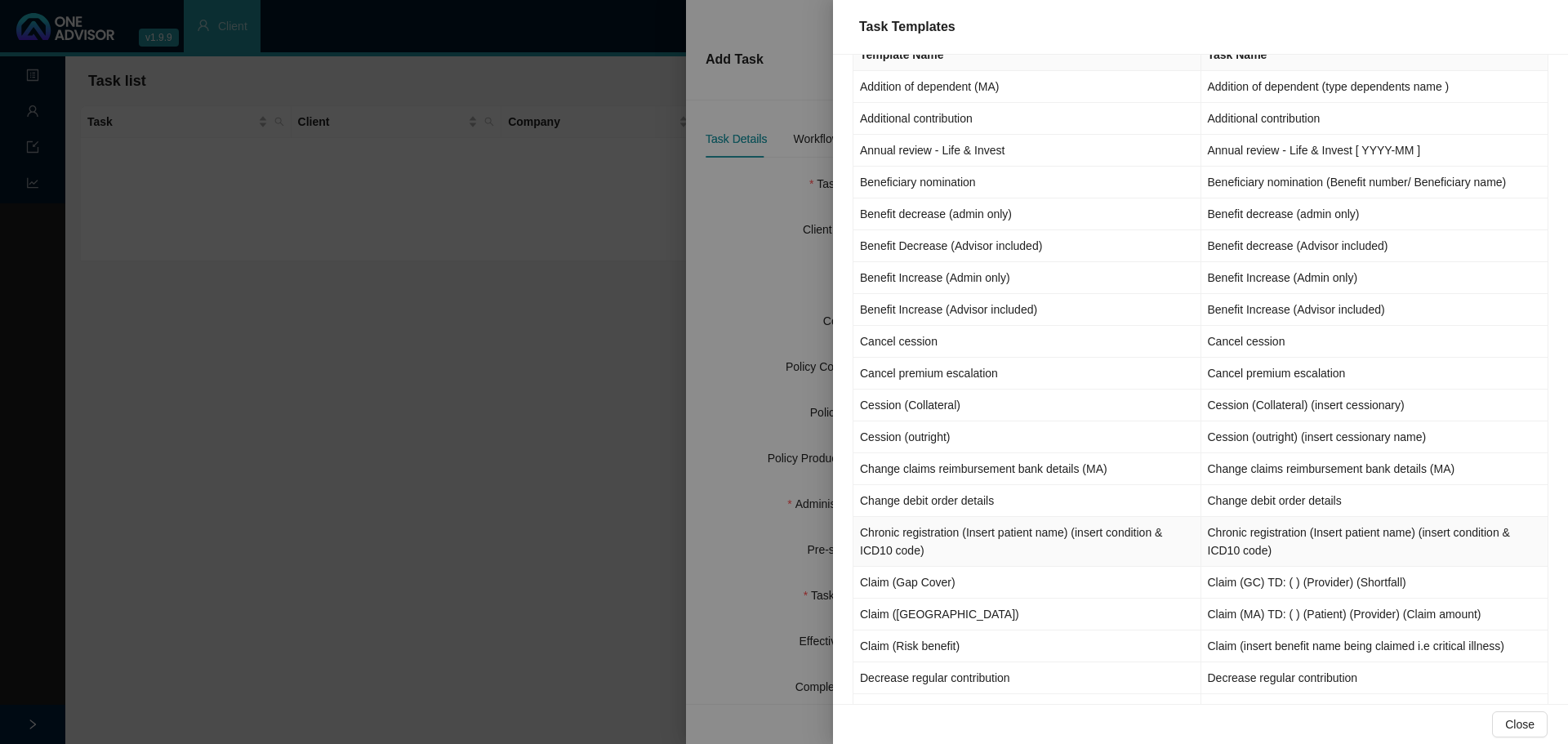
scroll to position [164, 0]
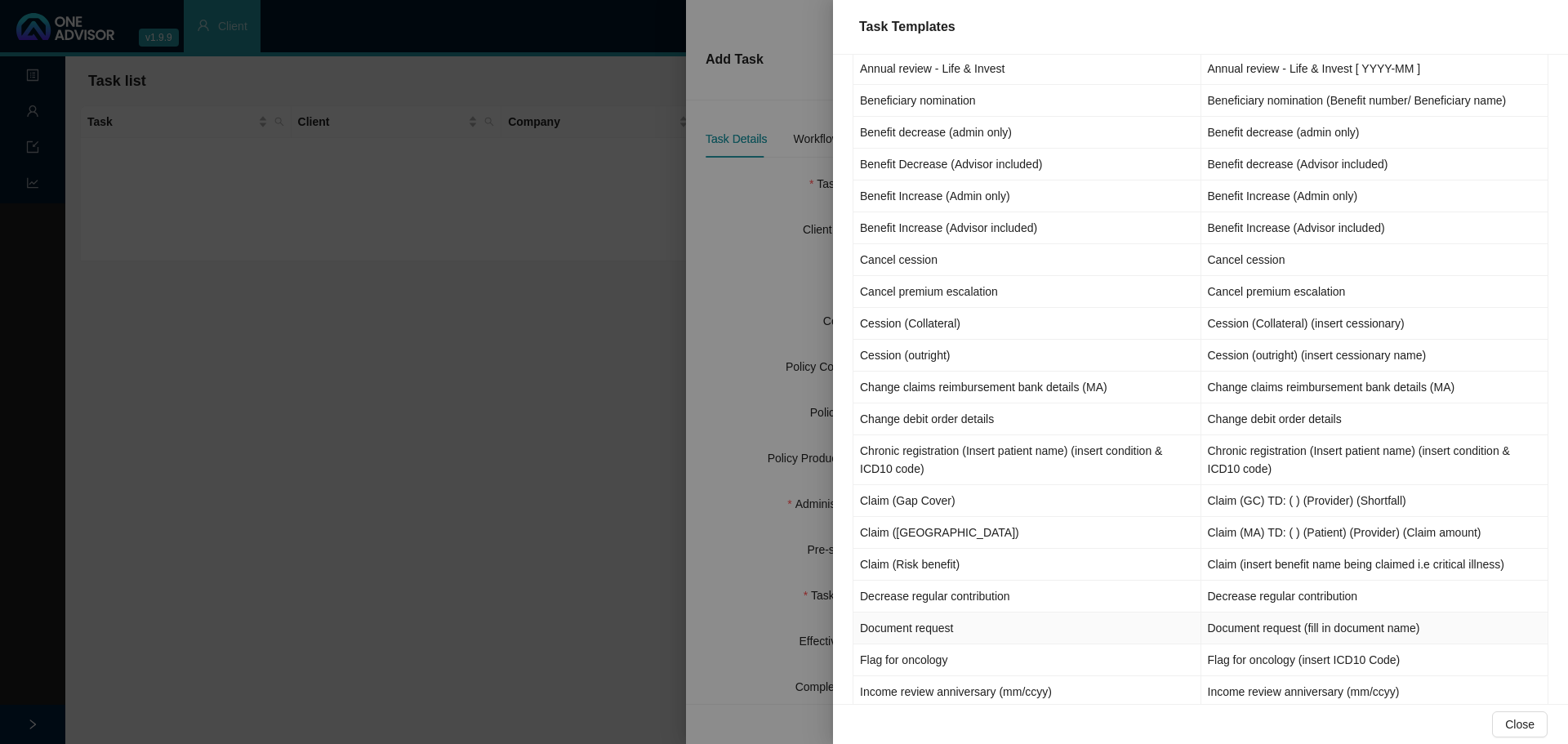
click at [956, 625] on td "Document request" at bounding box center [1027, 628] width 348 height 32
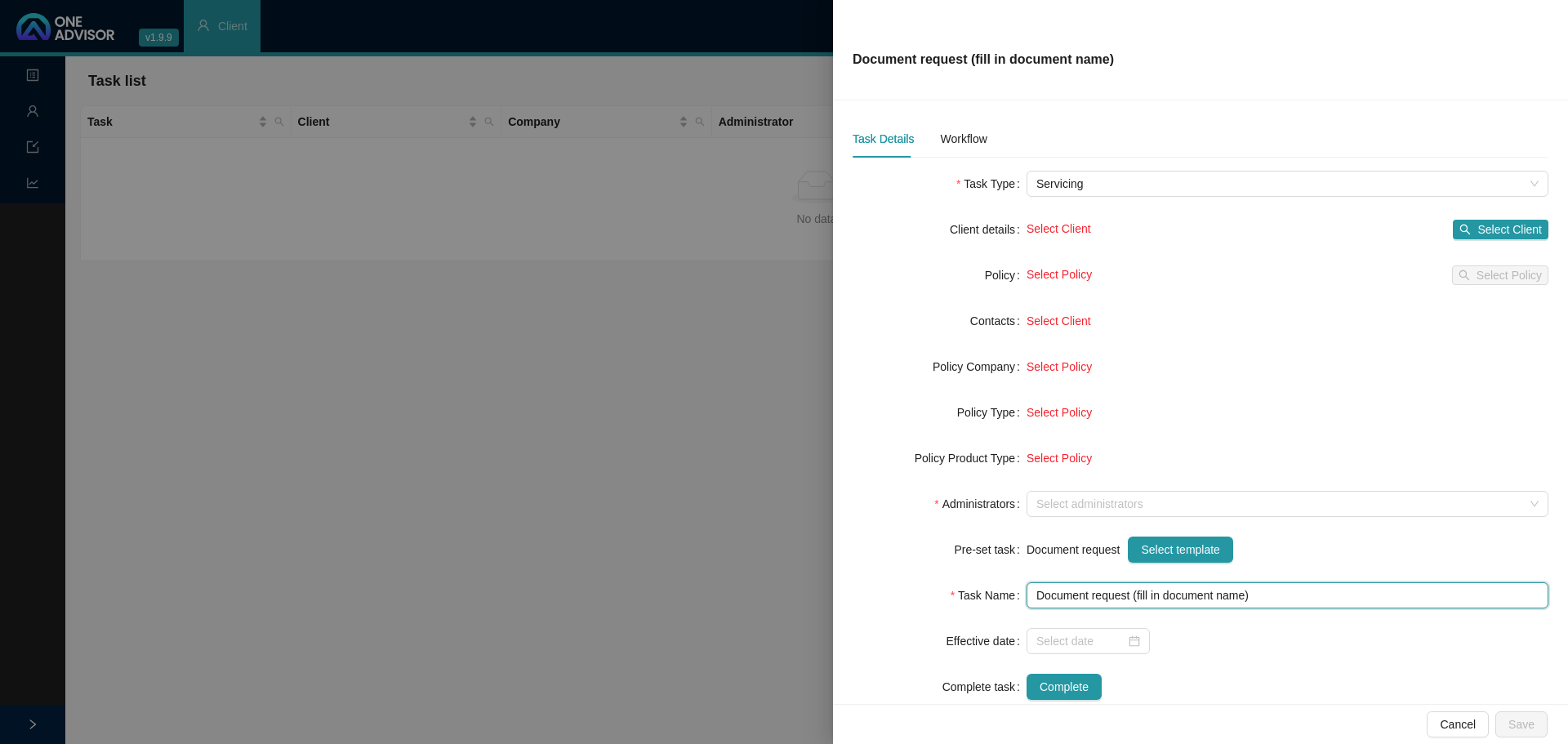
click at [1178, 595] on input "Document request (fill in document name)" at bounding box center [1288, 595] width 522 height 26
drag, startPoint x: 1242, startPoint y: 593, endPoint x: 1133, endPoint y: 600, distance: 109.2
click at [1133, 600] on input "Document request (fill in document name)" at bounding box center [1288, 595] width 522 height 26
click at [1132, 639] on div at bounding box center [1088, 641] width 103 height 18
type input "Document request (Travel document: China)"
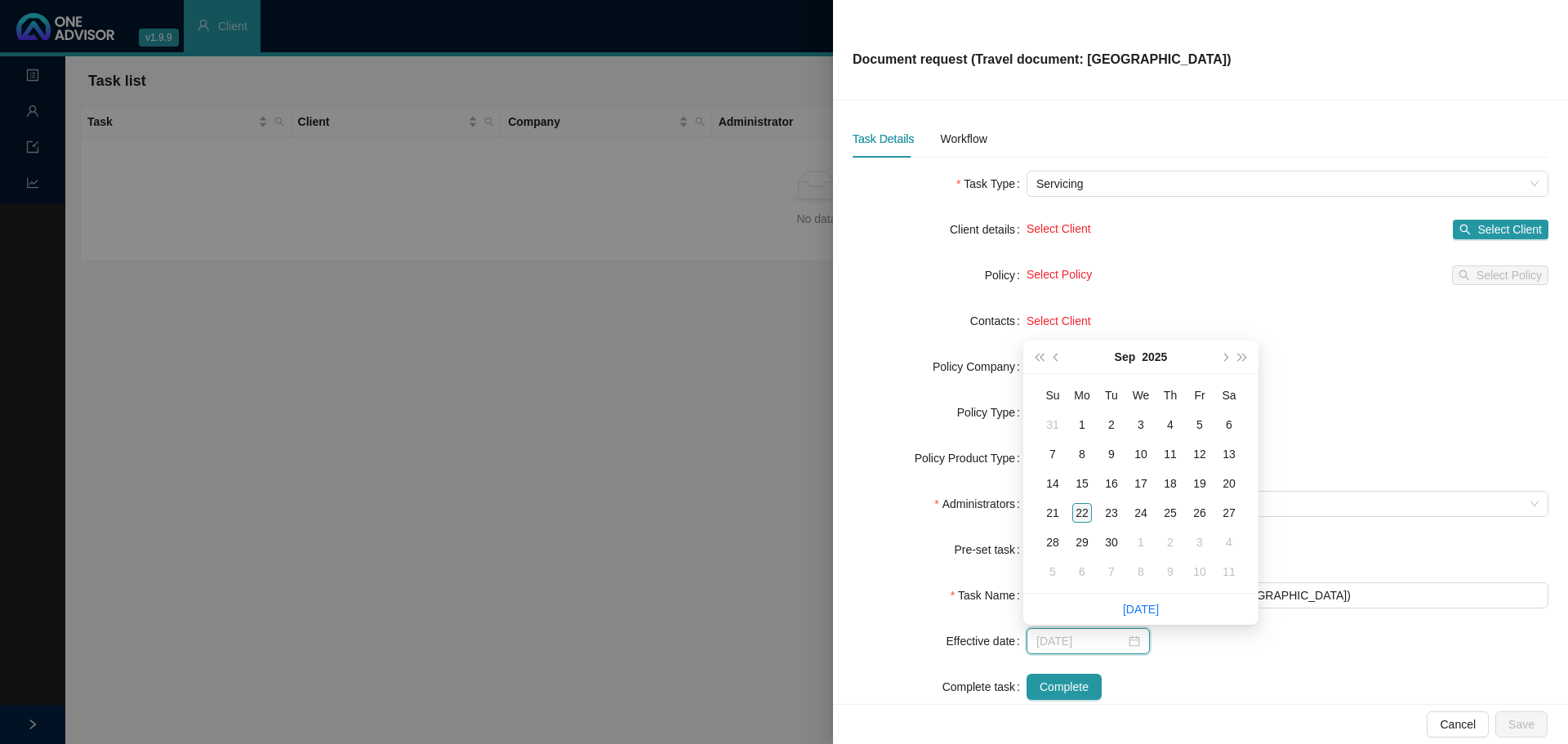
type input "2025-09-22"
click at [1084, 506] on div "22" at bounding box center [1082, 513] width 19 height 19
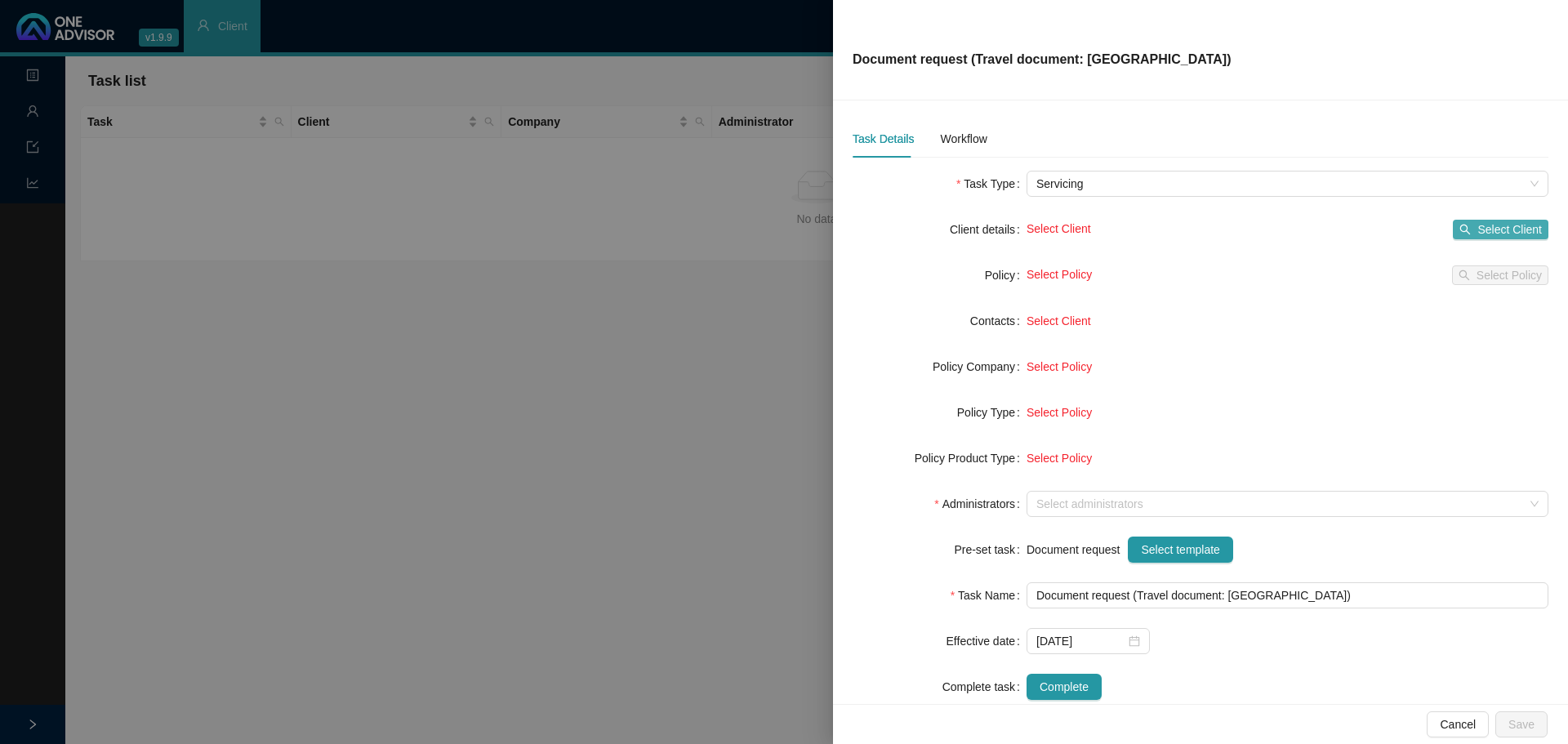
click at [1484, 229] on span "Select Client" at bounding box center [1510, 229] width 65 height 18
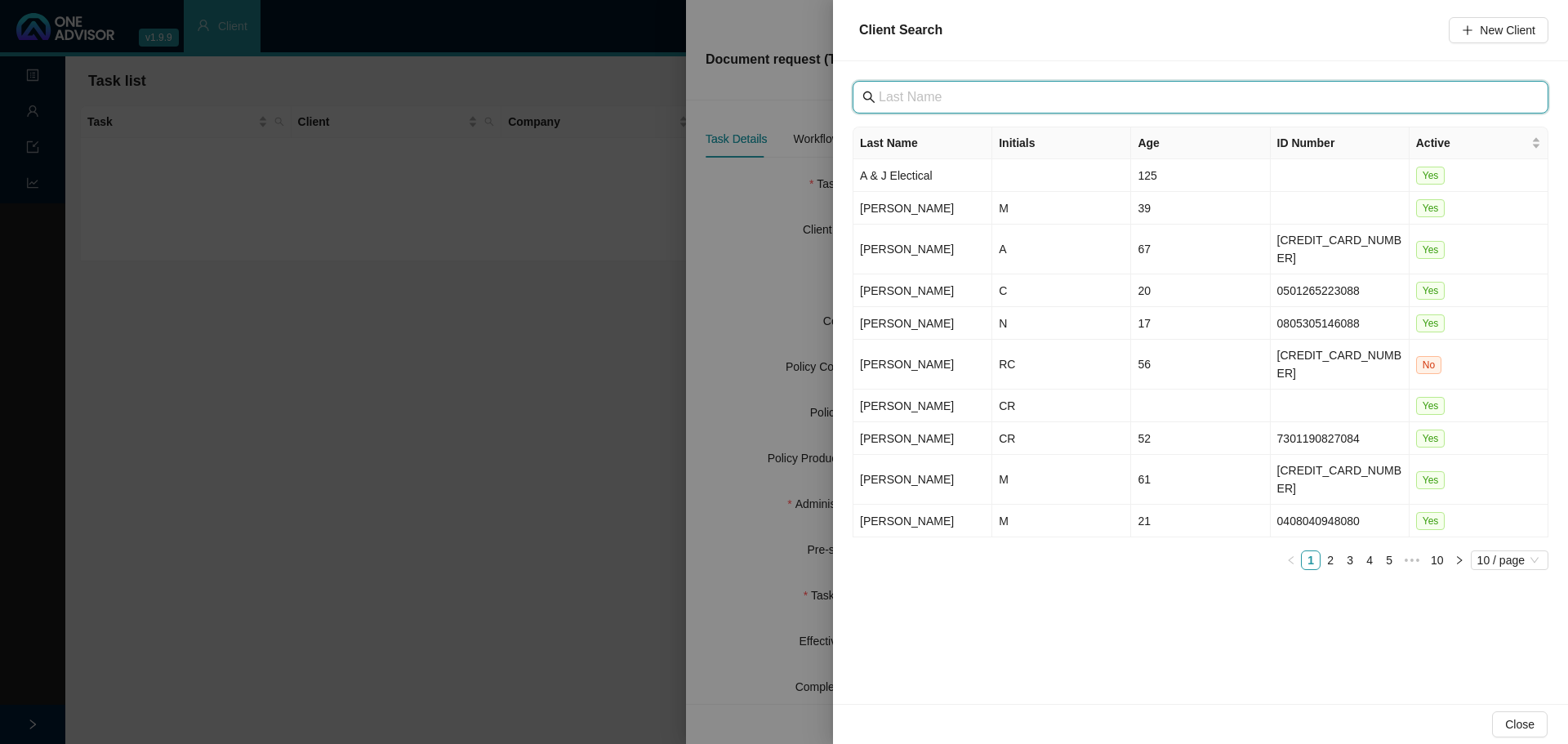
click at [938, 101] on input "text" at bounding box center [1202, 97] width 647 height 19
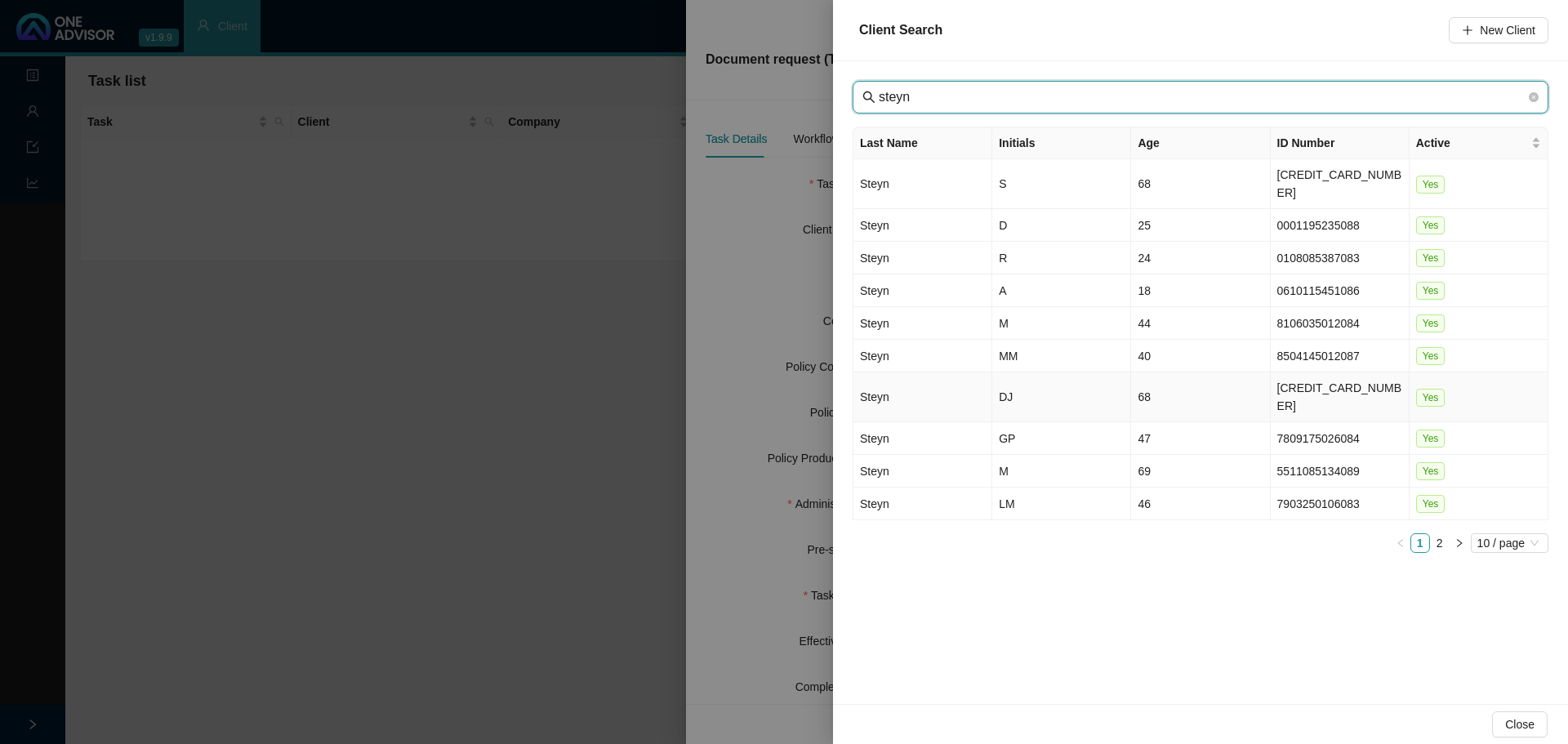
type input "steyn"
click at [1042, 372] on td "DJ" at bounding box center [1061, 397] width 139 height 50
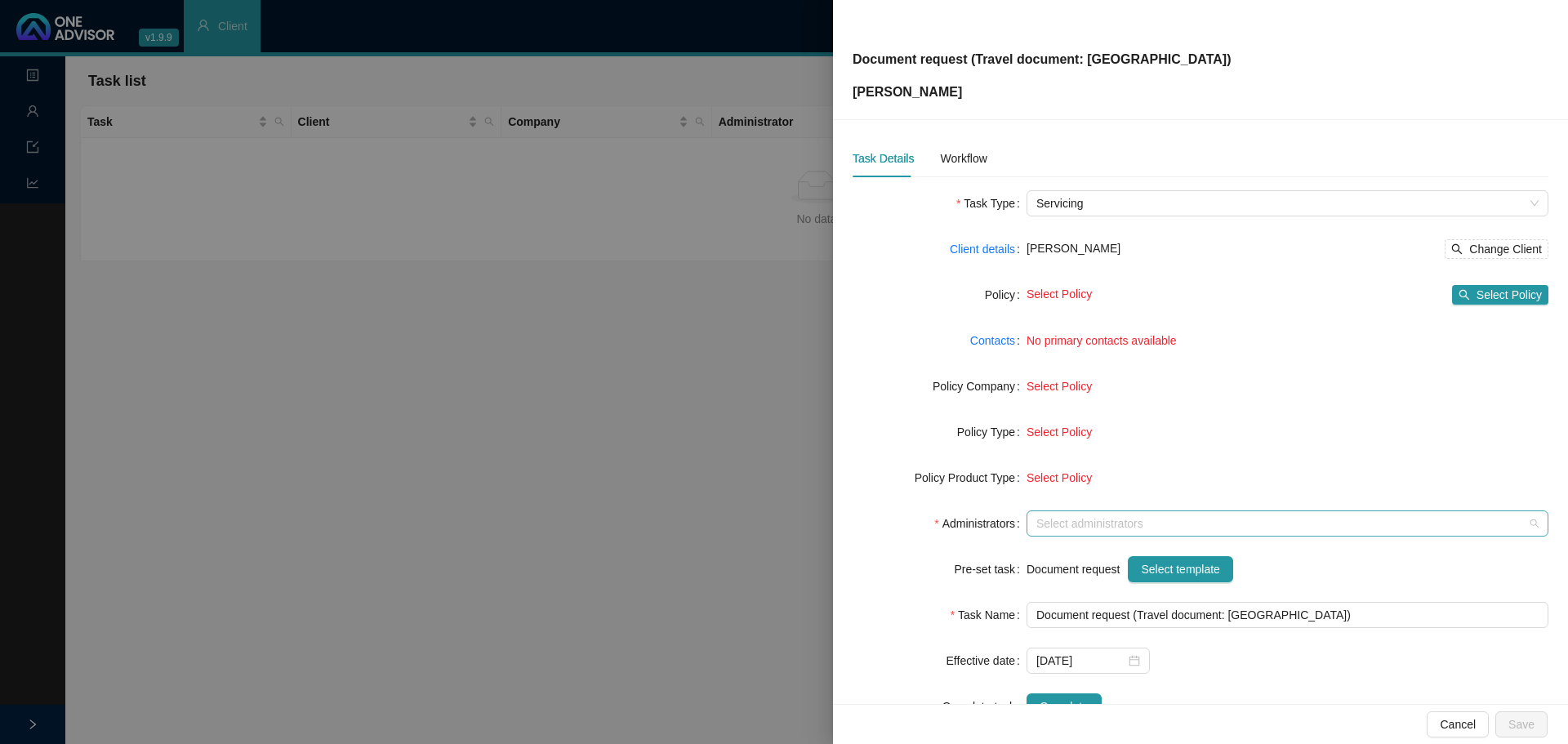
click at [1072, 517] on div at bounding box center [1278, 523] width 498 height 12
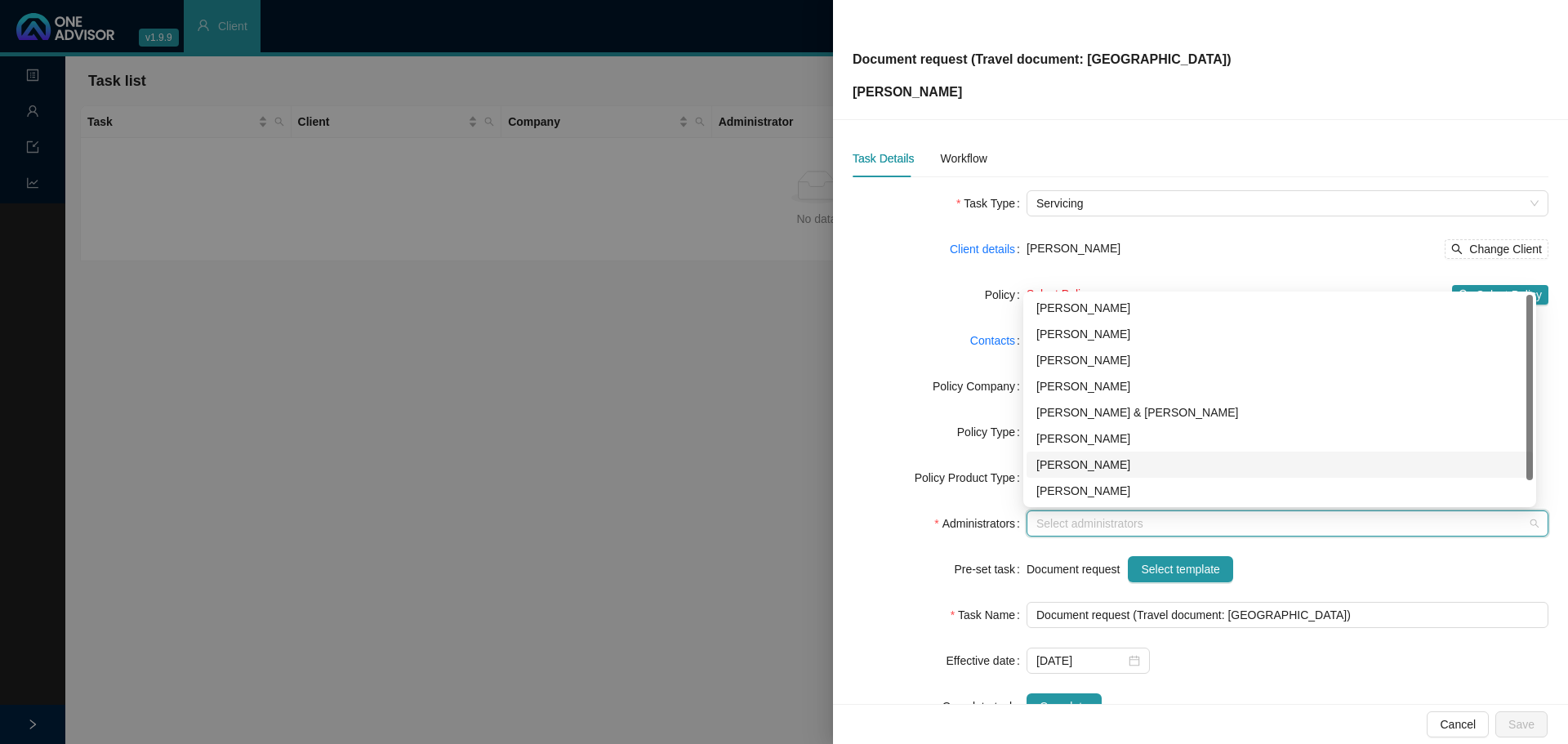
click at [1073, 461] on div "[PERSON_NAME]" at bounding box center [1280, 465] width 487 height 18
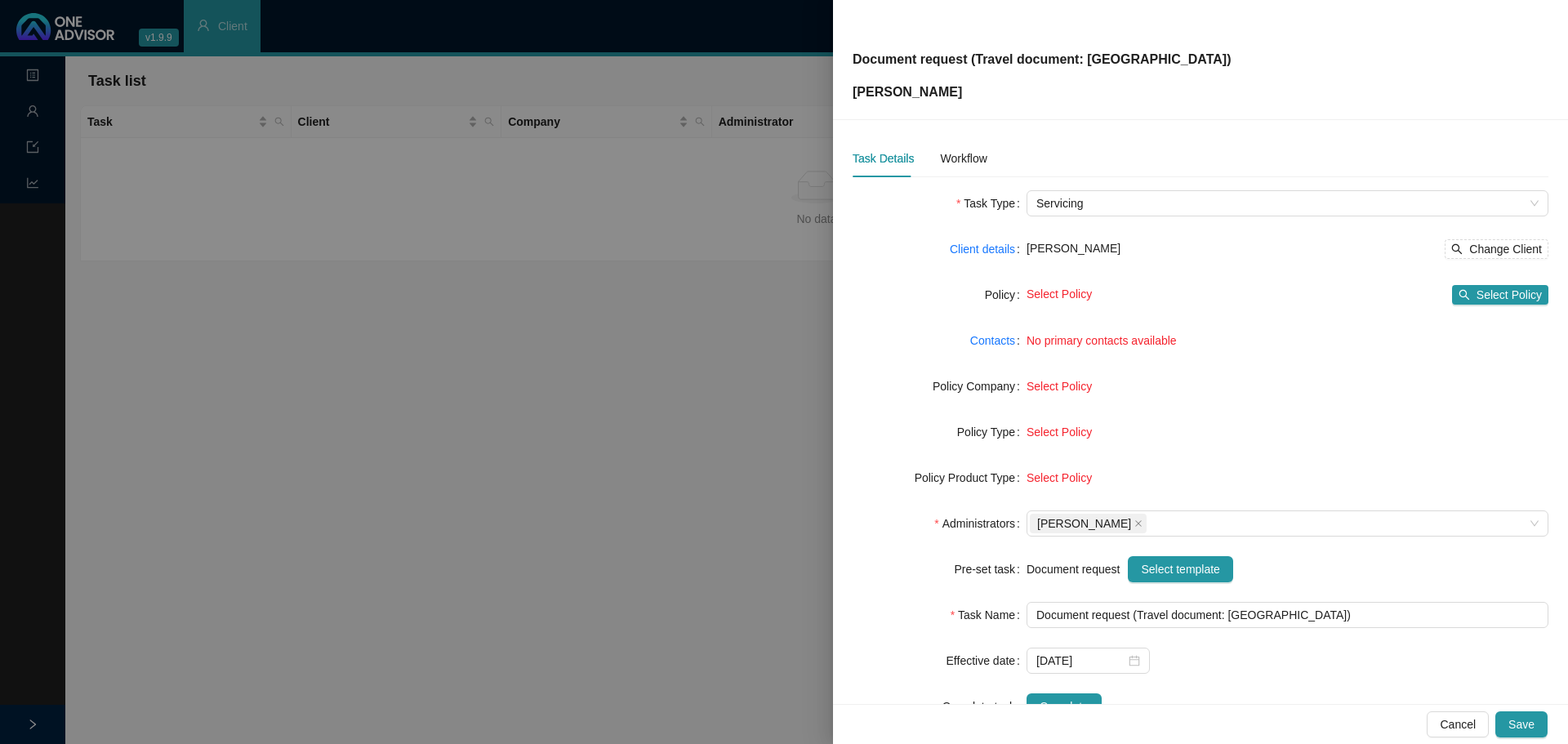
click at [911, 448] on form "Task Type Servicing Client details Daniel Jacobus Steyn Change Client Policy Se…" at bounding box center [1200, 454] width 696 height 530
click at [1472, 250] on span "Change Client" at bounding box center [1505, 249] width 73 height 18
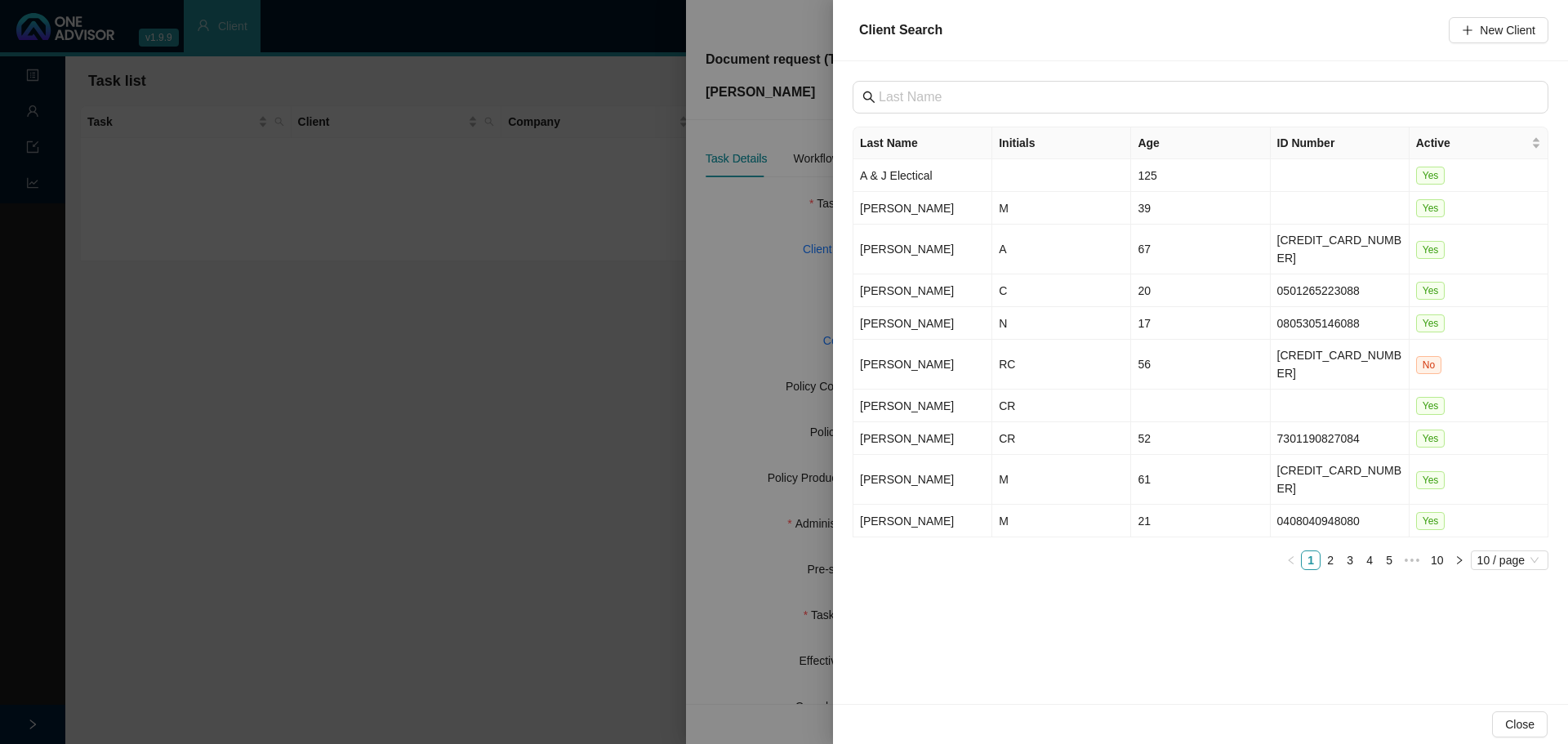
drag, startPoint x: 1316, startPoint y: 641, endPoint x: 1315, endPoint y: 626, distance: 15.0
click at [1316, 639] on div "Last Name Initials Age ID Number Active A & J Electical 125 Yes Ackerman M 39 Y…" at bounding box center [1201, 383] width 735 height 642
click at [947, 63] on div "Last Name Initials Age ID Number Active A & J Electical 125 Yes Ackerman M 39 Y…" at bounding box center [1201, 383] width 735 height 642
click at [736, 291] on div at bounding box center [784, 372] width 1568 height 744
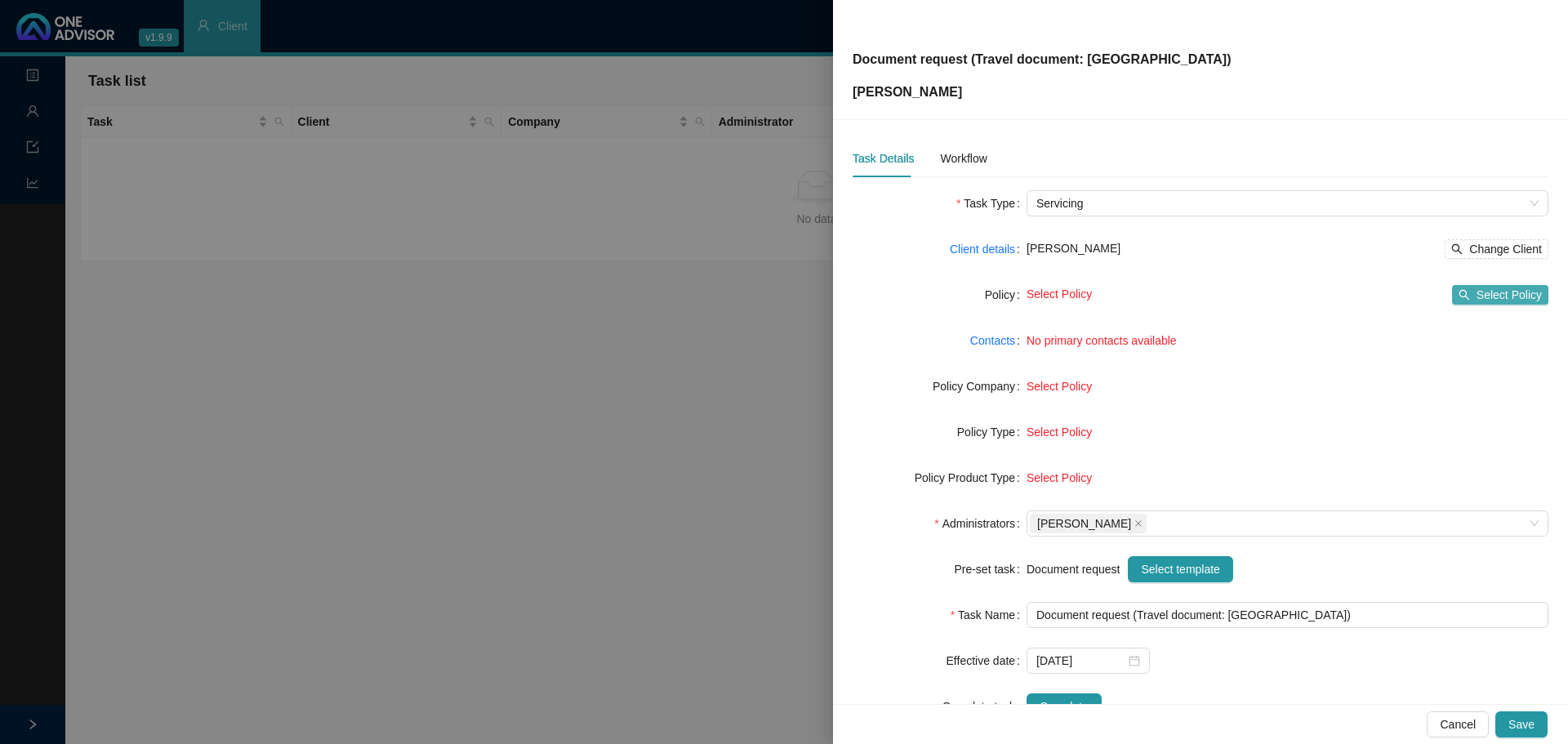
click at [1482, 297] on span "Select Policy" at bounding box center [1509, 295] width 66 height 18
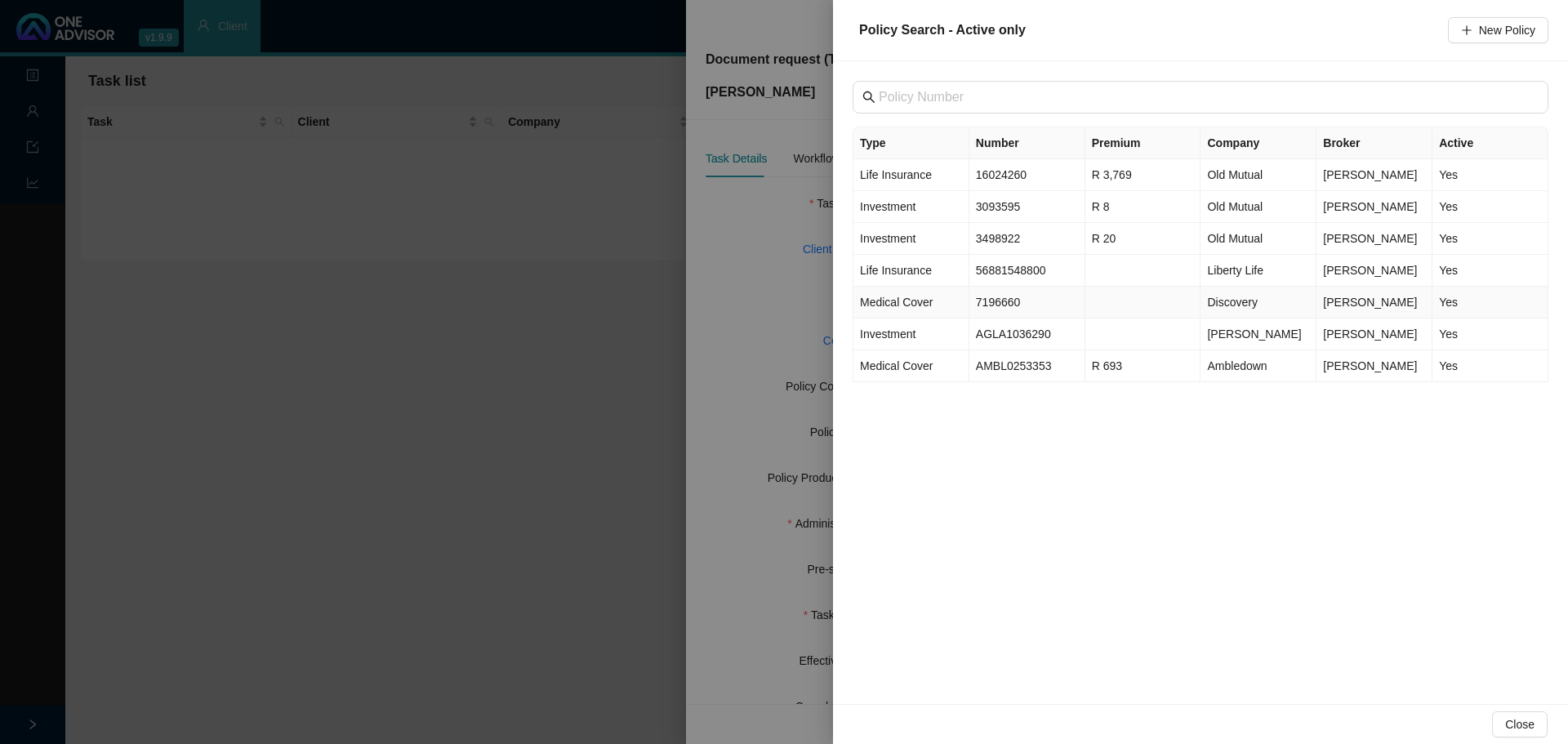
click at [1002, 306] on td "7196660" at bounding box center [1027, 302] width 116 height 32
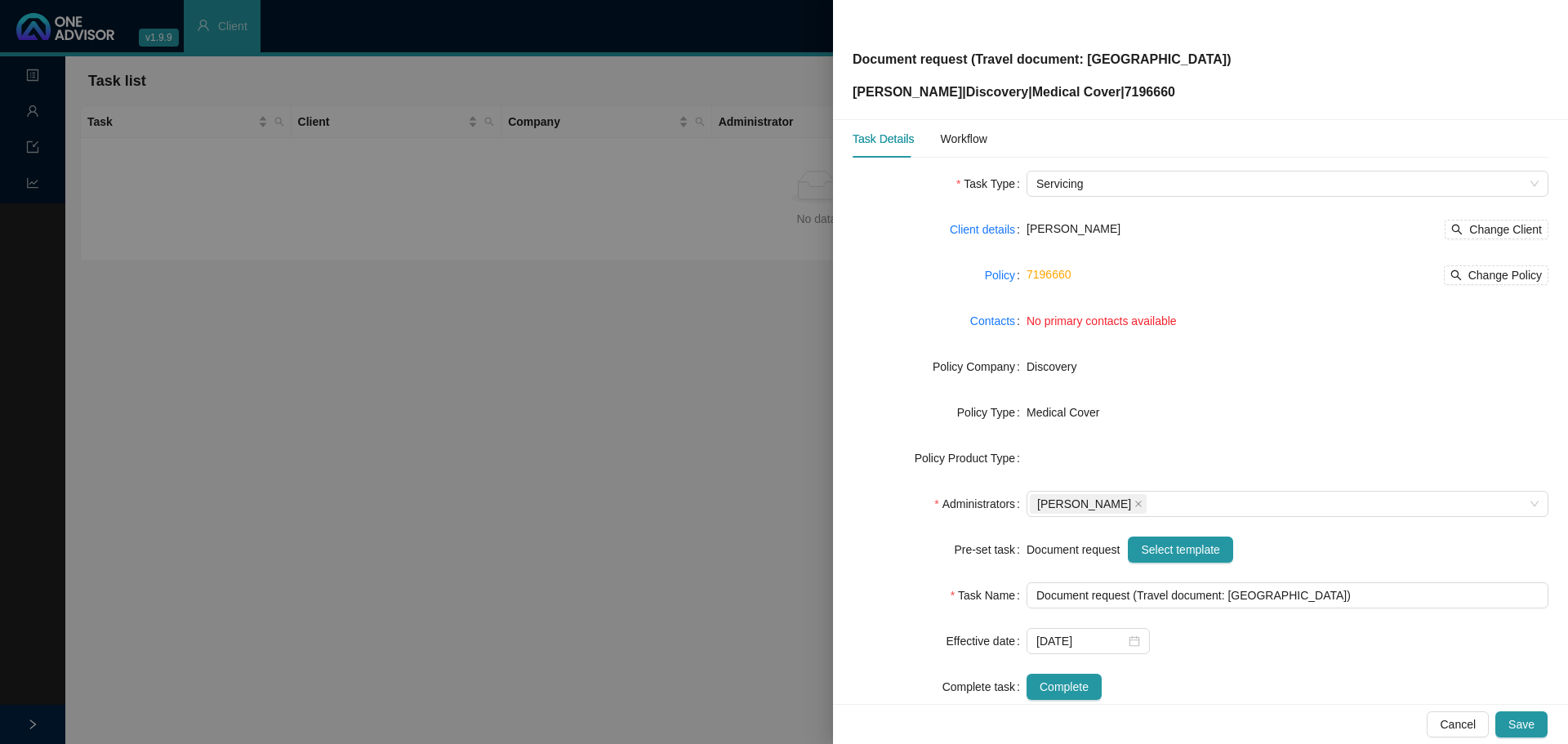
scroll to position [0, 0]
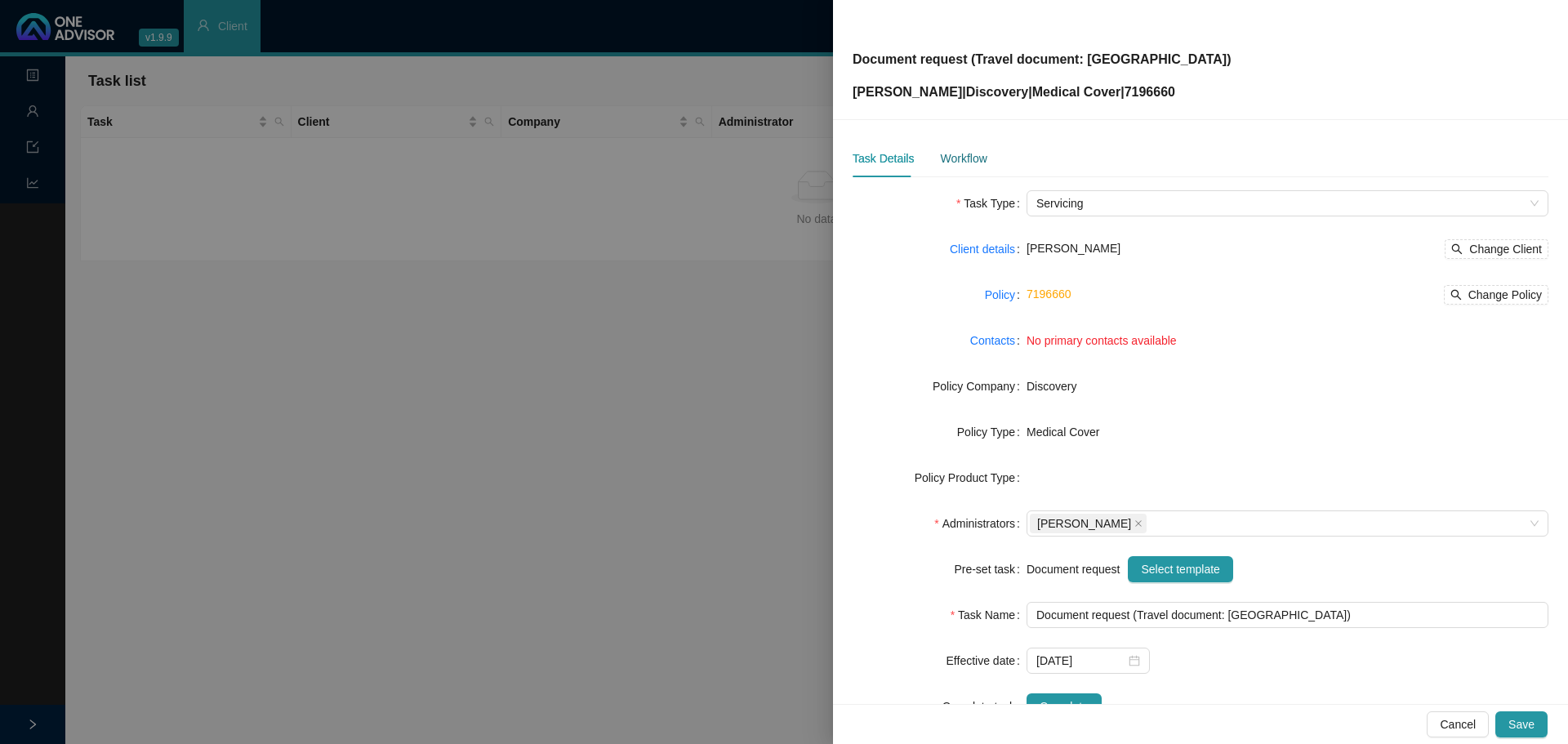
click at [969, 152] on div "Workflow" at bounding box center [963, 158] width 46 height 18
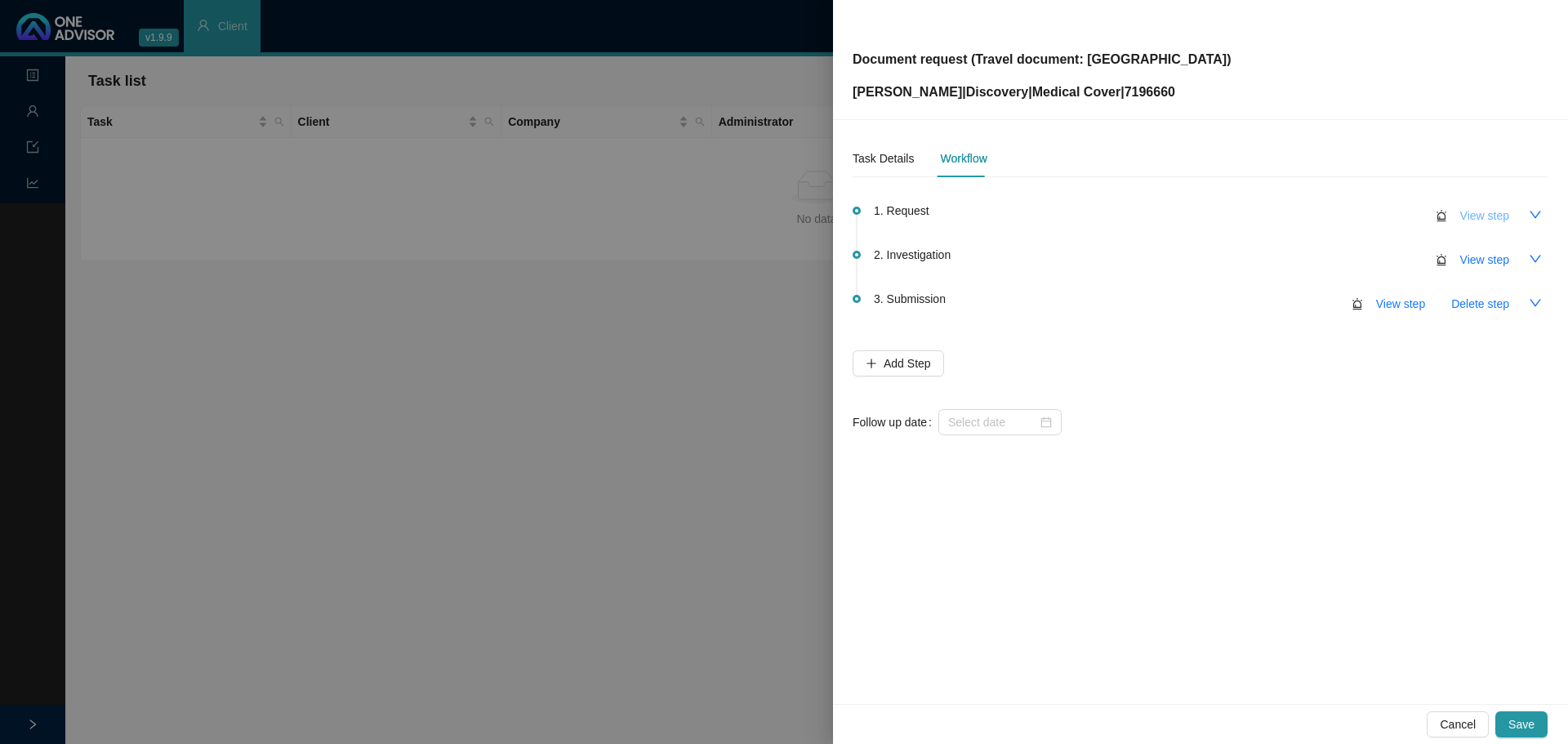
click at [1478, 217] on span "View step" at bounding box center [1485, 215] width 49 height 18
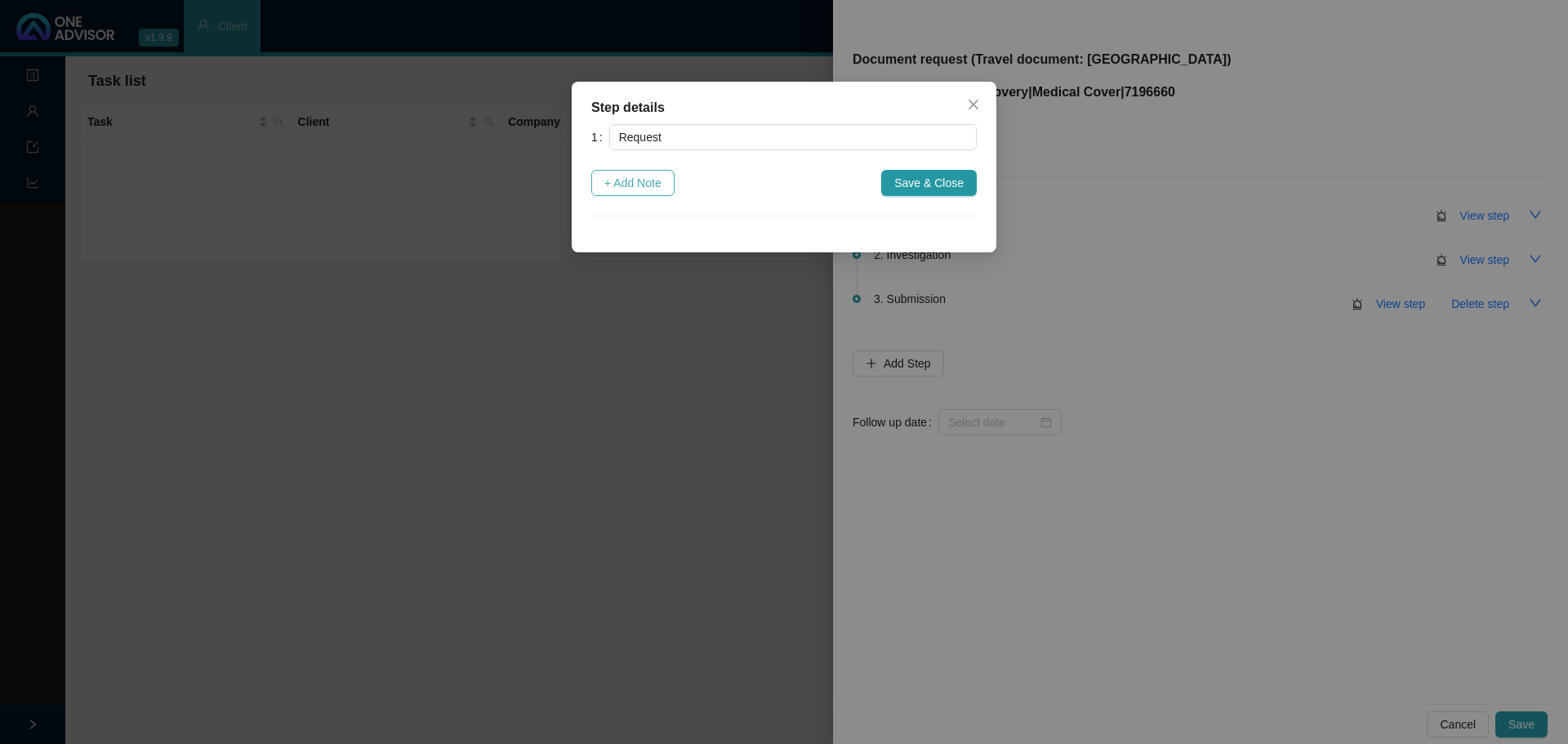
click at [657, 184] on span "+ Add Note" at bounding box center [632, 183] width 57 height 18
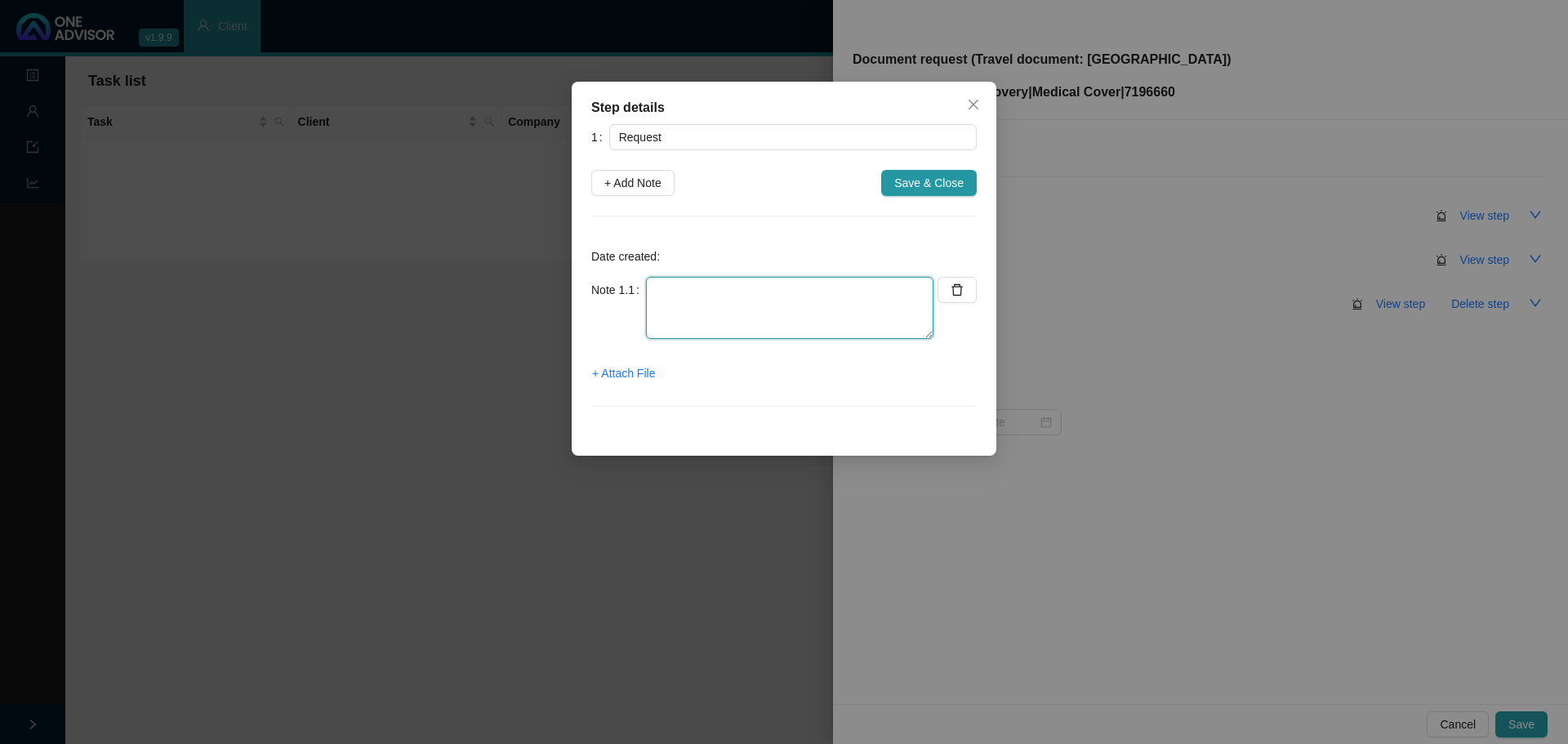
click at [690, 310] on textarea at bounding box center [790, 307] width 287 height 62
type textarea "v"
type textarea "e"
type textarea "Verbal message from Marc B Sarah to confirm with client"
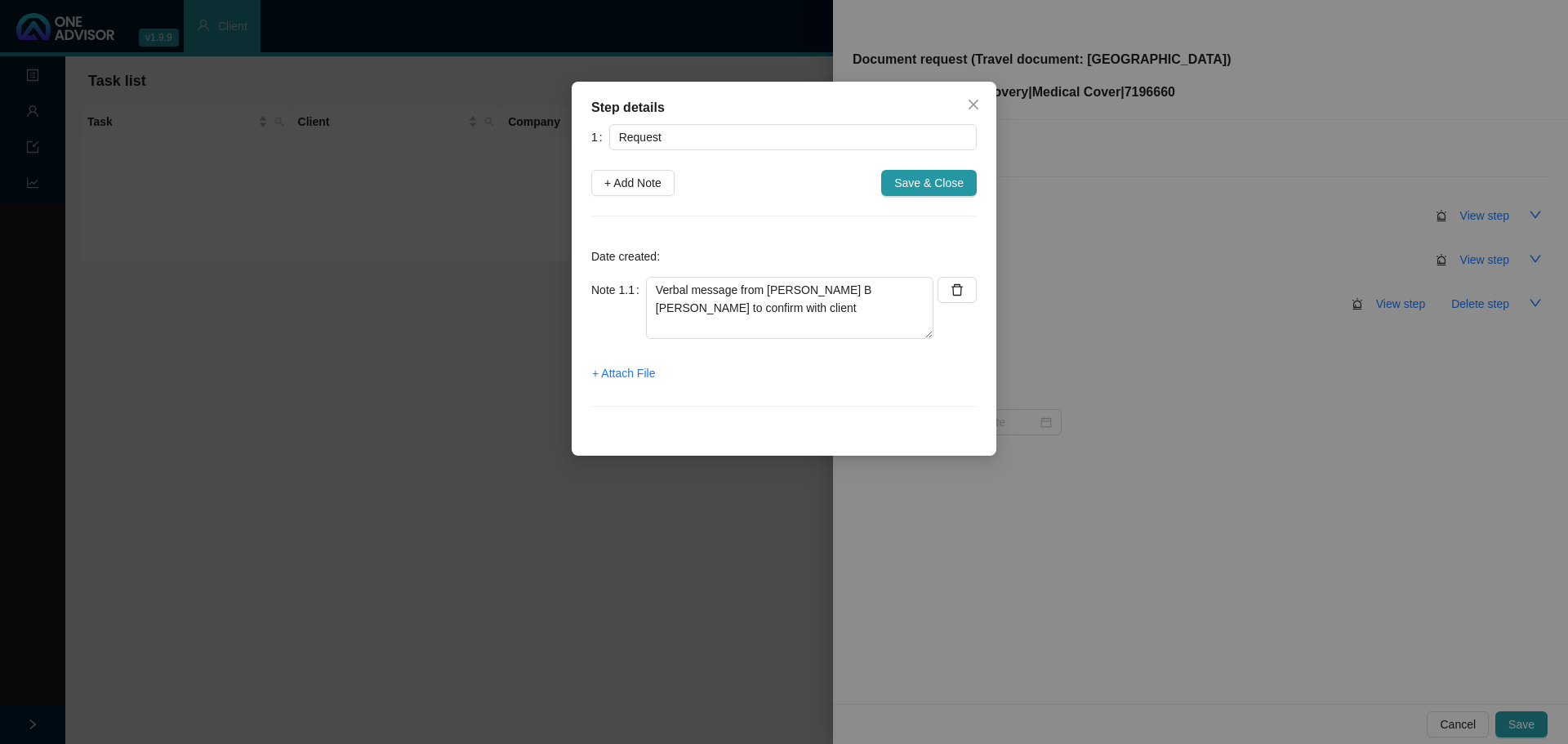
click at [958, 188] on span "Save & Close" at bounding box center [929, 183] width 69 height 18
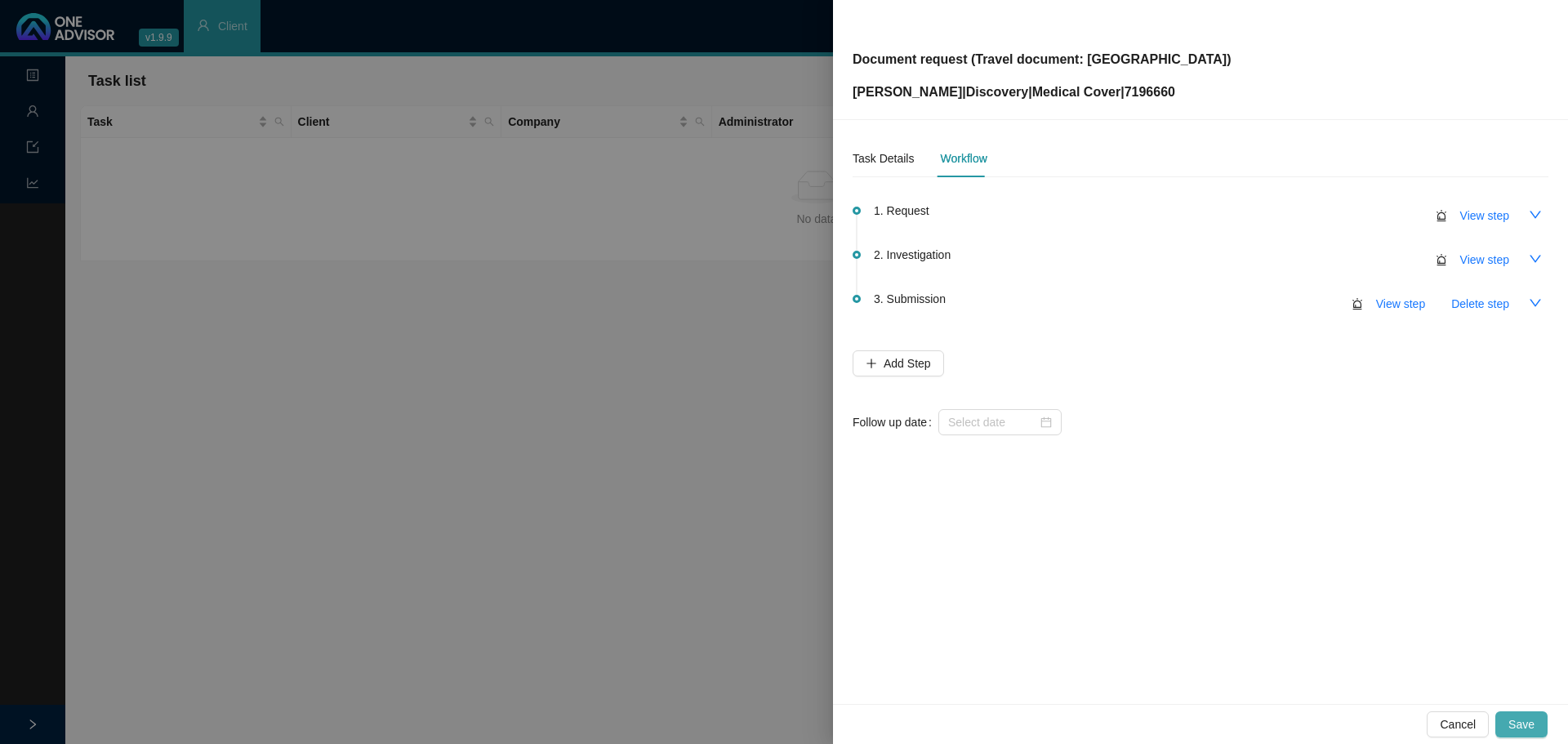
click at [1514, 720] on span "Save" at bounding box center [1522, 724] width 26 height 18
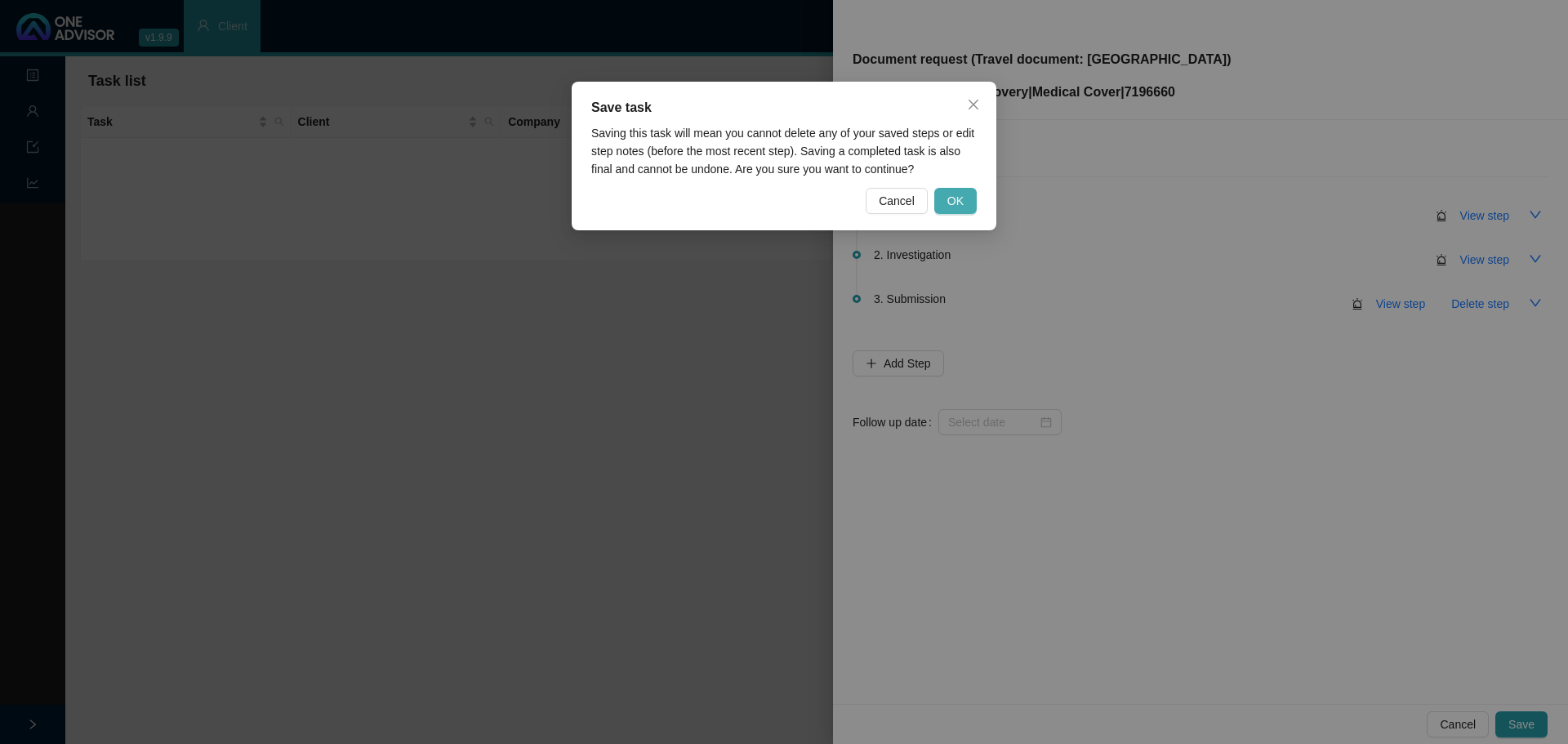
click at [963, 195] on span "OK" at bounding box center [955, 200] width 17 height 18
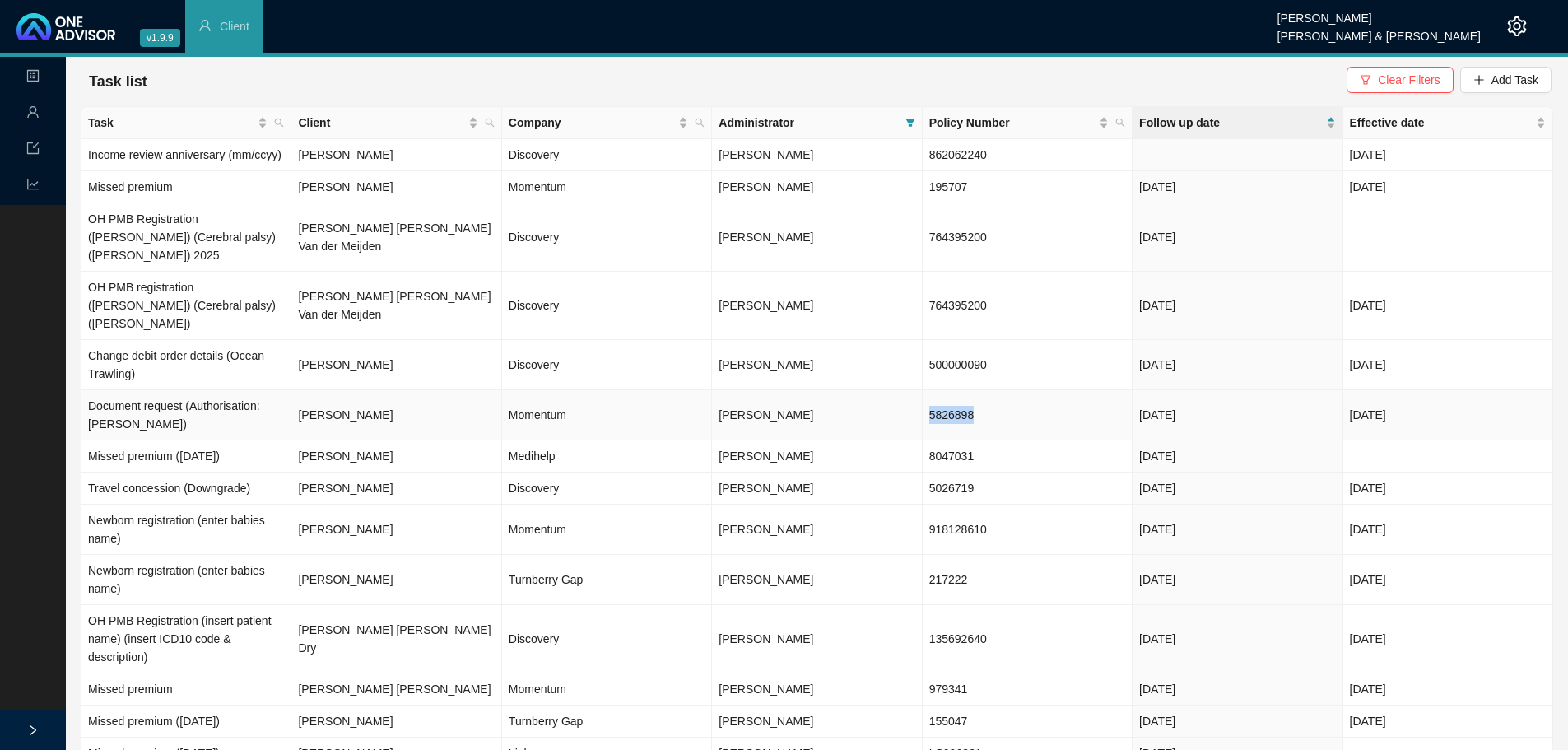
drag, startPoint x: 974, startPoint y: 381, endPoint x: 949, endPoint y: 374, distance: 26.0
click at [931, 390] on td "5826898" at bounding box center [1028, 415] width 210 height 50
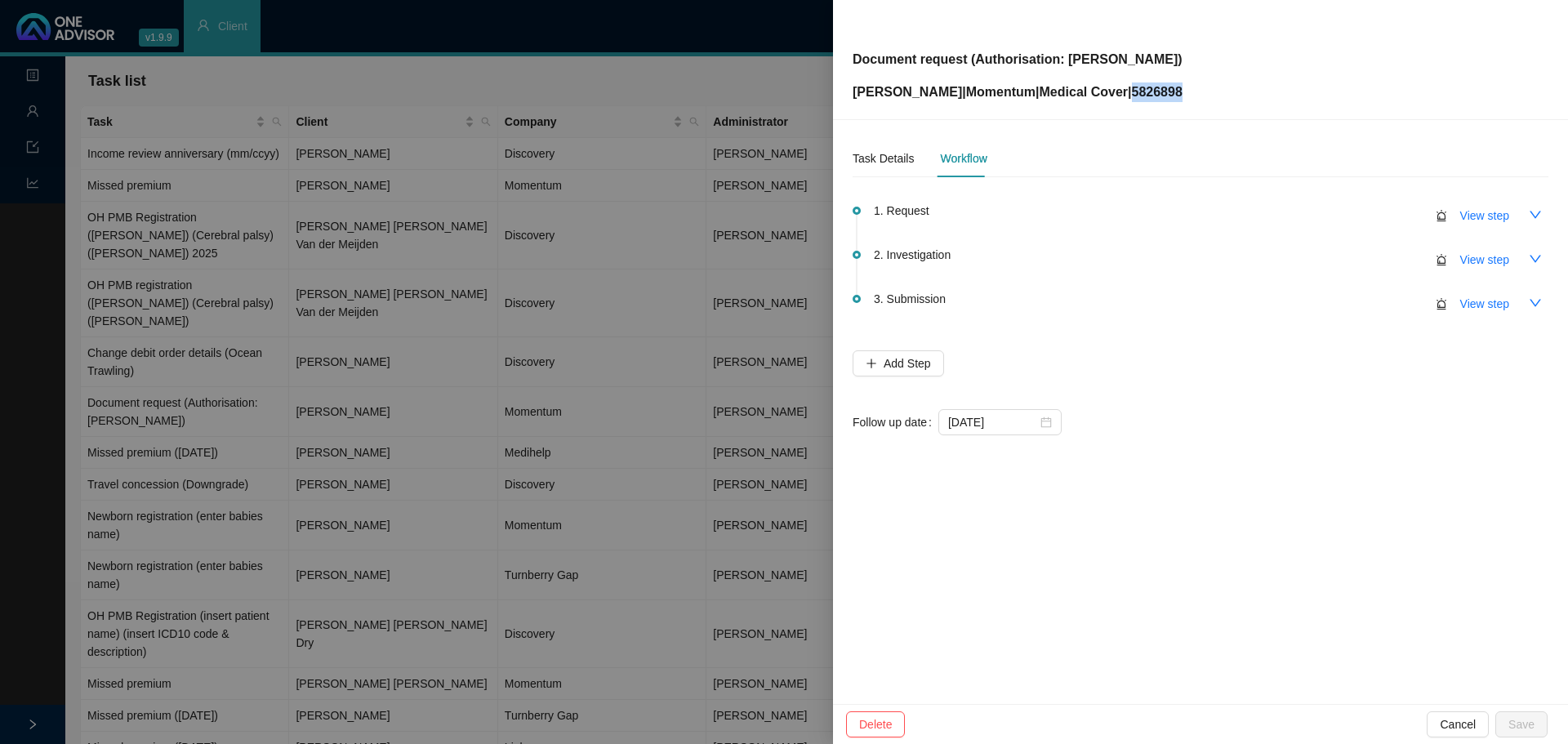
drag, startPoint x: 1192, startPoint y: 95, endPoint x: 1126, endPoint y: 90, distance: 66.2
click at [1126, 90] on div "Document request (Authorisation: [PERSON_NAME] | Momentum | Medical Cover | 582…" at bounding box center [1200, 60] width 696 height 85
copy p "5826898"
click at [1480, 263] on span "View step" at bounding box center [1485, 259] width 49 height 18
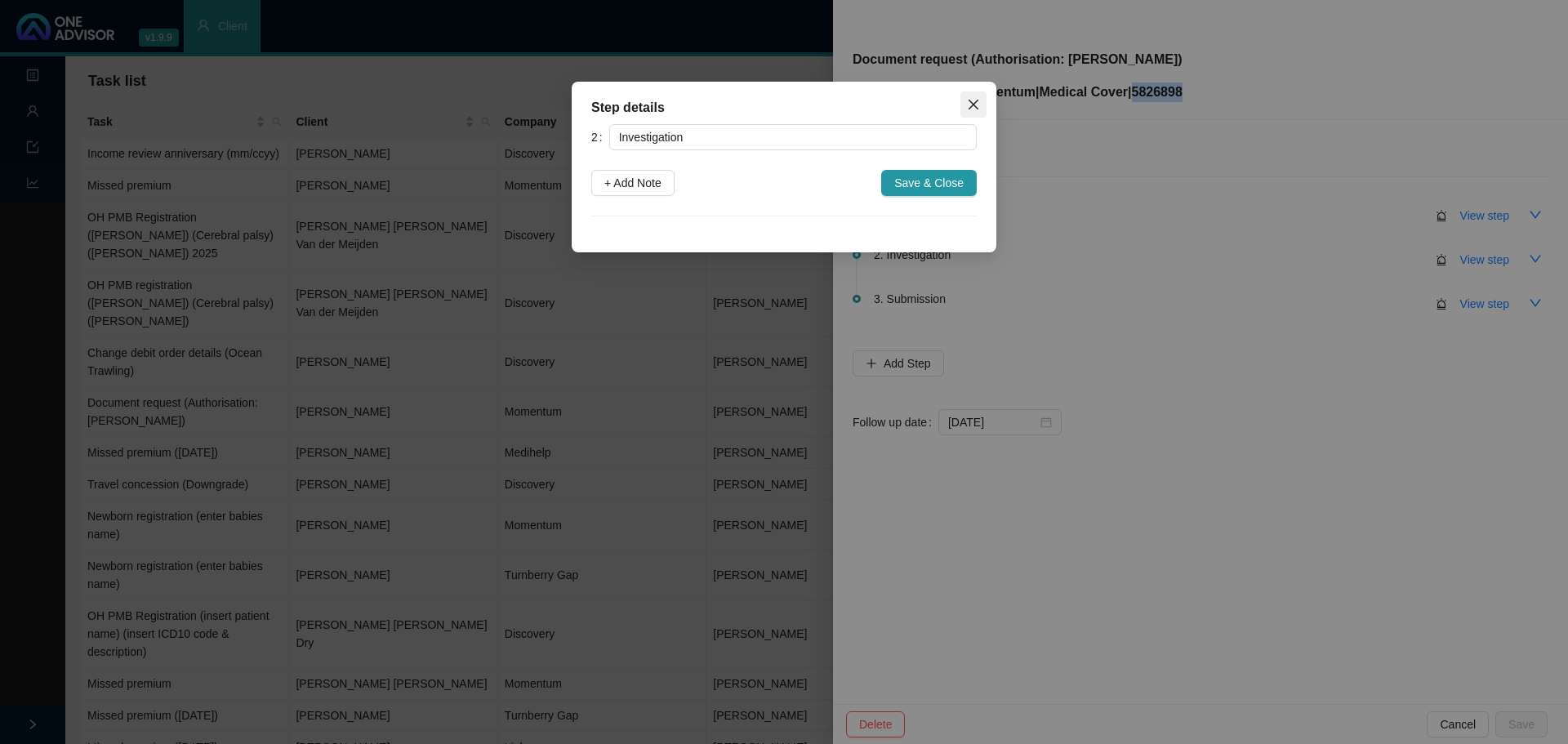
click at [962, 100] on span "Close" at bounding box center [974, 104] width 26 height 13
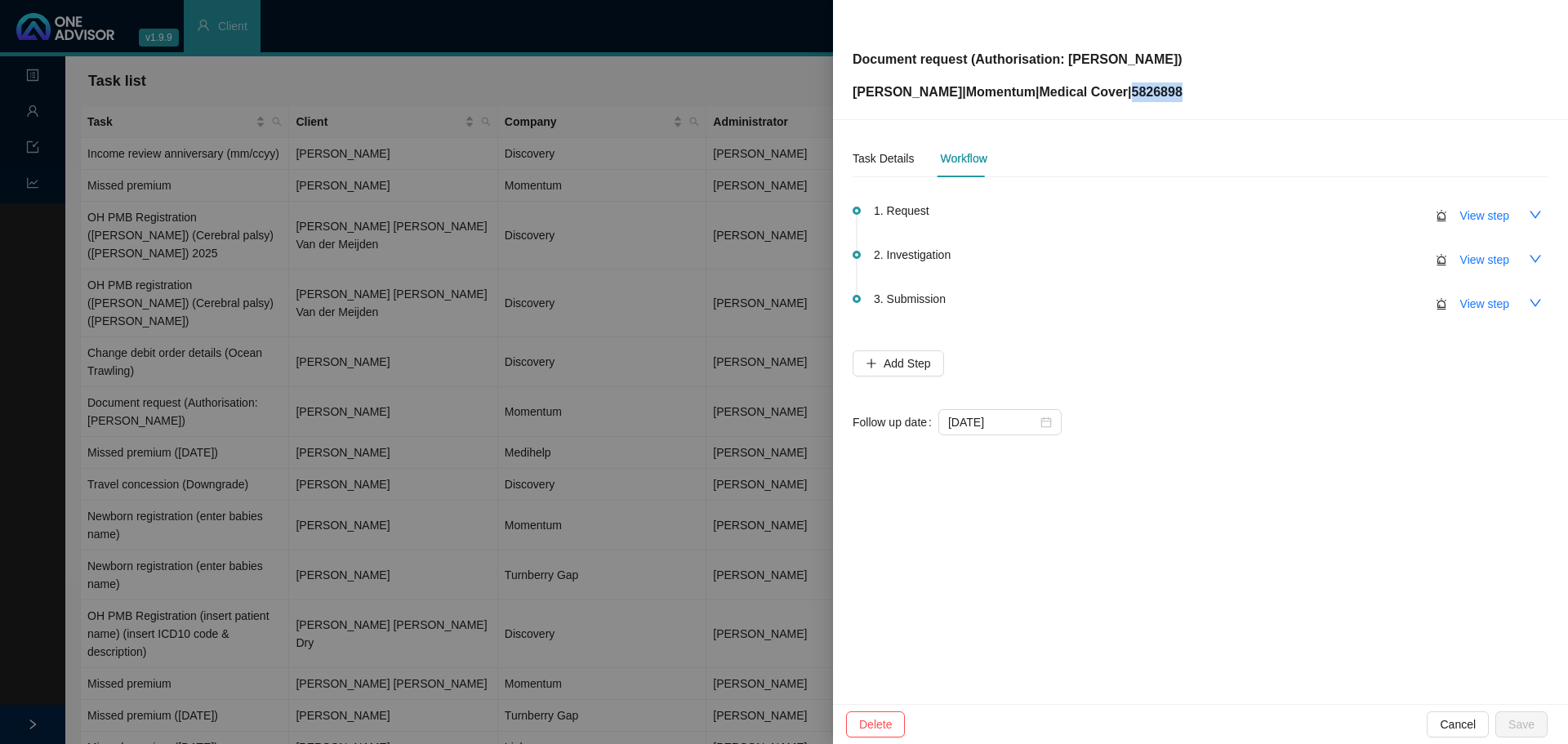
click at [1498, 217] on span "View step" at bounding box center [1485, 215] width 49 height 18
type input "Request"
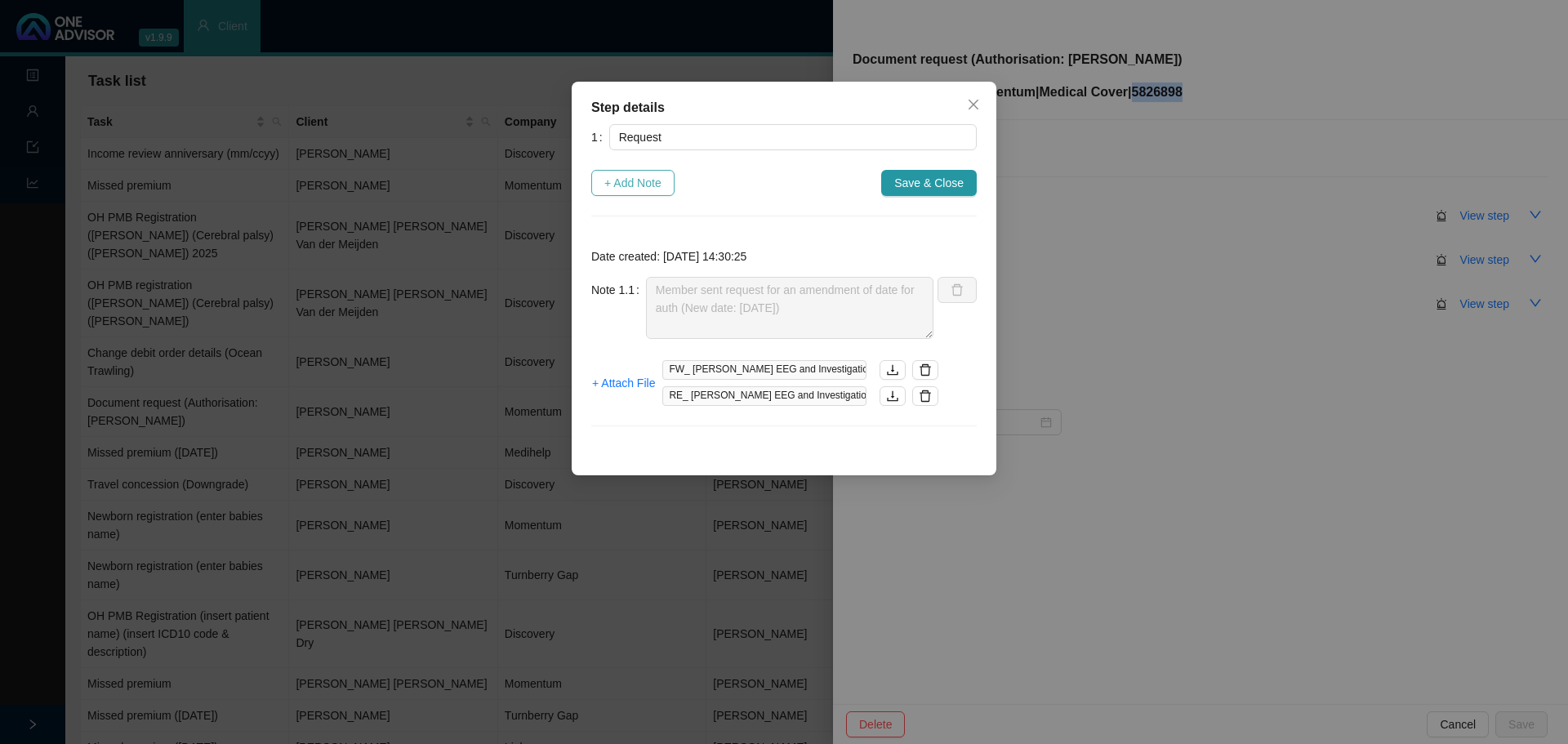
click at [610, 189] on span "+ Add Note" at bounding box center [632, 183] width 57 height 18
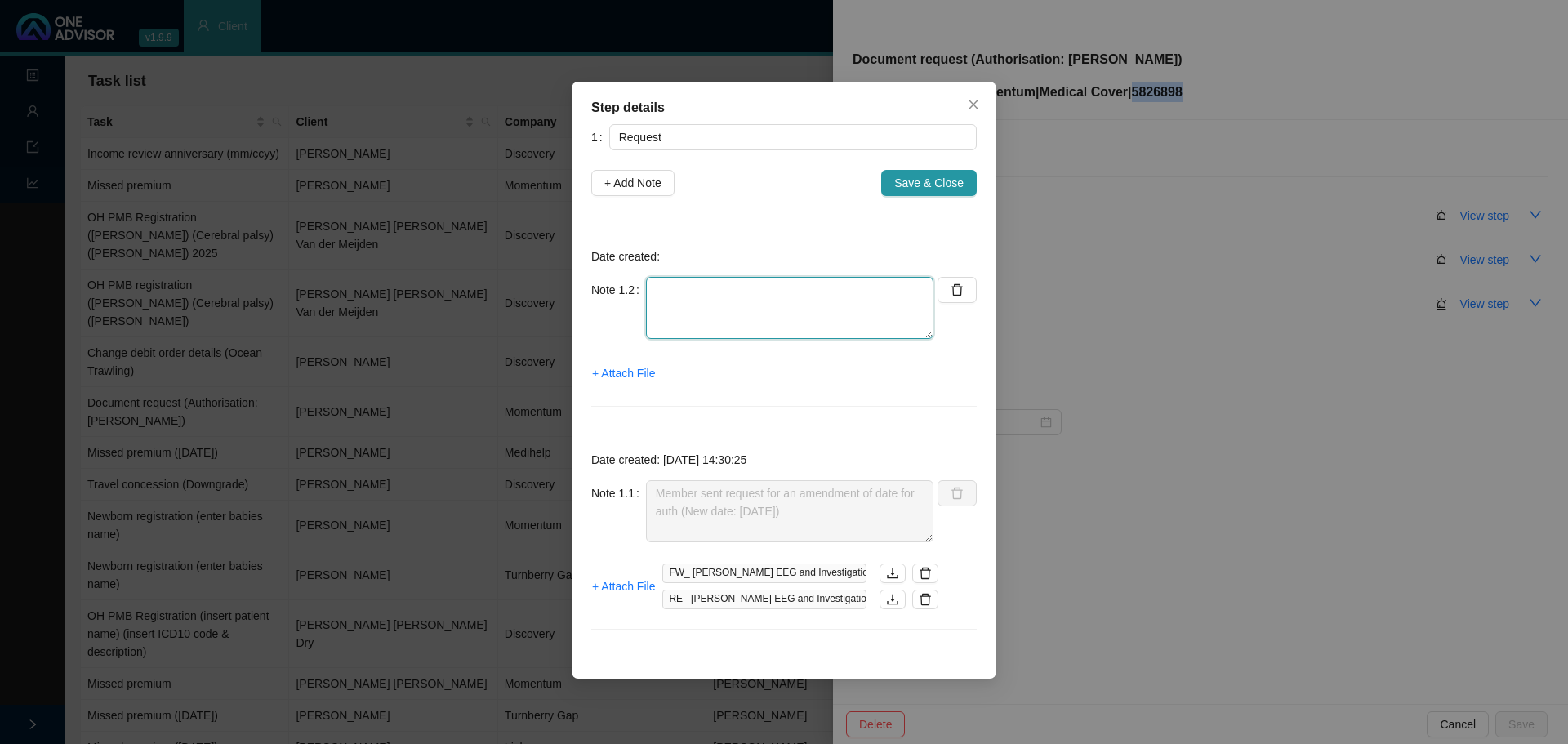
click at [676, 307] on textarea at bounding box center [790, 307] width 287 height 62
type textarea "c"
click at [858, 297] on textarea "Connected to previous authorisation" at bounding box center [790, 307] width 287 height 62
paste textarea "148240450."
type textarea "Connected to previous authorisation no. 148240450."
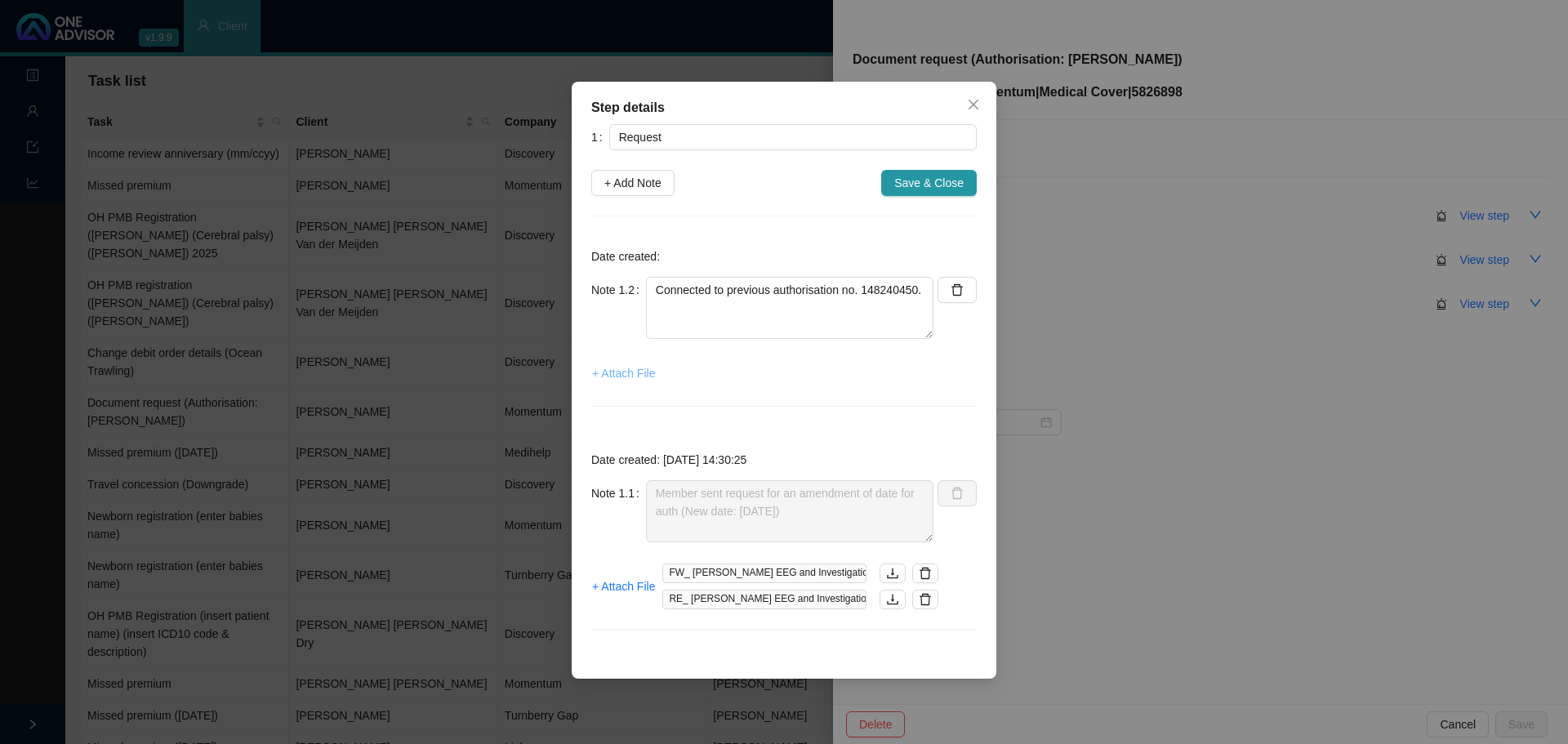
click at [627, 368] on span "+ Attach File" at bounding box center [623, 373] width 63 height 18
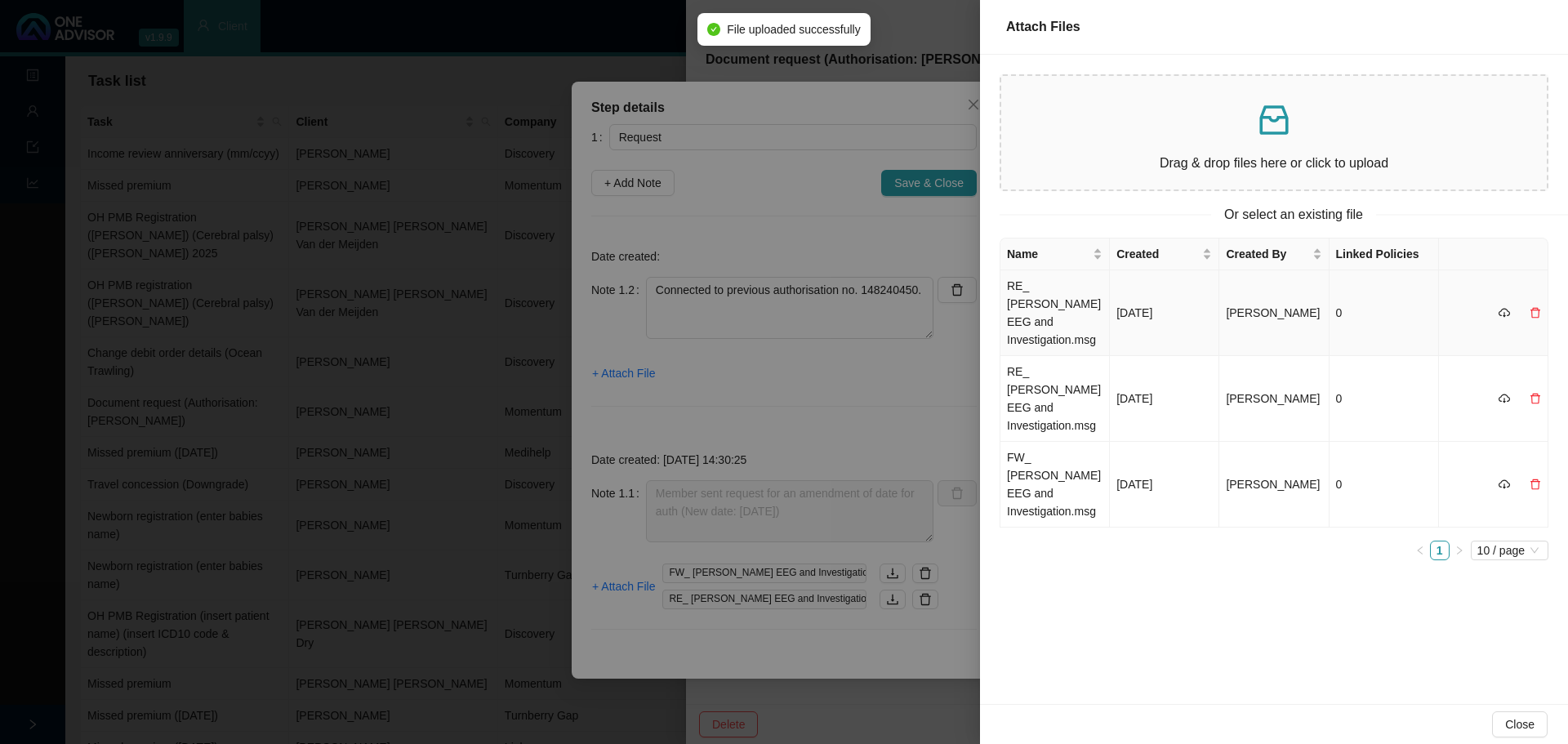
click at [1057, 302] on td "RE_ [PERSON_NAME] EEG and Investigation.msg" at bounding box center [1055, 313] width 109 height 86
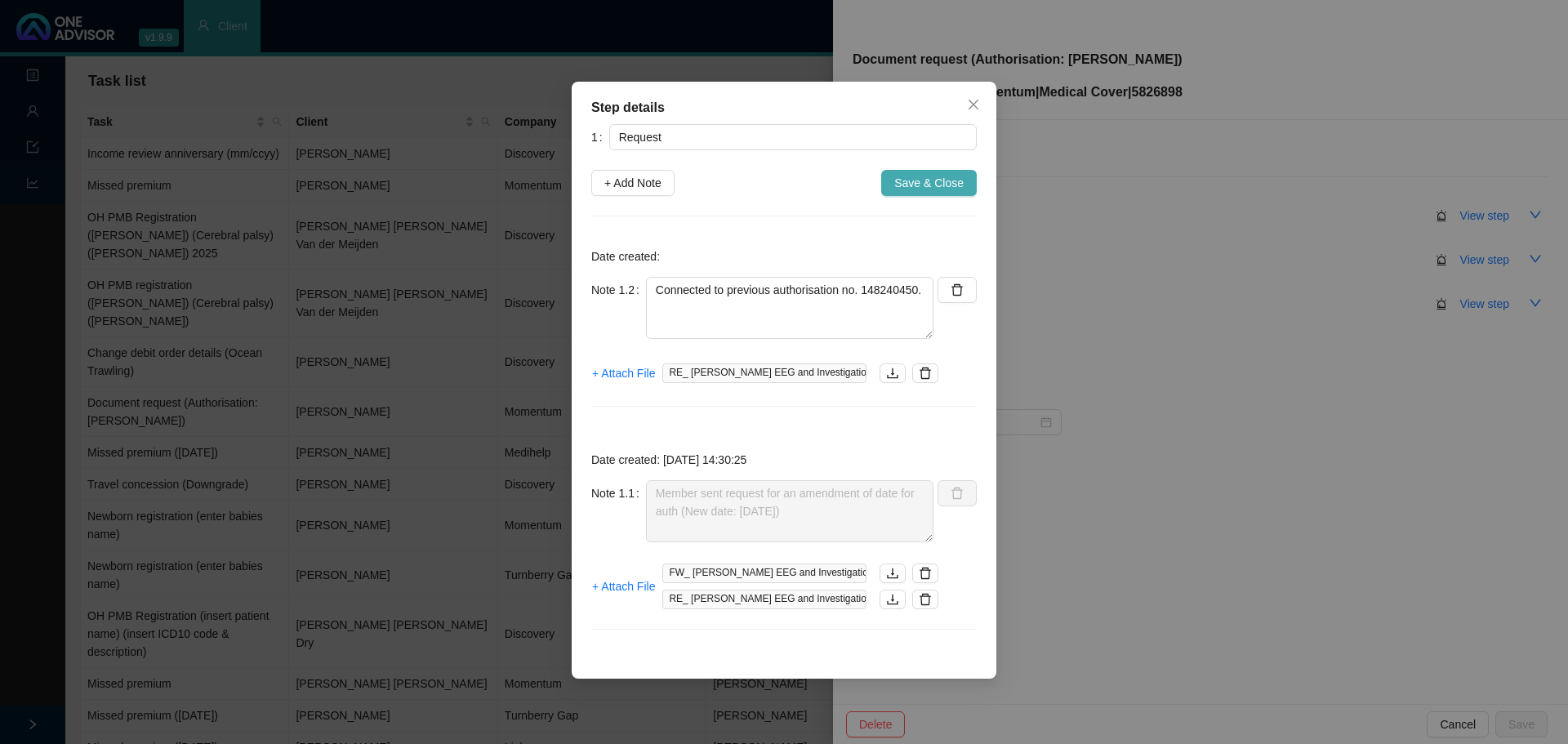
click at [934, 186] on span "Save & Close" at bounding box center [929, 183] width 69 height 18
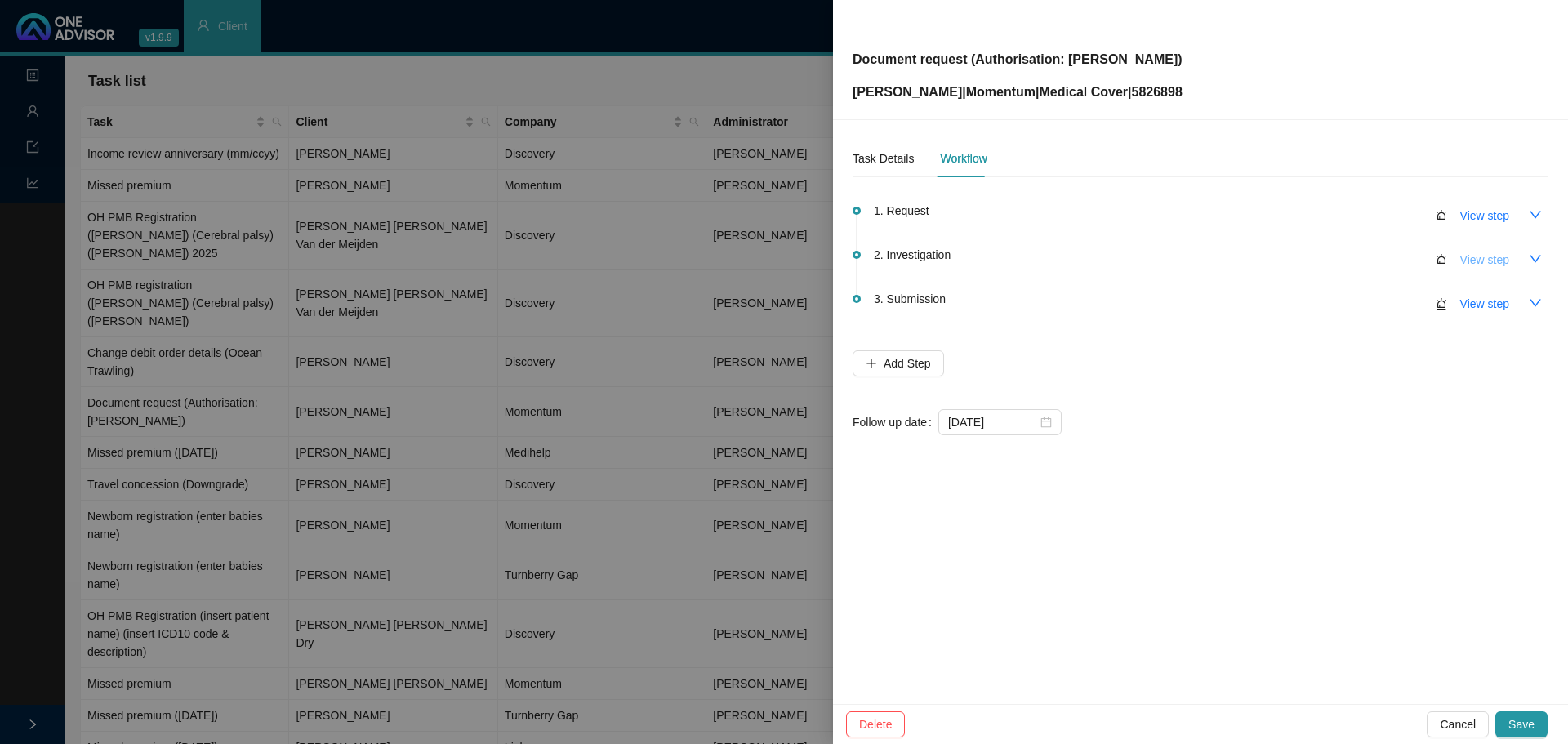
click at [1484, 260] on span "View step" at bounding box center [1485, 259] width 49 height 18
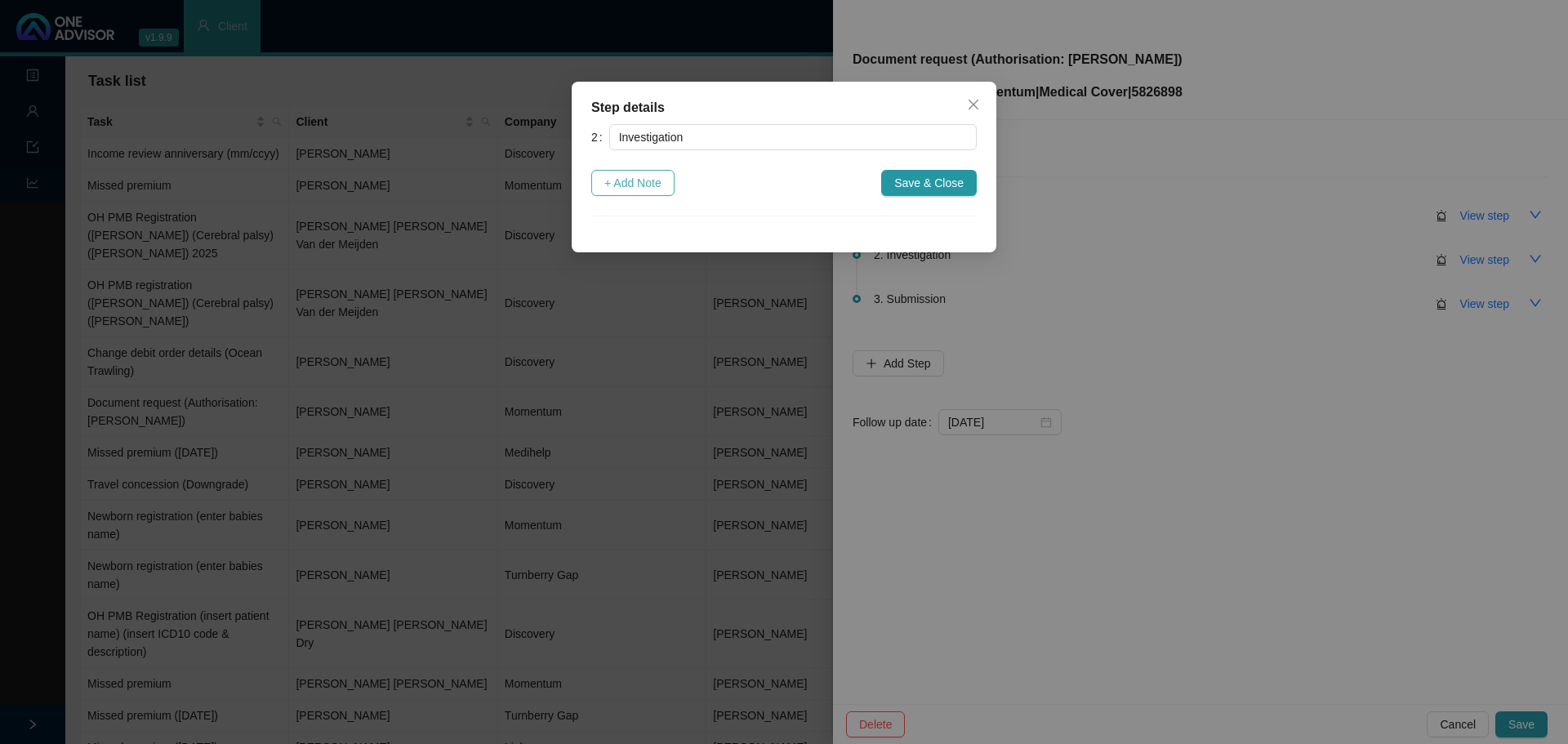
drag, startPoint x: 649, startPoint y: 185, endPoint x: 643, endPoint y: 192, distance: 9.2
click at [648, 184] on span "+ Add Note" at bounding box center [632, 183] width 57 height 18
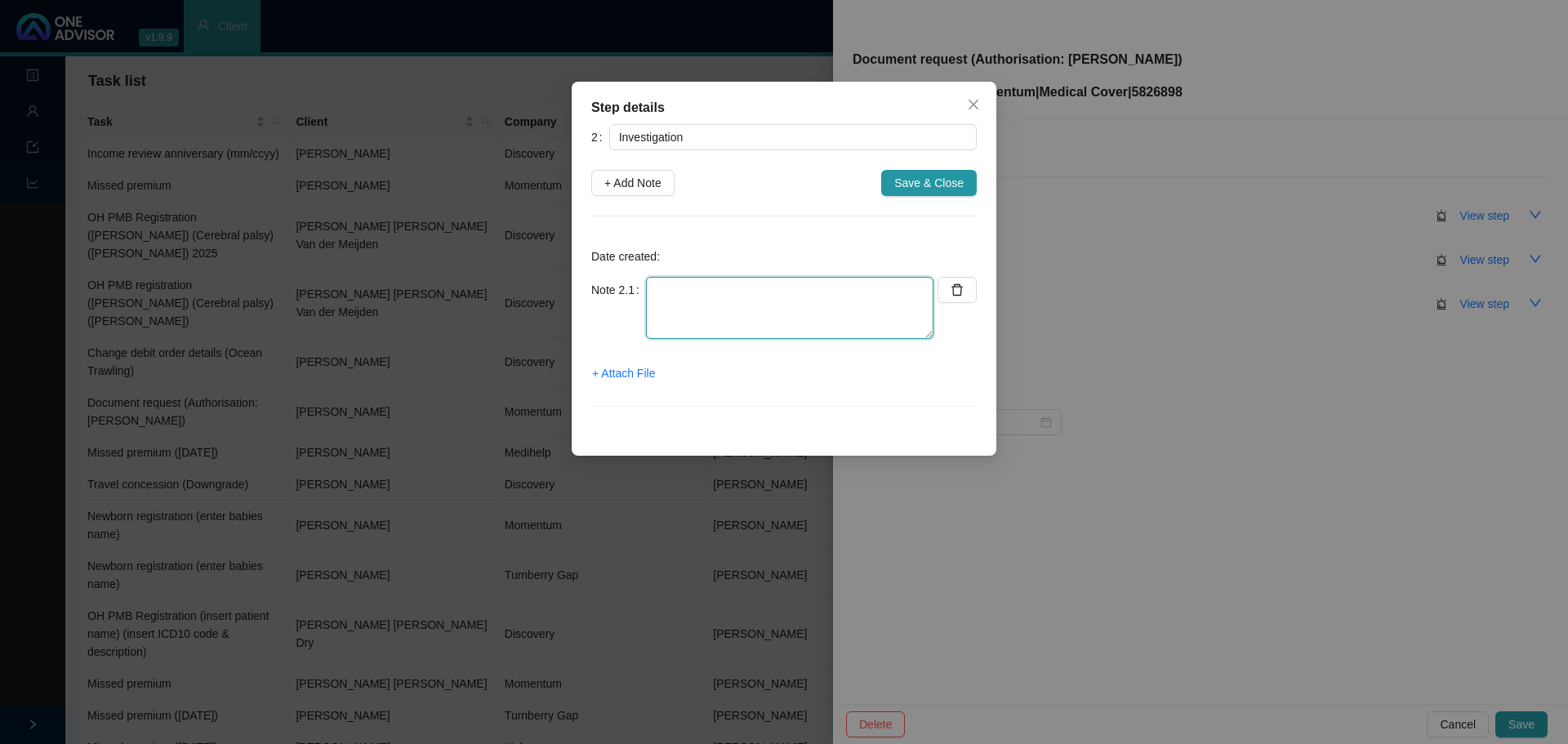
click at [659, 300] on textarea at bounding box center [790, 307] width 287 height 62
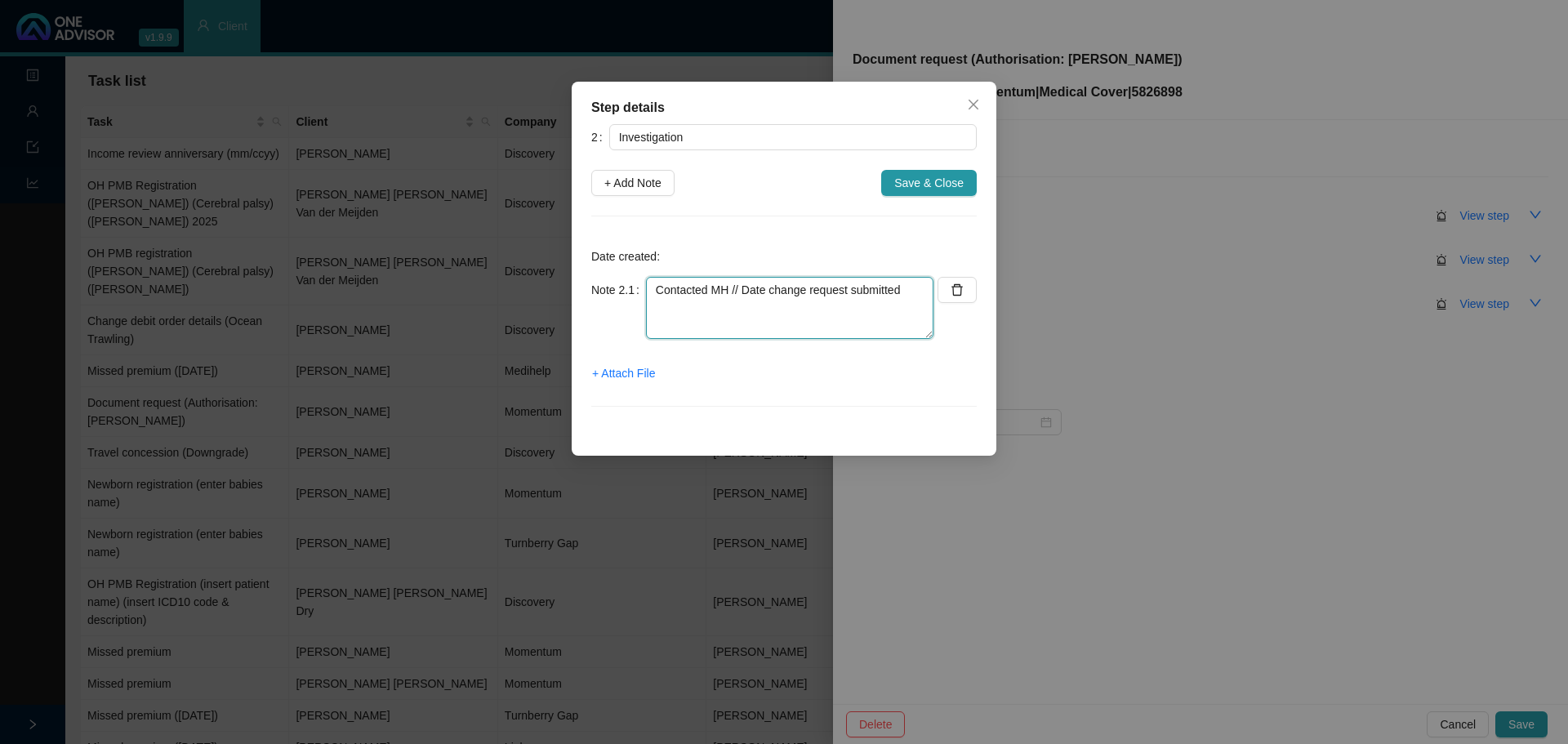
paste textarea "1446553"
click at [925, 286] on textarea "Contacted MH // Date change request submitted Ref. 1446553" at bounding box center [790, 307] width 287 height 62
type textarea "Contacted MH // Date change request submitted (Auth letter will be sent to us) …"
click at [942, 181] on span "Save & Close" at bounding box center [929, 183] width 69 height 18
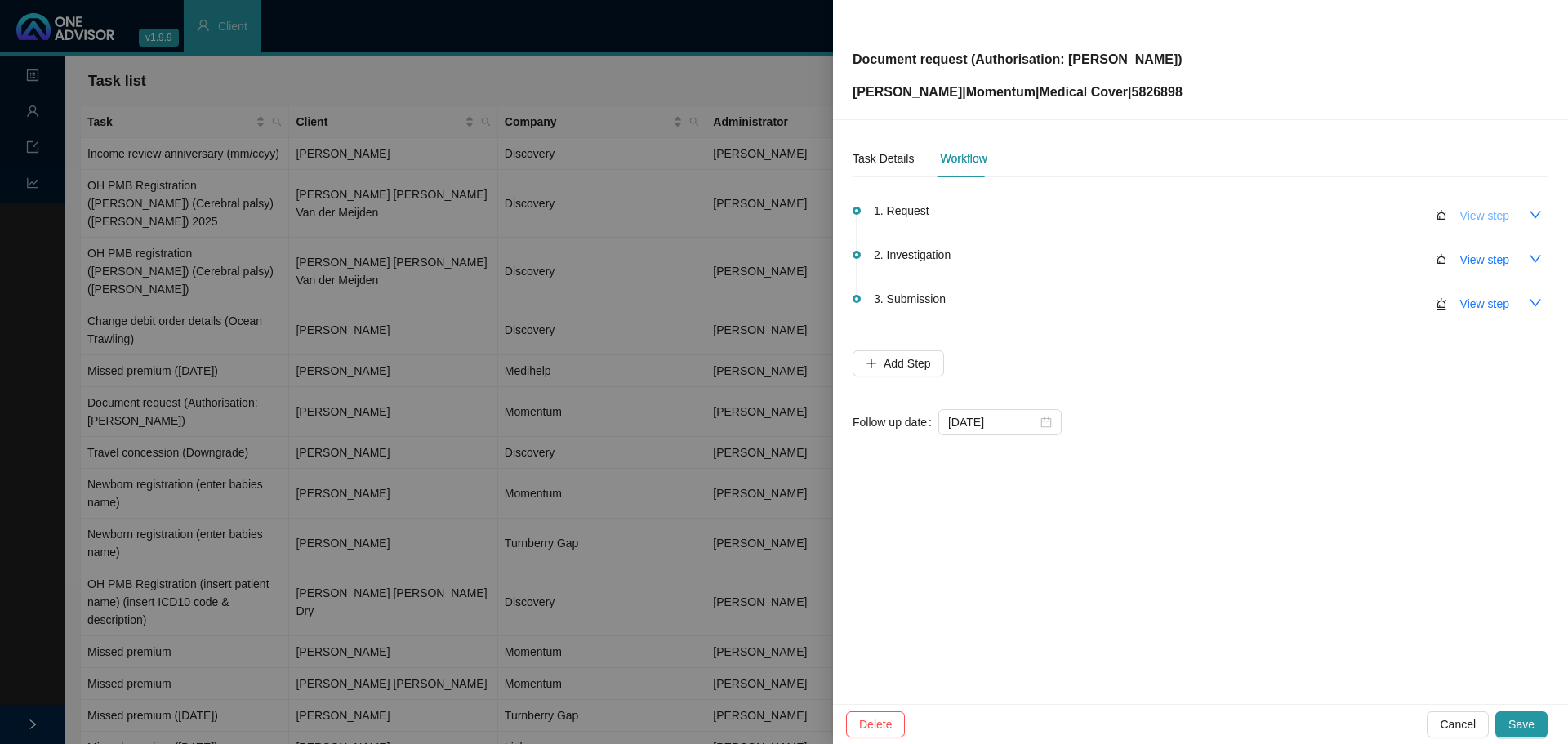
click at [1491, 209] on span "View step" at bounding box center [1485, 215] width 49 height 18
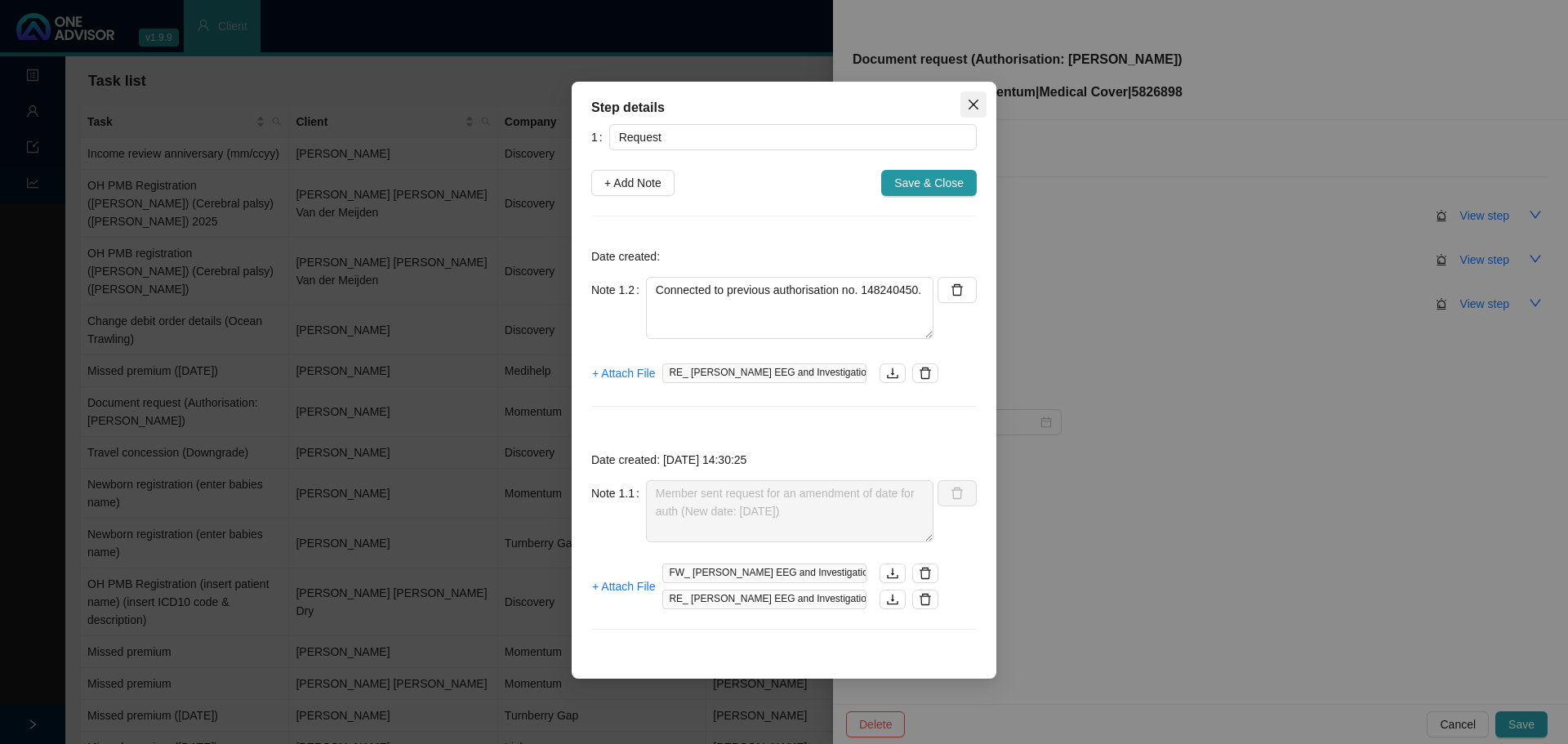
drag, startPoint x: 980, startPoint y: 106, endPoint x: 1170, endPoint y: 151, distance: 195.3
click at [980, 105] on span "Close" at bounding box center [974, 104] width 26 height 13
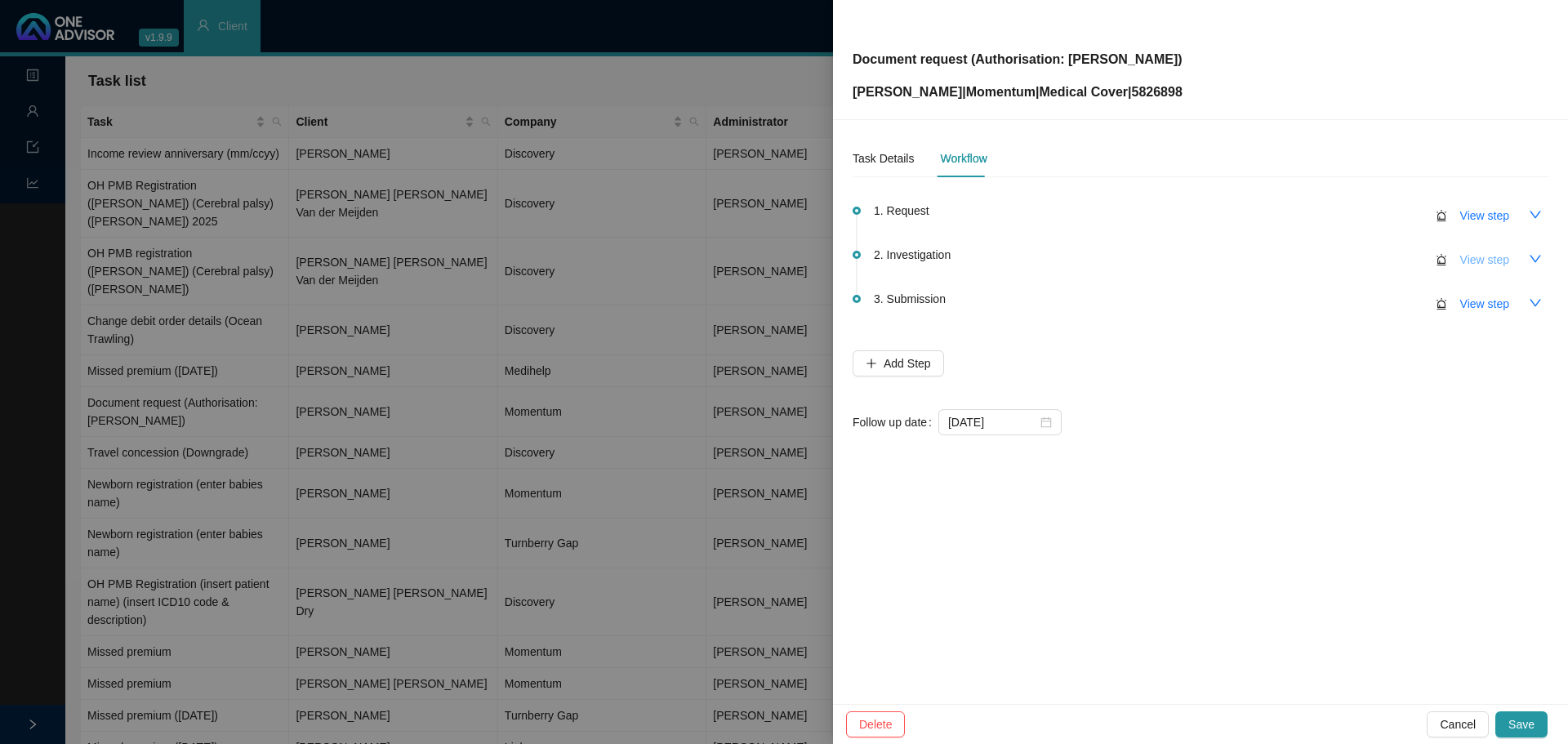
click at [1475, 262] on span "View step" at bounding box center [1485, 259] width 49 height 18
type input "Investigation"
type textarea "Contacted MH // Date change request submitted (Auth letter will be sent to us) …"
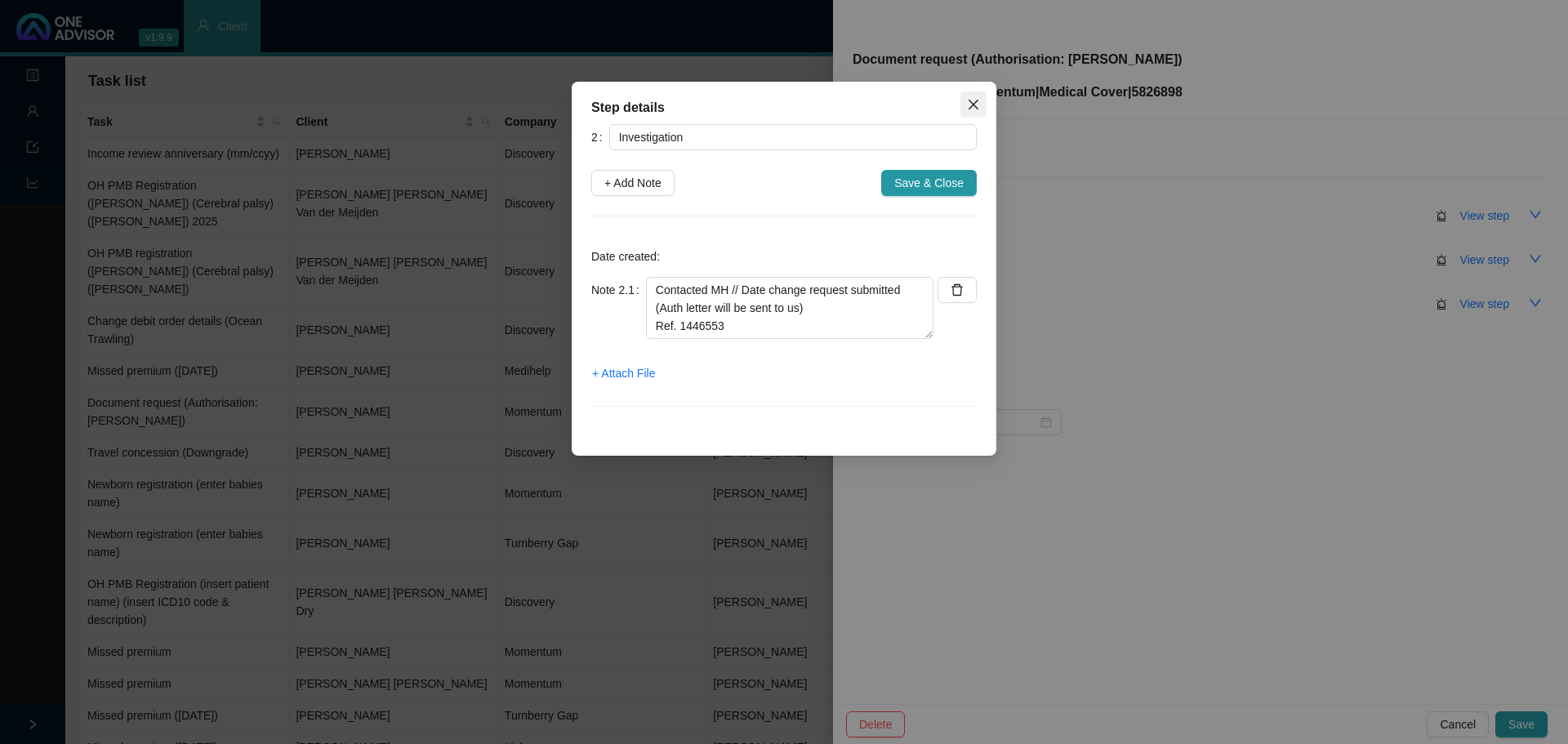
drag, startPoint x: 967, startPoint y: 105, endPoint x: 1011, endPoint y: 145, distance: 59.5
click at [967, 104] on span "Close" at bounding box center [974, 104] width 26 height 13
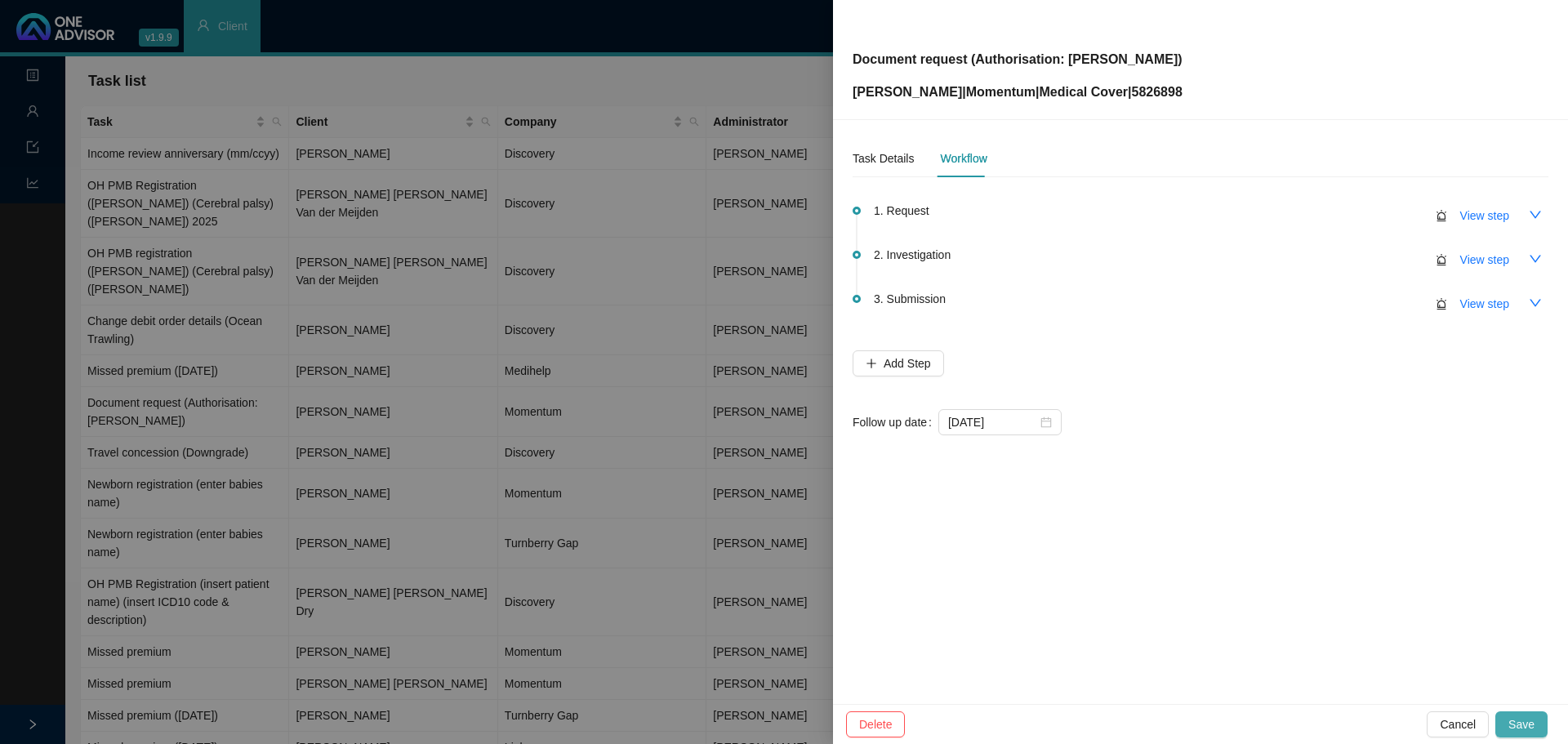
click at [1509, 723] on button "Save" at bounding box center [1522, 725] width 53 height 26
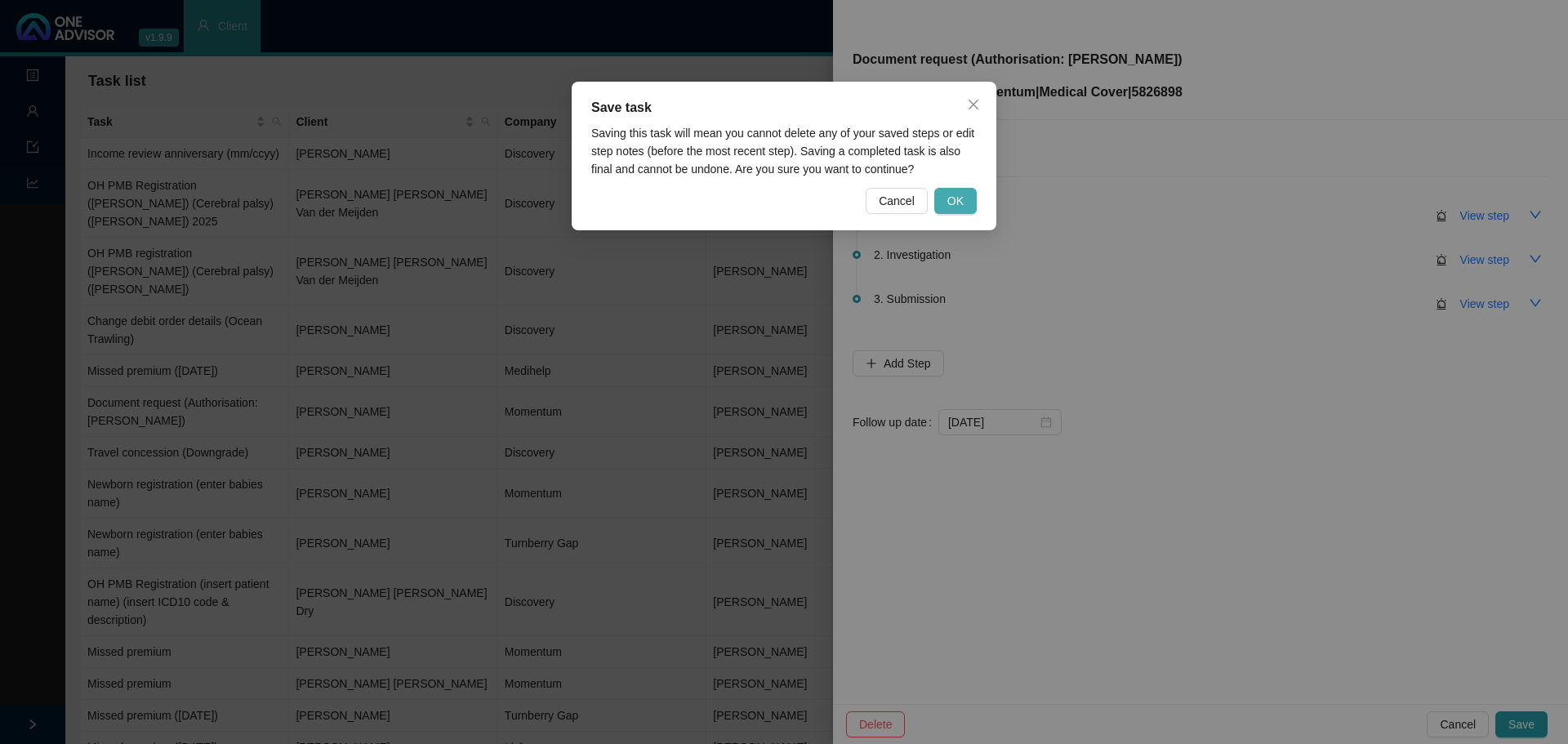
click at [948, 198] on span "OK" at bounding box center [955, 200] width 17 height 18
